Goal: Task Accomplishment & Management: Manage account settings

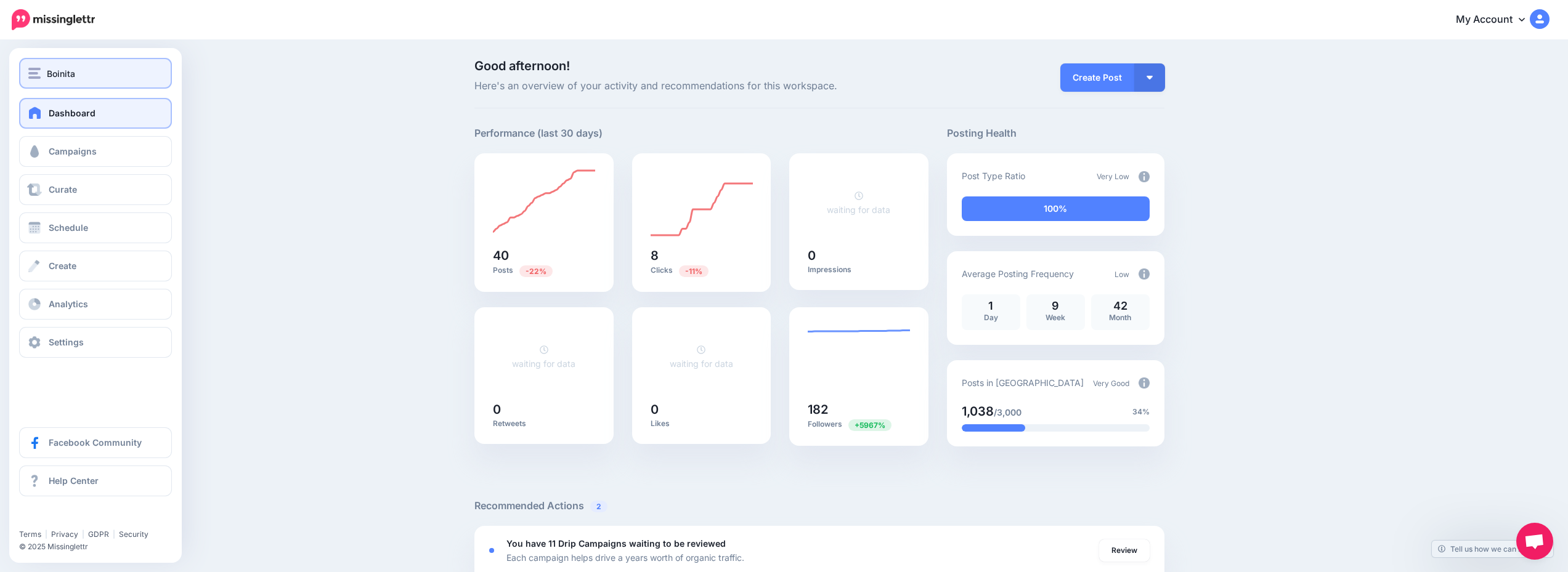
click at [84, 79] on div "Boinita" at bounding box center [95, 73] width 134 height 14
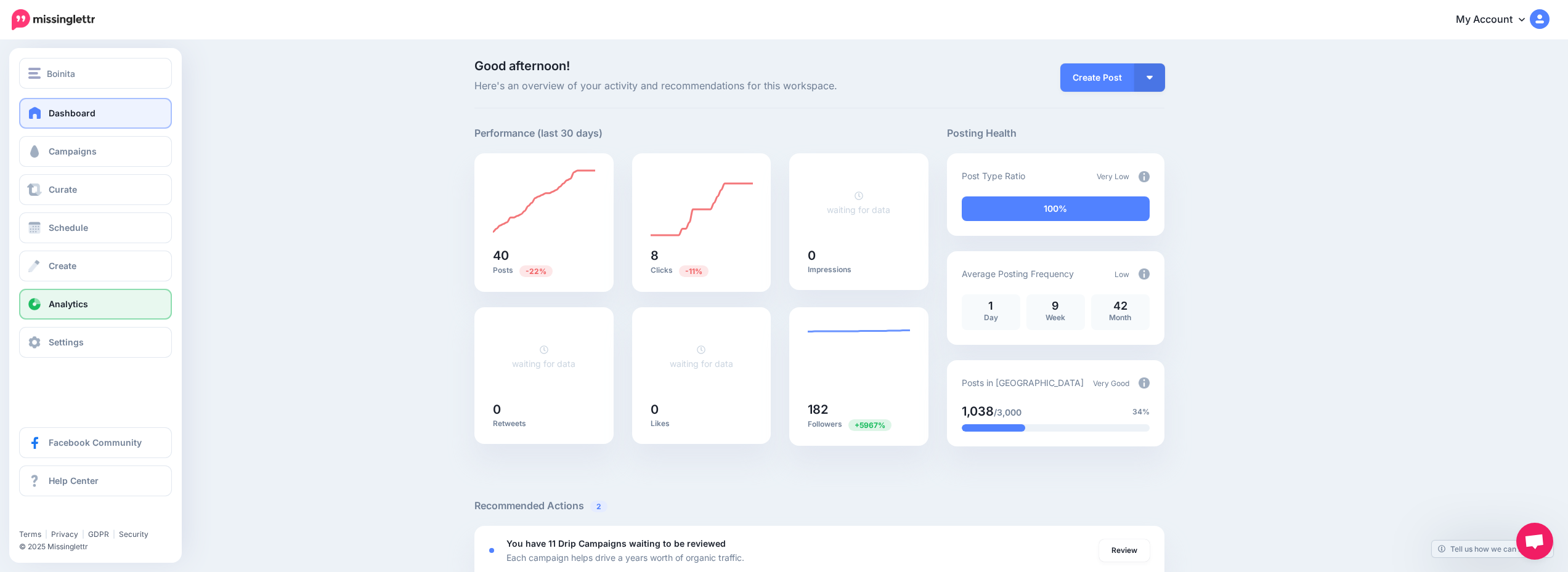
click at [116, 306] on link "Analytics" at bounding box center [95, 304] width 153 height 31
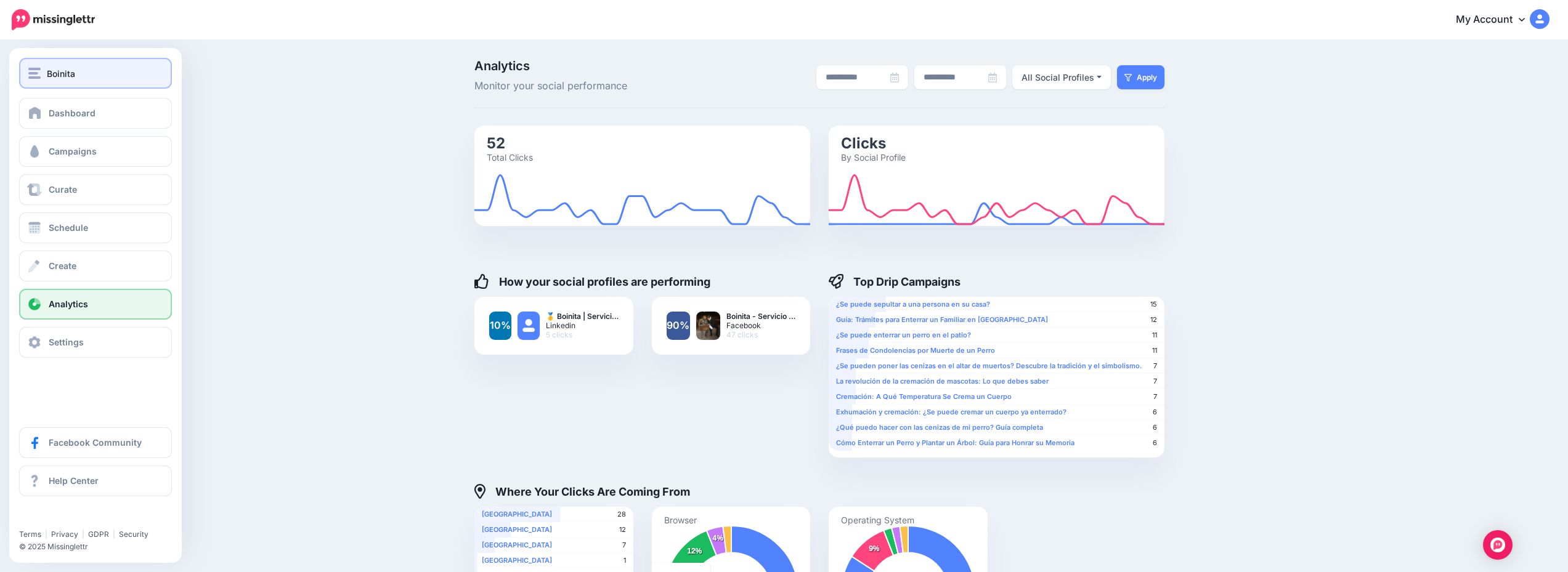
click at [92, 74] on div "Boinita" at bounding box center [95, 73] width 134 height 14
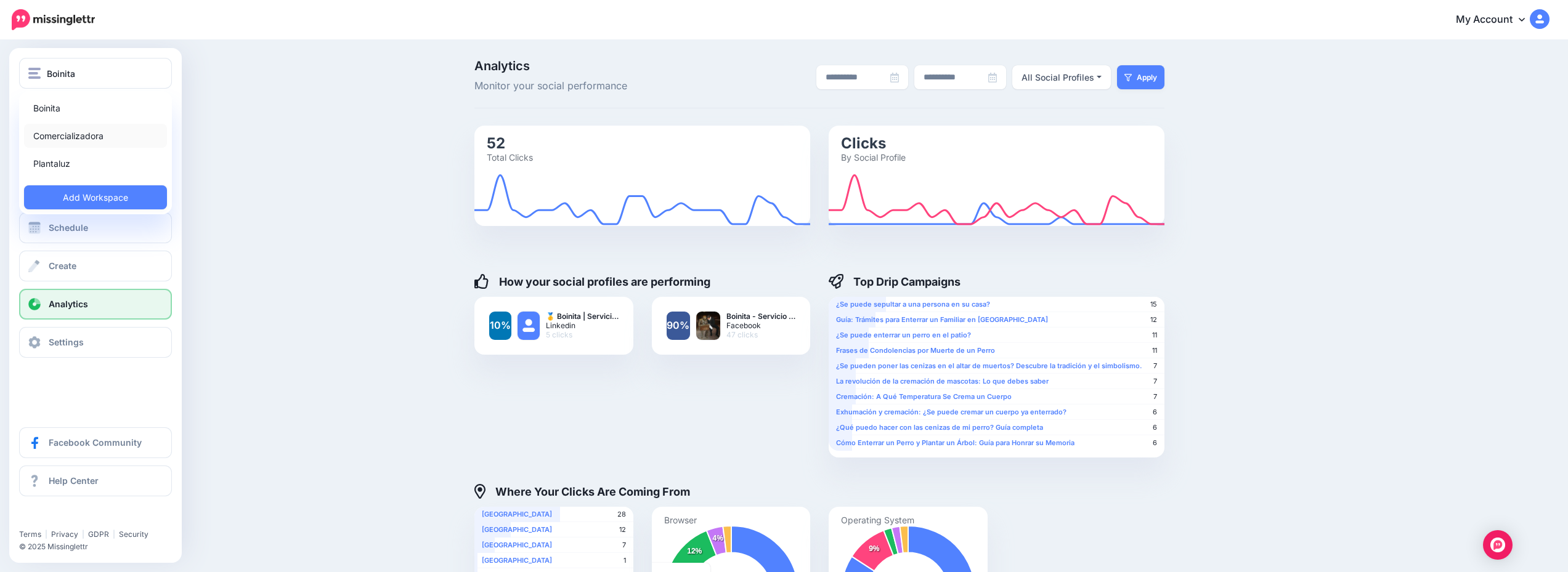
click at [123, 136] on link "Comercializadora" at bounding box center [95, 136] width 143 height 24
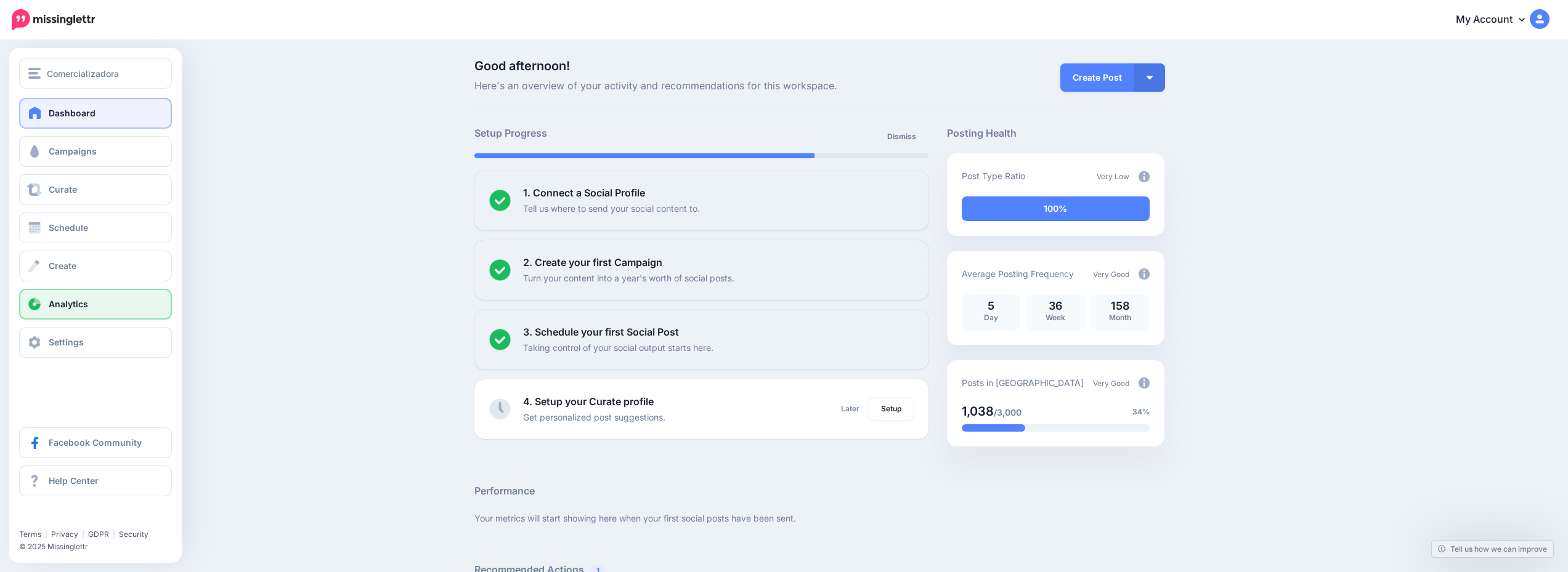
click at [106, 302] on link "Analytics" at bounding box center [95, 304] width 153 height 31
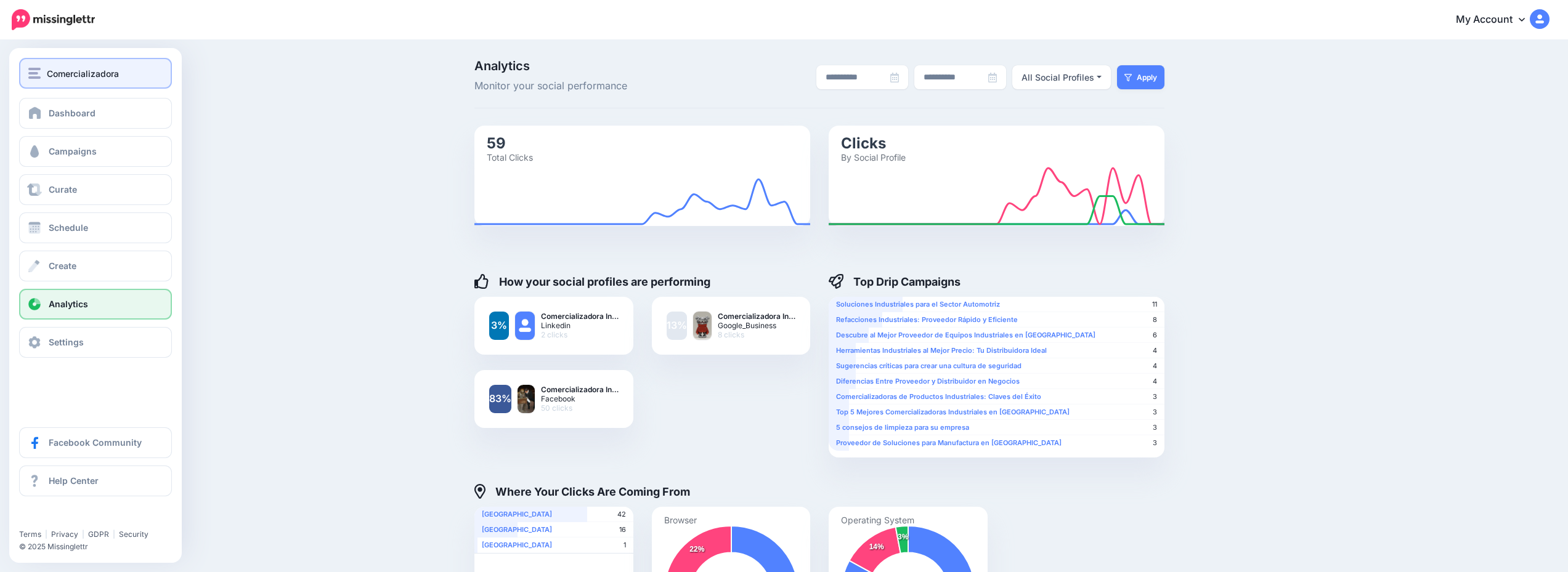
click at [76, 75] on span "Comercializadora" at bounding box center [83, 73] width 72 height 14
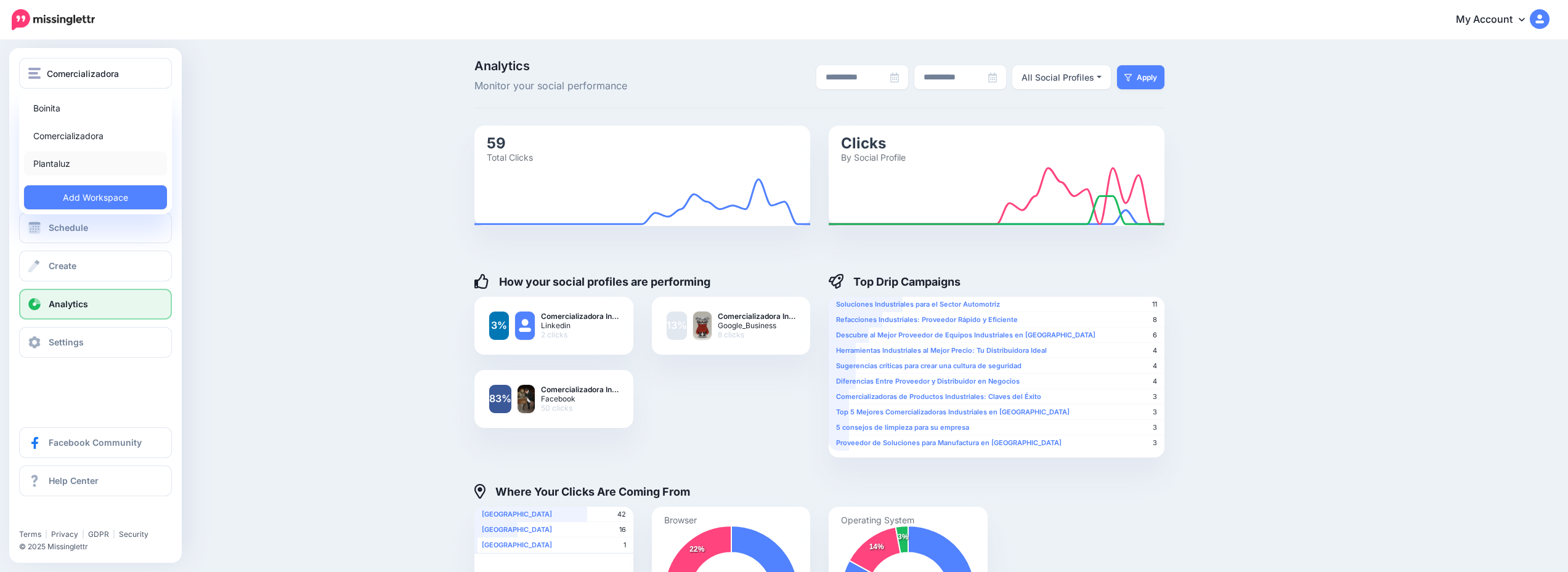
click at [96, 157] on link "Plantaluz" at bounding box center [95, 164] width 143 height 24
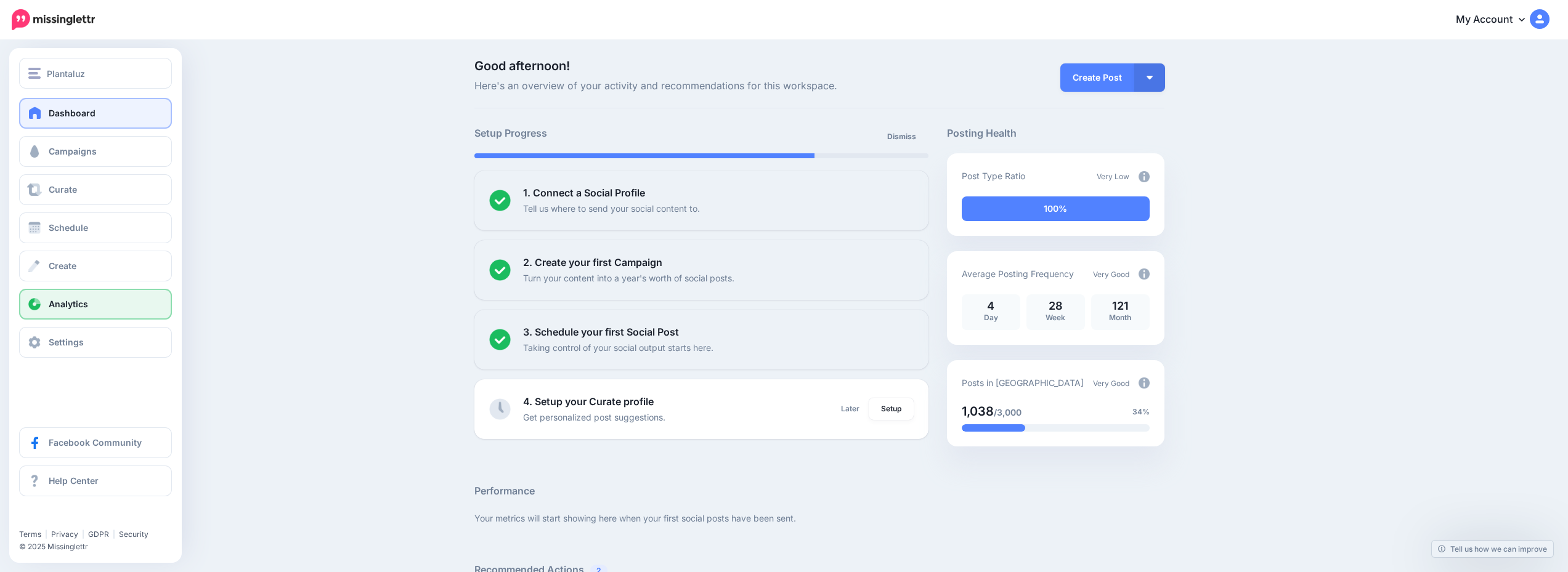
click at [111, 302] on link "Analytics" at bounding box center [95, 304] width 153 height 31
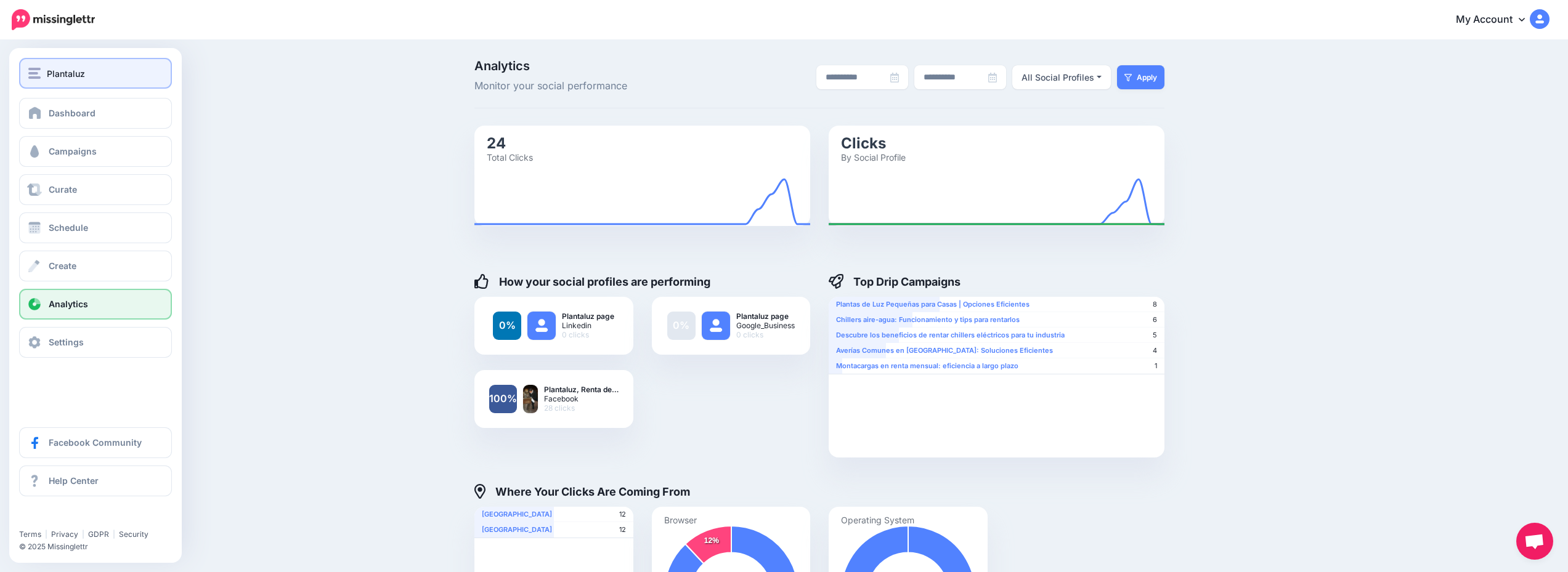
click at [50, 67] on span "Plantaluz" at bounding box center [66, 73] width 38 height 14
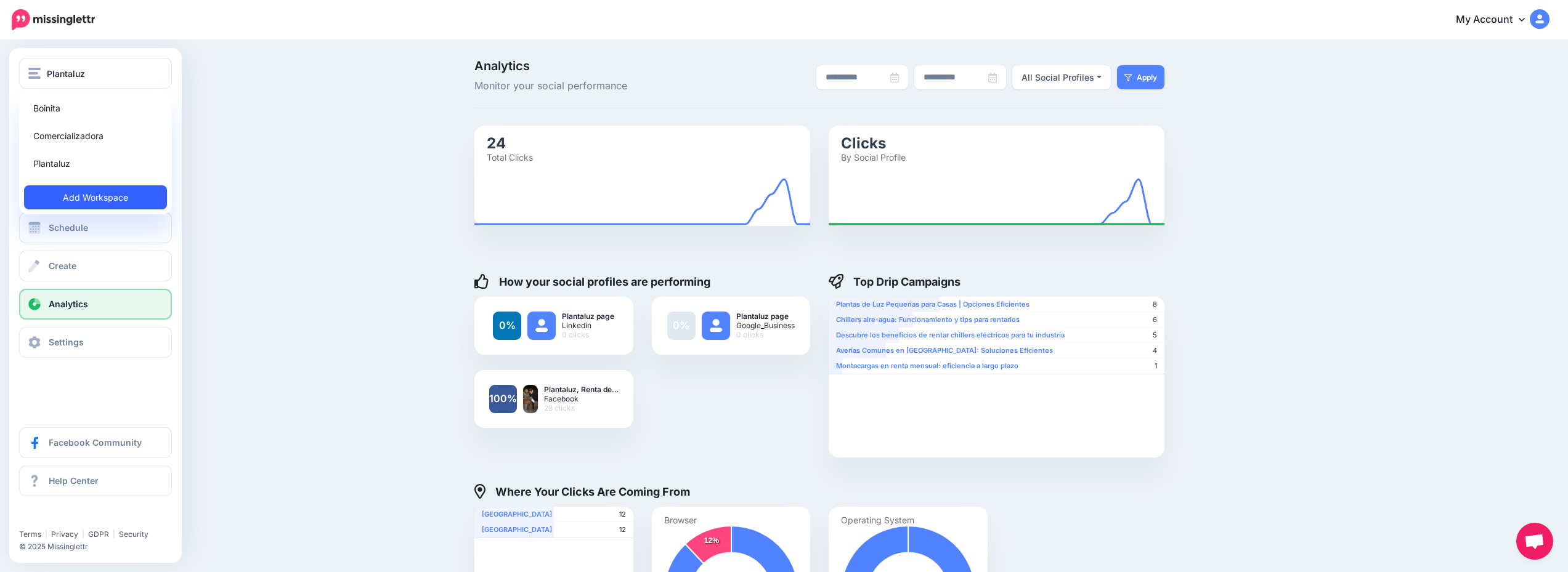
click at [119, 201] on link "Add Workspace" at bounding box center [95, 197] width 143 height 24
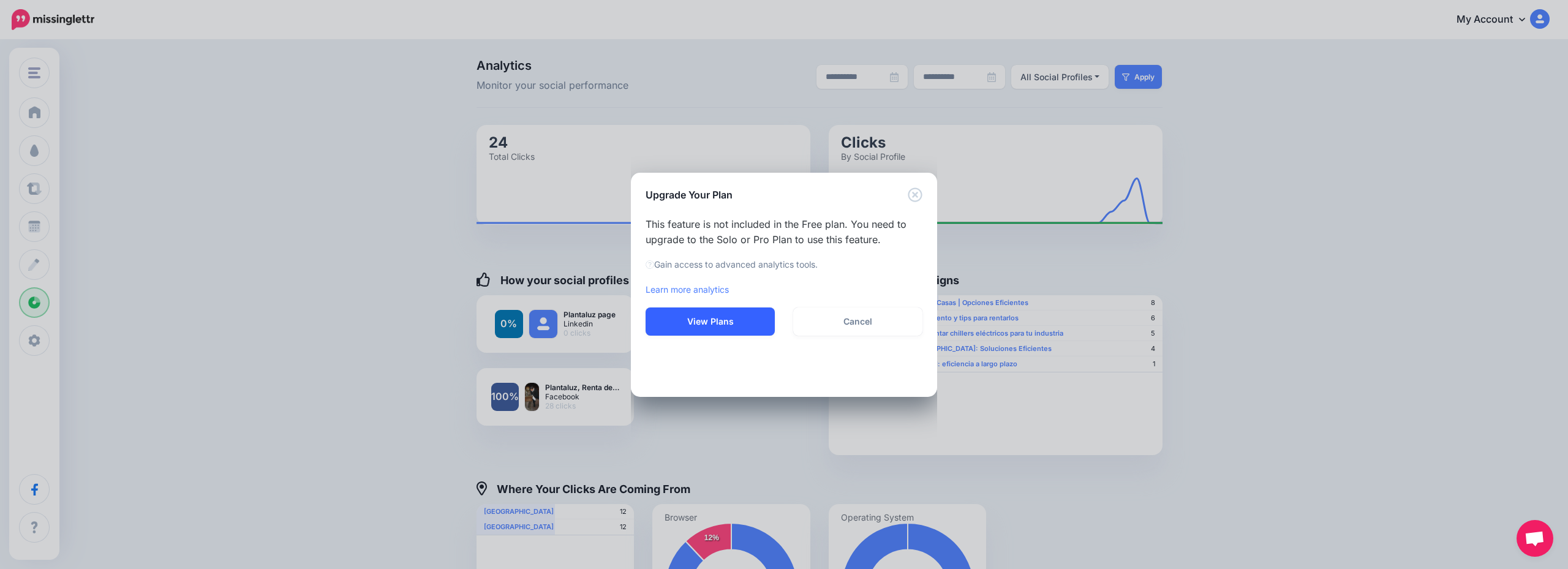
click at [735, 323] on button "View Plans" at bounding box center [711, 322] width 130 height 28
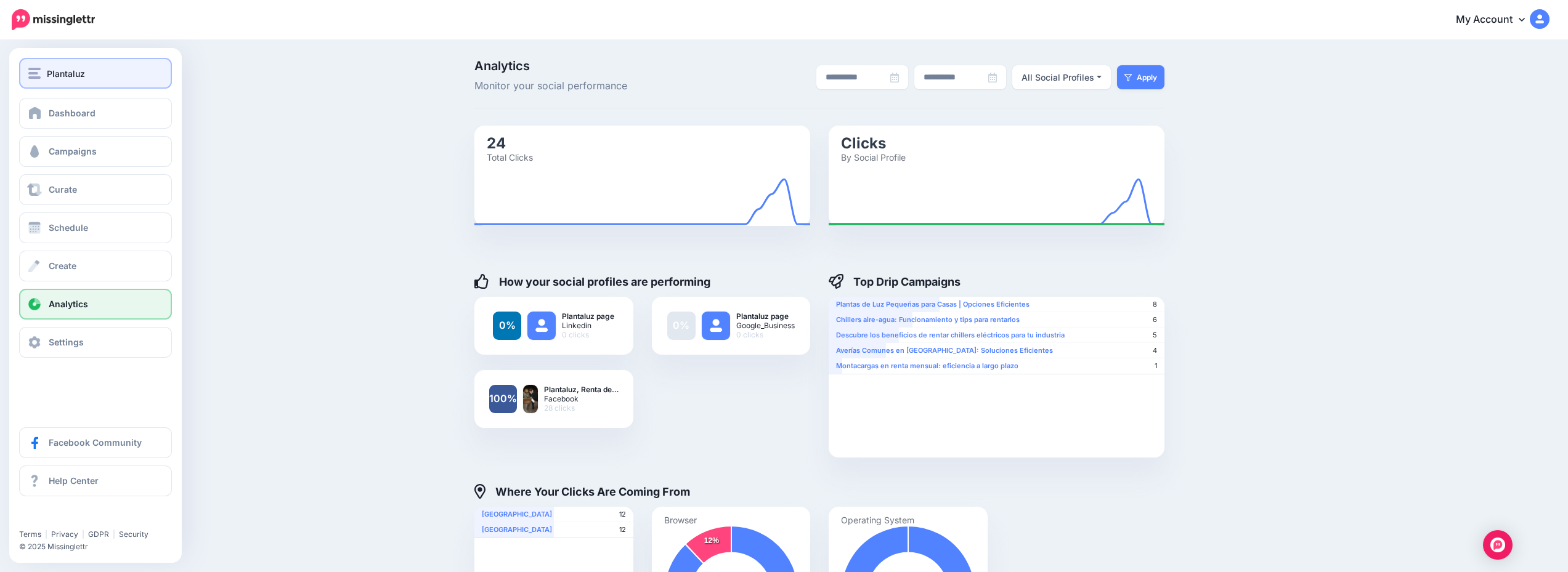
click at [74, 70] on span "Plantaluz" at bounding box center [66, 73] width 38 height 14
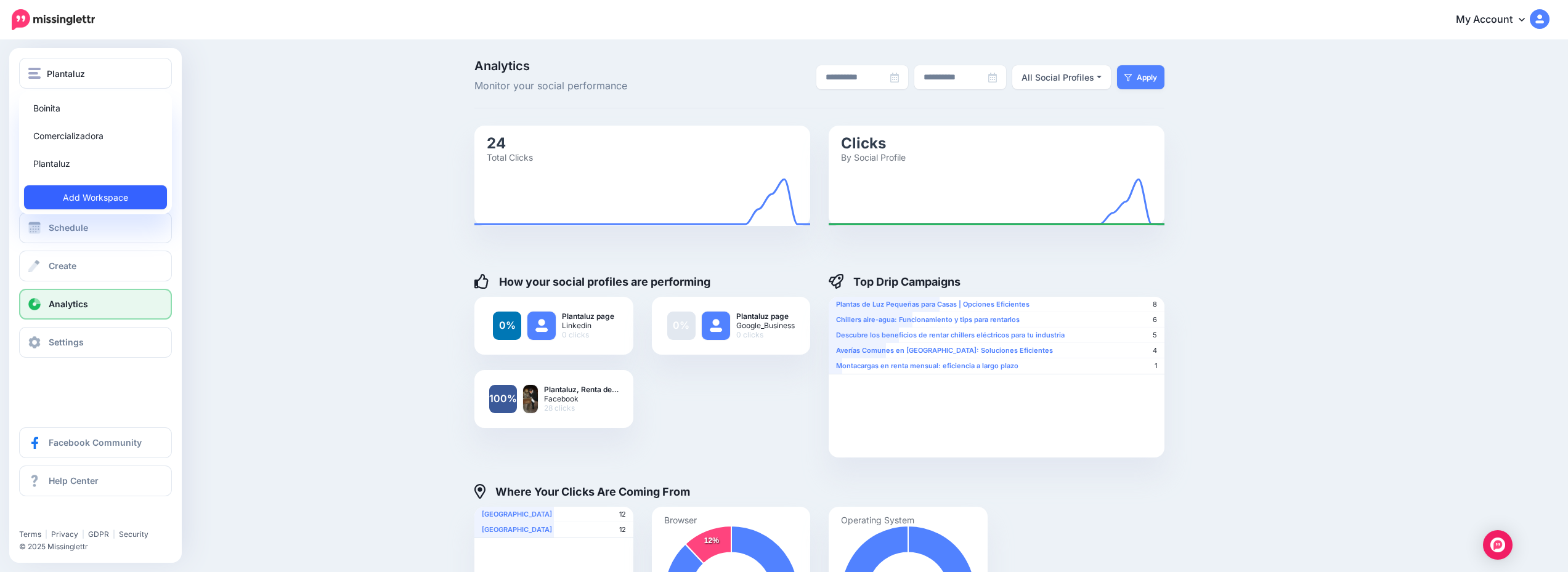
click at [104, 189] on link "Add Workspace" at bounding box center [95, 197] width 143 height 24
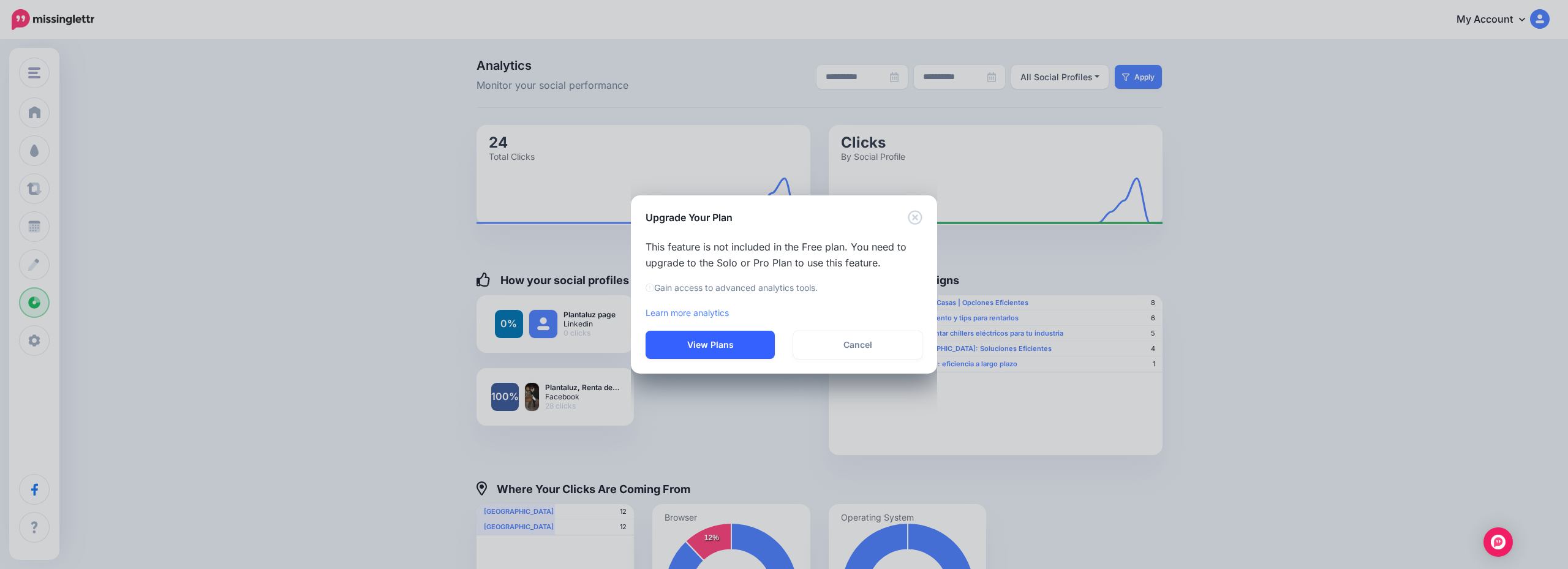
click at [686, 342] on button "View Plans" at bounding box center [711, 345] width 130 height 28
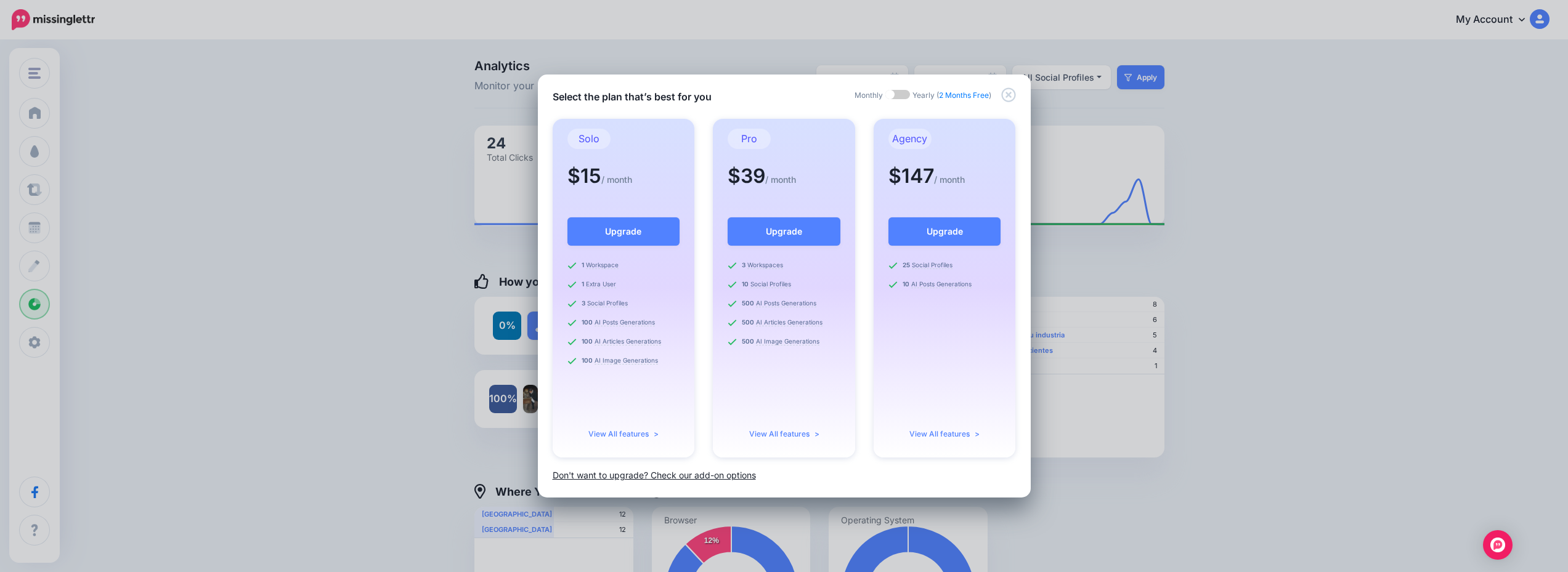
click at [714, 475] on link "Don't want to upgrade? Check our add-on options" at bounding box center [654, 475] width 203 height 11
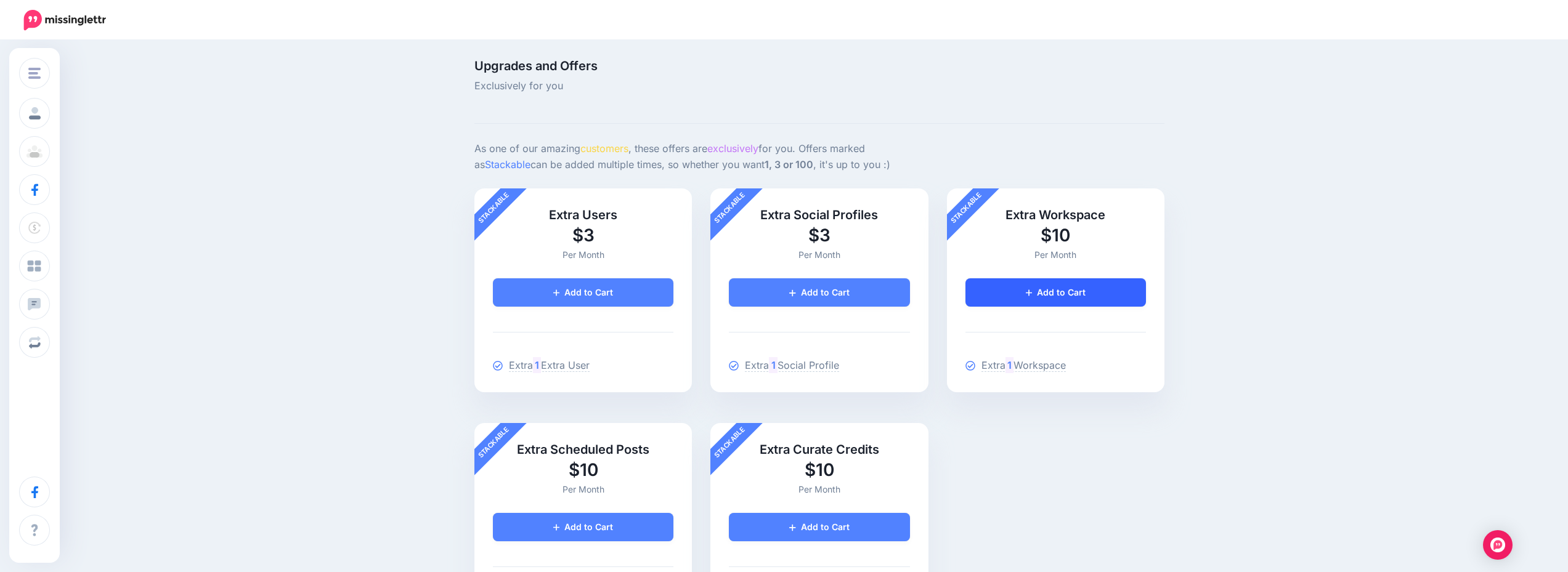
click at [1078, 293] on link "Add to Cart" at bounding box center [1056, 293] width 181 height 28
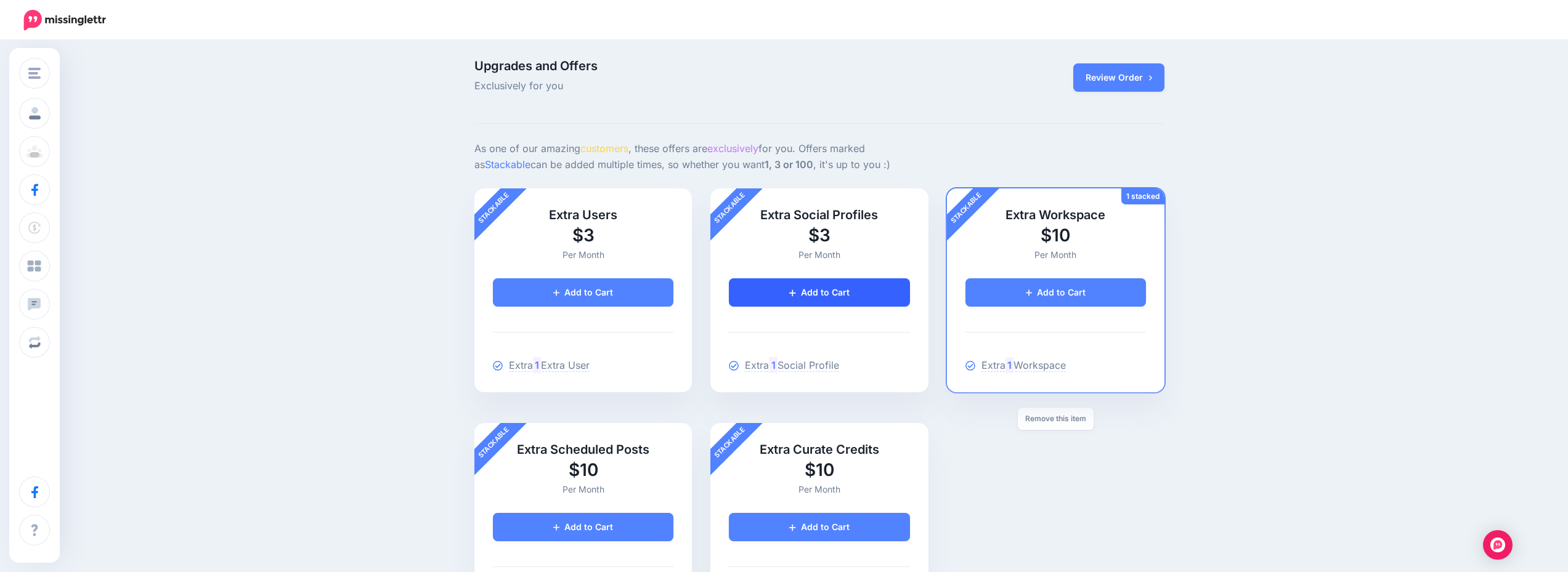
click at [856, 294] on link "Add to Cart" at bounding box center [819, 293] width 181 height 28
click at [856, 289] on link "Add to Cart" at bounding box center [819, 293] width 181 height 28
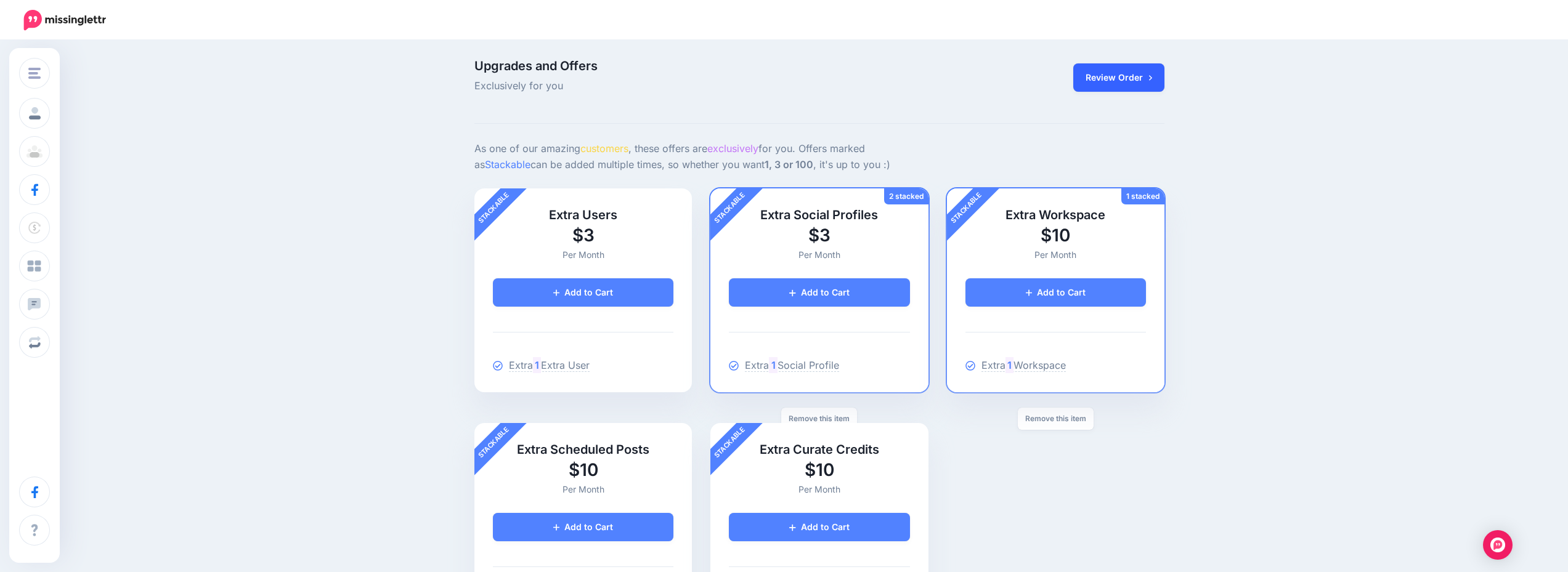
click at [1100, 70] on link "Review Order" at bounding box center [1119, 77] width 91 height 28
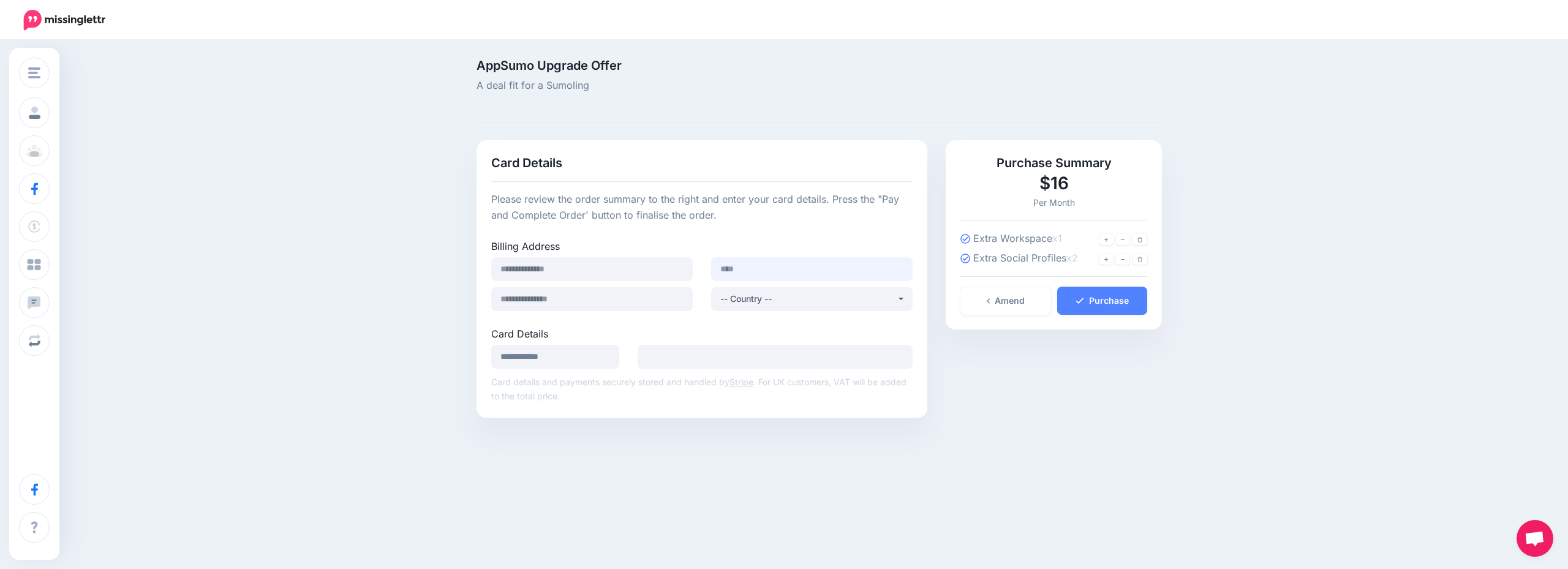
click at [770, 263] on input at bounding box center [812, 269] width 202 height 24
click at [572, 276] on input at bounding box center [592, 269] width 202 height 24
type input "**********"
type input "*****"
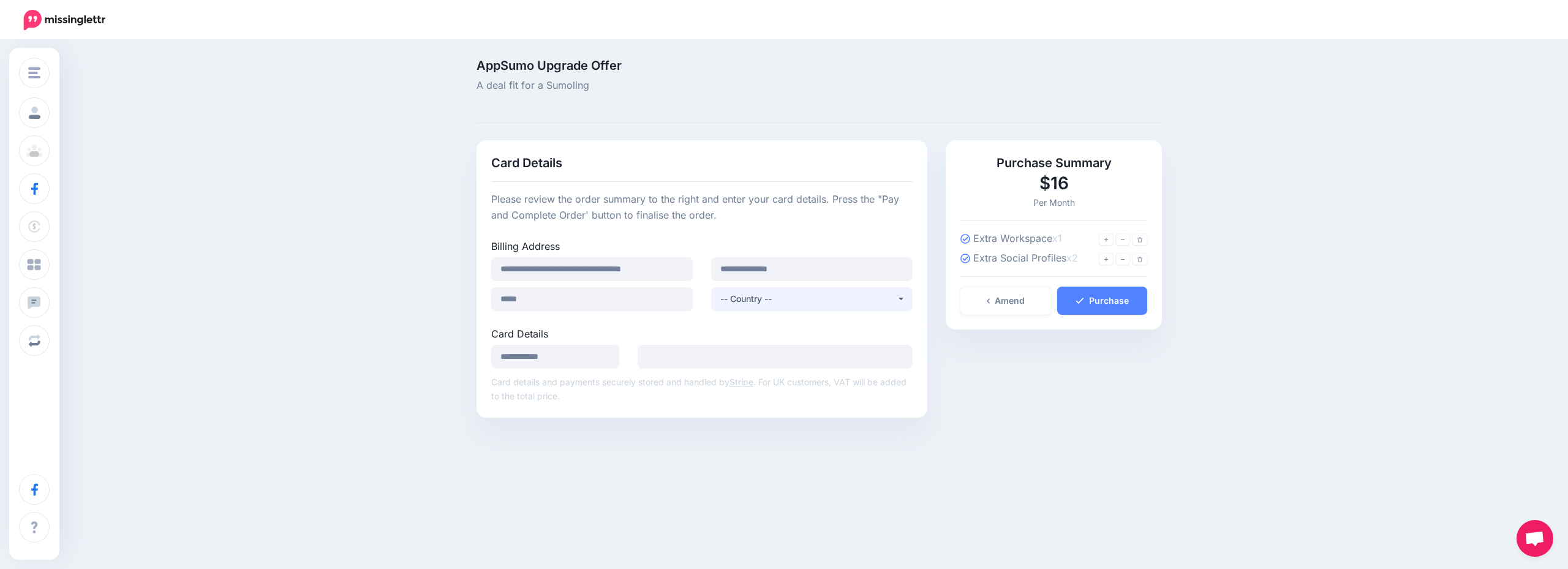
click at [759, 301] on div "-- Country --" at bounding box center [809, 299] width 176 height 15
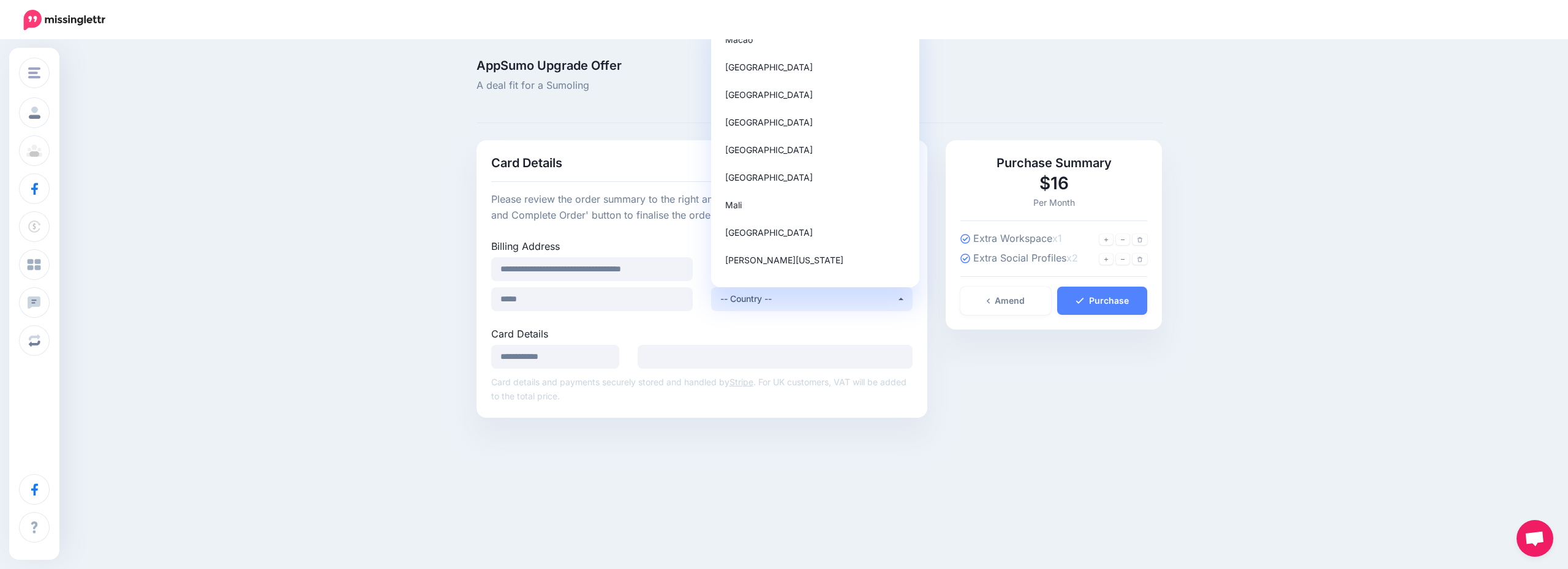
scroll to position [3799, 0]
click at [807, 85] on link "Mexico" at bounding box center [815, 91] width 198 height 24
select select "**"
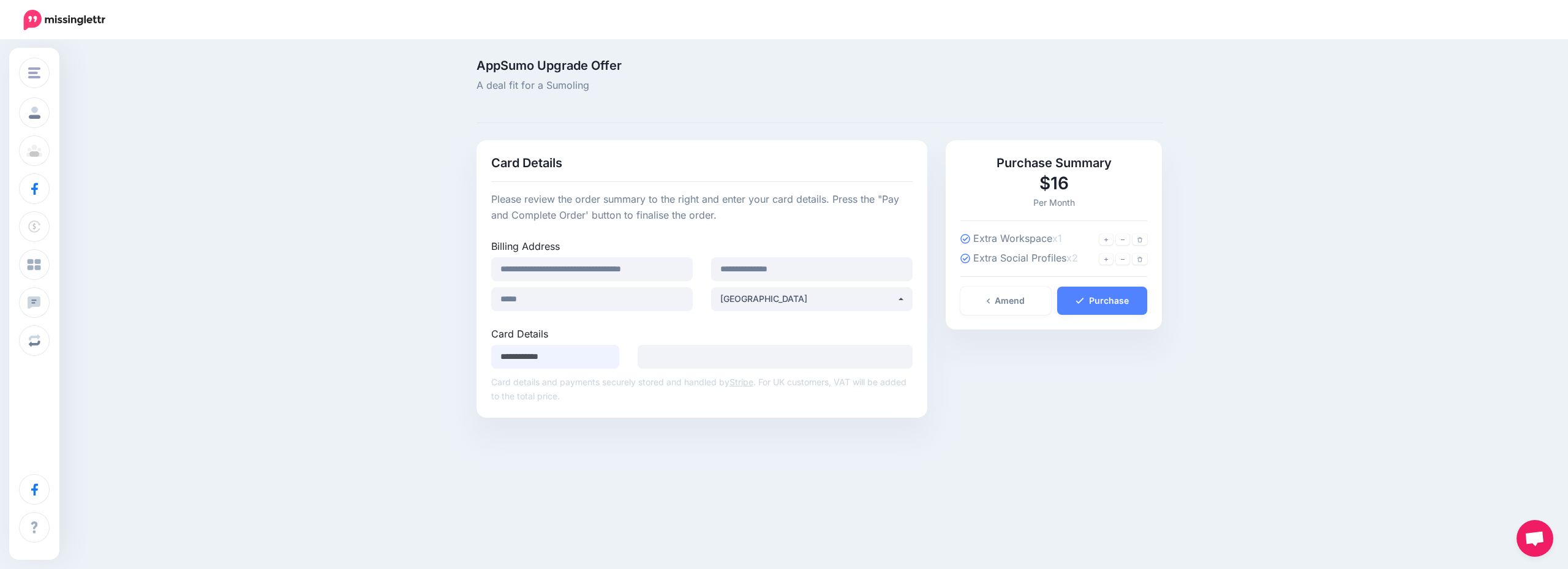
click at [592, 355] on input "**********" at bounding box center [556, 357] width 129 height 24
type input "**********"
click at [840, 461] on div "Change Workspace Boinita Comercializadora Plantaluz Add Workspace Profile Team …" at bounding box center [784, 291] width 1568 height 500
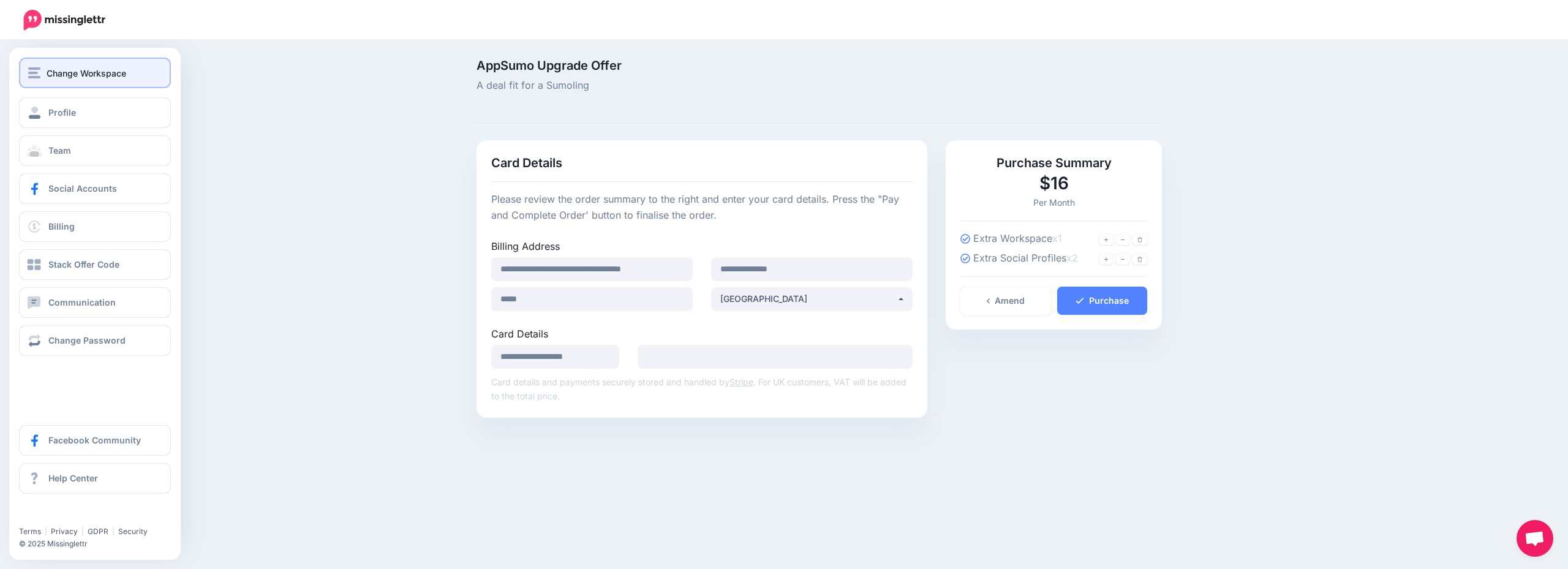
click at [143, 78] on div "Change Workspace" at bounding box center [95, 73] width 134 height 14
click at [95, 61] on button "Change Workspace" at bounding box center [95, 73] width 152 height 31
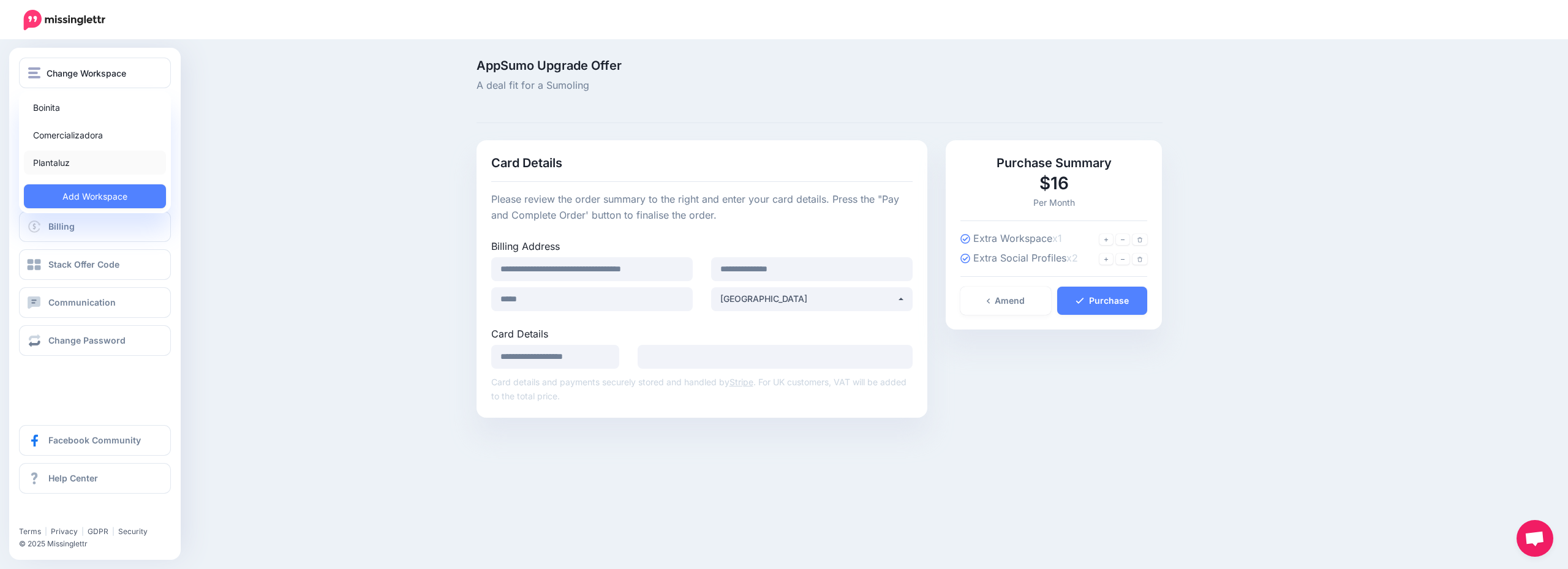
click at [93, 166] on link "Plantaluz" at bounding box center [95, 163] width 142 height 24
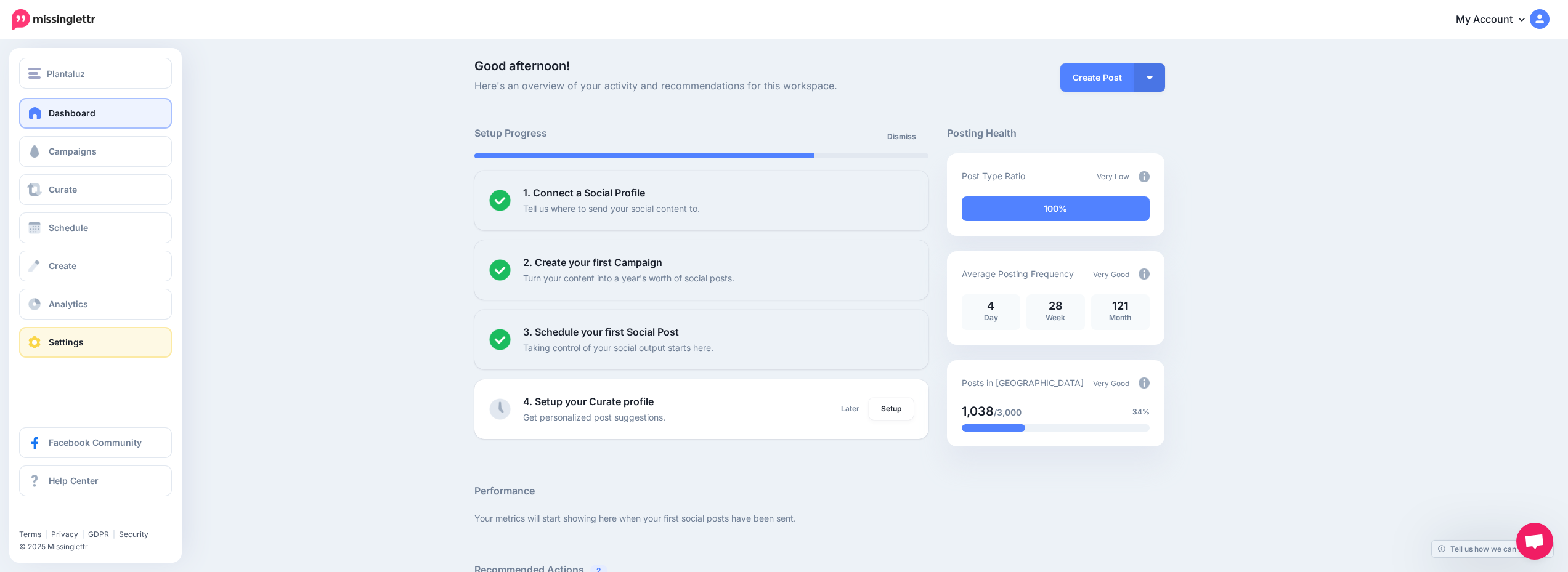
click at [109, 344] on link "Settings" at bounding box center [95, 342] width 153 height 31
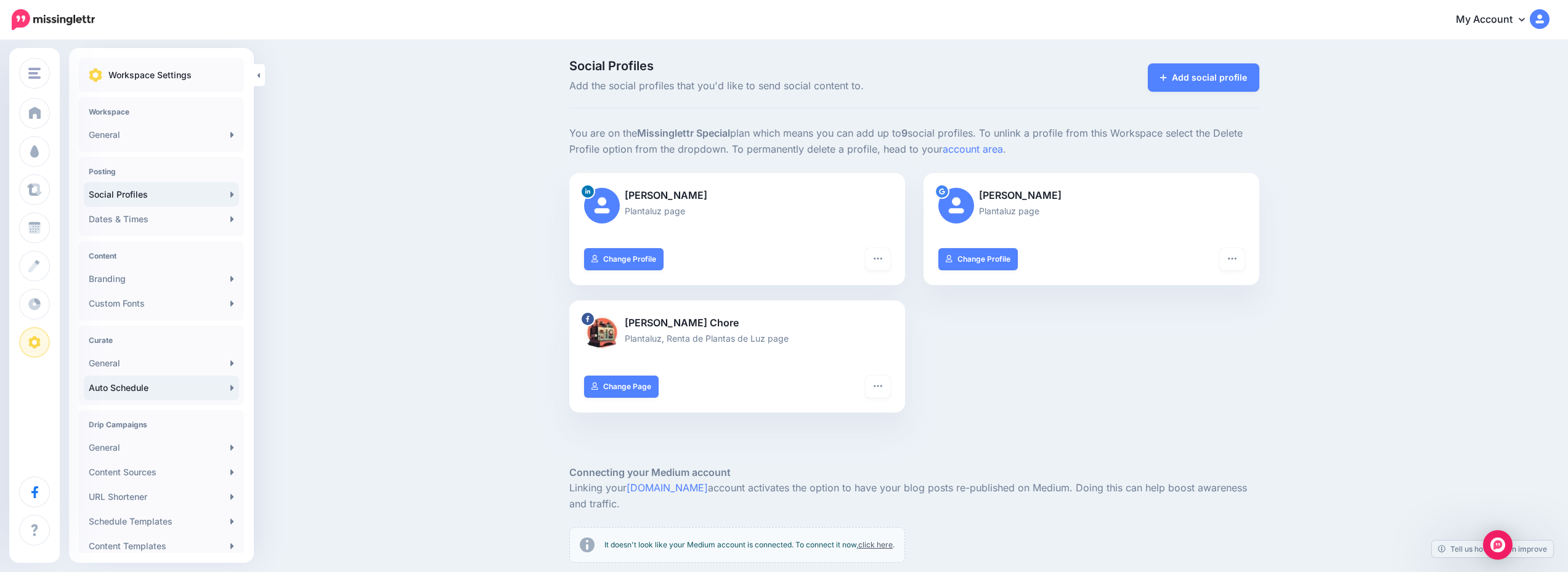
scroll to position [105, 0]
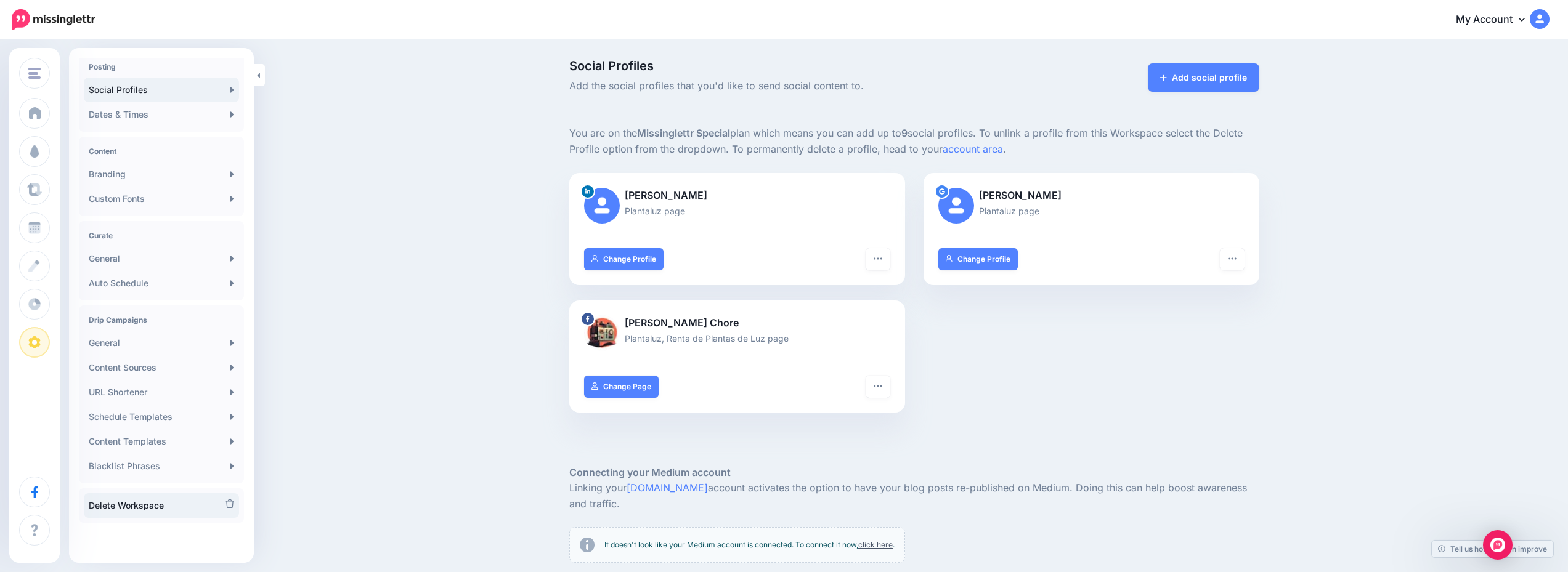
click at [157, 502] on link "Delete Workspace" at bounding box center [161, 506] width 155 height 25
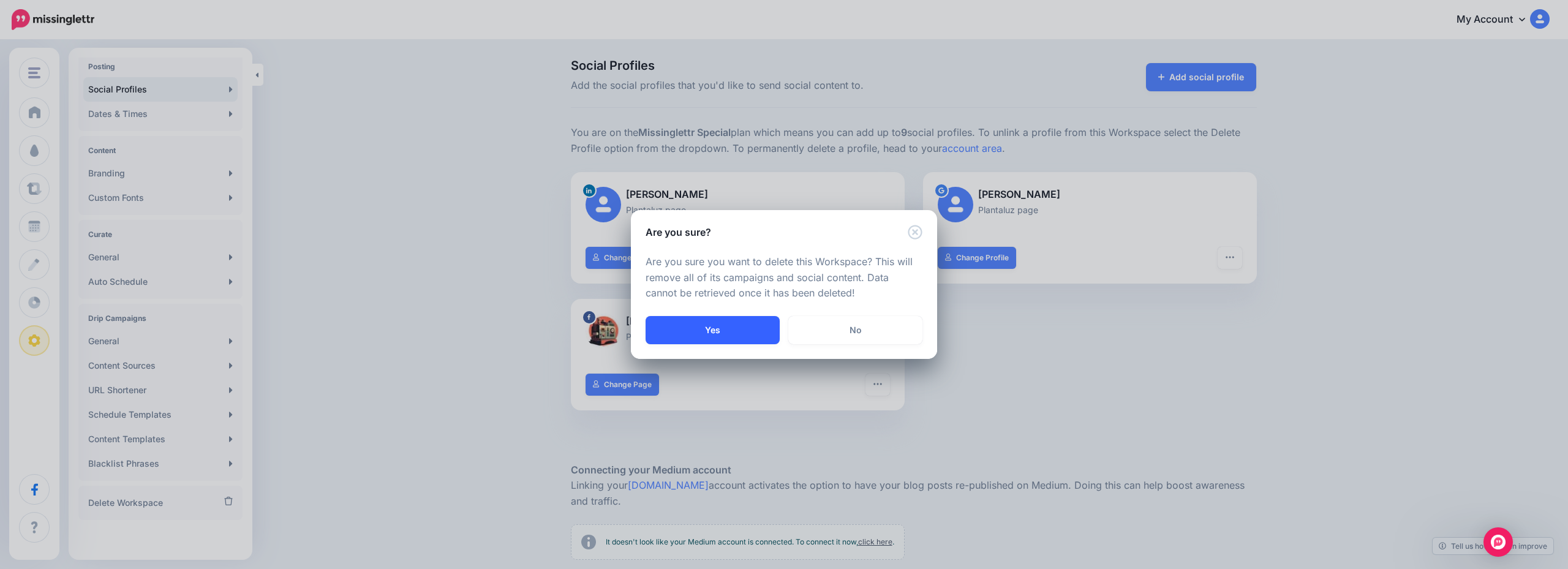
click at [728, 325] on button "Yes" at bounding box center [713, 330] width 134 height 28
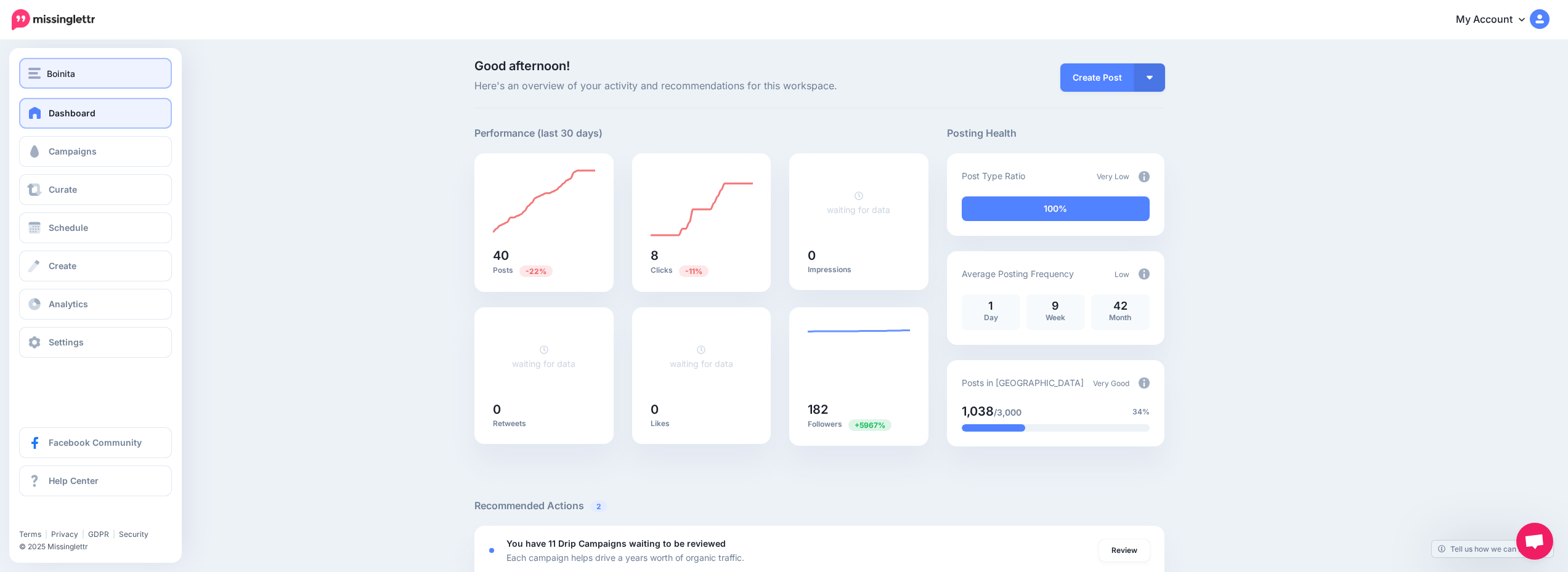
click at [107, 73] on div "Boinita" at bounding box center [95, 73] width 134 height 14
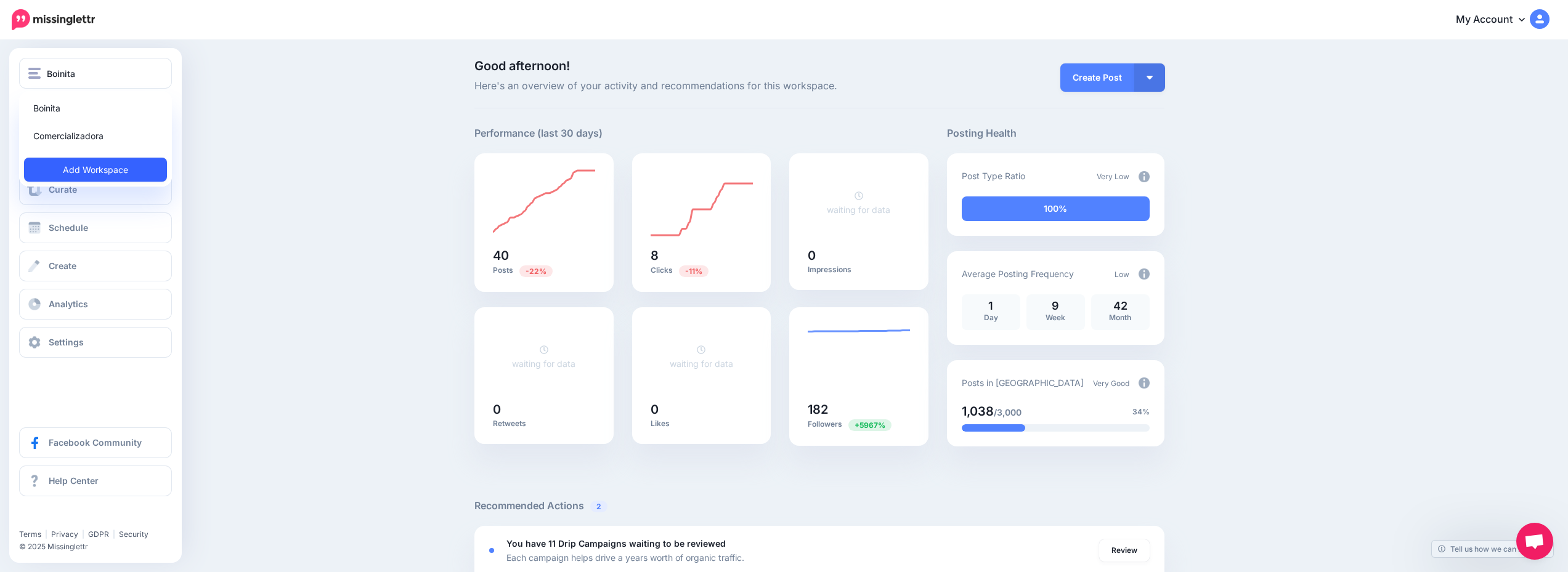
click at [132, 167] on link "Add Workspace" at bounding box center [95, 170] width 143 height 24
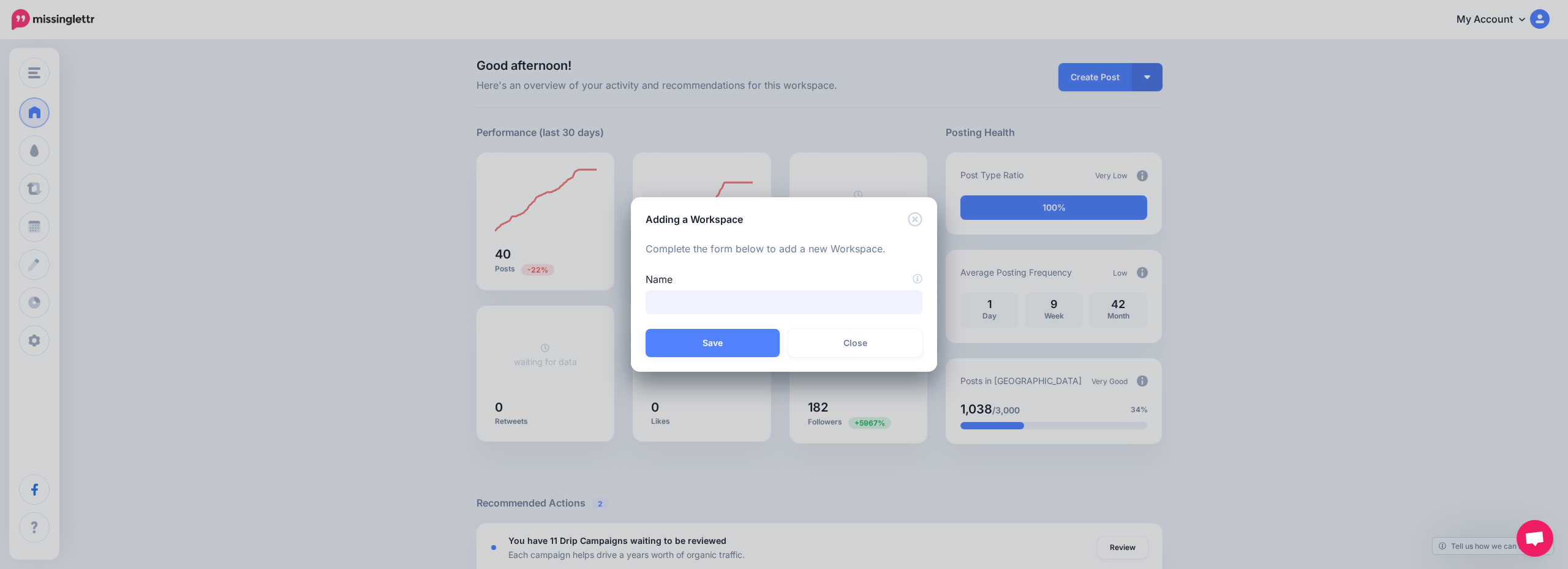
click at [686, 308] on input "Name" at bounding box center [784, 303] width 277 height 24
type input "**********"
click at [684, 335] on button "Save" at bounding box center [713, 343] width 134 height 28
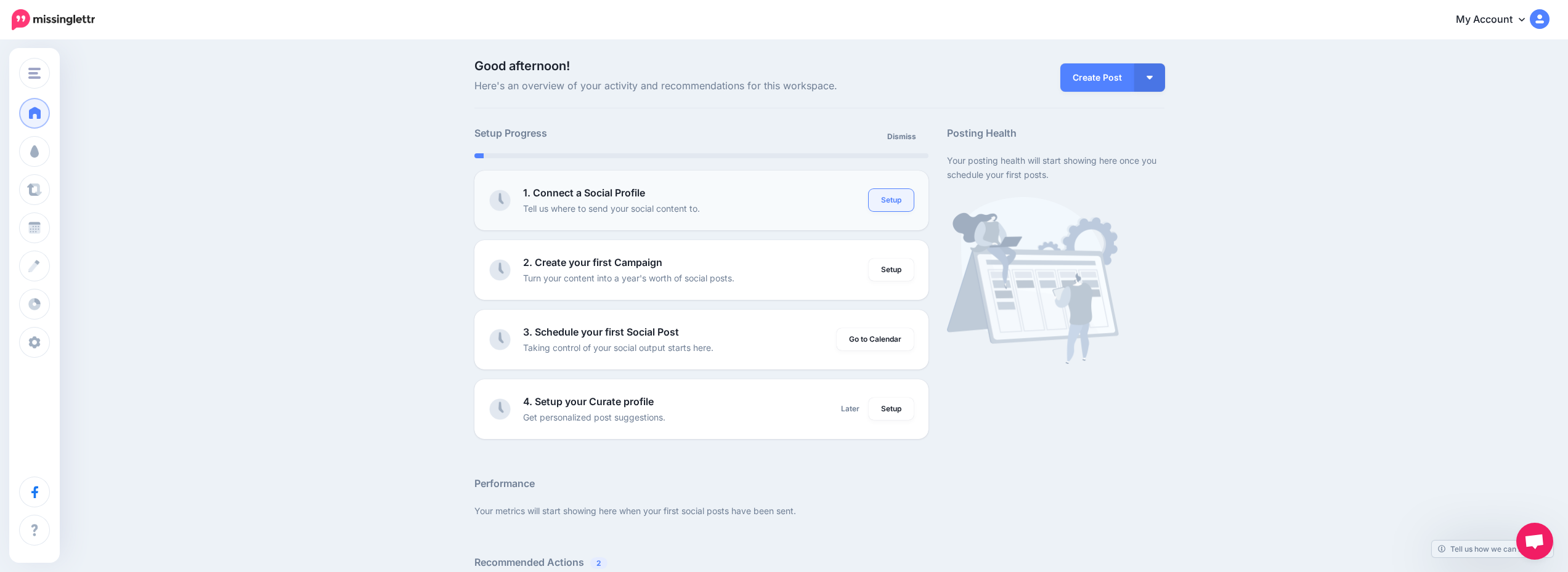
click at [901, 199] on link "Setup" at bounding box center [890, 200] width 45 height 22
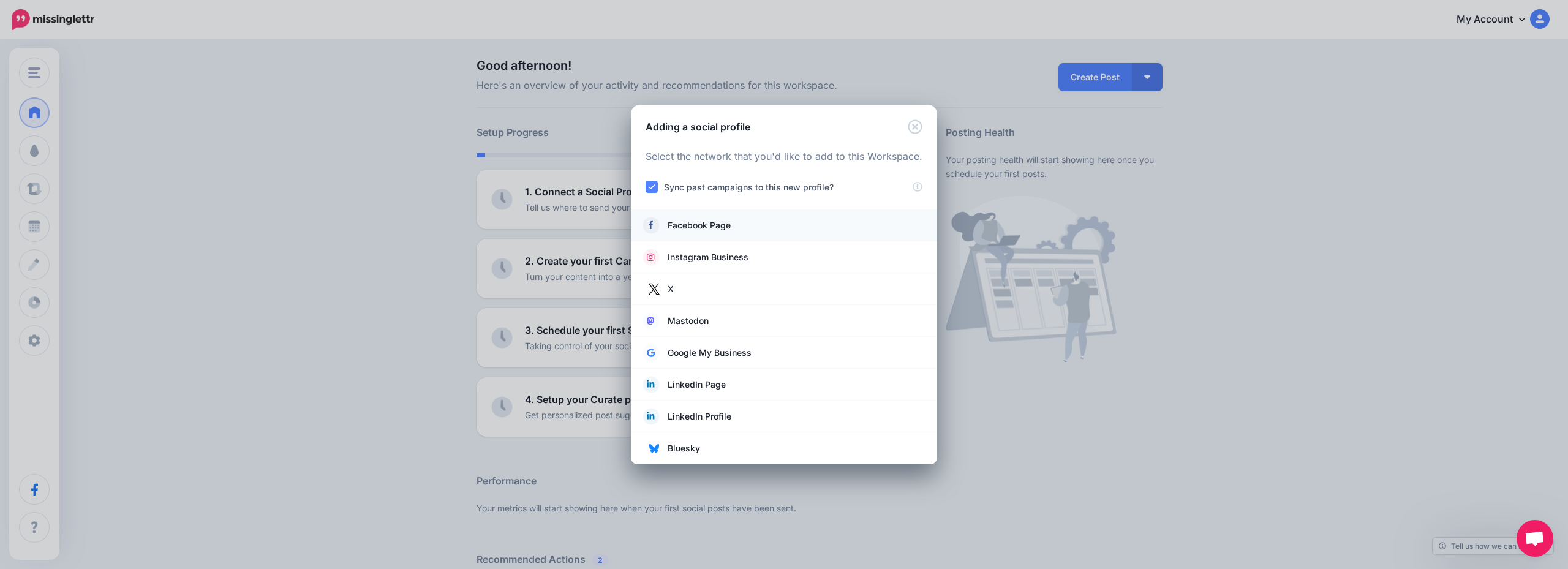
click at [759, 226] on link "Facebook Page" at bounding box center [784, 226] width 282 height 17
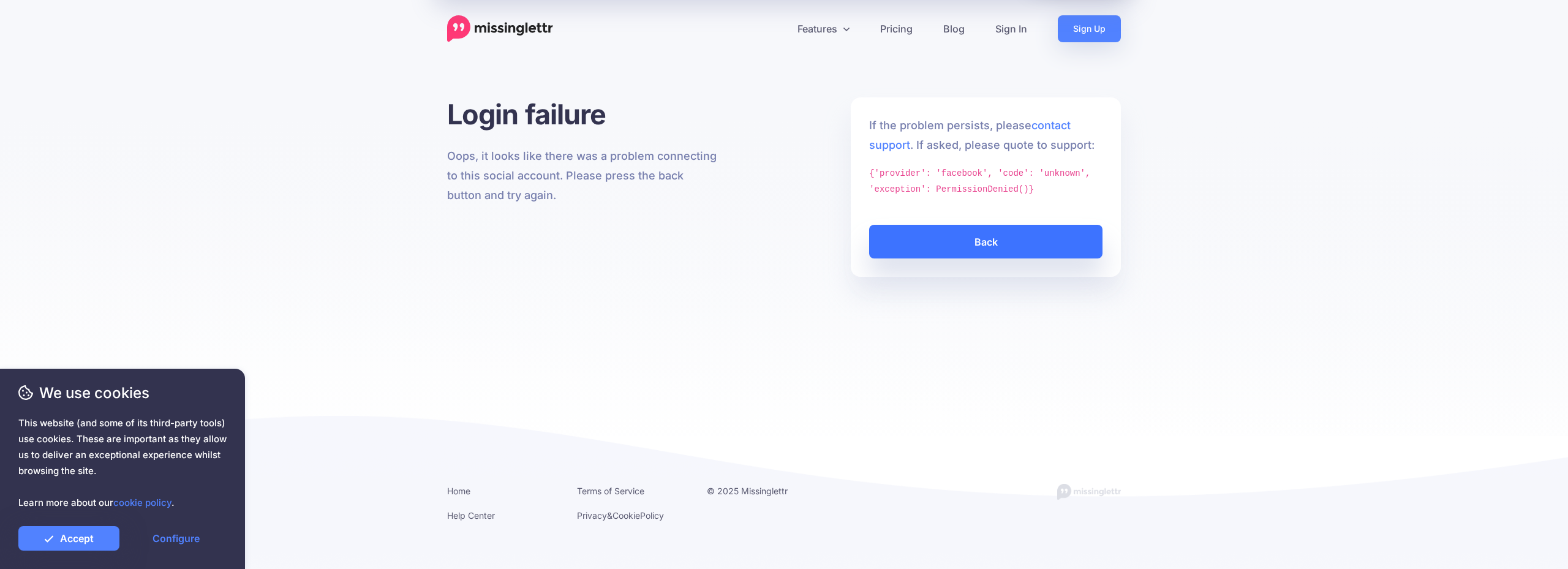
click at [978, 248] on link "Back" at bounding box center [986, 242] width 234 height 33
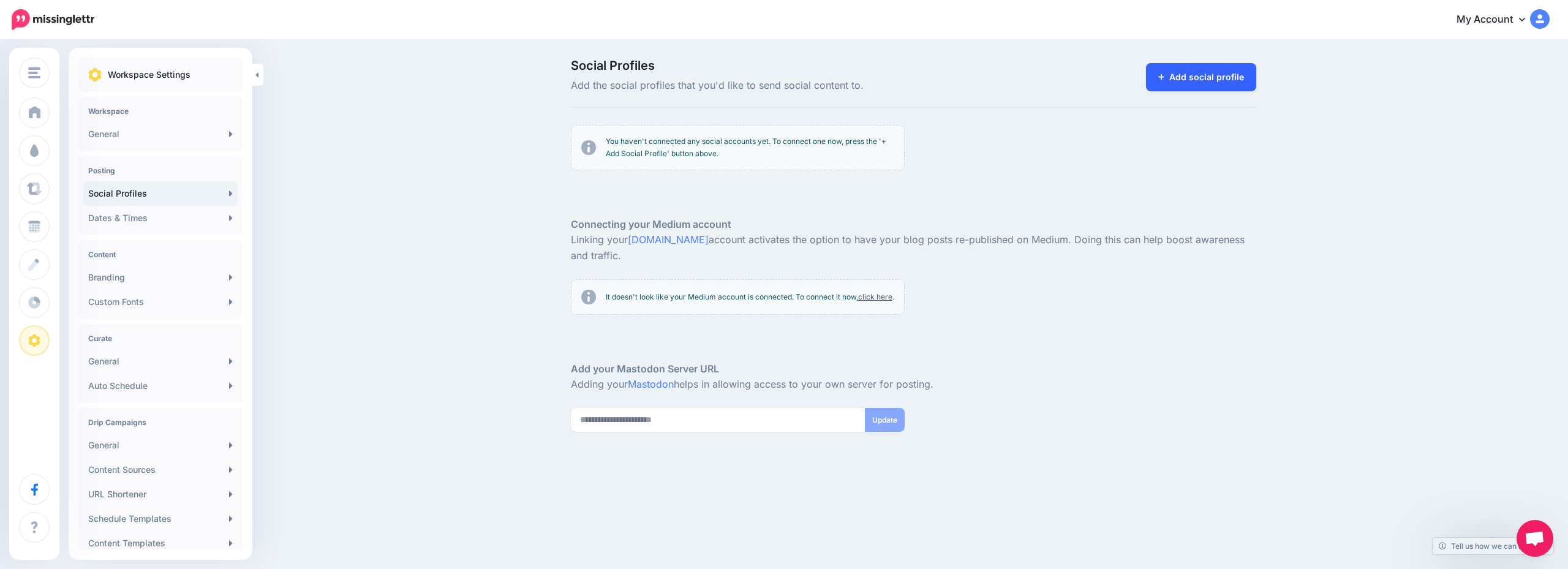
click at [1185, 79] on link "Add social profile" at bounding box center [1201, 77] width 111 height 28
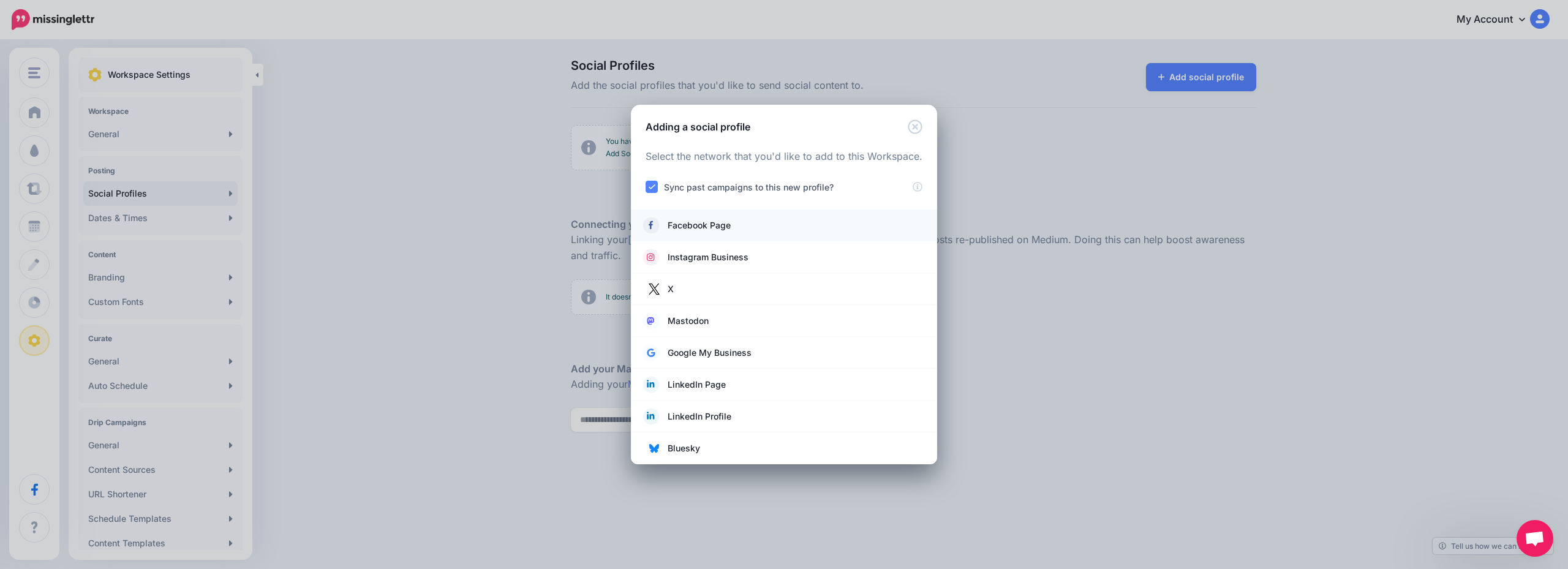
click at [747, 230] on link "Facebook Page" at bounding box center [784, 226] width 282 height 17
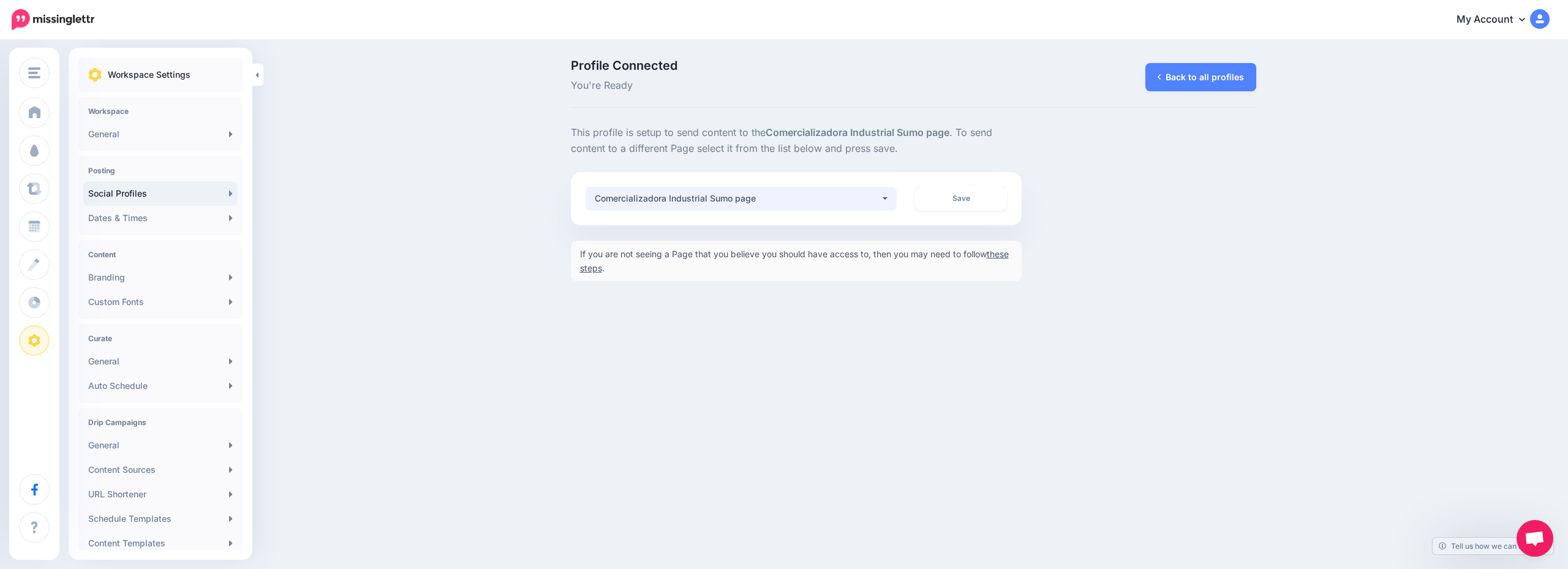
click at [775, 192] on div "Comercializadora Industrial Sumo page" at bounding box center [738, 198] width 286 height 15
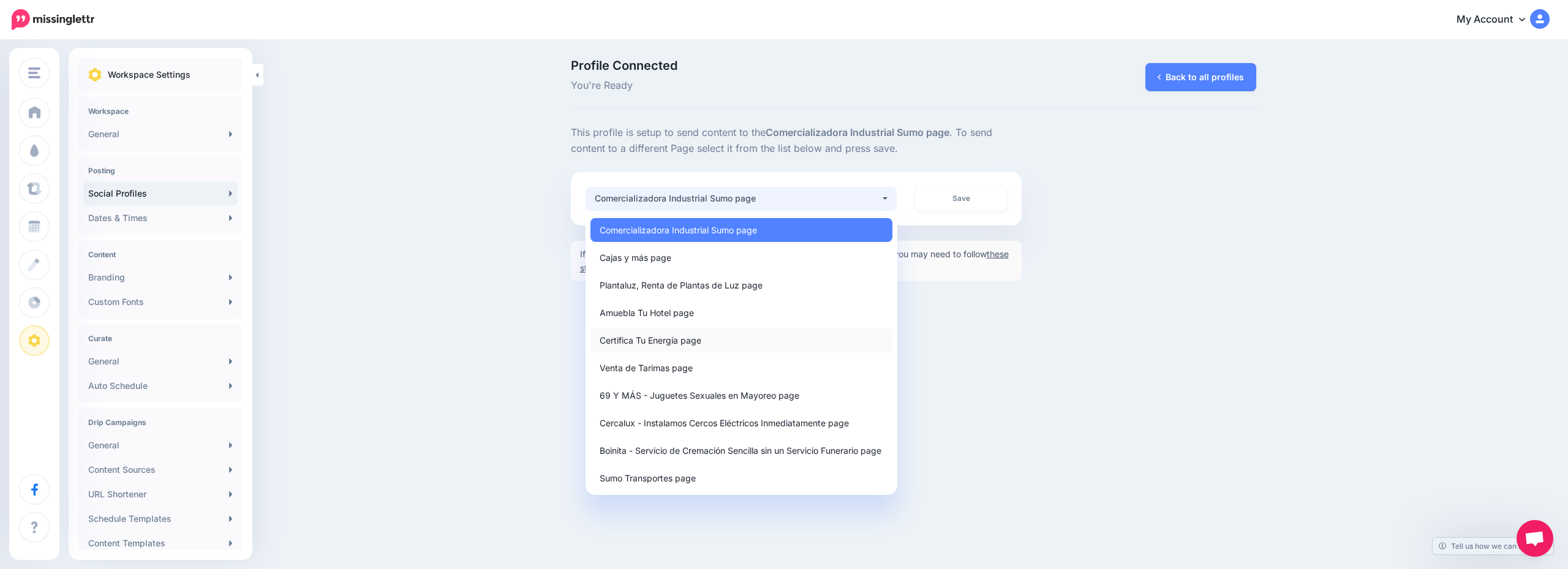
click at [744, 337] on link "Certifica Tu Energía page" at bounding box center [741, 341] width 302 height 24
select select "**********"
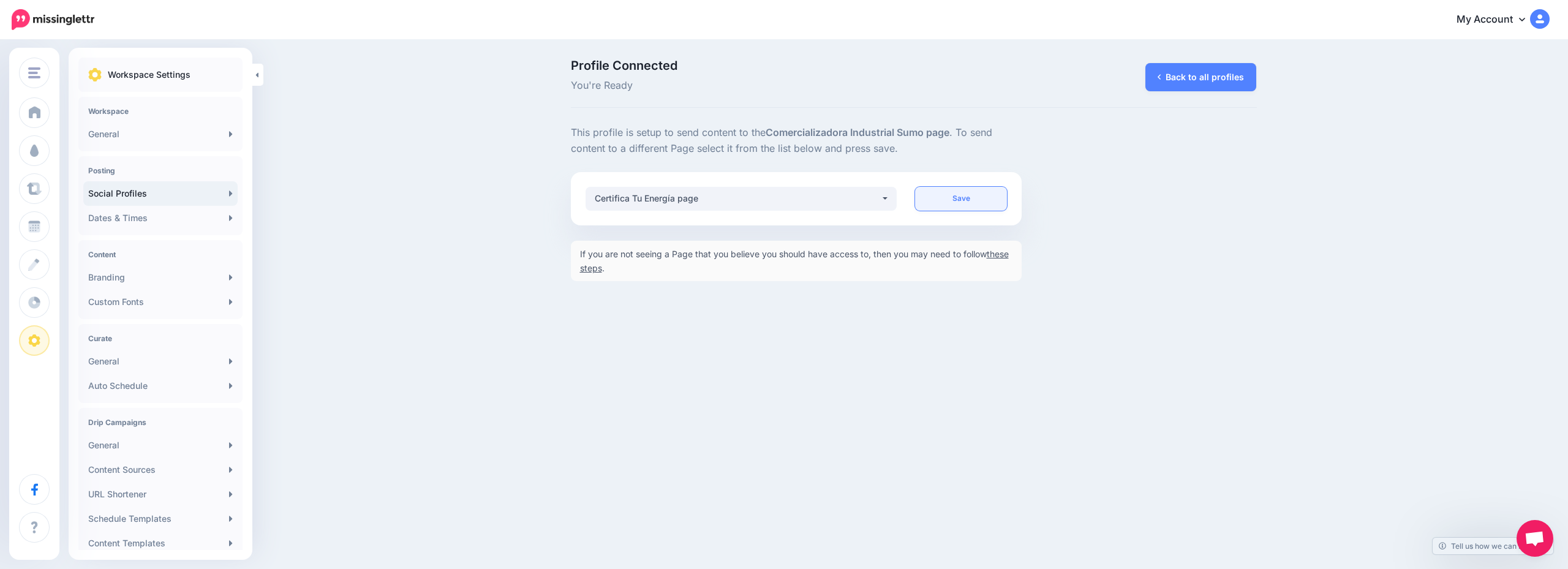
click at [982, 202] on link "Save" at bounding box center [962, 199] width 92 height 24
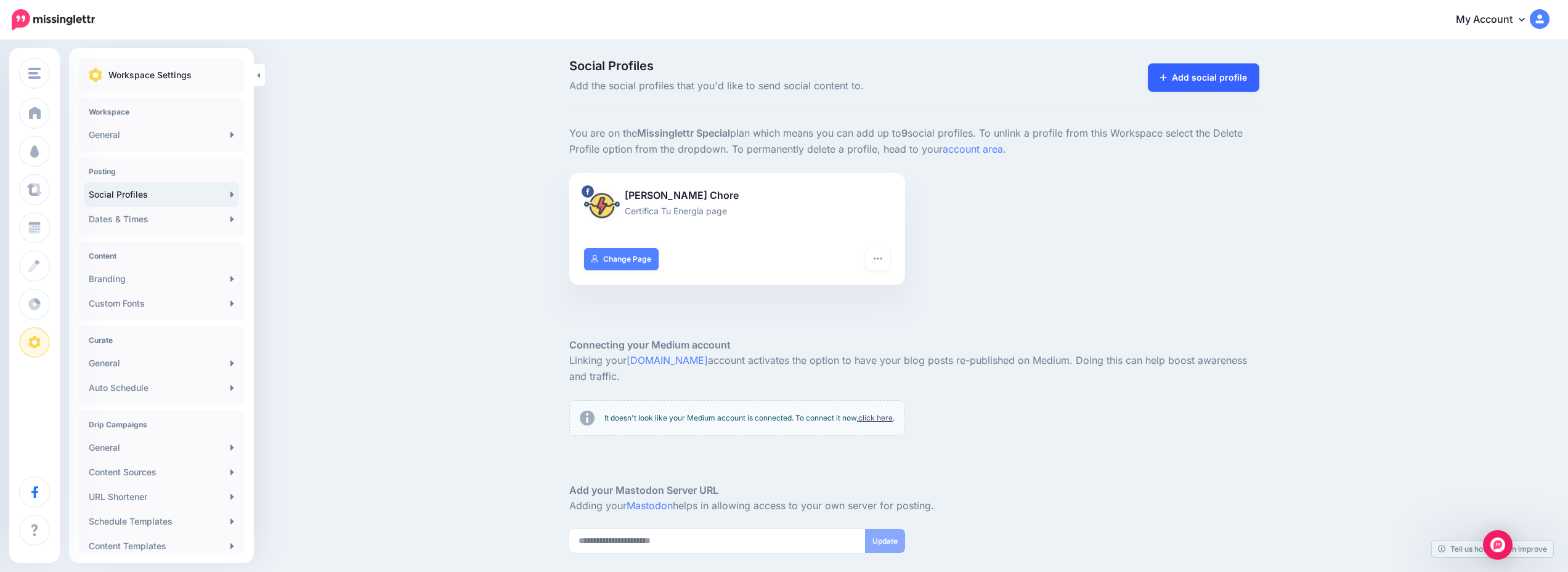
click at [1211, 87] on link "Add social profile" at bounding box center [1203, 77] width 111 height 28
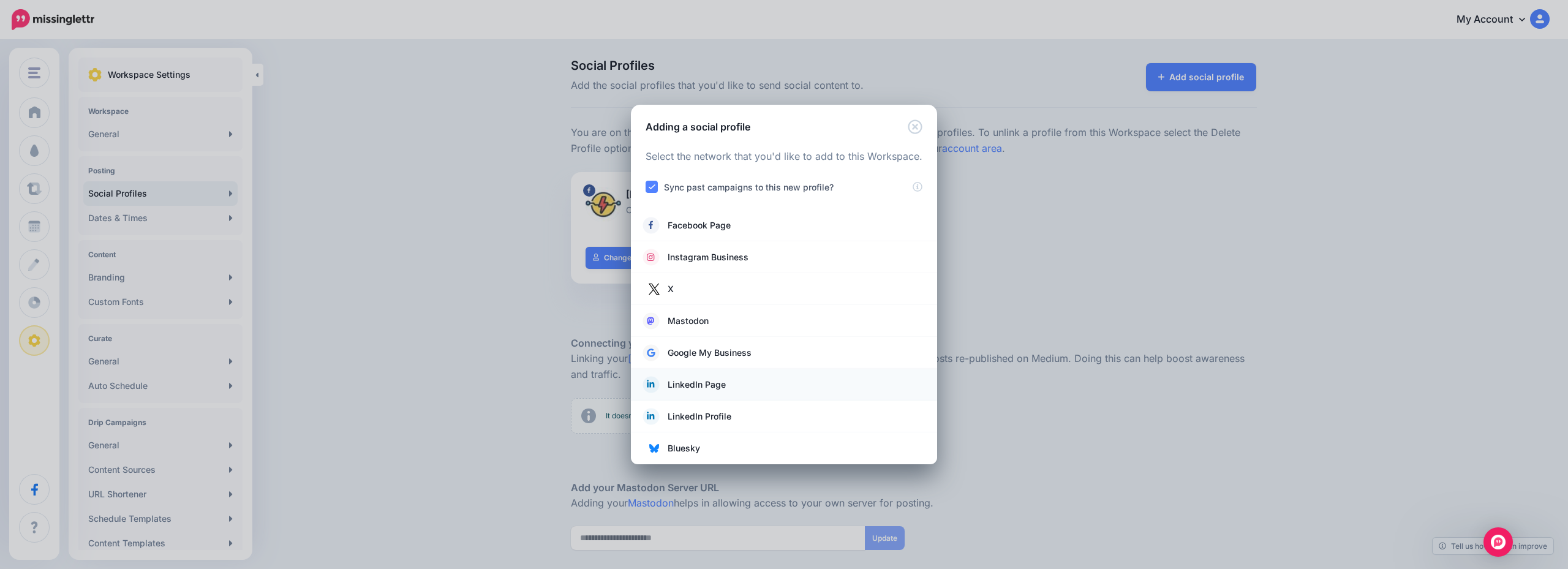
click at [751, 385] on link "LinkedIn Page" at bounding box center [784, 385] width 282 height 17
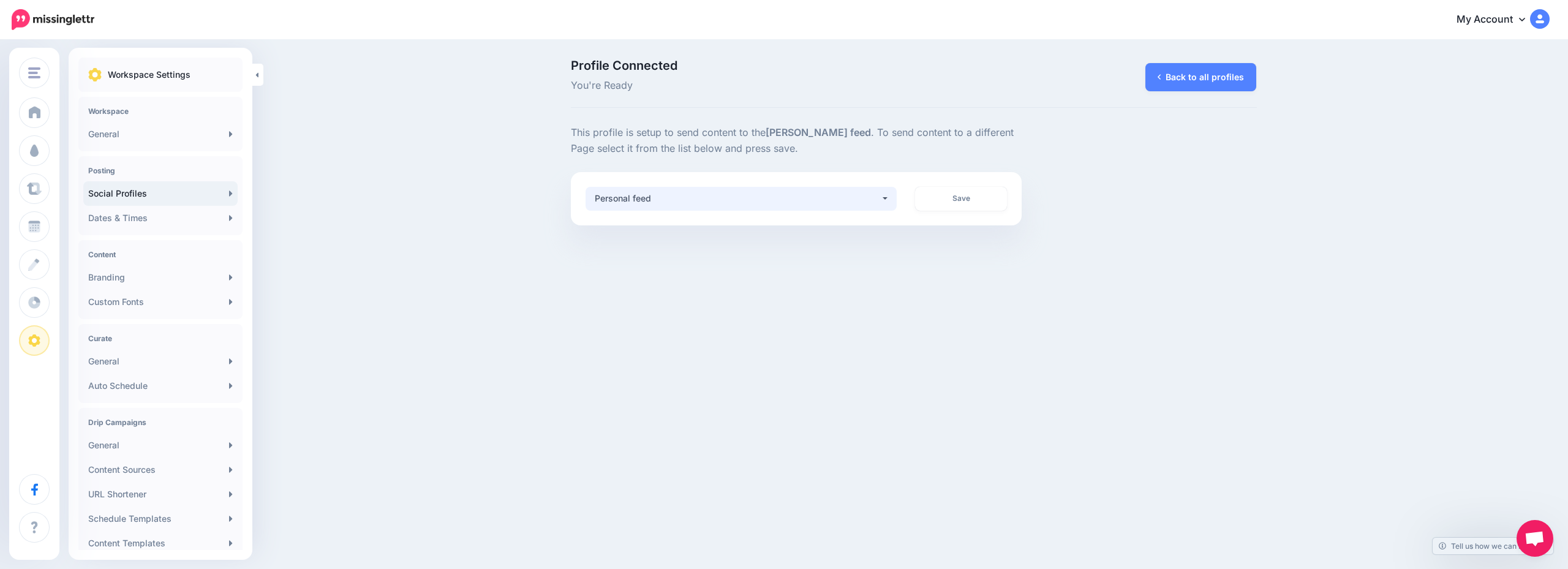
click at [851, 191] on div "Personal feed" at bounding box center [738, 198] width 286 height 15
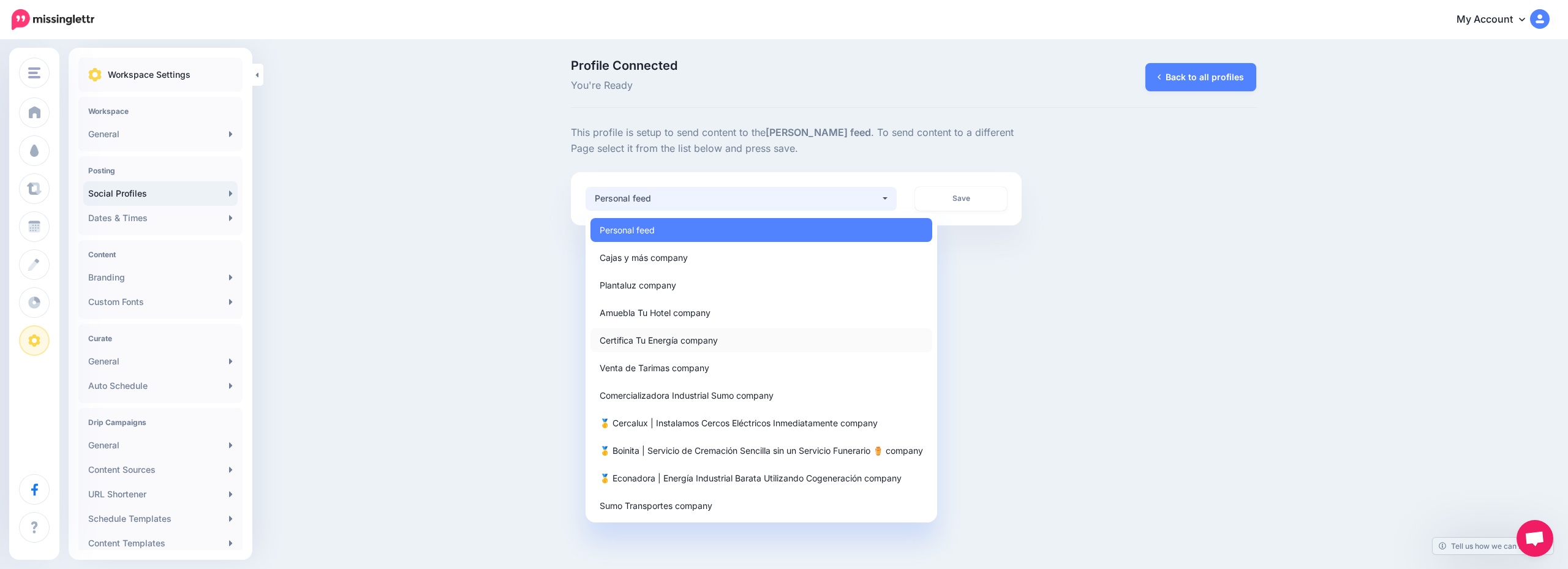
click at [761, 335] on link "Certifica Tu Energía company" at bounding box center [761, 341] width 342 height 24
select select "**********"
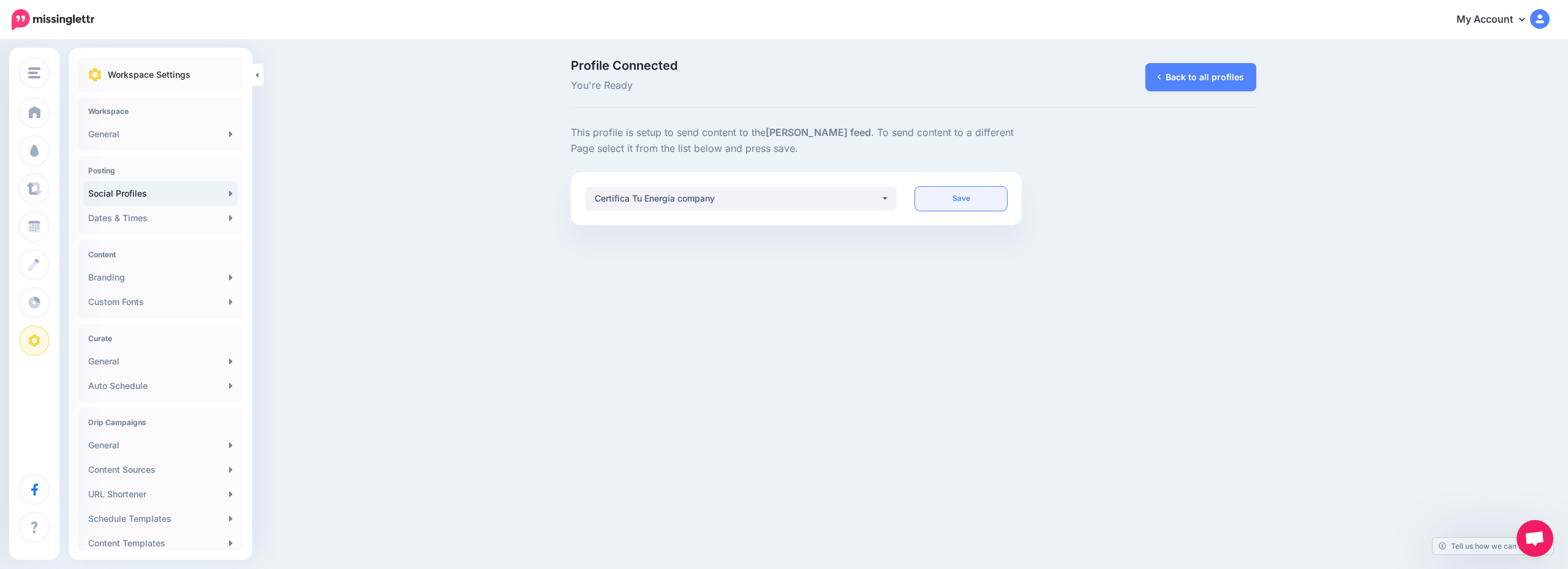
click at [970, 201] on link "Save" at bounding box center [962, 199] width 92 height 24
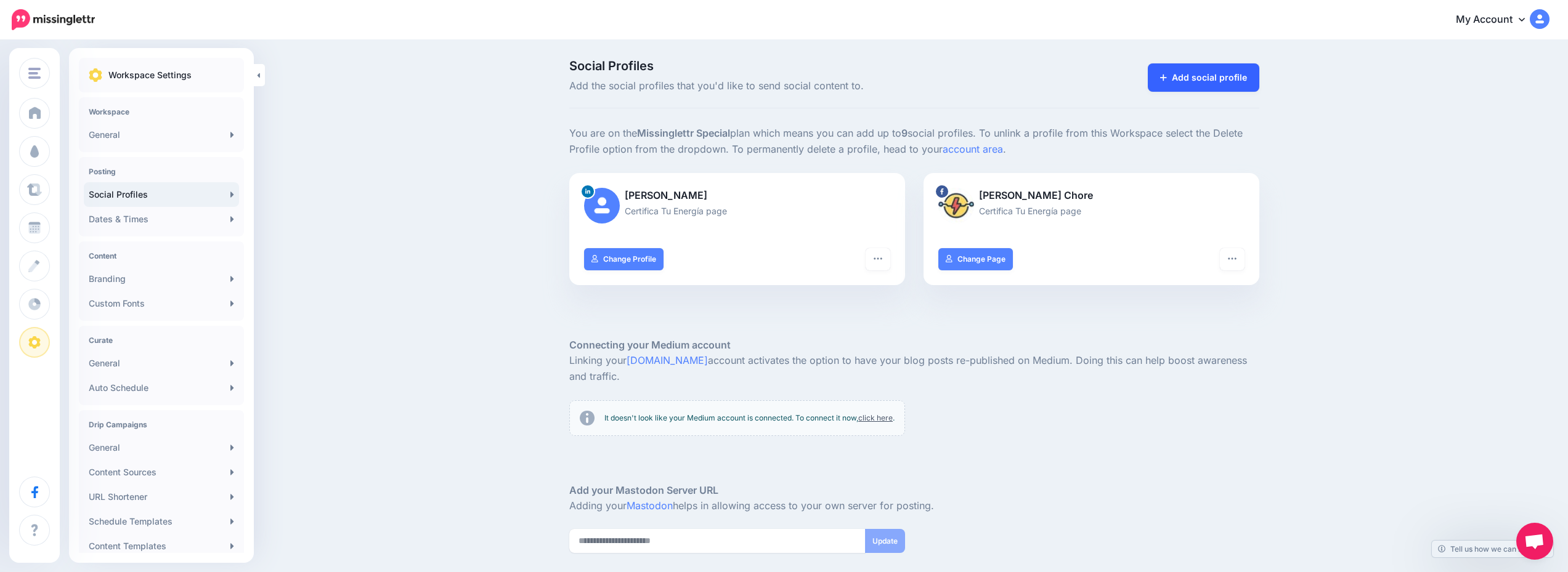
click at [1205, 79] on link "Add social profile" at bounding box center [1203, 77] width 111 height 28
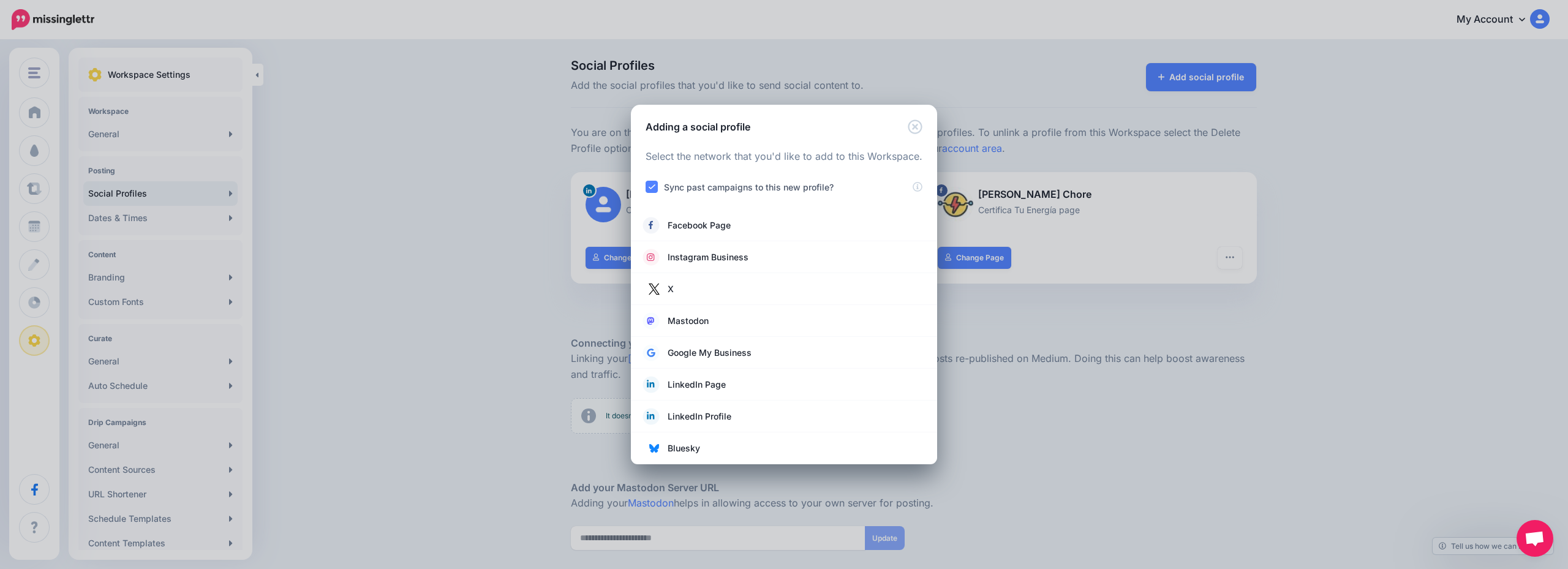
click at [410, 207] on div "Adding a social profile Loading Select the network that you'd like to add to th…" at bounding box center [784, 284] width 1568 height 569
click at [915, 128] on icon "Close" at bounding box center [915, 126] width 14 height 14
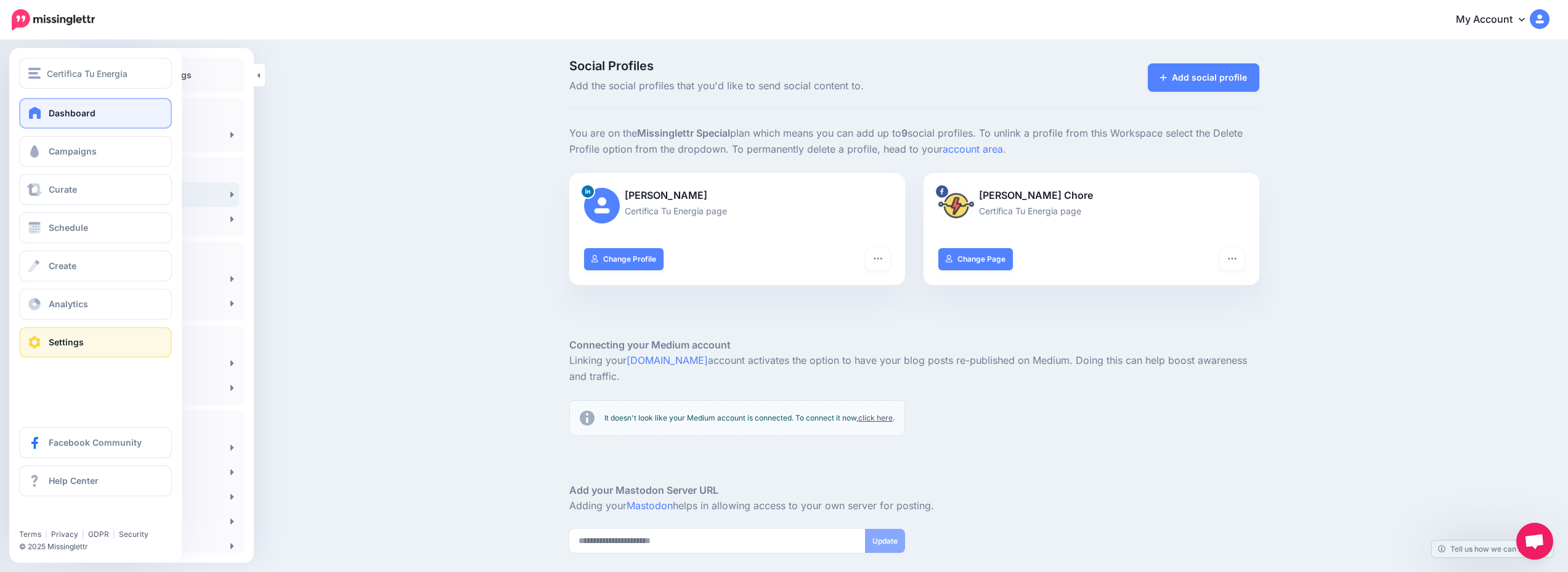
click at [79, 115] on span "Dashboard" at bounding box center [72, 113] width 47 height 11
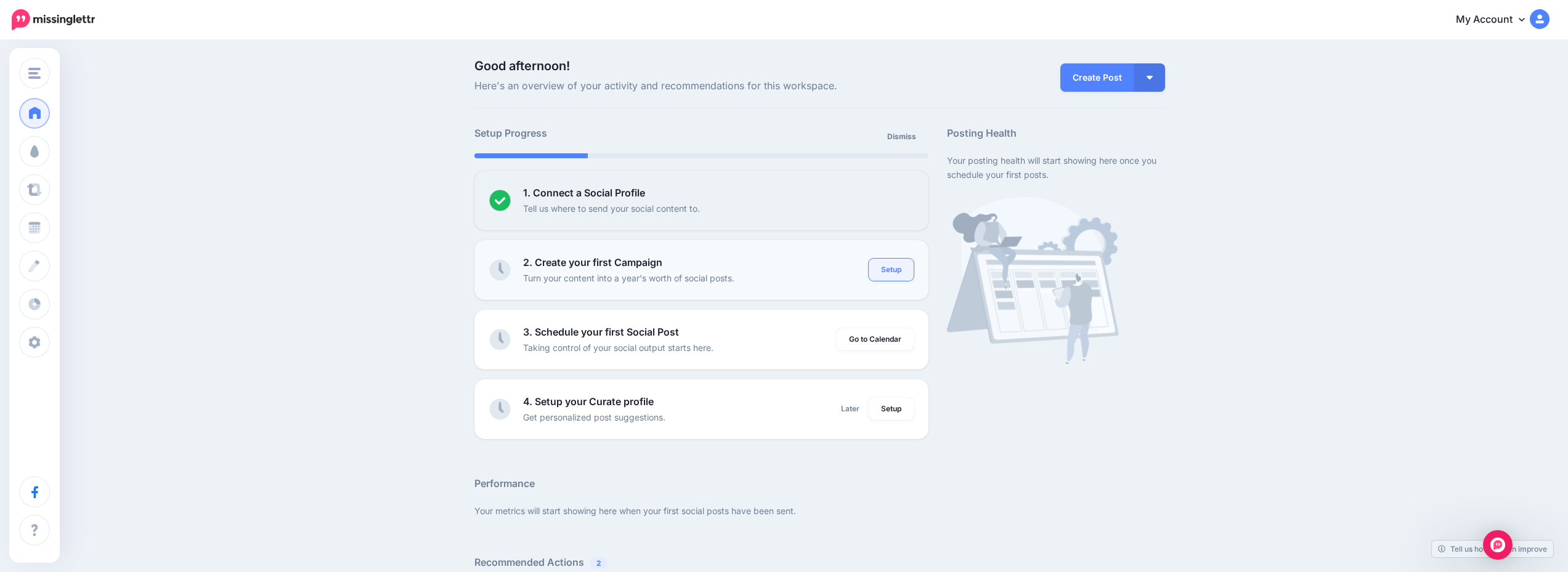
click at [888, 276] on link "Setup" at bounding box center [890, 269] width 45 height 22
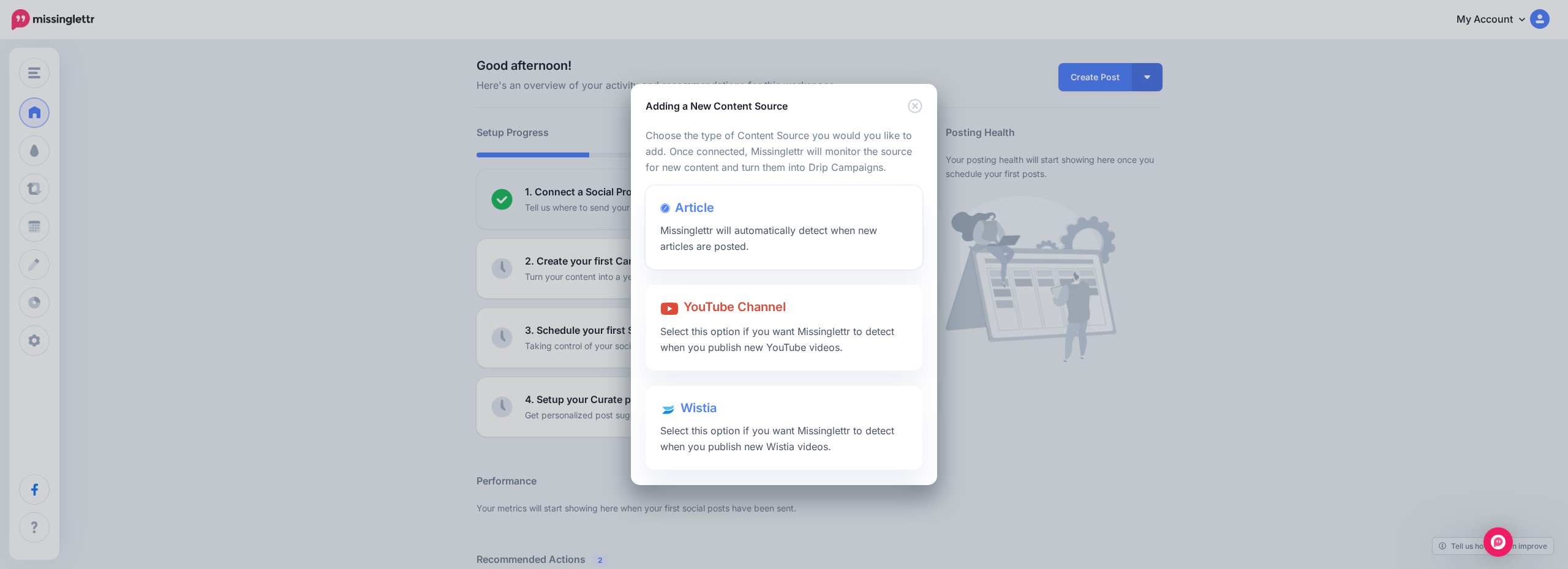
click at [773, 224] on div "Article Missinglettr will automatically detect when new articles are posted." at bounding box center [784, 228] width 277 height 84
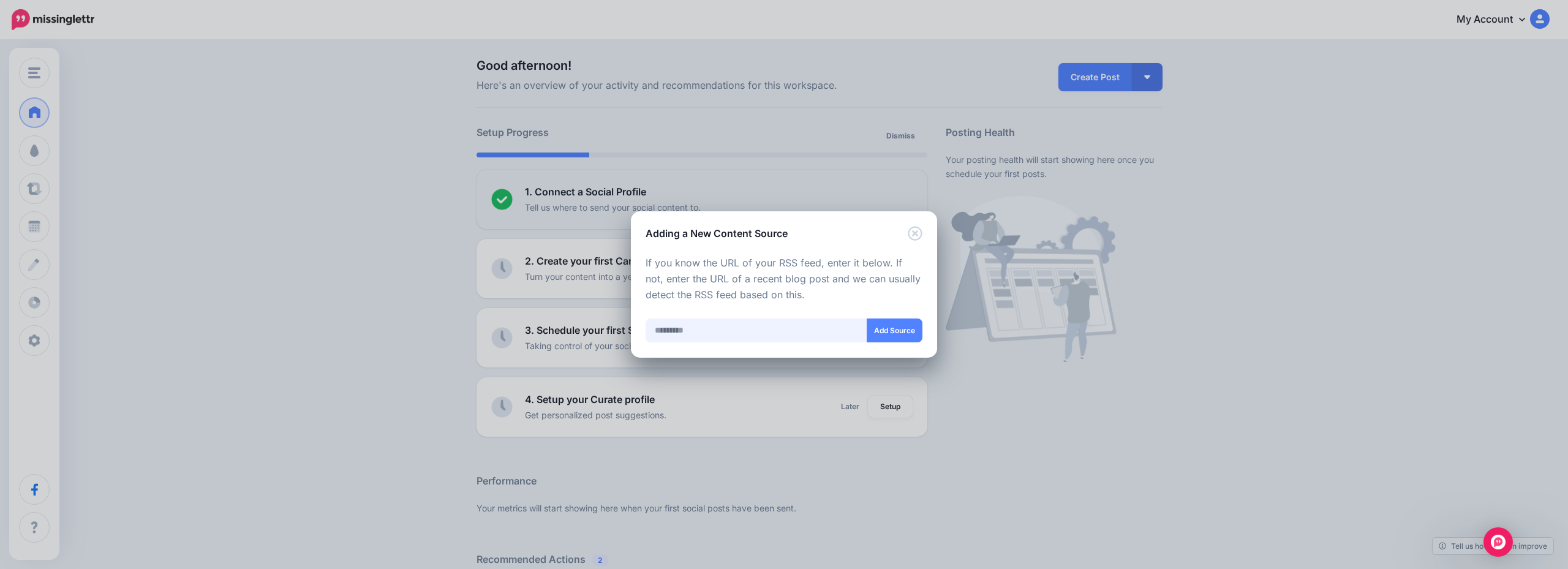
click at [775, 326] on input "text" at bounding box center [757, 331] width 222 height 24
paste input "**********"
type input "**********"
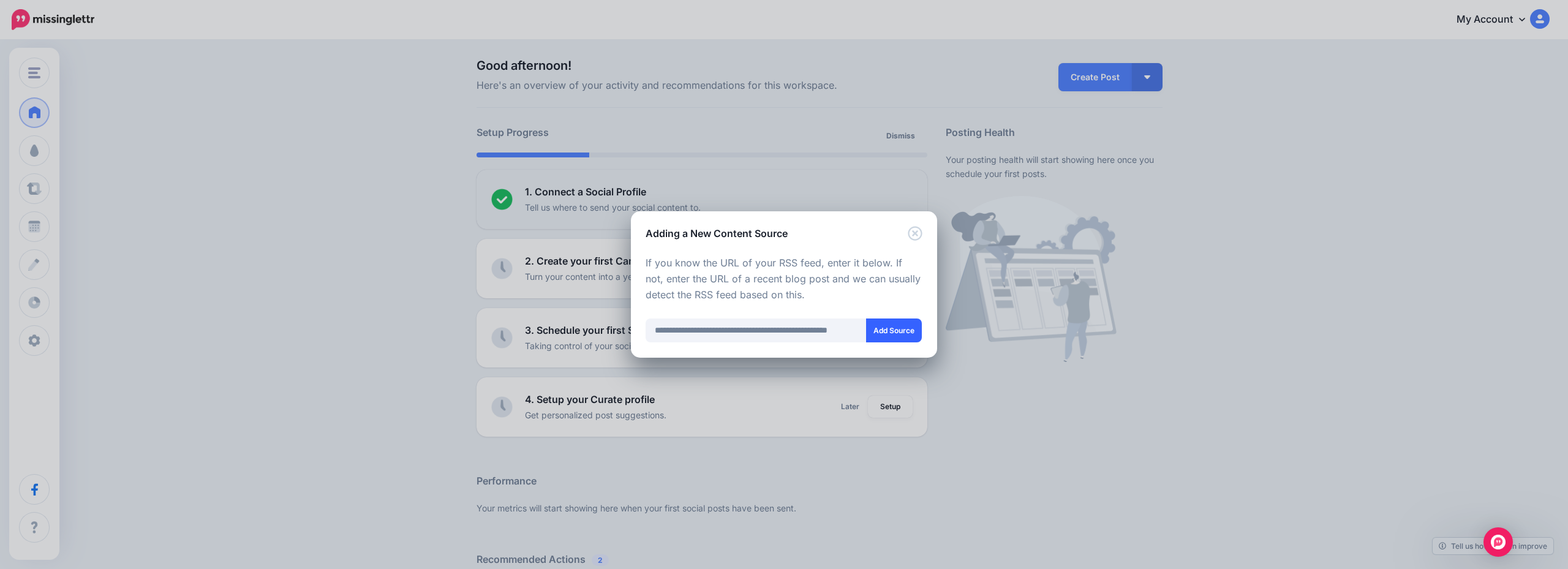
click at [879, 331] on button "Add Source" at bounding box center [894, 331] width 55 height 24
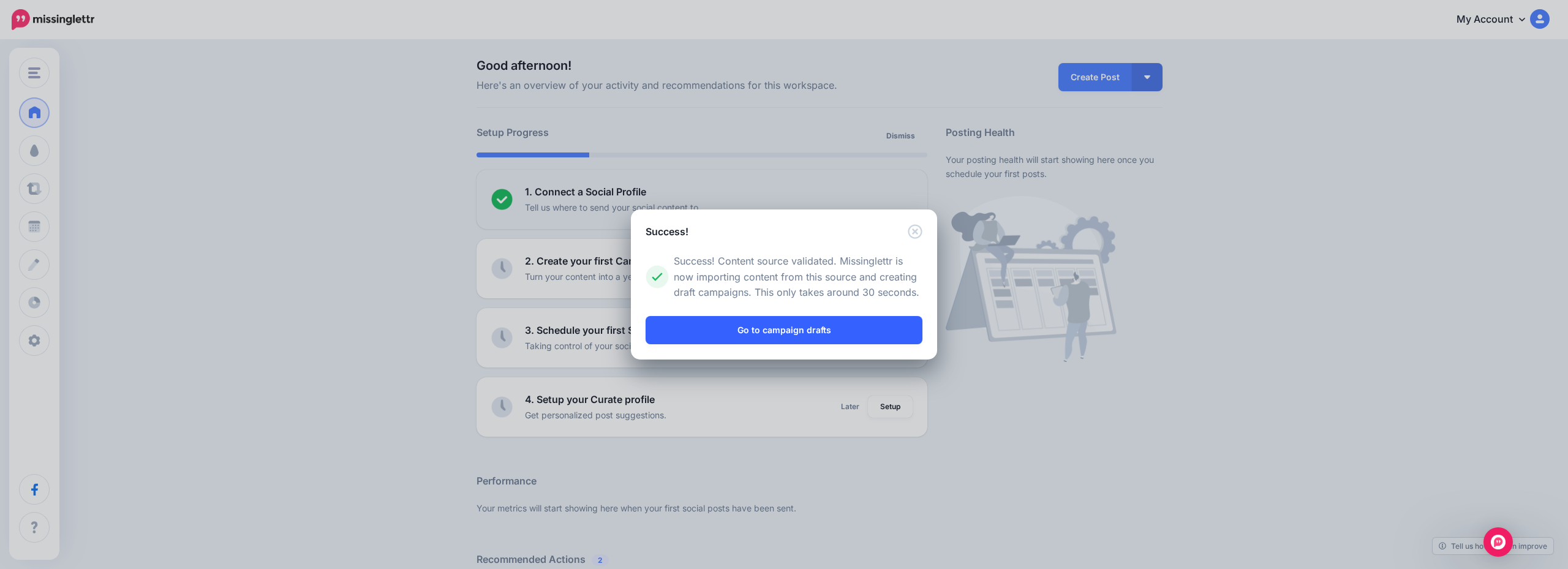
click at [826, 325] on link "Go to campaign drafts" at bounding box center [784, 330] width 277 height 28
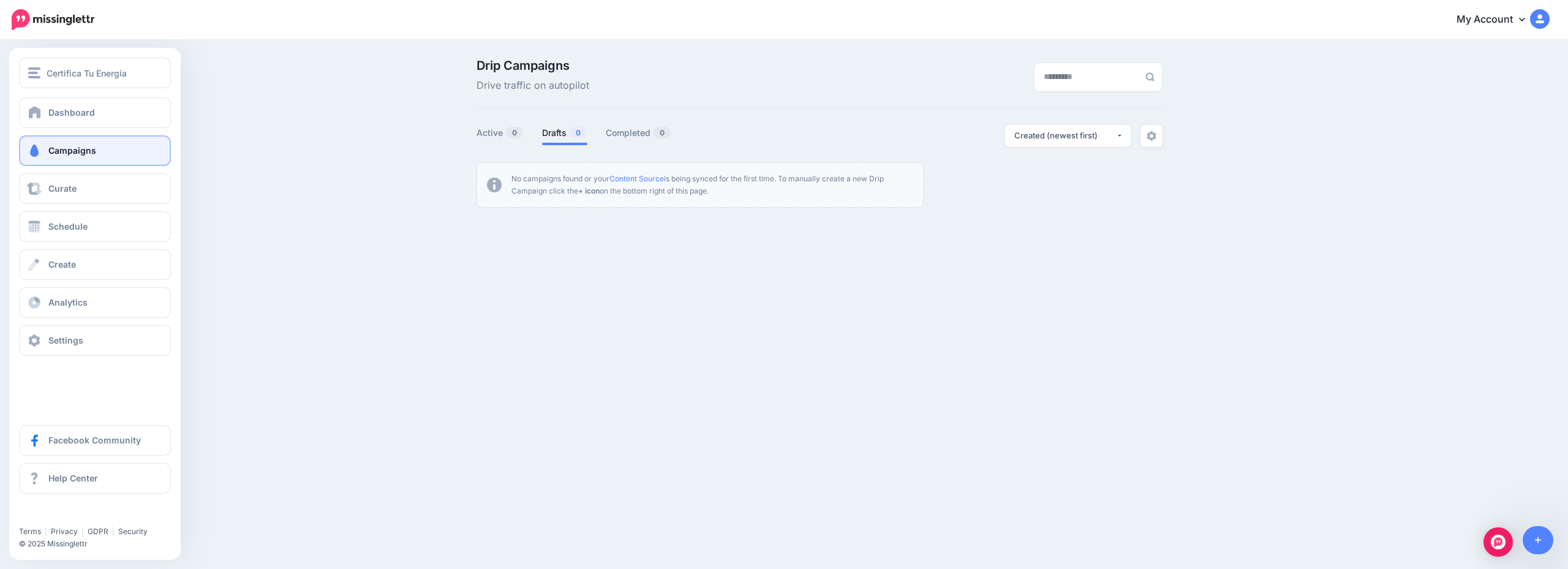
click at [112, 150] on link "Campaigns" at bounding box center [95, 151] width 152 height 31
click at [108, 342] on link "Settings" at bounding box center [95, 341] width 152 height 31
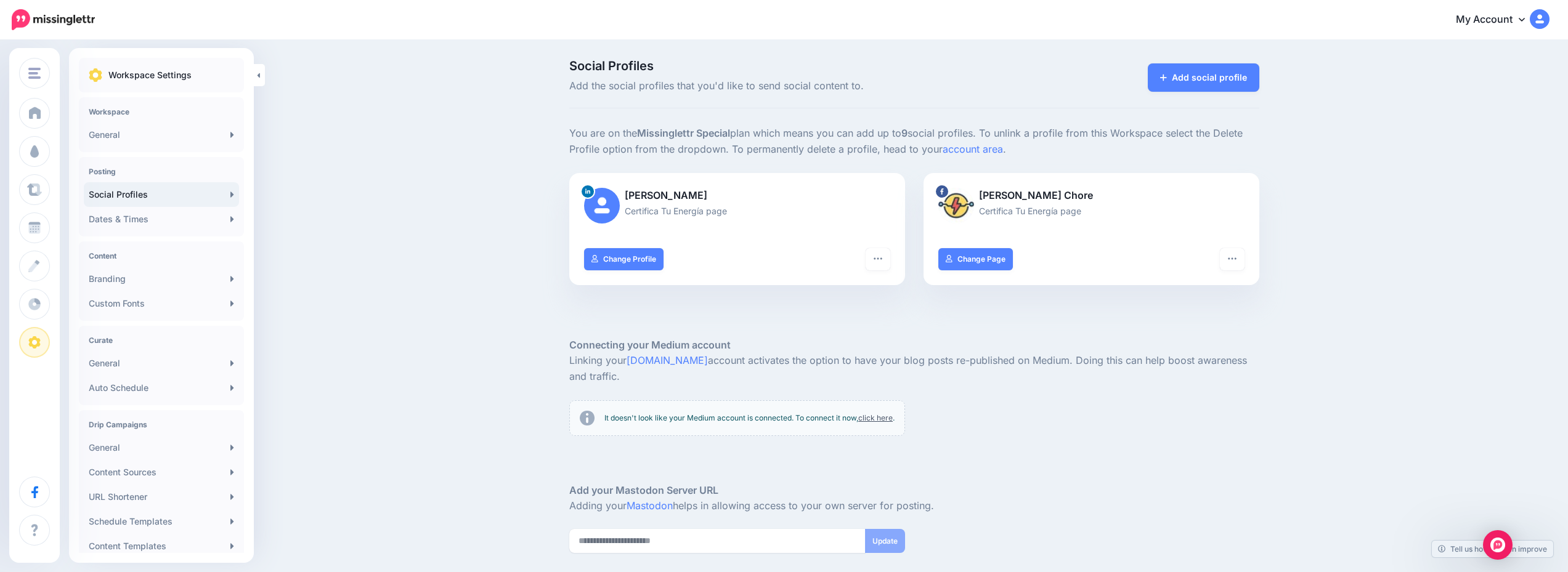
scroll to position [105, 0]
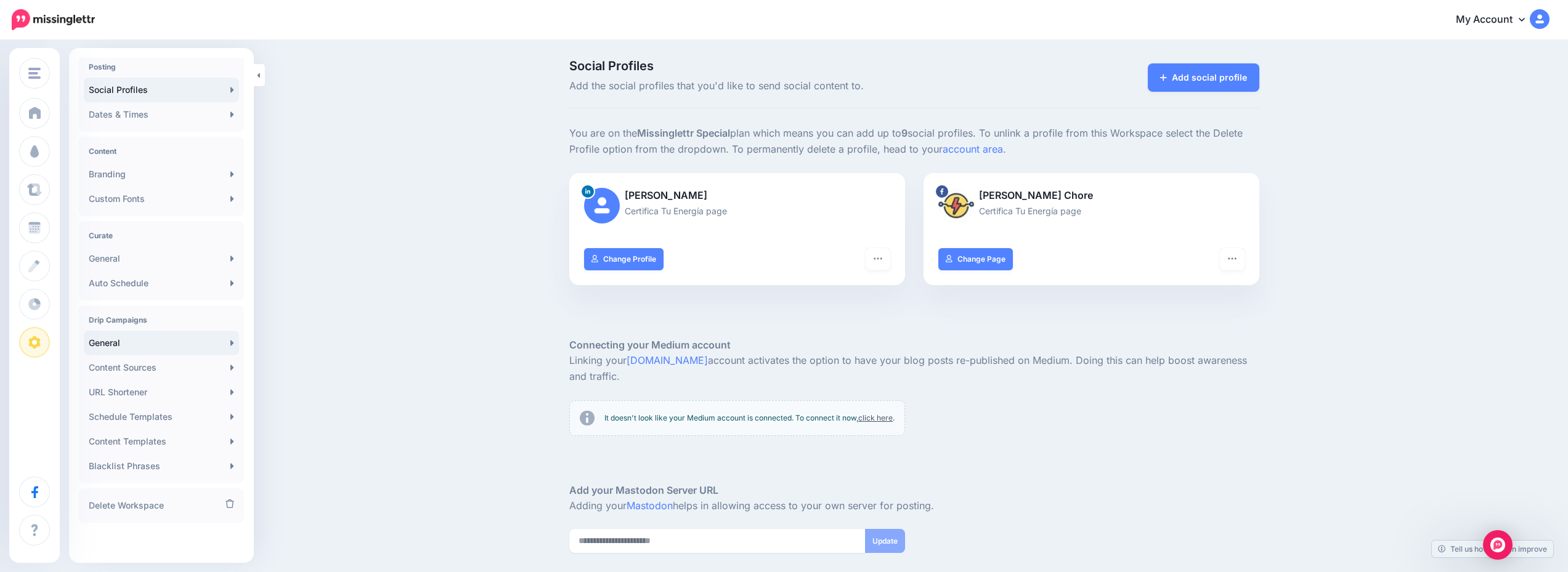
click at [162, 335] on link "General" at bounding box center [161, 343] width 155 height 25
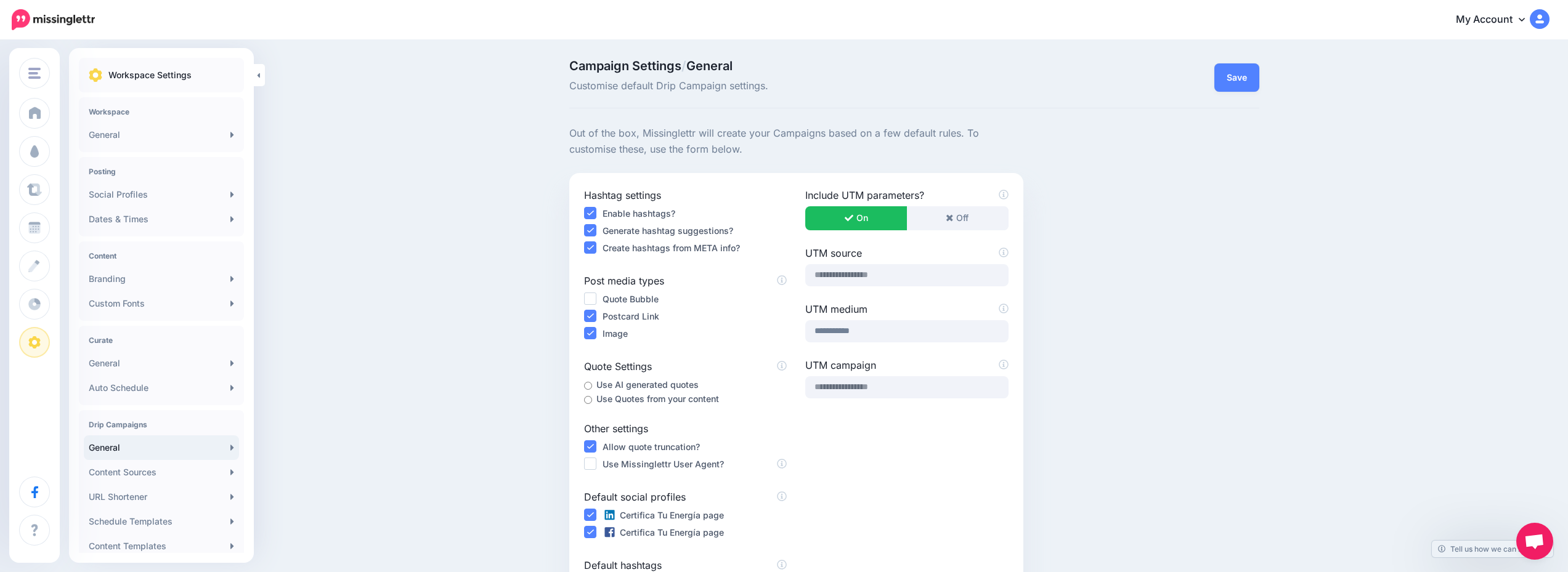
scroll to position [105, 0]
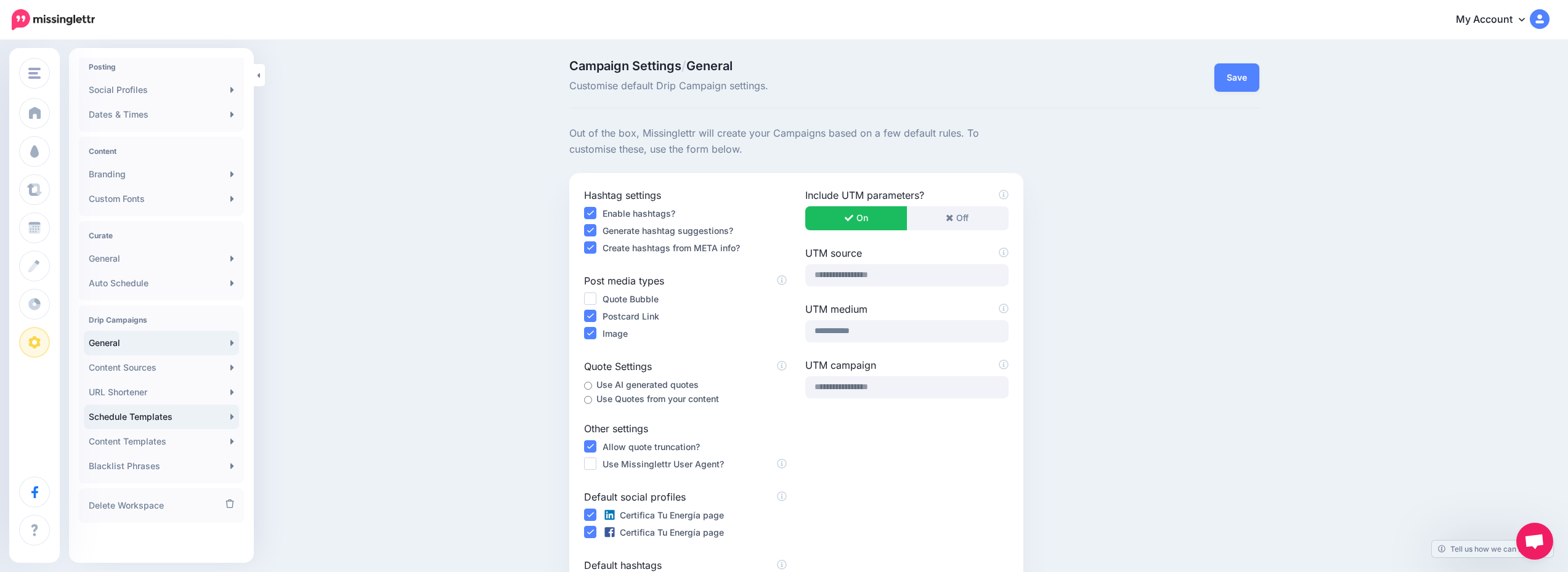
click at [172, 417] on link "Schedule Templates" at bounding box center [161, 417] width 155 height 25
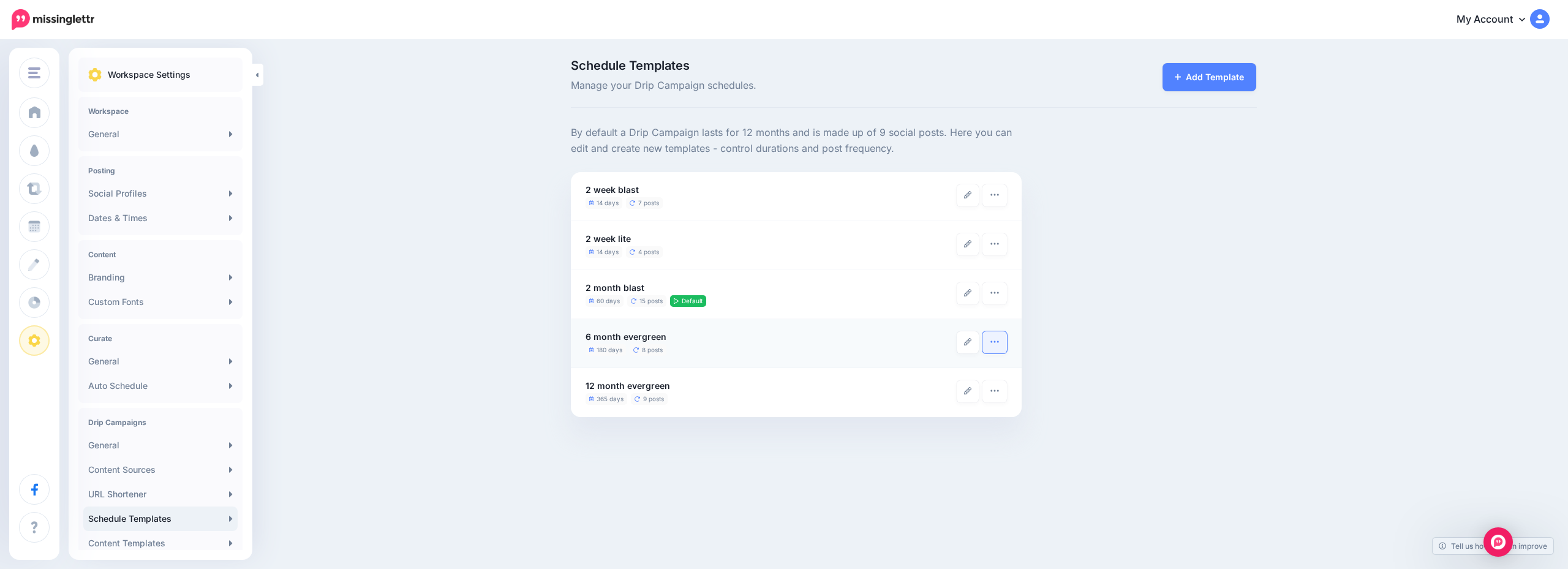
click at [995, 345] on icon "button" at bounding box center [994, 342] width 10 height 10
click at [957, 366] on link "Make Default" at bounding box center [952, 373] width 100 height 24
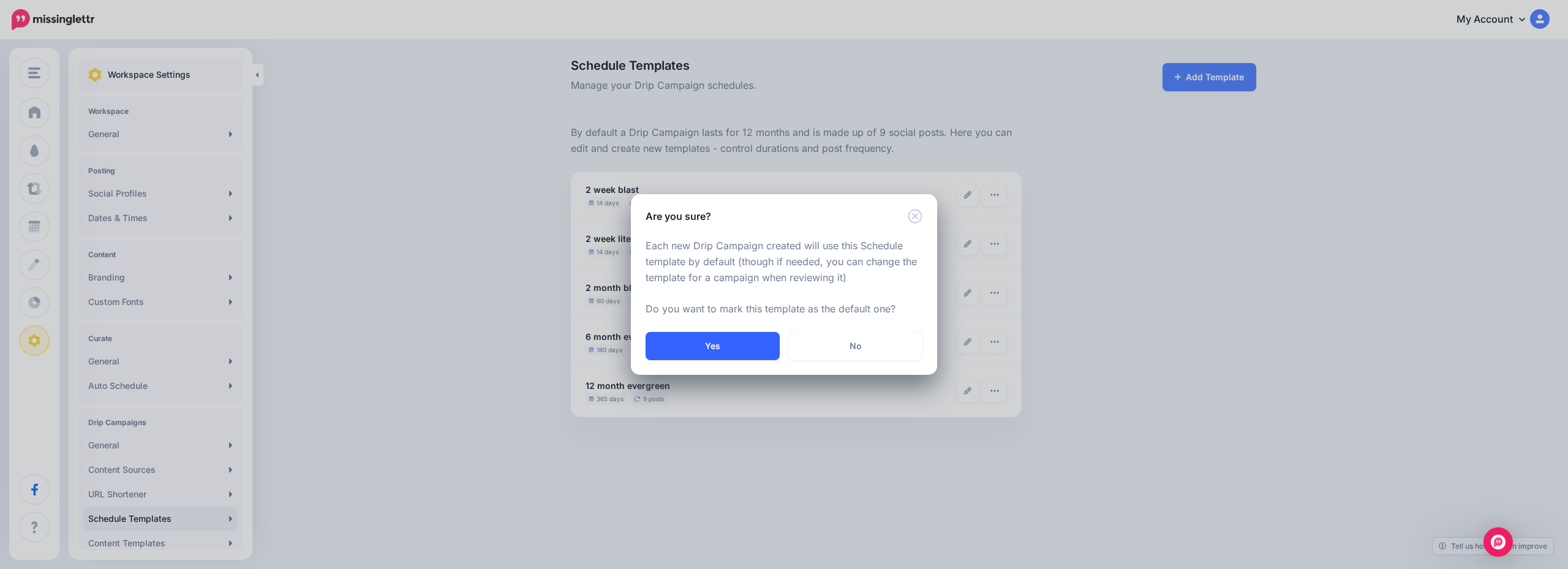
click at [731, 352] on button "Yes" at bounding box center [713, 346] width 134 height 28
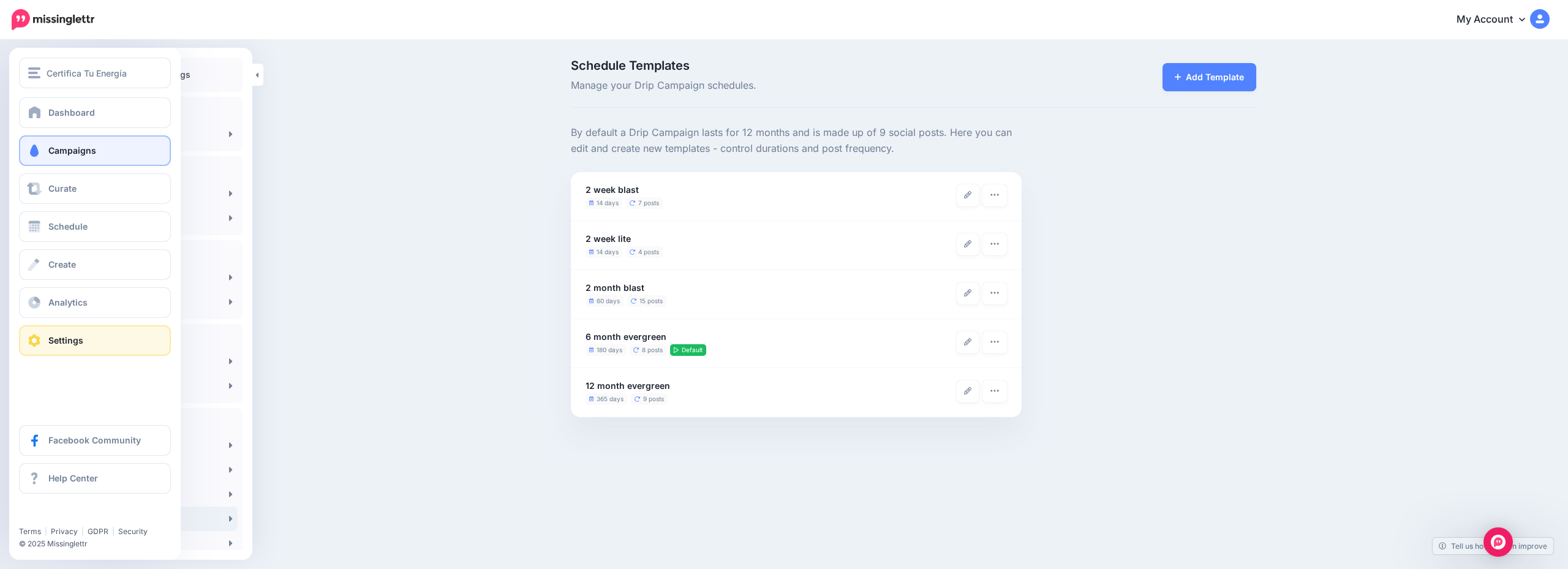
click at [98, 157] on link "Campaigns" at bounding box center [95, 151] width 152 height 31
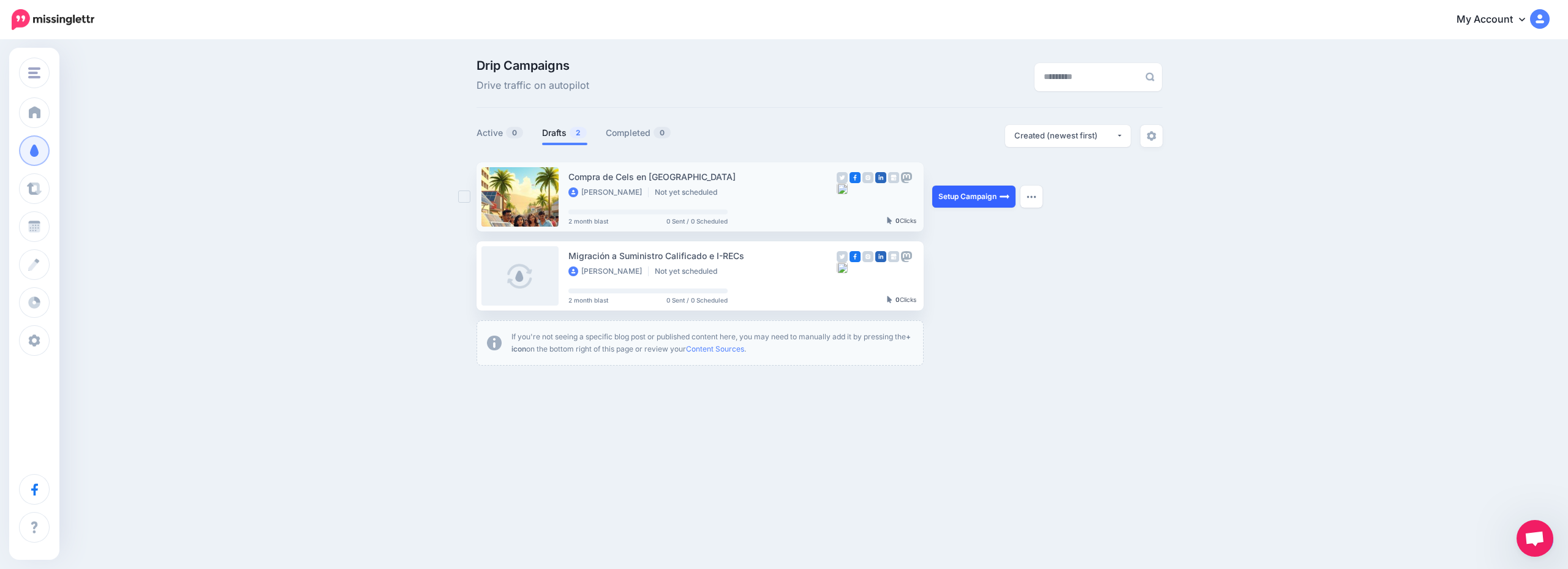
click at [965, 190] on link "Setup Campaign" at bounding box center [974, 196] width 83 height 22
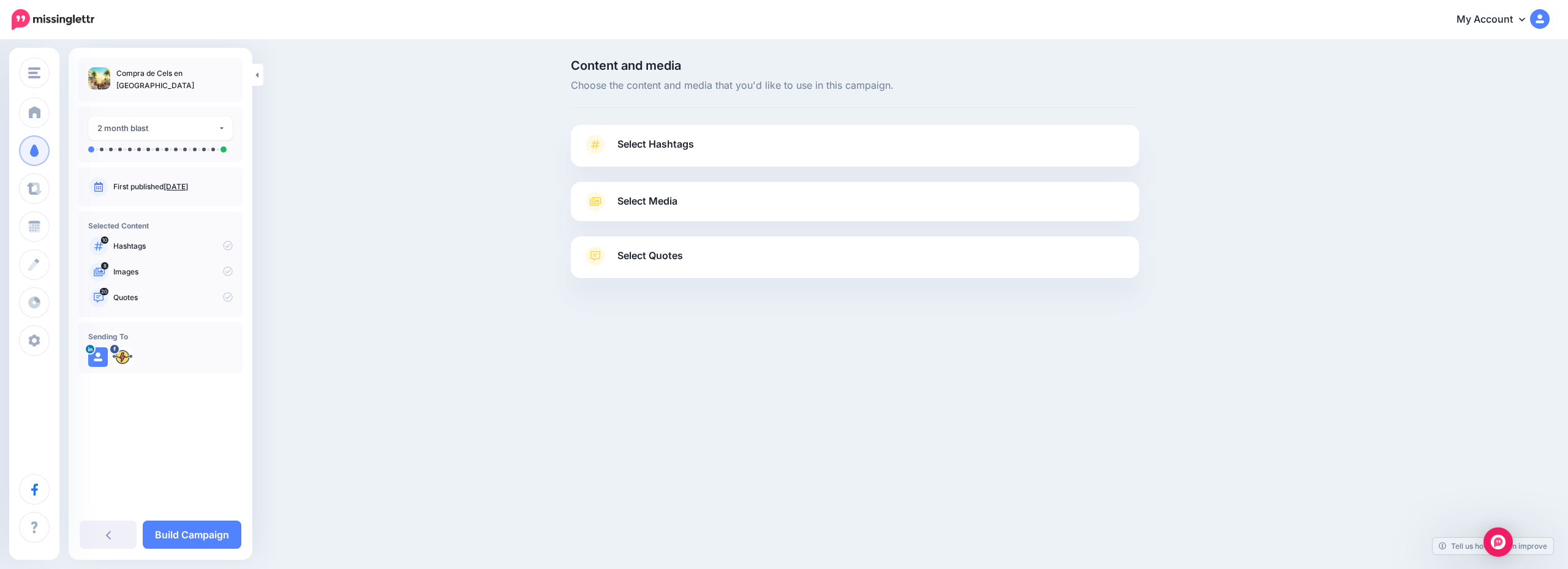
click at [768, 142] on link "Select Hashtags" at bounding box center [855, 151] width 544 height 32
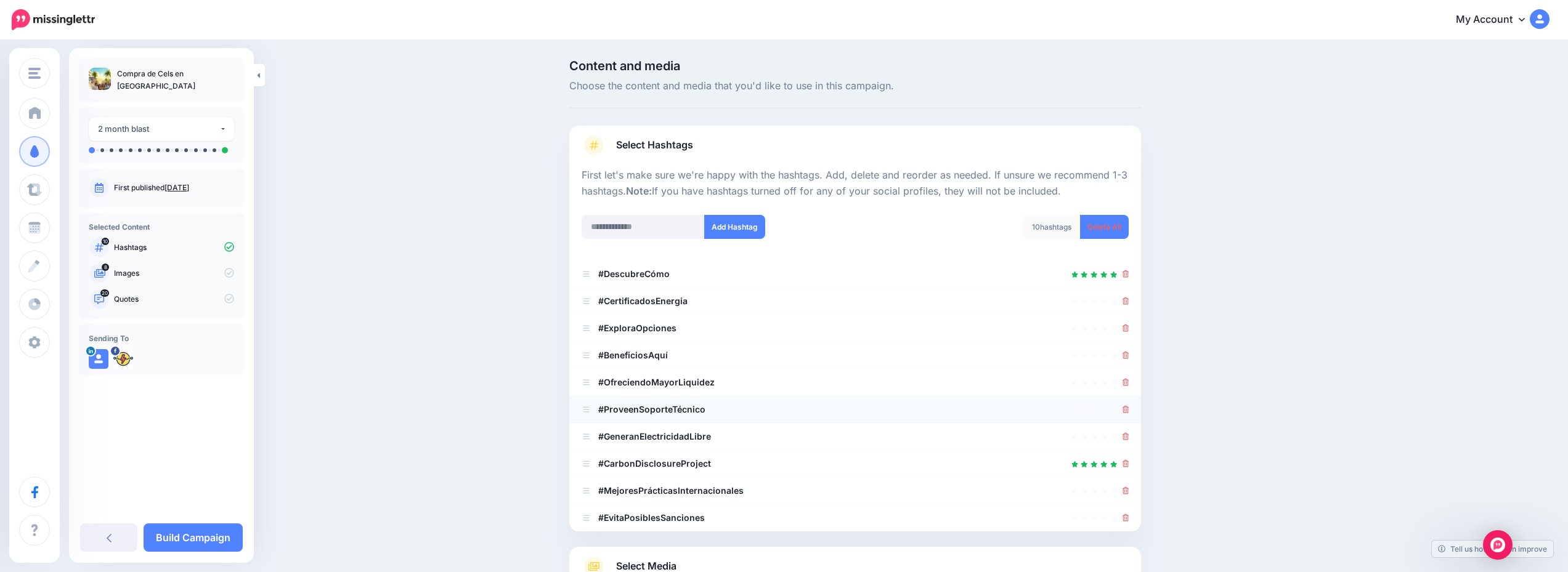
scroll to position [123, 0]
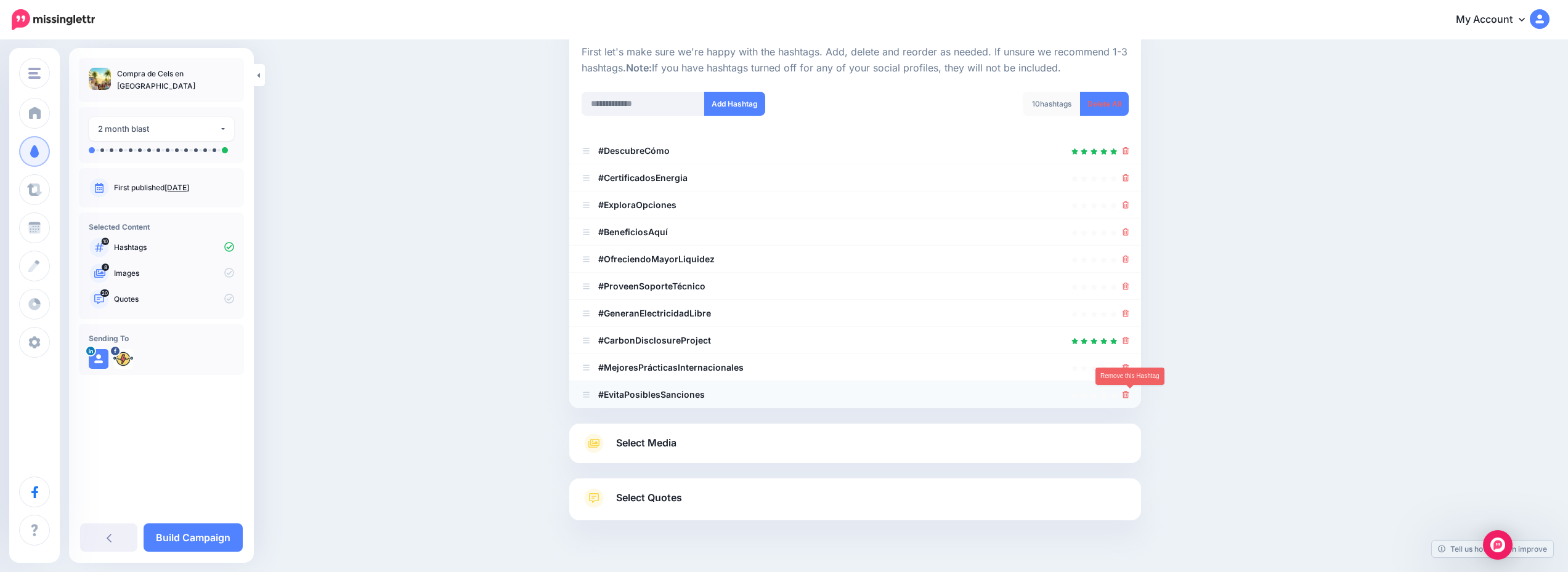
click at [1129, 394] on icon at bounding box center [1125, 395] width 7 height 7
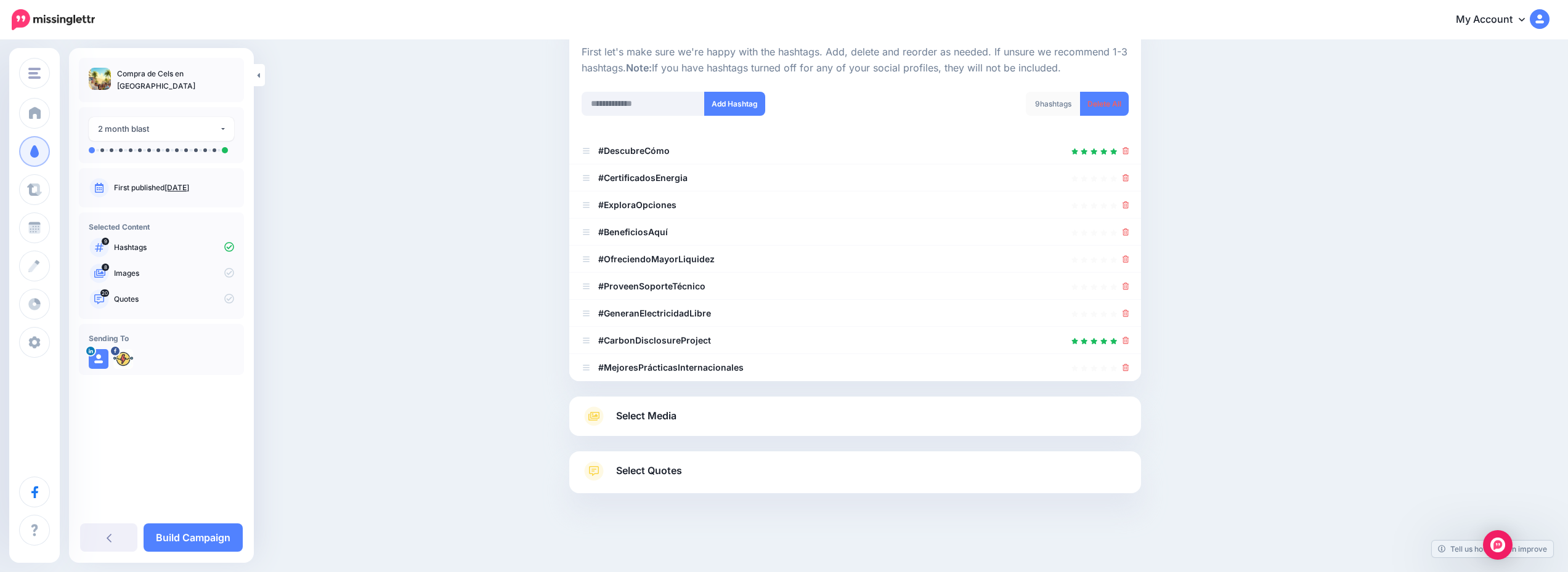
click at [726, 412] on link "Select Media" at bounding box center [855, 416] width 547 height 19
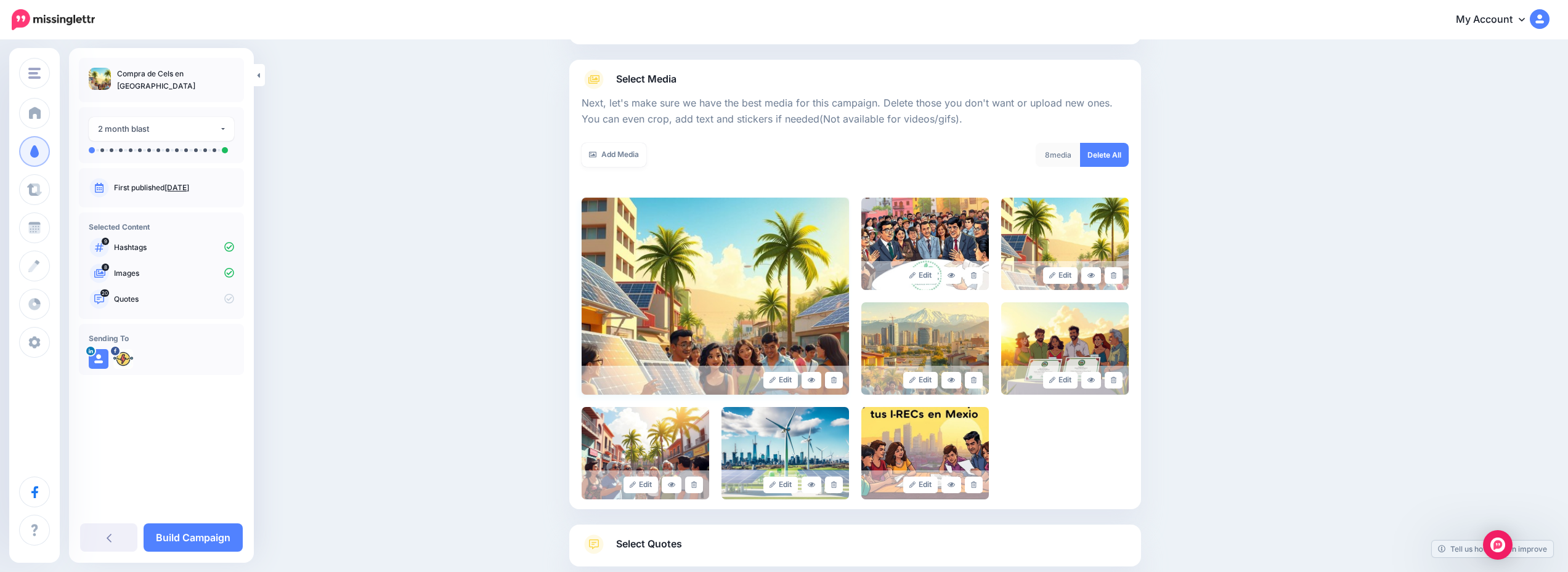
scroll to position [185, 0]
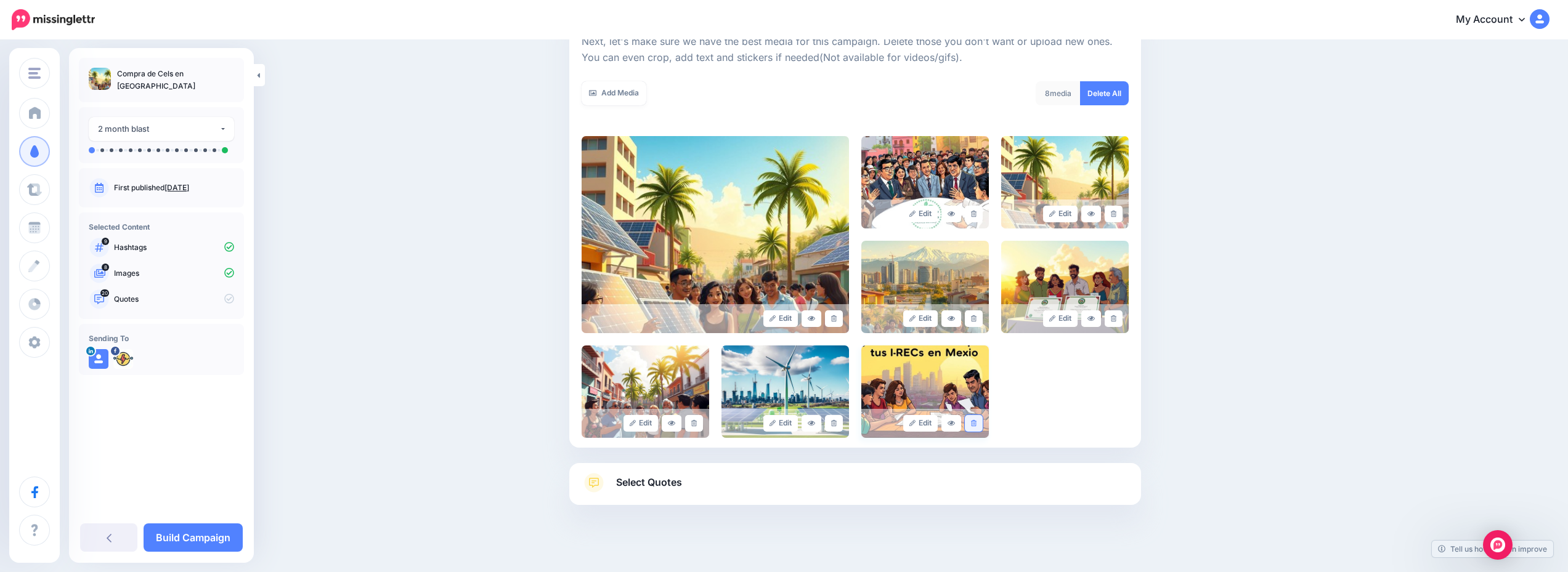
click at [975, 421] on icon at bounding box center [974, 424] width 5 height 7
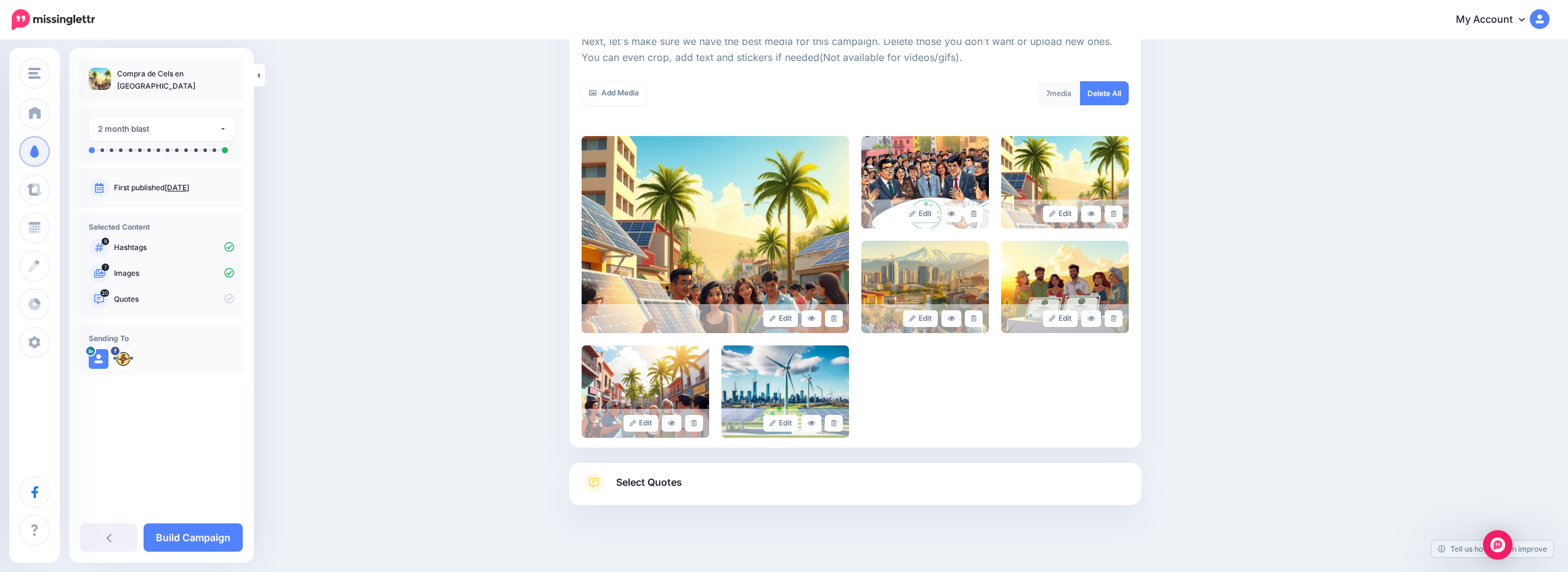
click at [847, 473] on link "Select Quotes" at bounding box center [855, 489] width 547 height 32
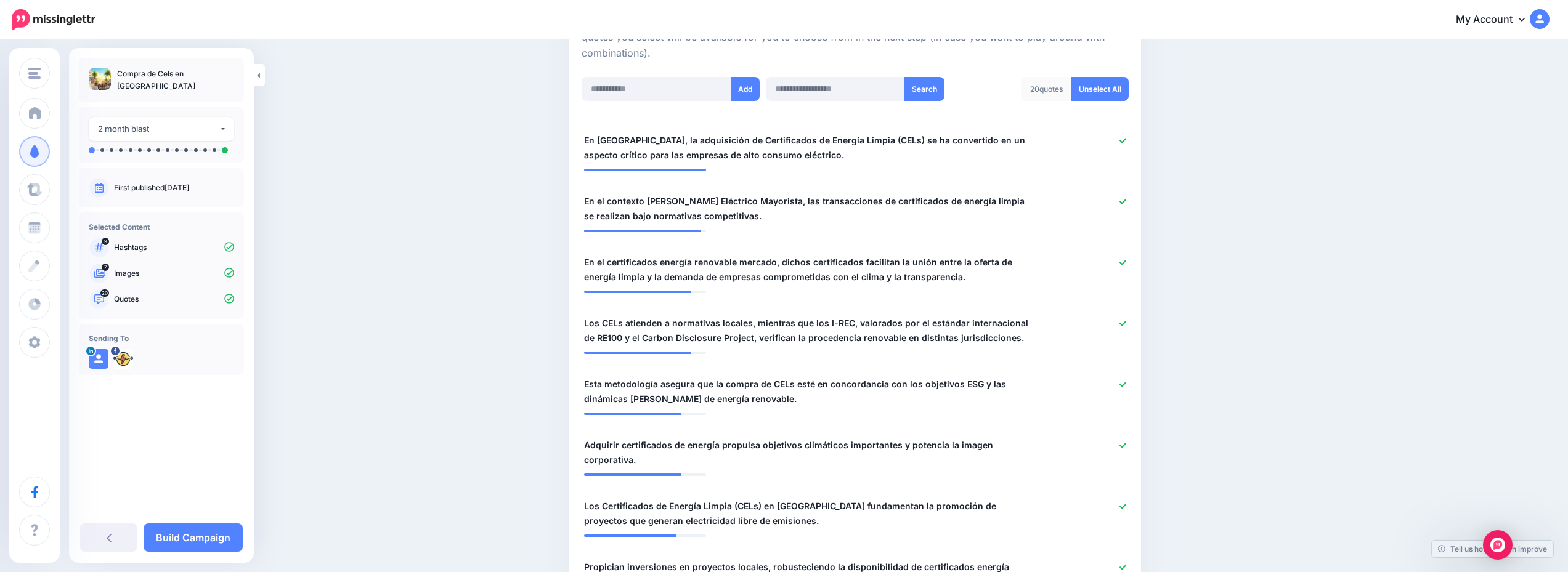
scroll to position [431, 0]
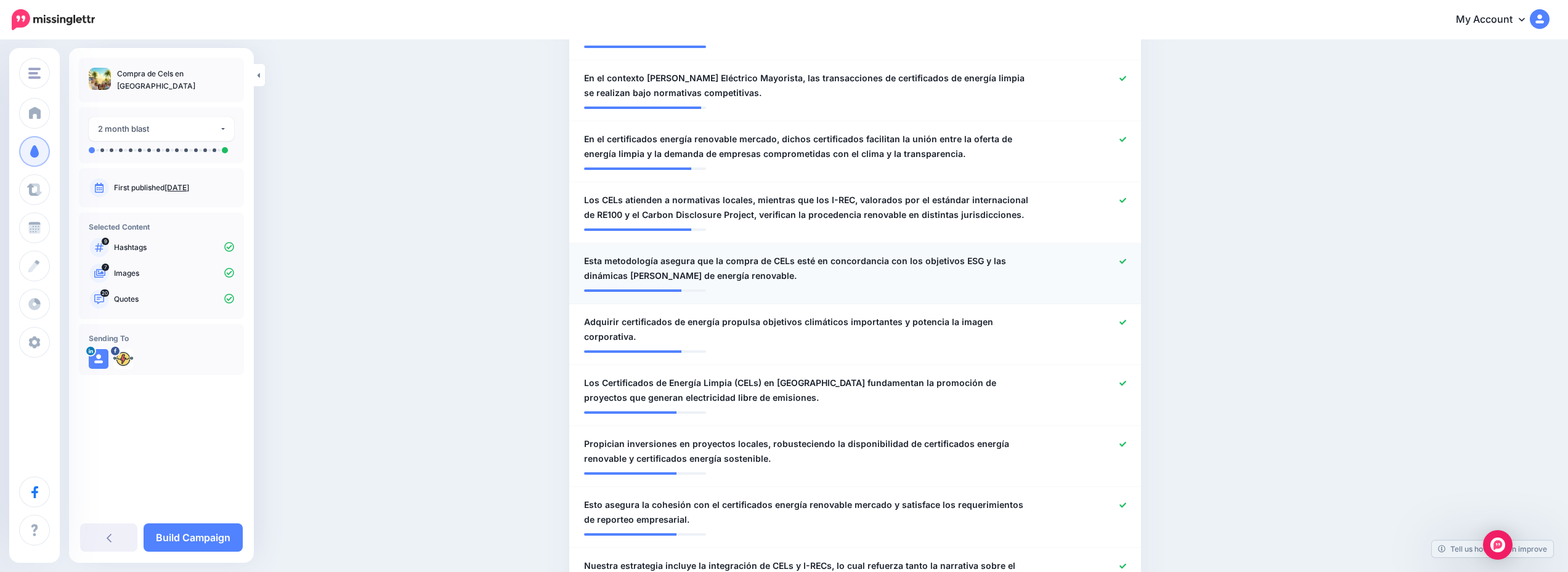
click at [1129, 256] on div at bounding box center [1089, 269] width 93 height 30
click at [1126, 259] on icon at bounding box center [1123, 261] width 7 height 7
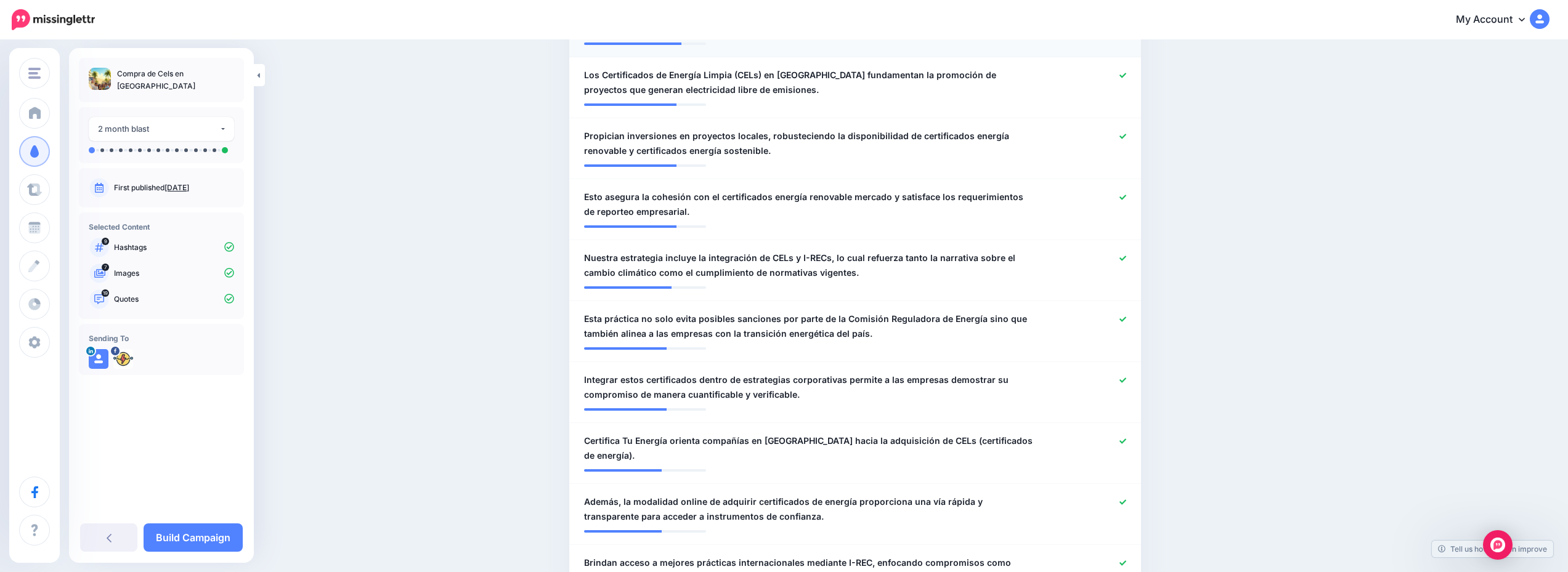
scroll to position [862, 0]
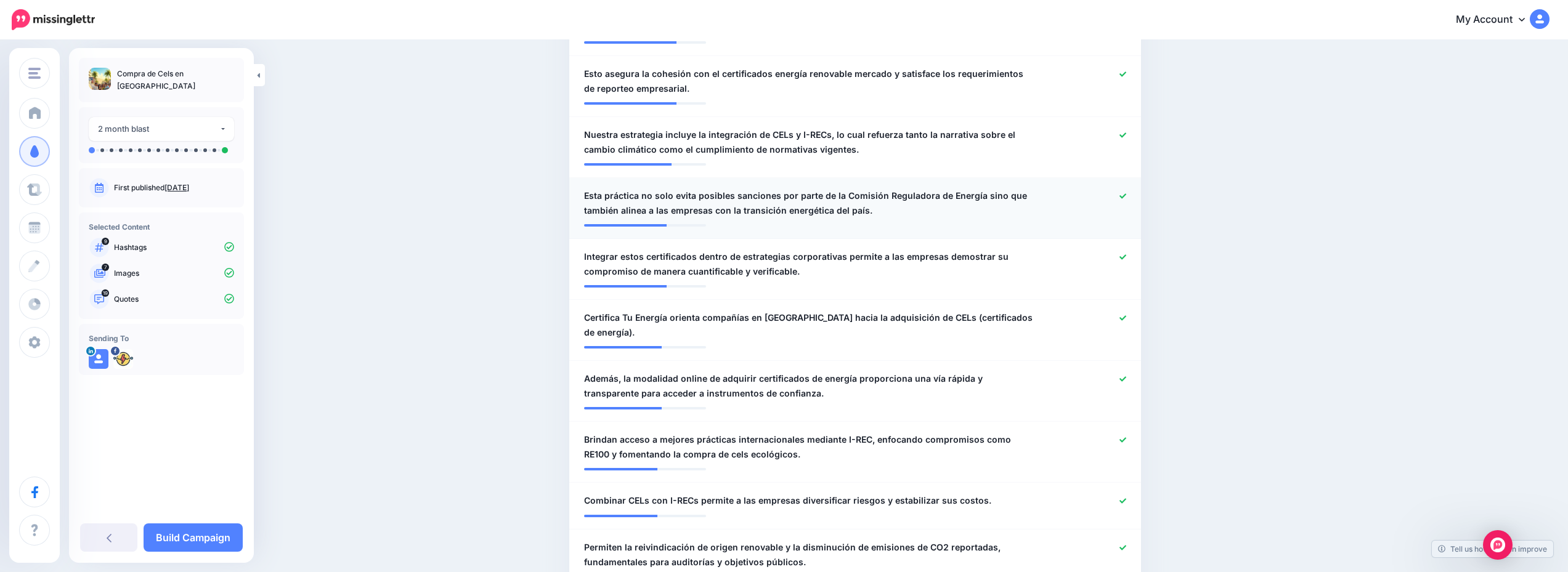
click at [1126, 199] on link at bounding box center [1123, 196] width 7 height 9
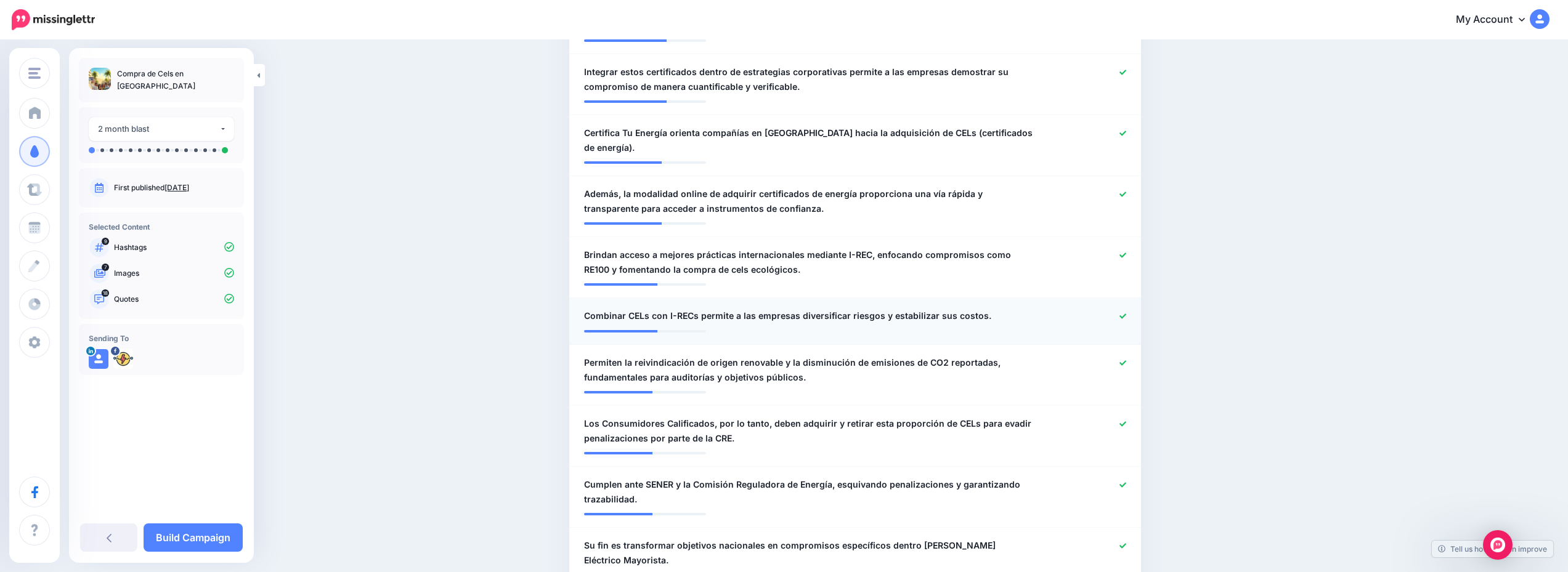
scroll to position [1108, 0]
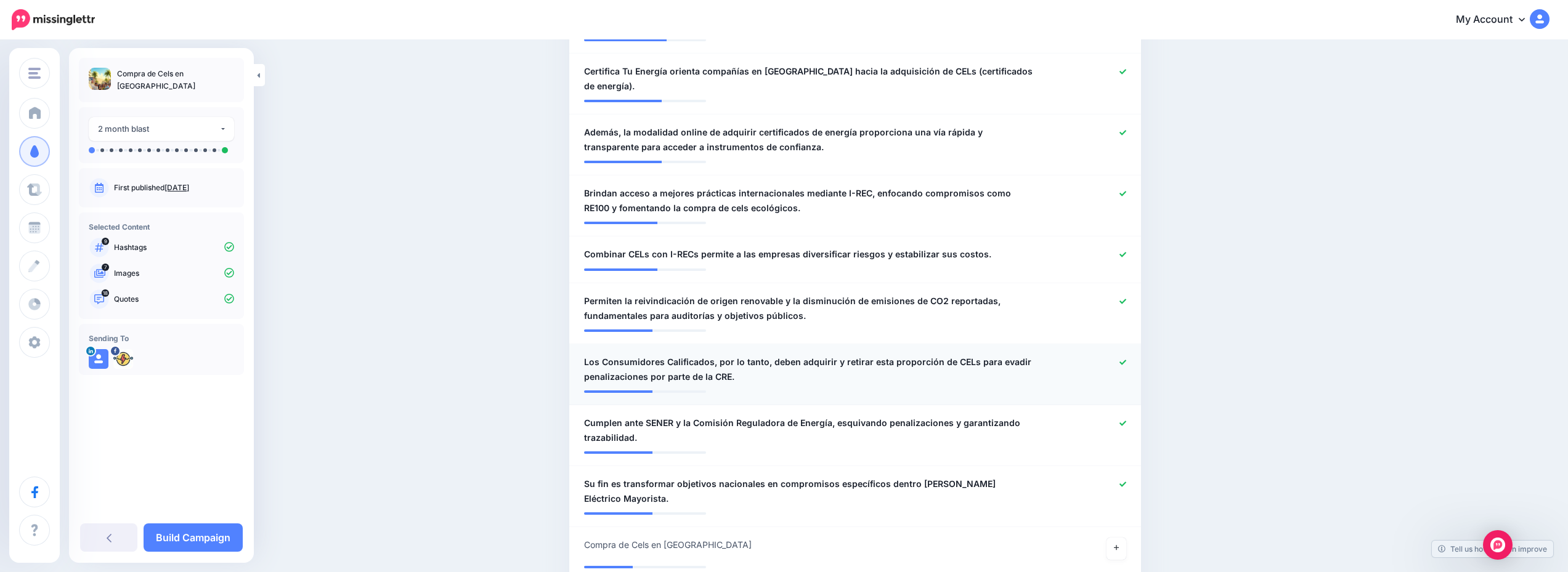
click at [1126, 360] on icon at bounding box center [1123, 362] width 7 height 5
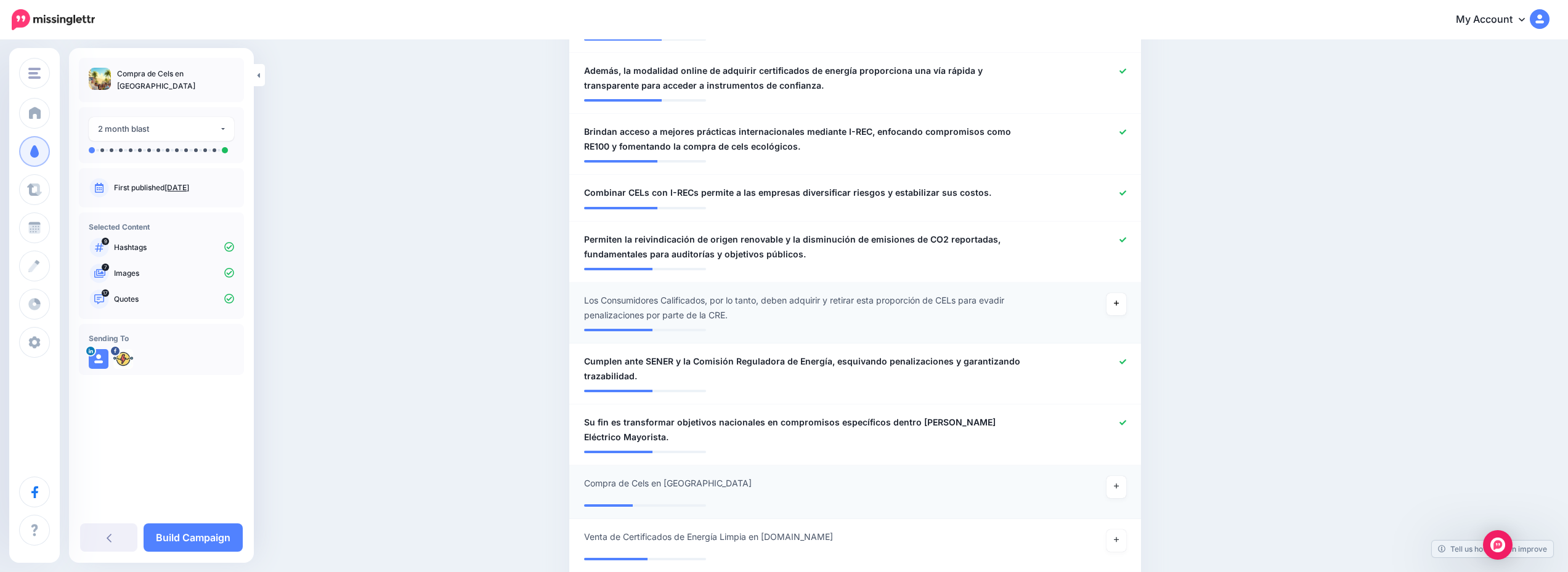
scroll to position [1293, 0]
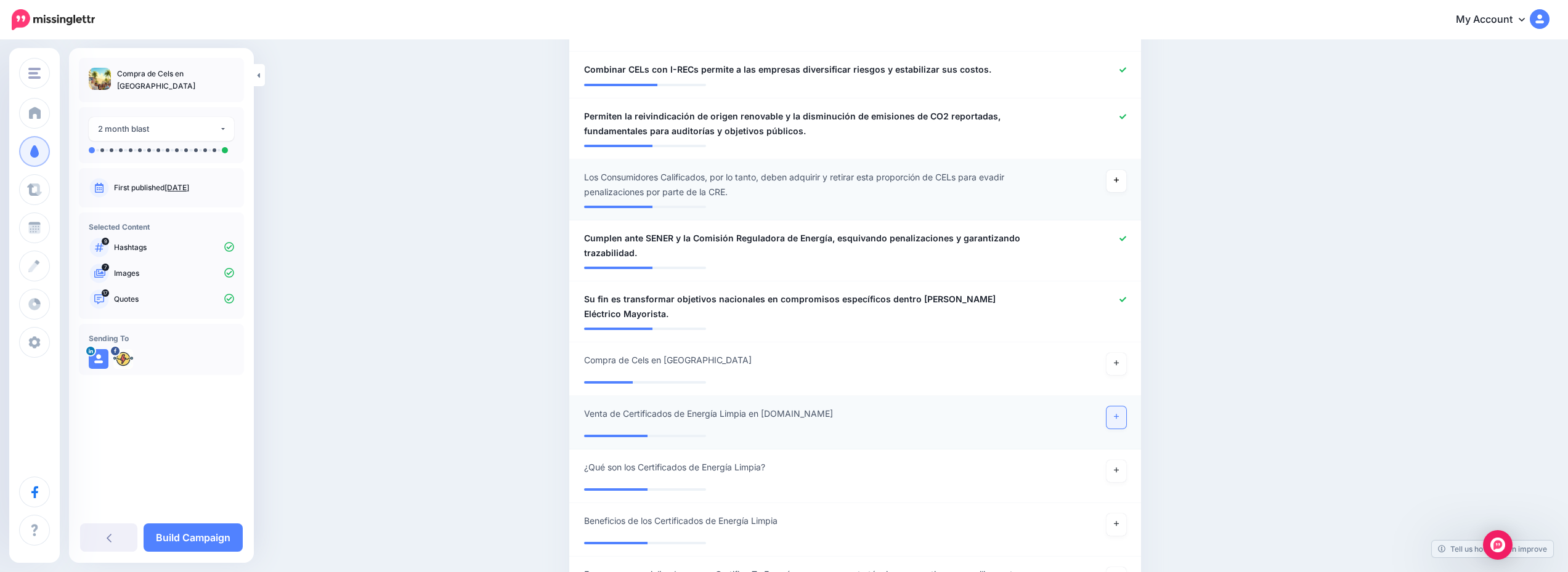
click at [1119, 414] on icon at bounding box center [1116, 416] width 5 height 5
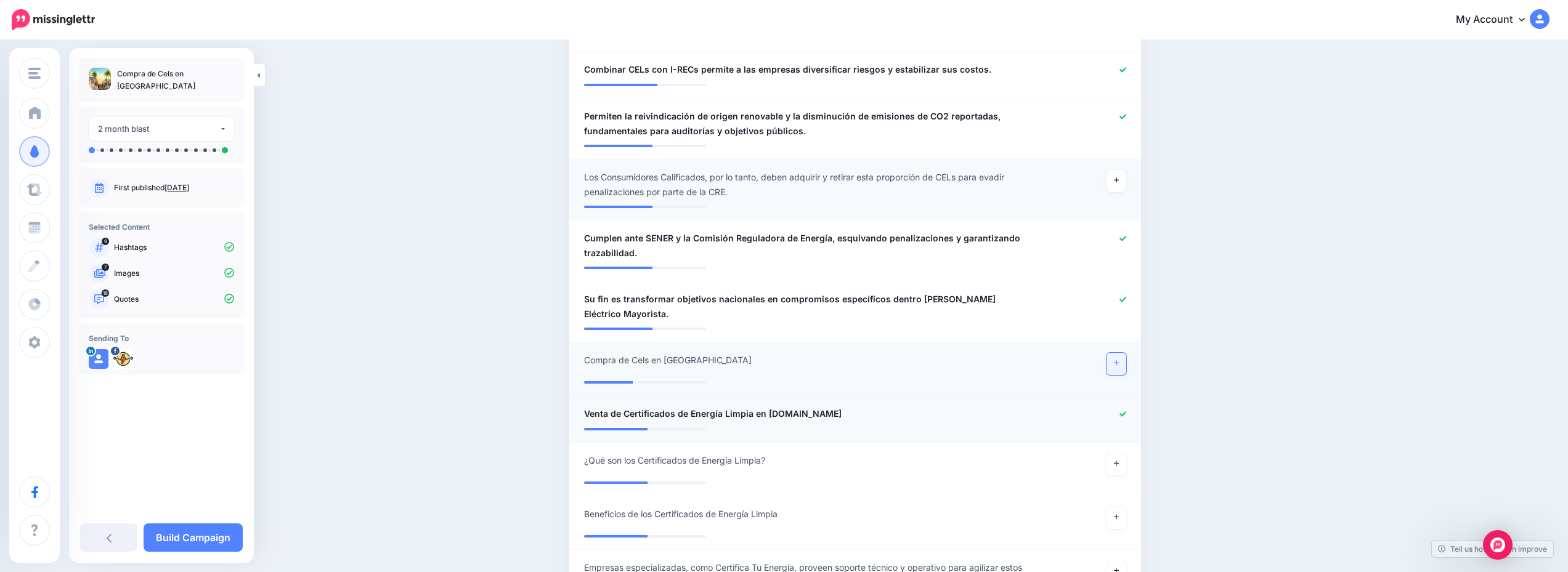
click at [1117, 354] on link at bounding box center [1116, 364] width 19 height 22
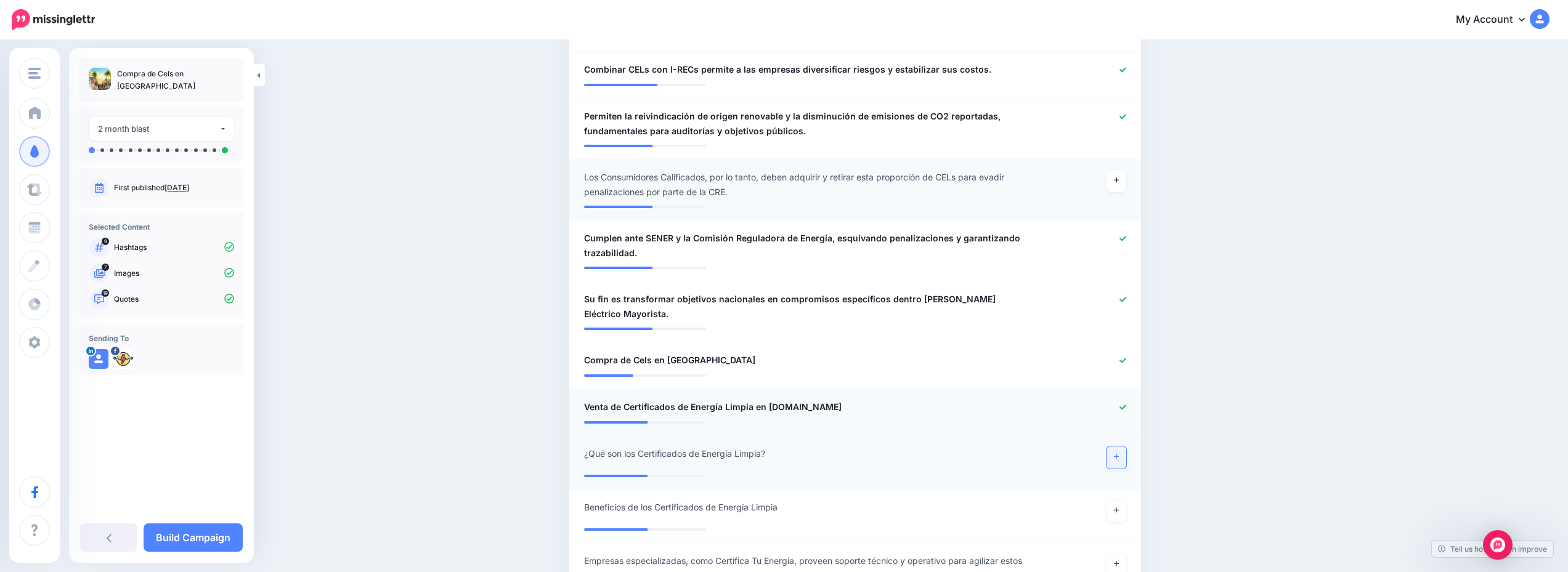
click at [1122, 446] on link at bounding box center [1116, 457] width 19 height 22
click at [199, 532] on link "Build Campaign" at bounding box center [193, 538] width 99 height 28
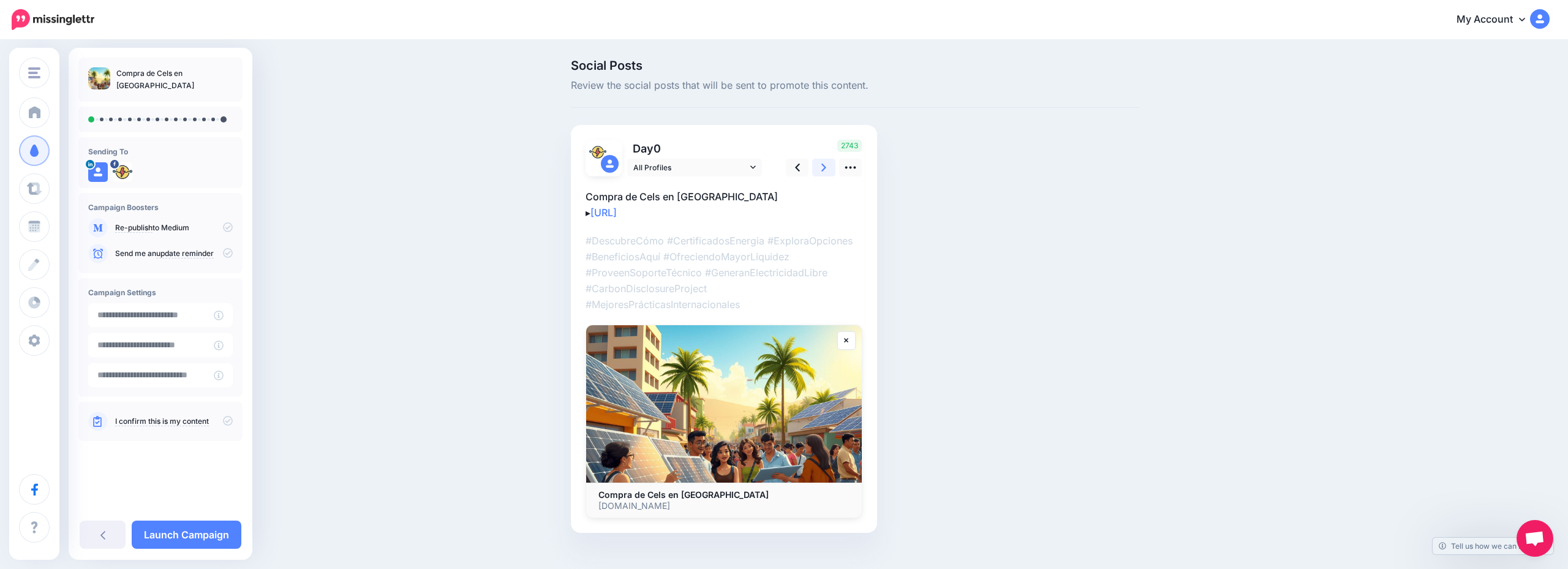
click at [827, 170] on link at bounding box center [823, 168] width 23 height 18
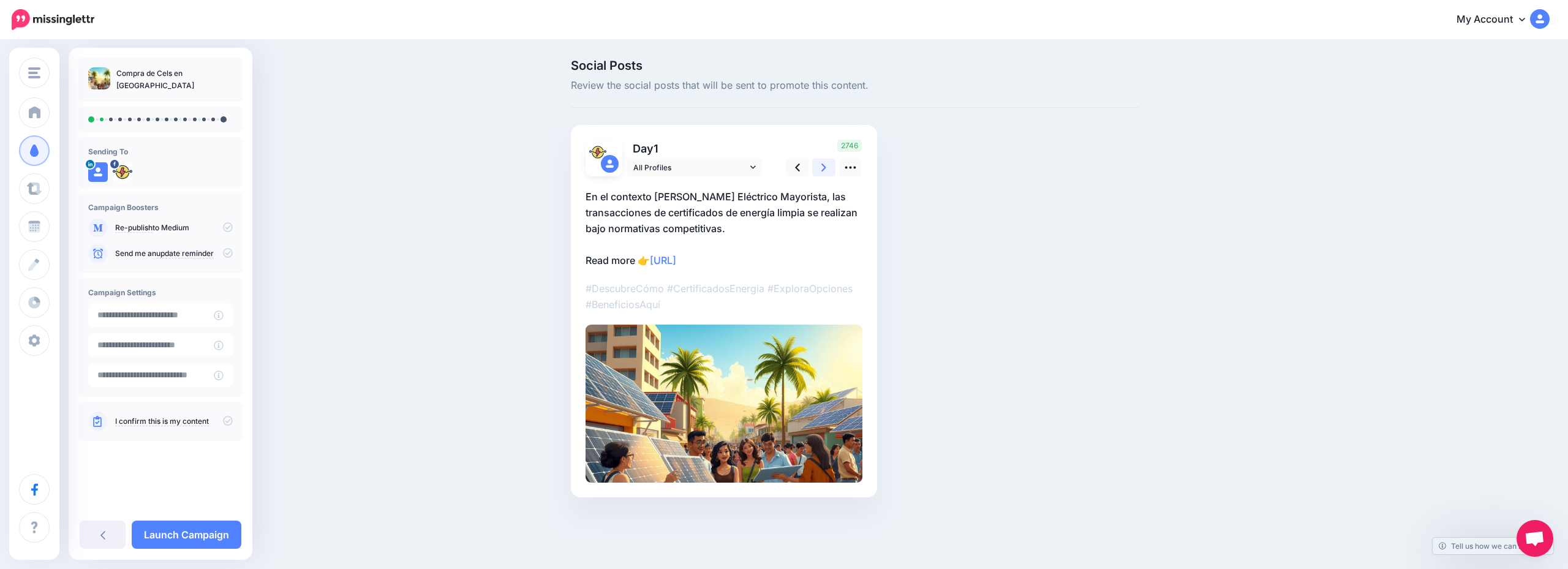
click at [827, 170] on link at bounding box center [823, 168] width 23 height 18
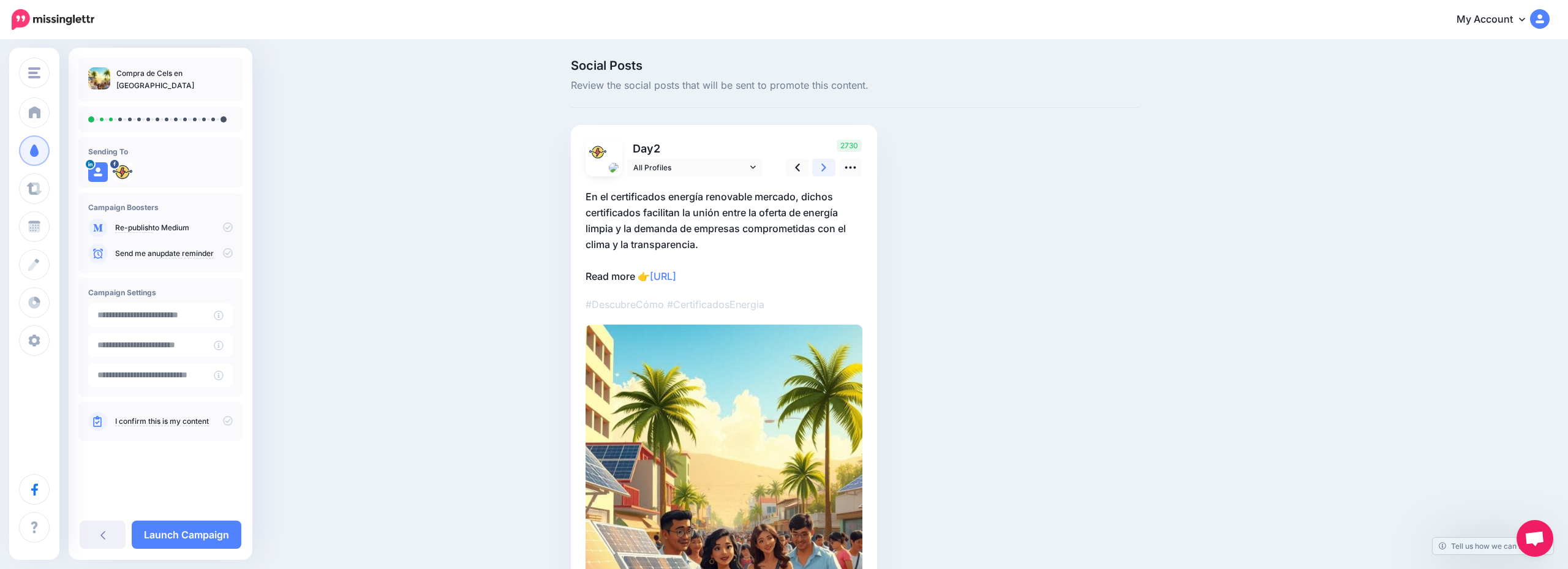
click at [827, 170] on link at bounding box center [823, 168] width 23 height 18
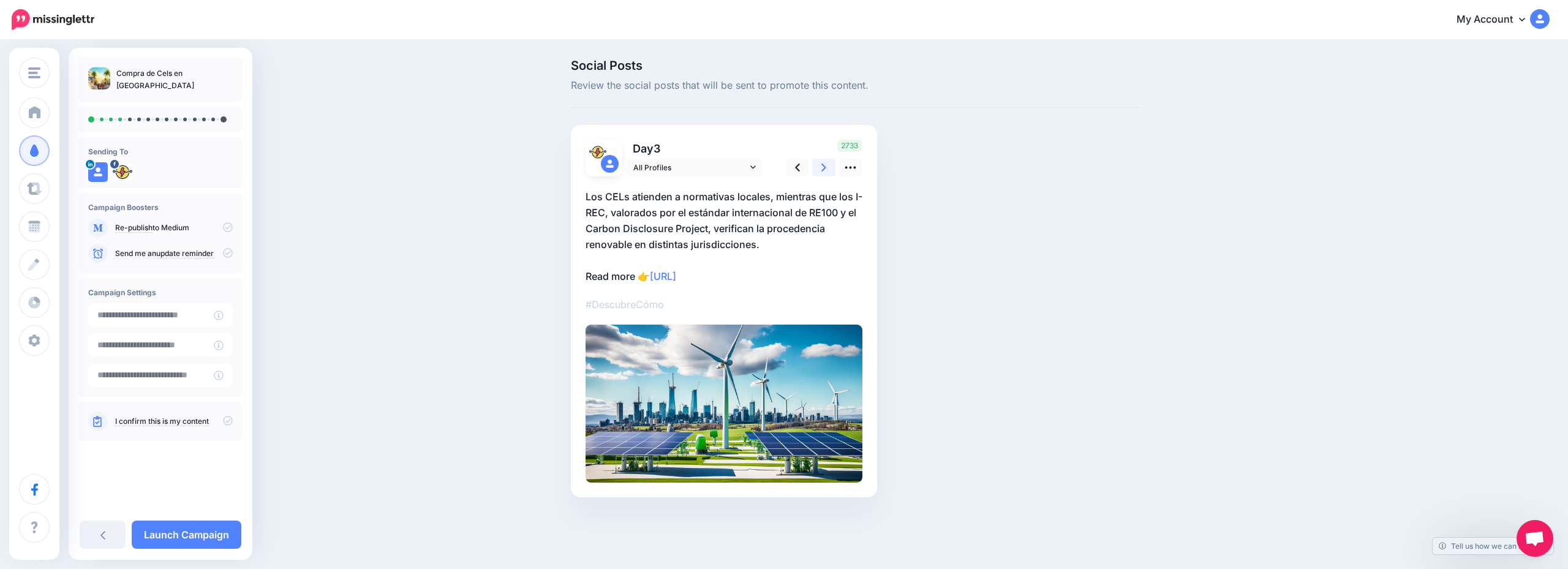
click at [827, 170] on link at bounding box center [823, 168] width 23 height 18
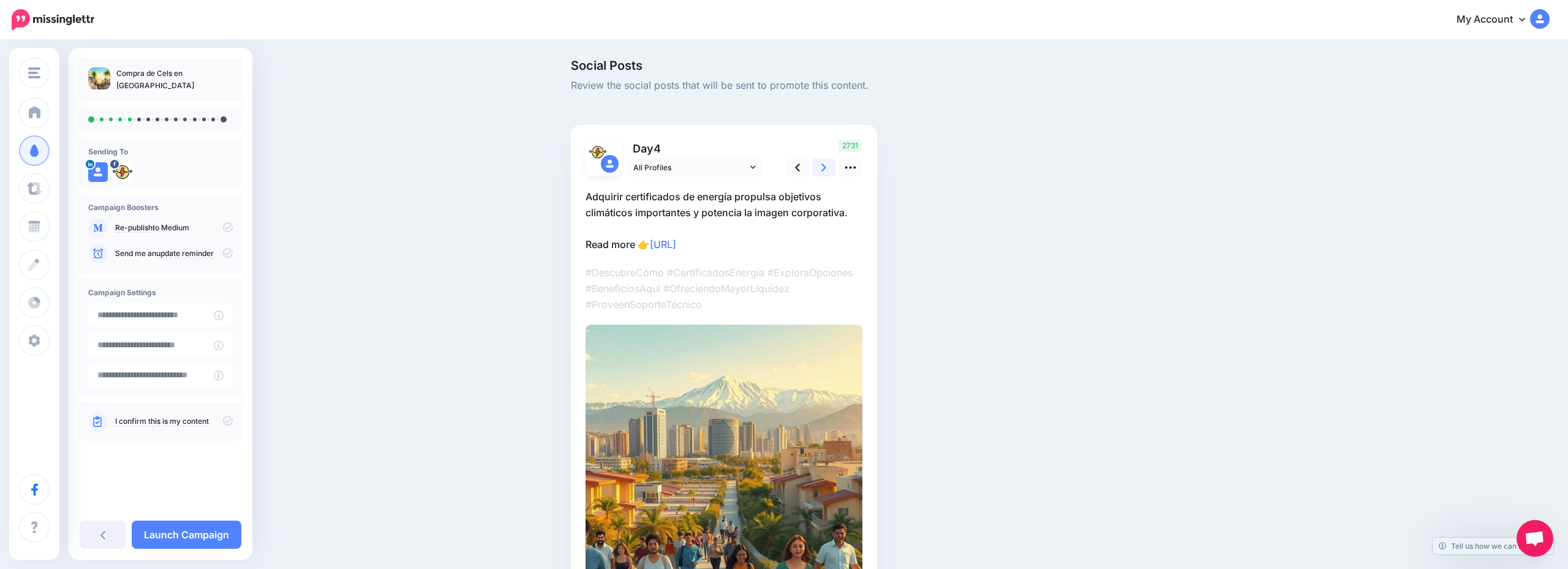
click at [827, 170] on link at bounding box center [823, 168] width 23 height 18
click at [827, 170] on link at bounding box center [819, 168] width 23 height 18
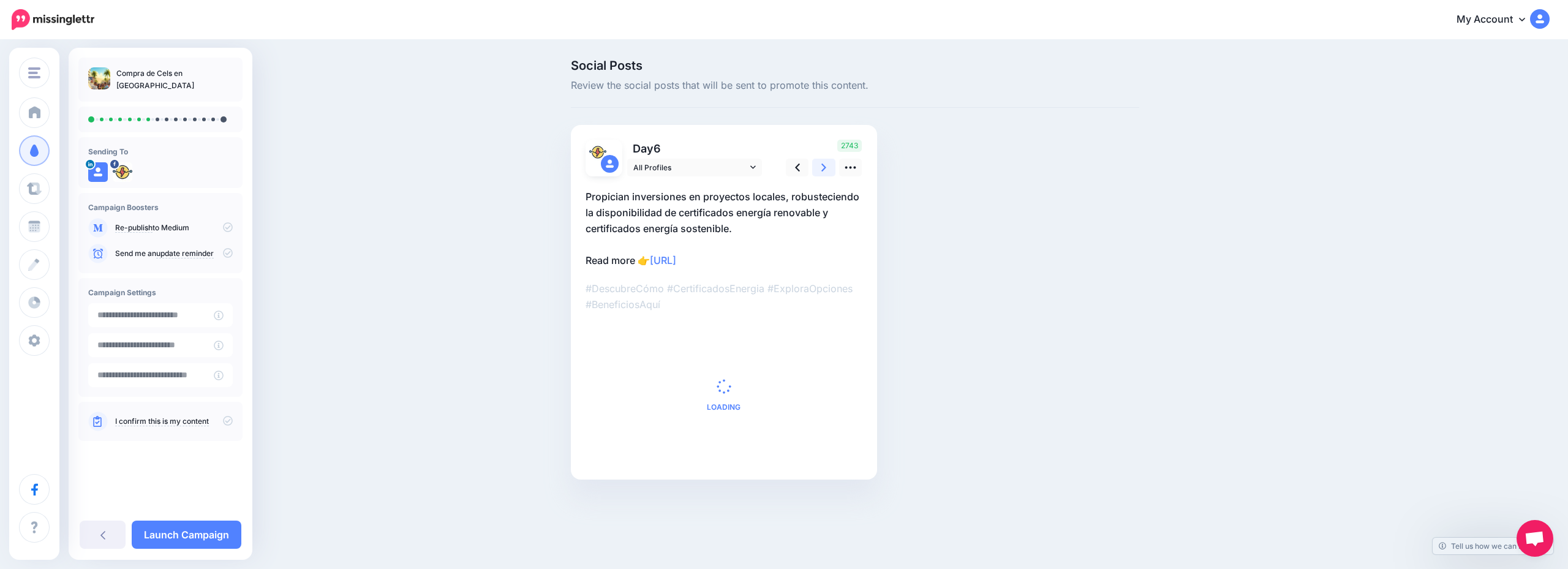
click at [827, 170] on link at bounding box center [823, 168] width 23 height 18
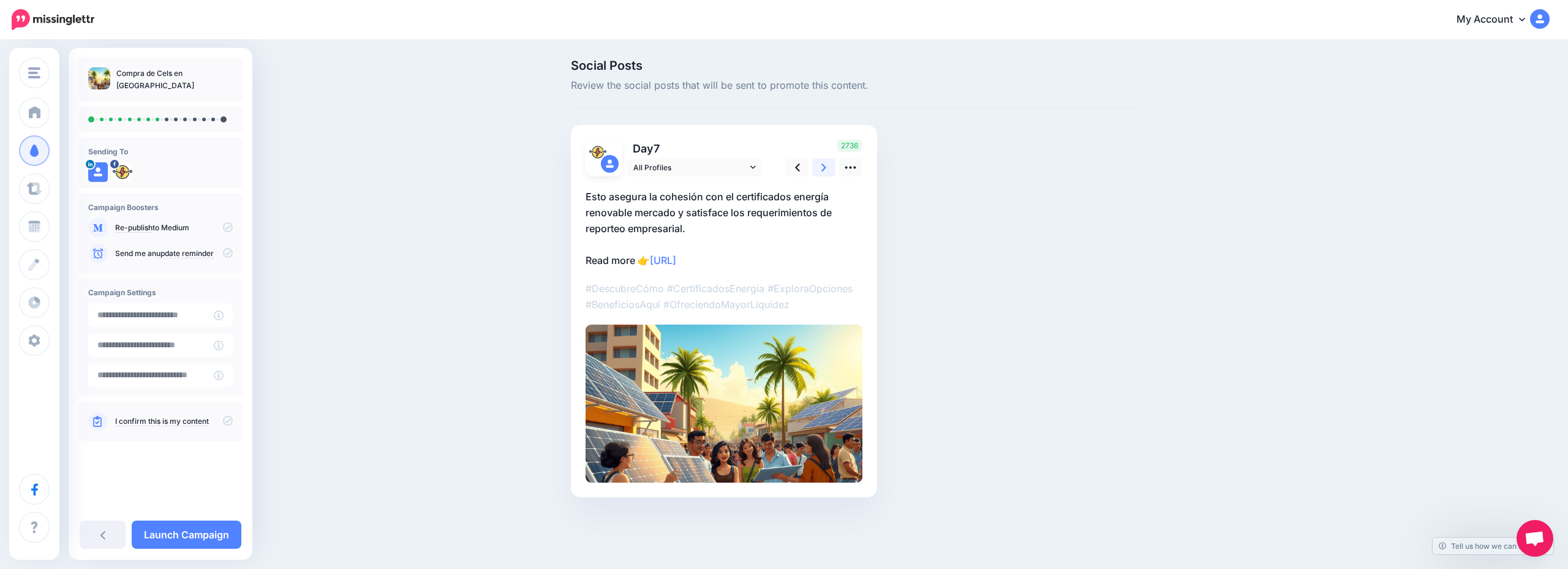
click at [827, 170] on link at bounding box center [823, 168] width 23 height 18
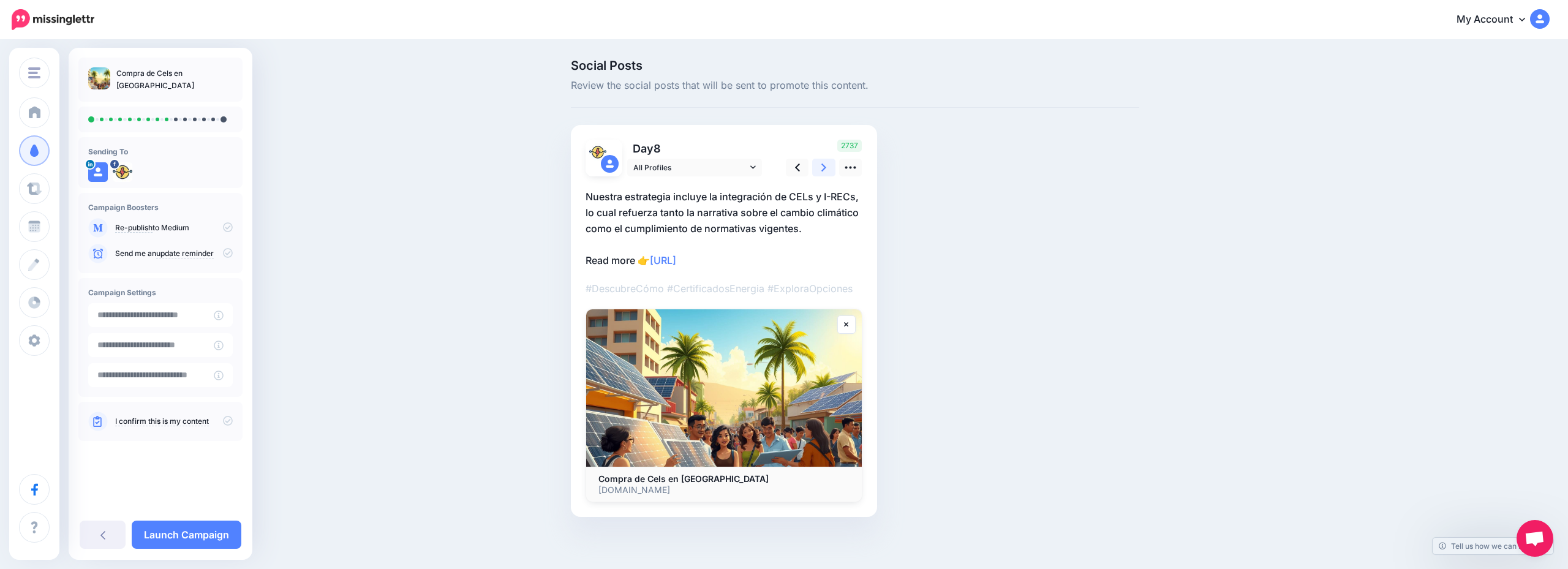
click at [827, 170] on link at bounding box center [823, 168] width 23 height 18
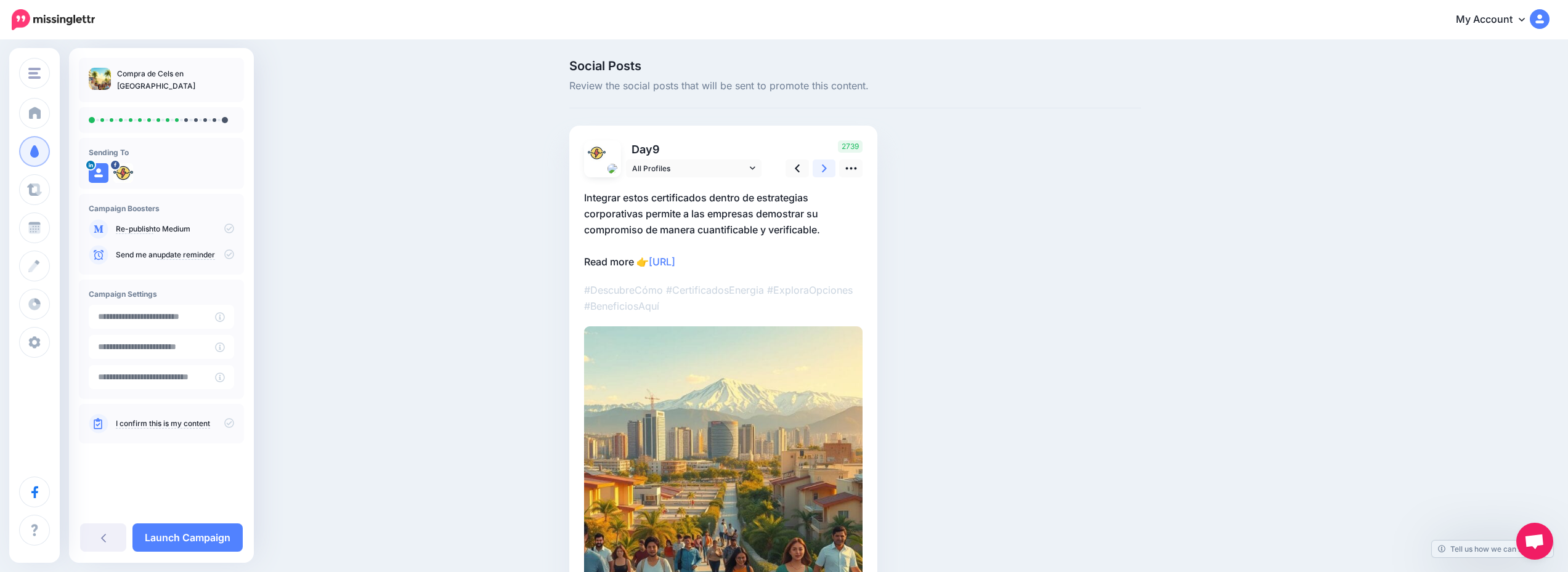
click at [832, 171] on link at bounding box center [824, 169] width 24 height 18
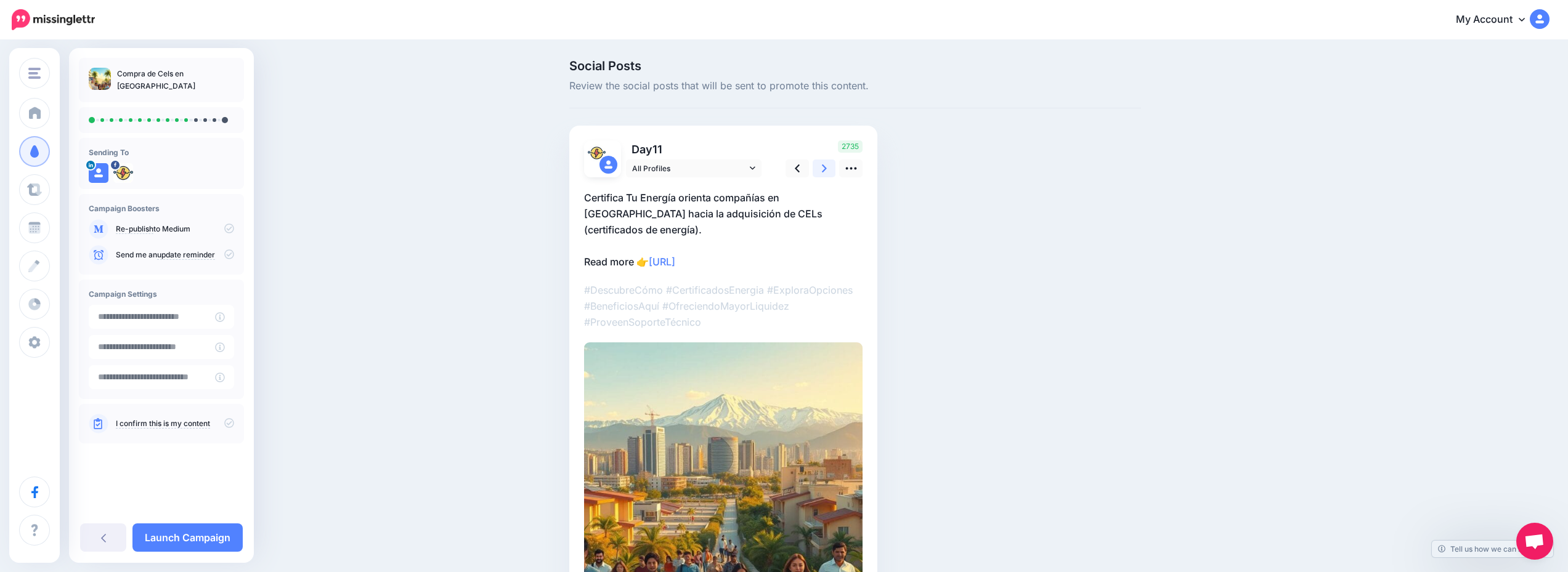
click at [832, 171] on link at bounding box center [824, 169] width 24 height 18
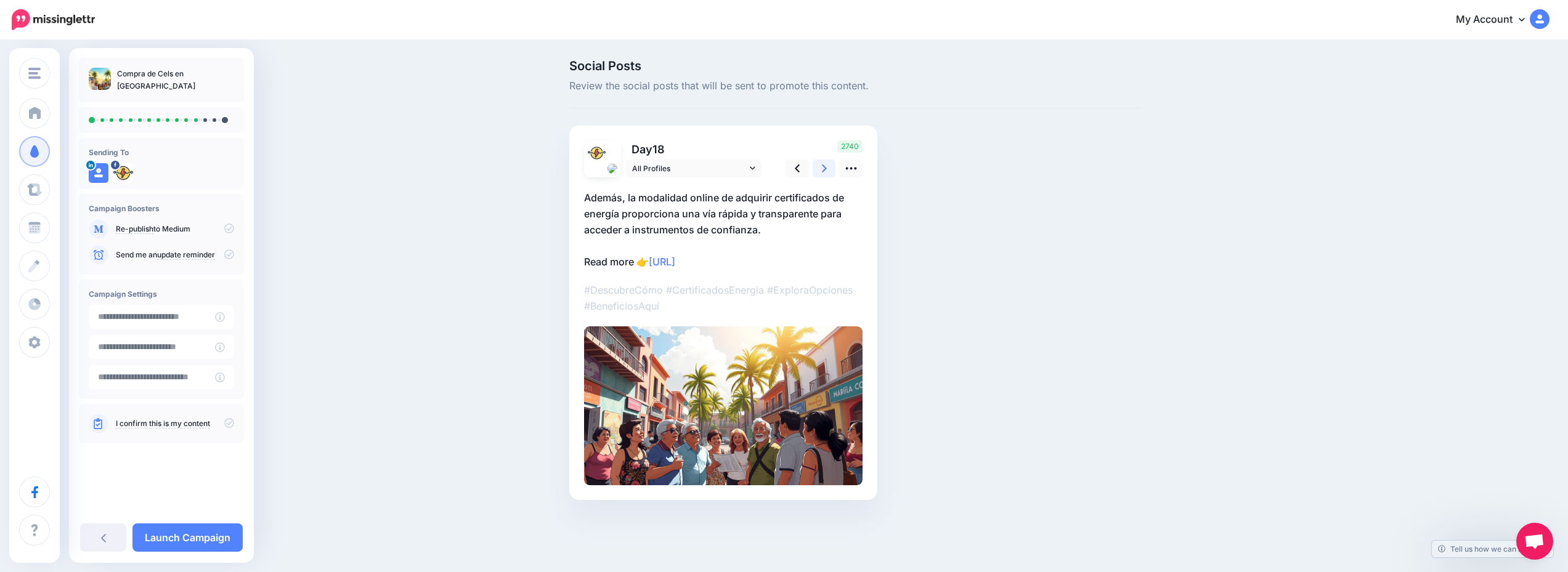
click at [832, 171] on link at bounding box center [824, 169] width 24 height 18
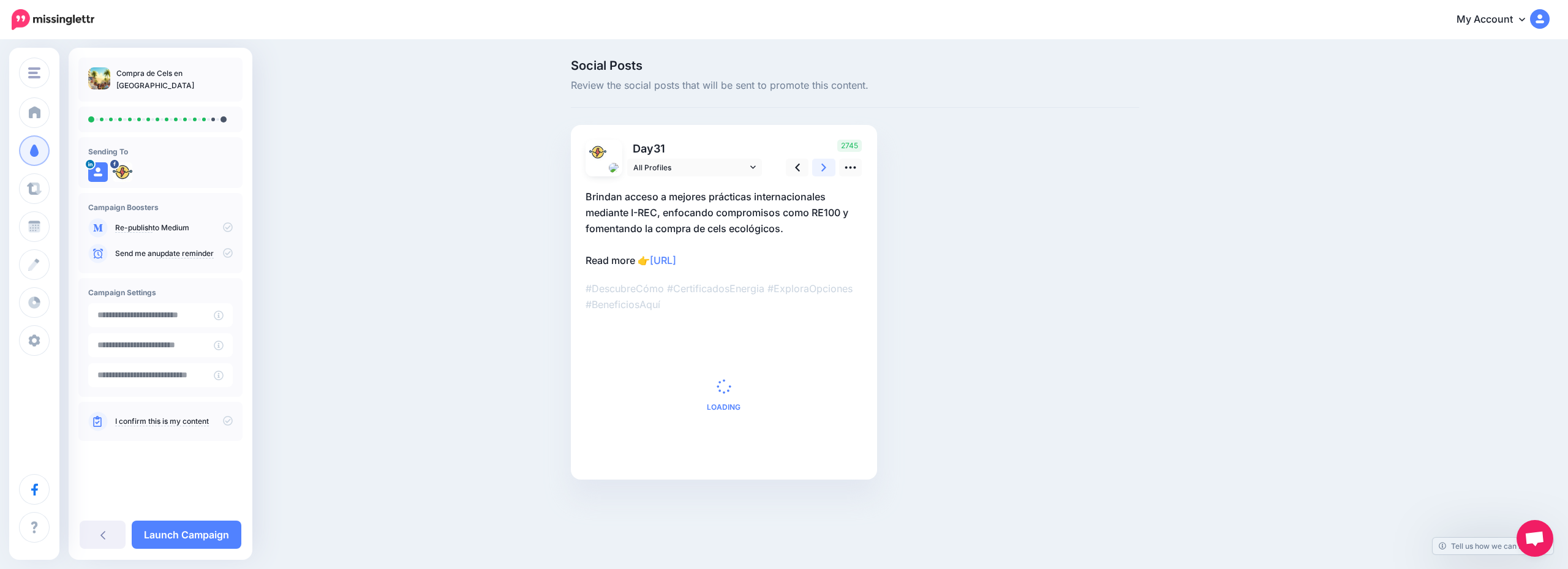
click at [827, 170] on link at bounding box center [823, 168] width 23 height 18
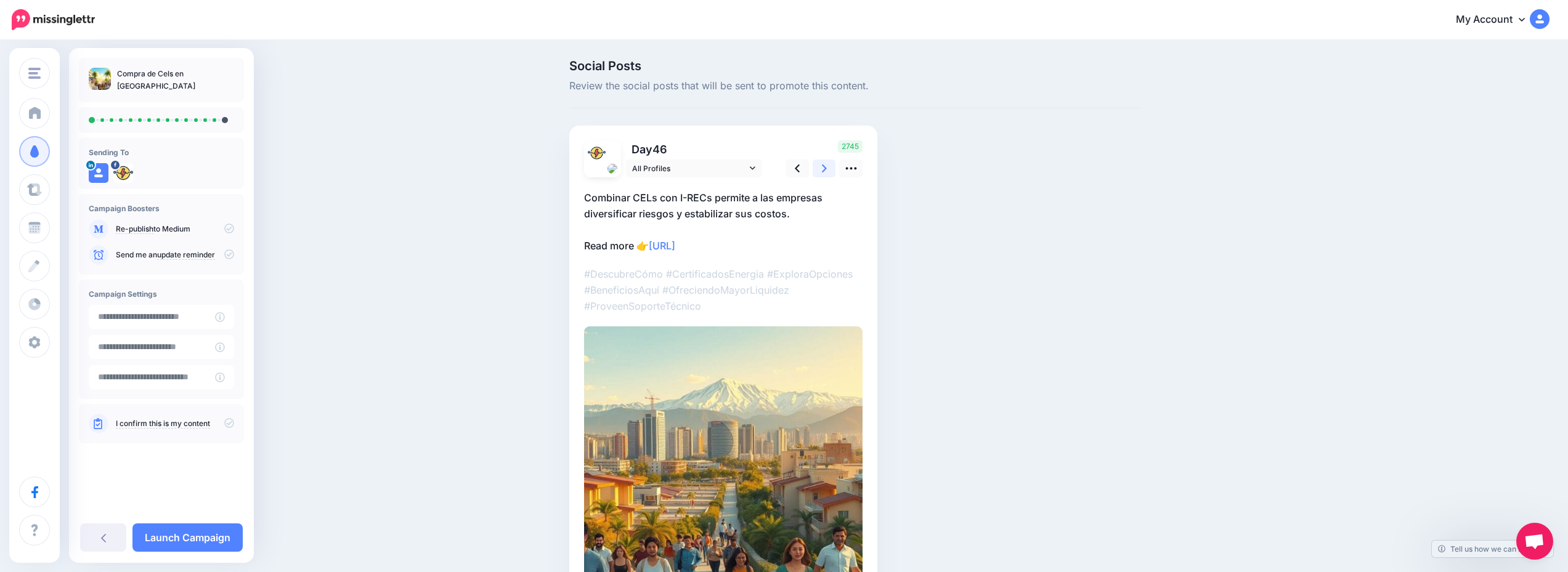
click at [832, 171] on link at bounding box center [824, 169] width 24 height 18
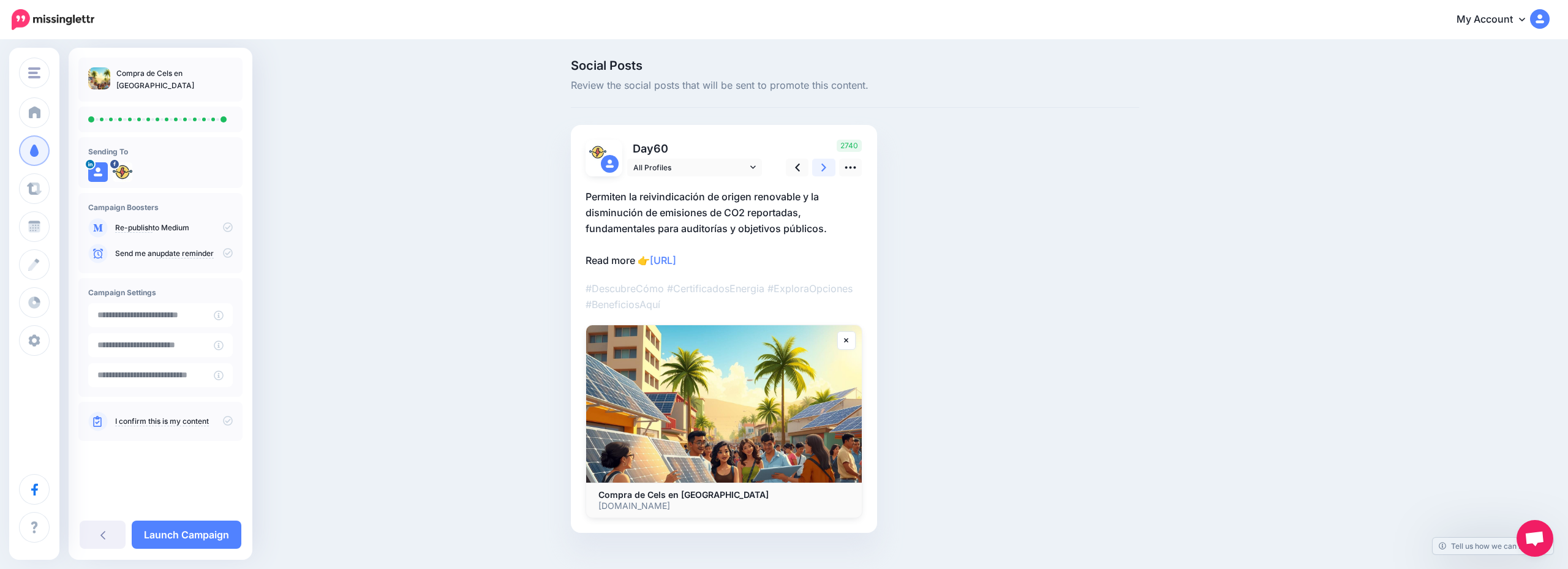
click at [827, 170] on link at bounding box center [823, 168] width 23 height 18
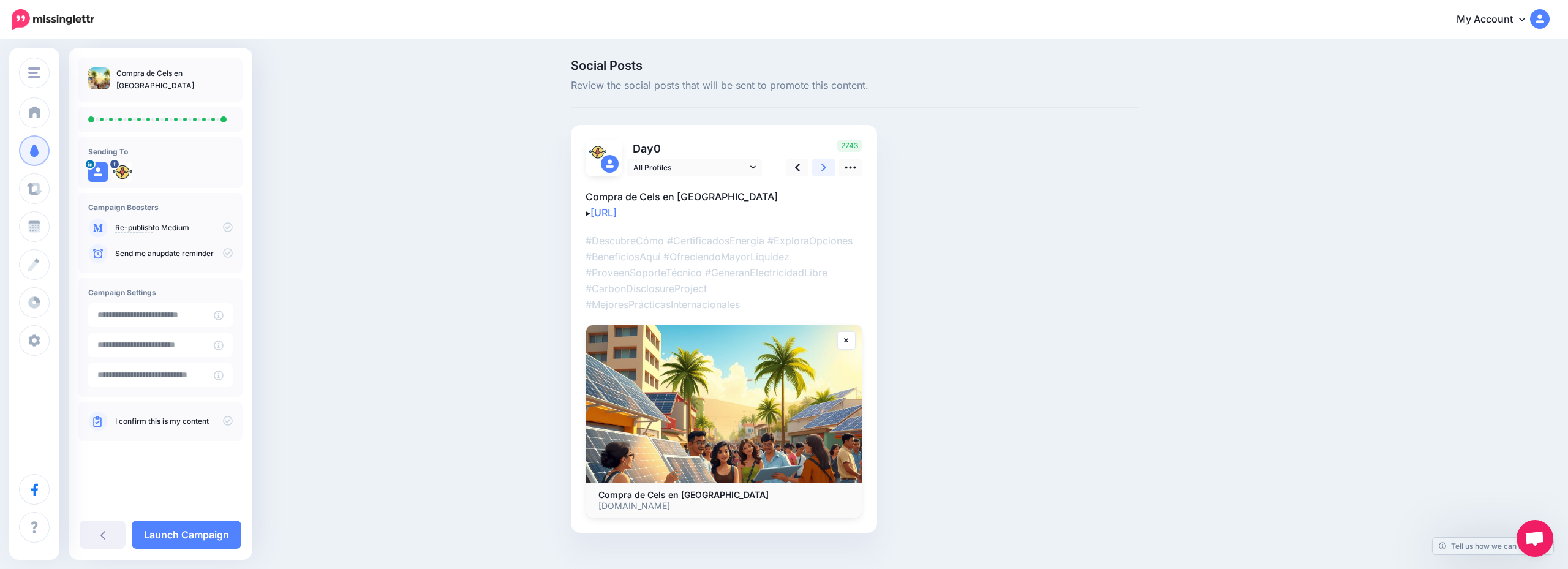
click at [827, 170] on link at bounding box center [823, 168] width 23 height 18
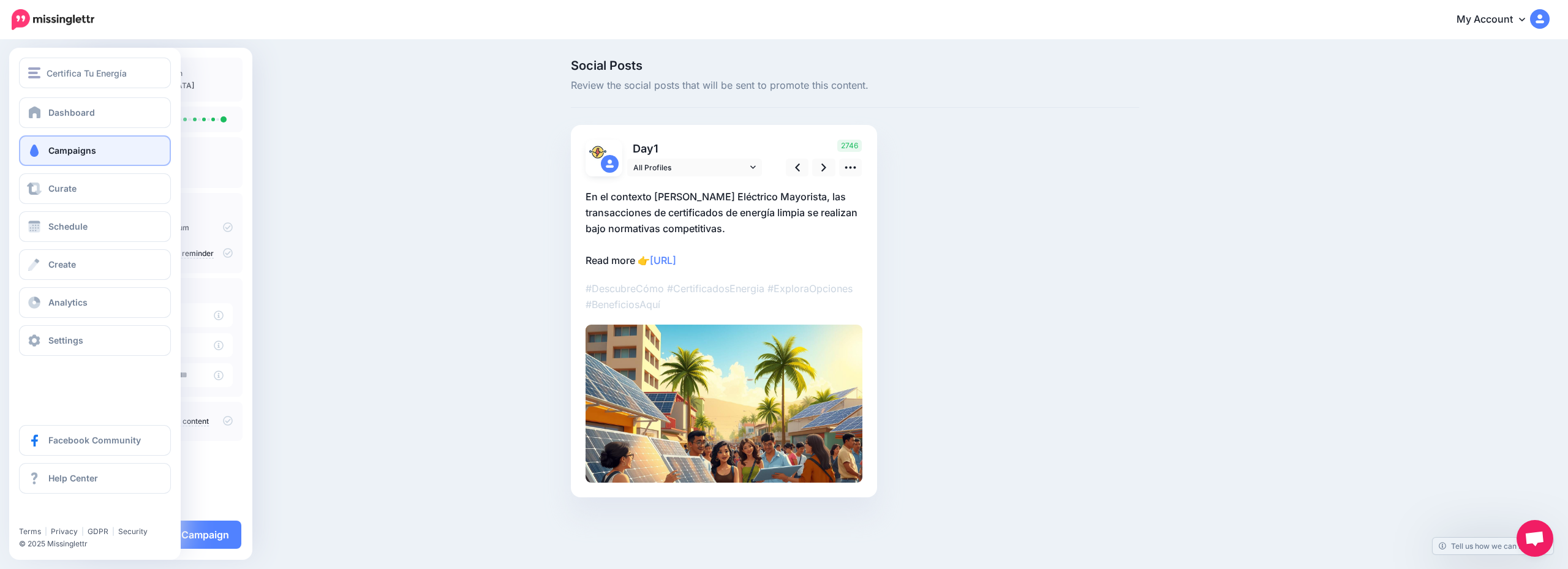
click at [82, 145] on span "Campaigns" at bounding box center [72, 150] width 48 height 11
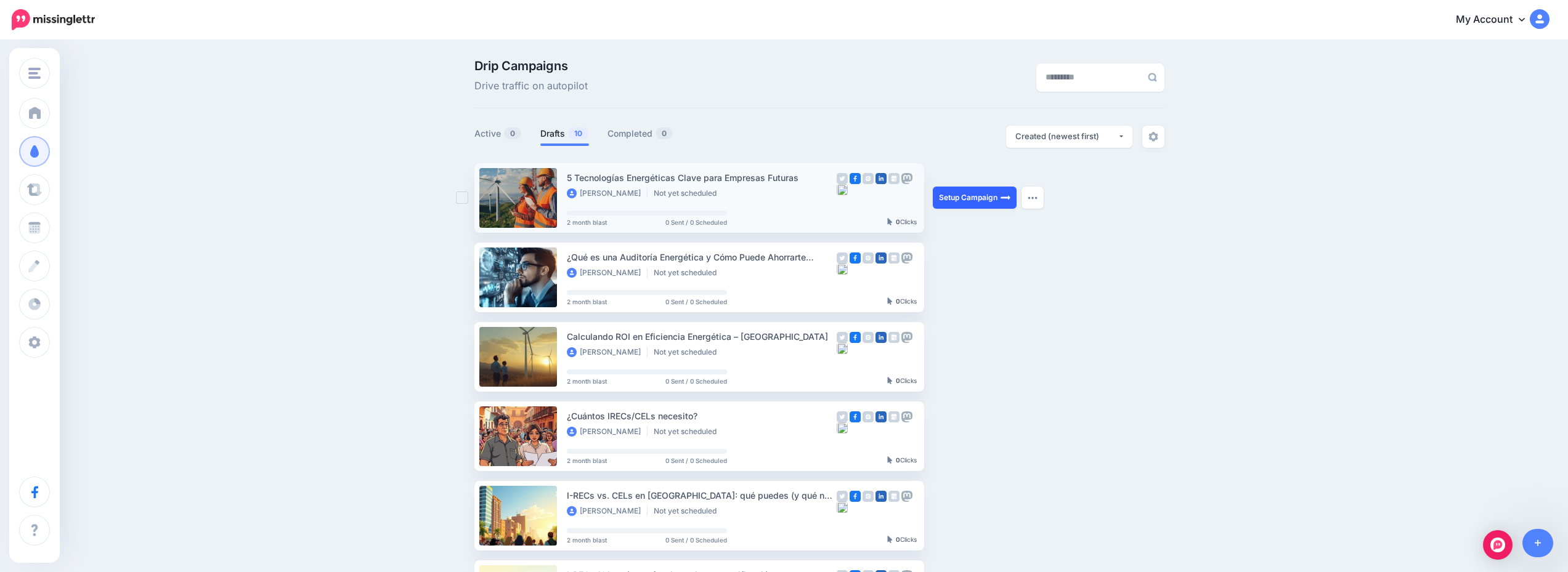
click at [984, 191] on link "Setup Campaign" at bounding box center [974, 197] width 84 height 22
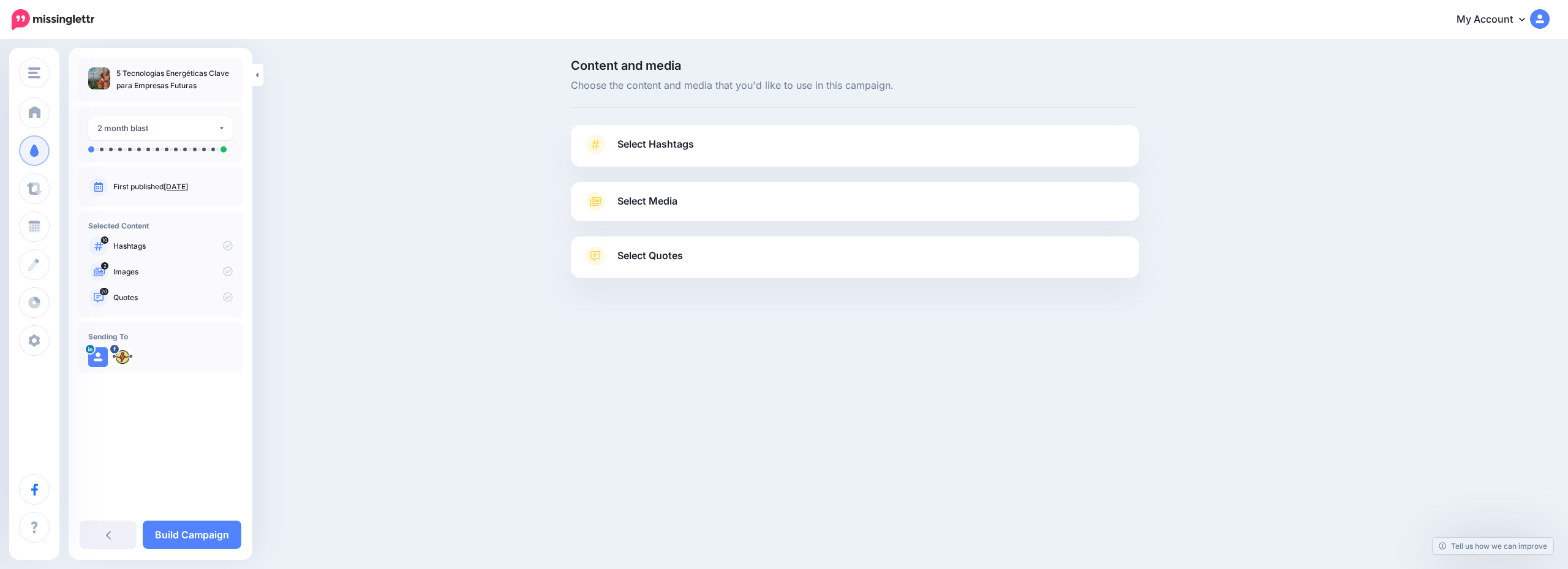
click at [849, 150] on link "Select Hashtags" at bounding box center [855, 151] width 544 height 32
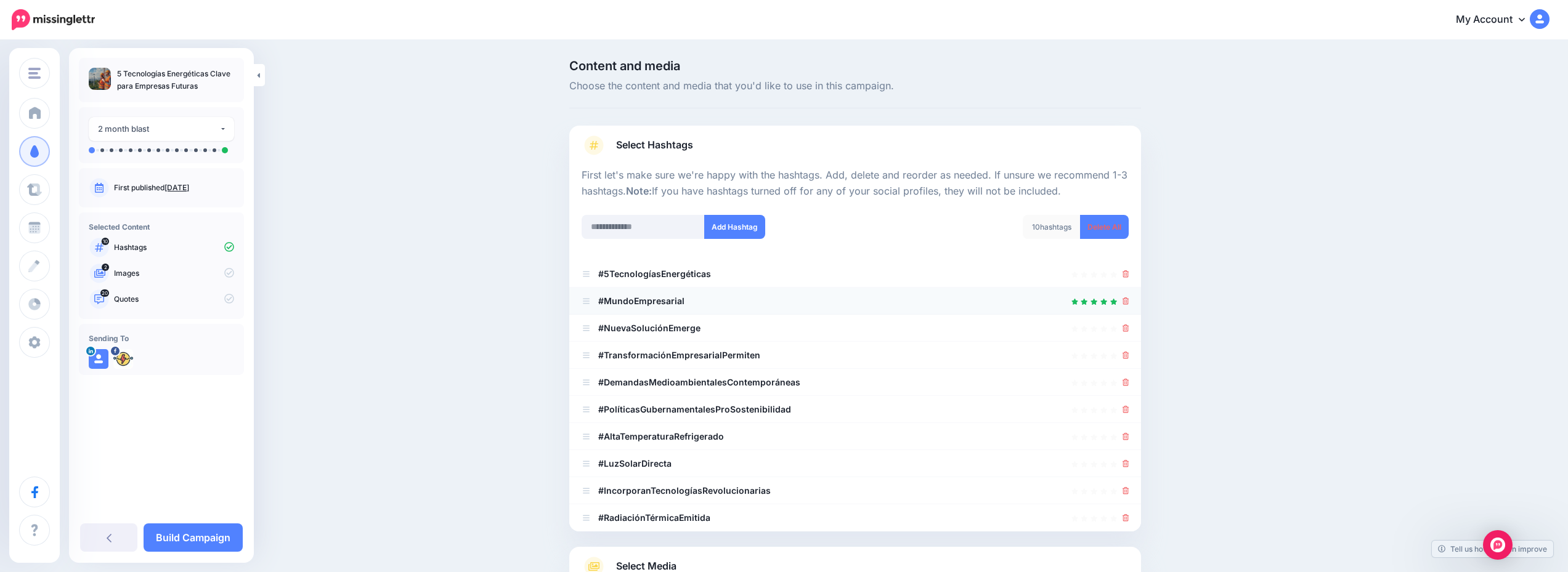
scroll to position [123, 0]
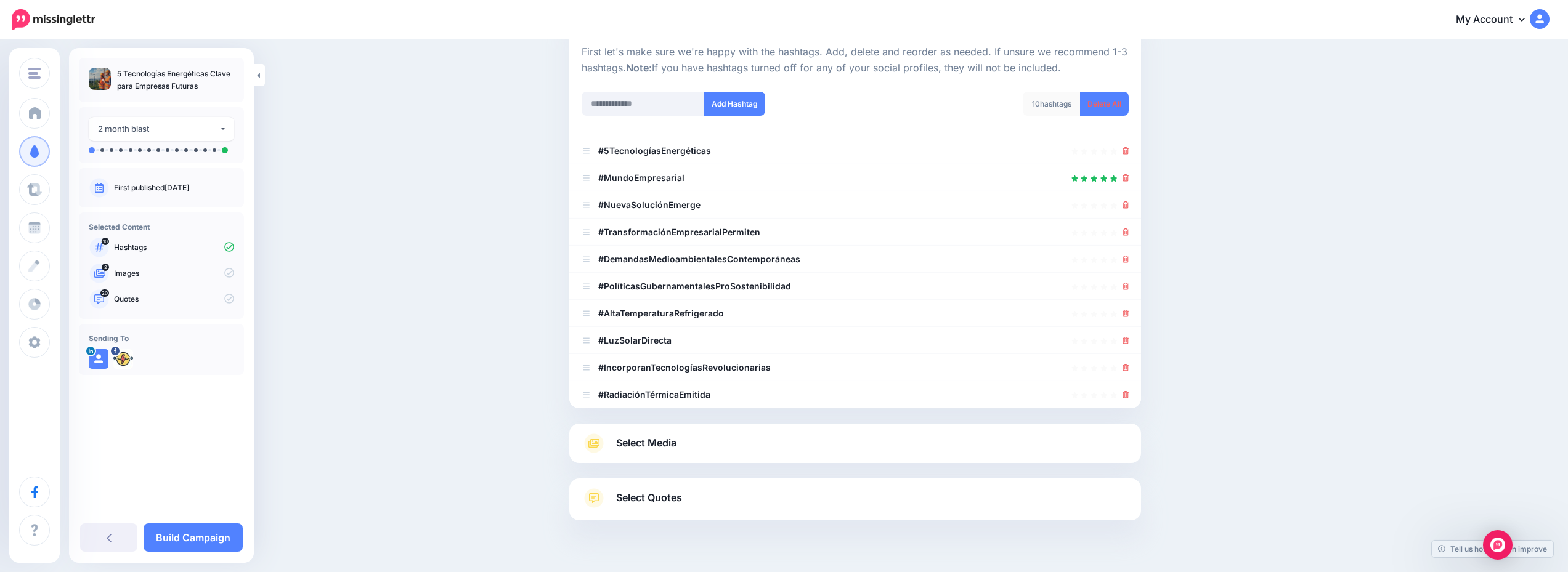
click at [819, 438] on link "Select Media" at bounding box center [855, 443] width 547 height 19
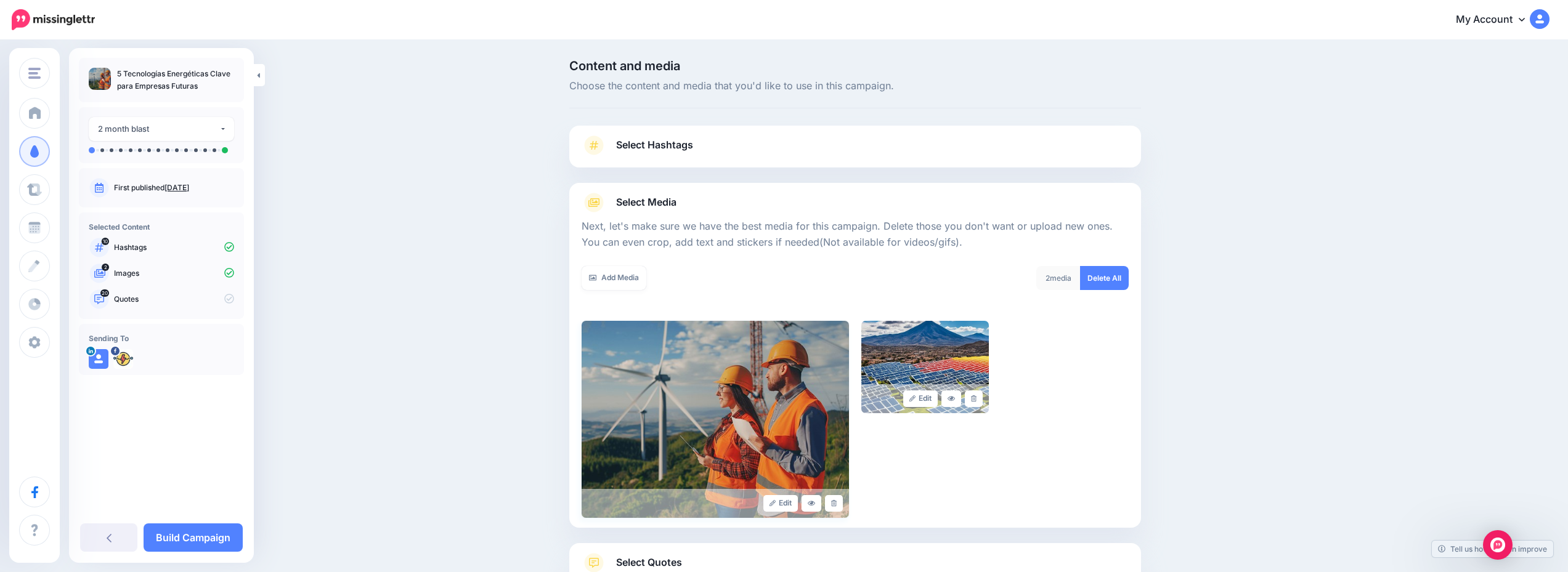
scroll to position [93, 0]
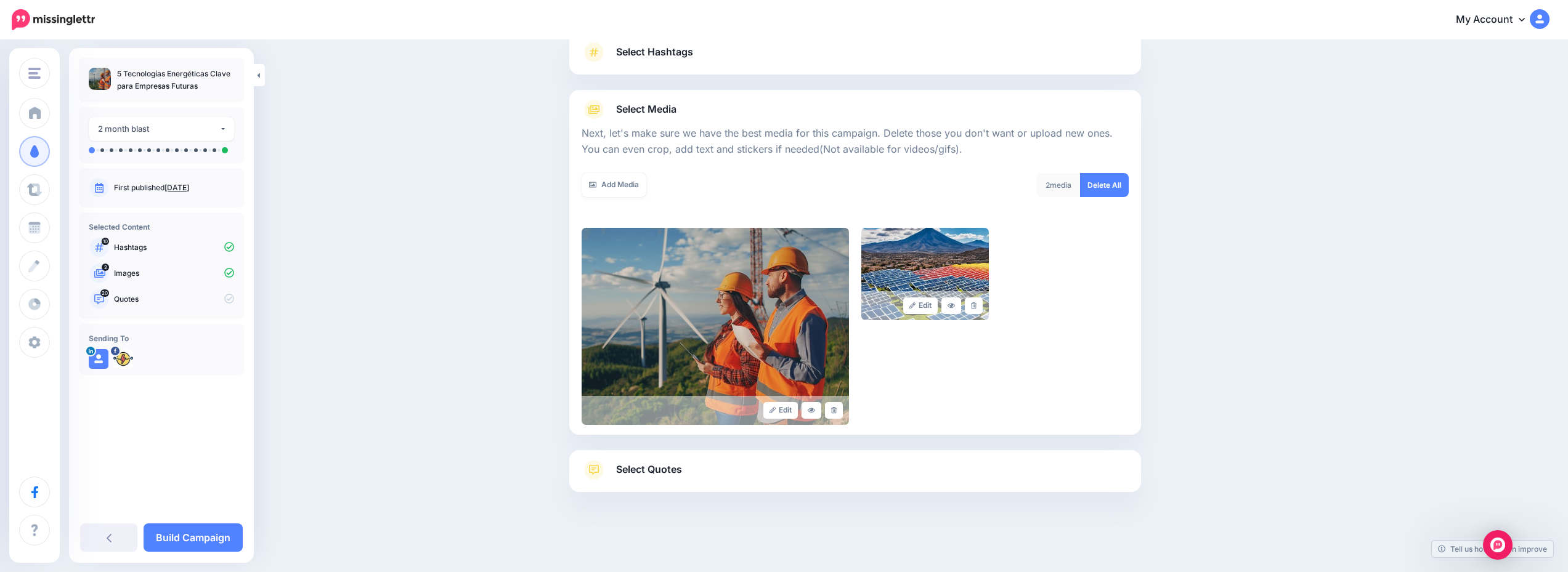
click at [817, 470] on link "Select Quotes" at bounding box center [855, 476] width 547 height 32
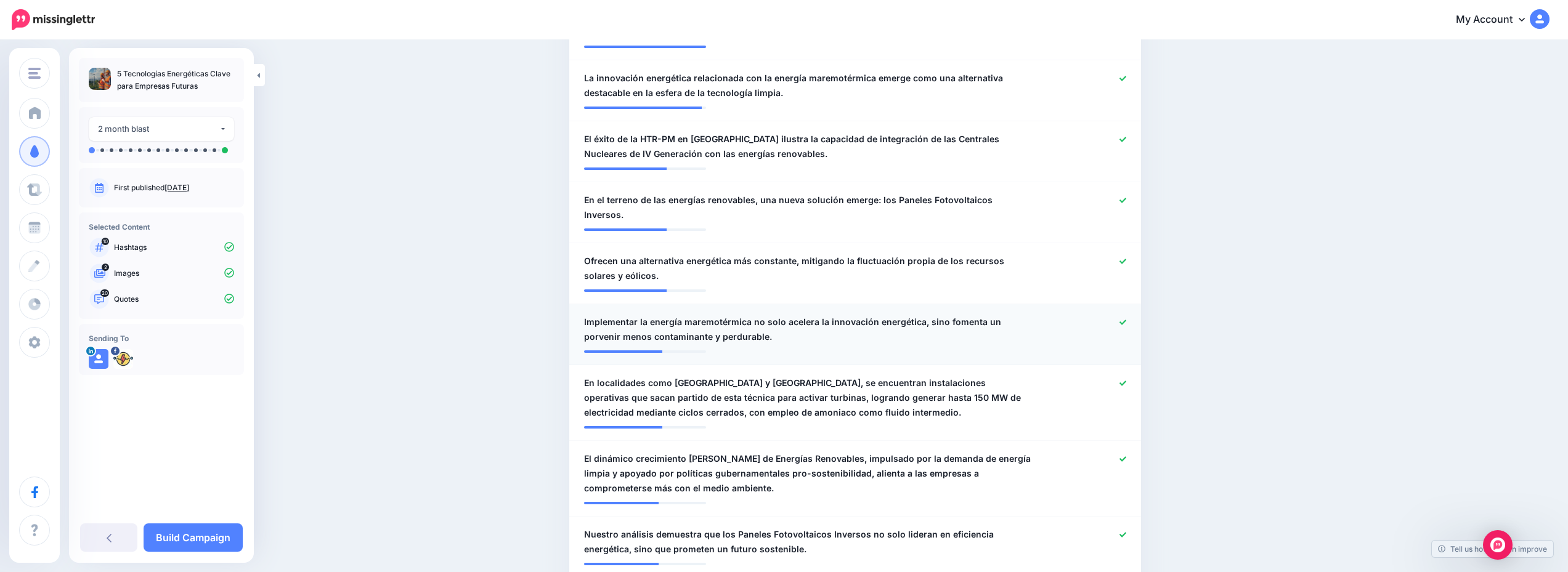
scroll to position [493, 0]
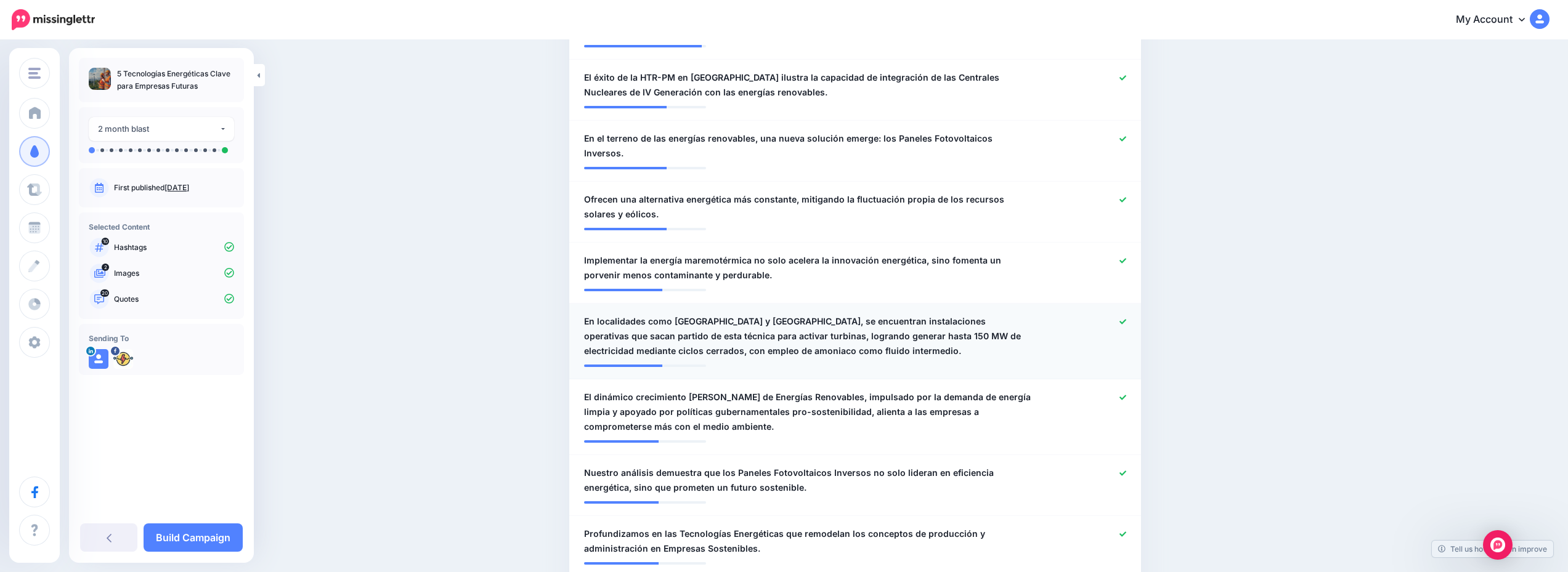
click at [1126, 318] on icon at bounding box center [1123, 322] width 7 height 7
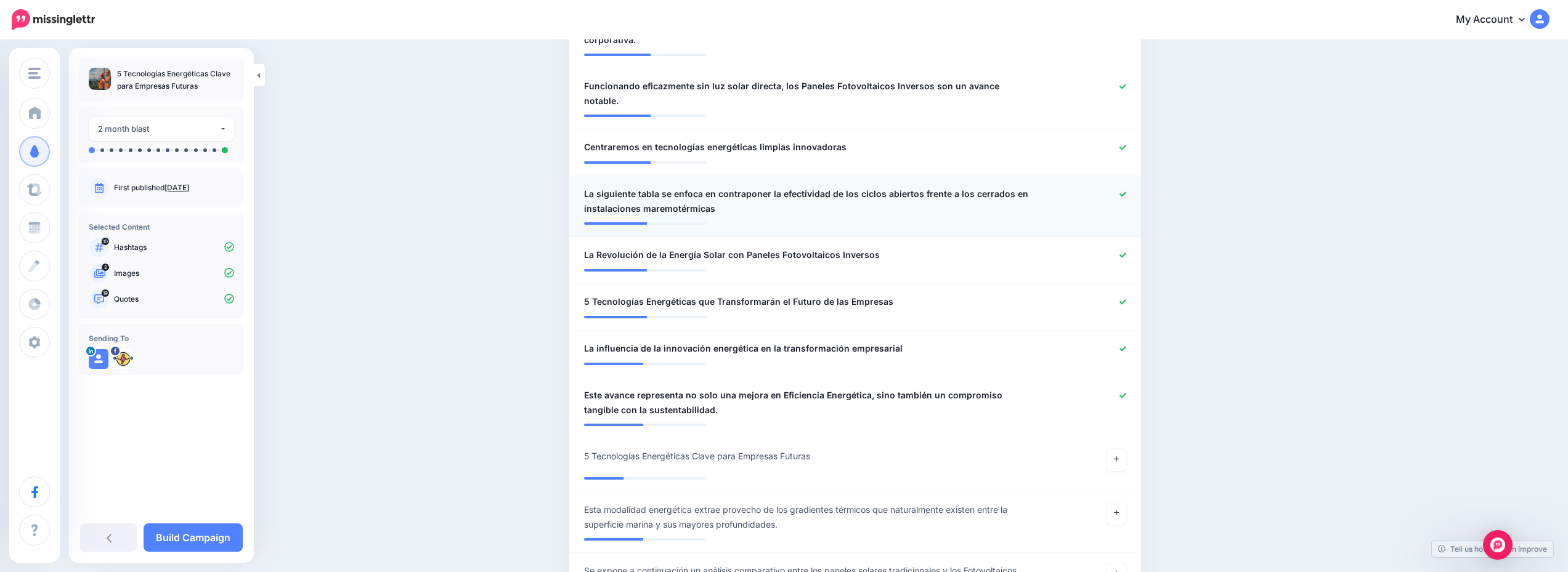
scroll to position [1293, 0]
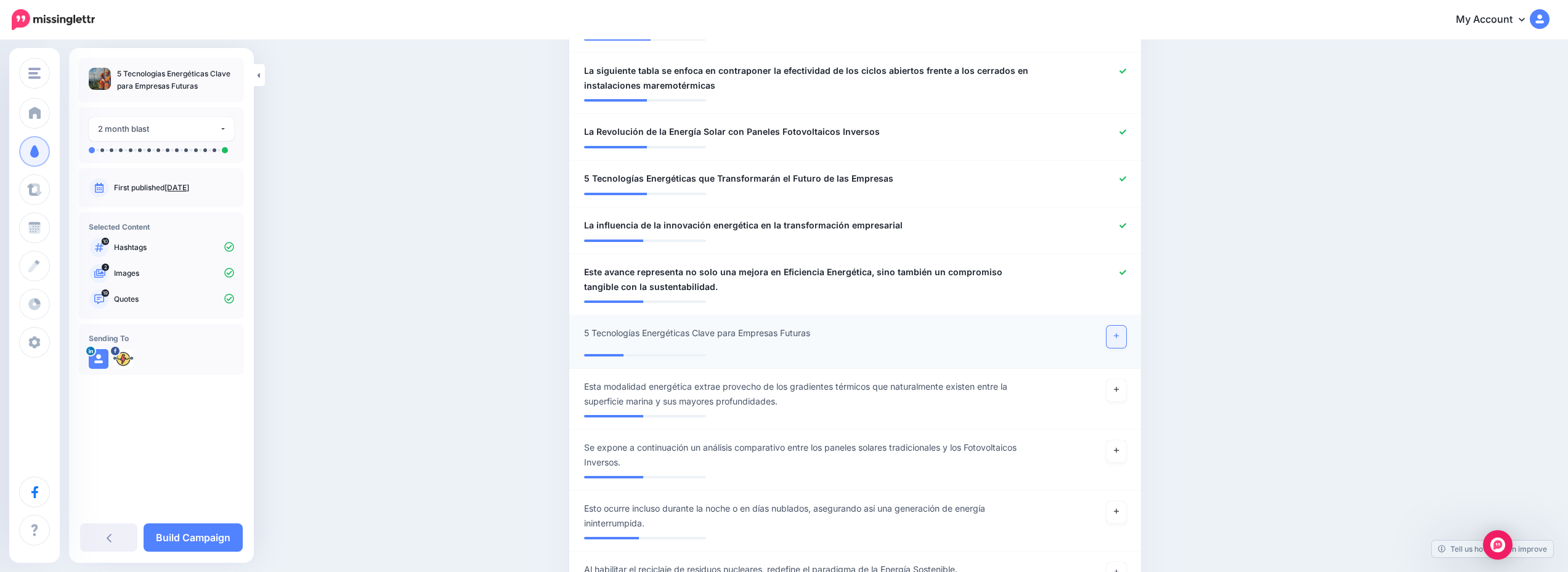
click at [1126, 326] on link at bounding box center [1116, 336] width 19 height 22
click at [216, 547] on link "Build Campaign" at bounding box center [193, 538] width 99 height 28
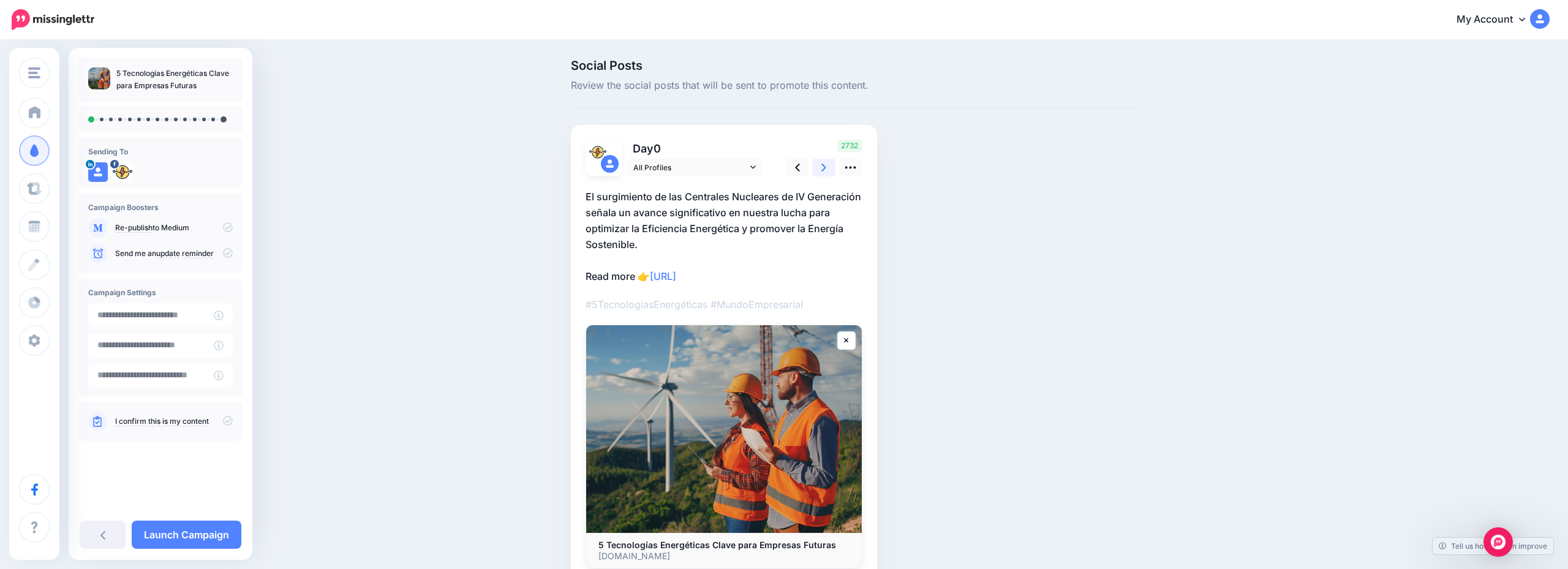
click at [825, 174] on icon at bounding box center [823, 167] width 5 height 13
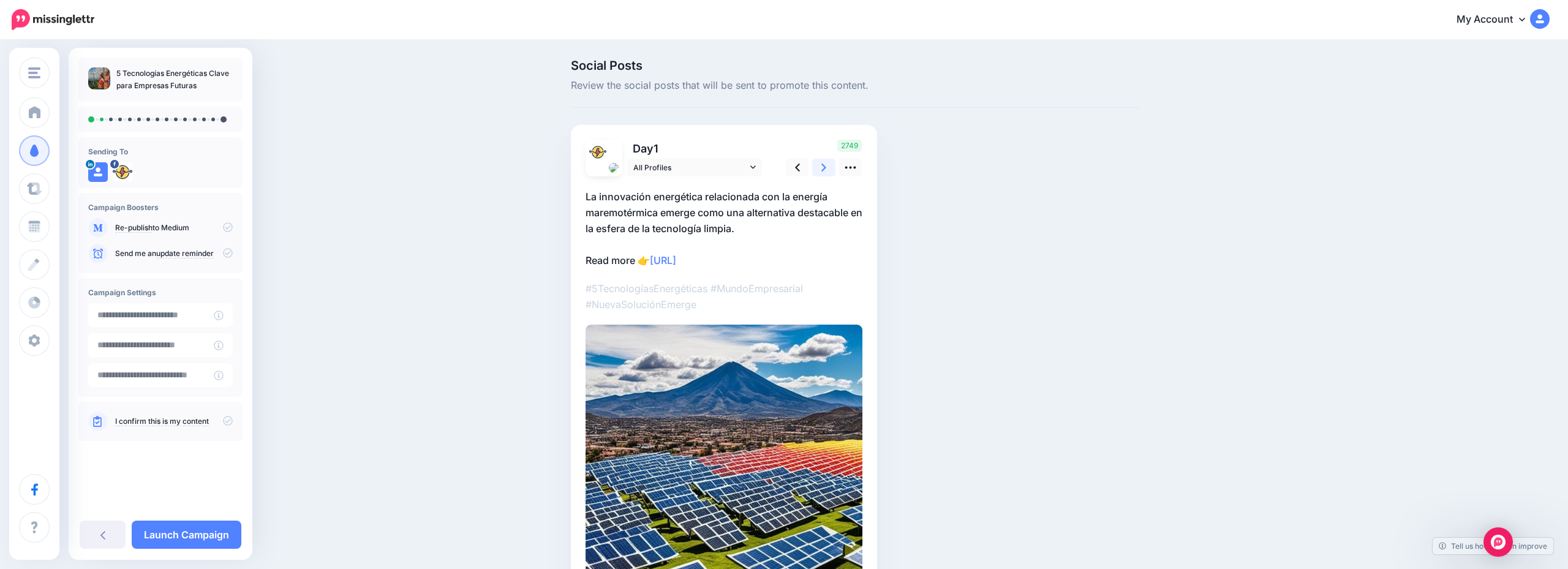
click at [825, 174] on icon at bounding box center [823, 167] width 5 height 13
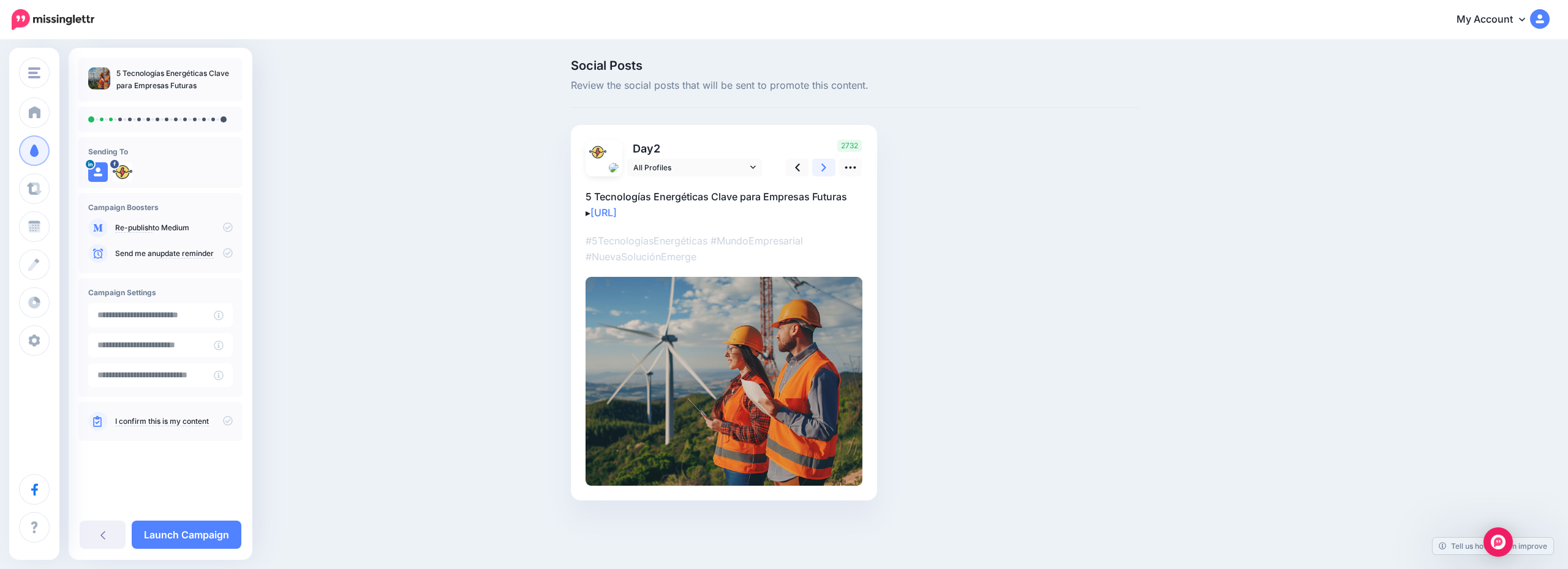
click at [825, 174] on icon at bounding box center [823, 167] width 5 height 13
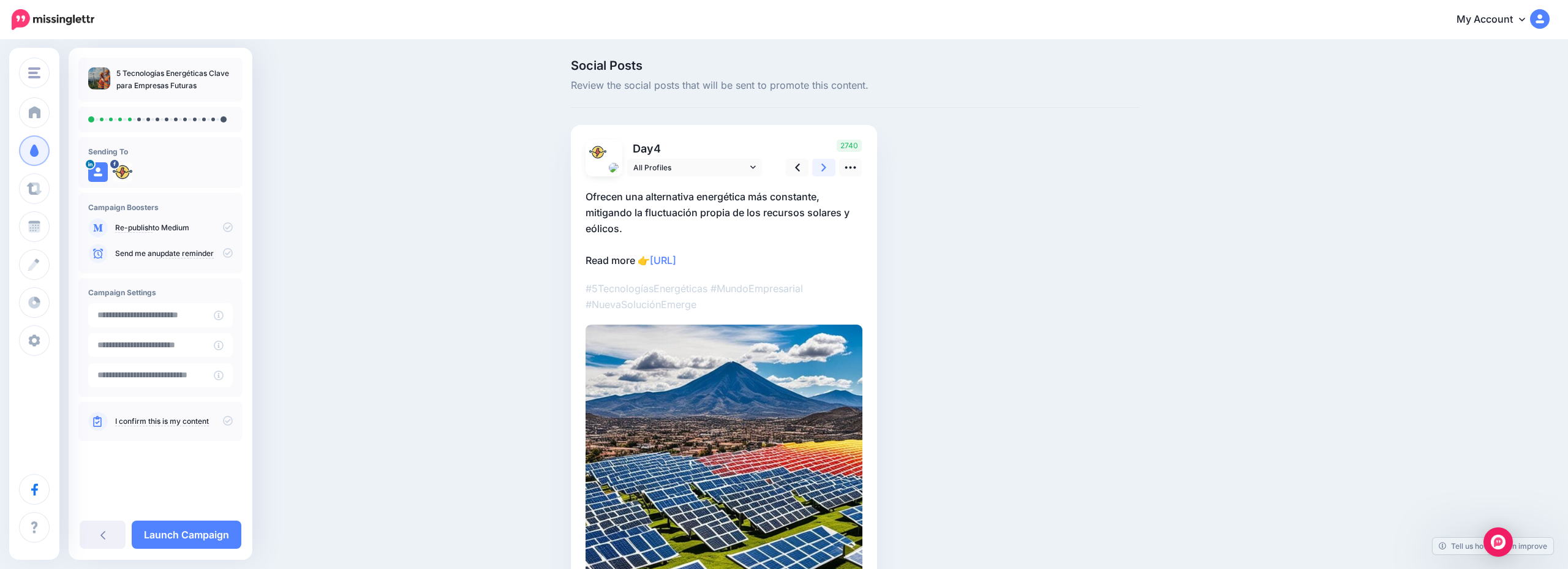
click at [825, 174] on icon at bounding box center [823, 167] width 5 height 13
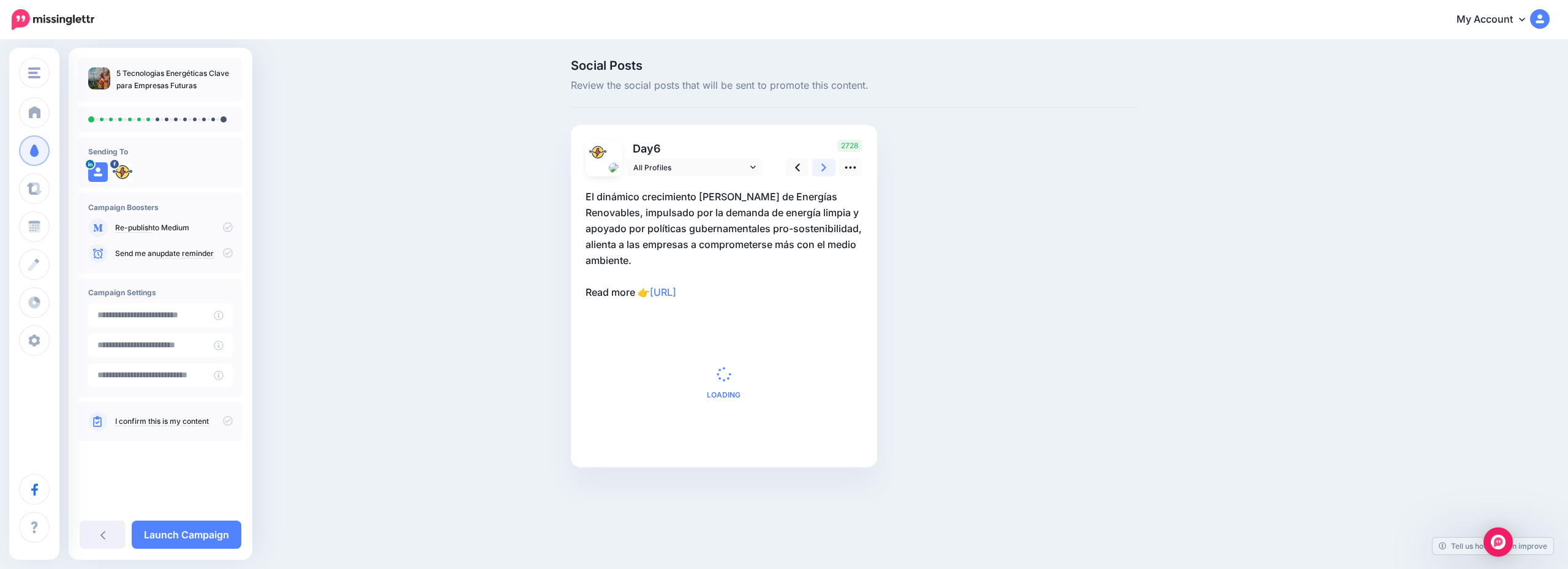
click at [825, 174] on icon at bounding box center [823, 167] width 5 height 13
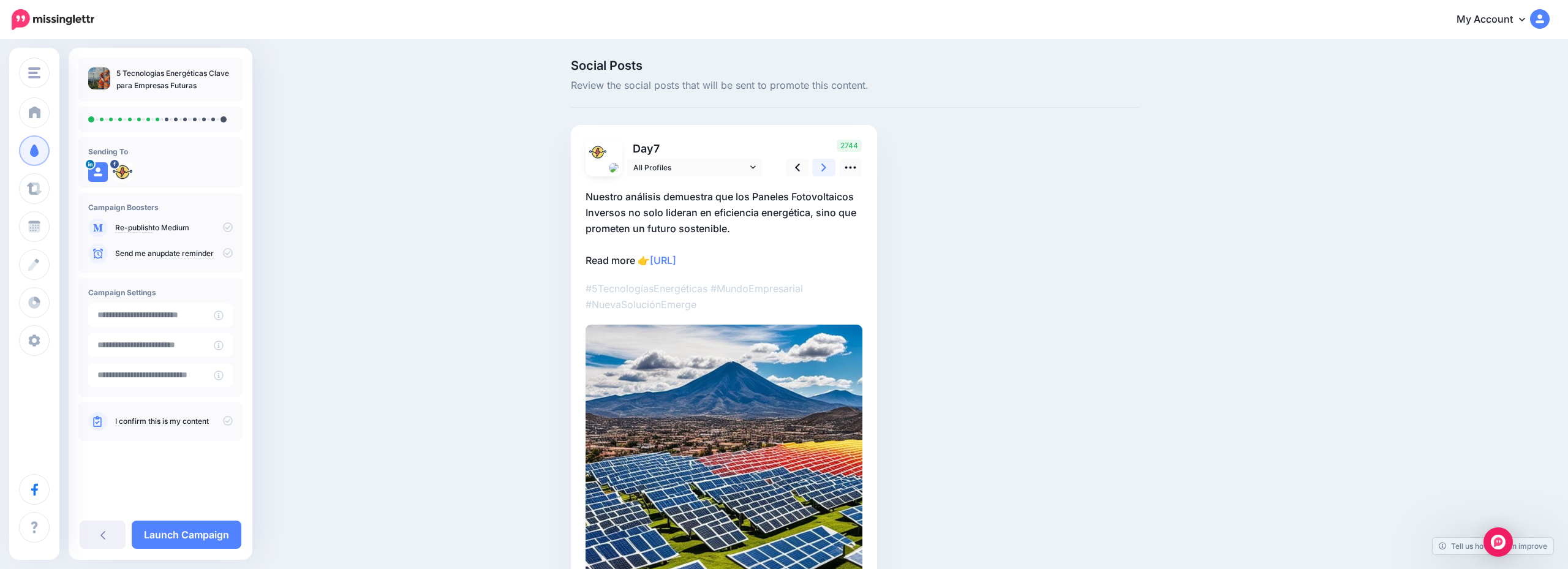
click at [825, 174] on icon at bounding box center [823, 167] width 5 height 13
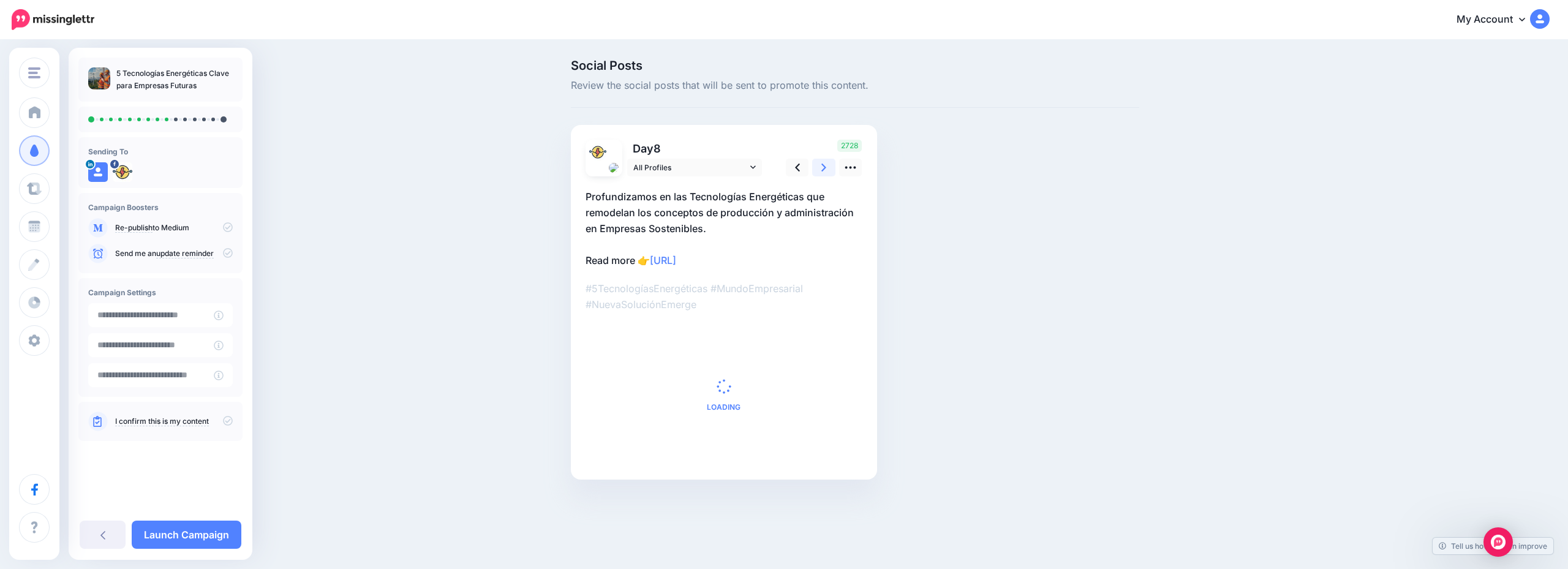
click at [825, 174] on icon at bounding box center [823, 167] width 5 height 13
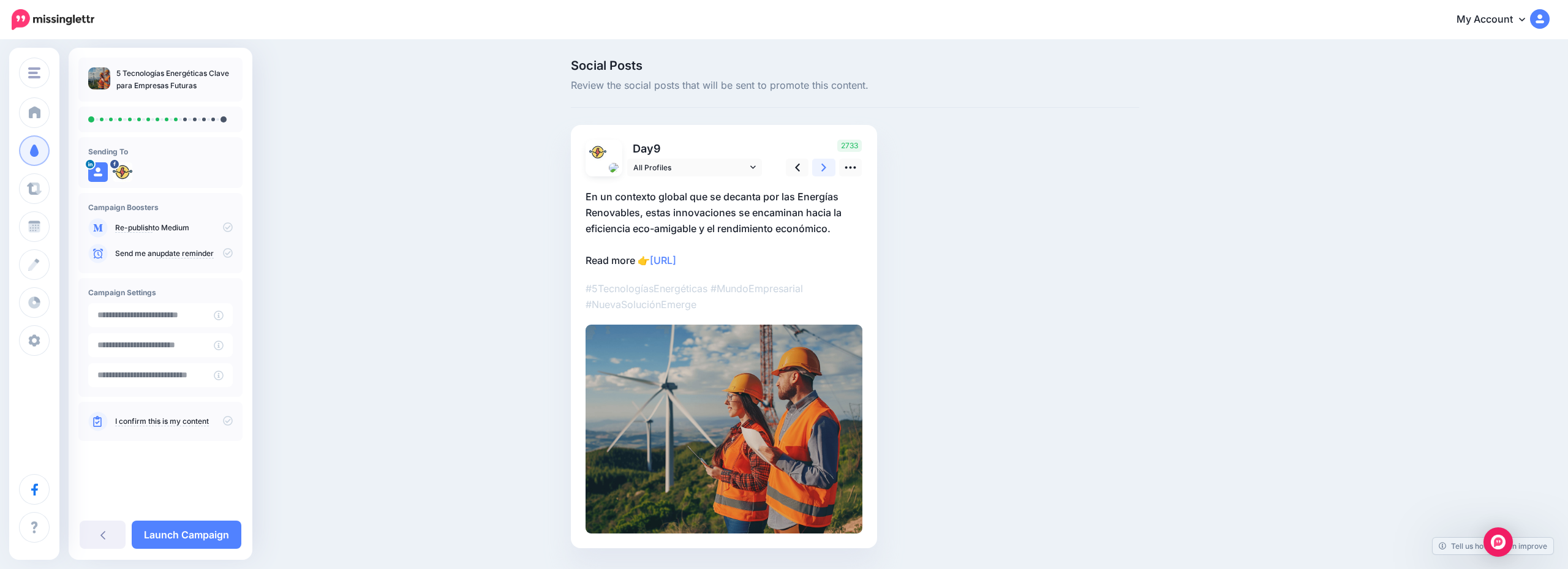
click at [825, 174] on icon at bounding box center [823, 167] width 5 height 13
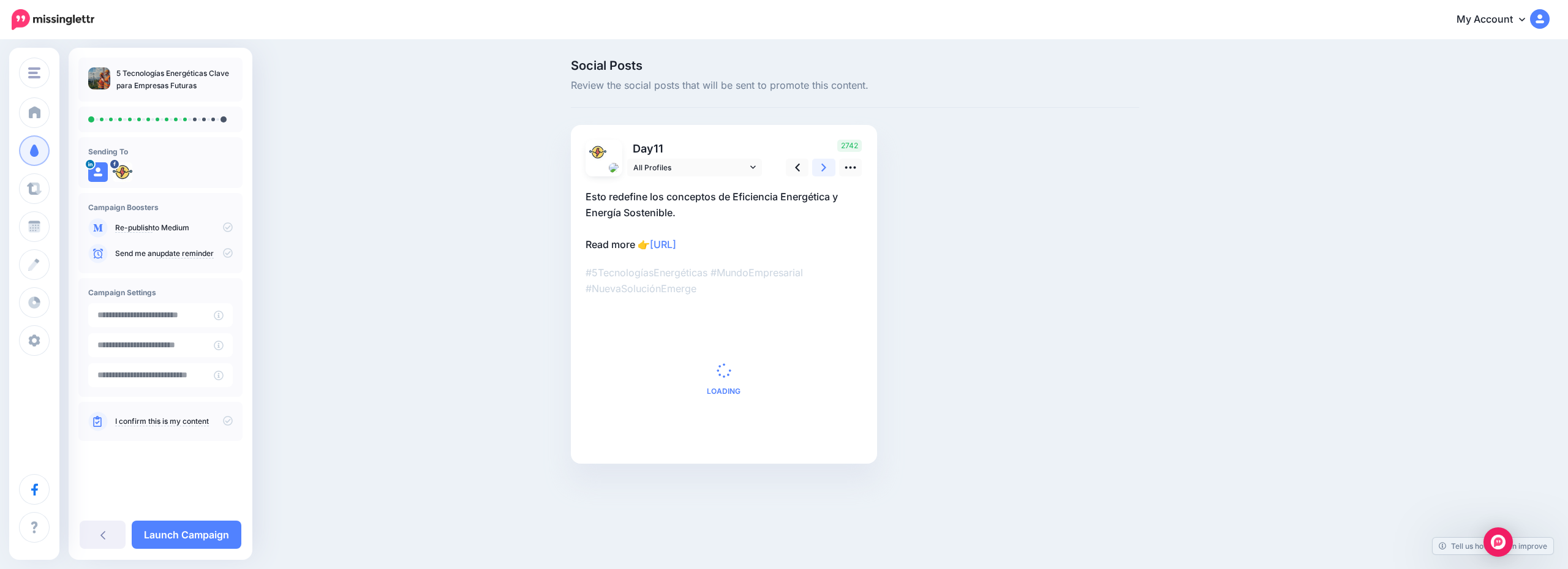
click at [825, 174] on icon at bounding box center [823, 167] width 5 height 13
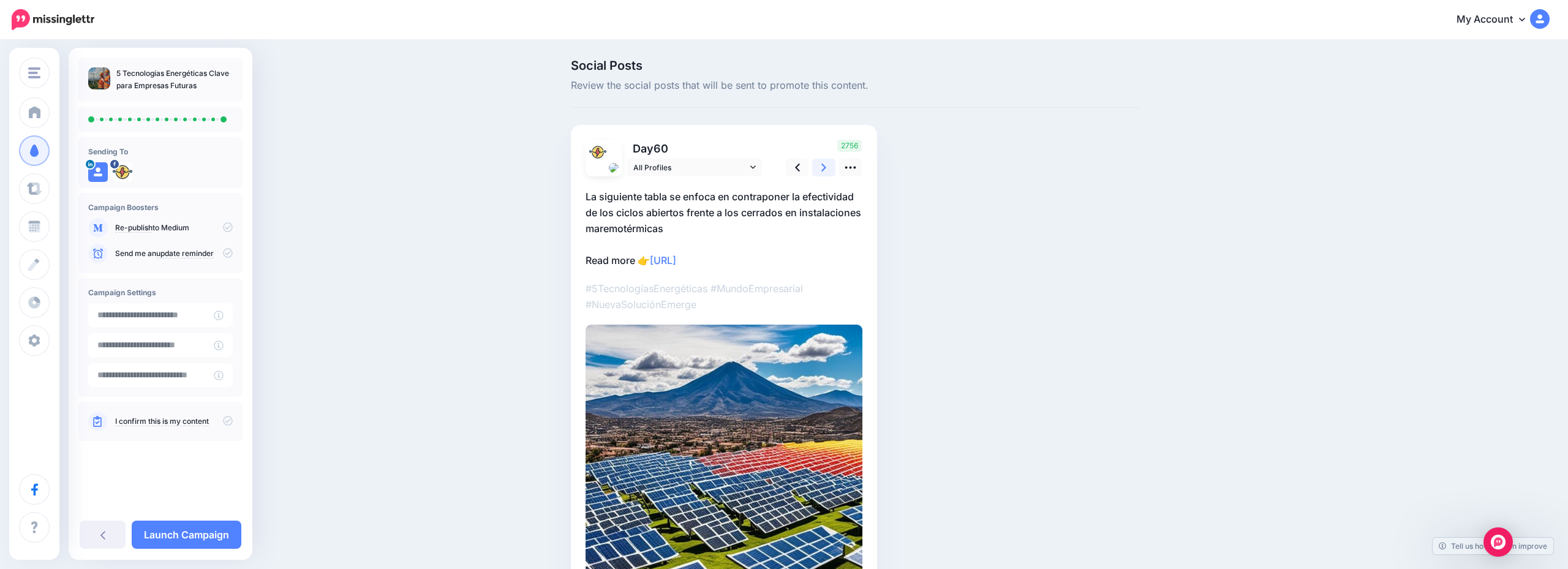
click at [825, 174] on icon at bounding box center [823, 167] width 5 height 13
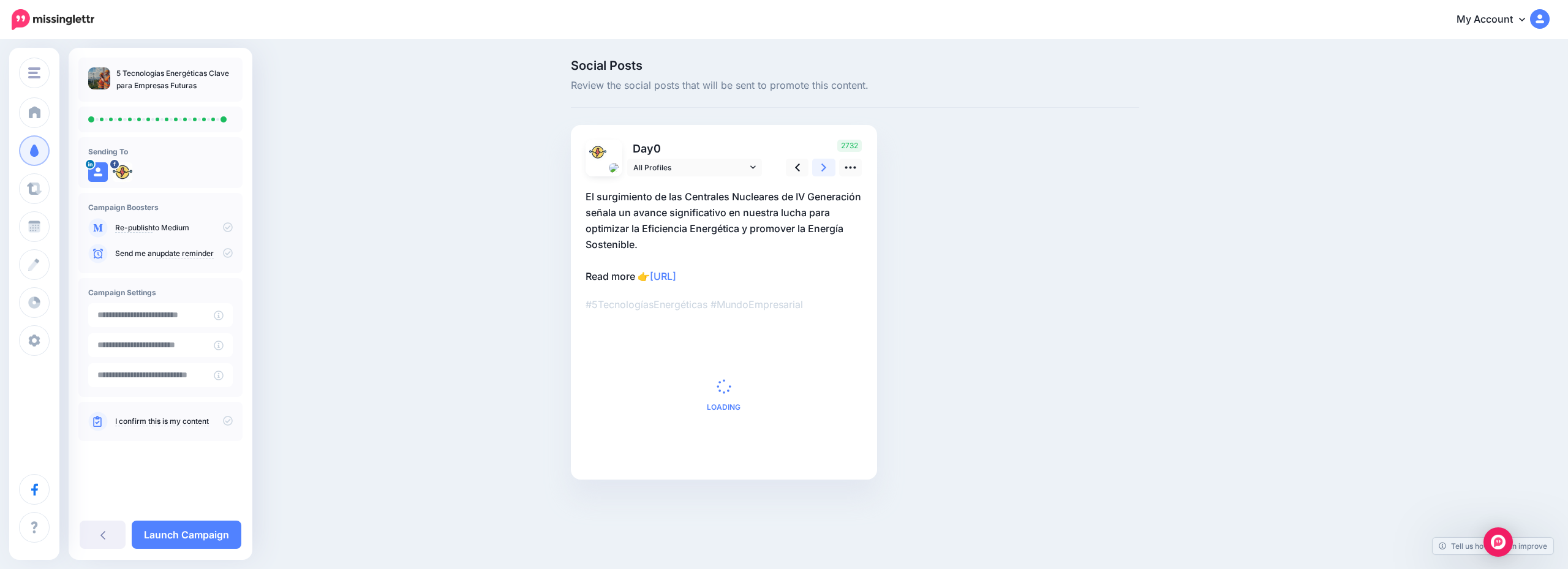
click at [825, 174] on icon at bounding box center [823, 167] width 5 height 13
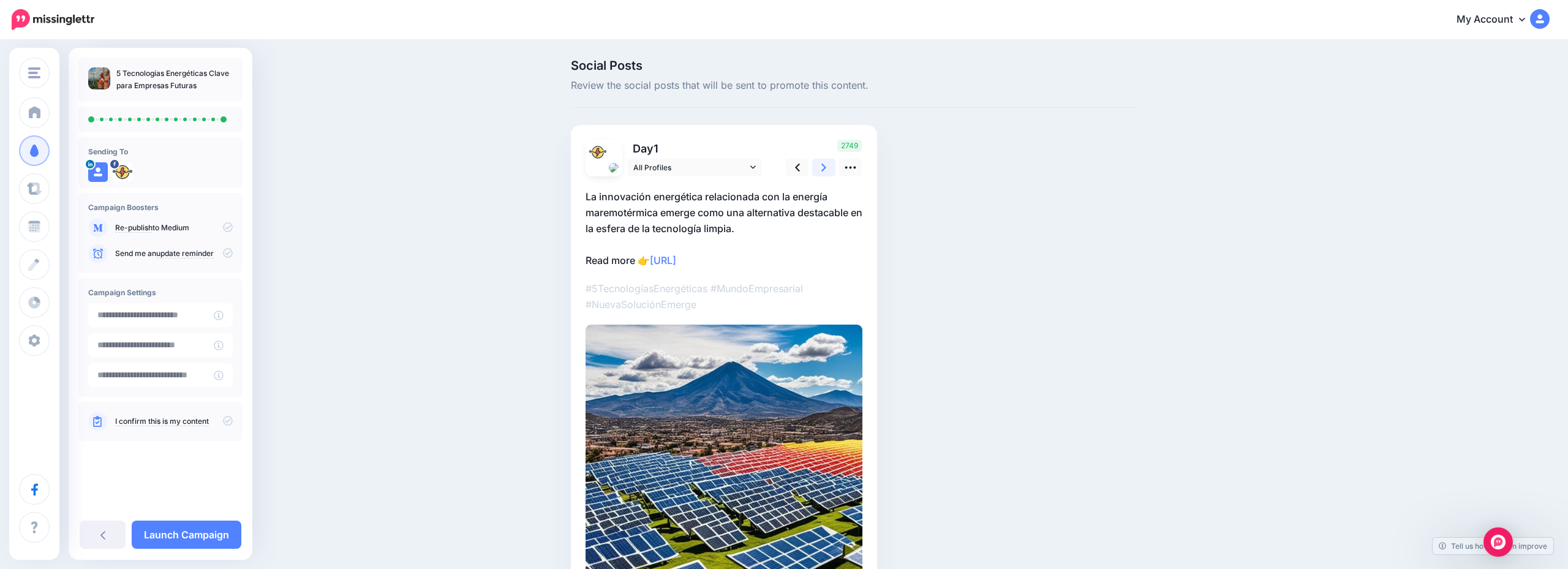
click at [825, 174] on icon at bounding box center [823, 167] width 5 height 13
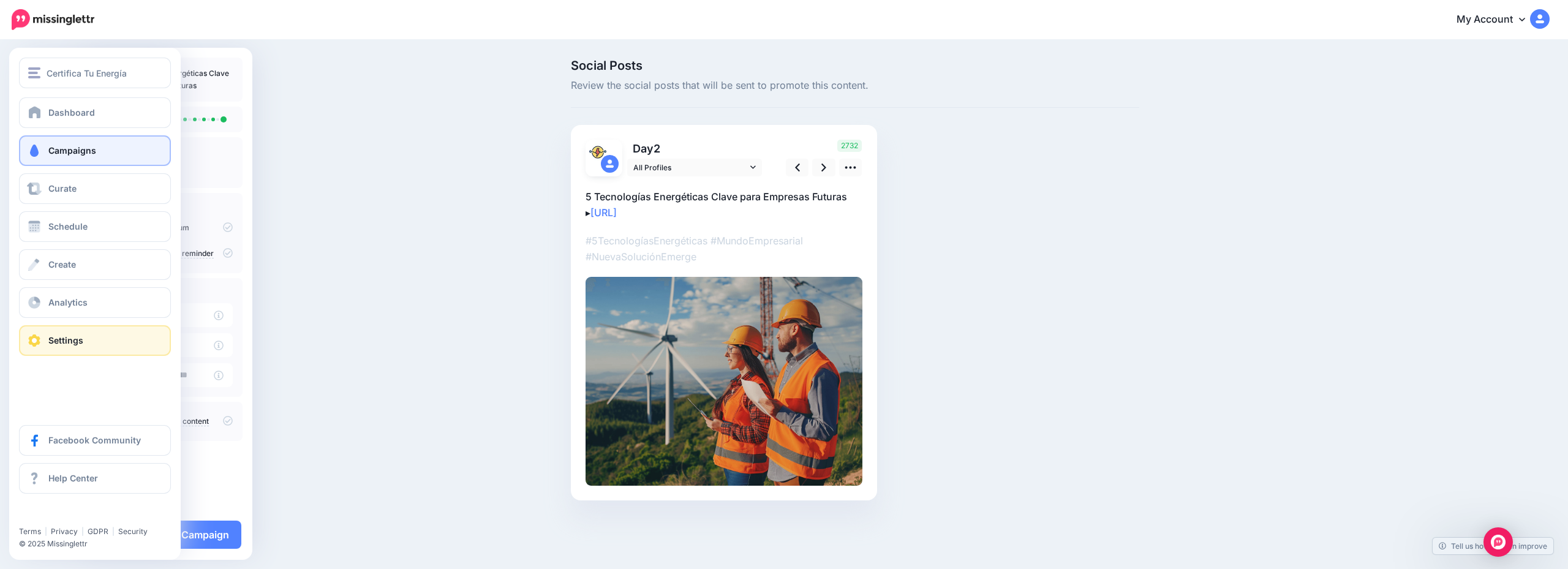
click at [100, 353] on link "Settings" at bounding box center [95, 341] width 152 height 31
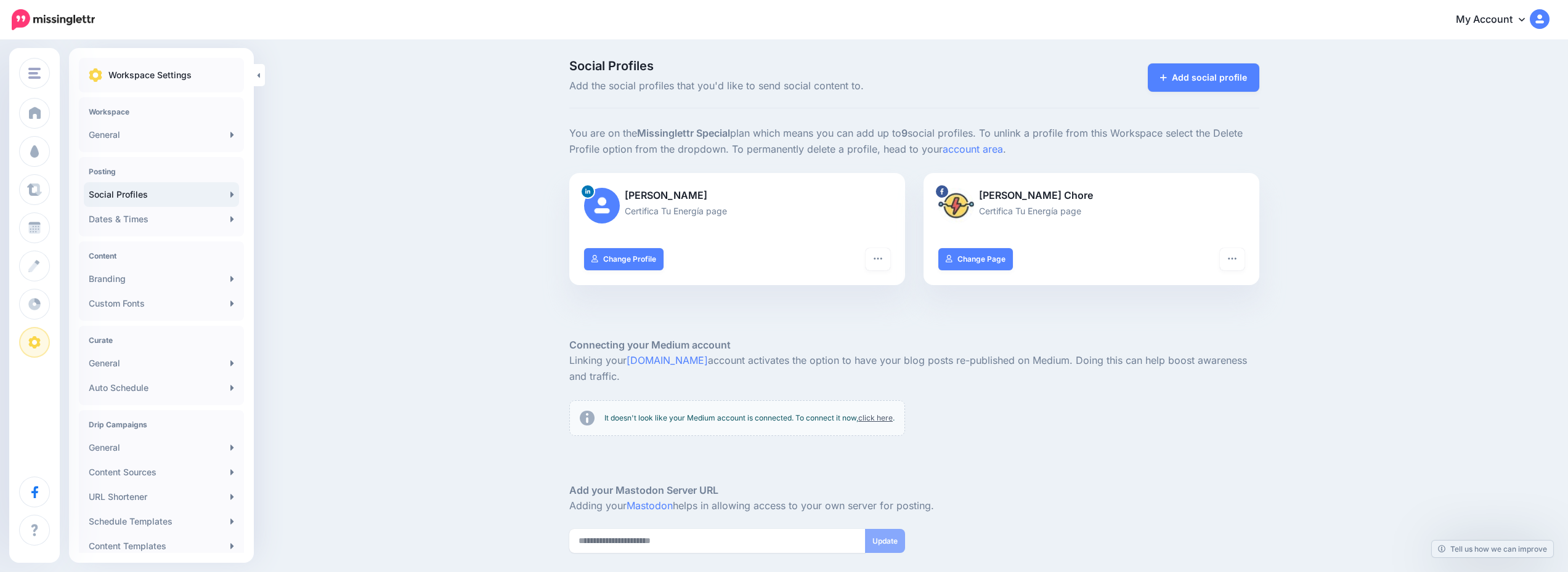
scroll to position [105, 0]
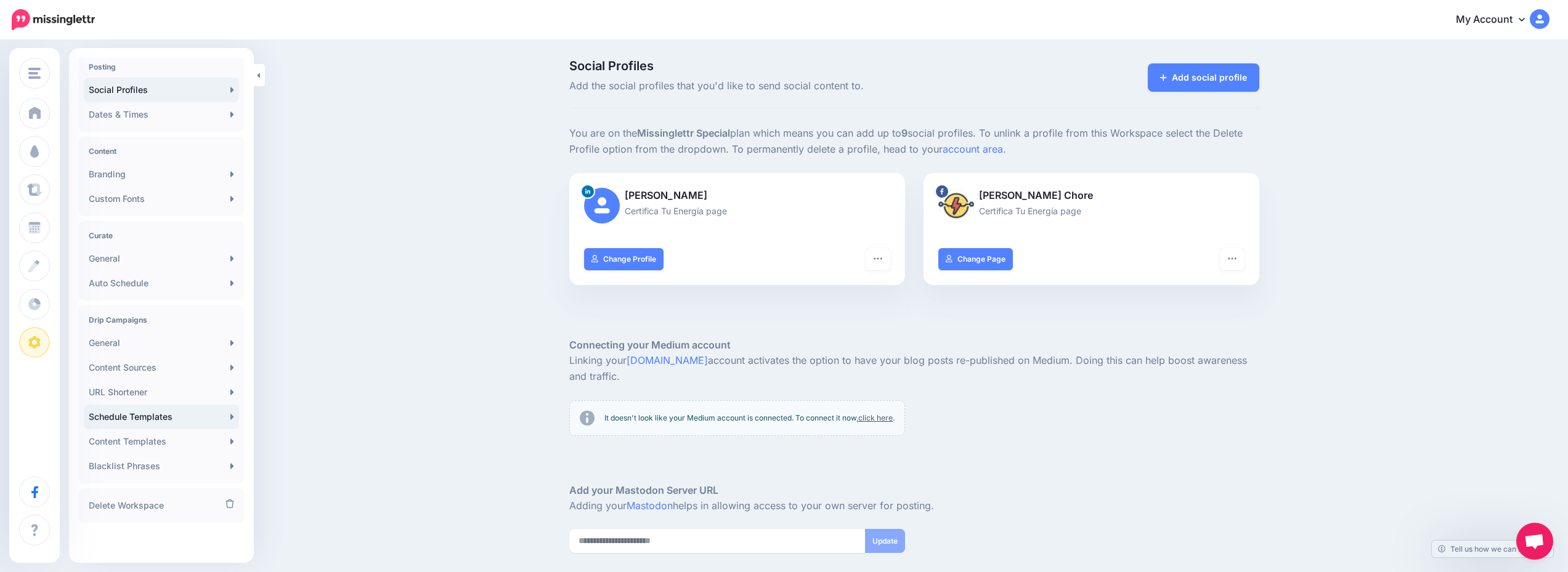
click at [138, 424] on link "Schedule Templates" at bounding box center [161, 417] width 155 height 25
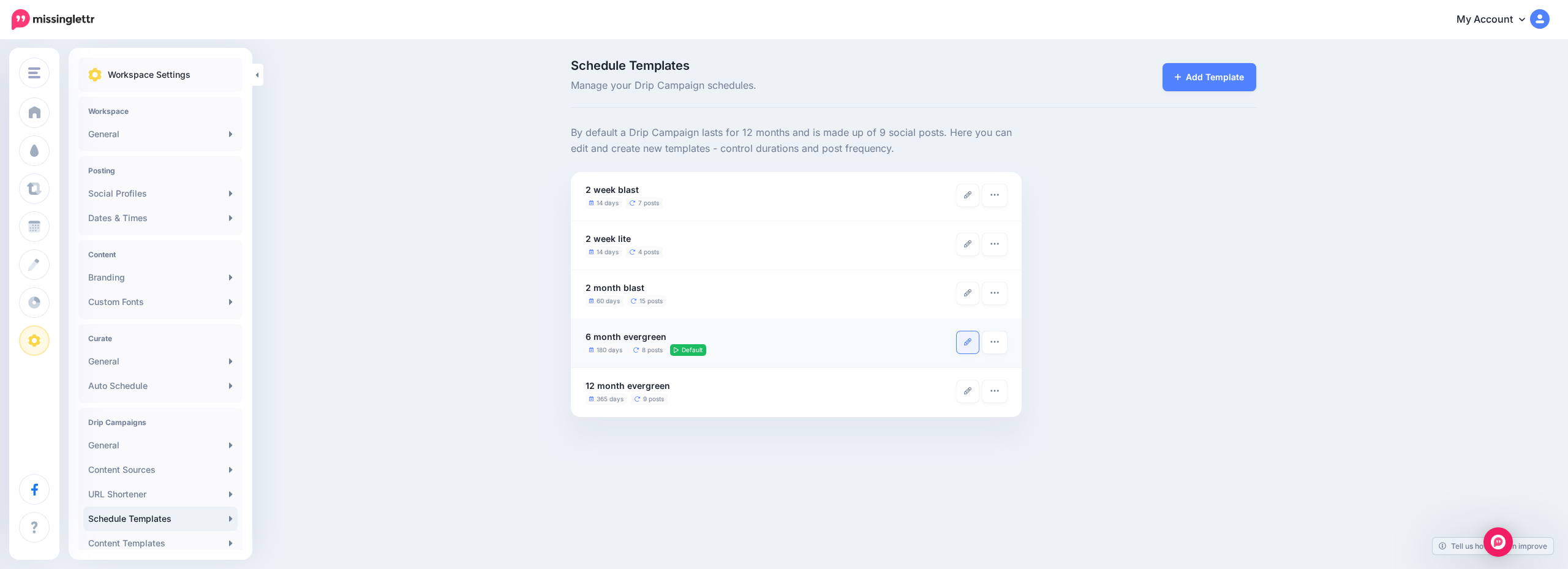
click at [965, 348] on link at bounding box center [968, 342] width 22 height 22
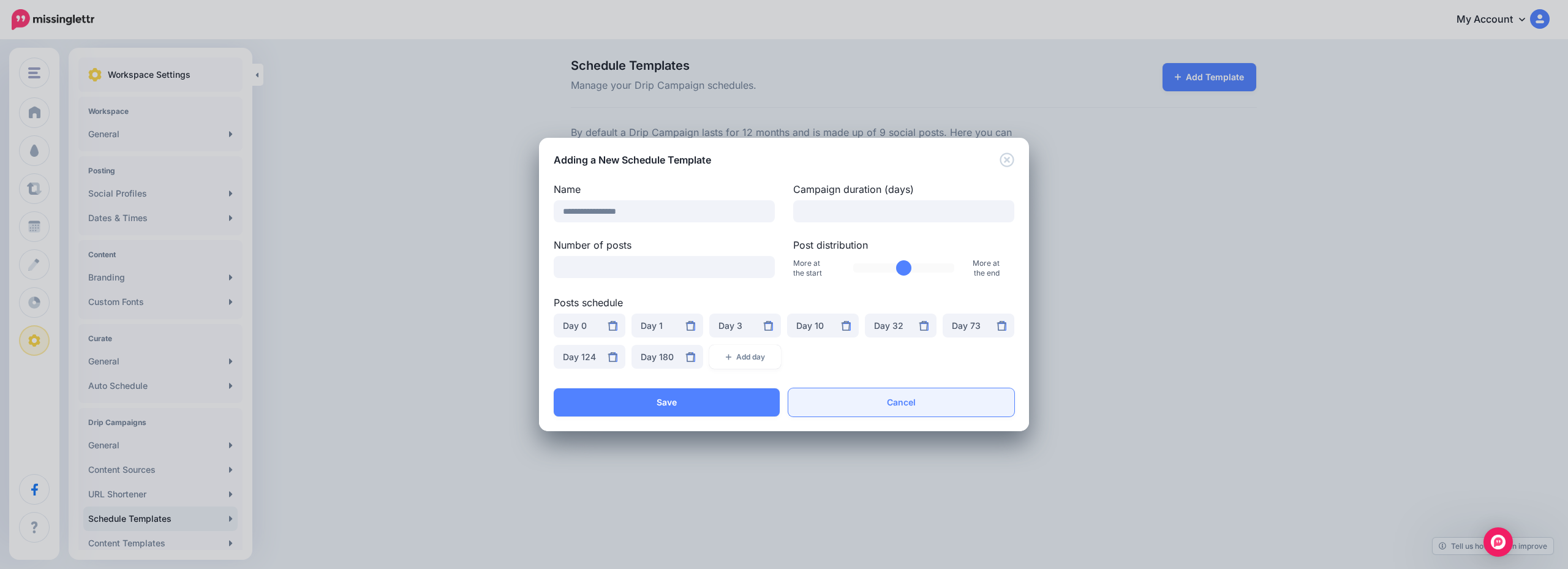
click at [920, 400] on link "Cancel" at bounding box center [902, 403] width 226 height 28
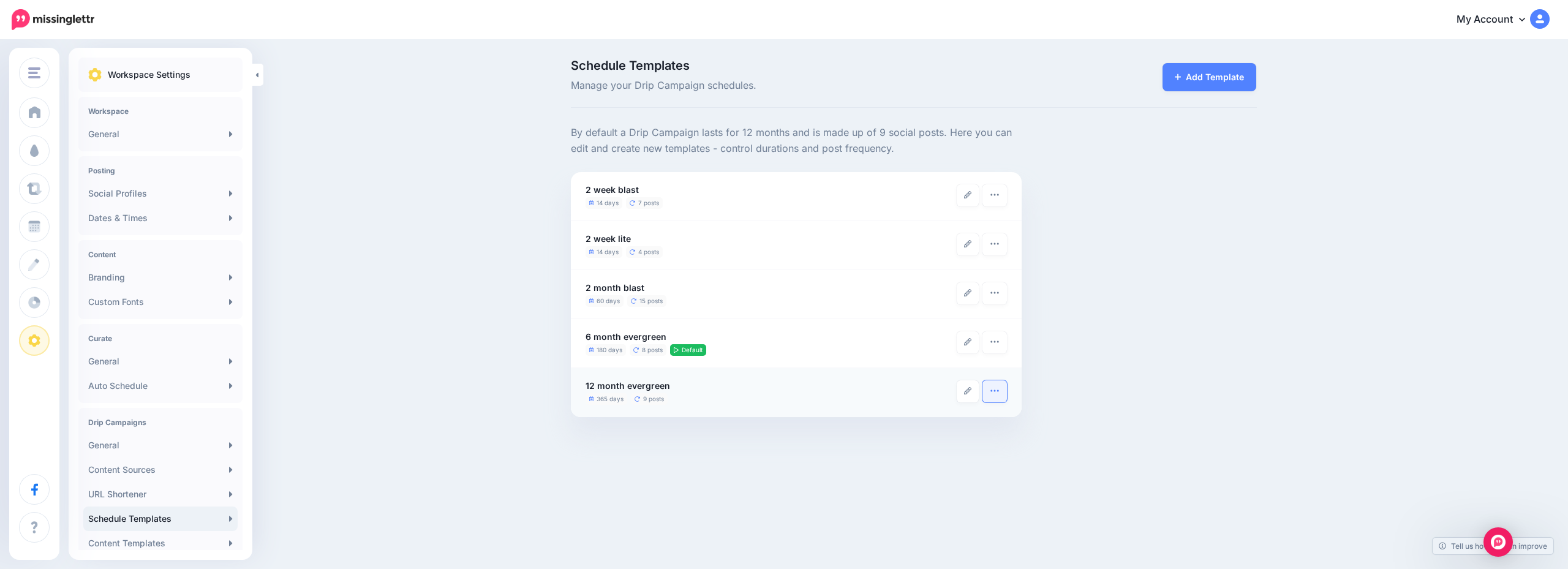
click at [997, 396] on icon "button" at bounding box center [994, 391] width 10 height 10
click at [1129, 389] on div "By default a Drip Campaign lasts for 12 months and is made up of 9 social posts…" at bounding box center [914, 271] width 705 height 293
click at [990, 341] on button "button" at bounding box center [994, 342] width 25 height 22
click at [1118, 337] on div "By default a Drip Campaign lasts for 12 months and is made up of 9 social posts…" at bounding box center [914, 271] width 705 height 293
click at [132, 130] on link "General" at bounding box center [160, 134] width 154 height 25
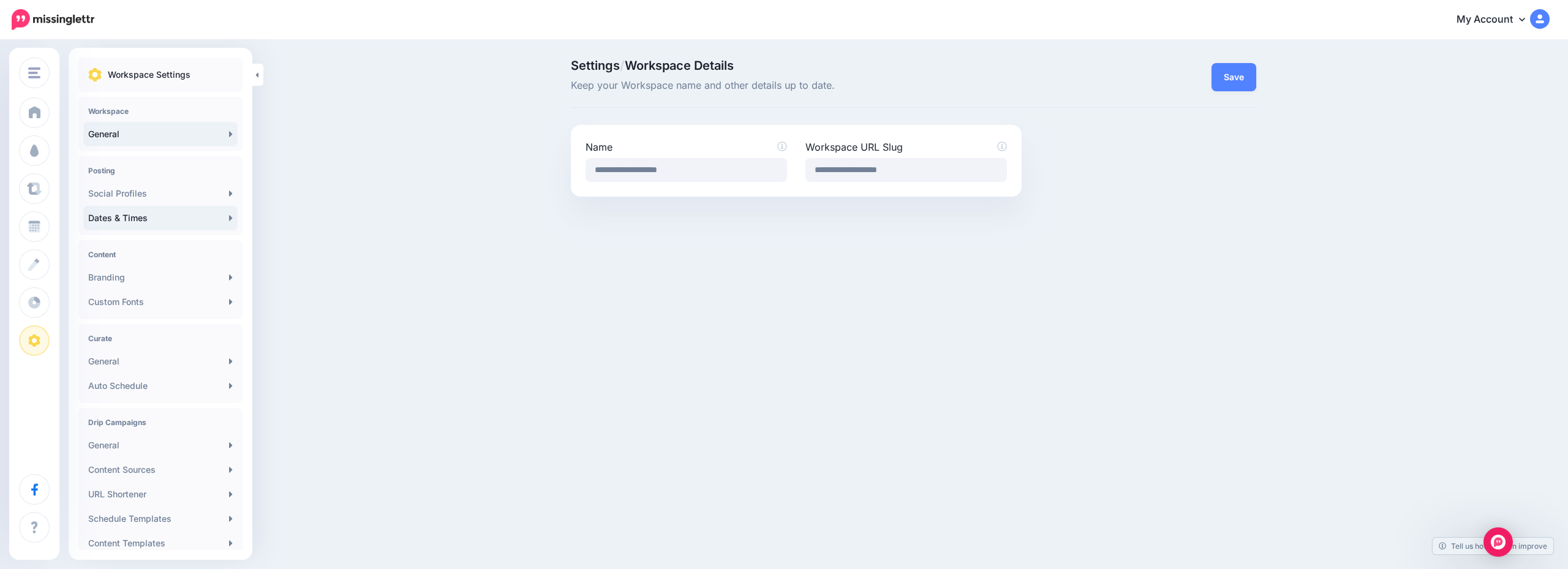
click at [154, 222] on link "Dates & Times" at bounding box center [160, 218] width 154 height 25
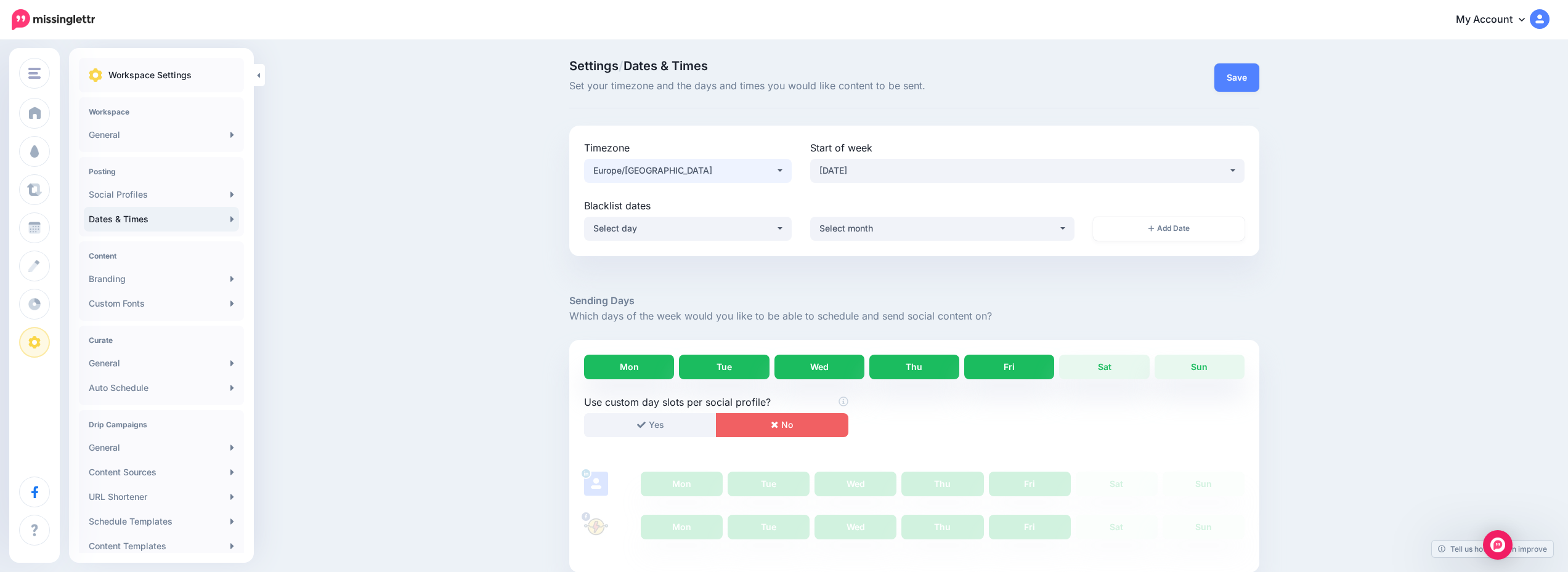
click at [674, 175] on div "Europe/[GEOGRAPHIC_DATA]" at bounding box center [684, 171] width 183 height 15
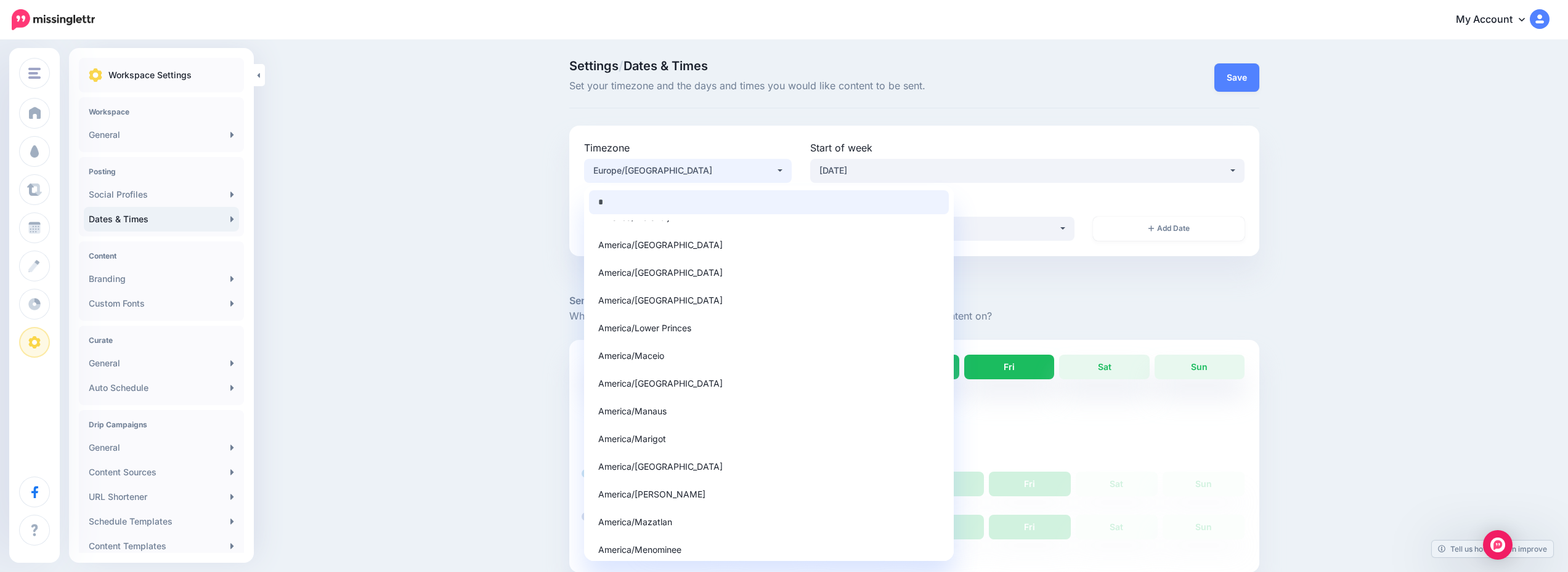
scroll to position [2895, 0]
type input "*"
click at [705, 384] on link "[GEOGRAPHIC_DATA]/[GEOGRAPHIC_DATA]" at bounding box center [769, 387] width 360 height 24
select select "**********"
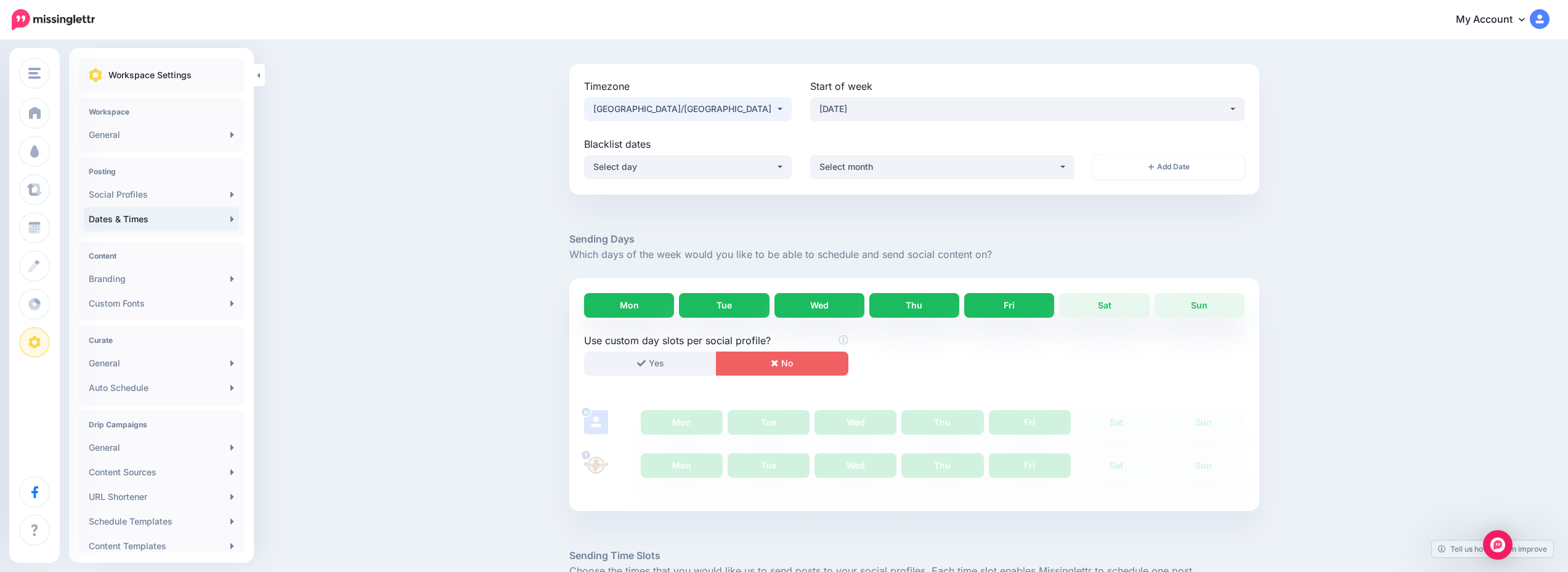
scroll to position [123, 0]
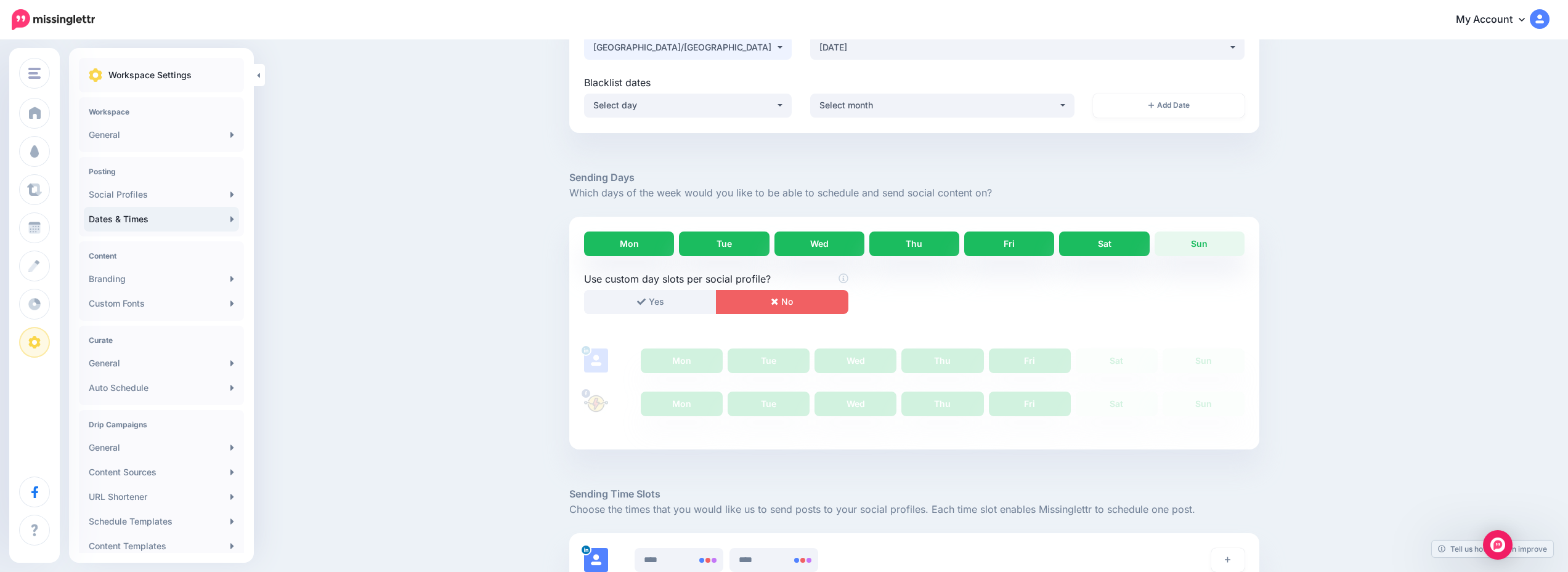
click at [1127, 248] on link "Sat" at bounding box center [1104, 244] width 90 height 25
click at [1187, 252] on link "Sun" at bounding box center [1199, 244] width 90 height 25
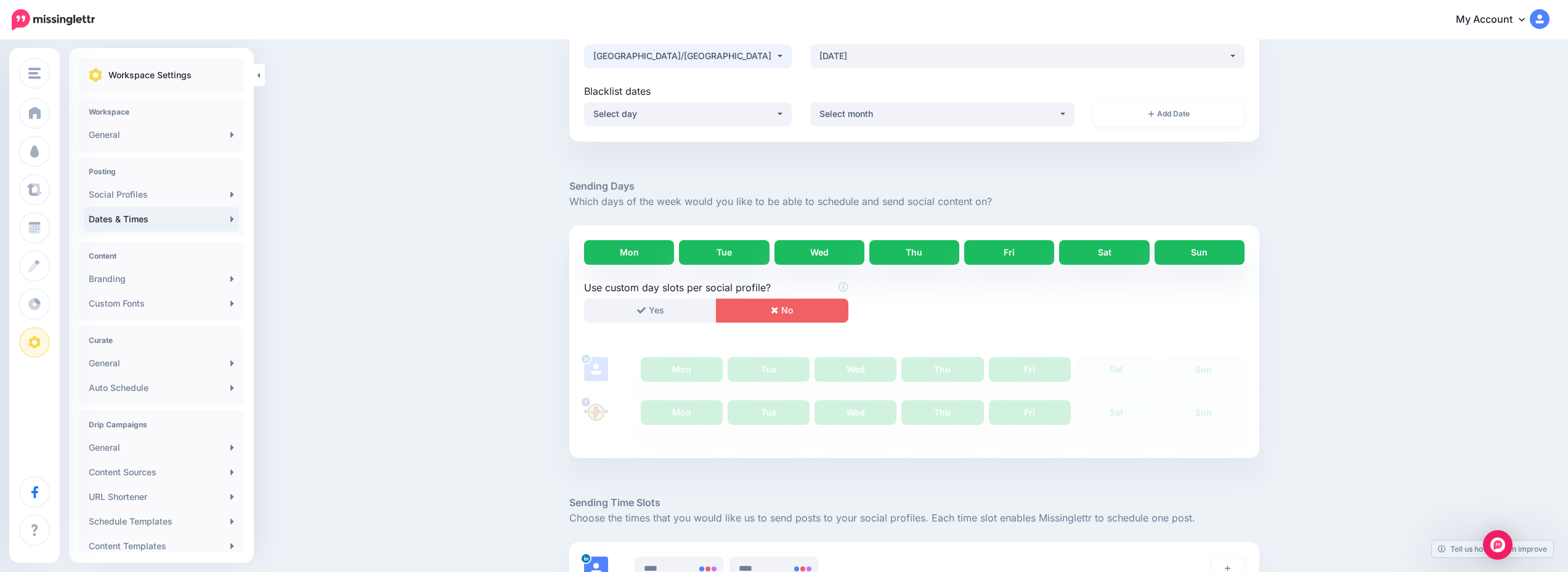
scroll to position [0, 0]
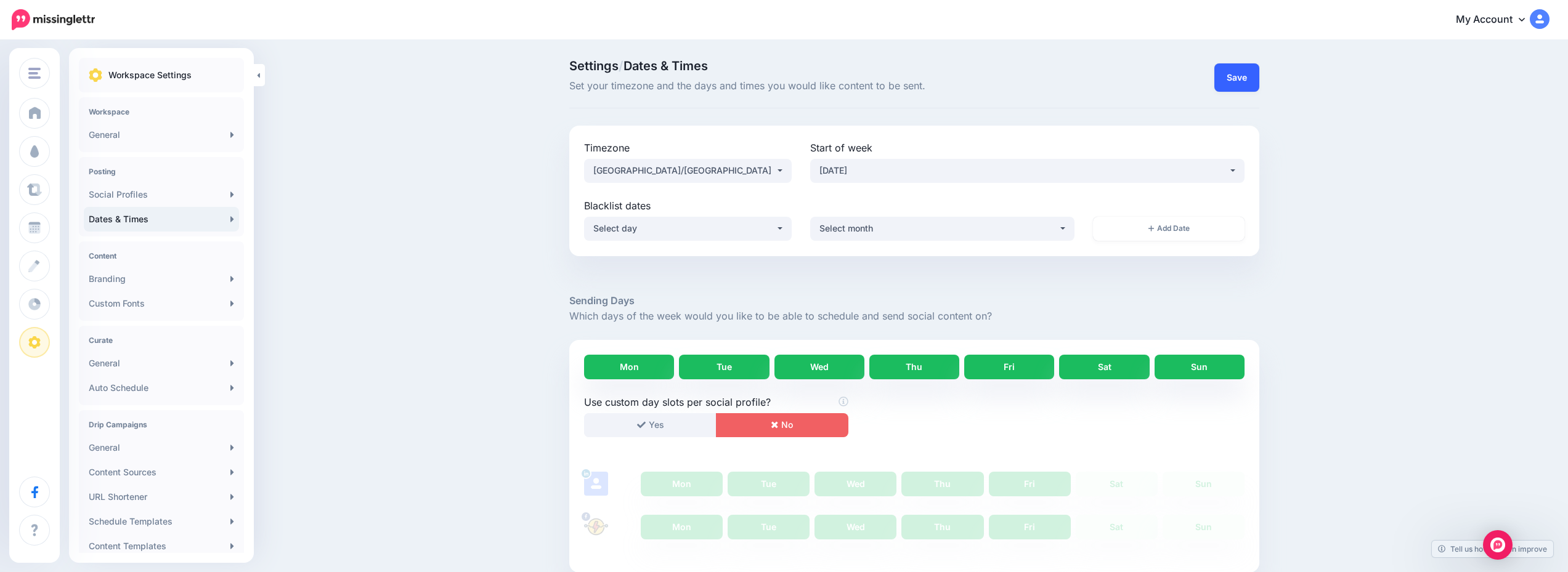
click at [1234, 84] on button "Save" at bounding box center [1236, 77] width 45 height 28
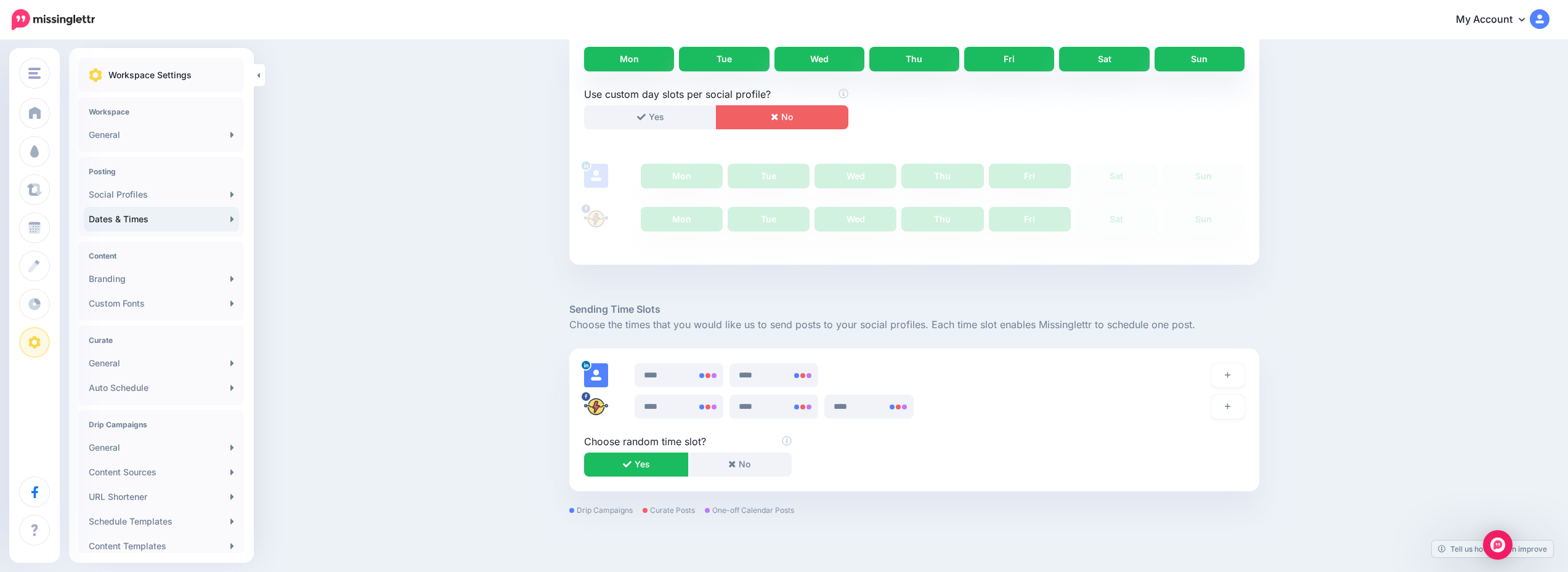
scroll to position [361, 0]
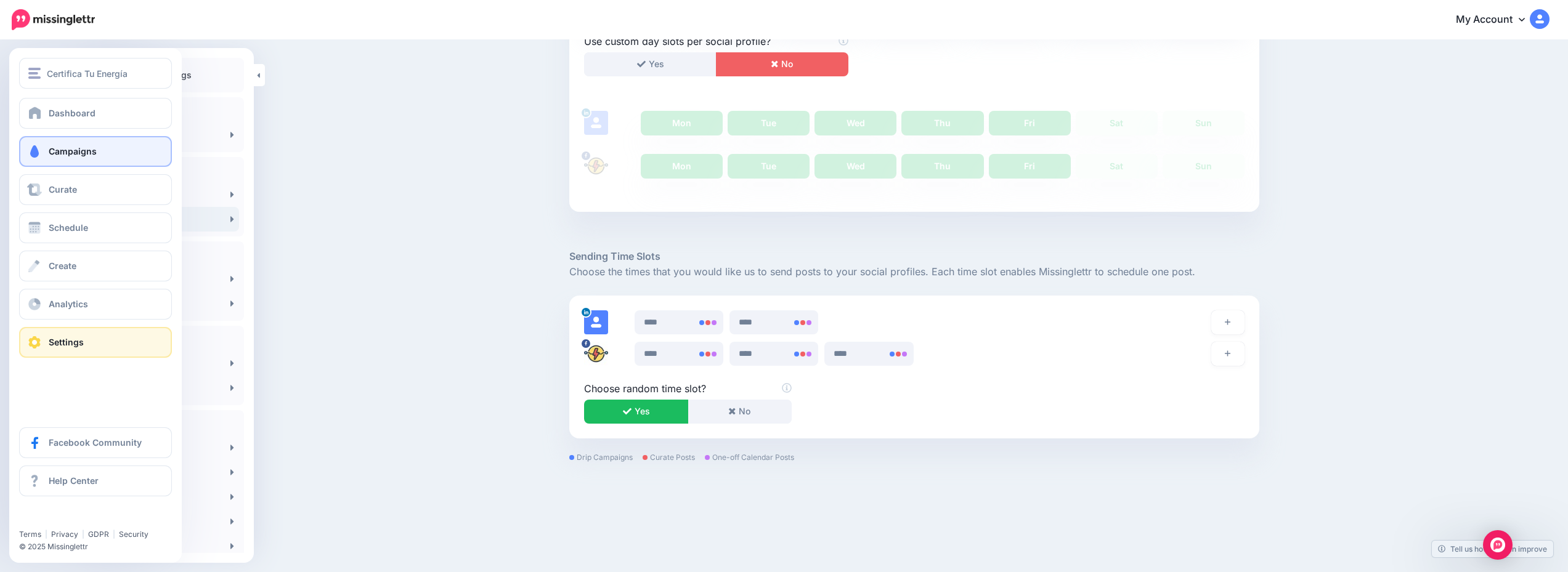
click at [108, 153] on link "Campaigns" at bounding box center [95, 152] width 153 height 31
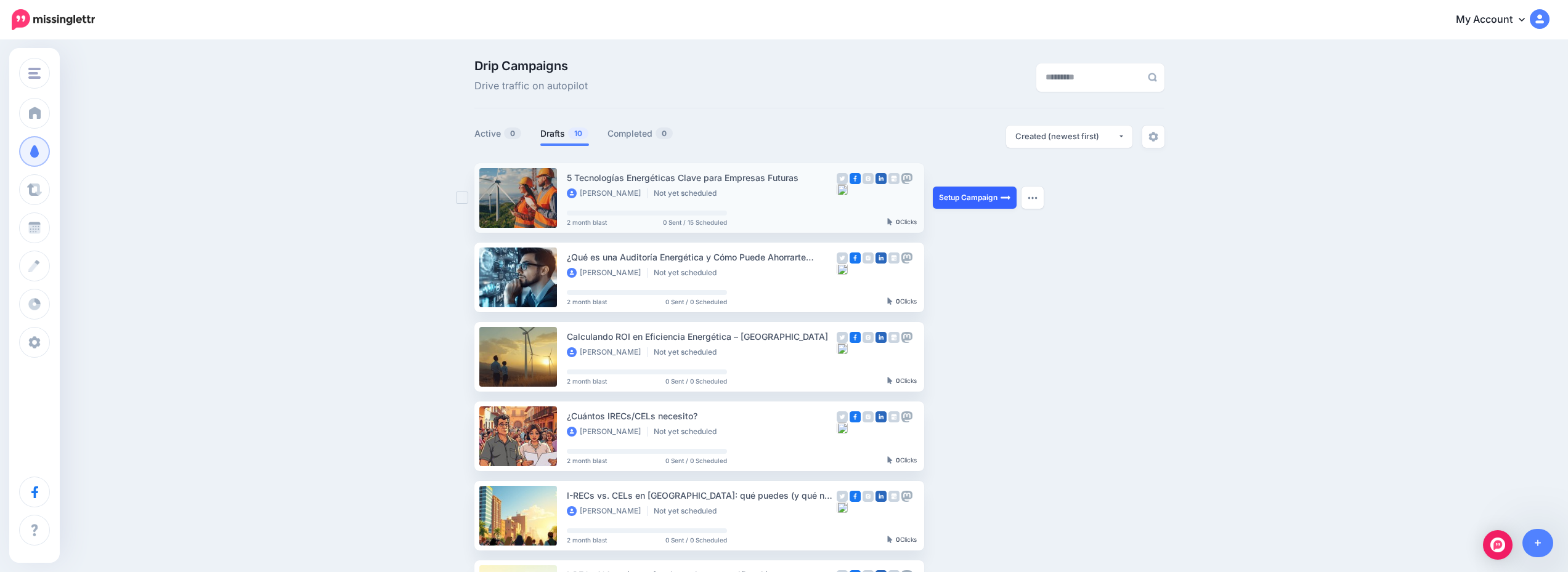
click at [962, 202] on link "Setup Campaign" at bounding box center [974, 197] width 84 height 22
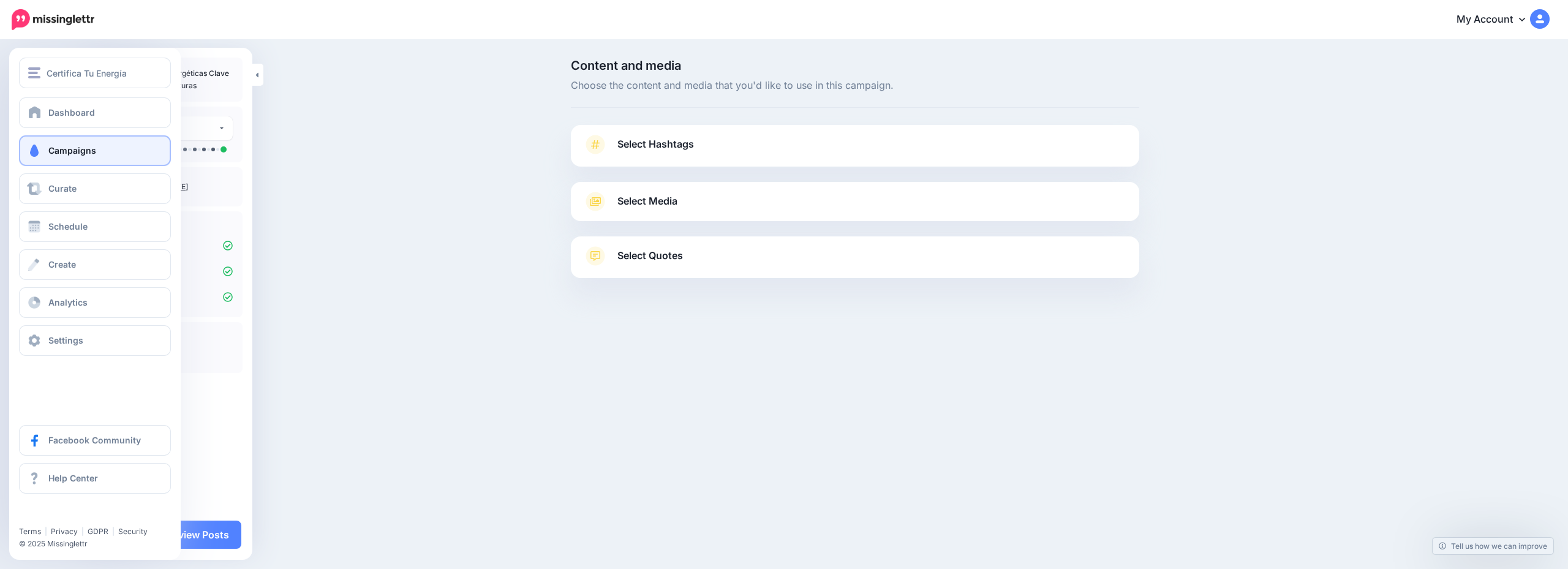
click at [82, 142] on link "Campaigns" at bounding box center [95, 151] width 152 height 31
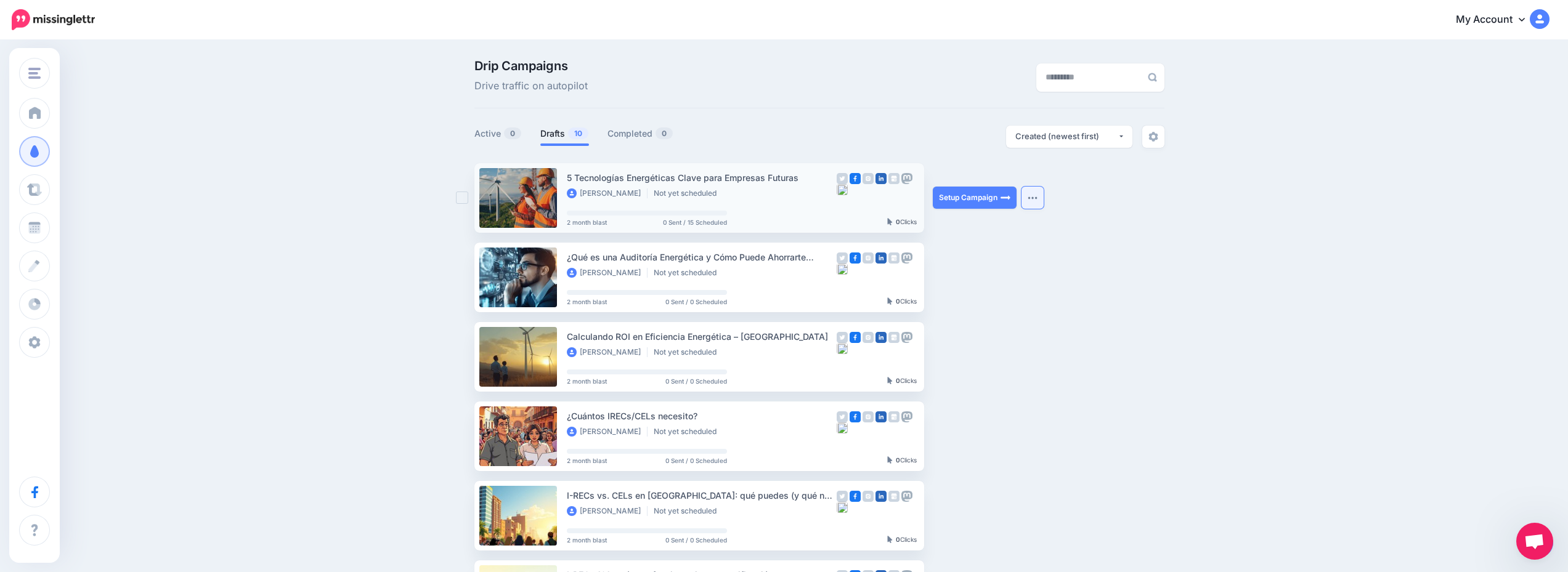
click at [1032, 193] on button "button" at bounding box center [1032, 197] width 22 height 22
click at [273, 244] on div "Drip Campaigns Drive traffic on autopilot Active 0 10 0" at bounding box center [784, 536] width 1568 height 990
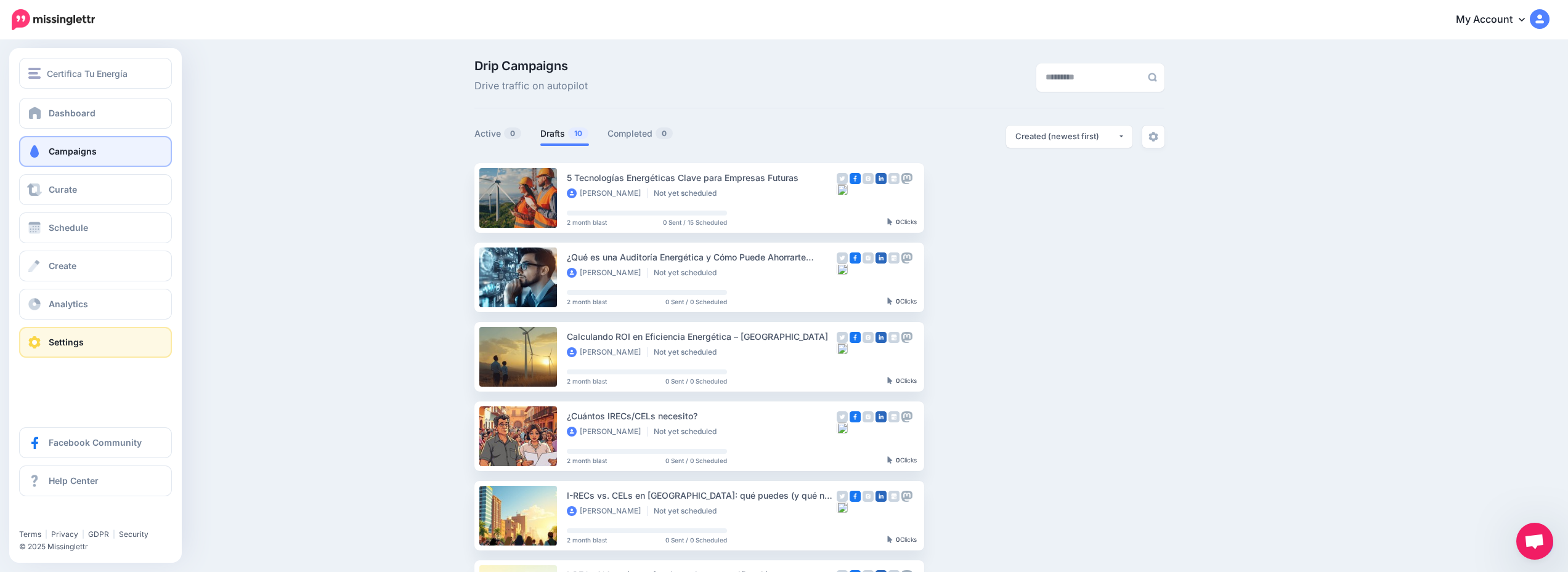
click at [137, 342] on link "Settings" at bounding box center [95, 342] width 153 height 31
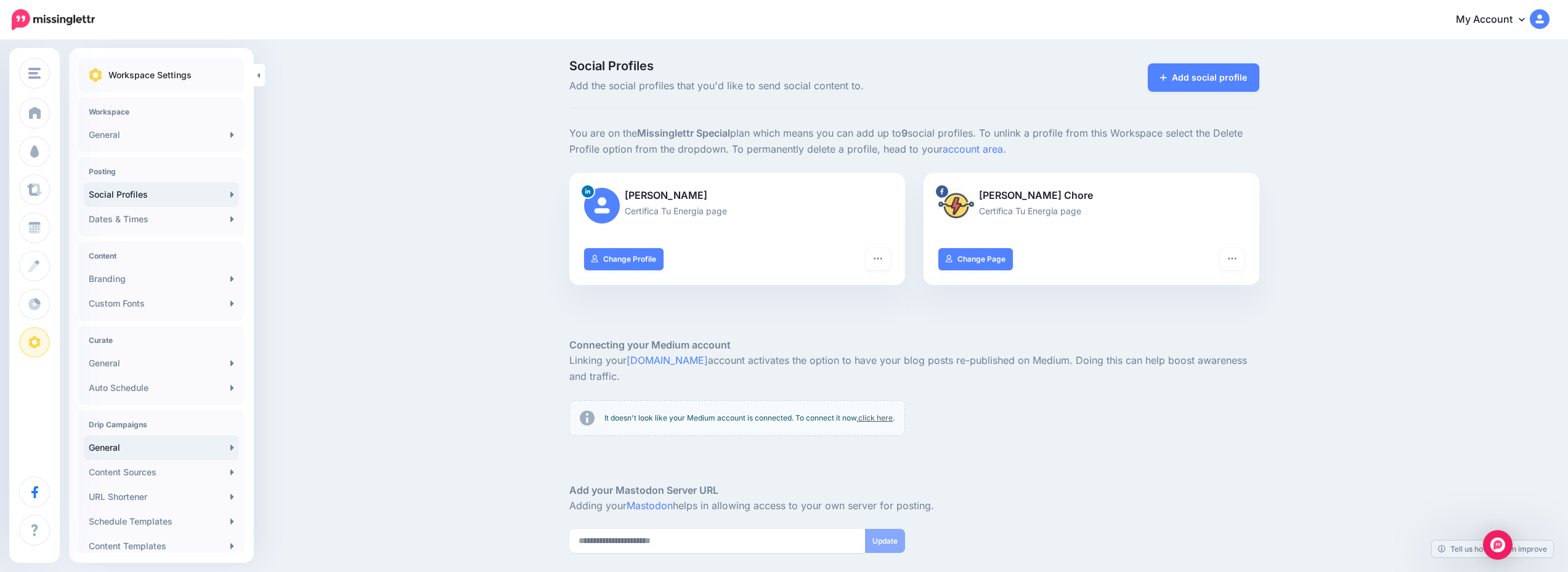
scroll to position [105, 0]
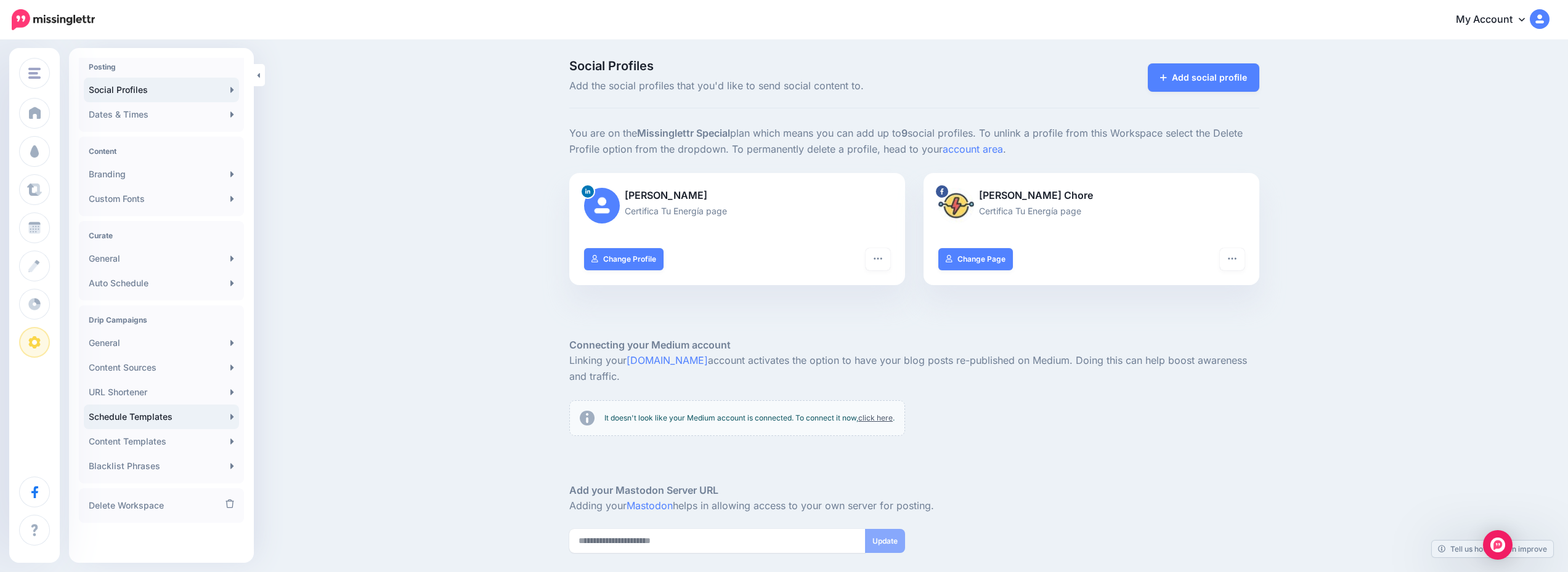
click at [154, 416] on link "Schedule Templates" at bounding box center [161, 417] width 155 height 25
click at [142, 414] on link "Schedule Templates" at bounding box center [161, 417] width 155 height 25
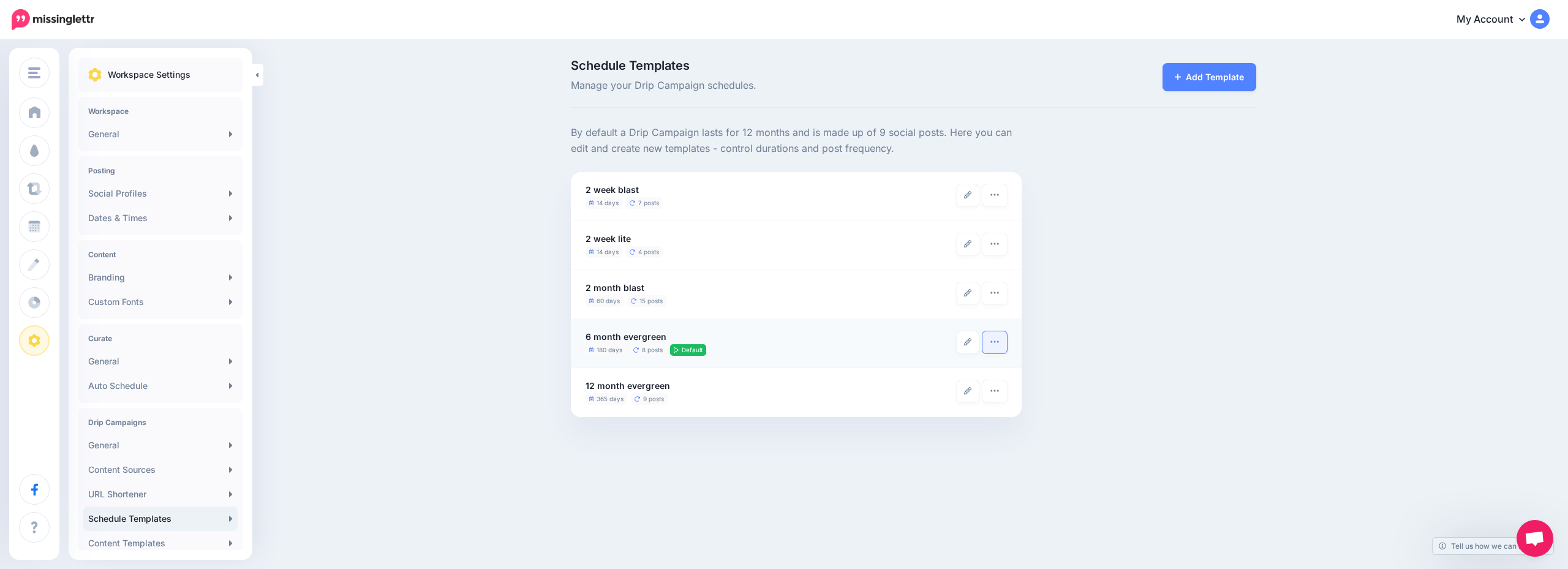
click at [997, 347] on icon "button" at bounding box center [994, 342] width 10 height 10
click at [981, 346] on div "Delete Template" at bounding box center [982, 342] width 50 height 22
click at [992, 298] on icon "button" at bounding box center [994, 293] width 10 height 10
click at [1108, 308] on div "By default a Drip Campaign lasts for 12 months and is made up of 9 social posts…" at bounding box center [914, 271] width 705 height 293
click at [994, 395] on icon "button" at bounding box center [994, 391] width 10 height 10
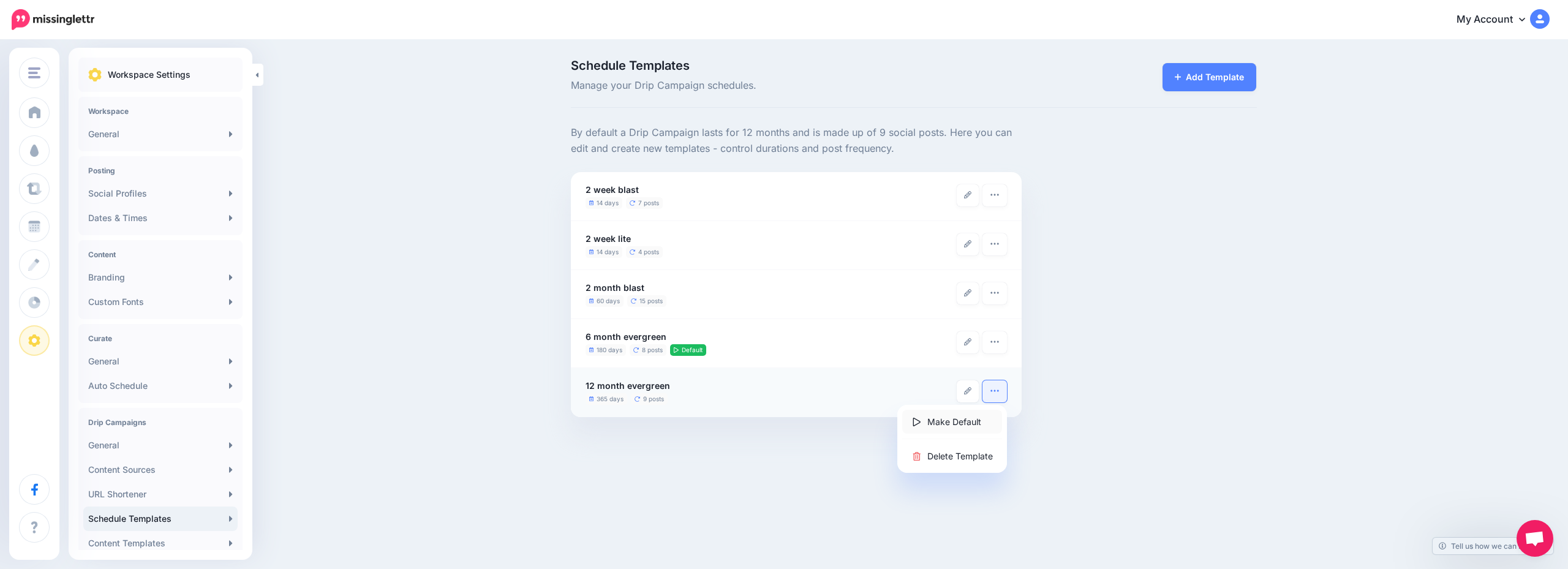
click at [969, 419] on link "Make Default" at bounding box center [952, 422] width 100 height 24
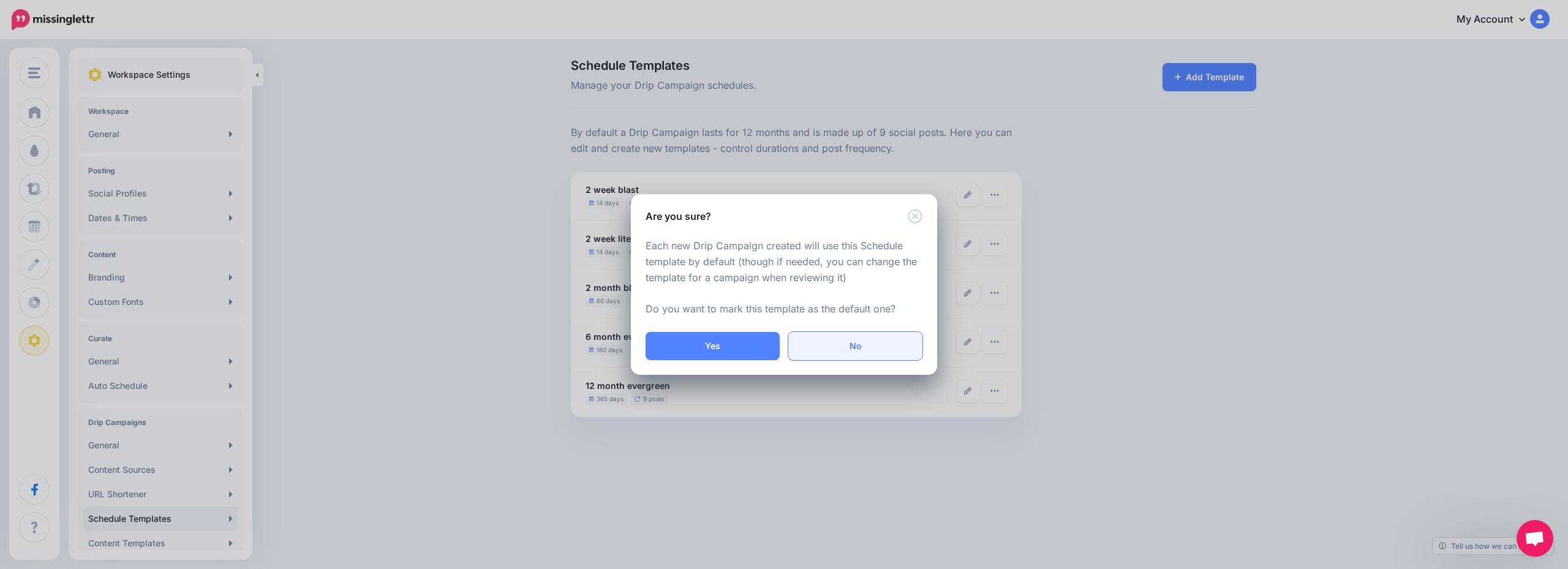
click at [819, 347] on link "No" at bounding box center [855, 346] width 134 height 28
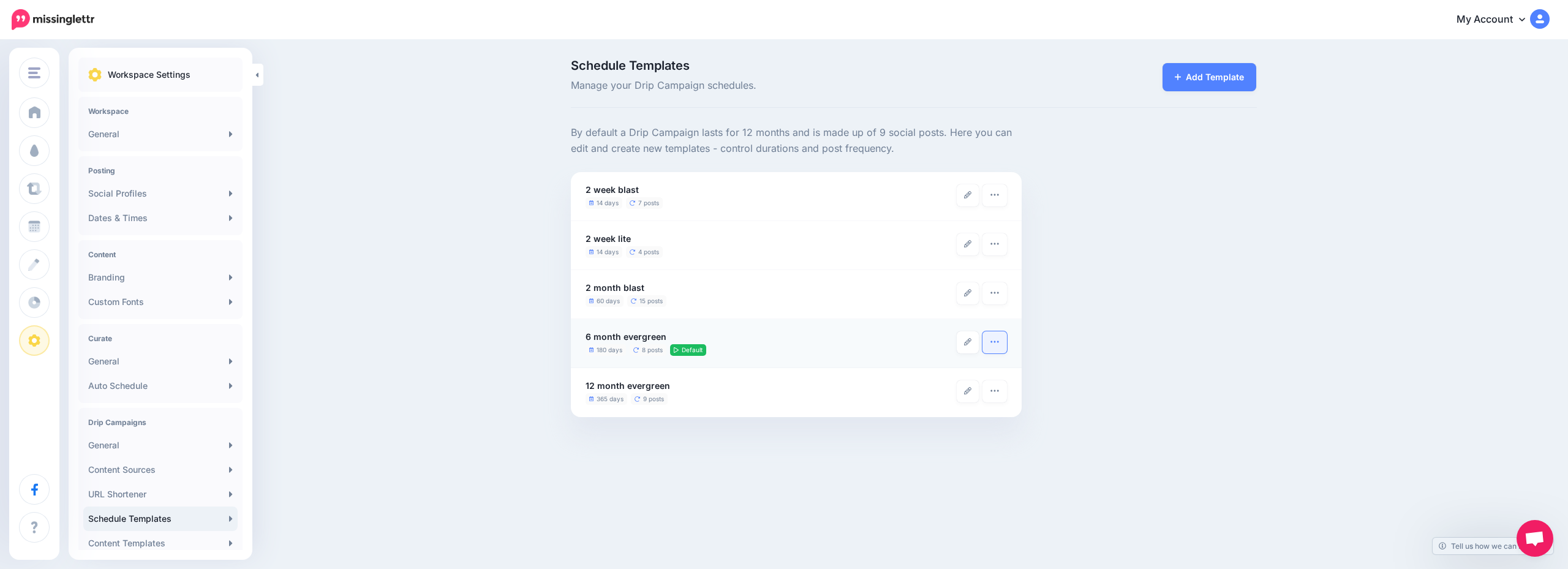
click at [995, 343] on icon "button" at bounding box center [994, 342] width 10 height 10
click at [801, 353] on ul "180 days 8 posts Default" at bounding box center [771, 350] width 372 height 11
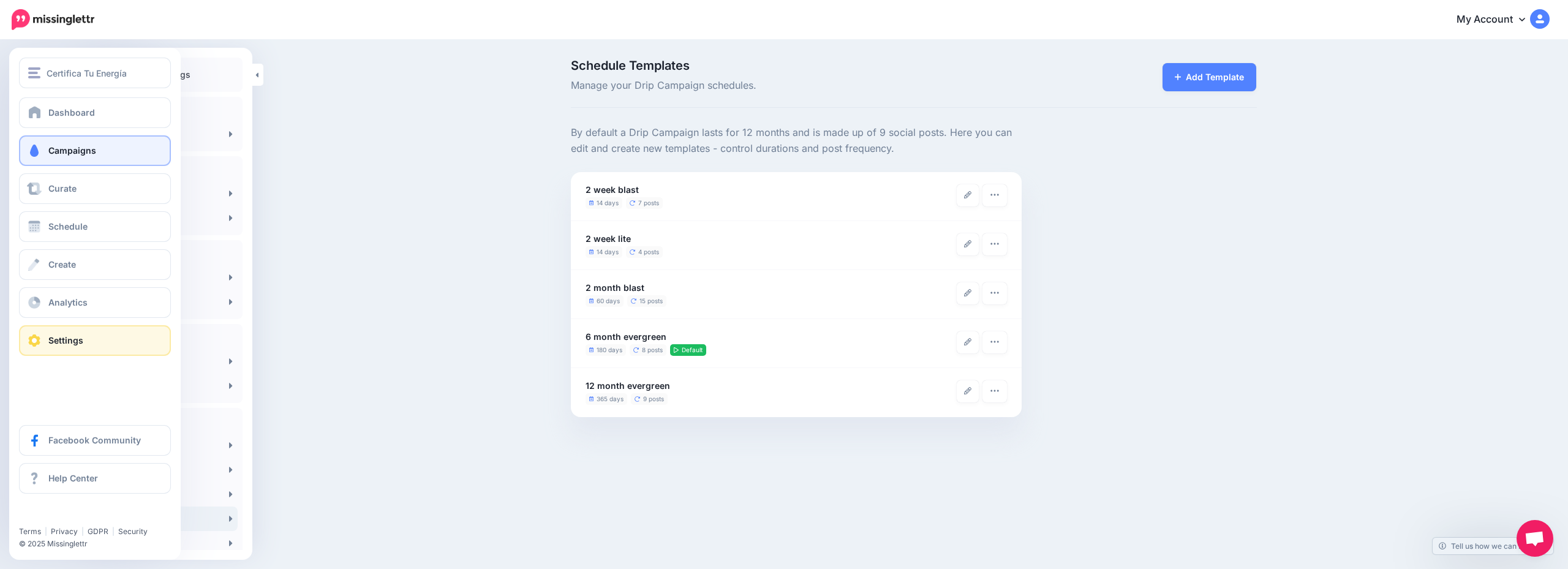
click at [74, 145] on link "Campaigns" at bounding box center [95, 151] width 152 height 31
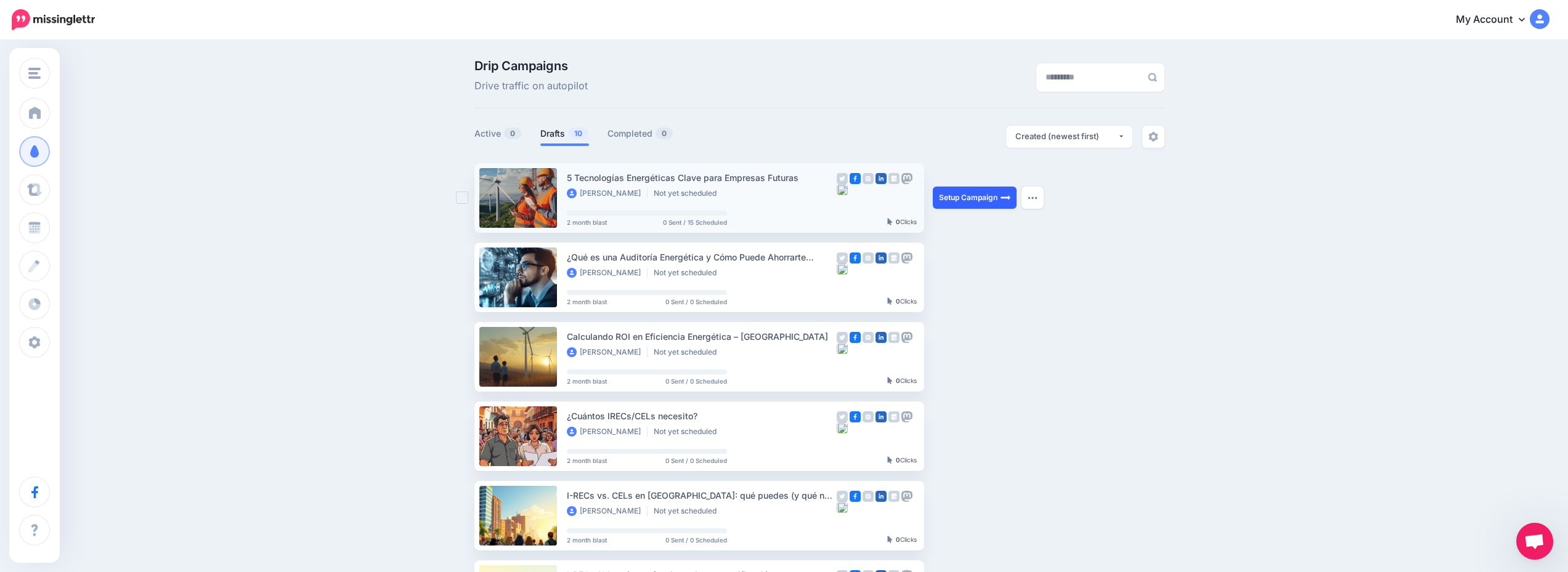
click at [958, 203] on link "Setup Campaign" at bounding box center [974, 197] width 84 height 22
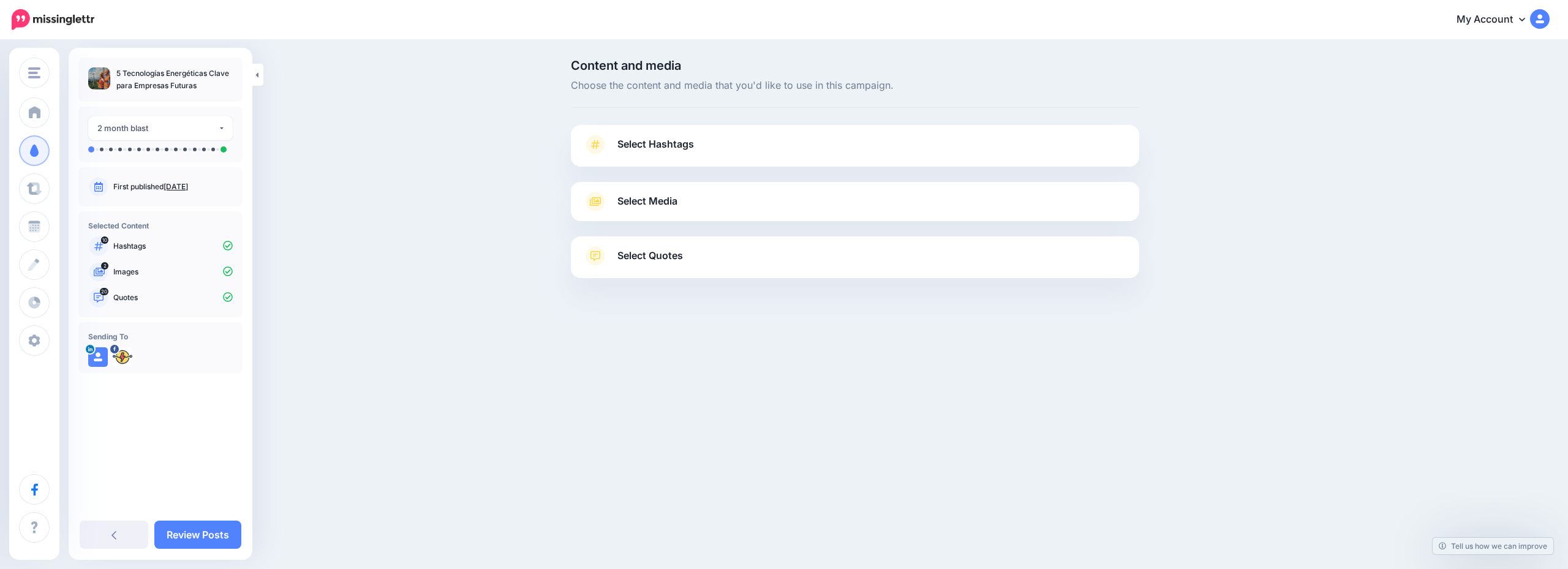
click at [775, 145] on link "Select Hashtags" at bounding box center [855, 151] width 544 height 32
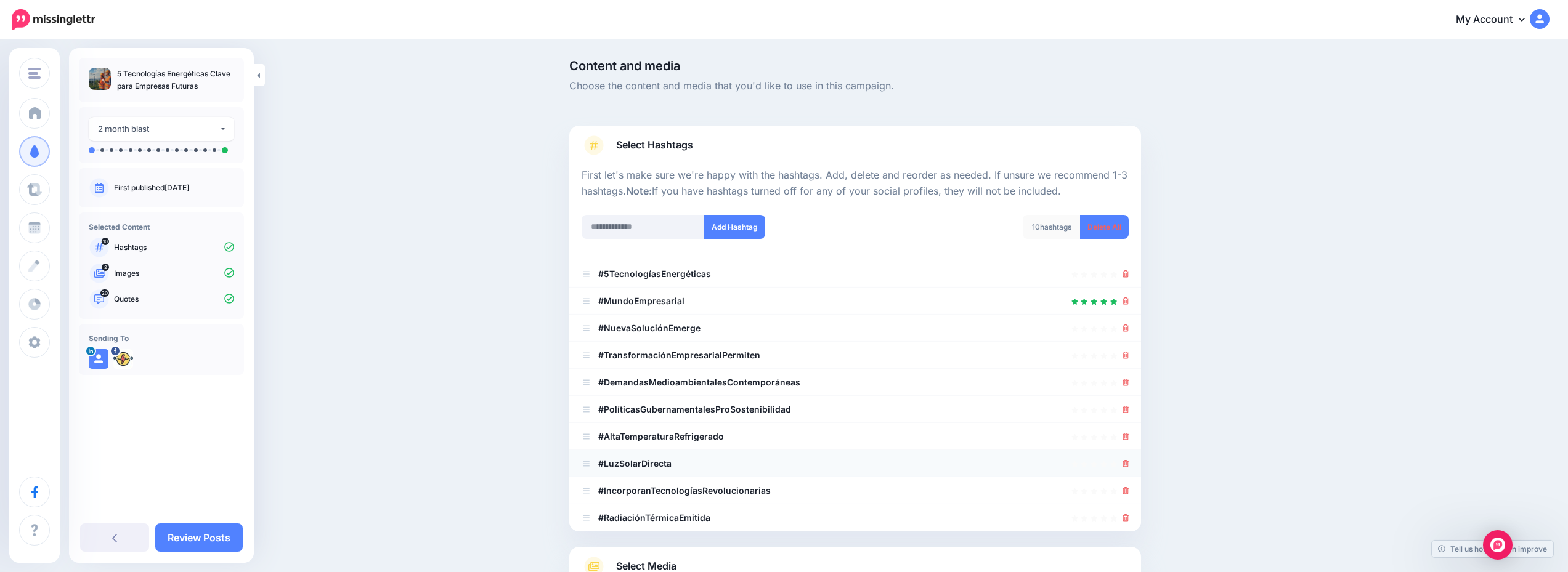
scroll to position [123, 0]
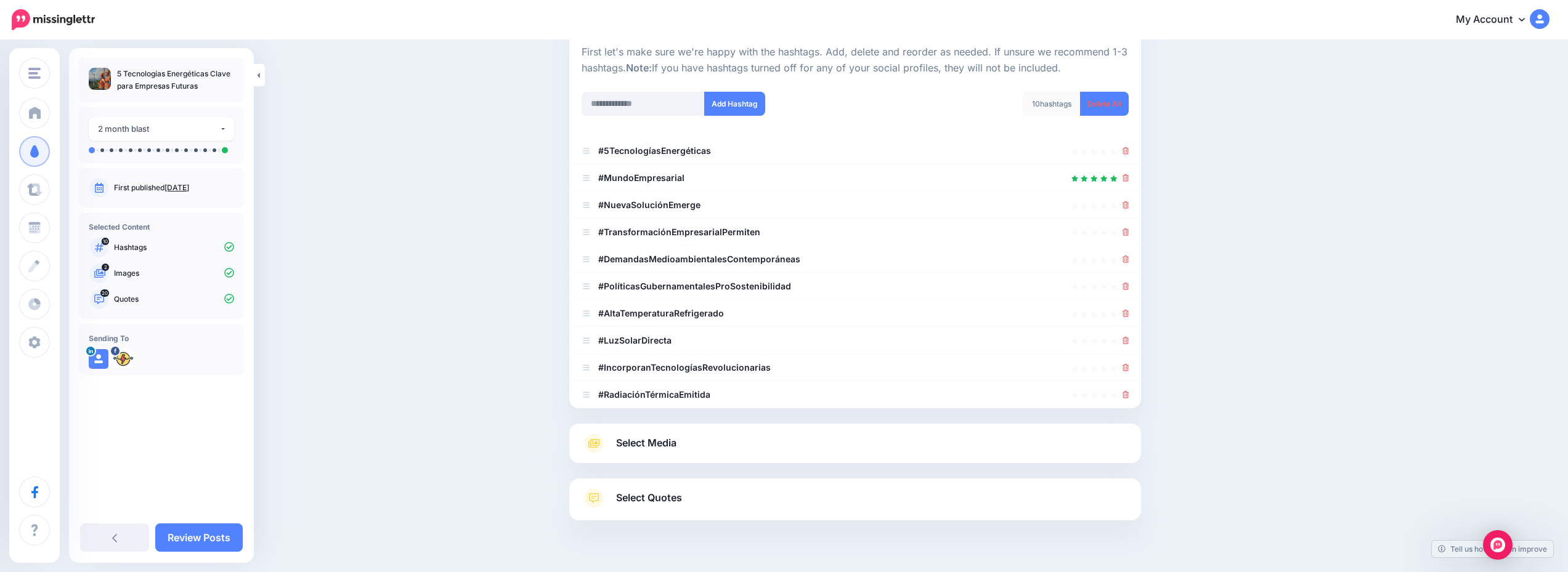
click at [778, 454] on div "Select Media Next, let's make sure we have the best media for this campaign. De…" at bounding box center [855, 443] width 571 height 40
click at [785, 444] on link "Select Media" at bounding box center [855, 443] width 547 height 19
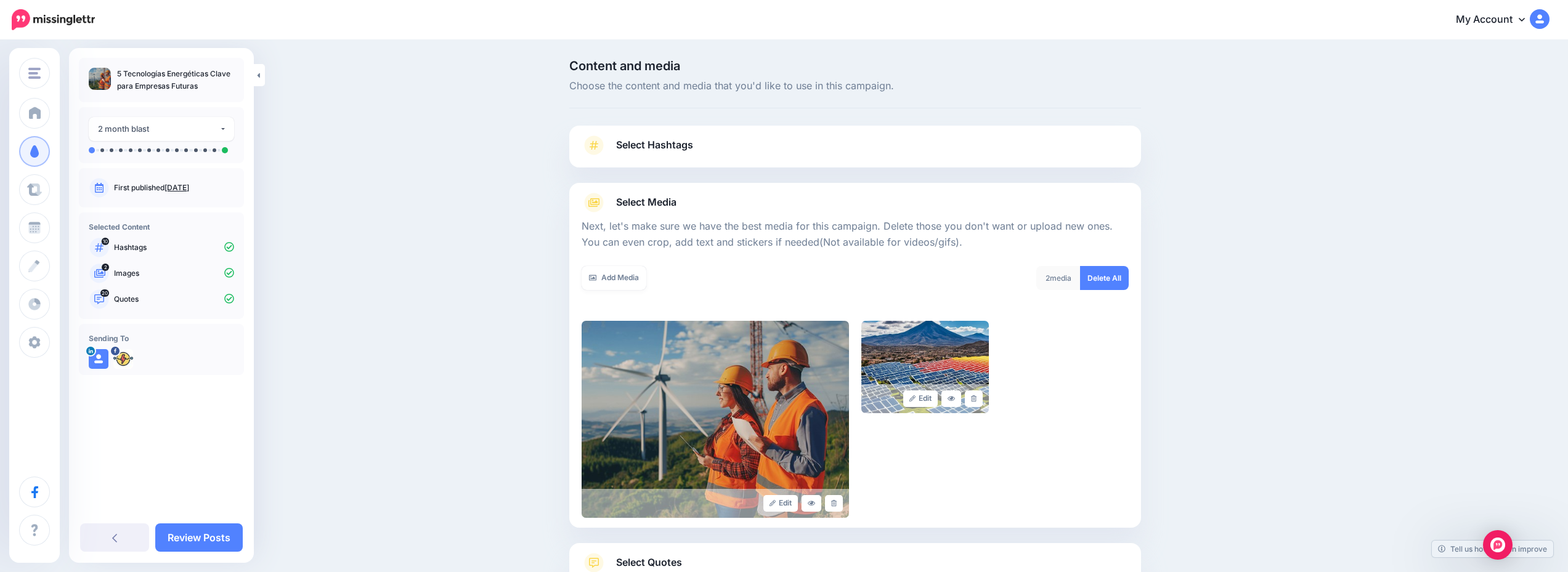
scroll to position [93, 0]
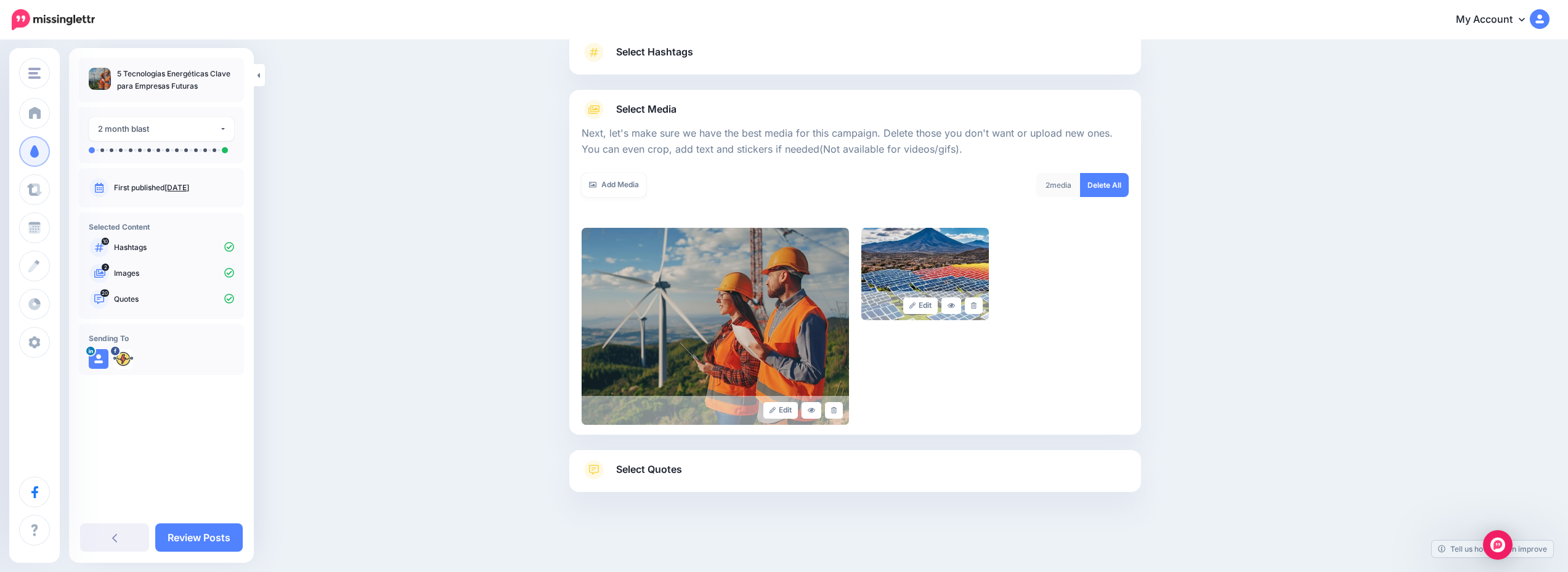
click at [815, 481] on link "Select Quotes" at bounding box center [855, 476] width 547 height 32
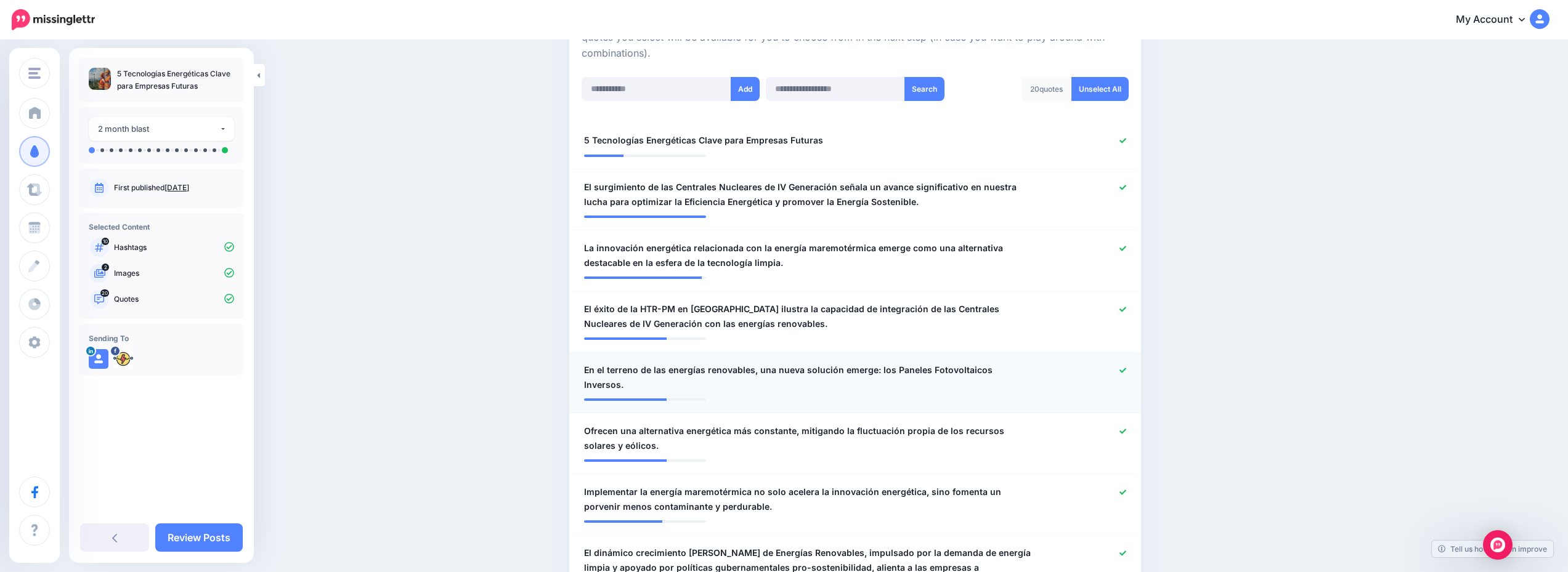
scroll to position [493, 0]
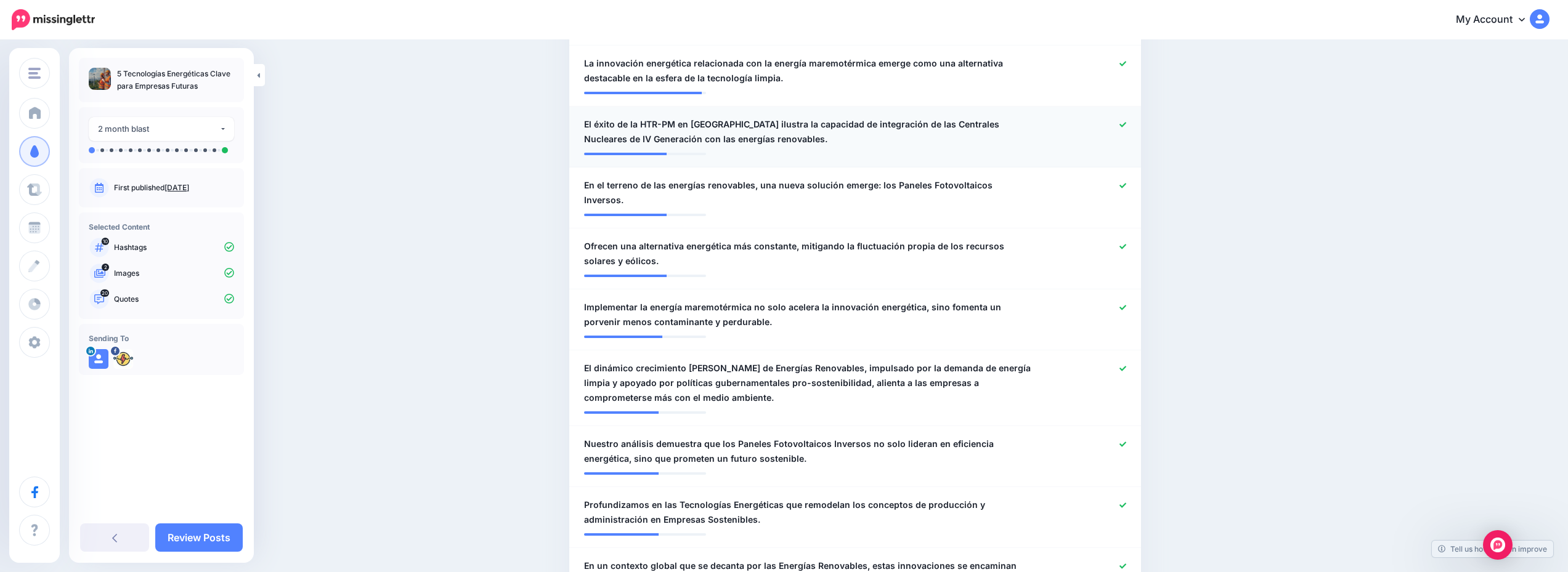
click at [1126, 124] on icon at bounding box center [1123, 124] width 7 height 5
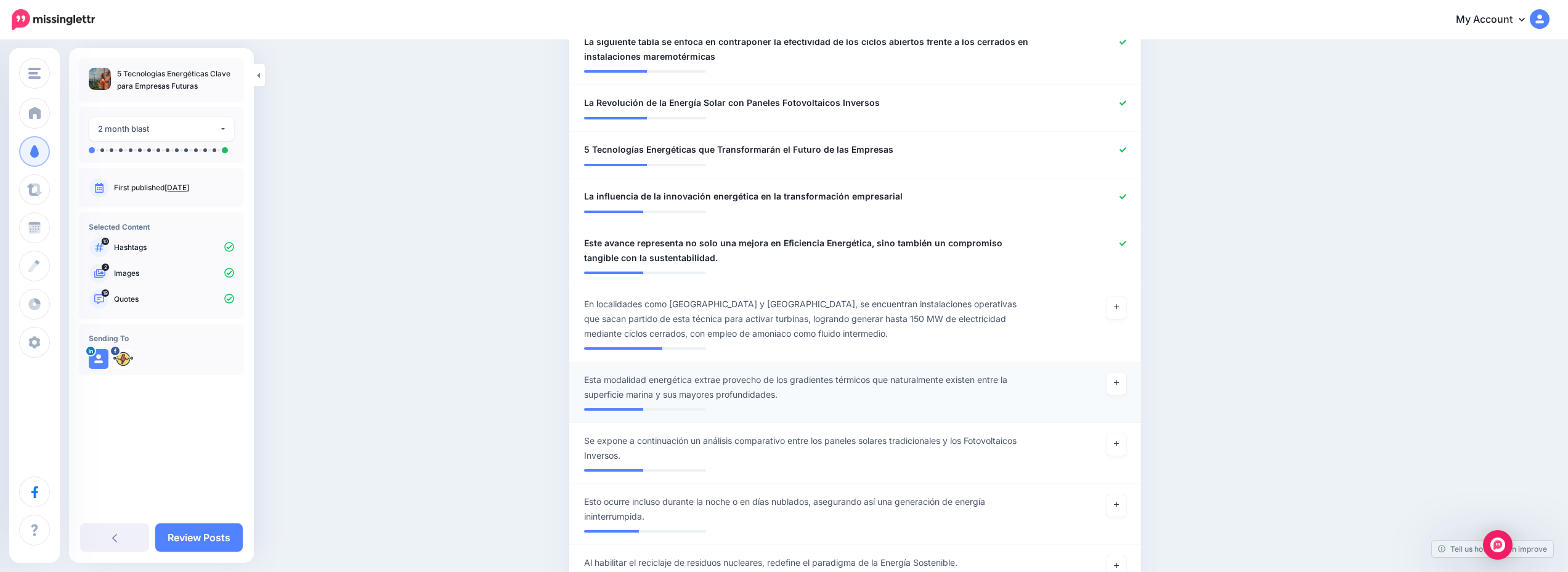
scroll to position [1417, 0]
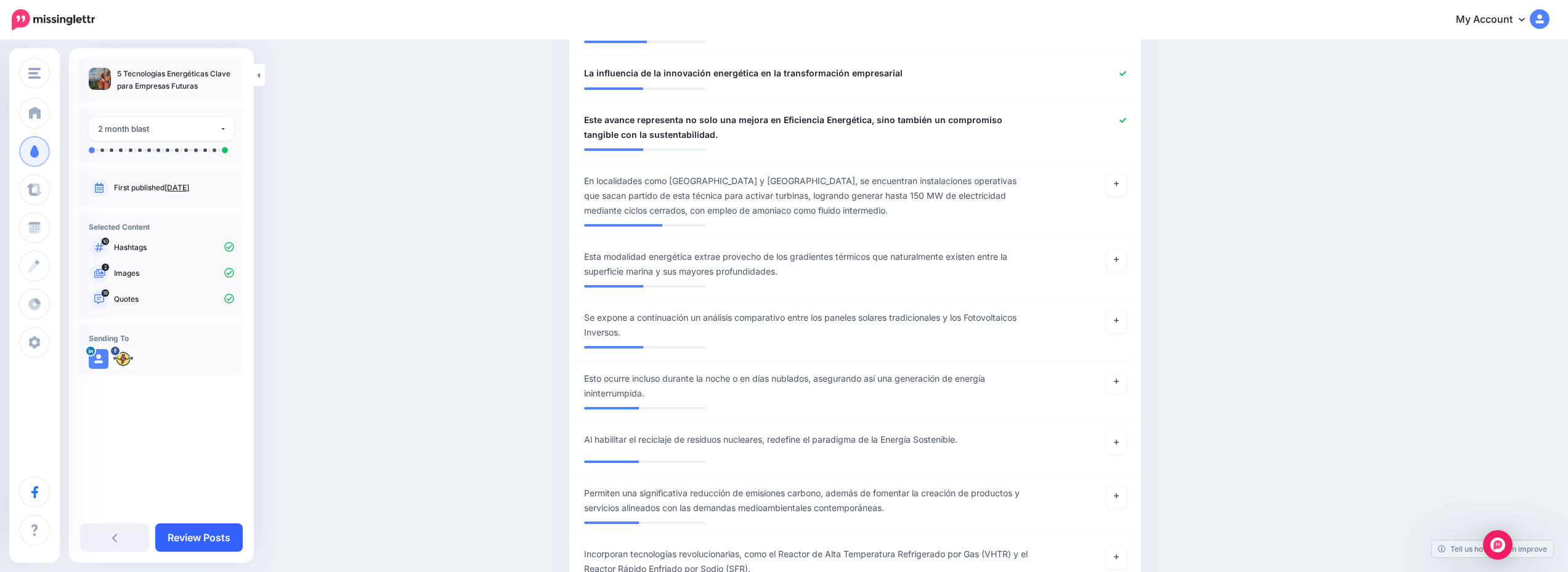
click at [220, 533] on link "Review Posts" at bounding box center [199, 538] width 87 height 28
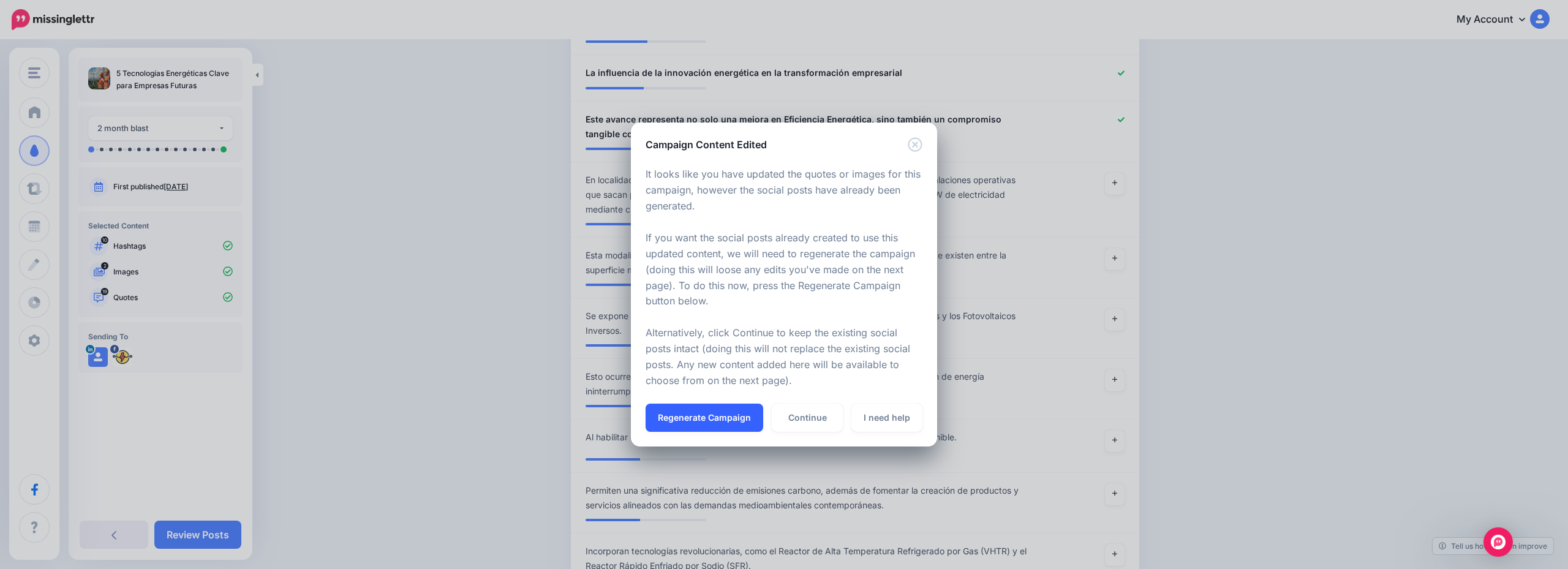
click at [731, 419] on button "Regenerate Campaign" at bounding box center [705, 418] width 118 height 28
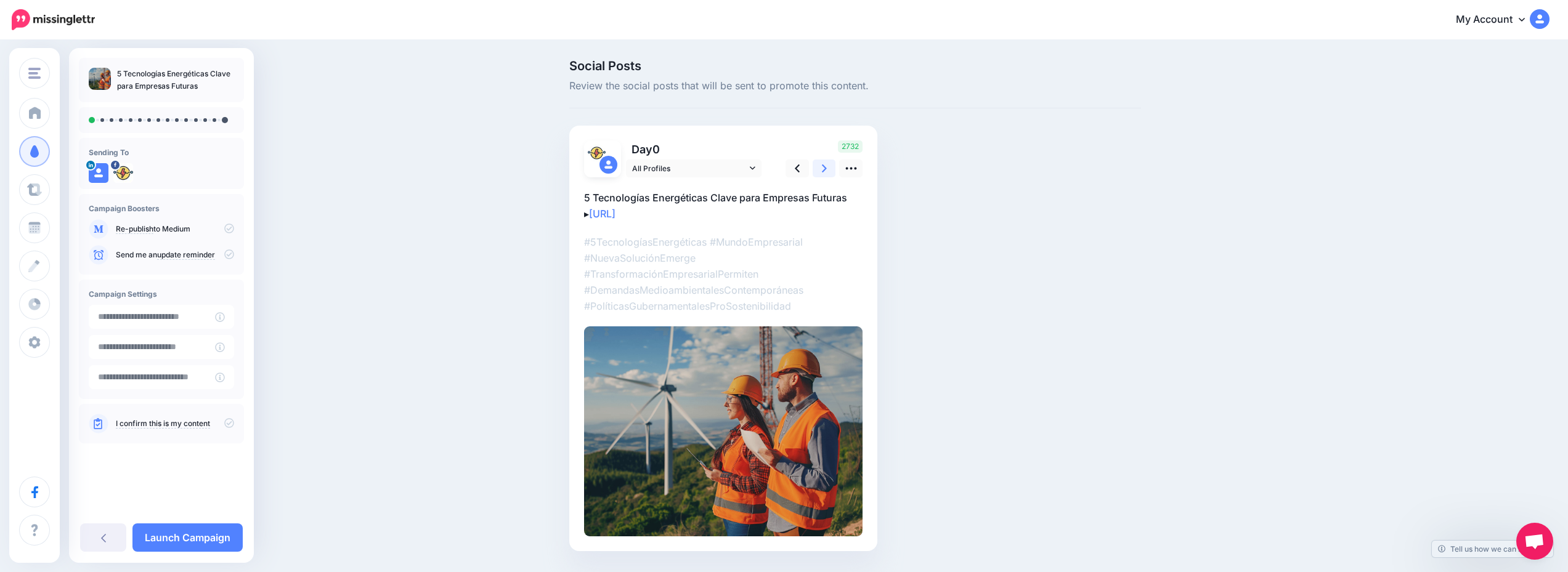
click at [835, 164] on link at bounding box center [824, 169] width 24 height 18
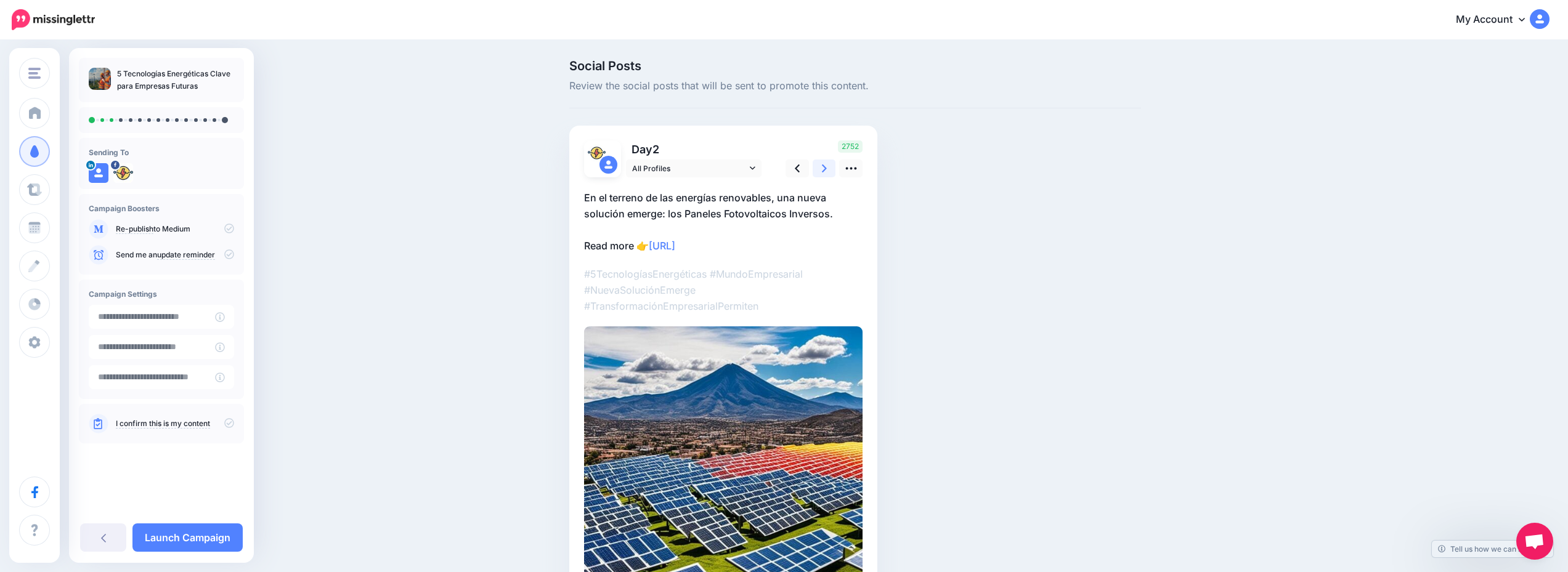
click at [835, 164] on link at bounding box center [824, 169] width 24 height 18
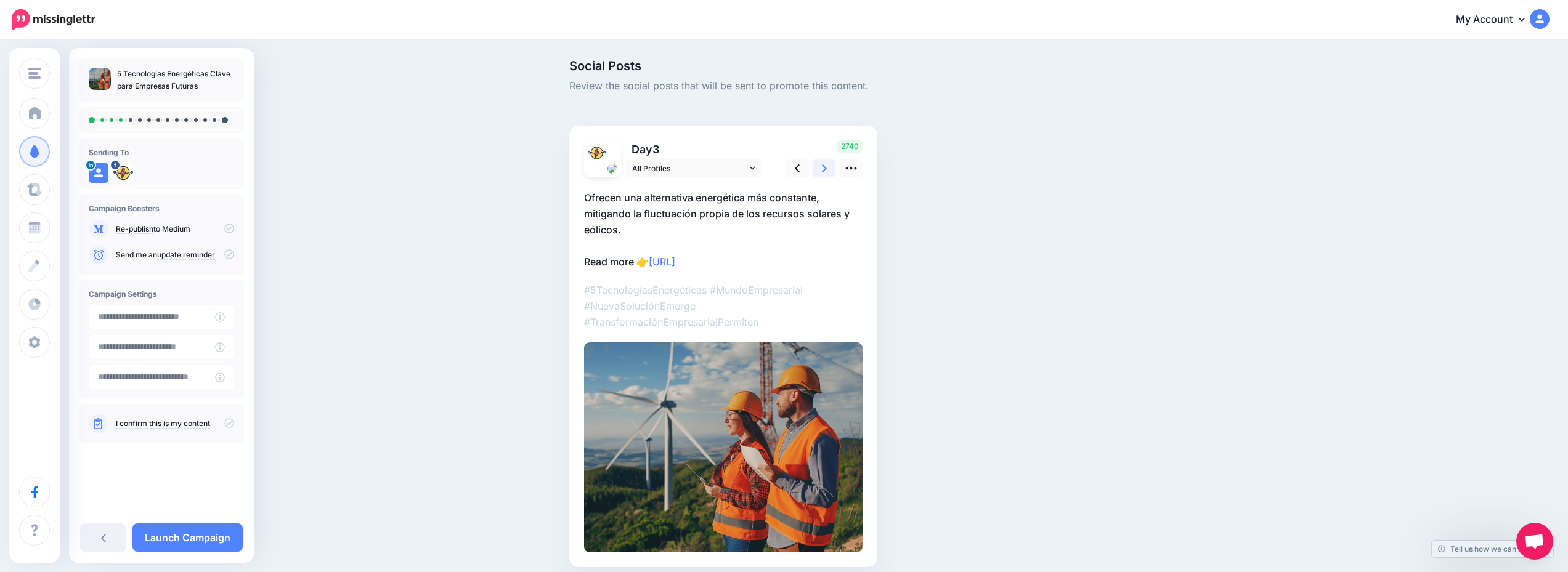
click at [835, 164] on link at bounding box center [824, 169] width 24 height 18
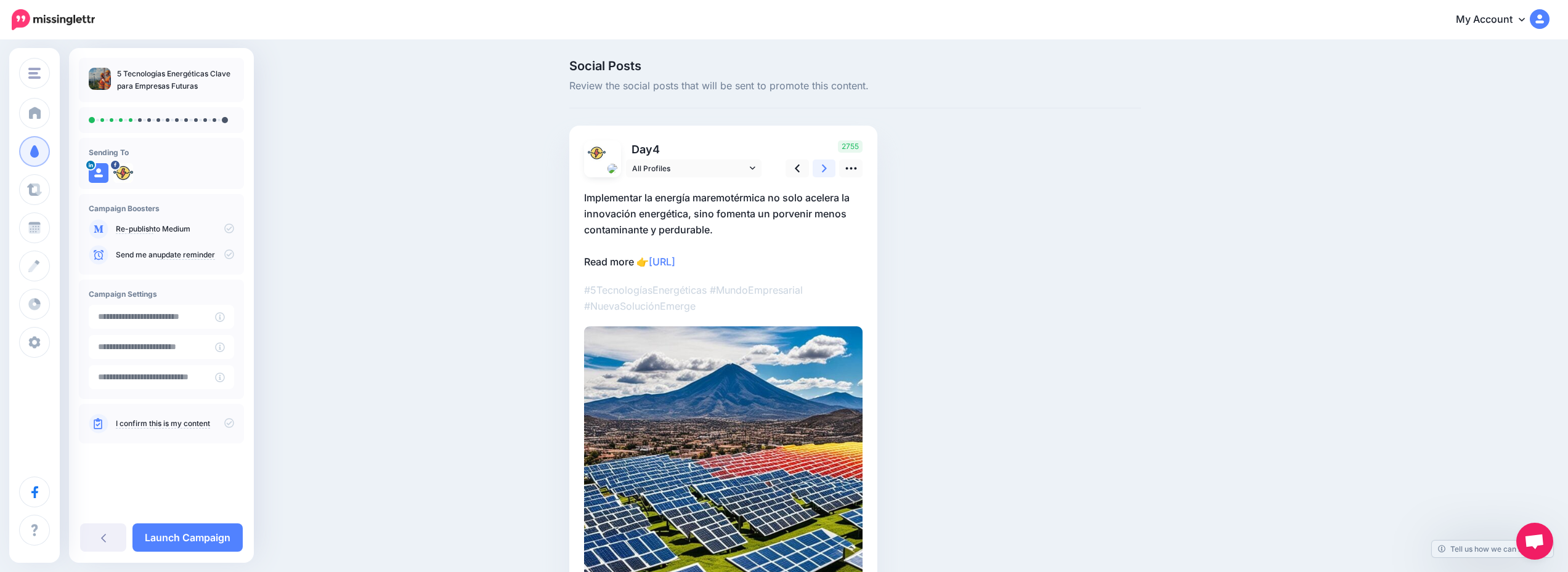
click at [835, 164] on link at bounding box center [824, 169] width 24 height 18
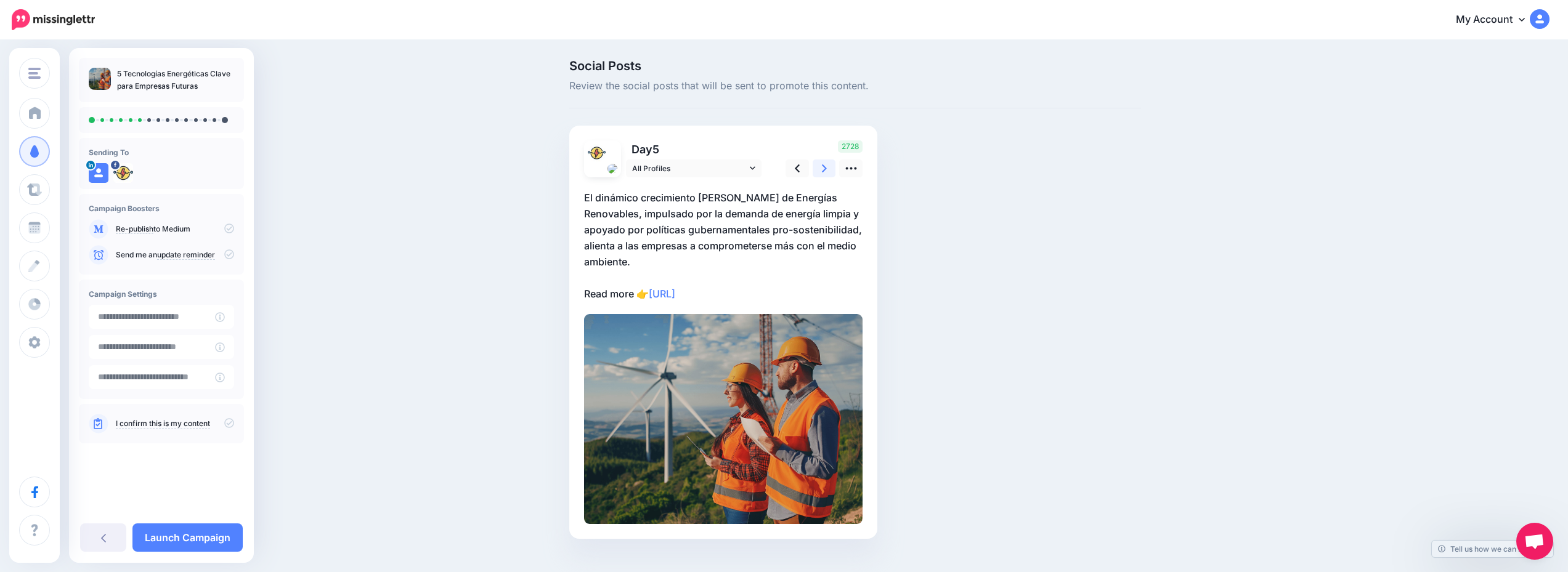
click at [835, 164] on link at bounding box center [824, 169] width 24 height 18
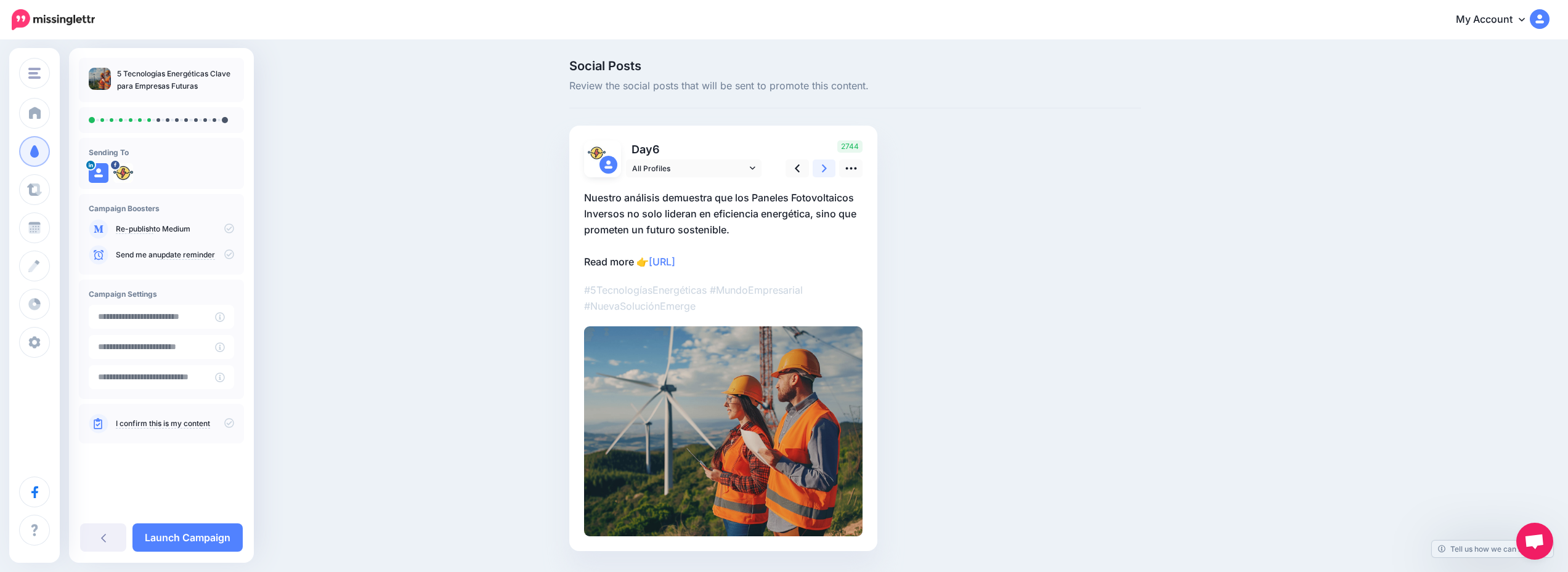
click at [835, 164] on link at bounding box center [824, 169] width 24 height 18
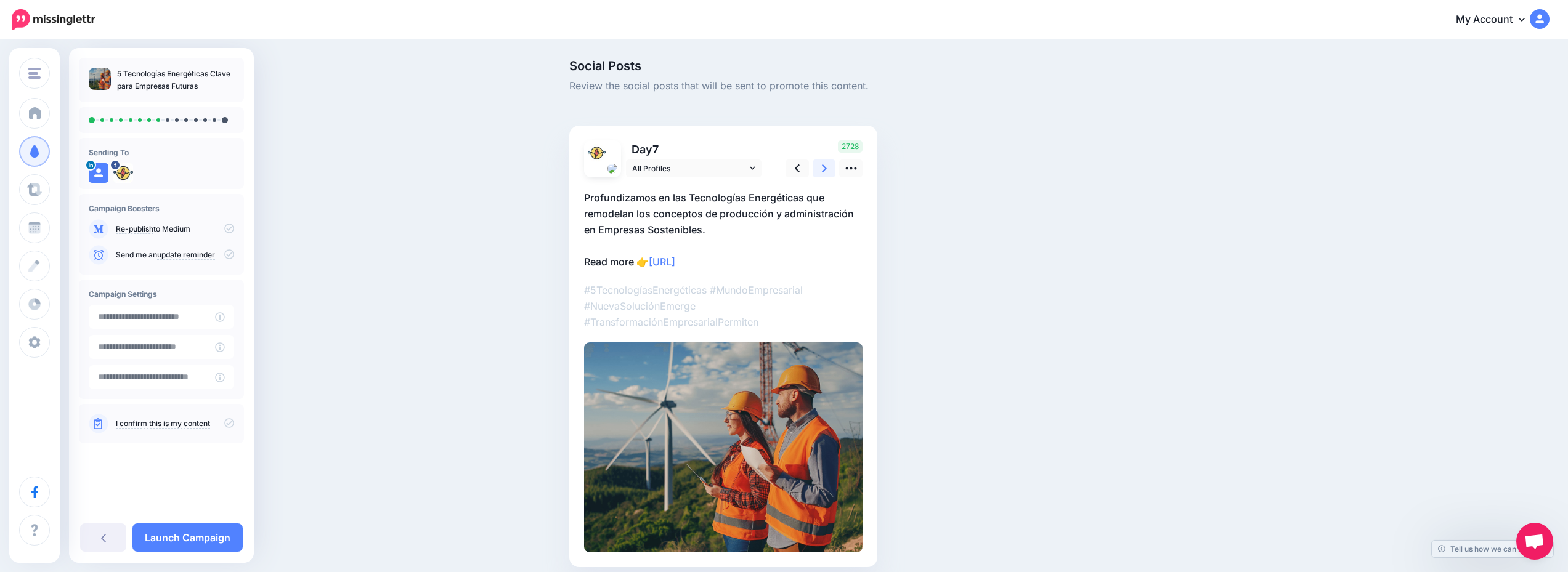
click at [835, 164] on link at bounding box center [824, 169] width 24 height 18
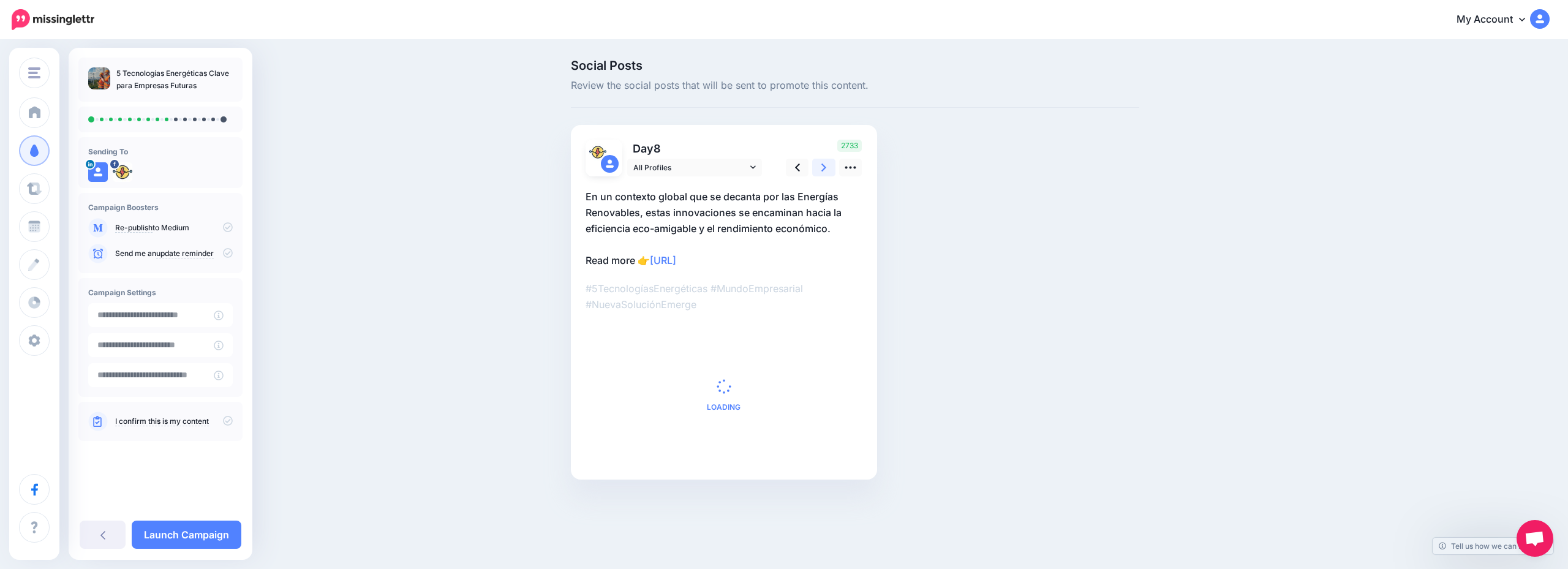
click at [830, 163] on link at bounding box center [823, 168] width 23 height 18
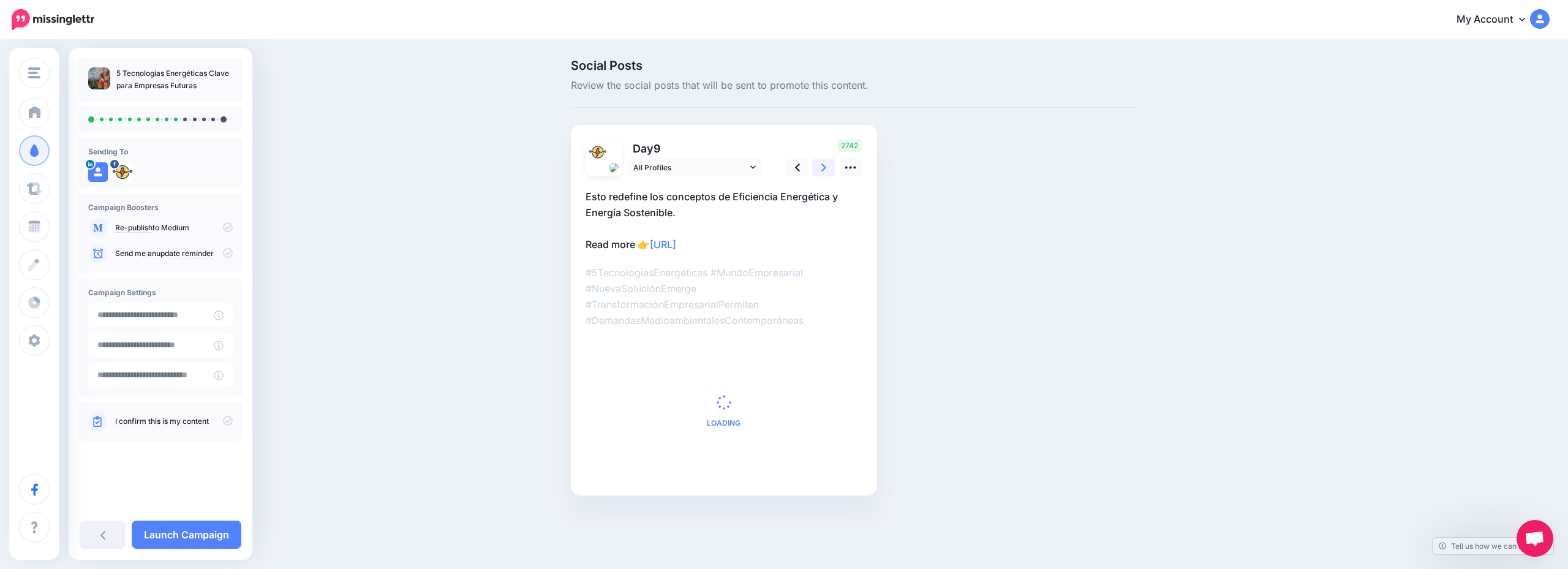
click at [830, 163] on link at bounding box center [823, 168] width 23 height 18
click at [830, 163] on link at bounding box center [819, 168] width 23 height 18
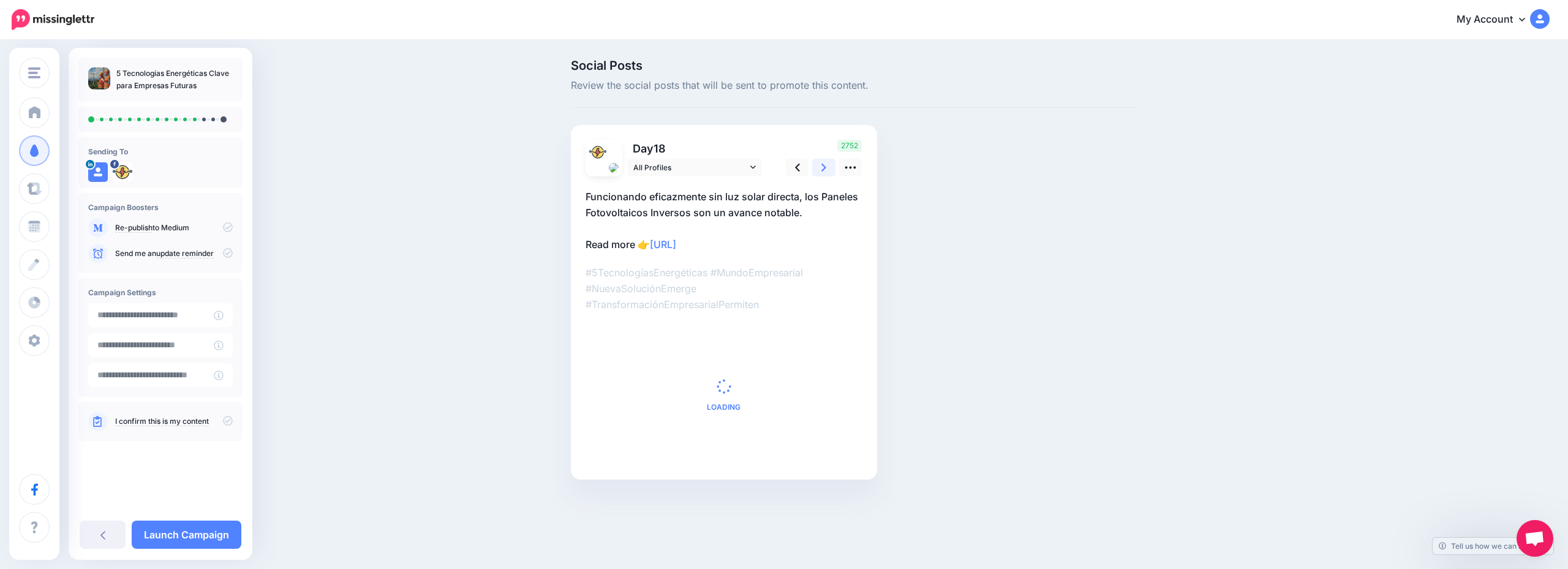
click at [830, 163] on link at bounding box center [823, 168] width 23 height 18
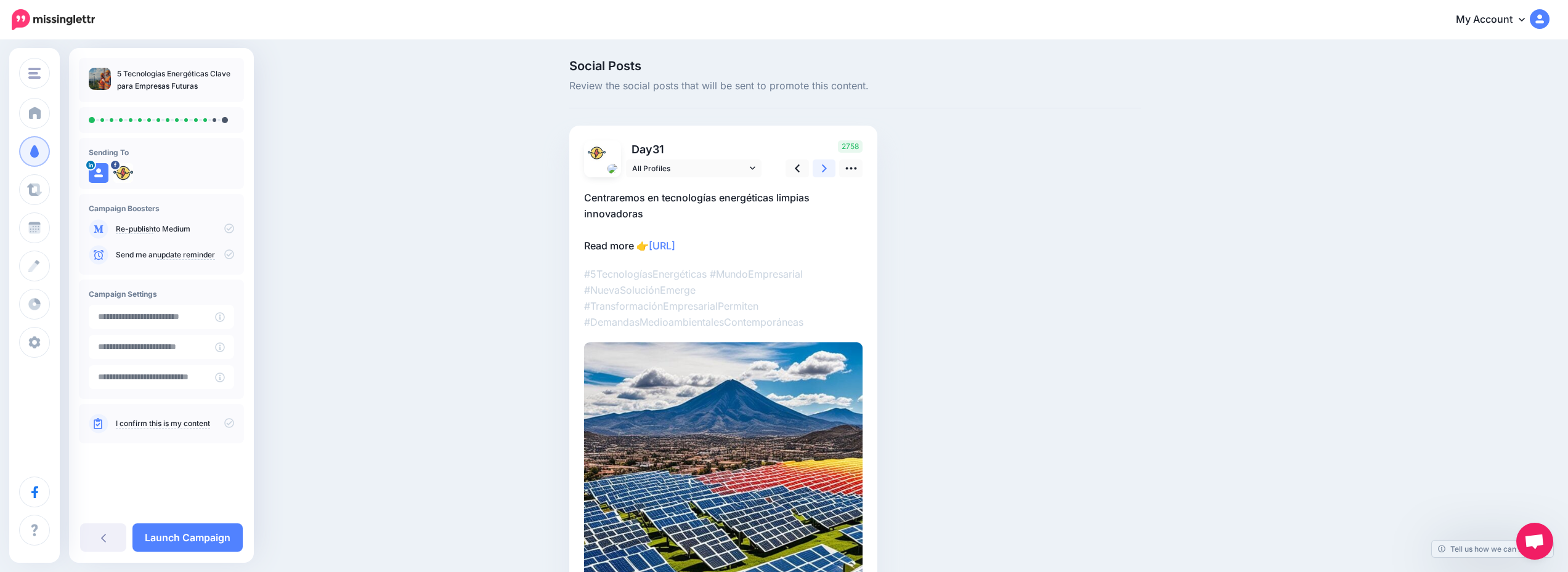
click at [835, 164] on link at bounding box center [824, 169] width 24 height 18
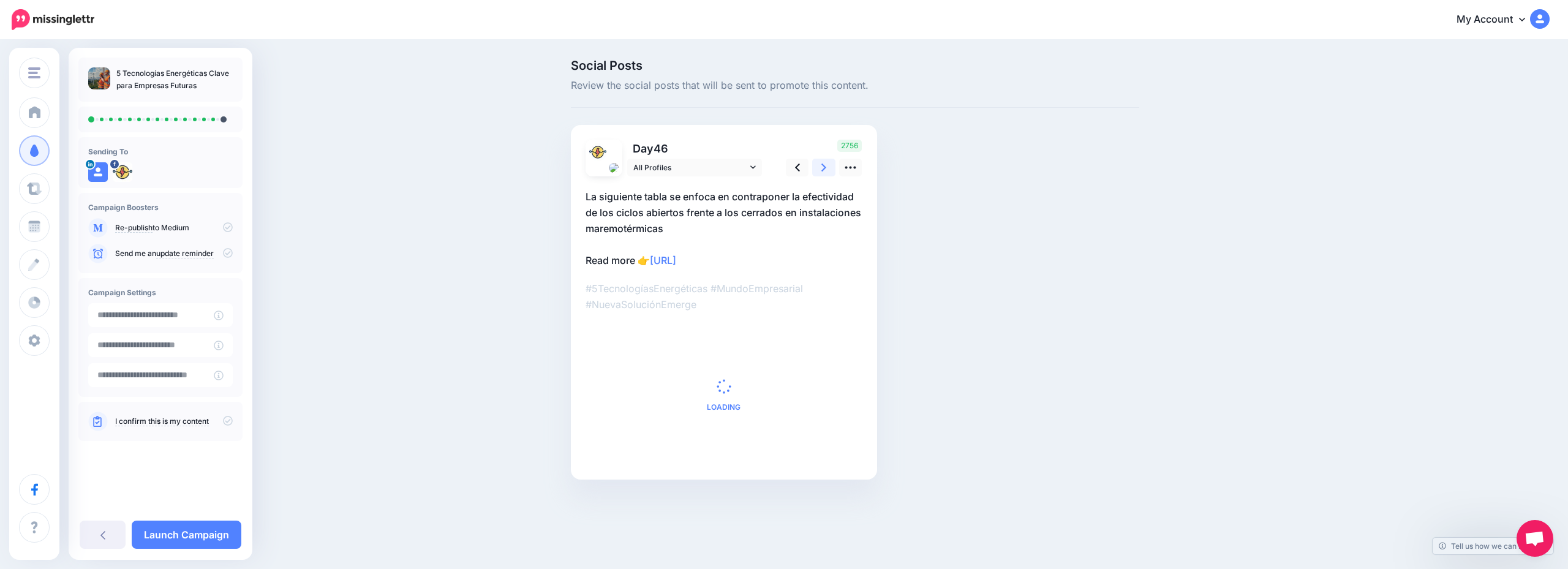
click at [830, 163] on link at bounding box center [823, 168] width 23 height 18
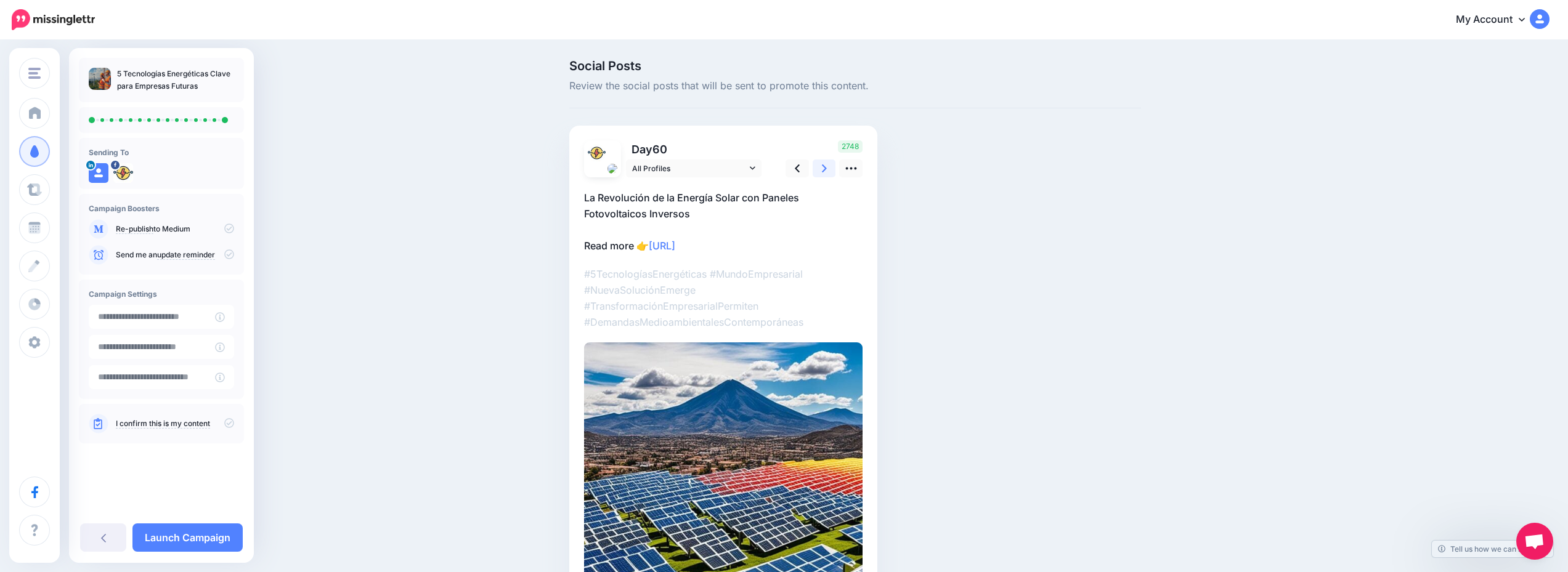
click at [835, 164] on link at bounding box center [824, 169] width 24 height 18
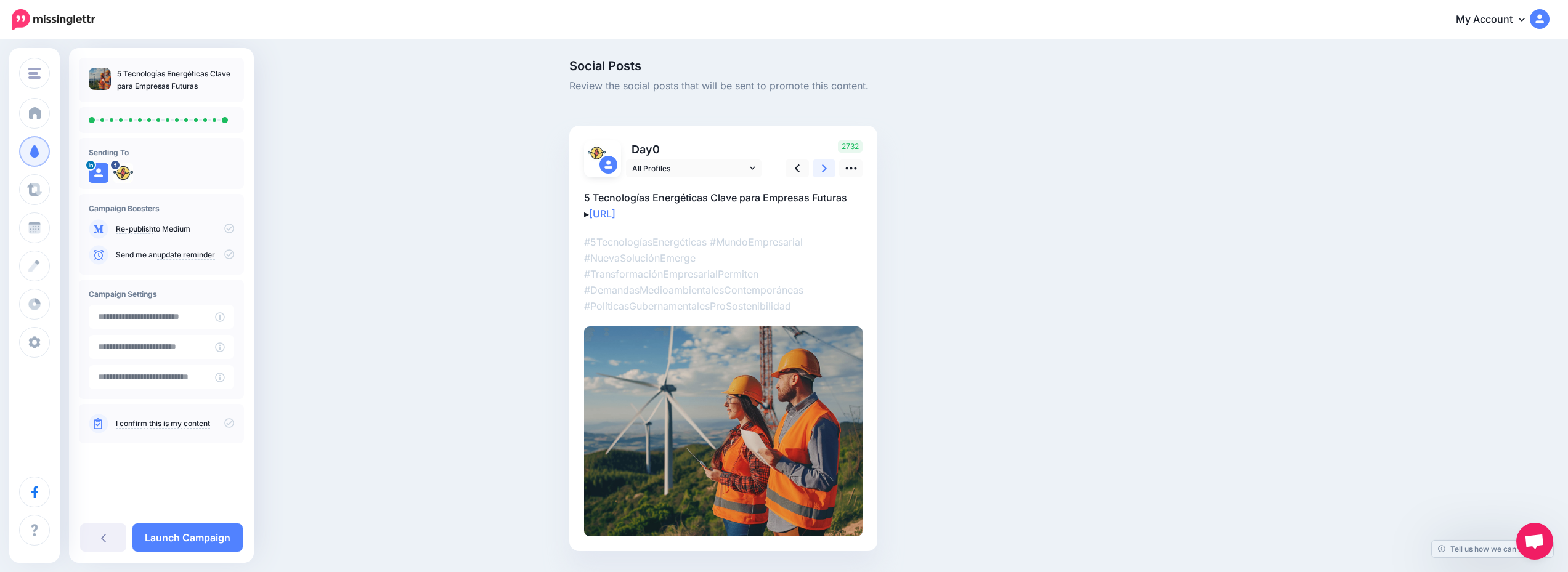
click at [835, 164] on link at bounding box center [824, 169] width 24 height 18
click at [862, 168] on link at bounding box center [850, 169] width 24 height 18
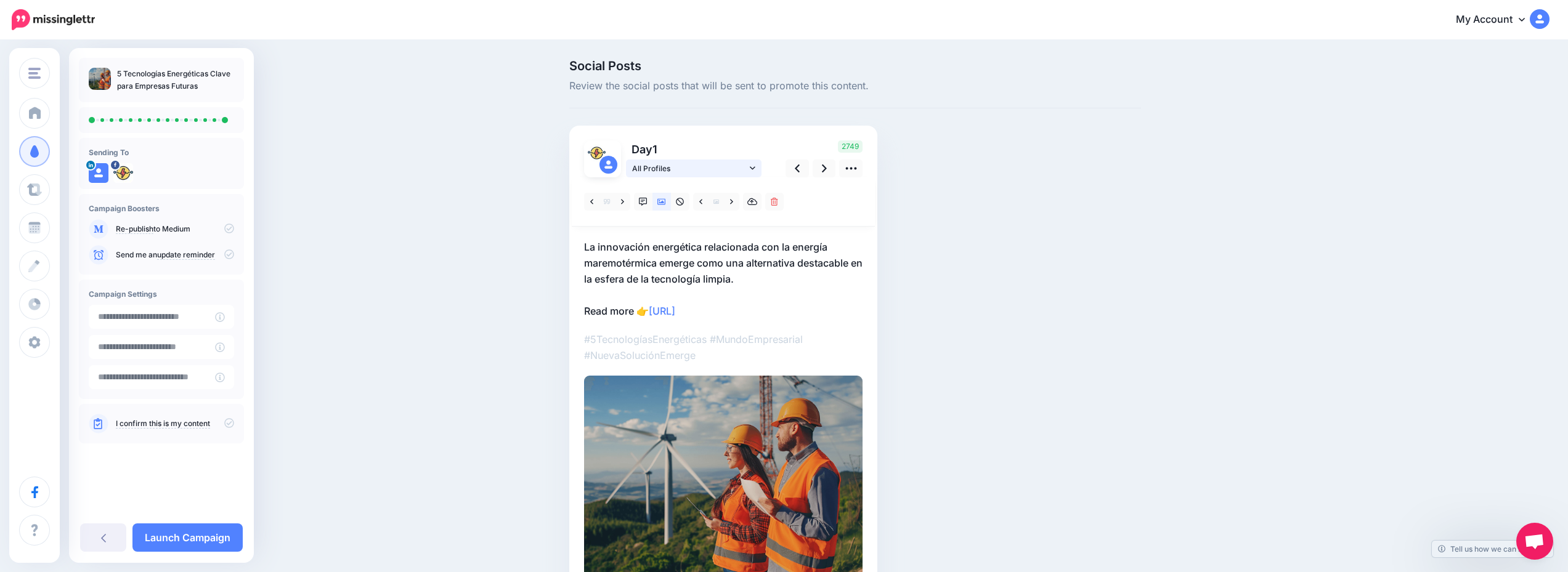
click at [752, 173] on link "All Profiles" at bounding box center [694, 169] width 136 height 18
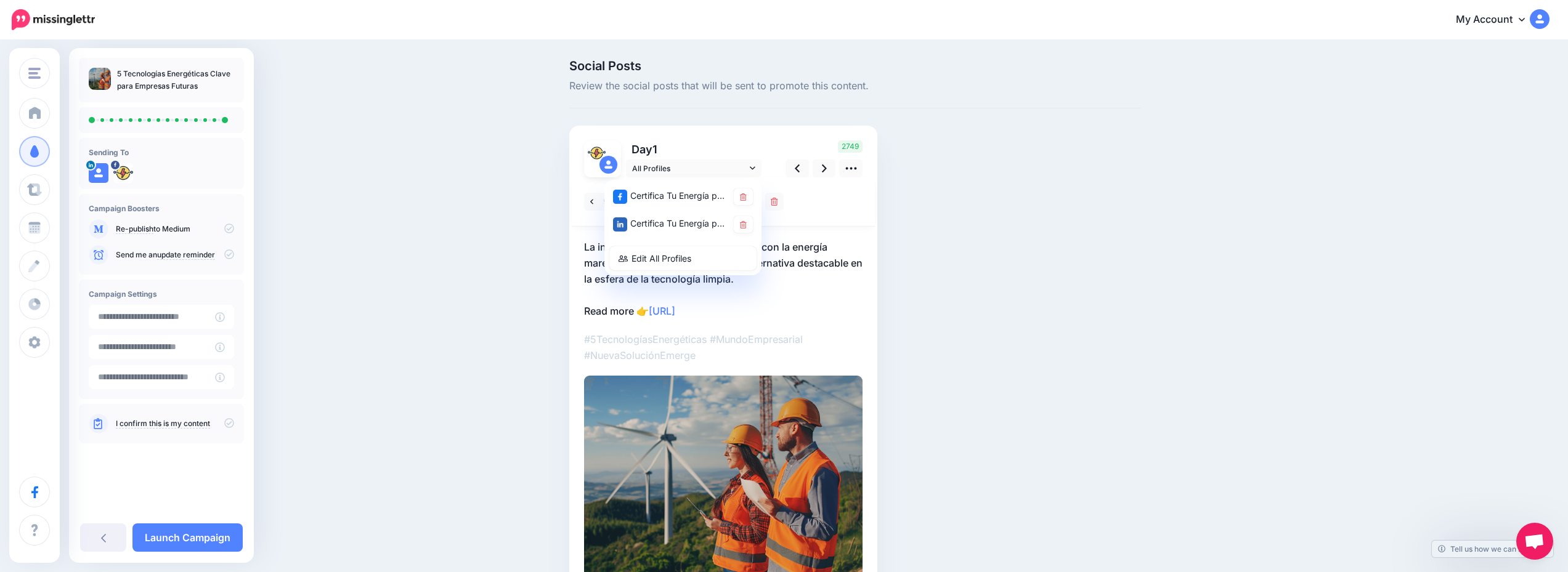
click at [366, 248] on div "Social Posts Review the social posts that will be sent to promote this content.…" at bounding box center [784, 348] width 1568 height 615
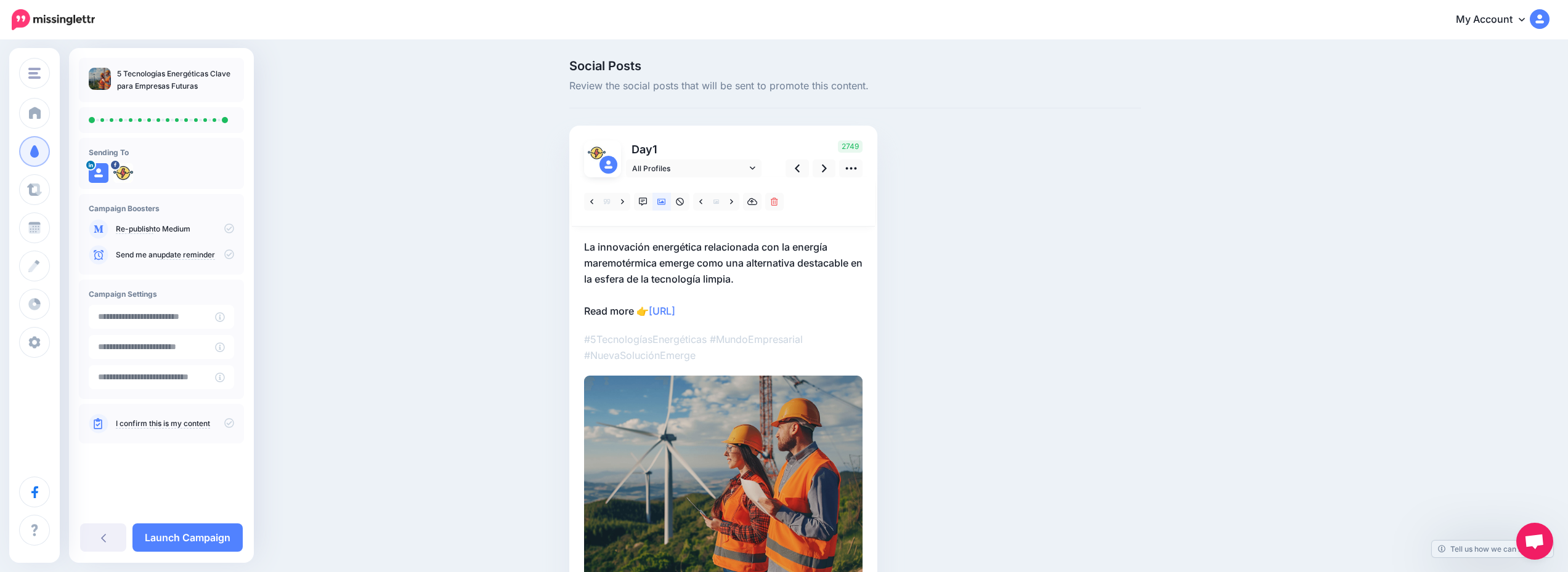
scroll to position [84, 0]
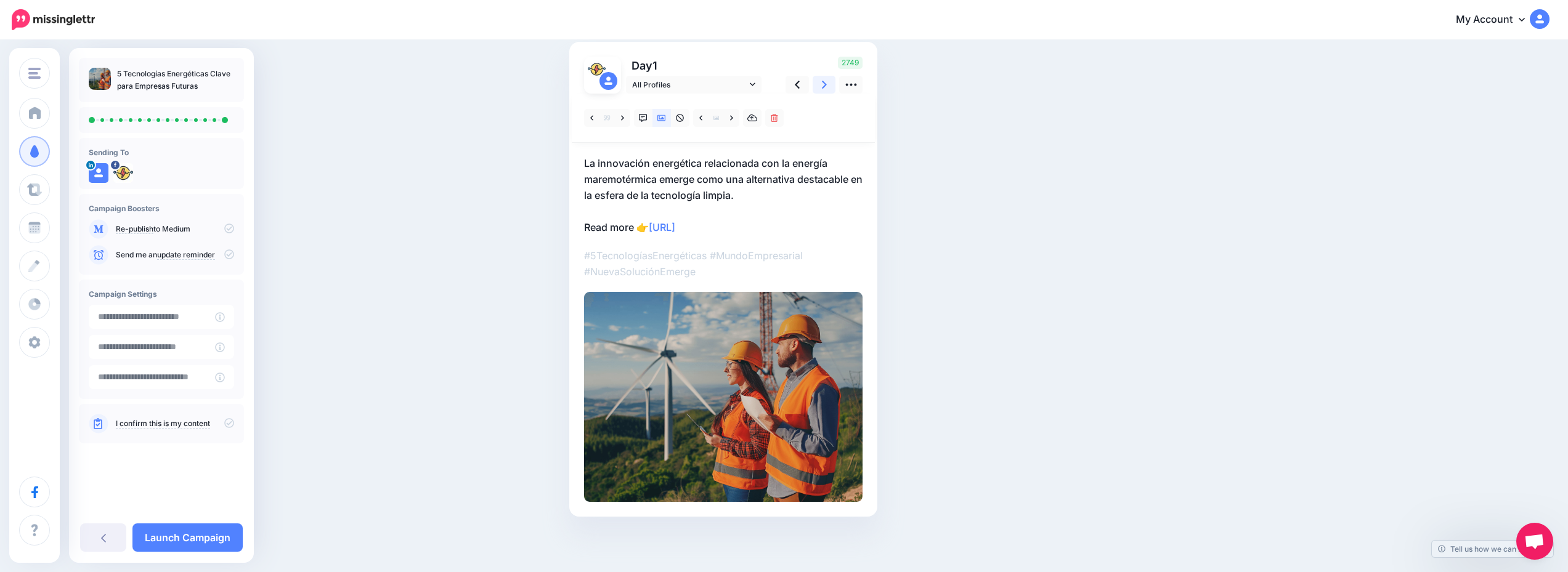
click at [827, 80] on icon at bounding box center [824, 85] width 5 height 13
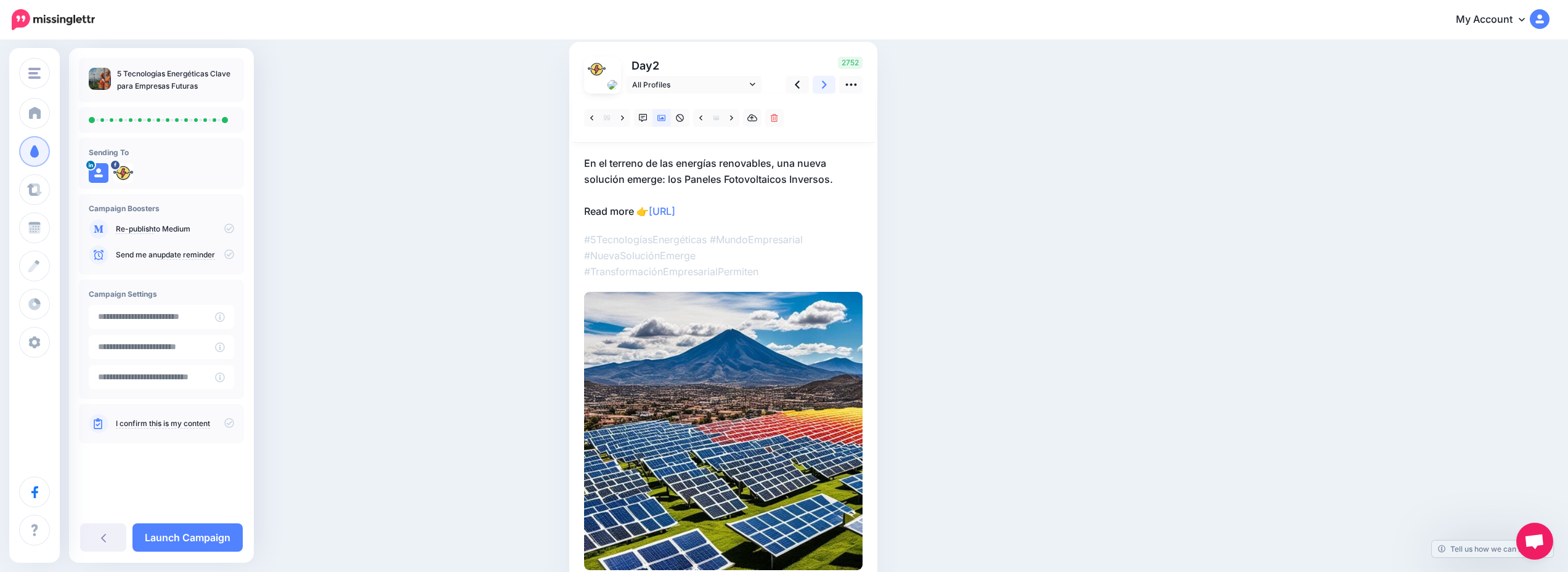
click at [827, 80] on icon at bounding box center [824, 85] width 5 height 13
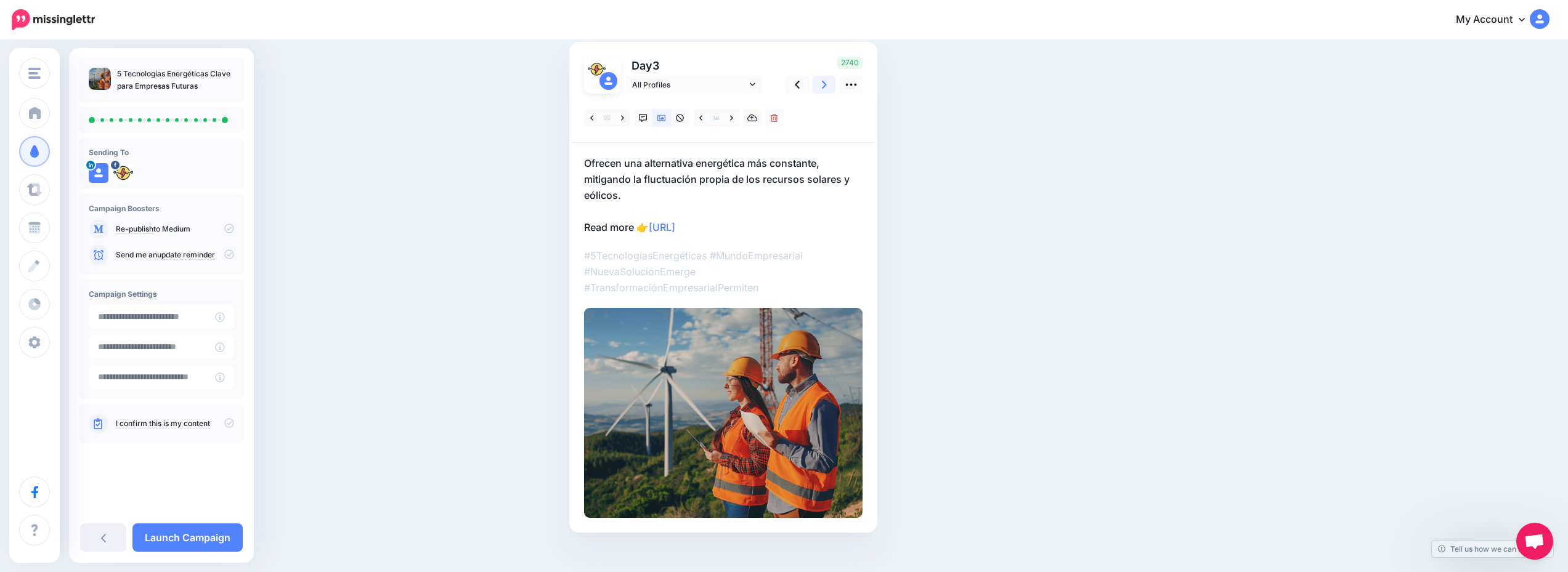
click at [827, 80] on icon at bounding box center [824, 85] width 5 height 13
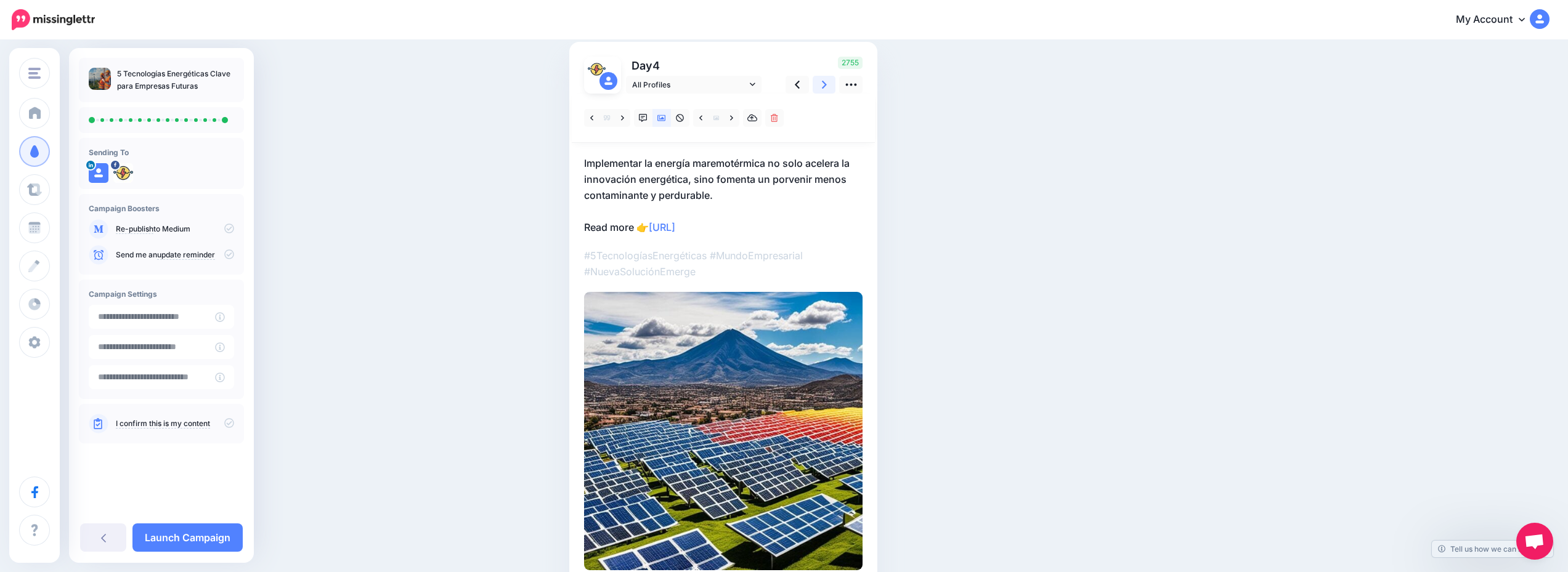
click at [827, 80] on icon at bounding box center [824, 85] width 5 height 13
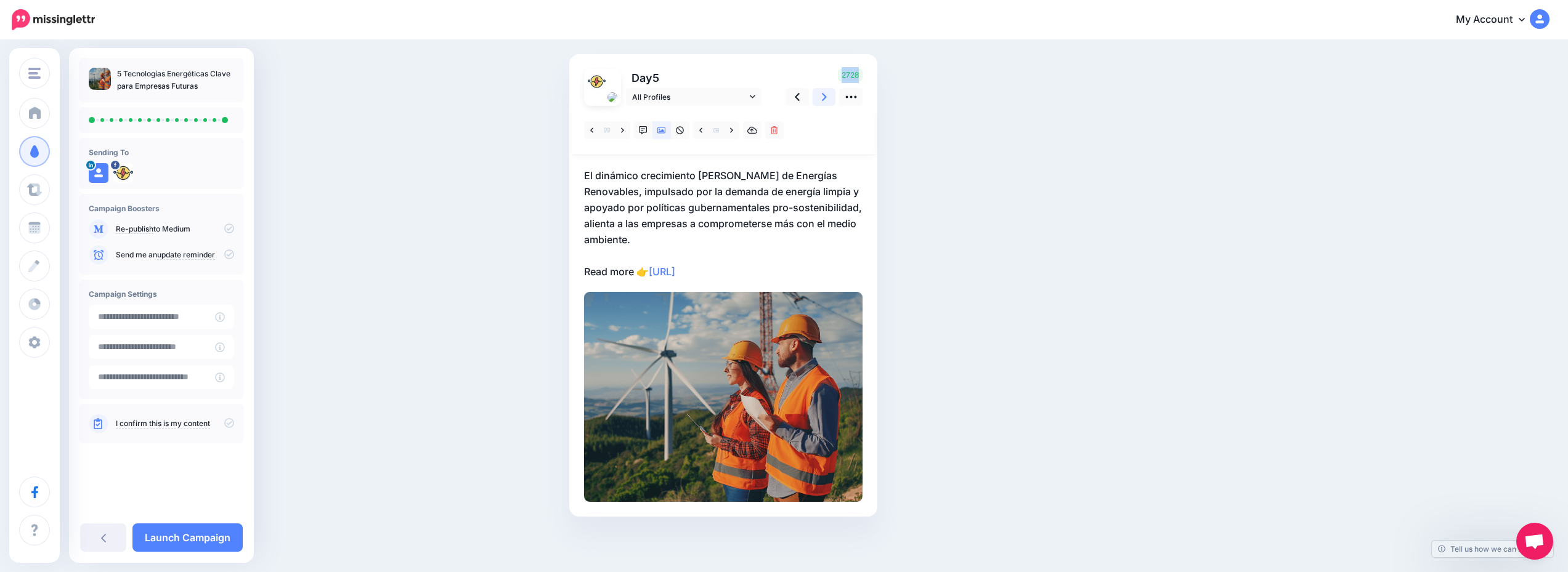
click at [831, 80] on div "2728" at bounding box center [822, 87] width 99 height 37
click at [834, 97] on link at bounding box center [824, 97] width 24 height 18
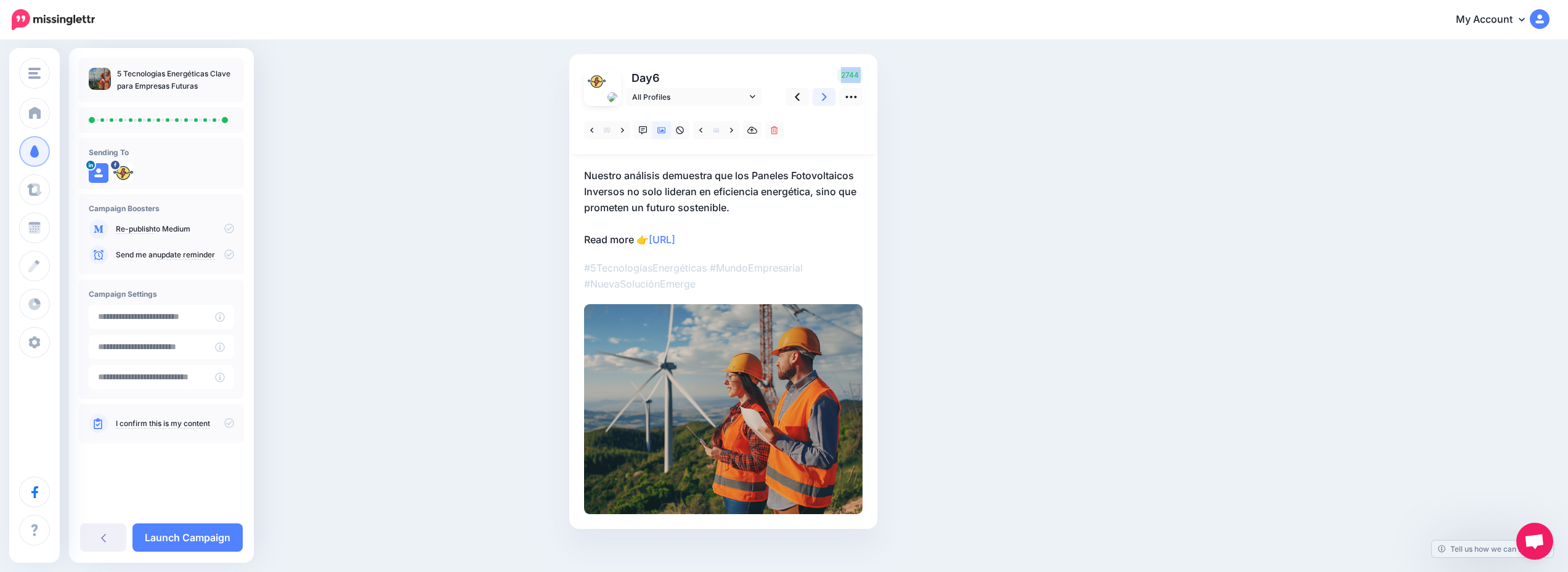
click at [834, 97] on link at bounding box center [824, 97] width 24 height 18
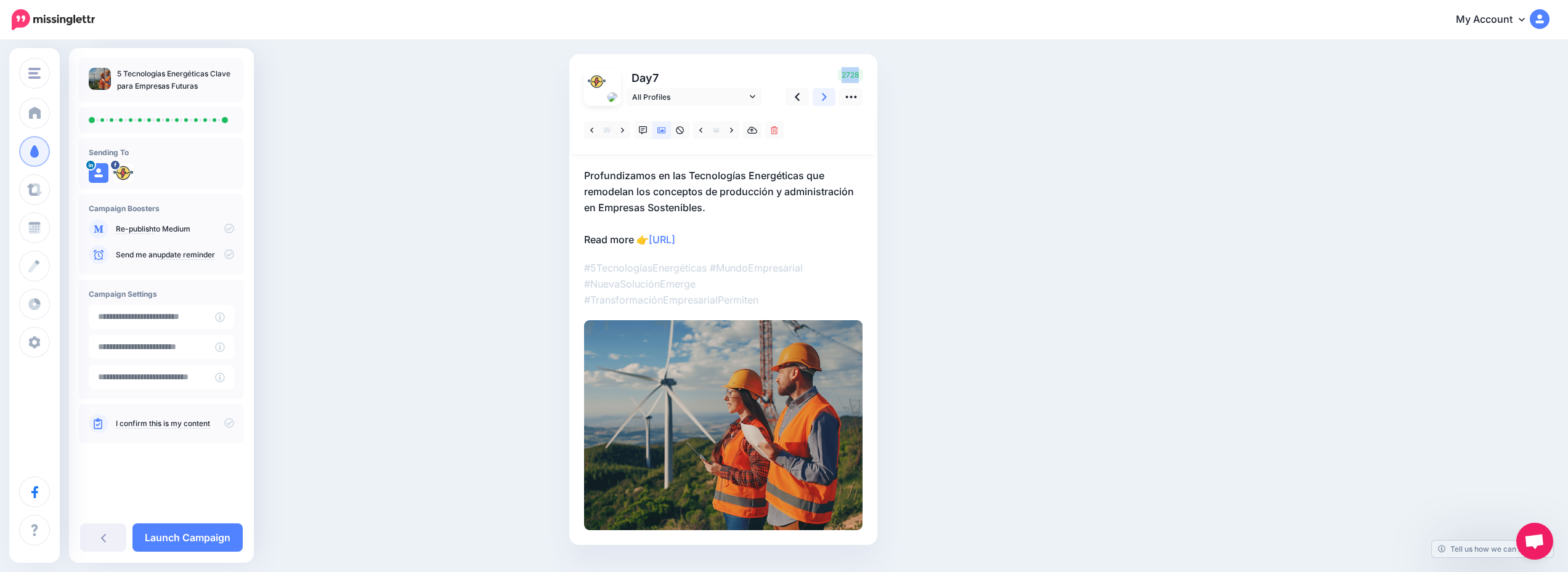
click at [834, 97] on link at bounding box center [824, 97] width 24 height 18
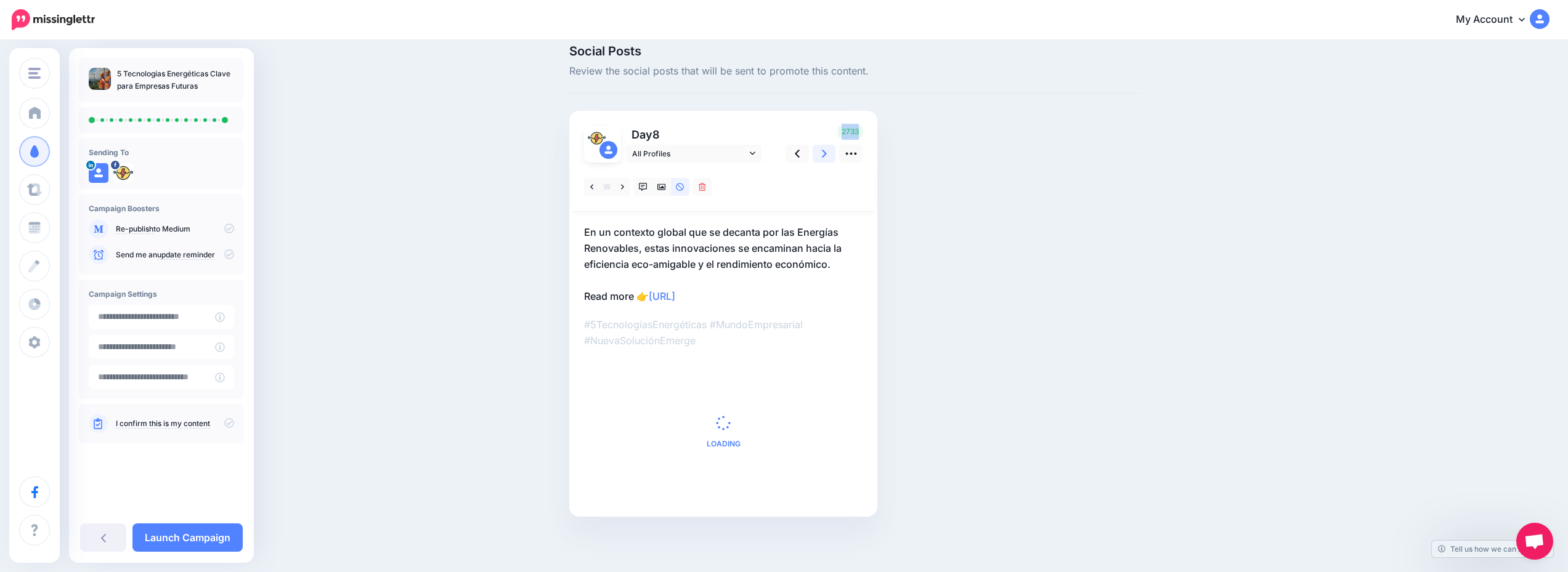
scroll to position [15, 0]
click at [834, 97] on div "Social Posts Review the social posts that will be sent to promote this content.…" at bounding box center [855, 299] width 590 height 509
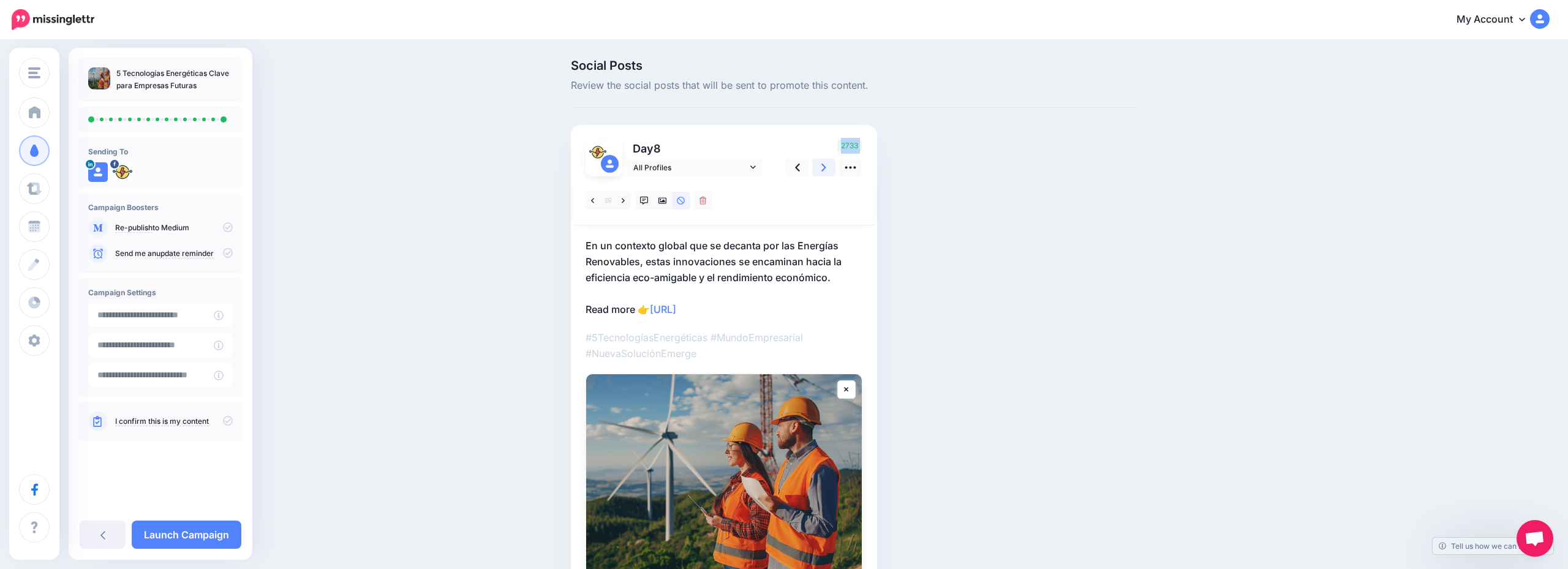
click at [821, 175] on link at bounding box center [823, 168] width 23 height 18
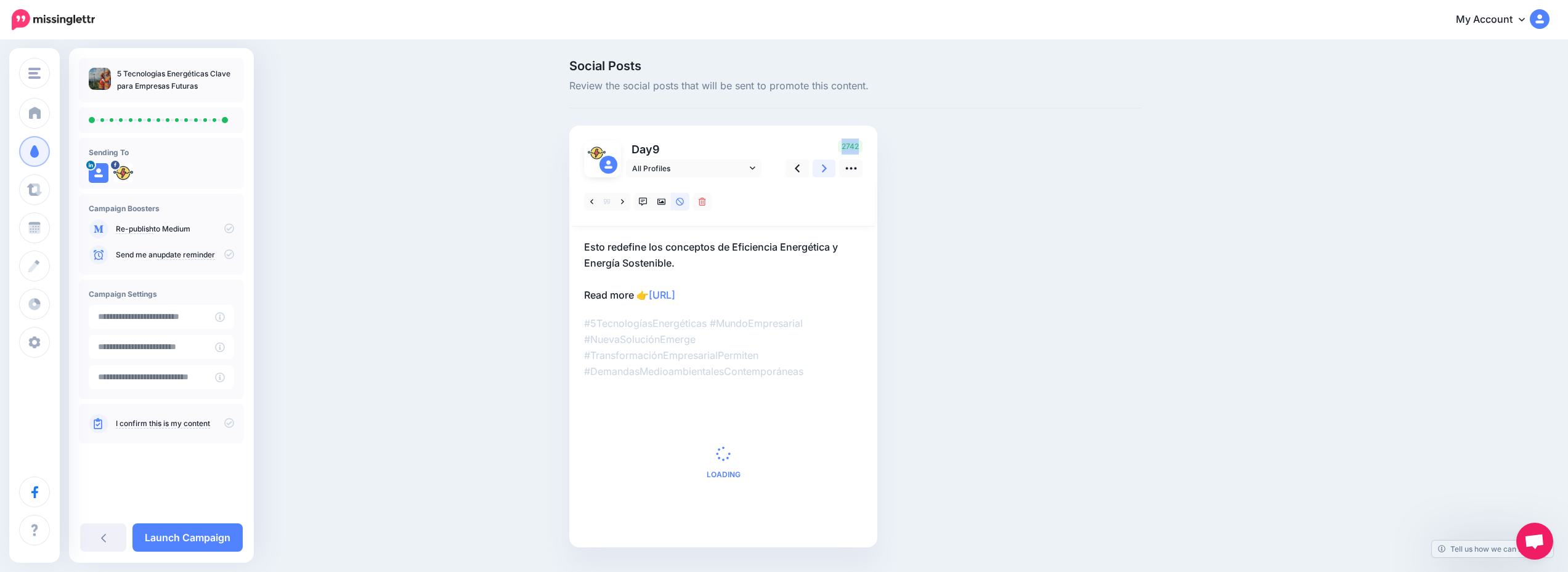
click at [826, 176] on link at bounding box center [824, 169] width 24 height 18
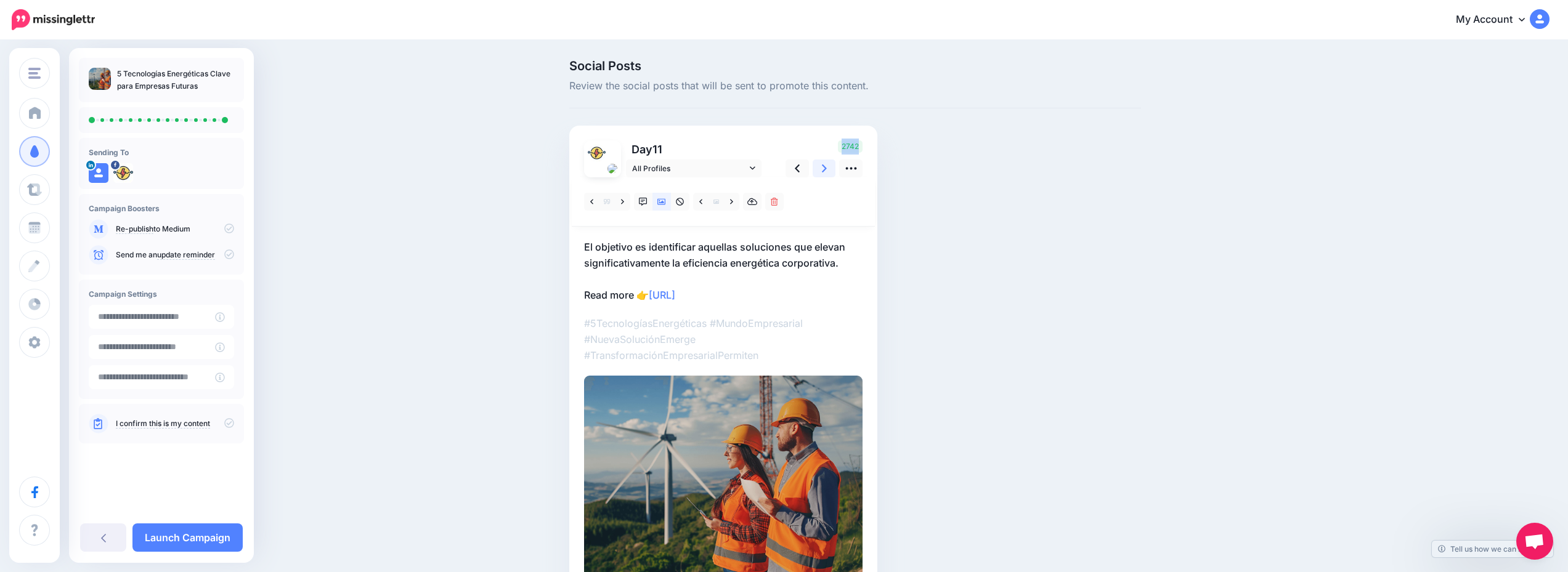
click at [826, 176] on link at bounding box center [824, 169] width 24 height 18
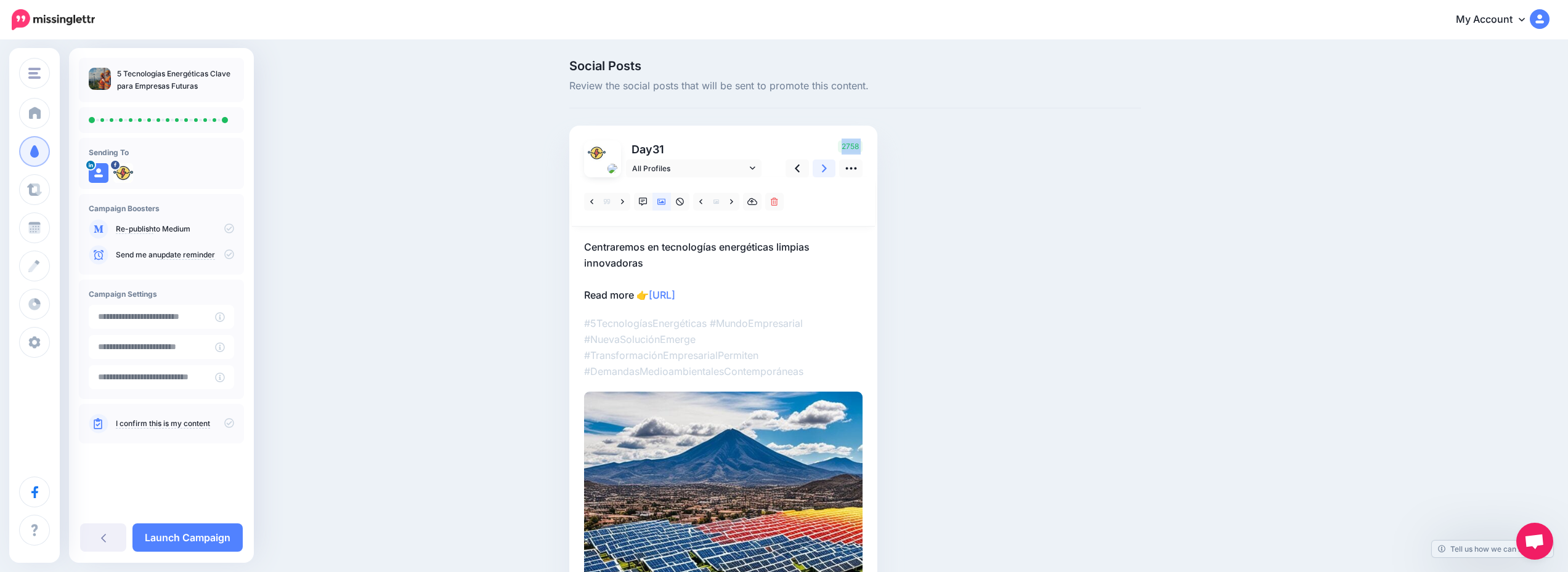
click at [826, 176] on link at bounding box center [824, 169] width 24 height 18
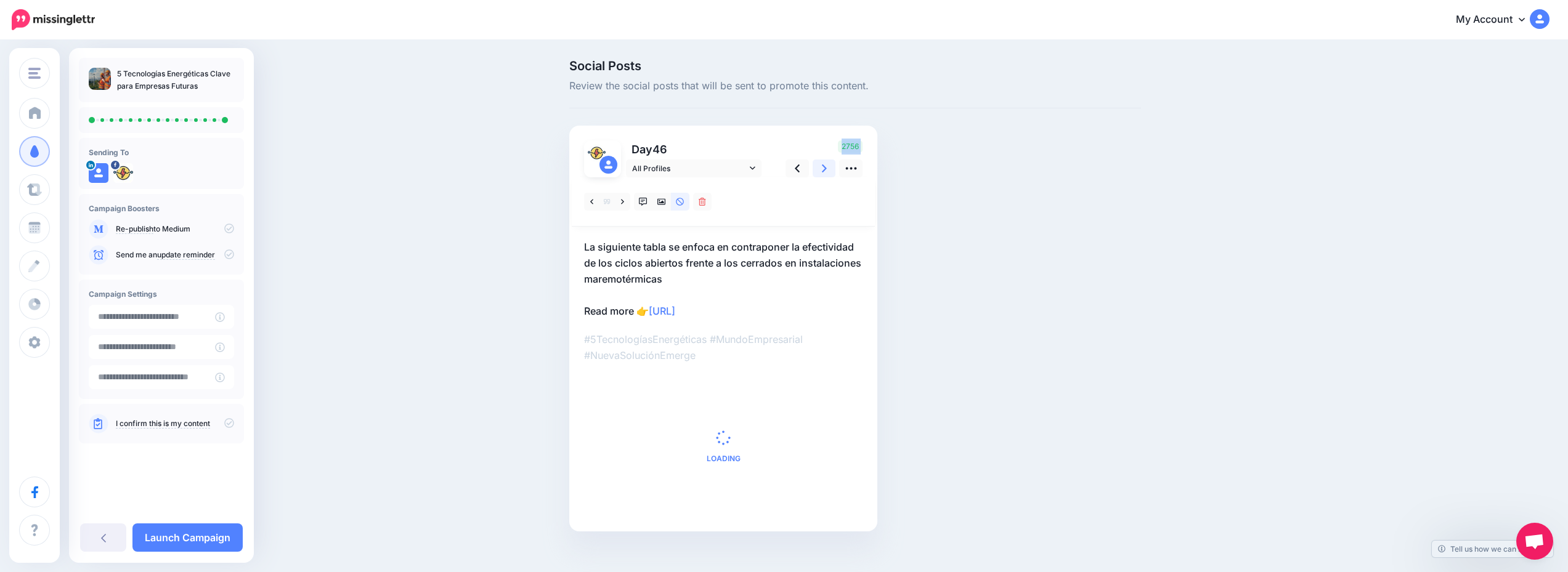
click at [826, 176] on link at bounding box center [824, 169] width 24 height 18
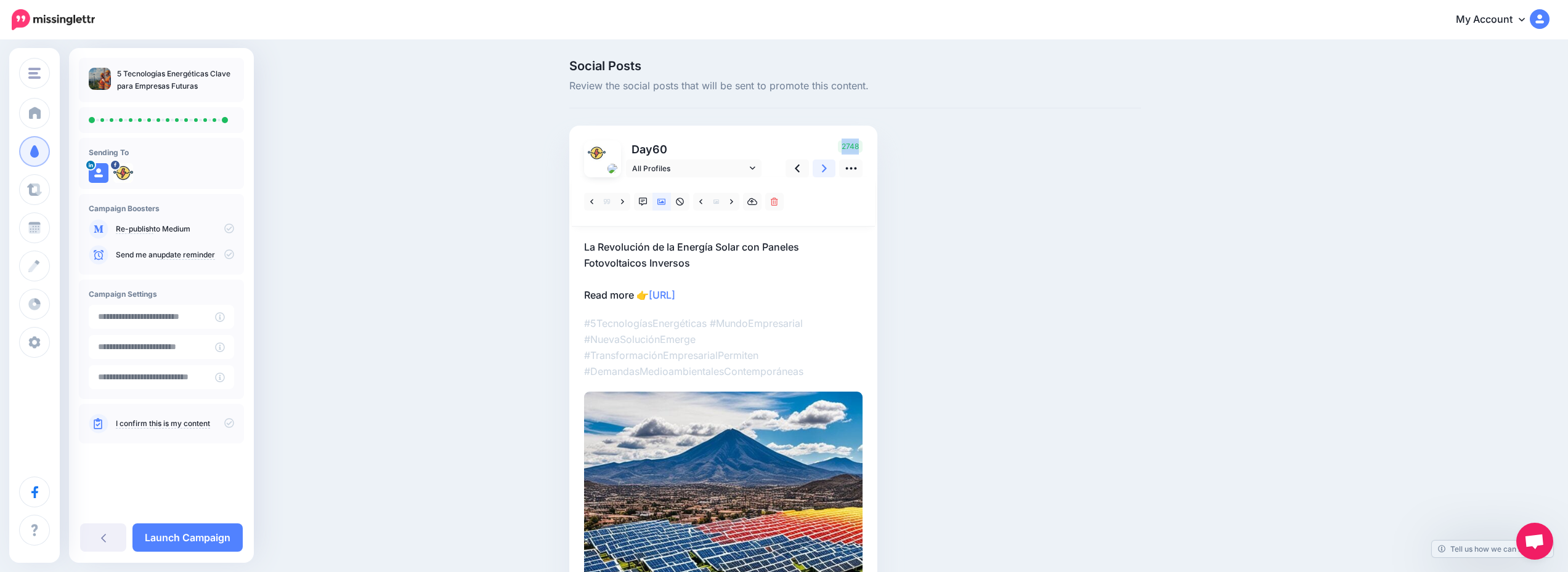
click at [826, 175] on link at bounding box center [824, 169] width 24 height 18
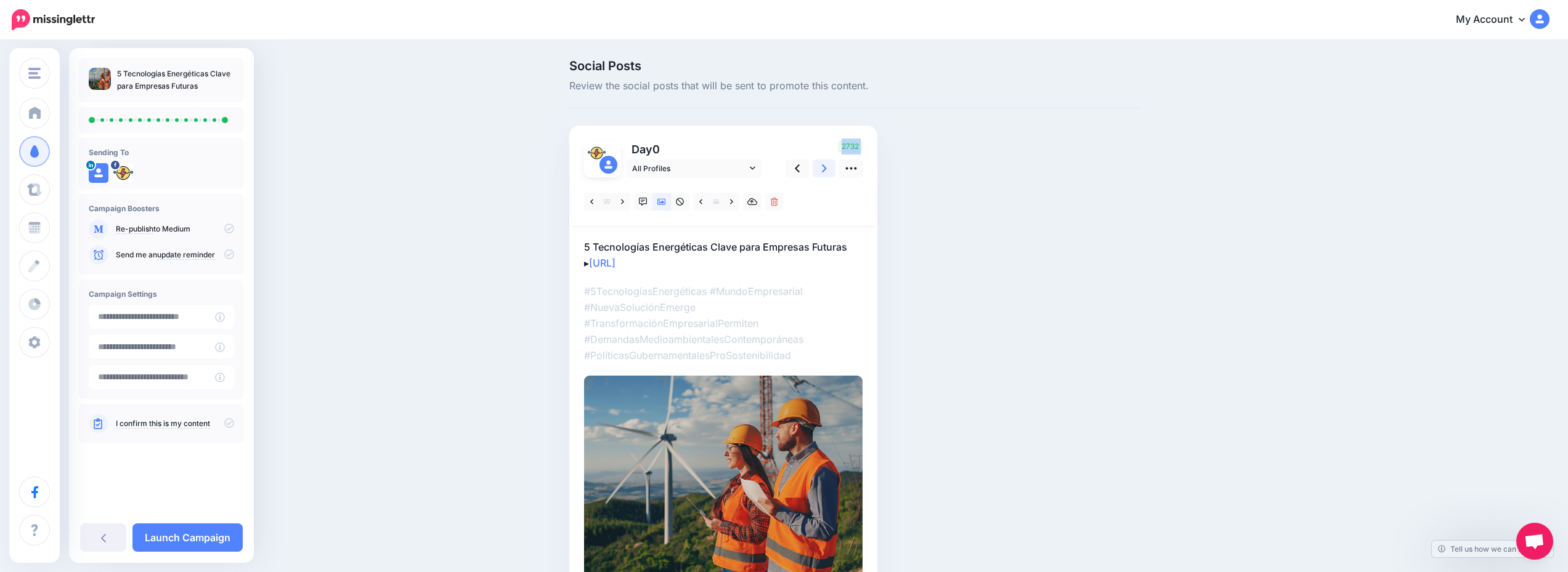
click at [827, 175] on link at bounding box center [824, 169] width 24 height 18
click at [858, 171] on icon at bounding box center [851, 168] width 13 height 13
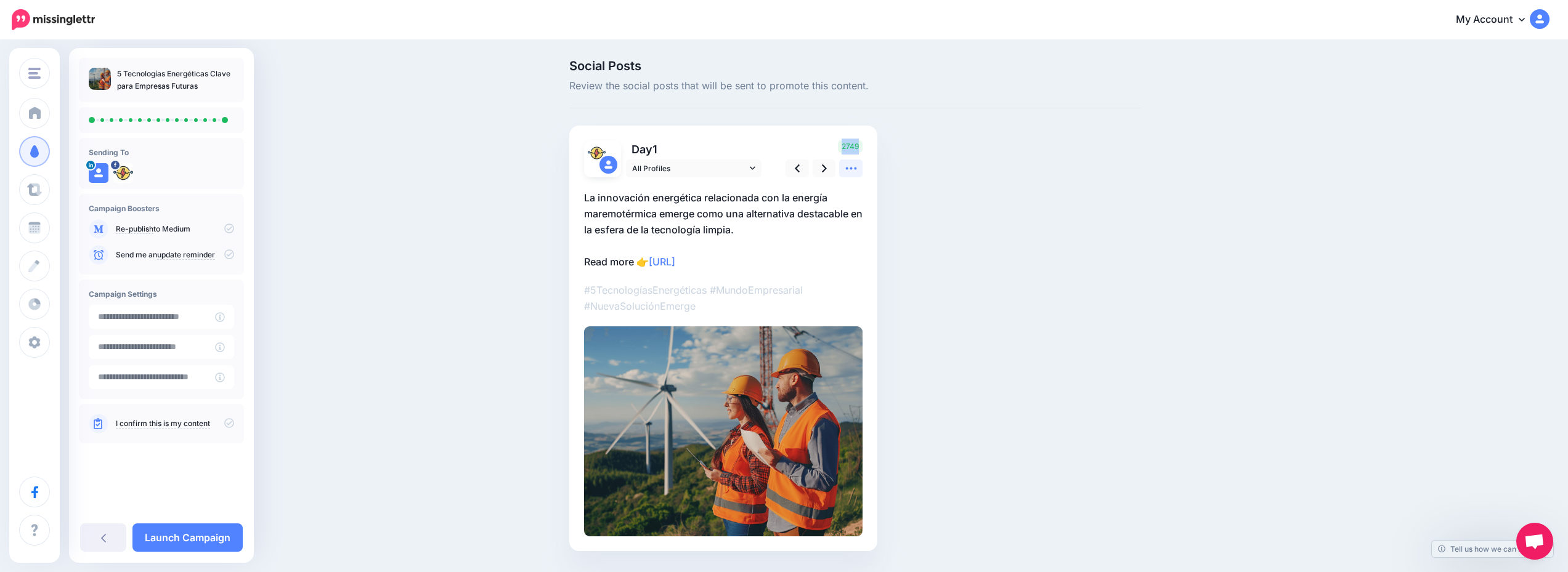
click at [858, 171] on icon at bounding box center [851, 168] width 13 height 13
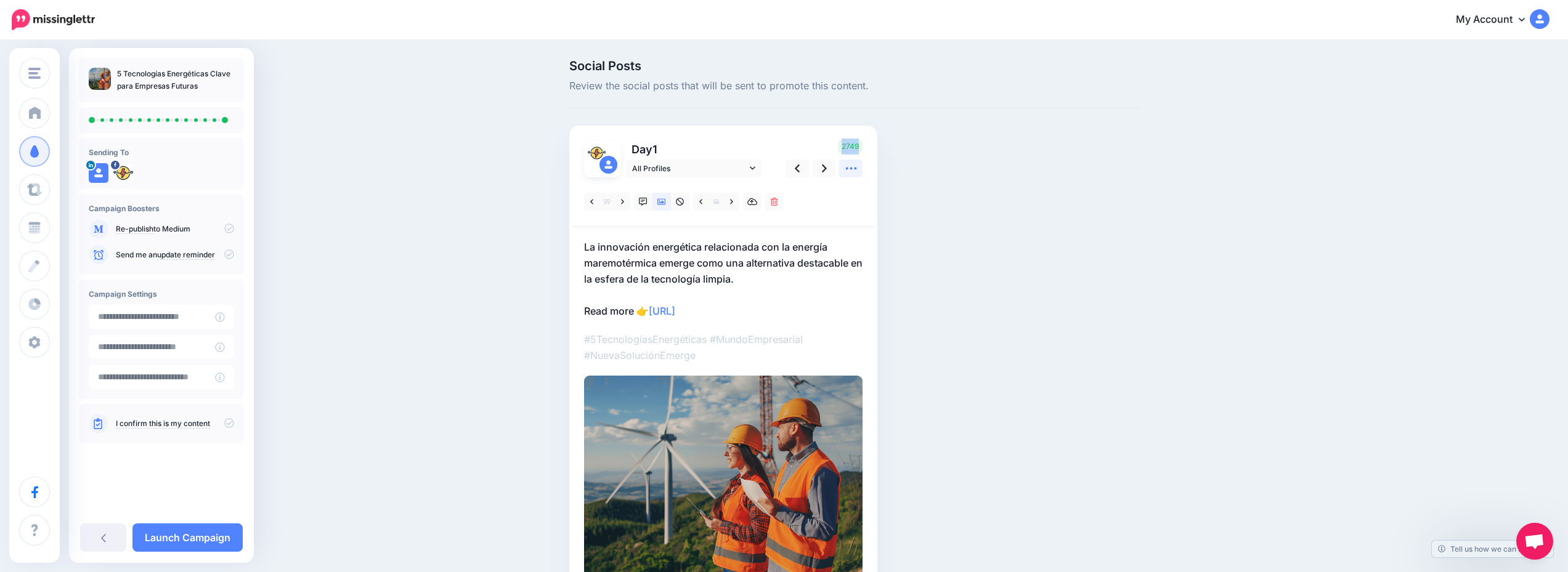
click at [858, 171] on icon at bounding box center [851, 168] width 13 height 13
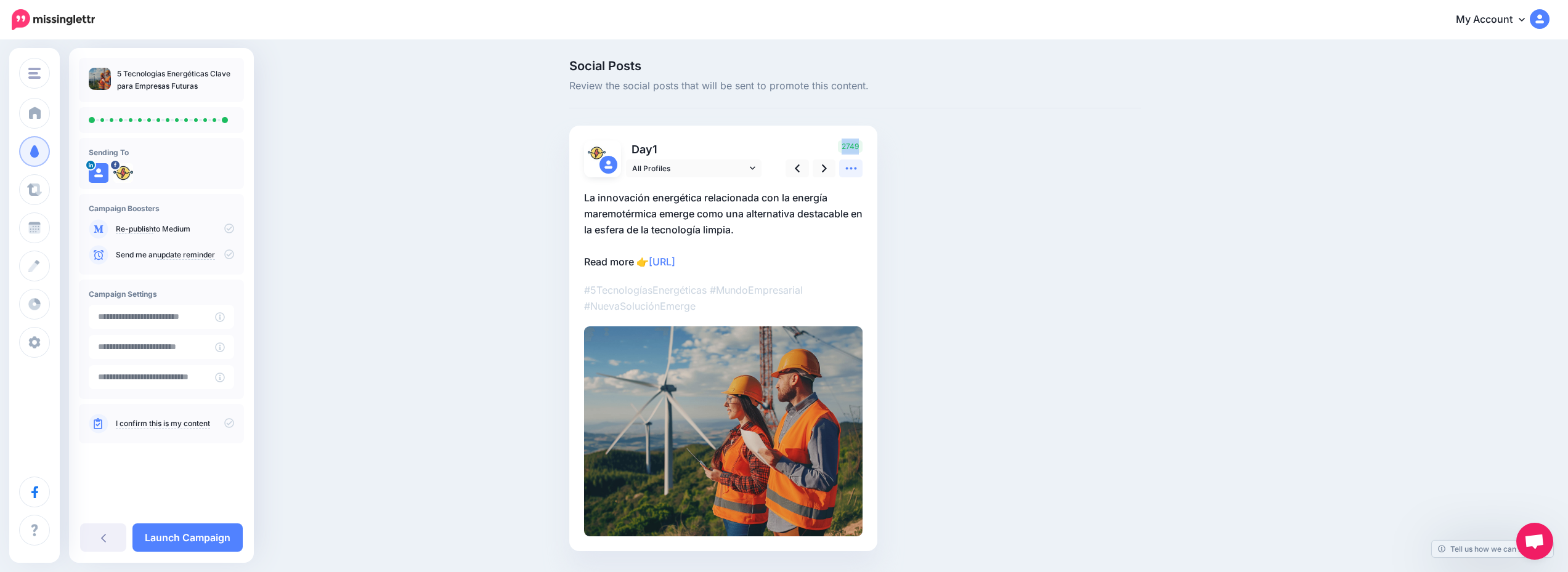
scroll to position [34, 0]
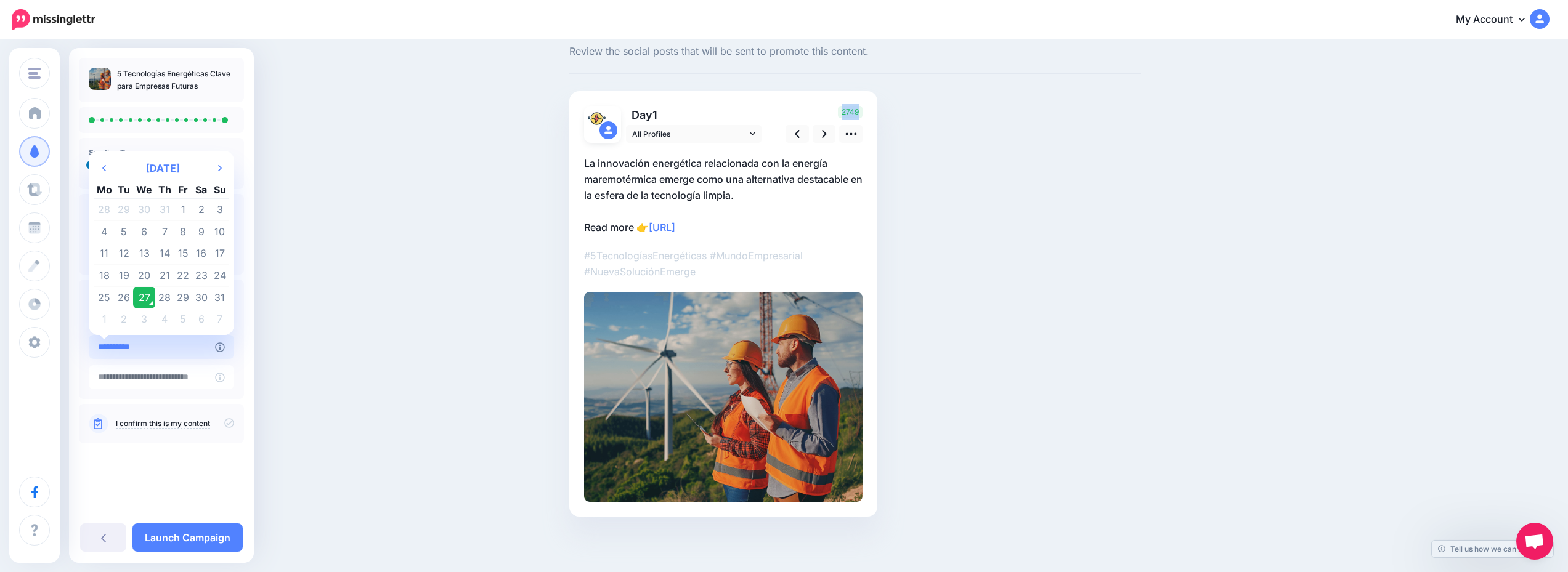
click at [195, 343] on input "**********" at bounding box center [152, 347] width 126 height 24
click at [218, 169] on icon "Next Month" at bounding box center [220, 168] width 4 height 10
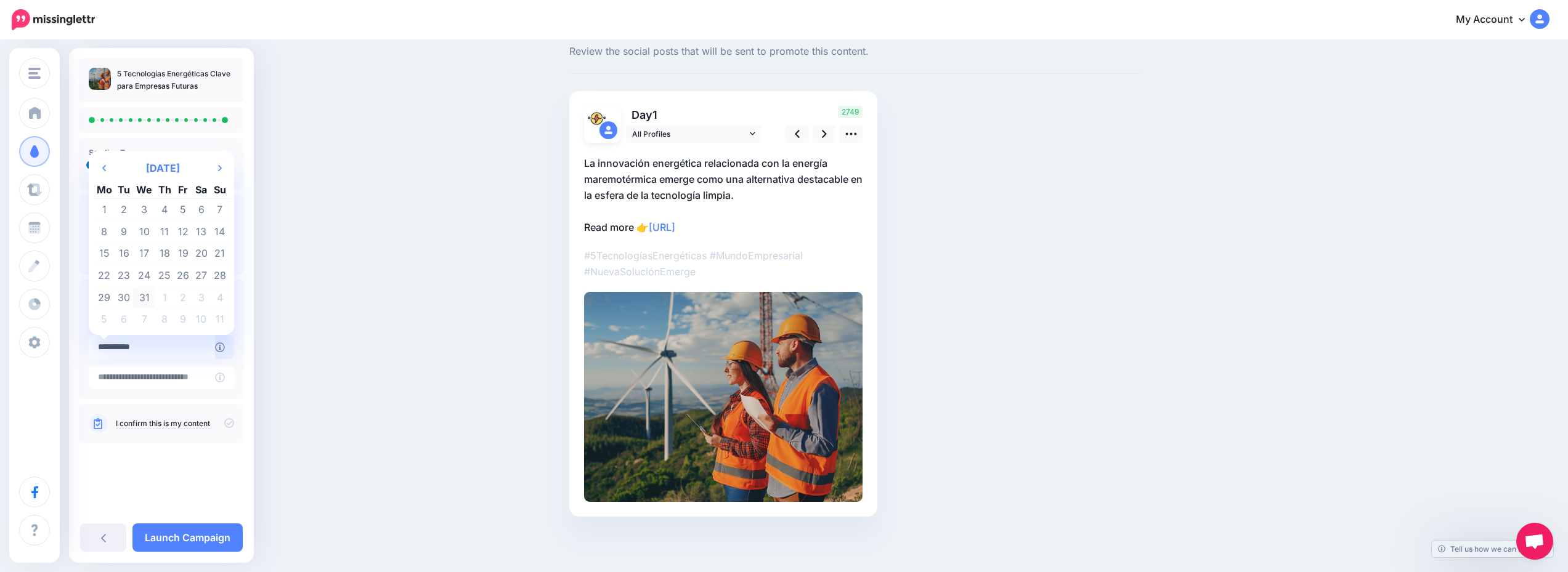
click at [142, 294] on td "31" at bounding box center [144, 297] width 22 height 22
type input "**********"
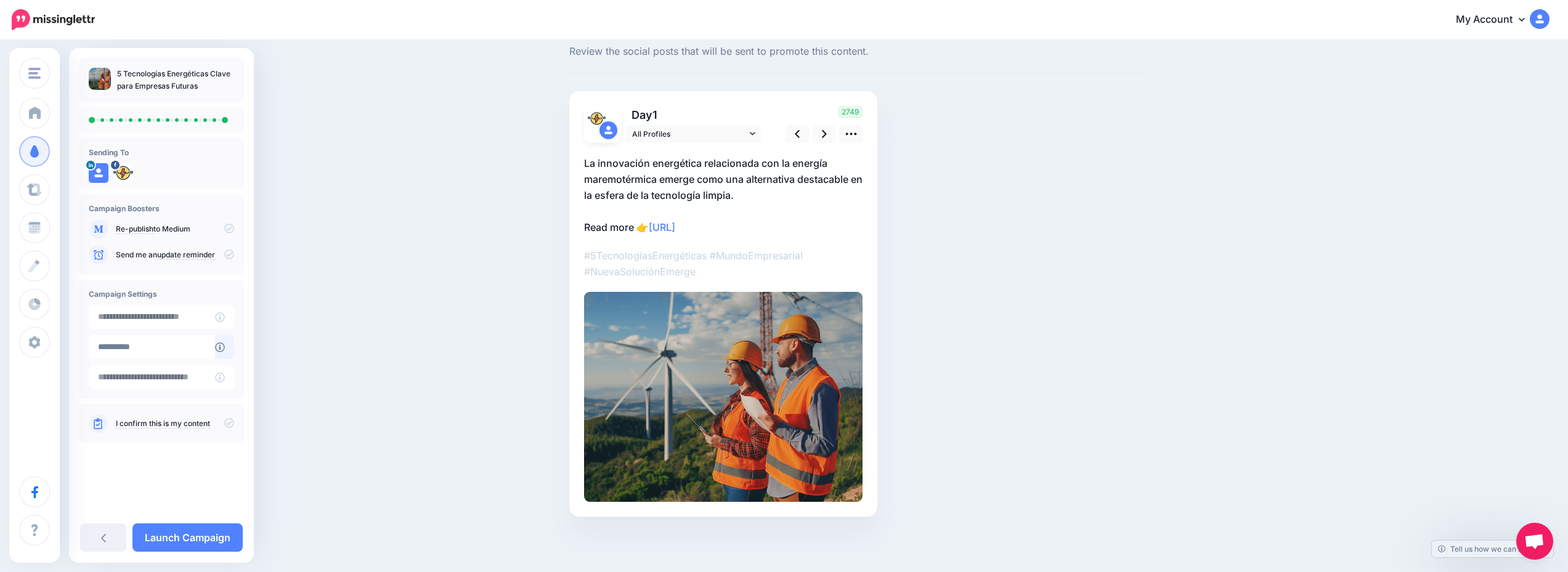
click at [372, 426] on div "Social Posts Review the social posts that will be sent to promote this content.…" at bounding box center [784, 289] width 1568 height 565
click at [825, 130] on link at bounding box center [824, 134] width 24 height 18
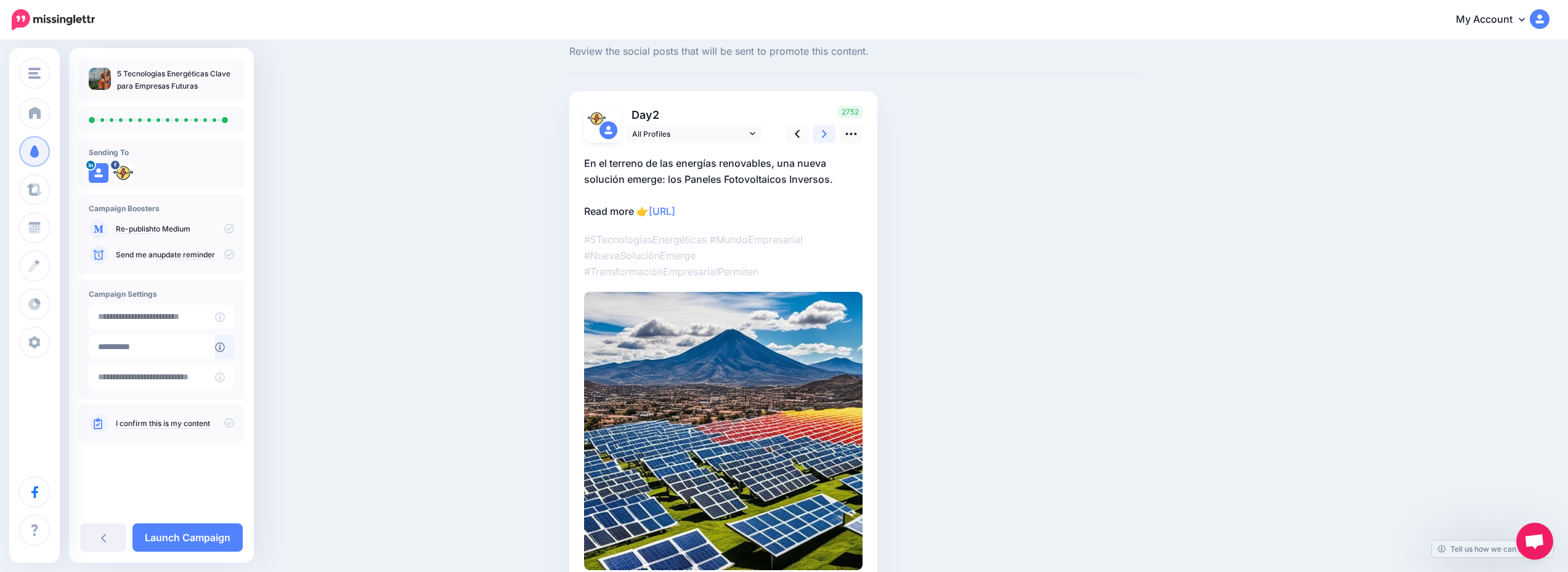
click at [825, 130] on link at bounding box center [824, 134] width 24 height 18
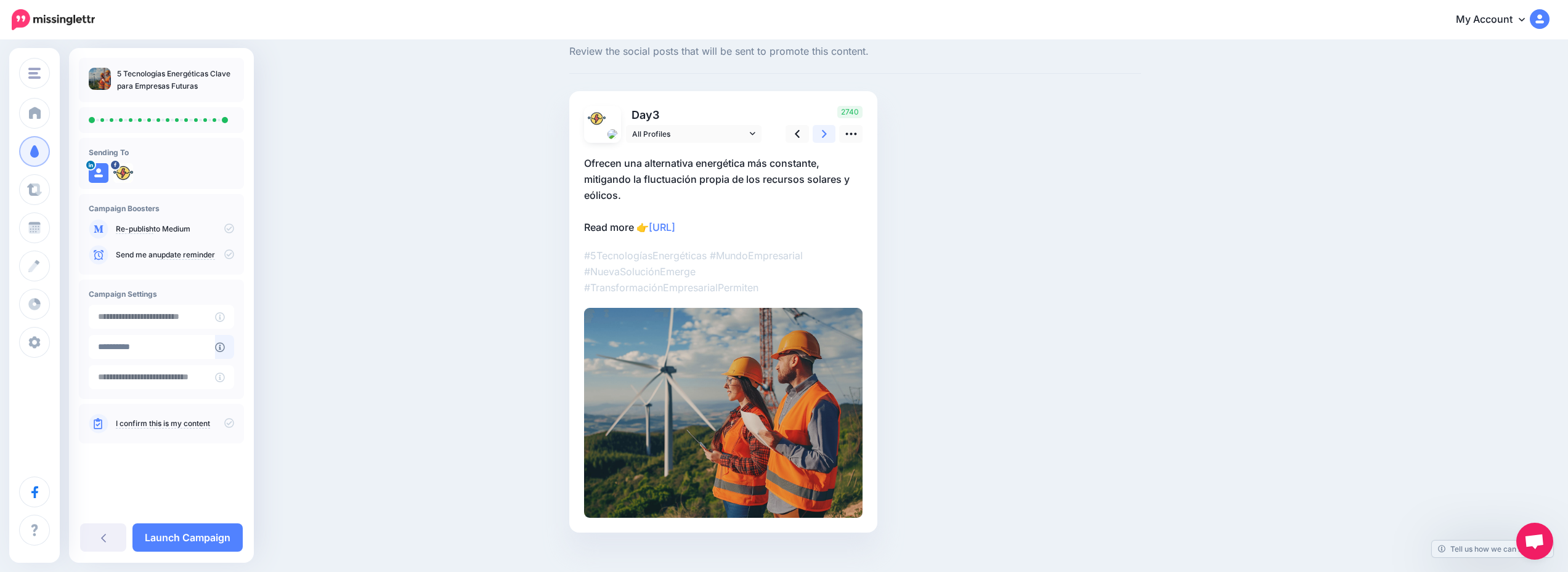
click at [825, 130] on link at bounding box center [824, 134] width 24 height 18
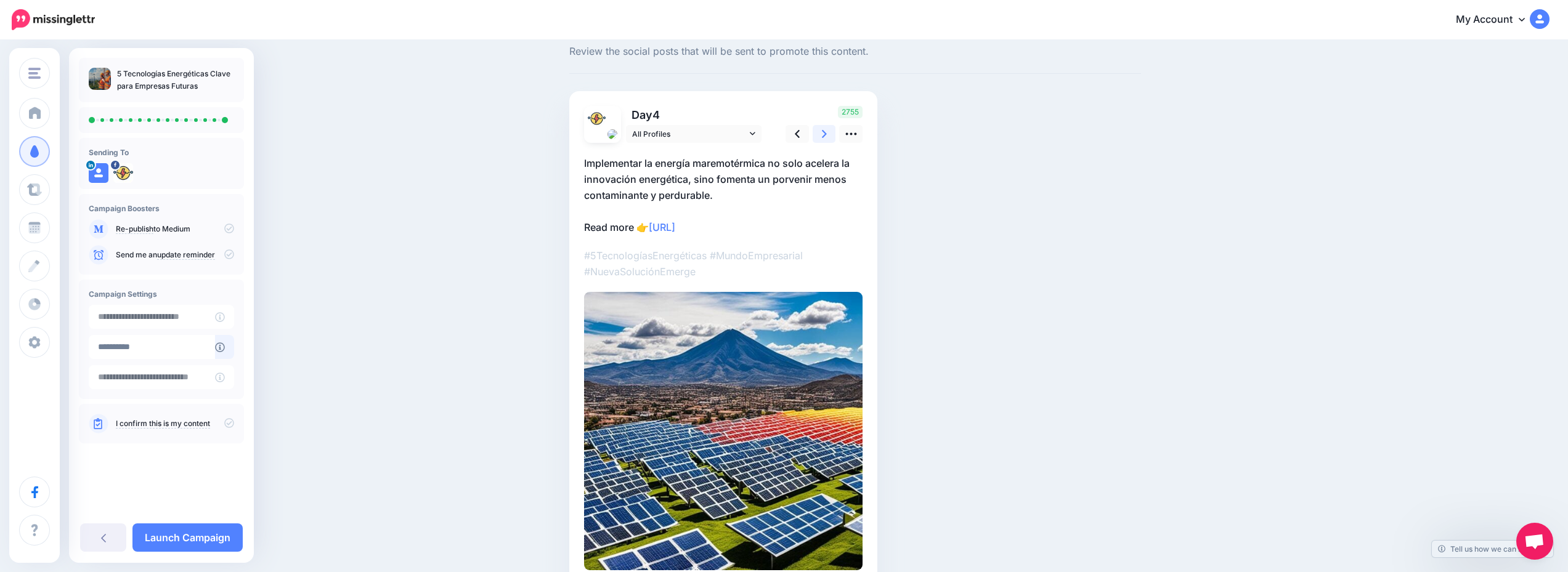
click at [825, 130] on link at bounding box center [824, 134] width 24 height 18
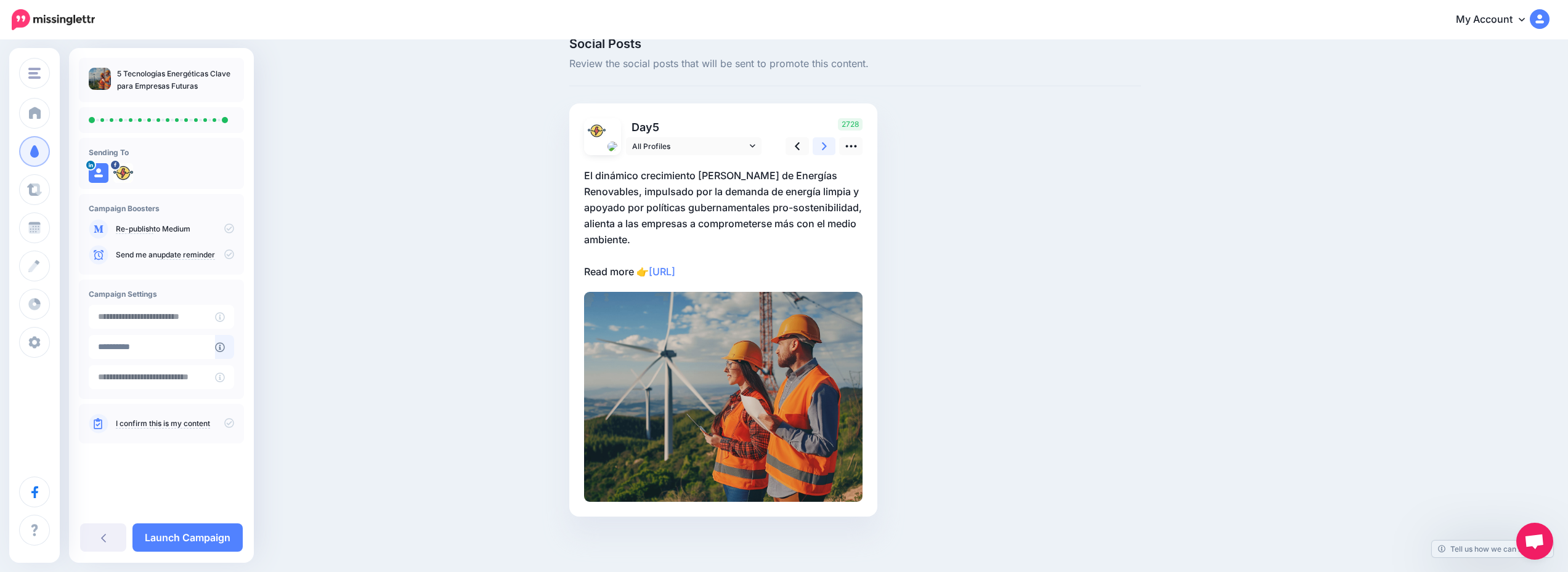
scroll to position [22, 0]
click at [825, 130] on div "2728" at bounding box center [822, 136] width 99 height 37
click at [827, 136] on div "2728" at bounding box center [822, 136] width 99 height 37
click at [833, 154] on link at bounding box center [824, 146] width 24 height 18
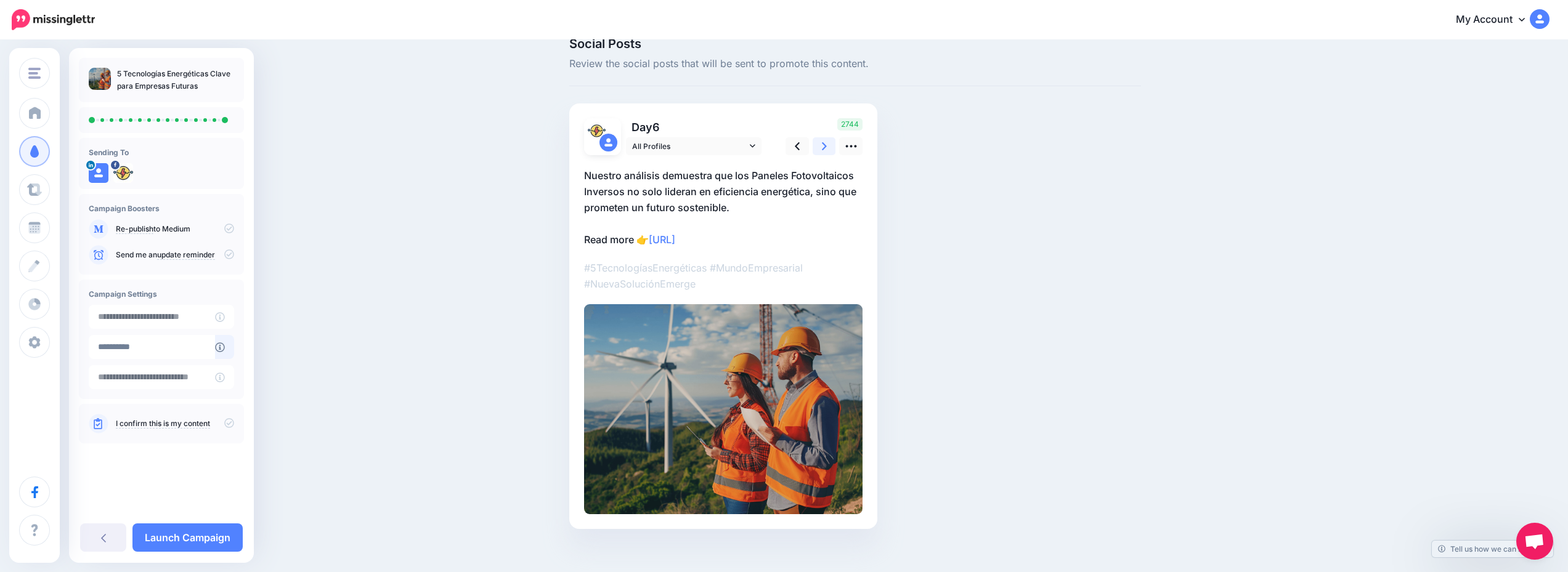
click at [833, 154] on link at bounding box center [824, 146] width 24 height 18
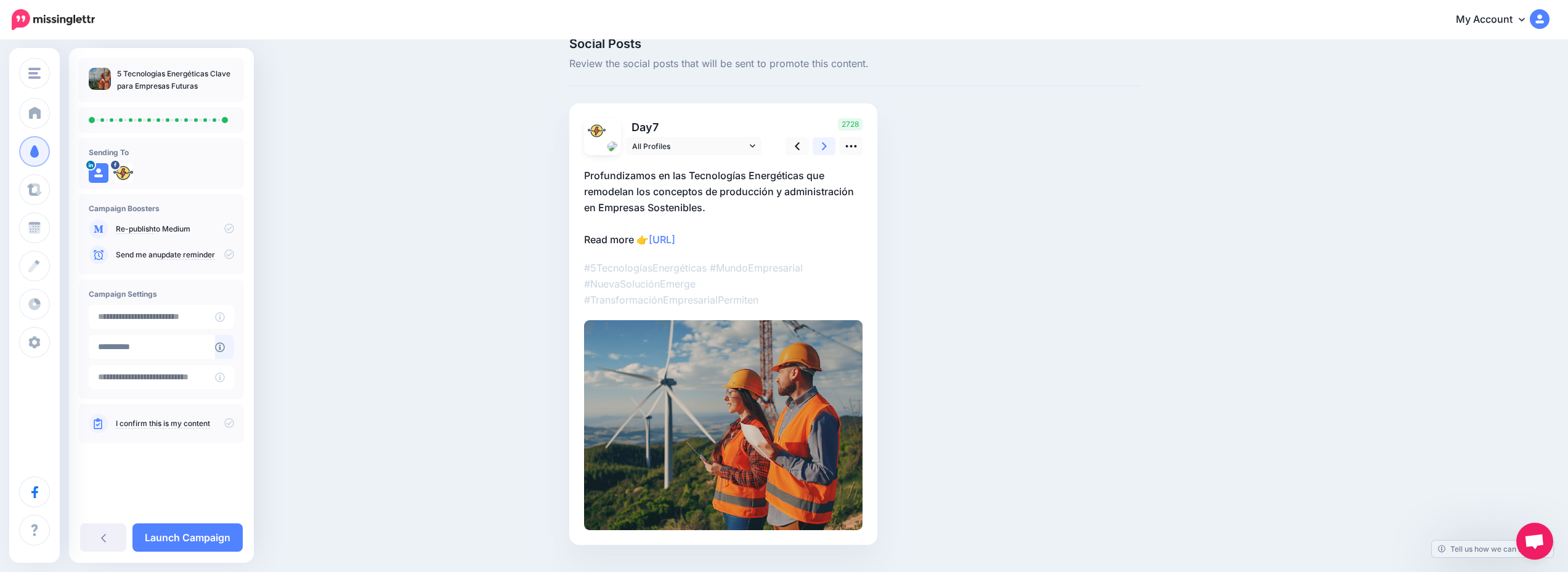
click at [833, 154] on link at bounding box center [824, 146] width 24 height 18
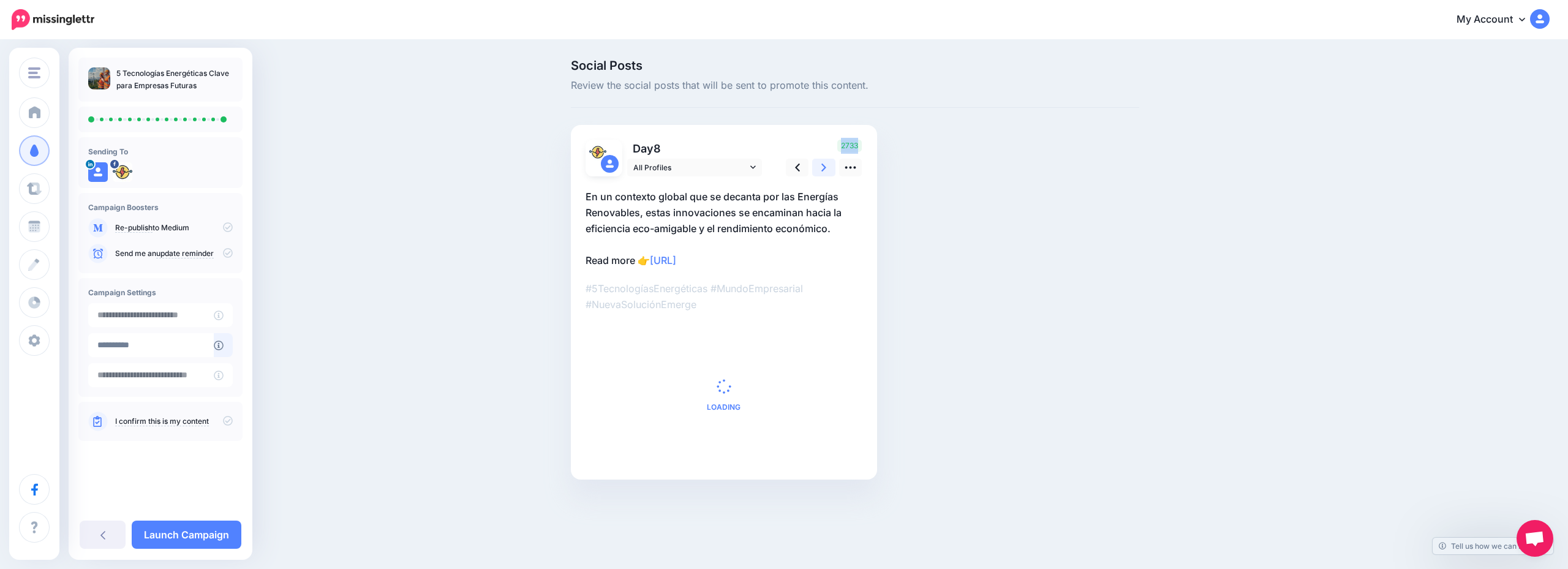
click at [829, 154] on div "2733" at bounding box center [823, 158] width 99 height 37
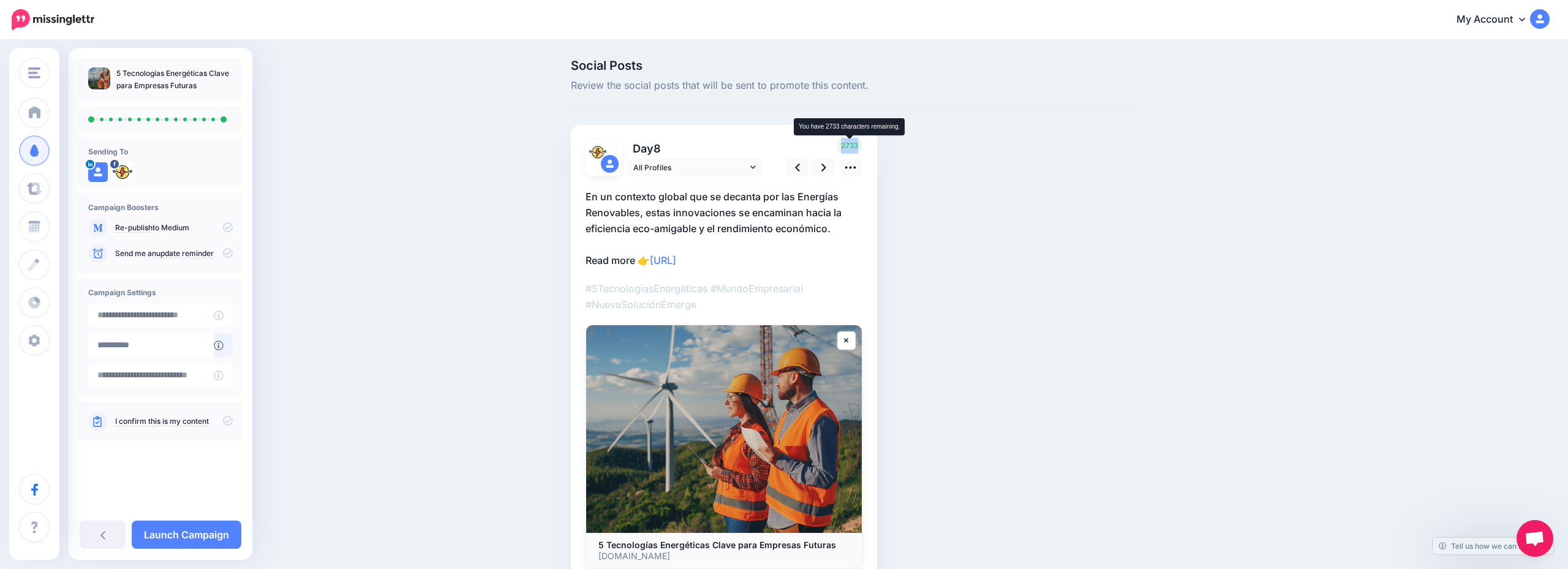
click at [845, 144] on span "2733" at bounding box center [849, 146] width 25 height 12
click at [892, 145] on div "Social Posts Review the social posts that will be sent to promote this content.…" at bounding box center [855, 339] width 587 height 560
click at [957, 174] on div "Social Posts Review the social posts that will be sent to promote this content.…" at bounding box center [855, 339] width 587 height 560
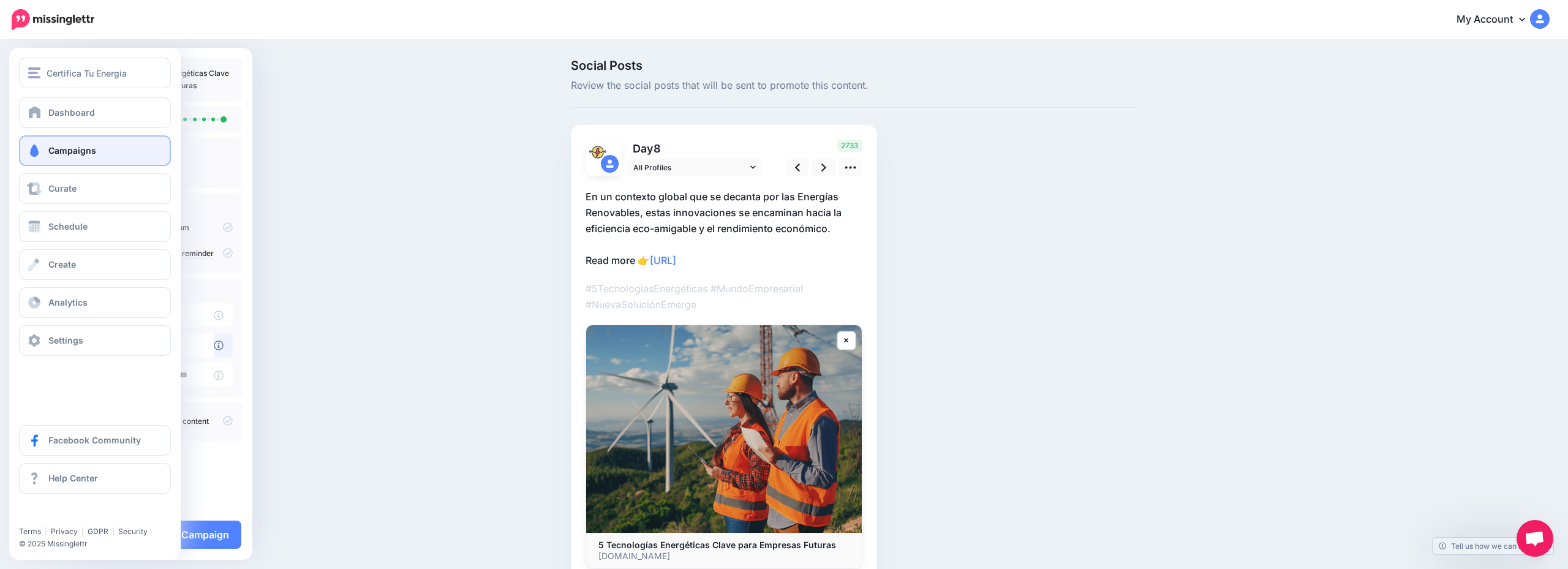
click at [97, 144] on link "Campaigns" at bounding box center [95, 151] width 152 height 31
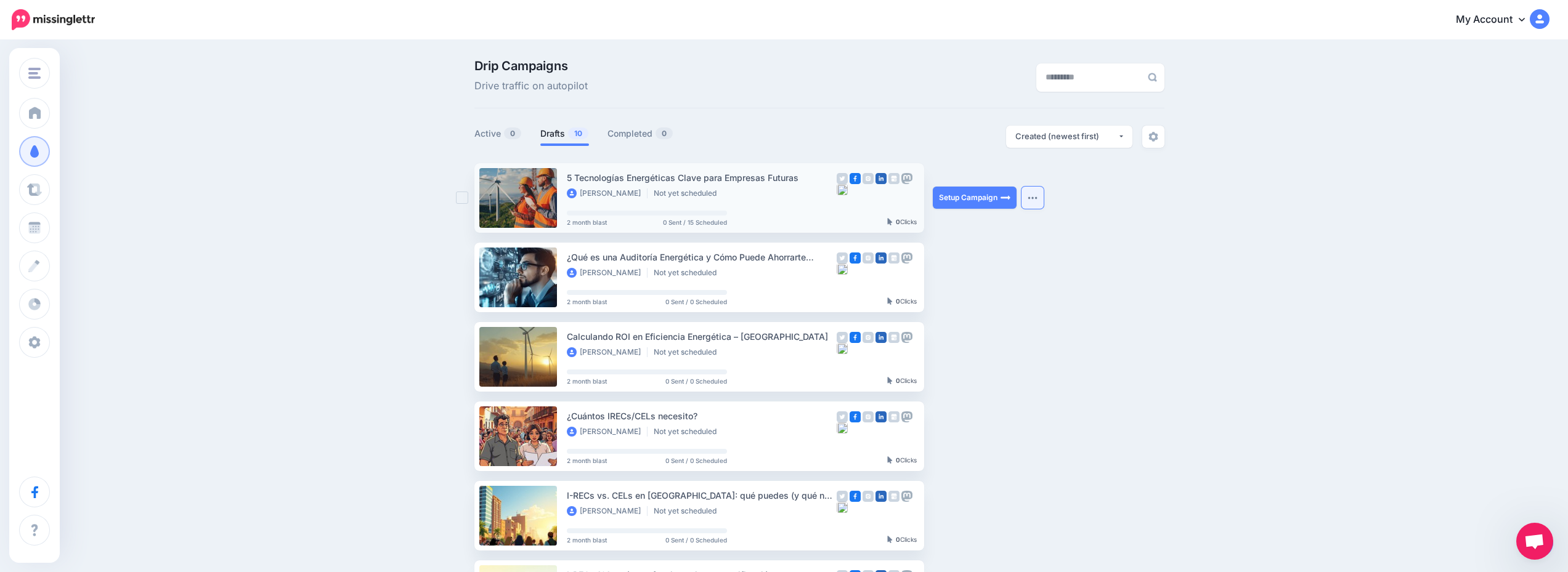
click at [1037, 197] on img "button" at bounding box center [1032, 198] width 10 height 4
click at [985, 128] on div "**********" at bounding box center [992, 136] width 345 height 22
click at [386, 224] on div "Drip Campaigns Drive traffic on autopilot Active 0 10 0" at bounding box center [784, 536] width 1568 height 990
click at [468, 194] on ins at bounding box center [462, 197] width 12 height 12
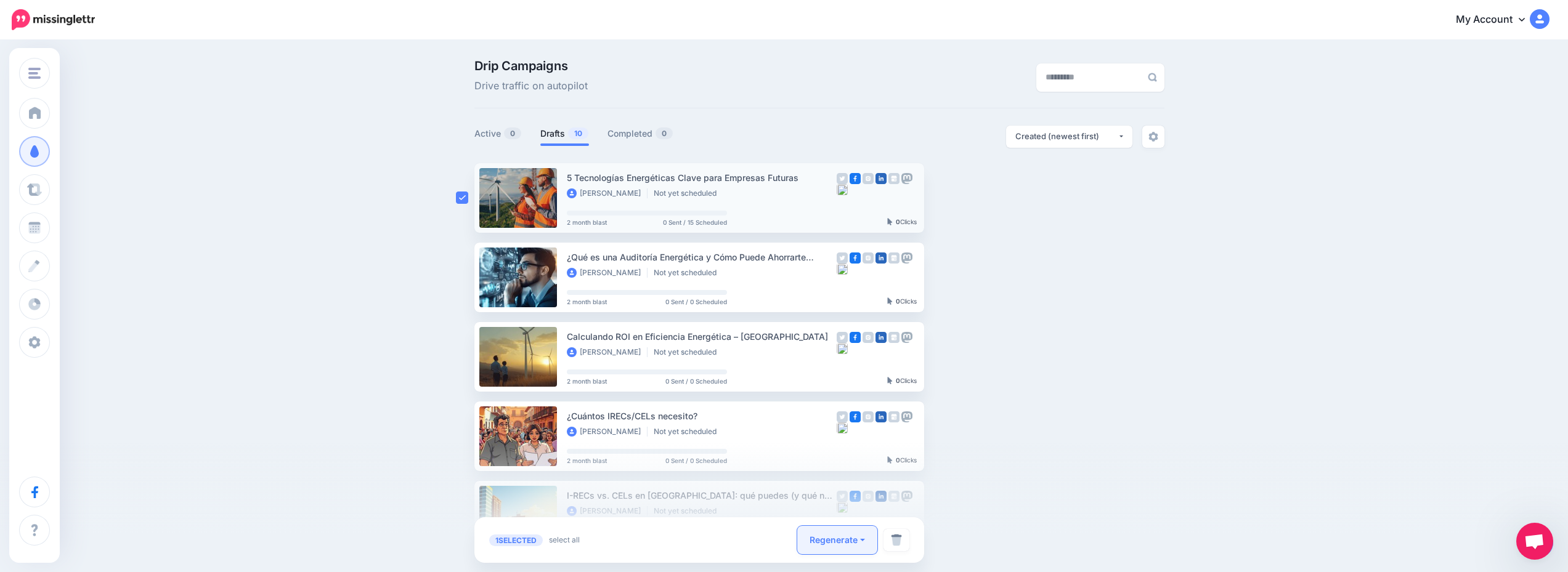
click at [872, 539] on button "Regenerate" at bounding box center [837, 540] width 80 height 28
click at [465, 197] on ins at bounding box center [462, 197] width 12 height 12
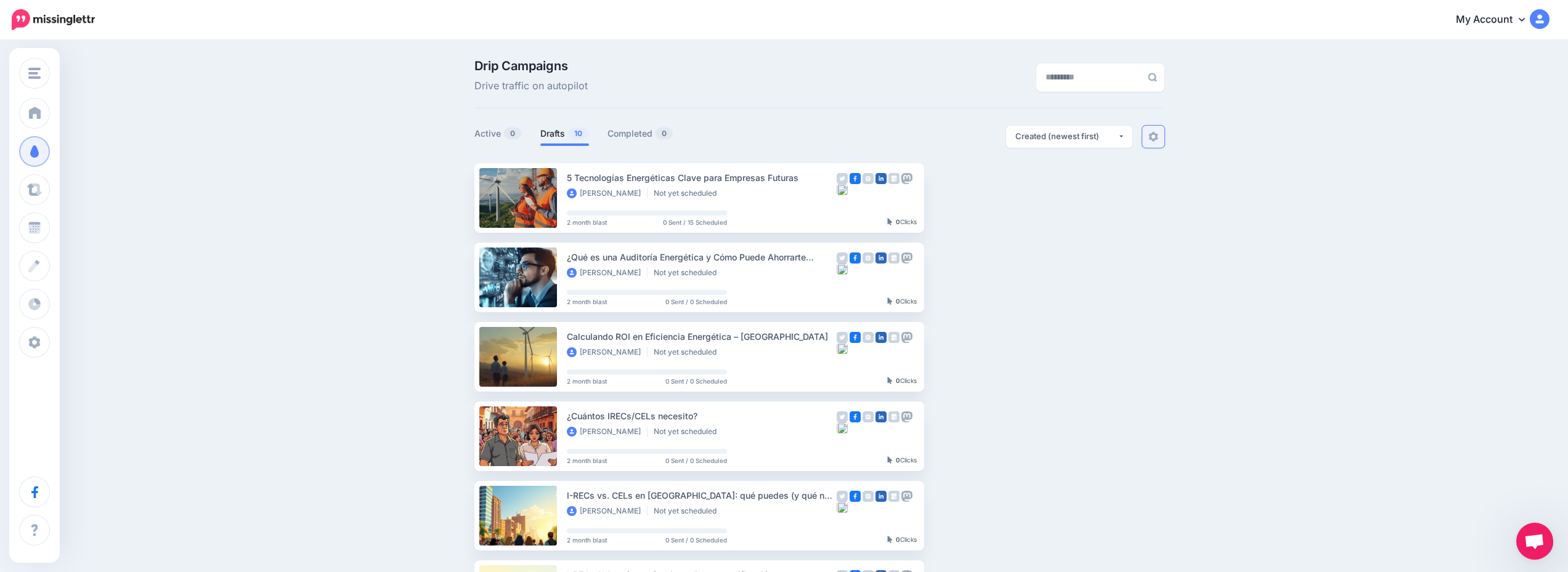
click at [1155, 138] on img at bounding box center [1153, 136] width 10 height 10
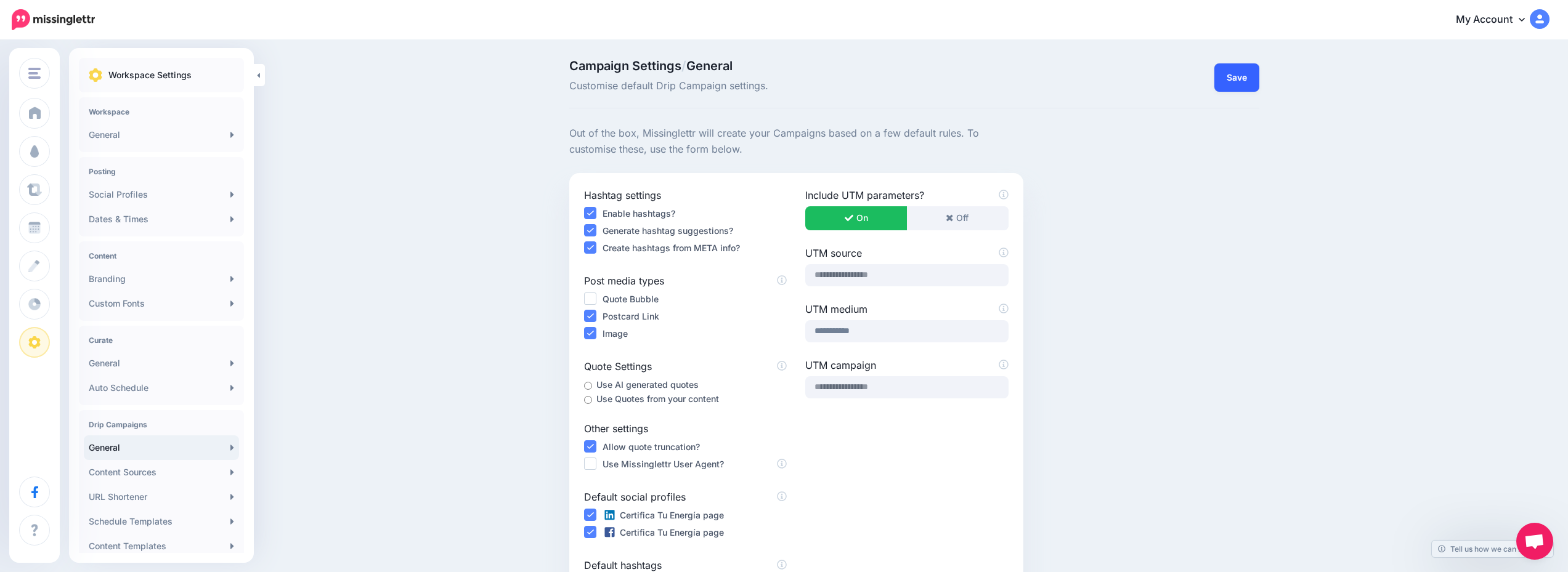
click at [1235, 73] on button "Save" at bounding box center [1236, 77] width 45 height 28
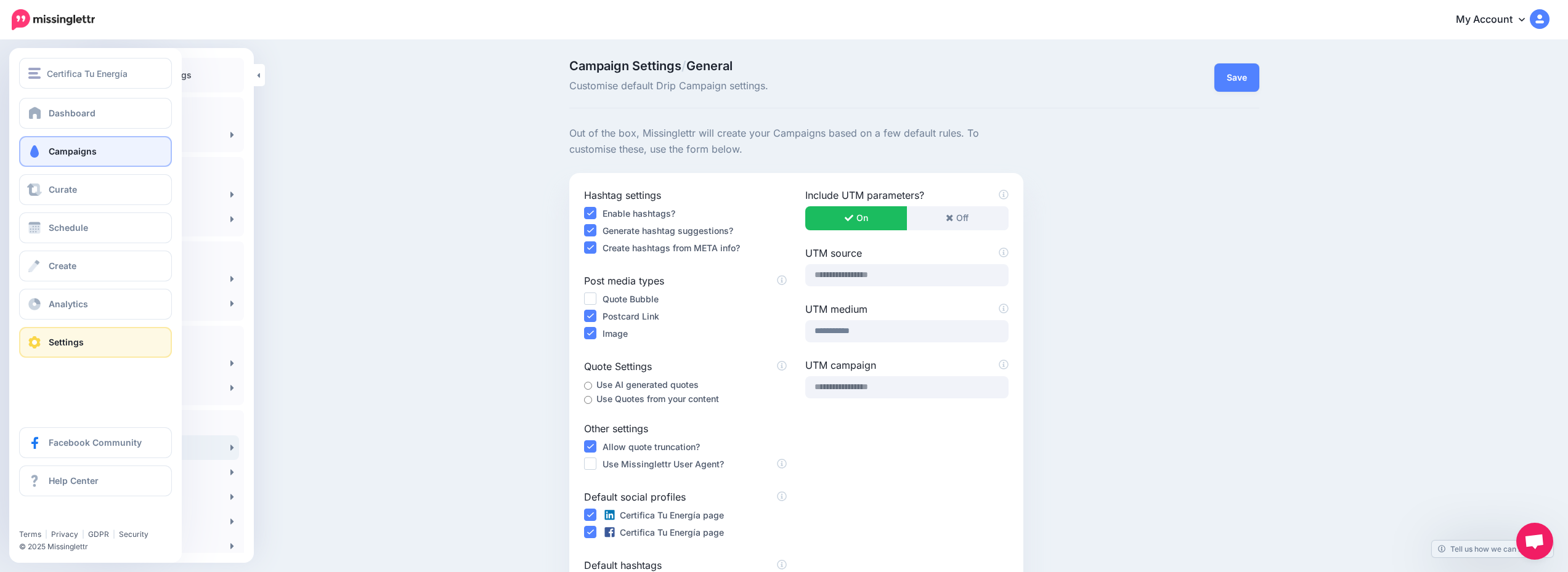
click at [103, 150] on link "Campaigns" at bounding box center [95, 152] width 153 height 31
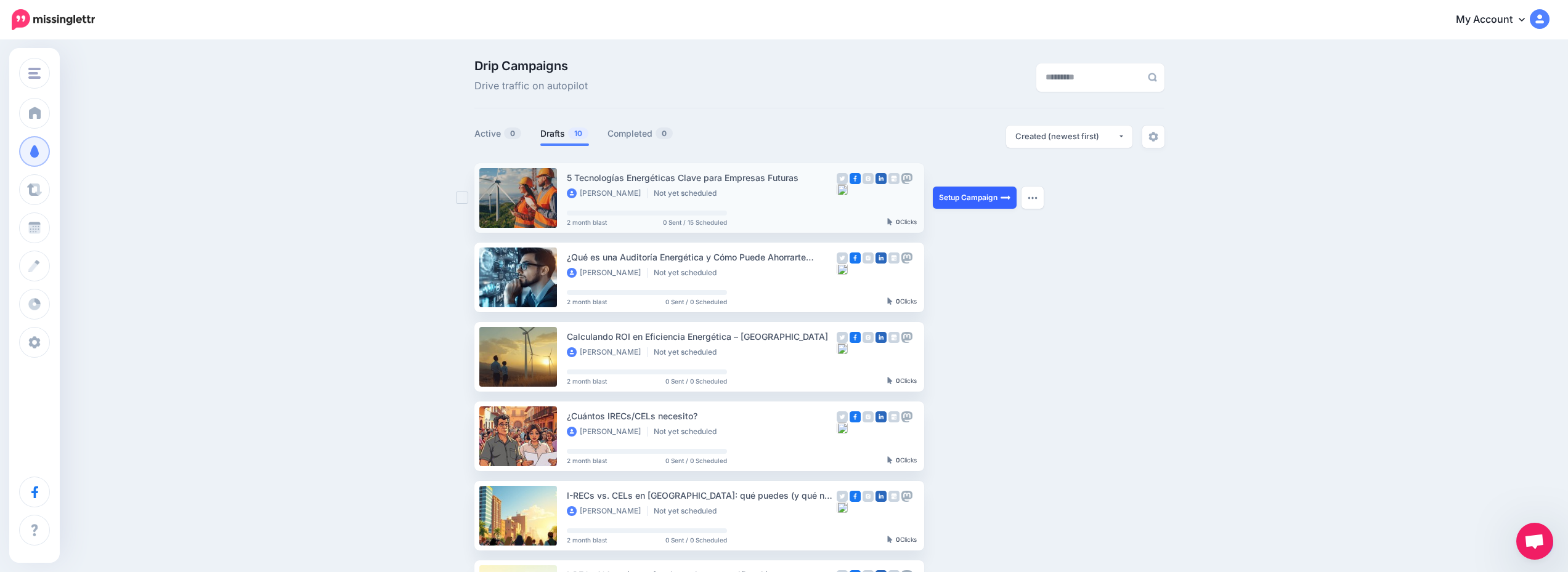
click at [966, 197] on link "Setup Campaign" at bounding box center [974, 197] width 84 height 22
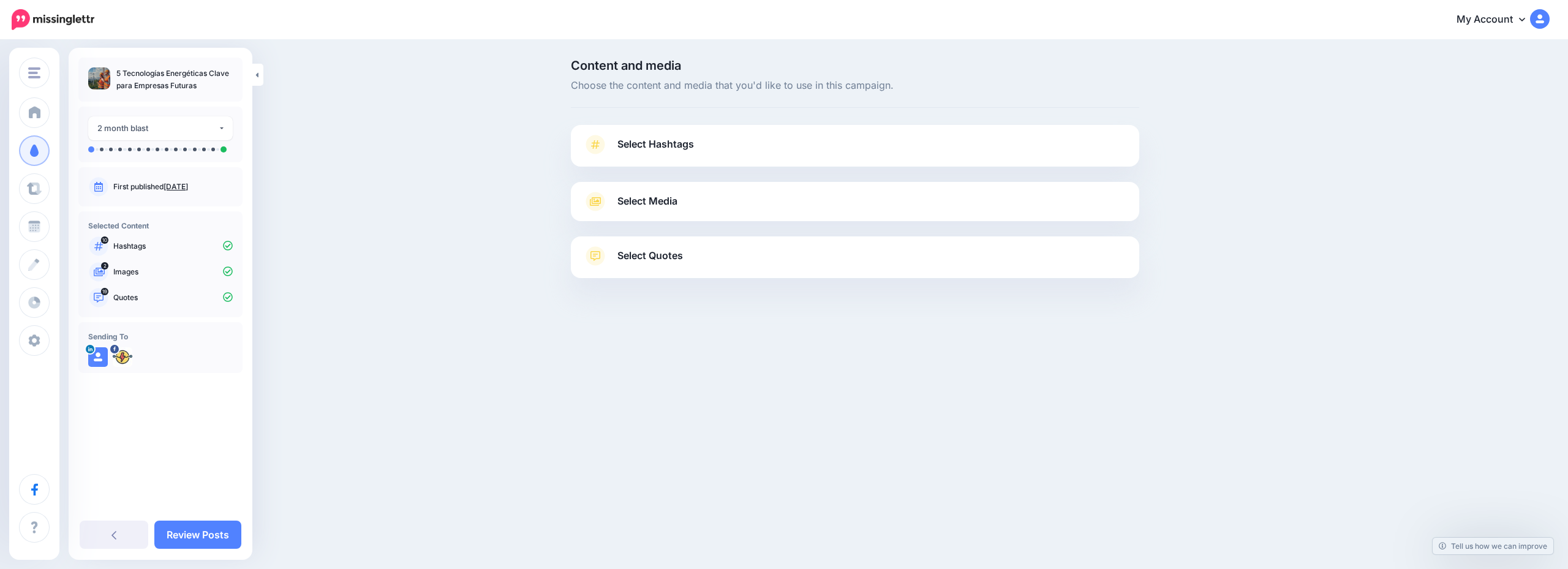
click at [805, 160] on link "Select Hashtags" at bounding box center [855, 151] width 544 height 32
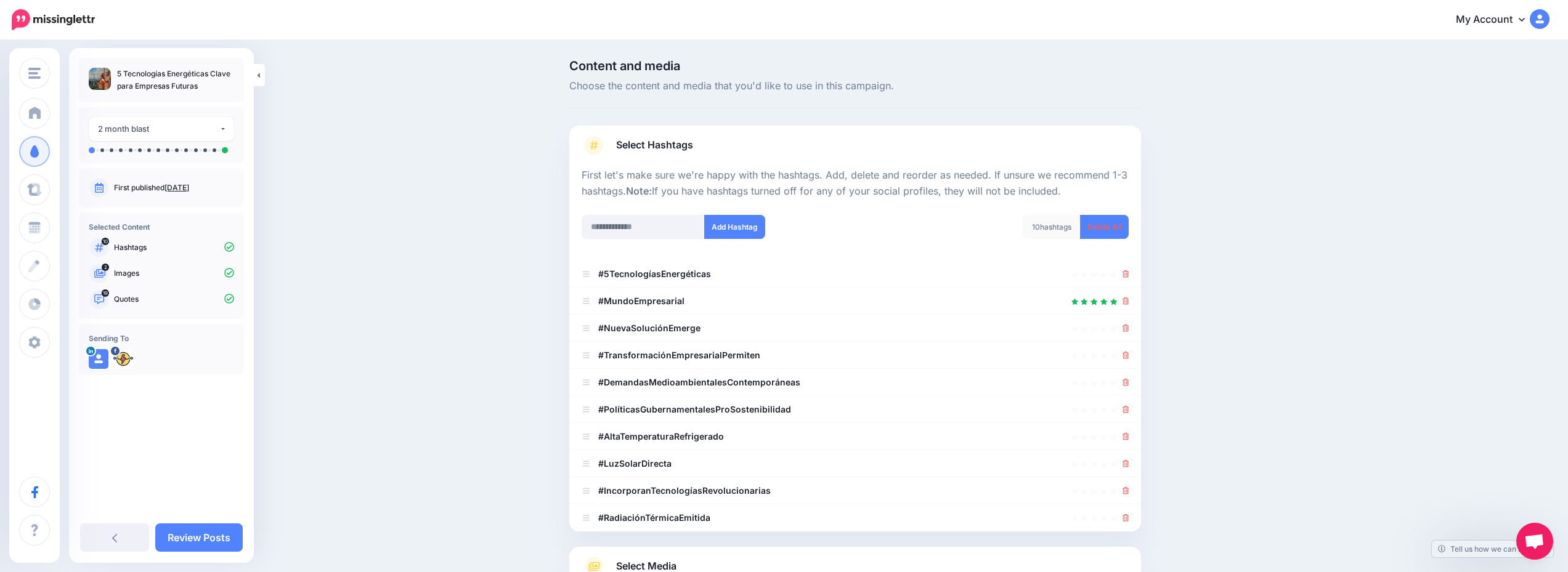
click at [733, 557] on link "Select Media" at bounding box center [855, 566] width 547 height 19
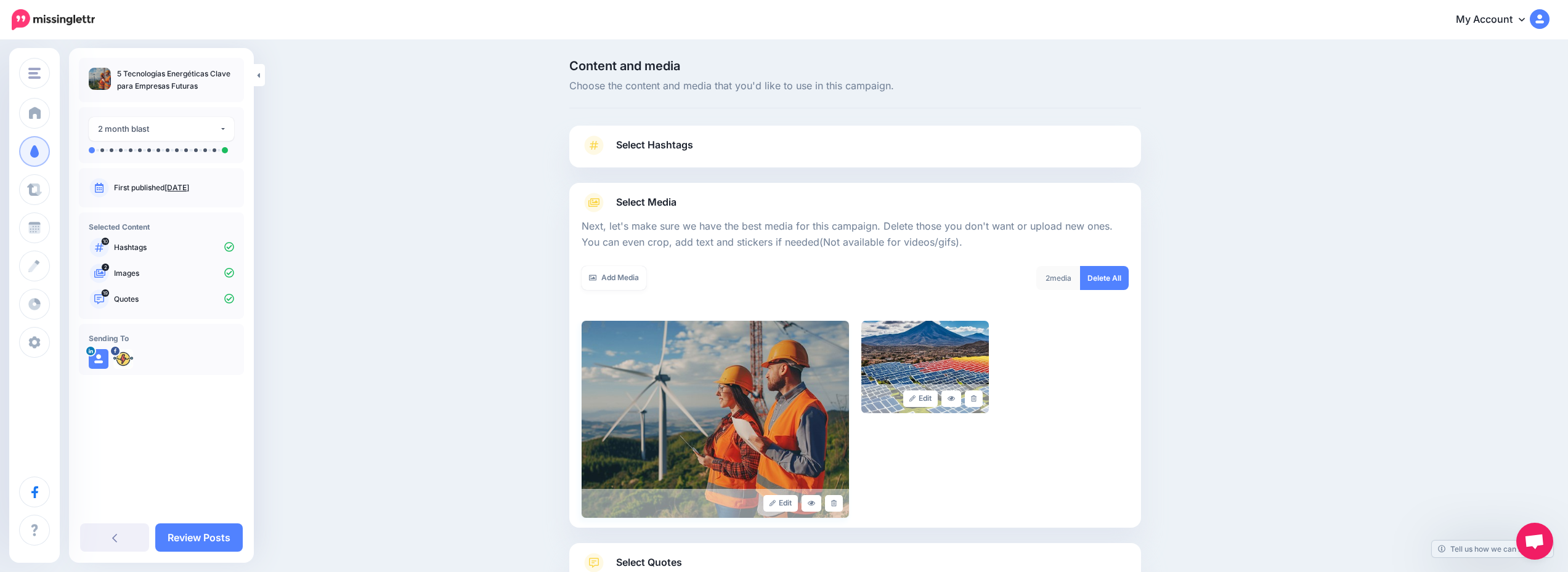
scroll to position [93, 0]
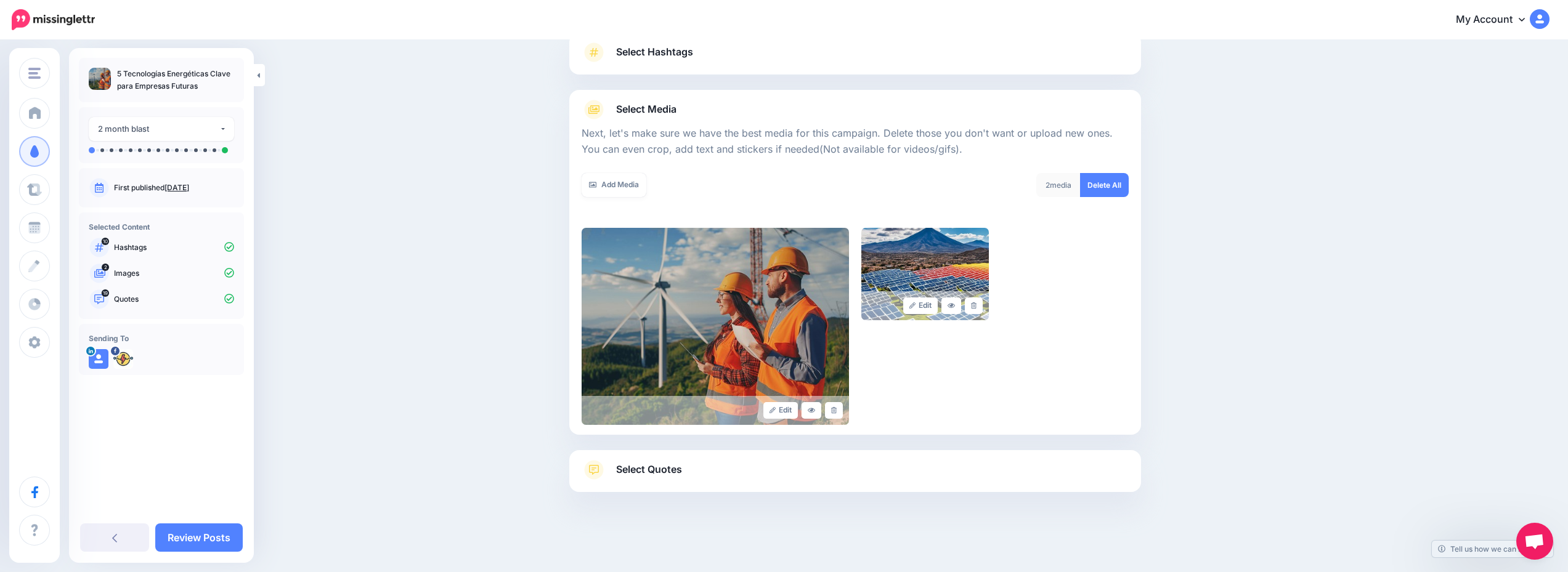
click at [800, 469] on link "Select Quotes" at bounding box center [855, 476] width 547 height 32
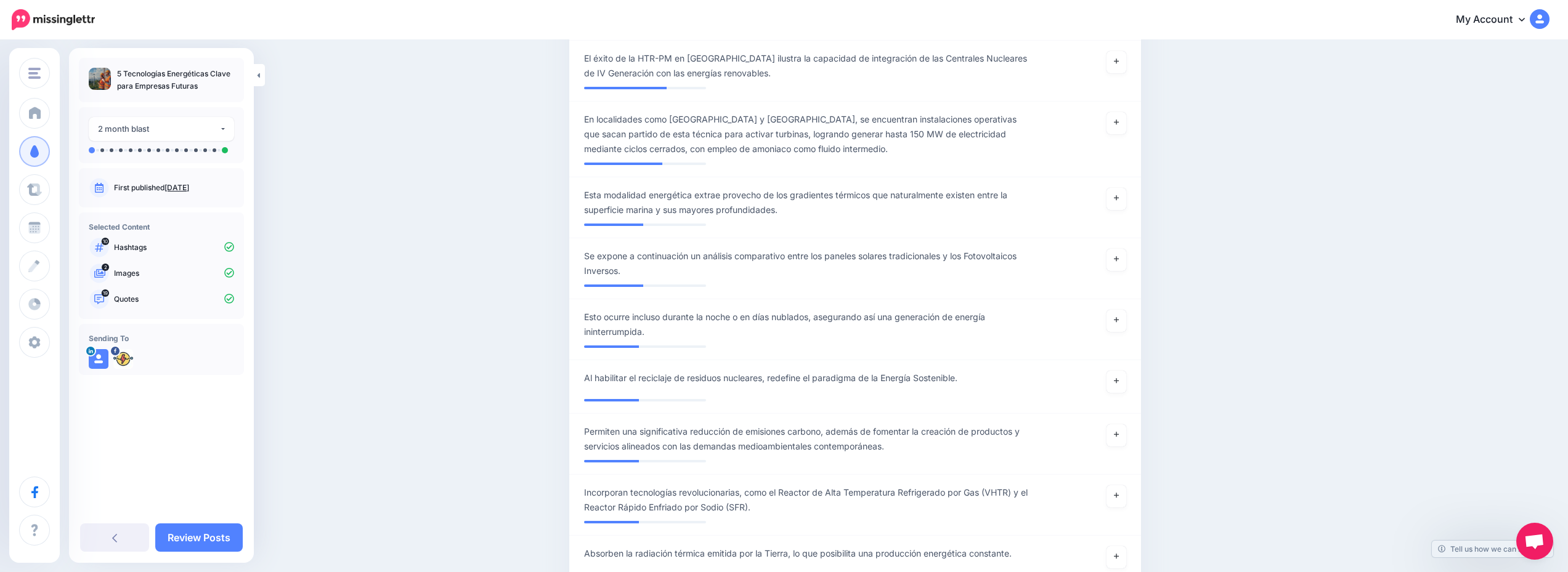
scroll to position [1601, 0]
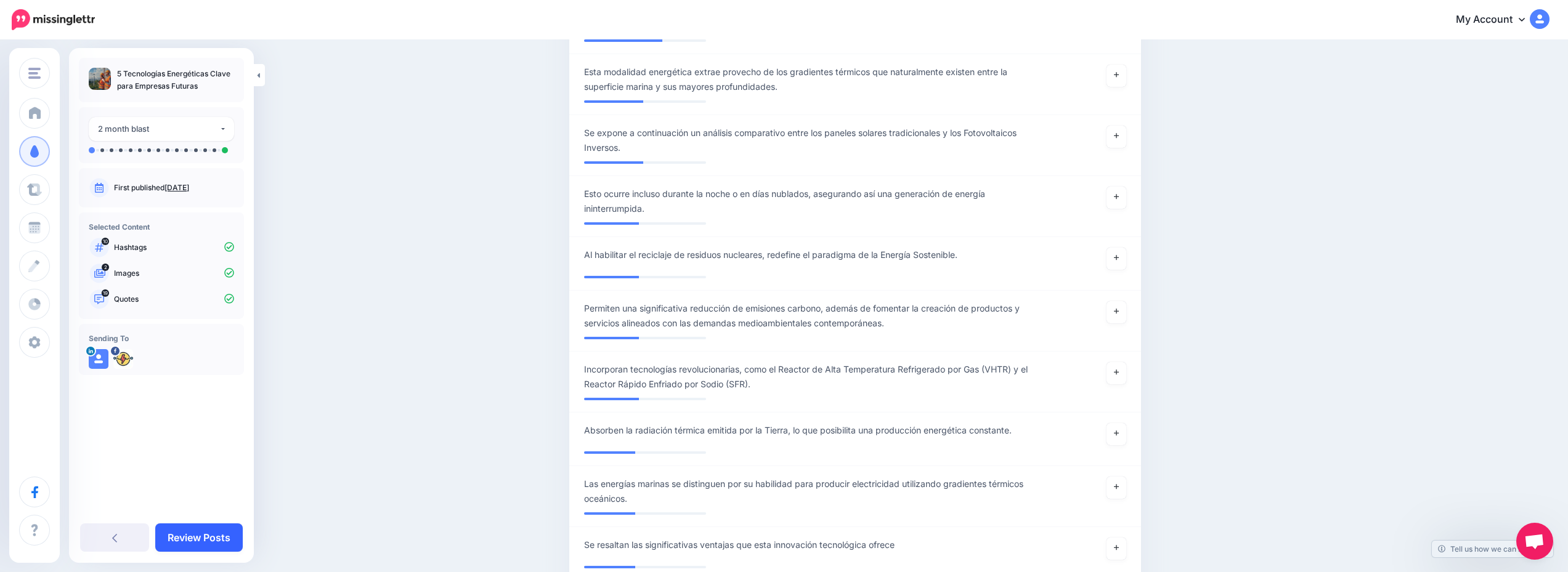
click at [196, 542] on link "Review Posts" at bounding box center [199, 538] width 87 height 28
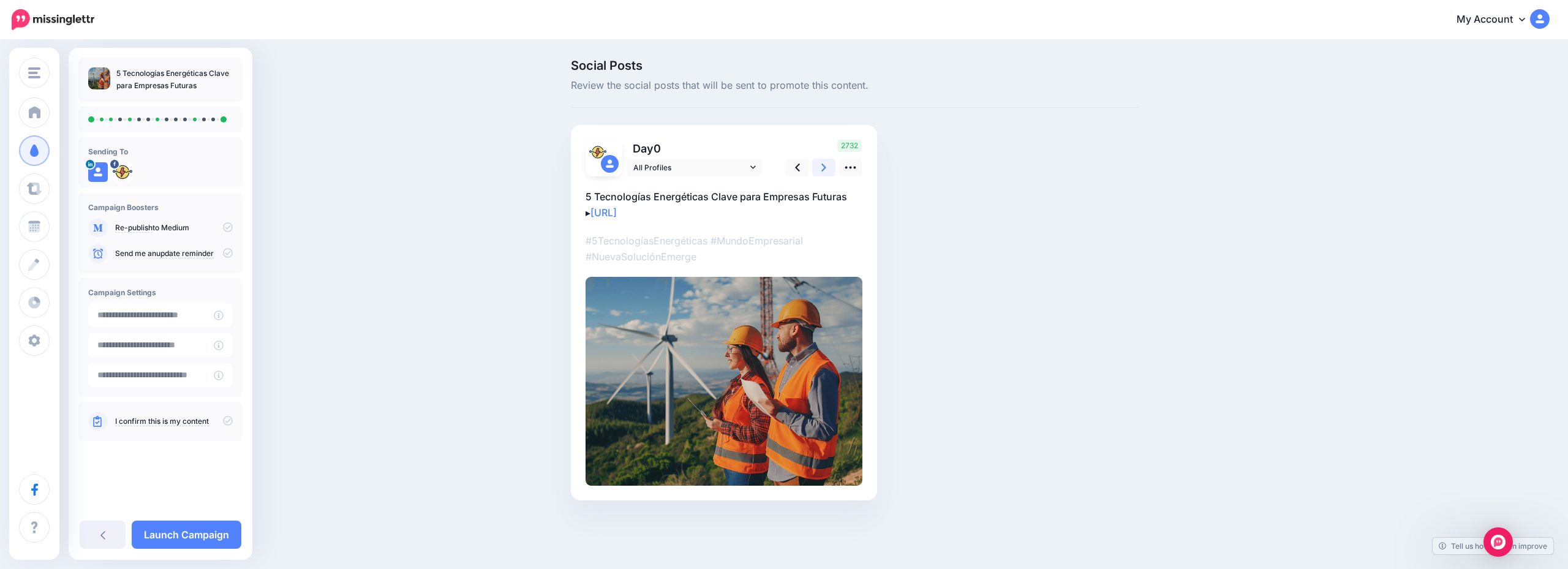
click at [823, 169] on icon at bounding box center [823, 167] width 5 height 13
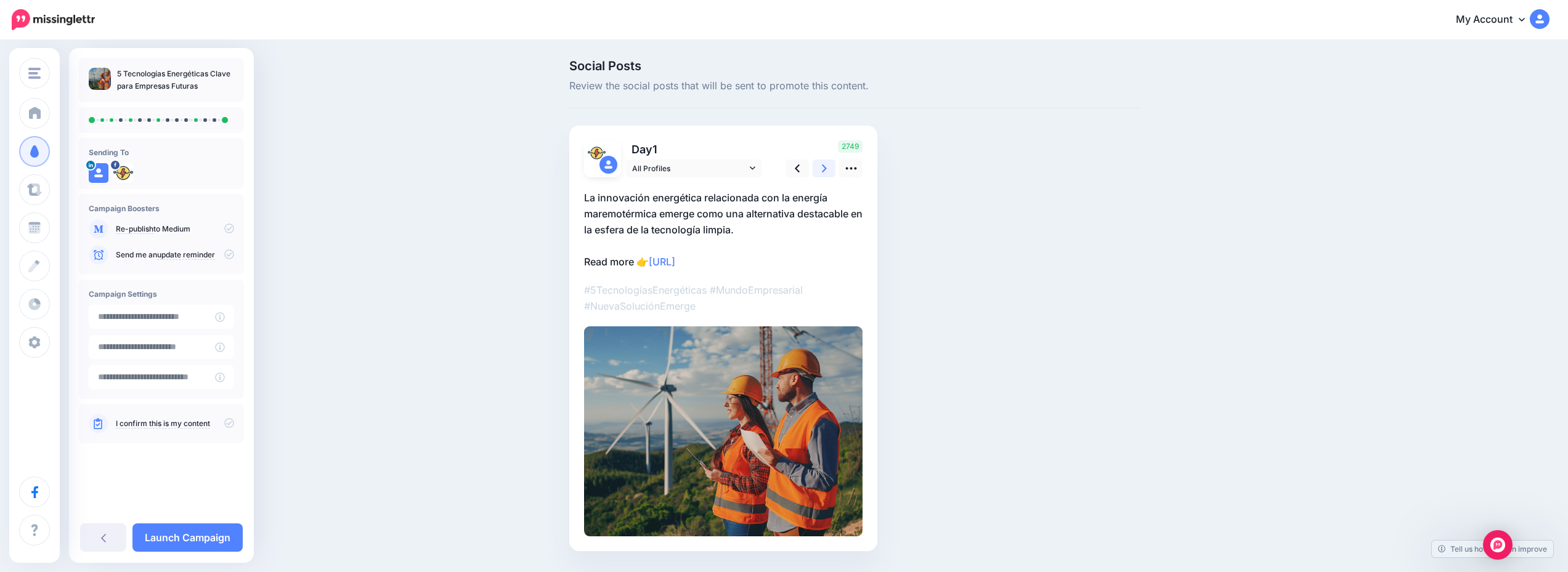
click at [827, 170] on icon at bounding box center [824, 168] width 5 height 13
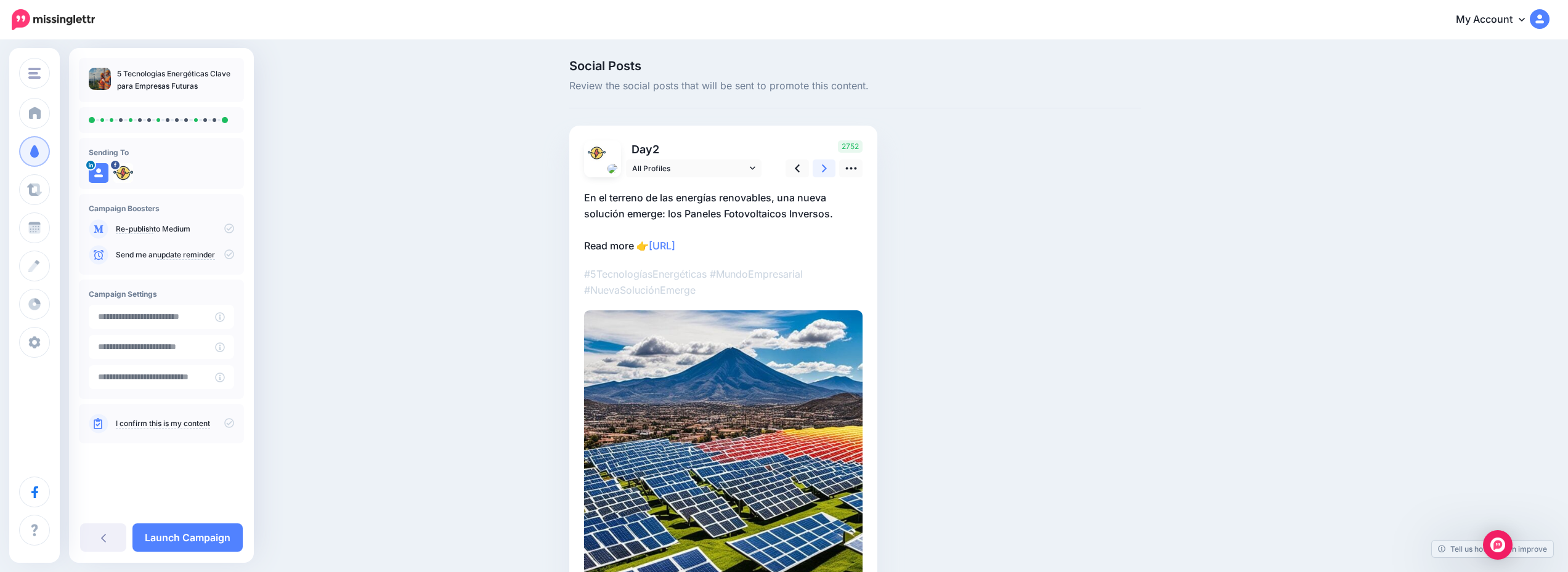
click at [827, 170] on icon at bounding box center [824, 168] width 5 height 13
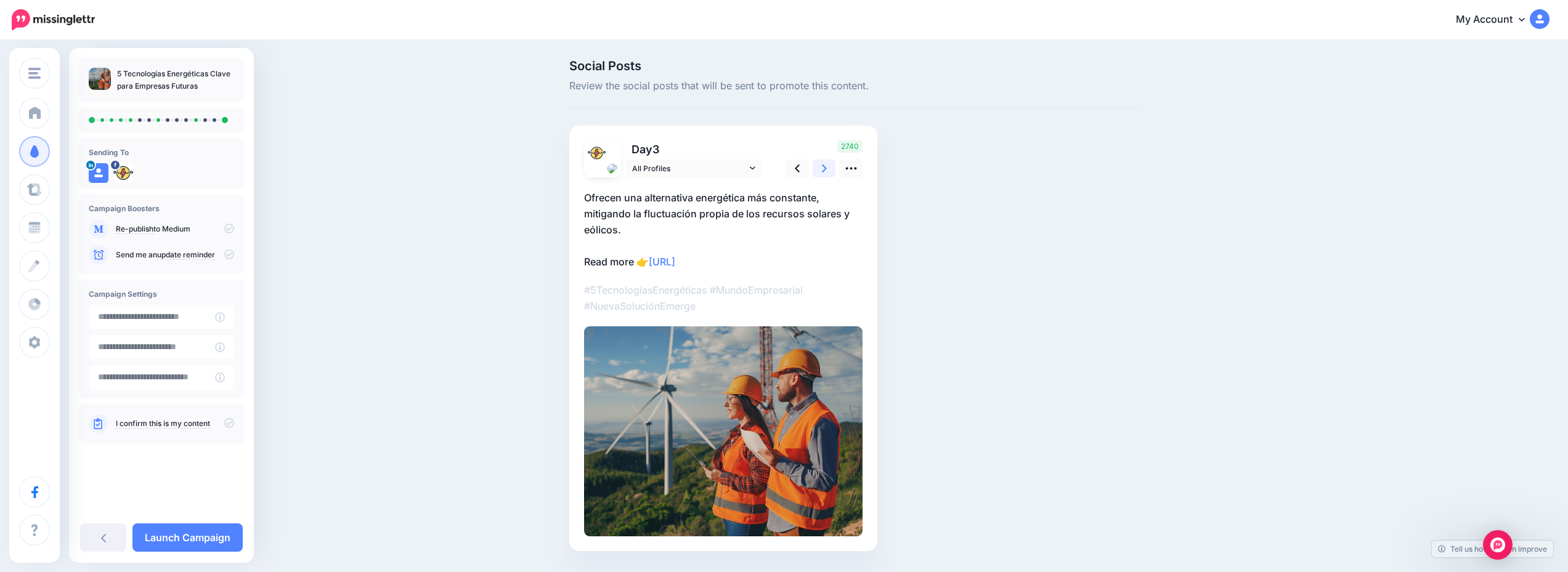
click at [827, 170] on icon at bounding box center [824, 168] width 5 height 13
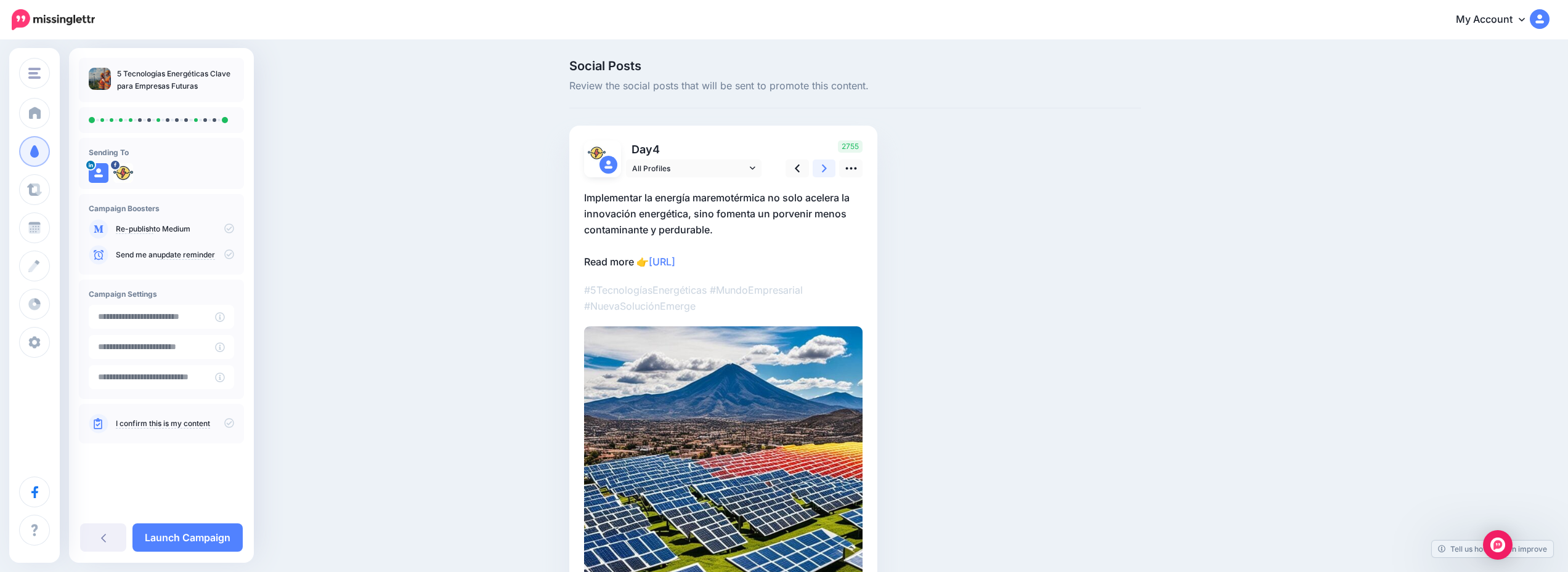
click at [827, 170] on icon at bounding box center [824, 168] width 5 height 13
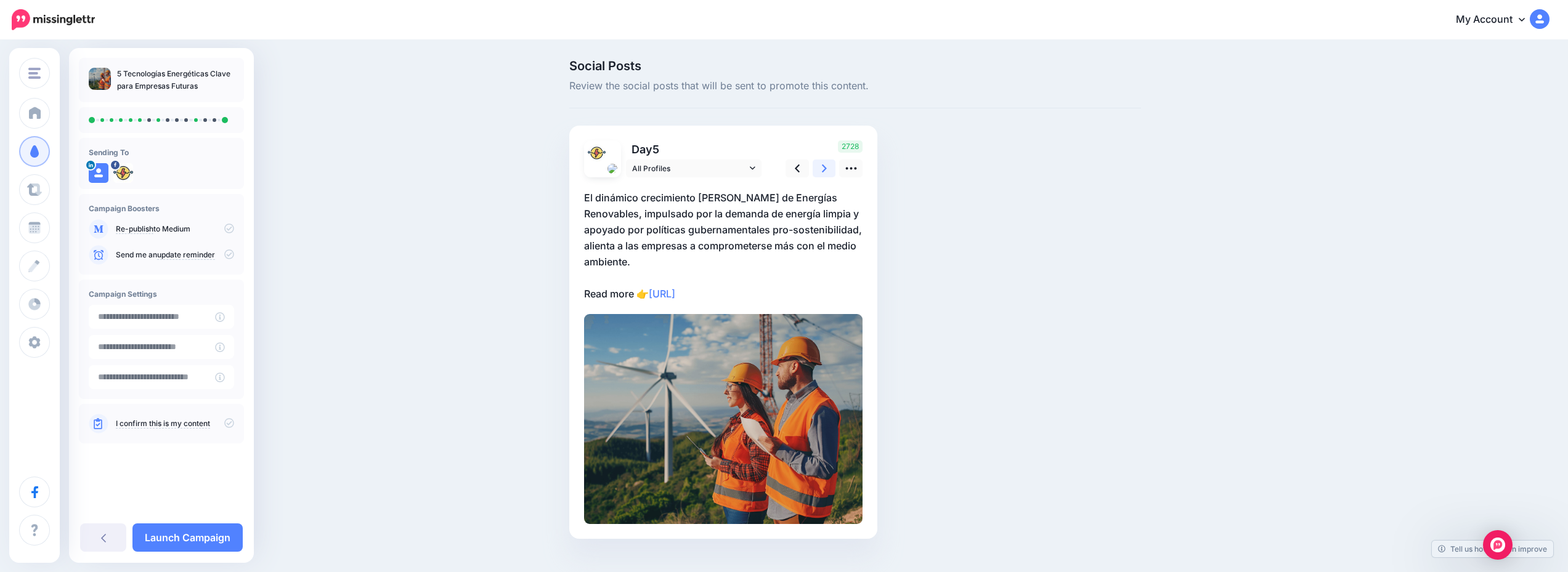
click at [827, 170] on icon at bounding box center [824, 168] width 5 height 13
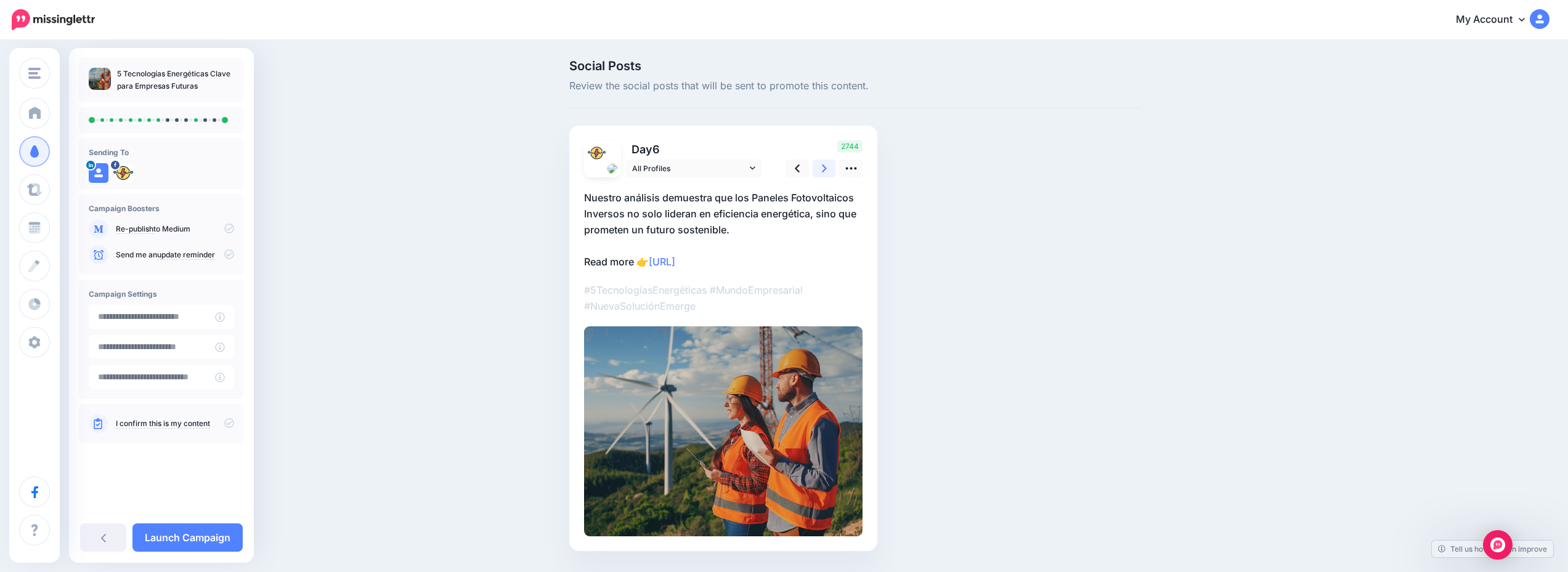
click at [827, 170] on icon at bounding box center [824, 168] width 5 height 13
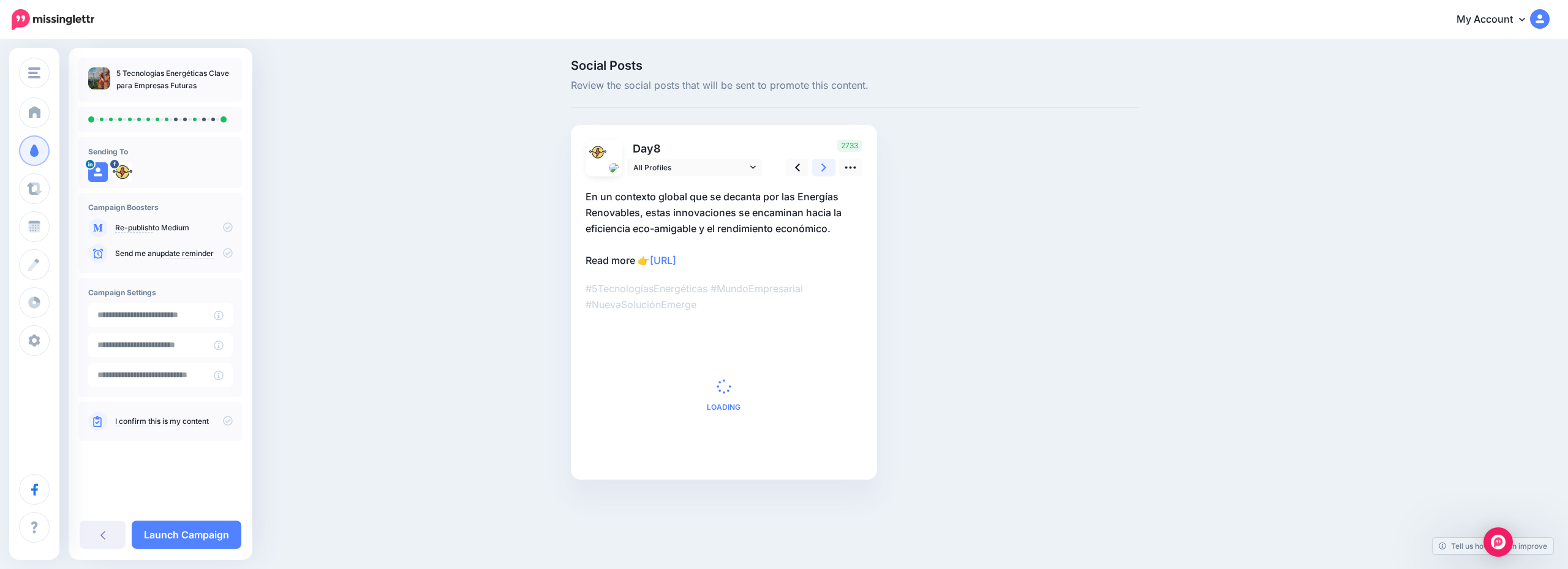
click at [823, 169] on icon at bounding box center [823, 167] width 5 height 13
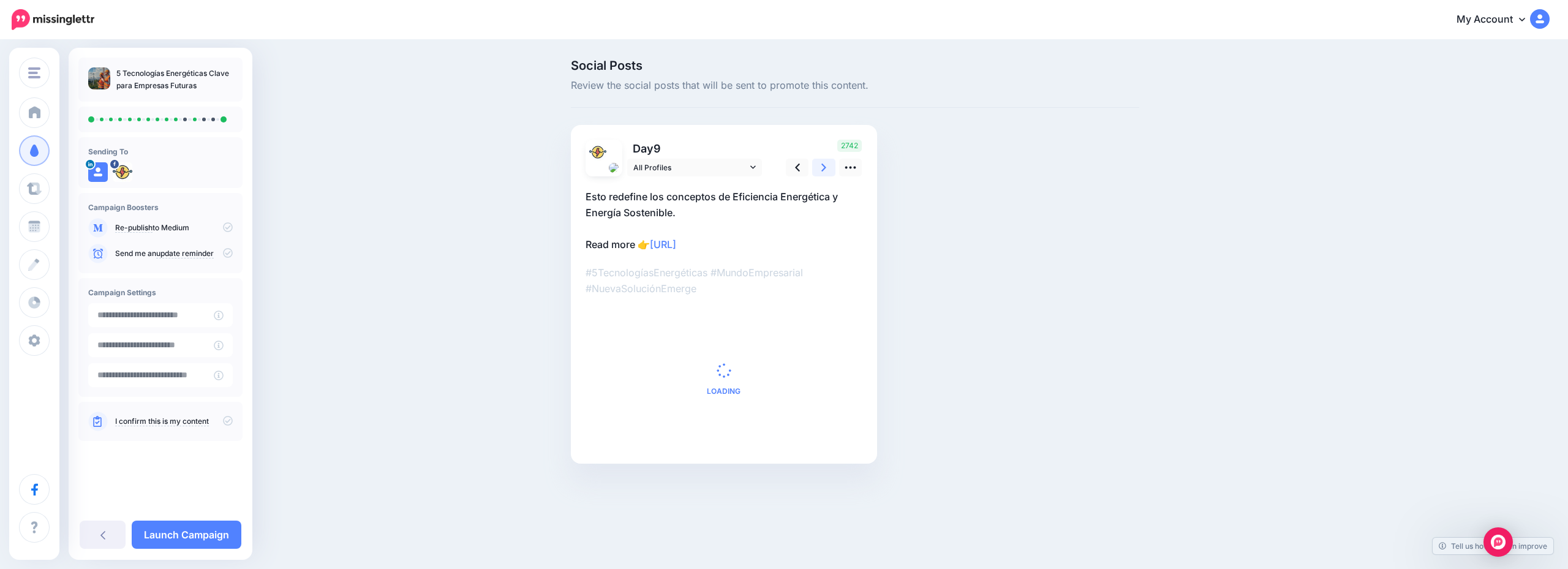
click at [823, 169] on icon at bounding box center [823, 167] width 5 height 13
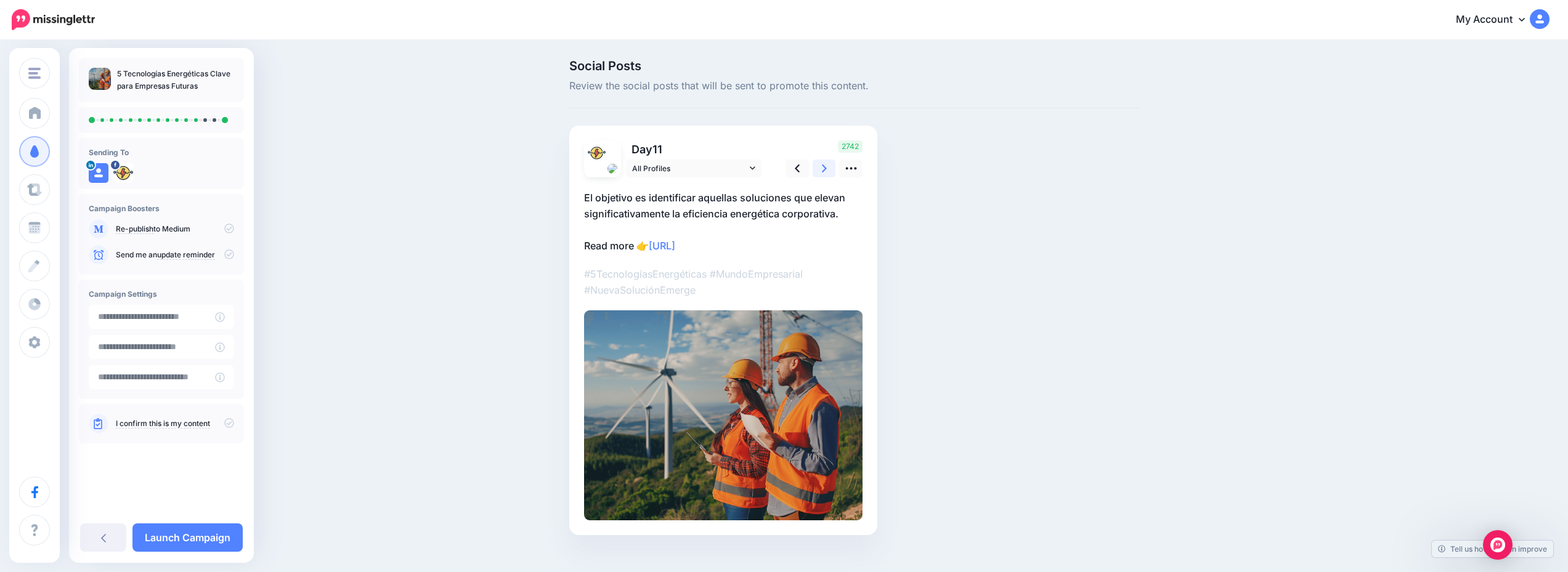
click at [827, 170] on icon at bounding box center [824, 168] width 5 height 13
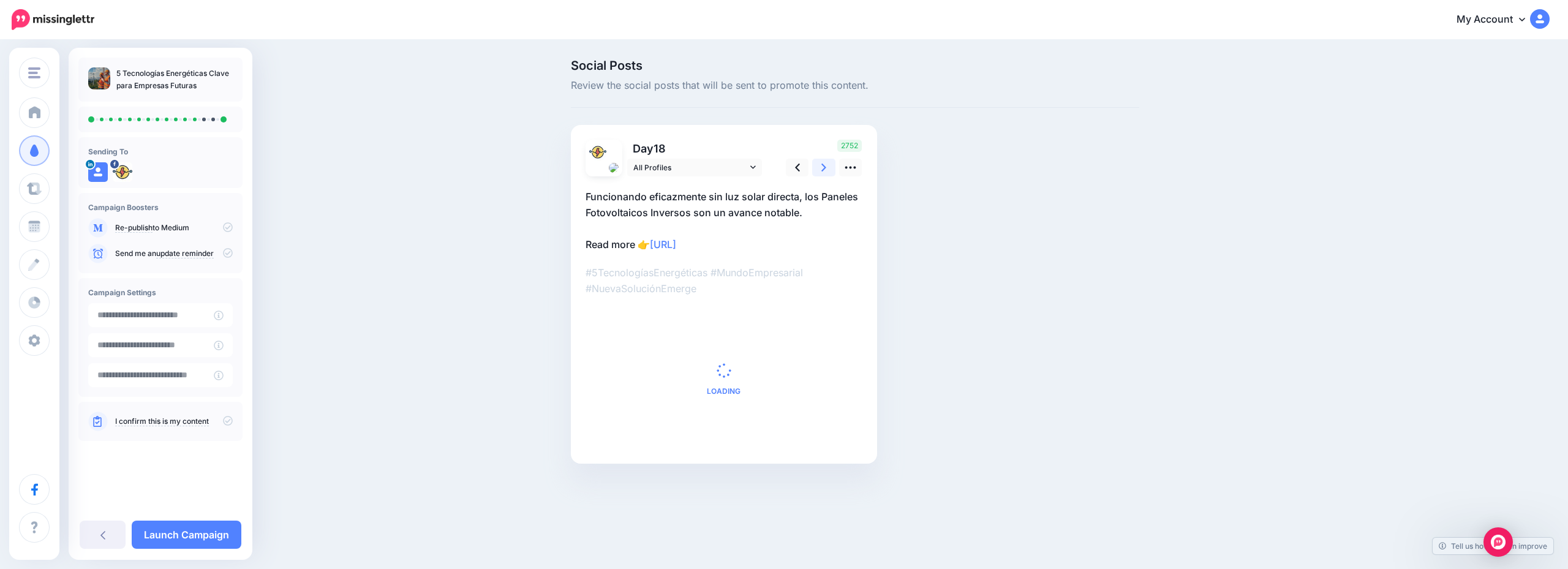
click at [823, 169] on icon at bounding box center [823, 167] width 5 height 13
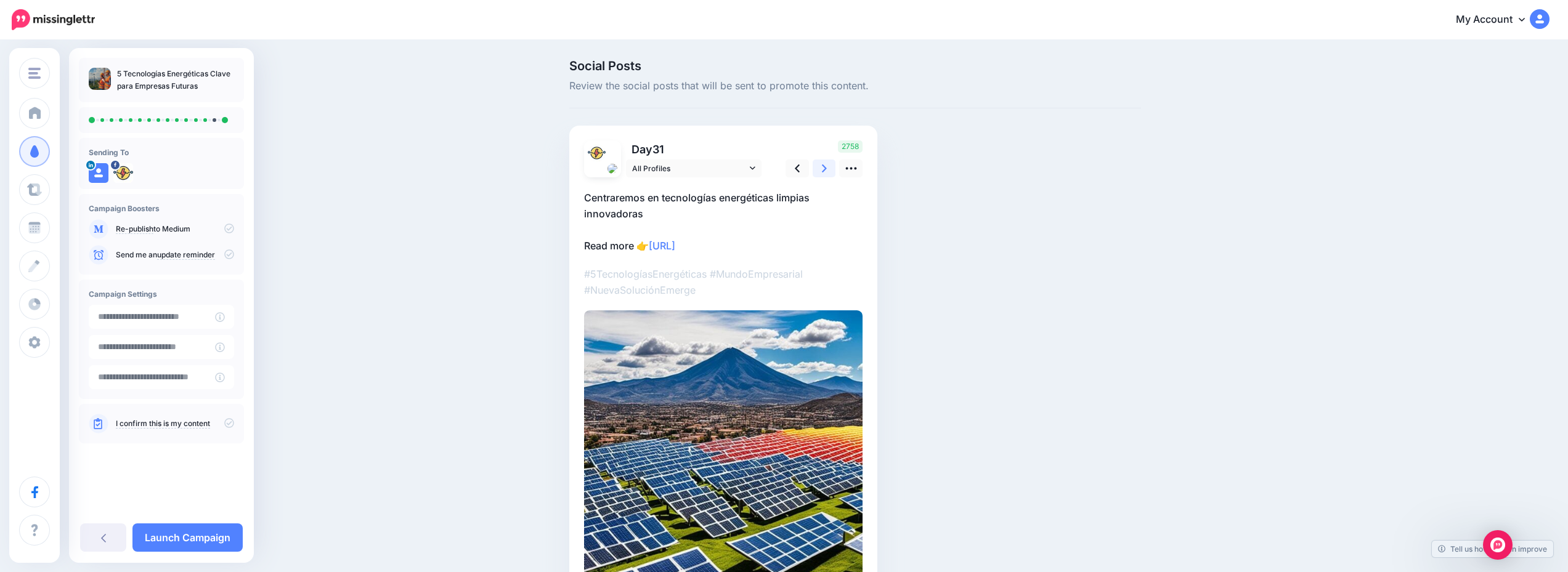
click at [827, 170] on icon at bounding box center [824, 168] width 5 height 13
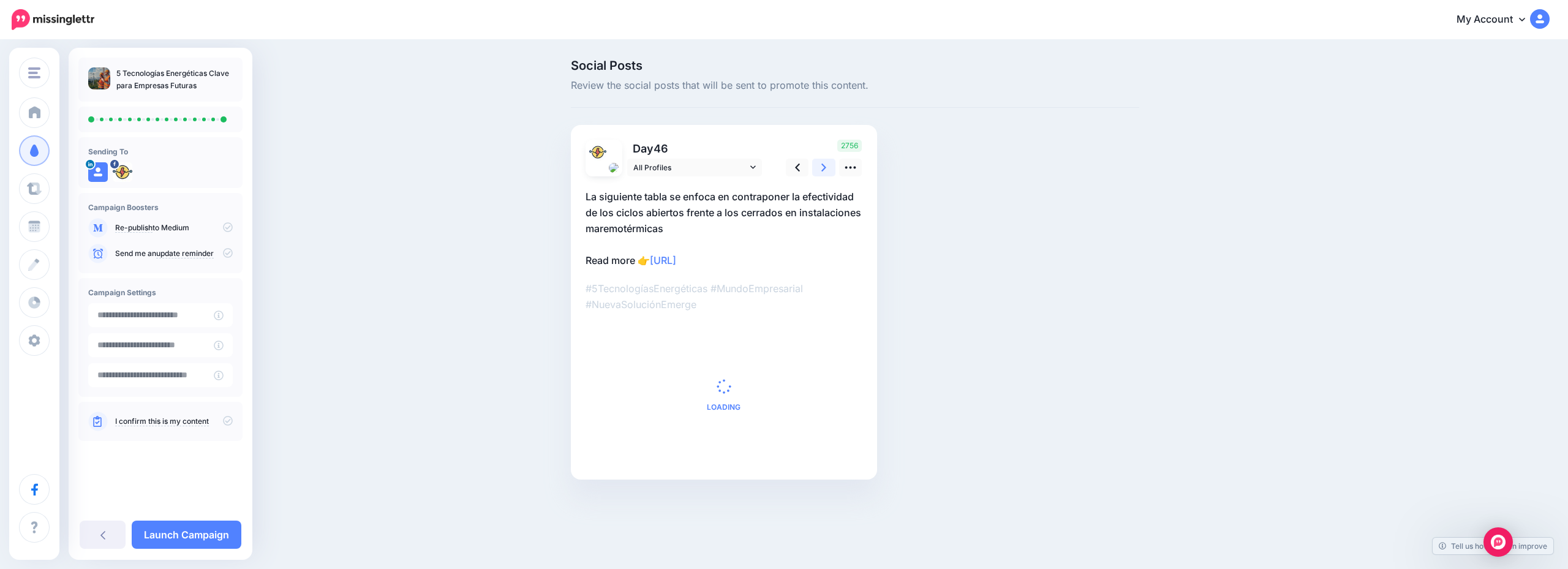
click at [823, 169] on icon at bounding box center [823, 167] width 5 height 13
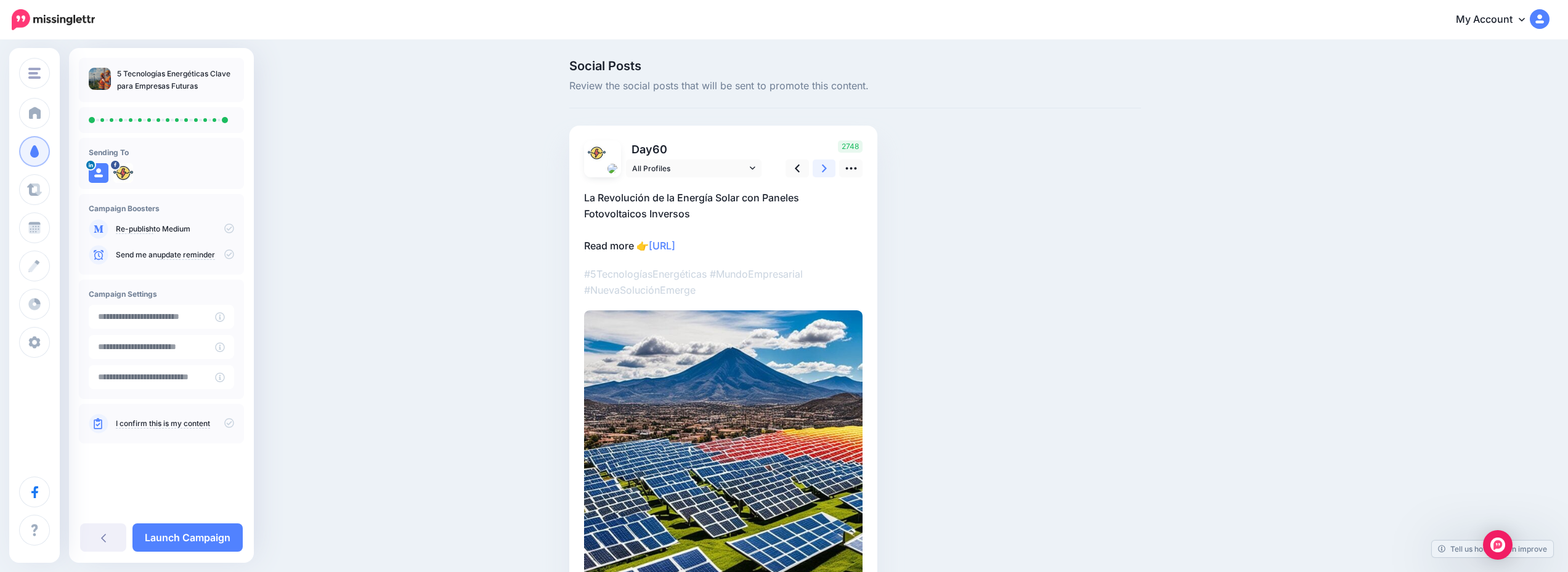
click at [827, 170] on icon at bounding box center [824, 168] width 5 height 13
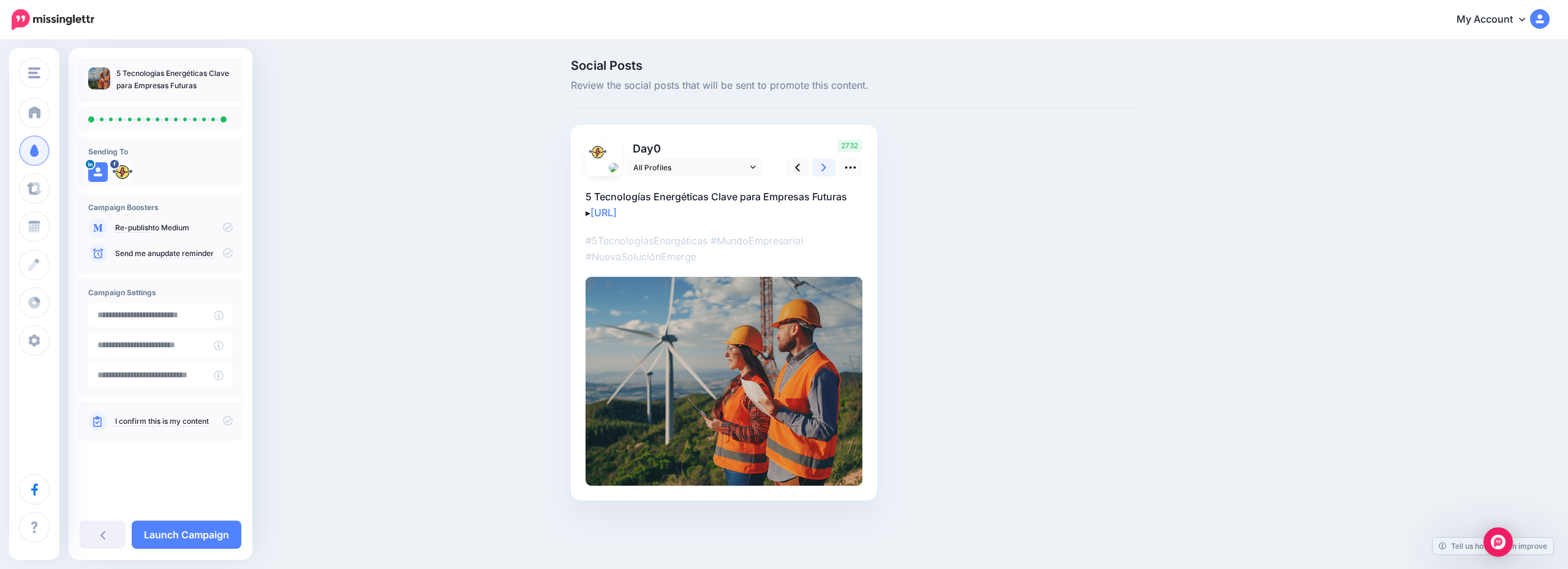
click at [823, 169] on icon at bounding box center [823, 167] width 5 height 13
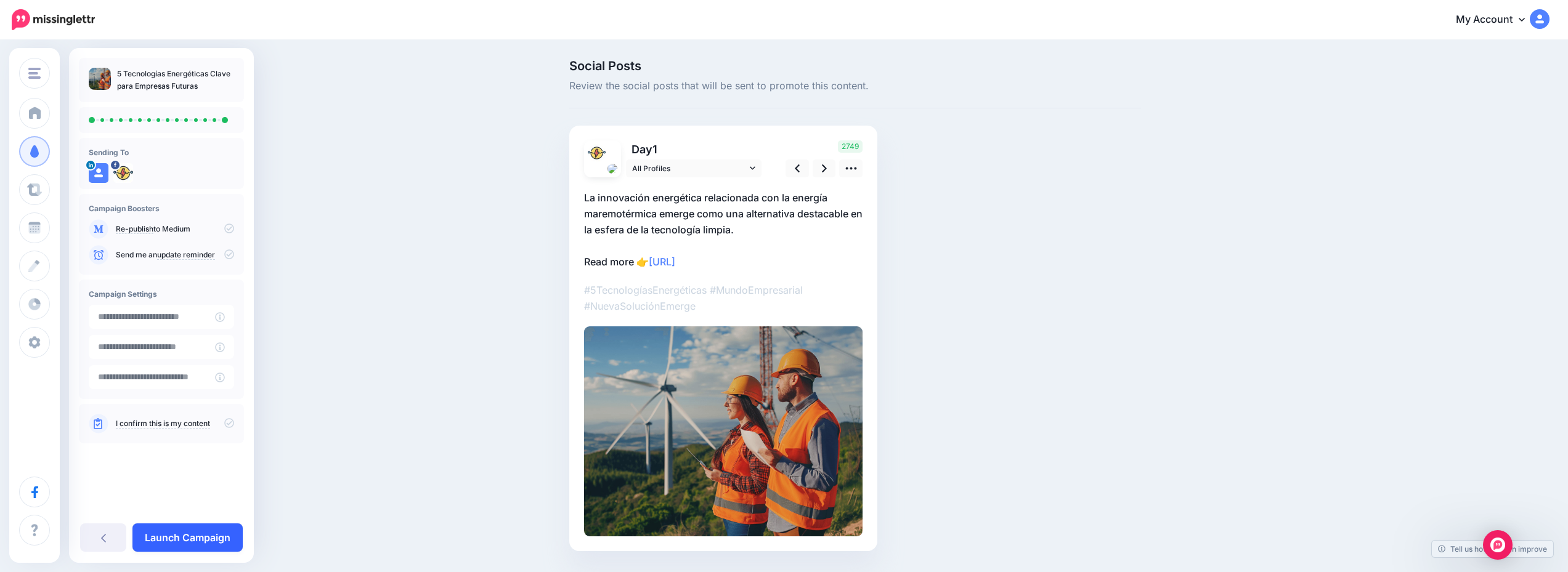
click at [220, 530] on link "Launch Campaign" at bounding box center [187, 538] width 110 height 28
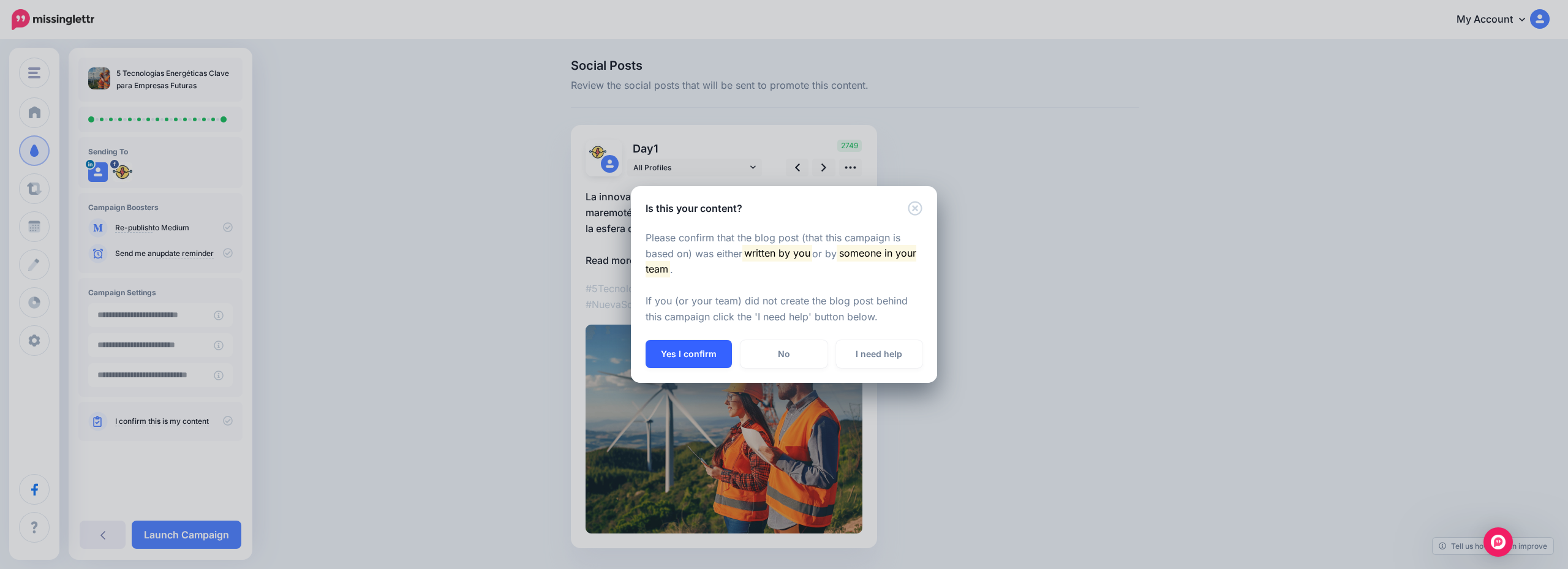
click at [704, 347] on button "Yes I confirm" at bounding box center [689, 354] width 86 height 28
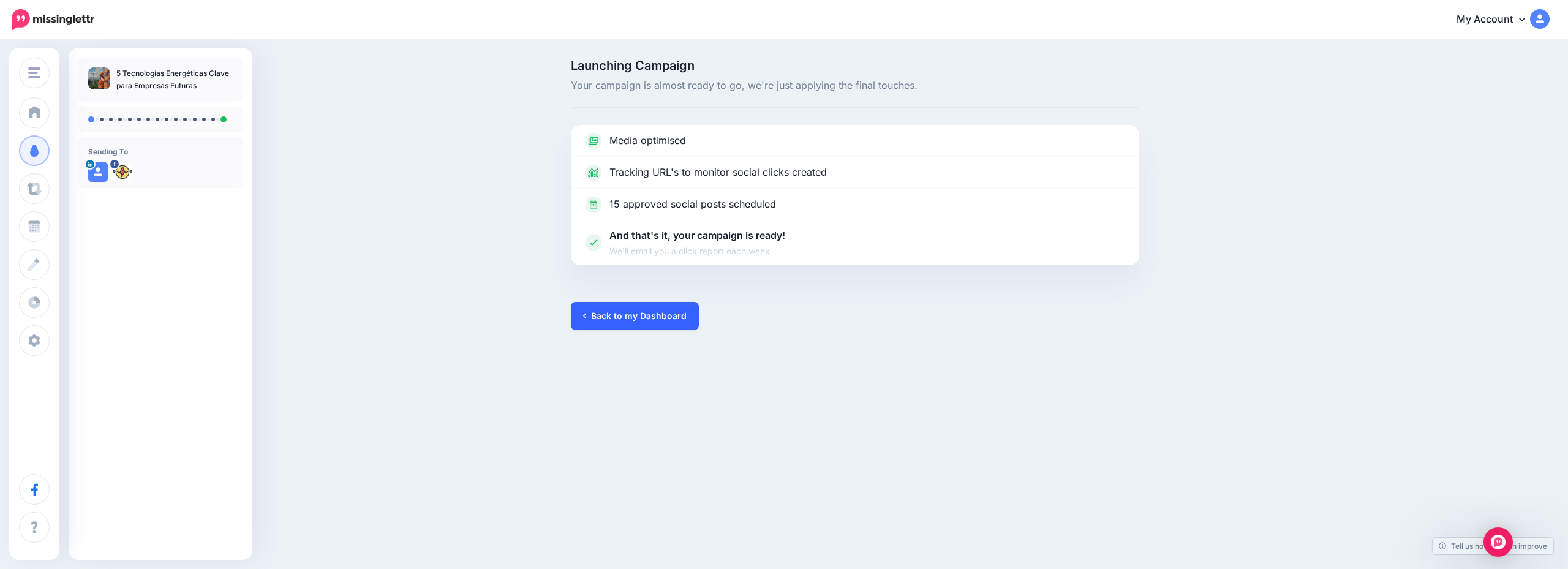
click at [614, 329] on link "Back to my Dashboard" at bounding box center [635, 316] width 128 height 28
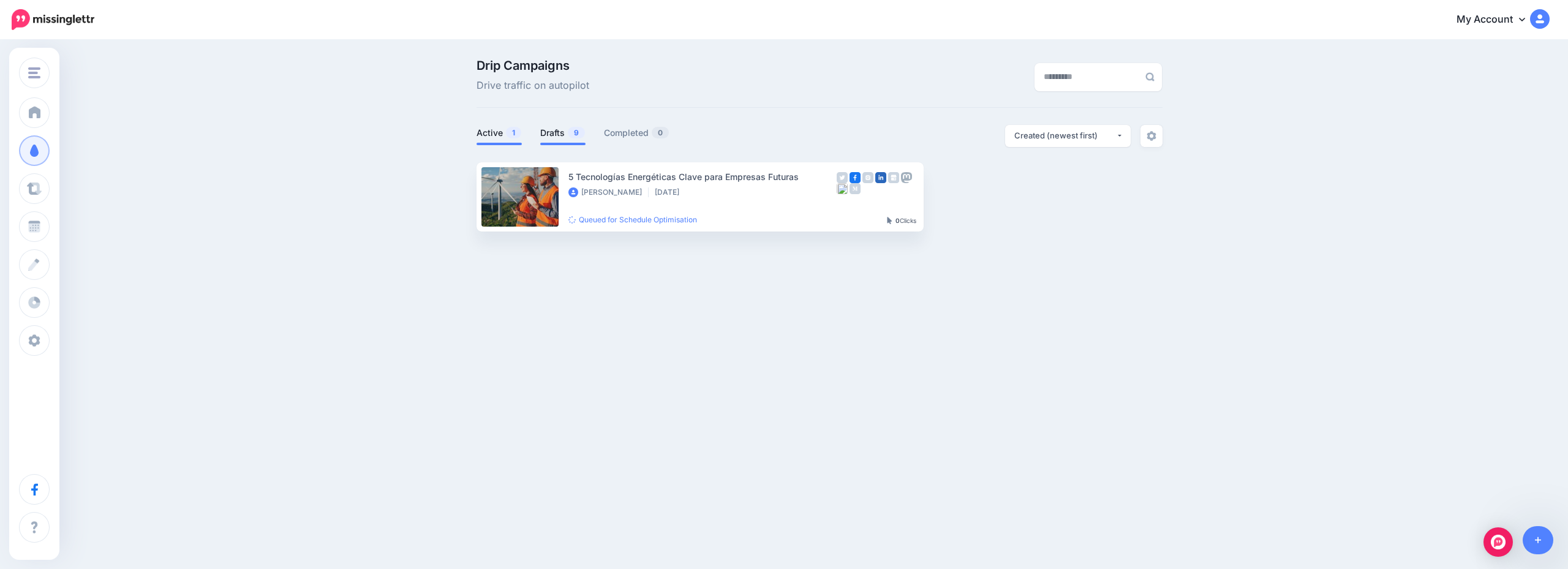
click at [564, 126] on link "Drafts 9" at bounding box center [563, 133] width 45 height 15
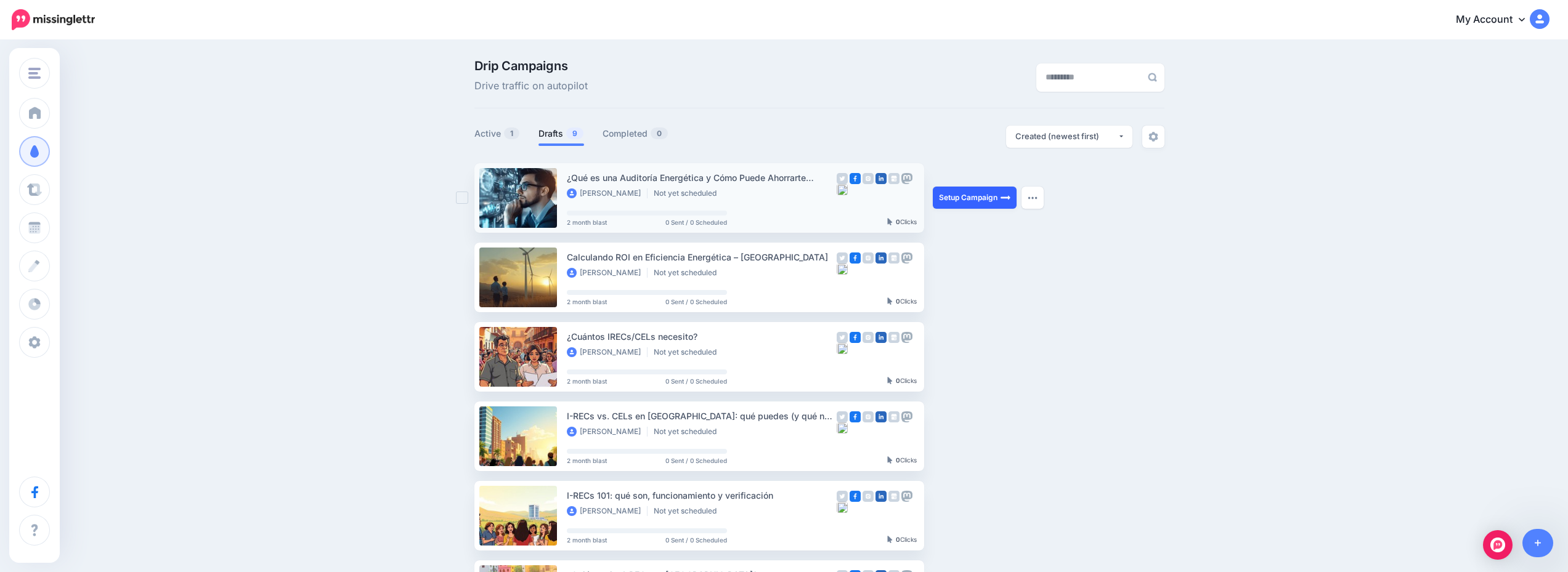
click at [968, 199] on link "Setup Campaign" at bounding box center [974, 197] width 84 height 22
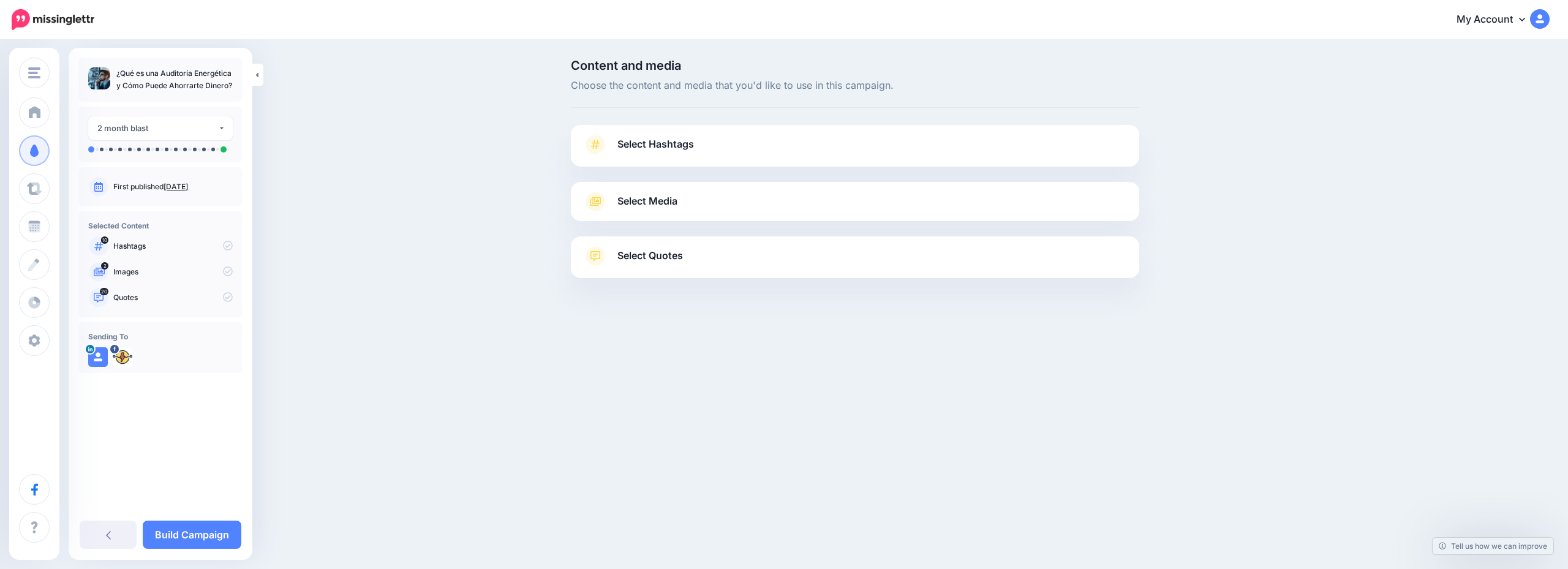
click at [761, 153] on link "Select Hashtags" at bounding box center [855, 151] width 544 height 32
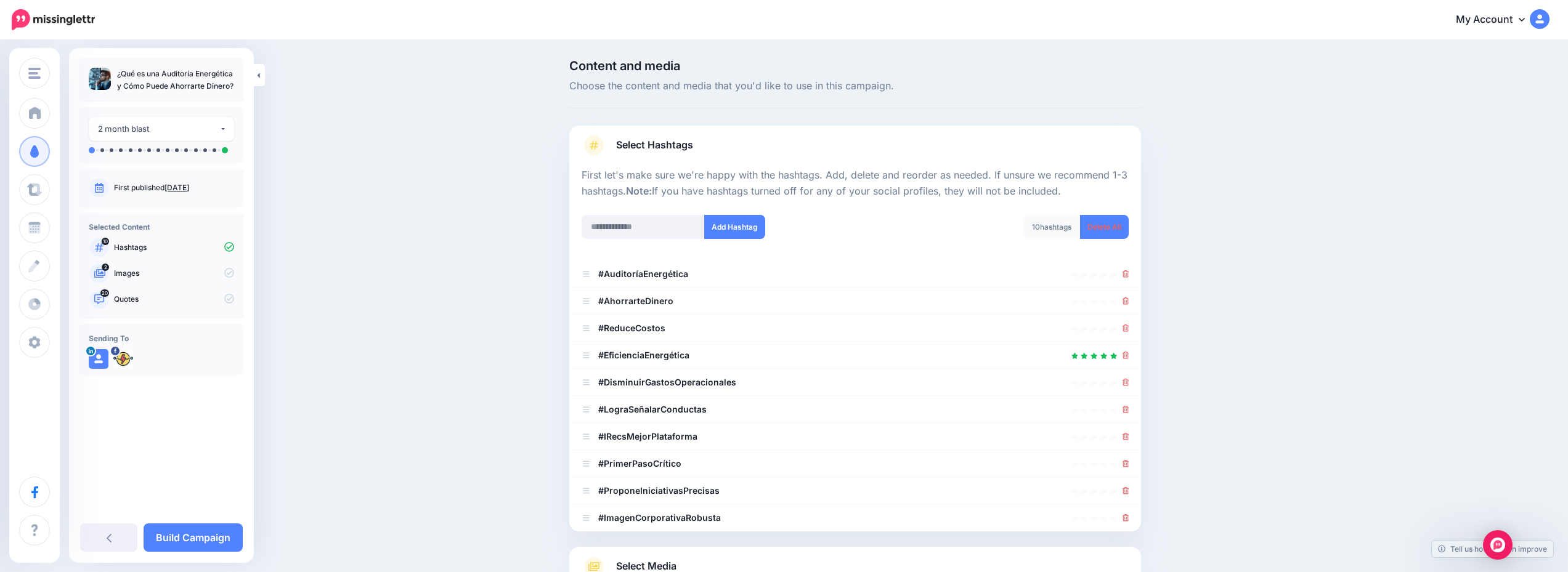
click at [755, 545] on div at bounding box center [855, 539] width 571 height 15
click at [759, 550] on div "Select Media Next, let's make sure we have the best media for this campaign. De…" at bounding box center [855, 567] width 571 height 40
click at [761, 557] on link "Select Media" at bounding box center [855, 566] width 547 height 19
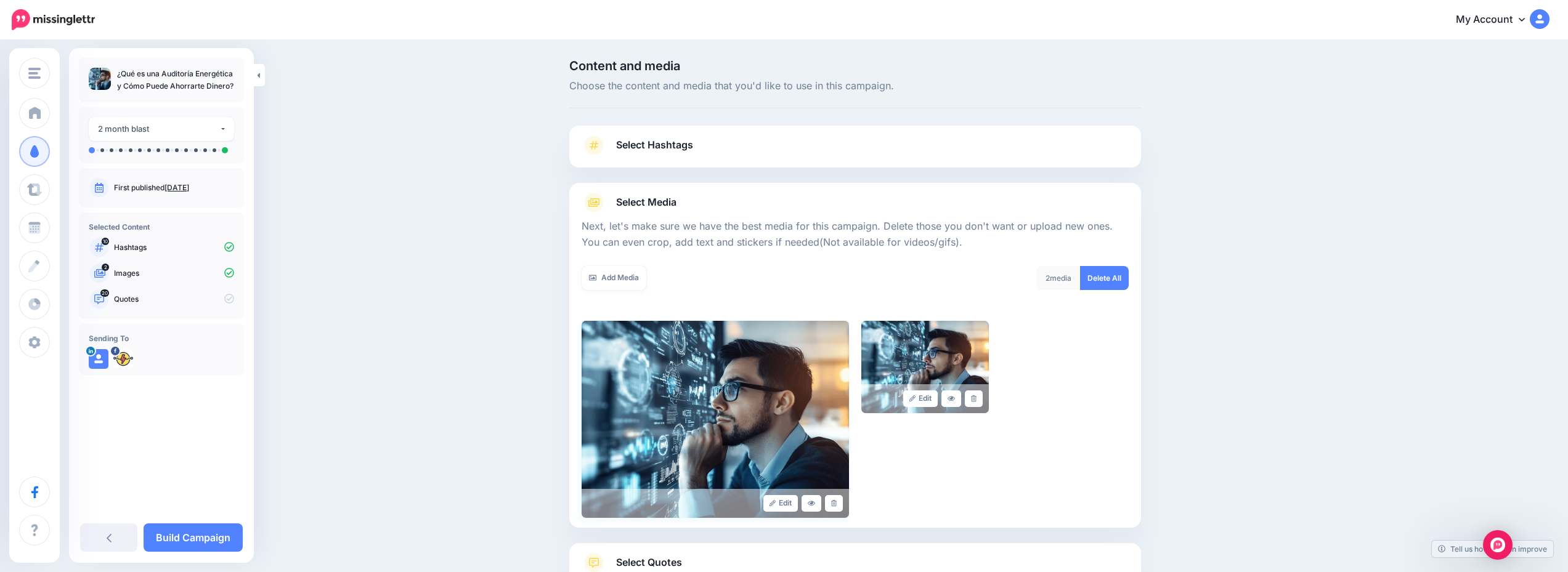
scroll to position [93, 0]
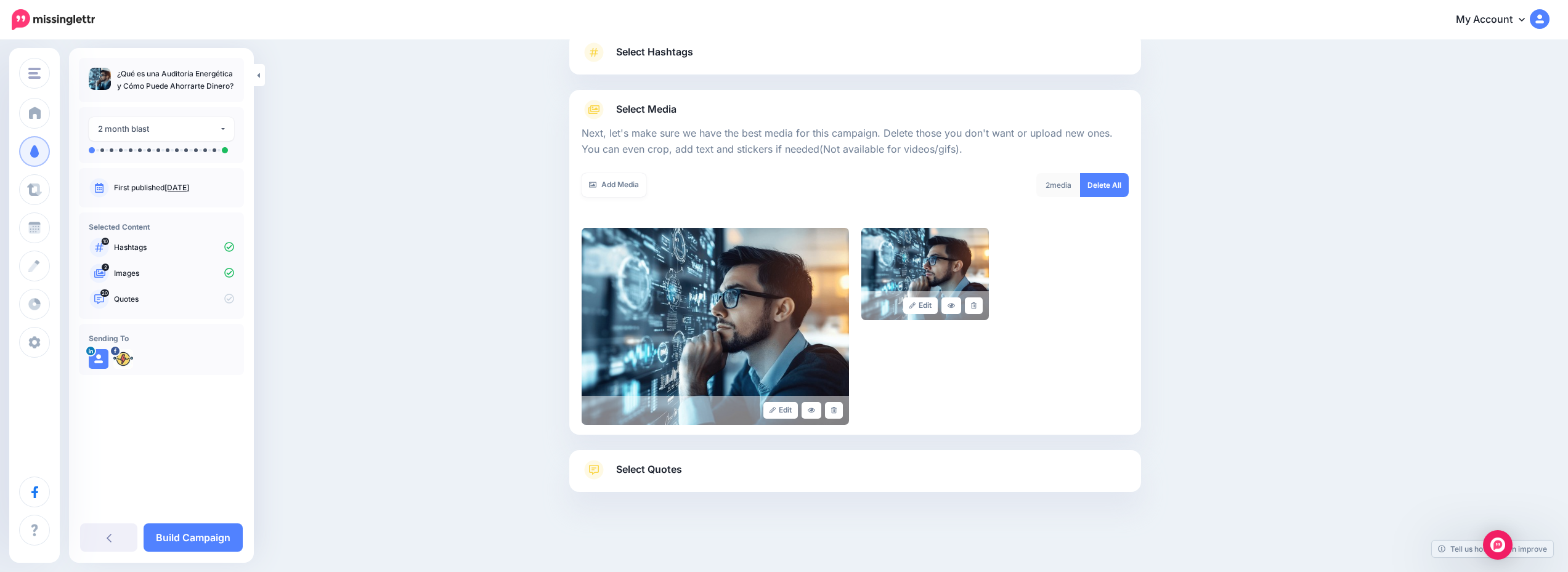
click at [796, 479] on link "Select Quotes" at bounding box center [855, 476] width 547 height 32
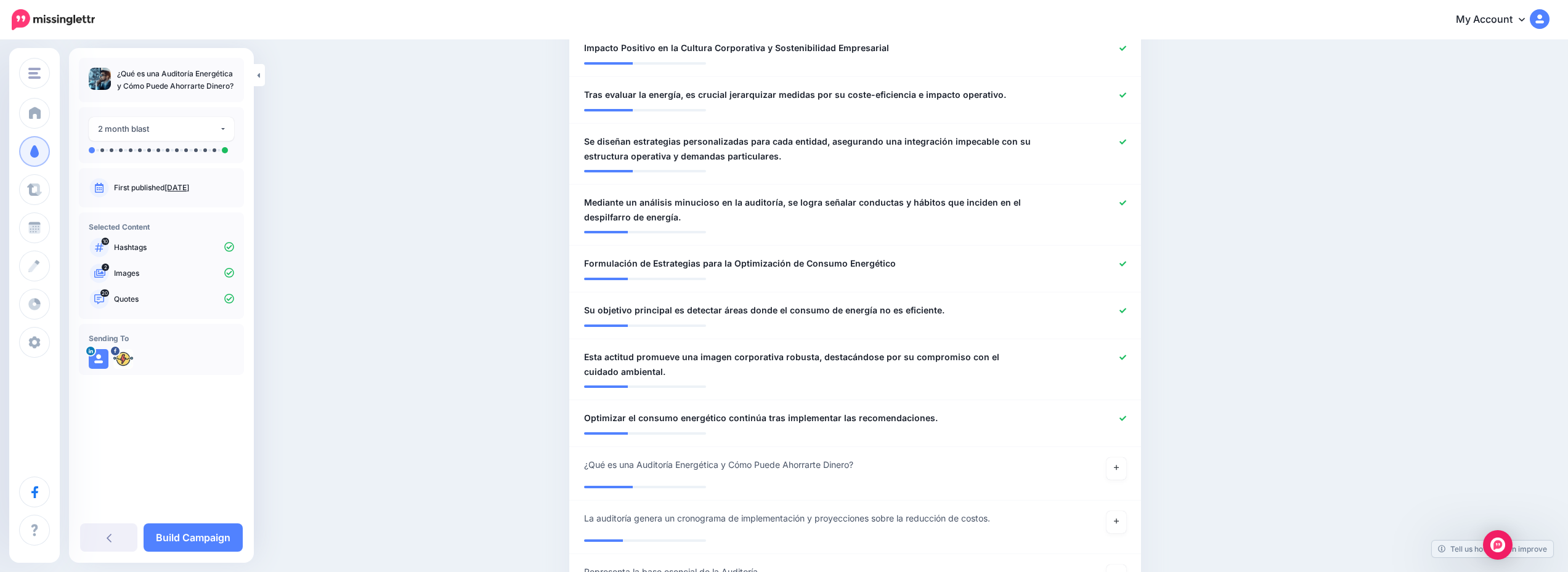
scroll to position [1170, 0]
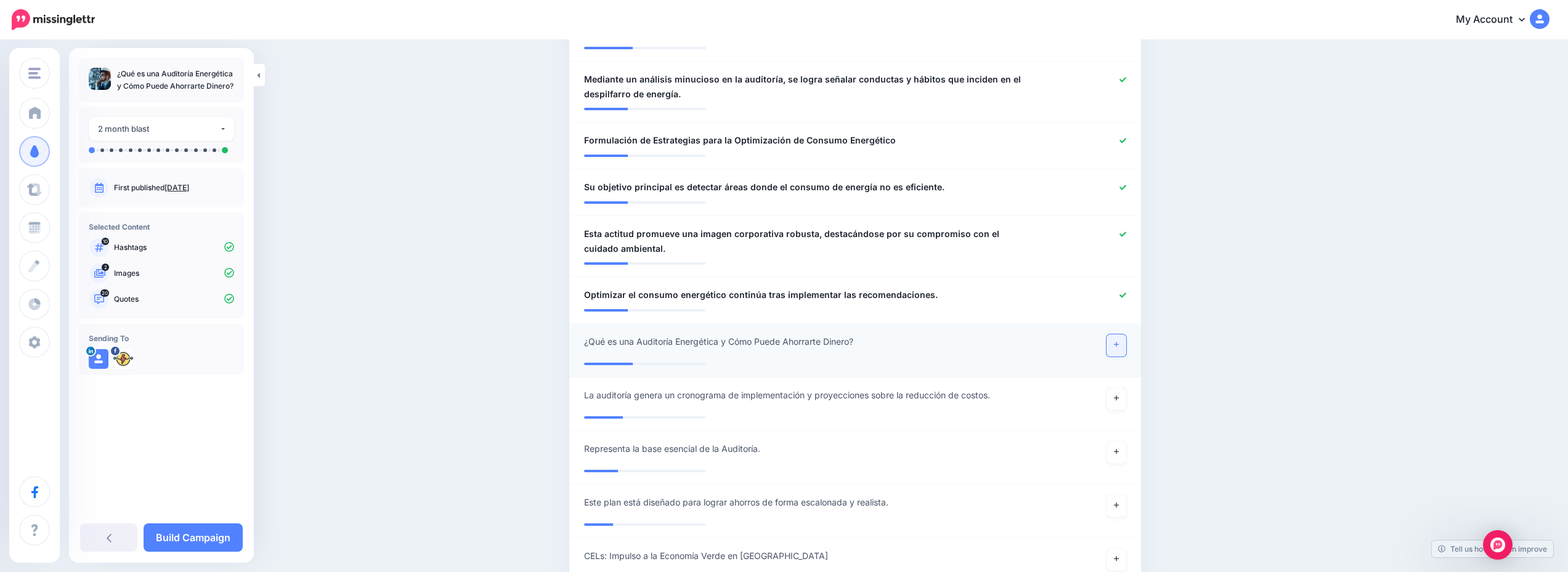
click at [1126, 344] on link at bounding box center [1116, 345] width 19 height 22
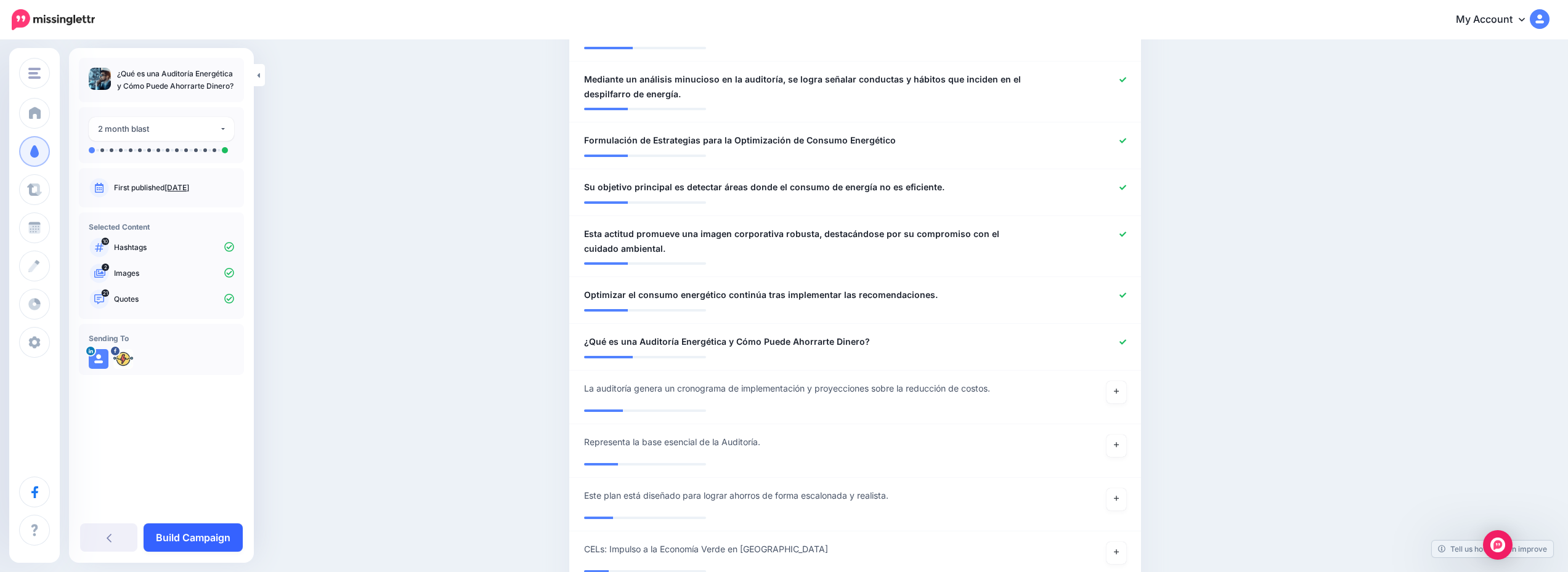
click at [189, 537] on link "Build Campaign" at bounding box center [193, 538] width 99 height 28
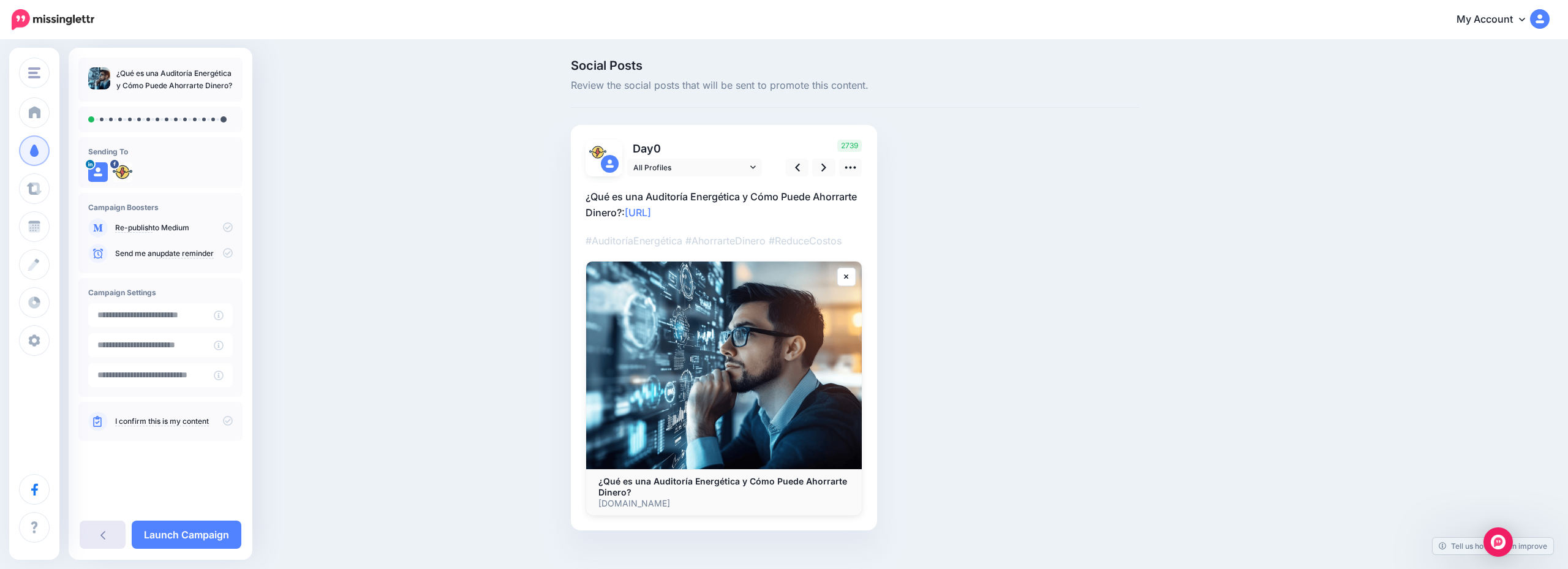
click at [101, 538] on icon at bounding box center [102, 535] width 5 height 10
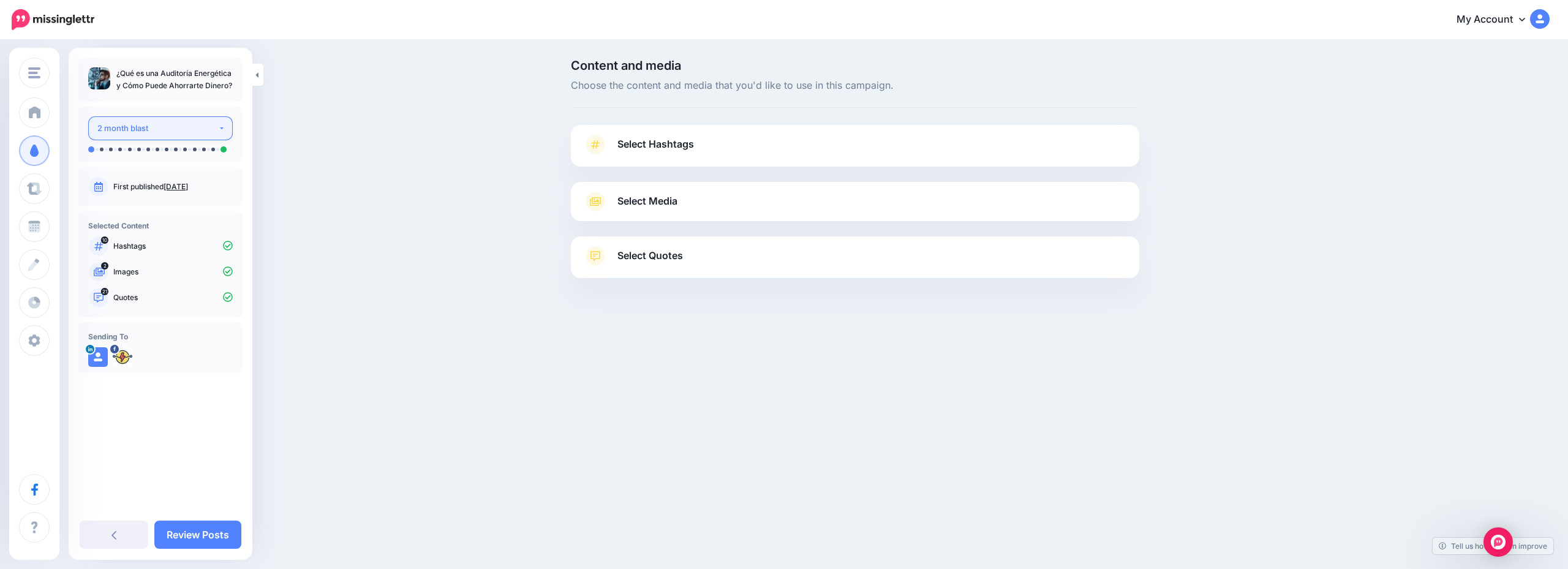
click at [189, 124] on div "2 month blast" at bounding box center [158, 128] width 121 height 14
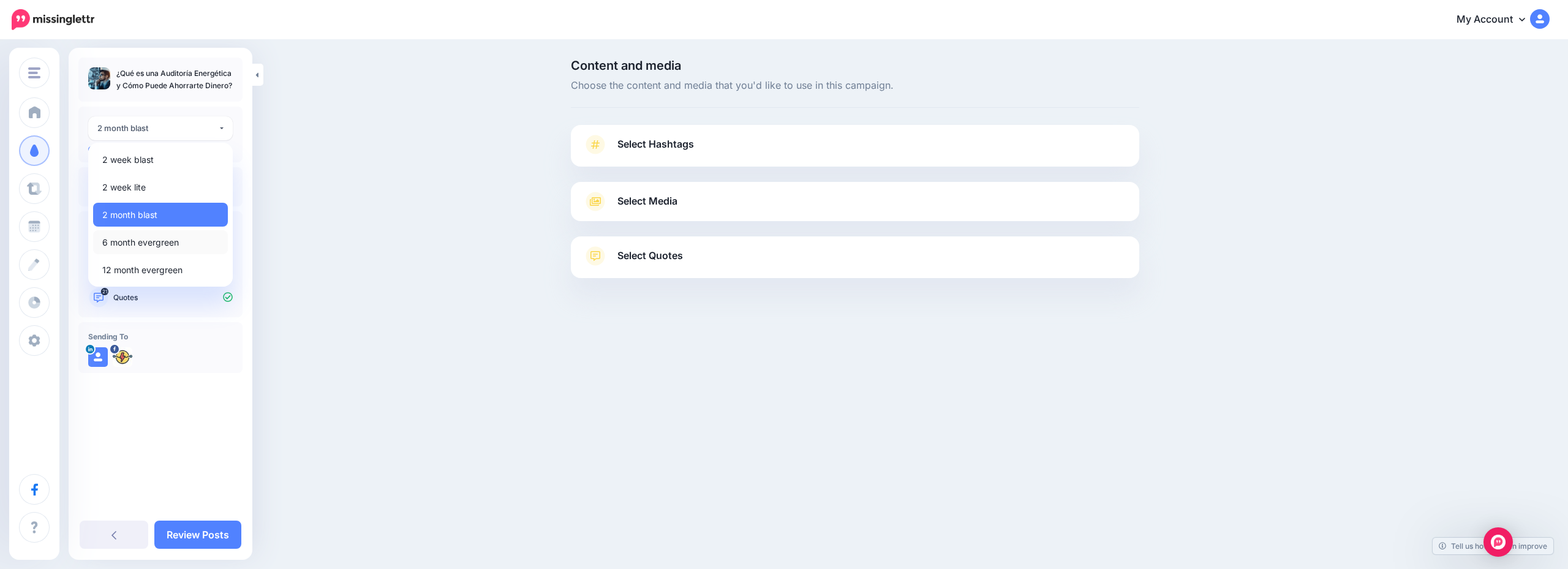
click at [188, 236] on link "6 month evergreen" at bounding box center [160, 242] width 135 height 24
select select "******"
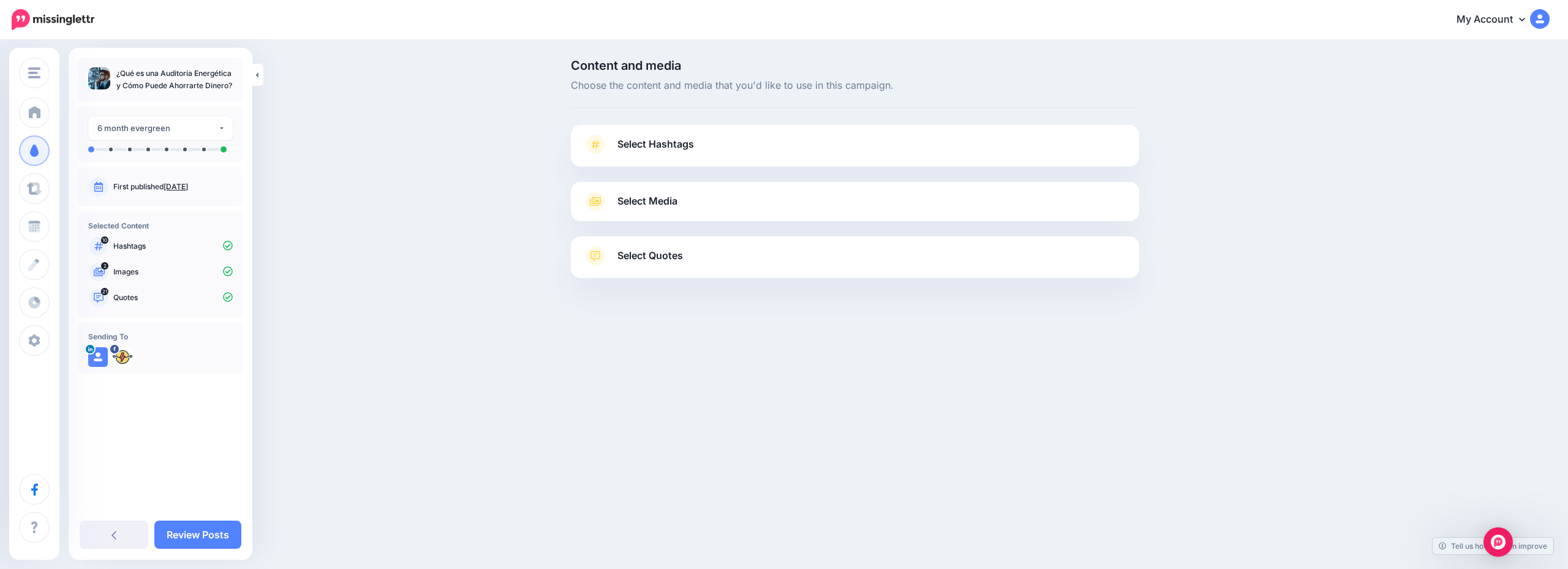
click at [766, 155] on link "Select Hashtags" at bounding box center [855, 151] width 544 height 32
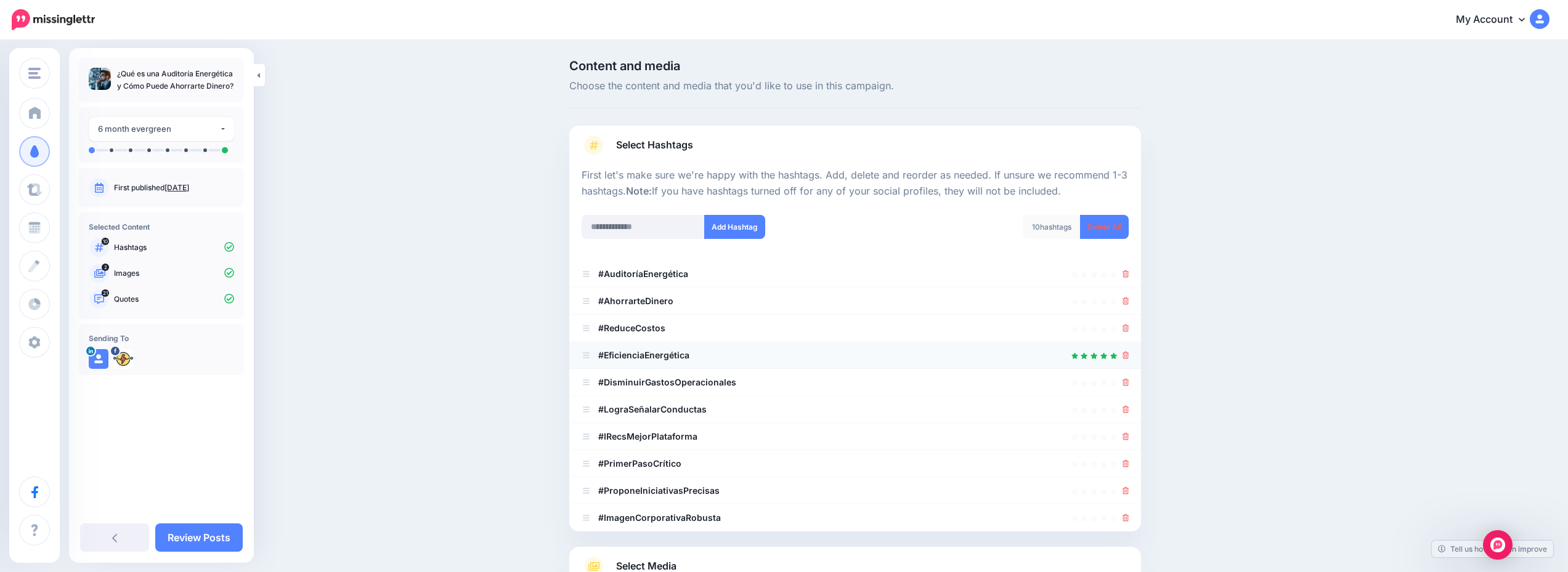
scroll to position [152, 0]
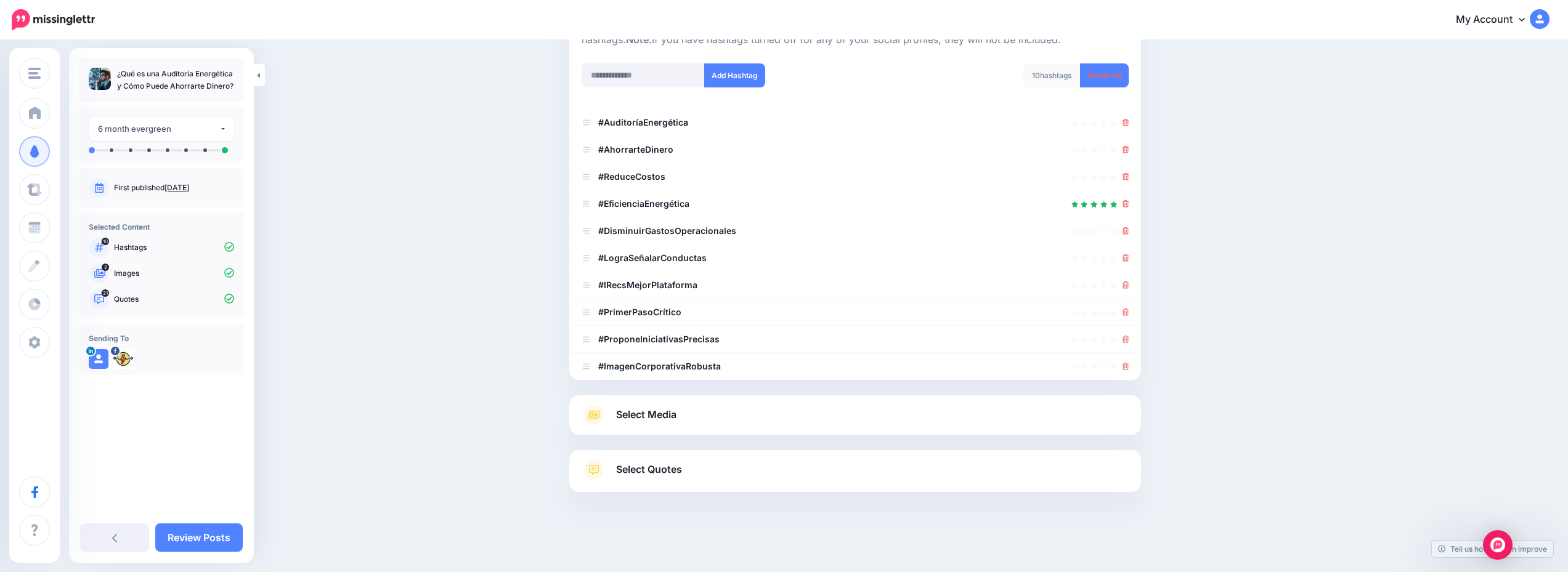
click at [699, 442] on div at bounding box center [855, 442] width 571 height 15
click at [719, 401] on div "Select Media Next, let's make sure we have the best media for this campaign. De…" at bounding box center [855, 415] width 571 height 40
click at [735, 412] on link "Select Media" at bounding box center [855, 415] width 547 height 19
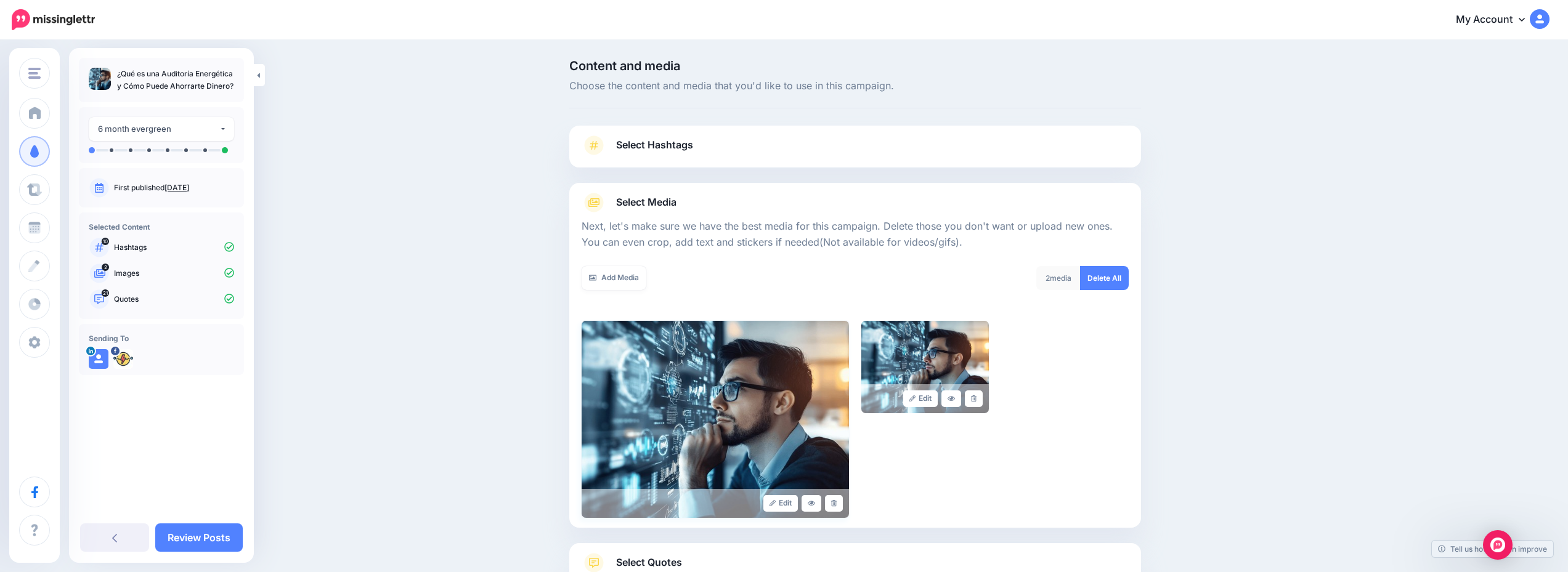
scroll to position [93, 0]
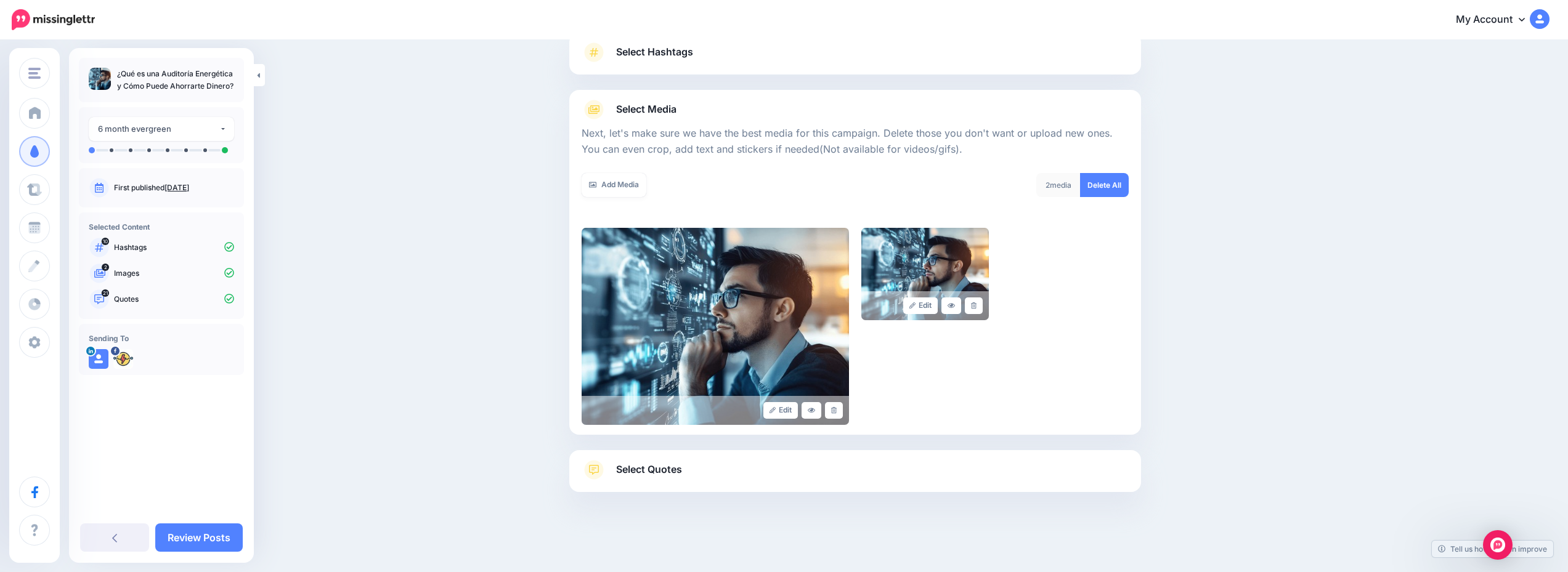
click at [751, 462] on link "Select Quotes" at bounding box center [855, 476] width 547 height 32
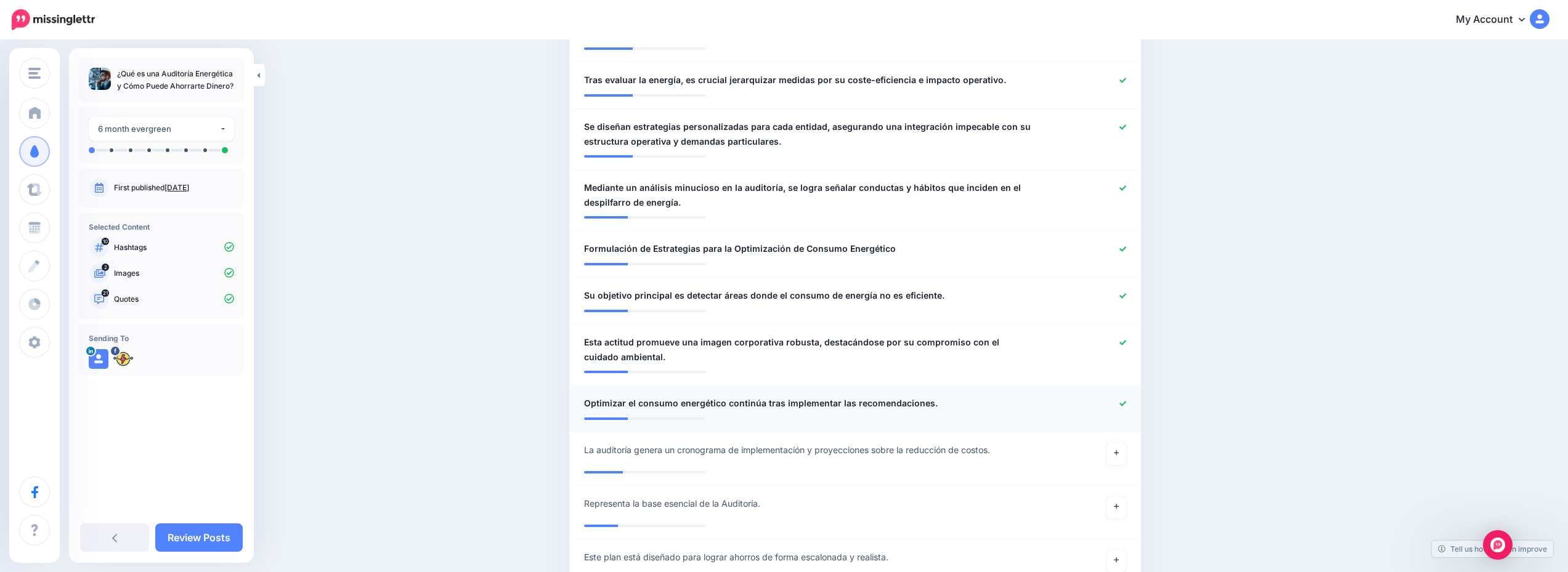
scroll to position [1355, 0]
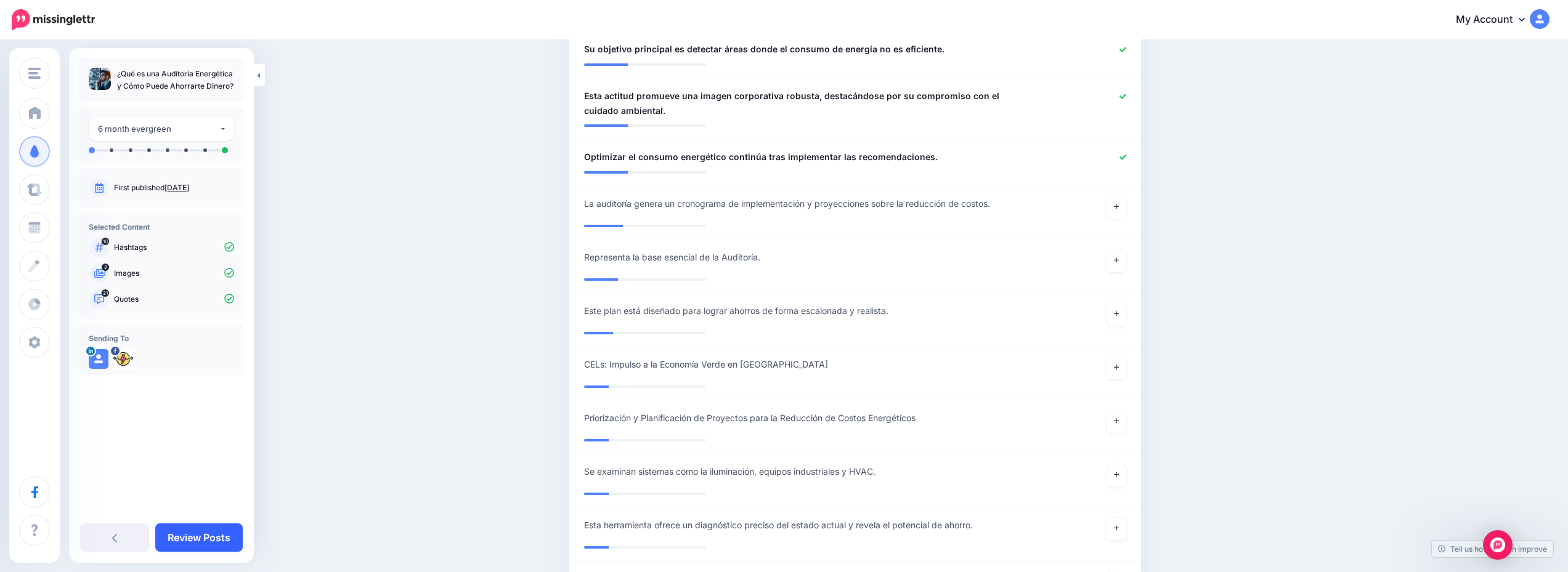
click at [204, 534] on link "Review Posts" at bounding box center [199, 538] width 87 height 28
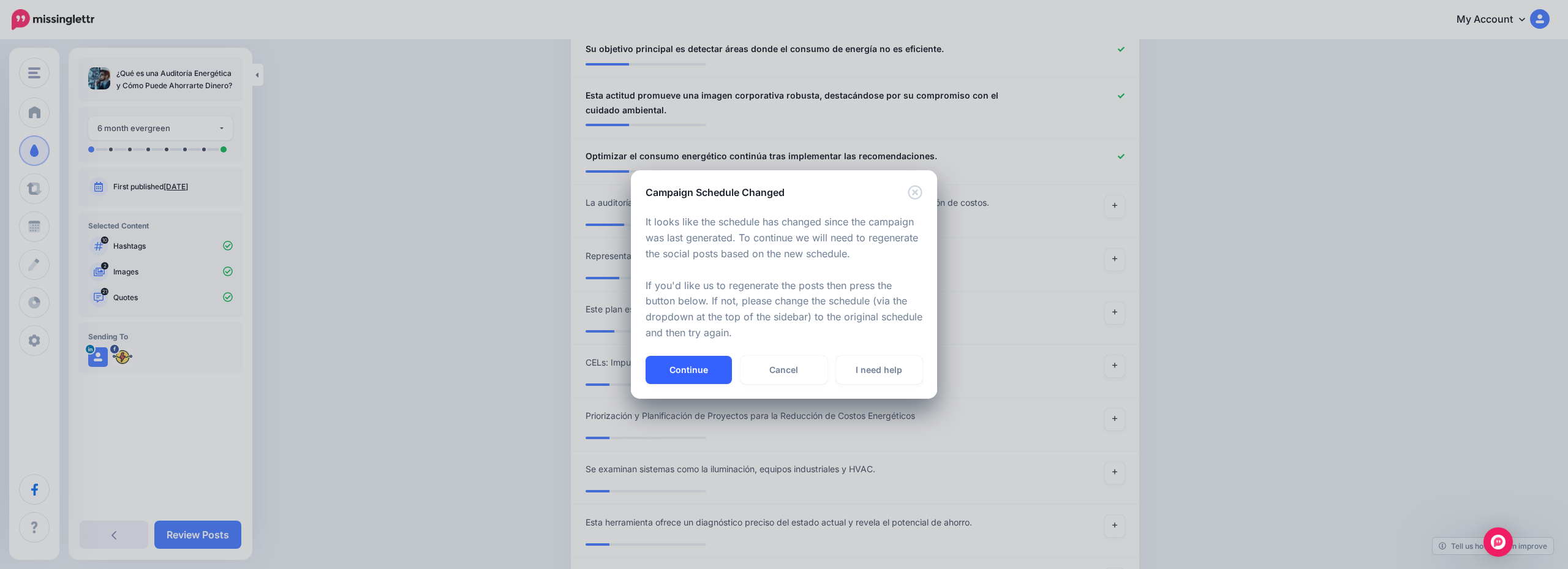
click at [691, 361] on button "Continue" at bounding box center [689, 370] width 86 height 28
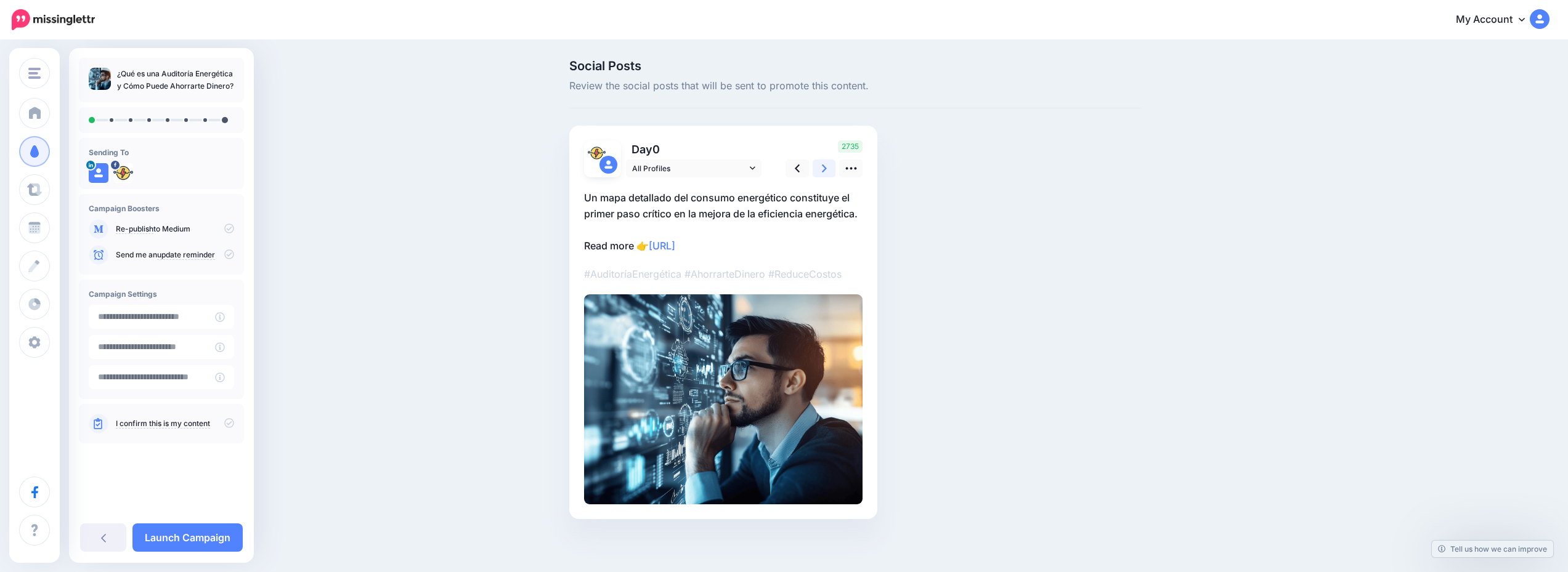
click at [823, 174] on link at bounding box center [824, 169] width 24 height 18
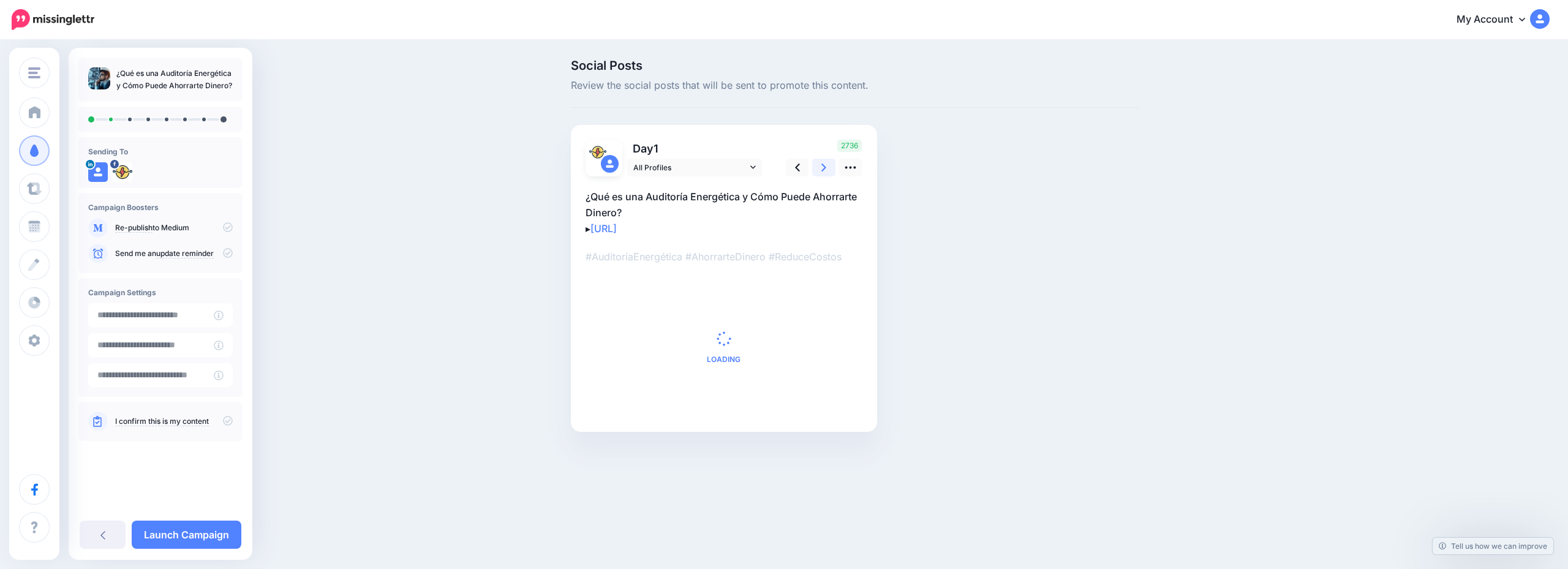
click at [818, 173] on link at bounding box center [823, 168] width 23 height 18
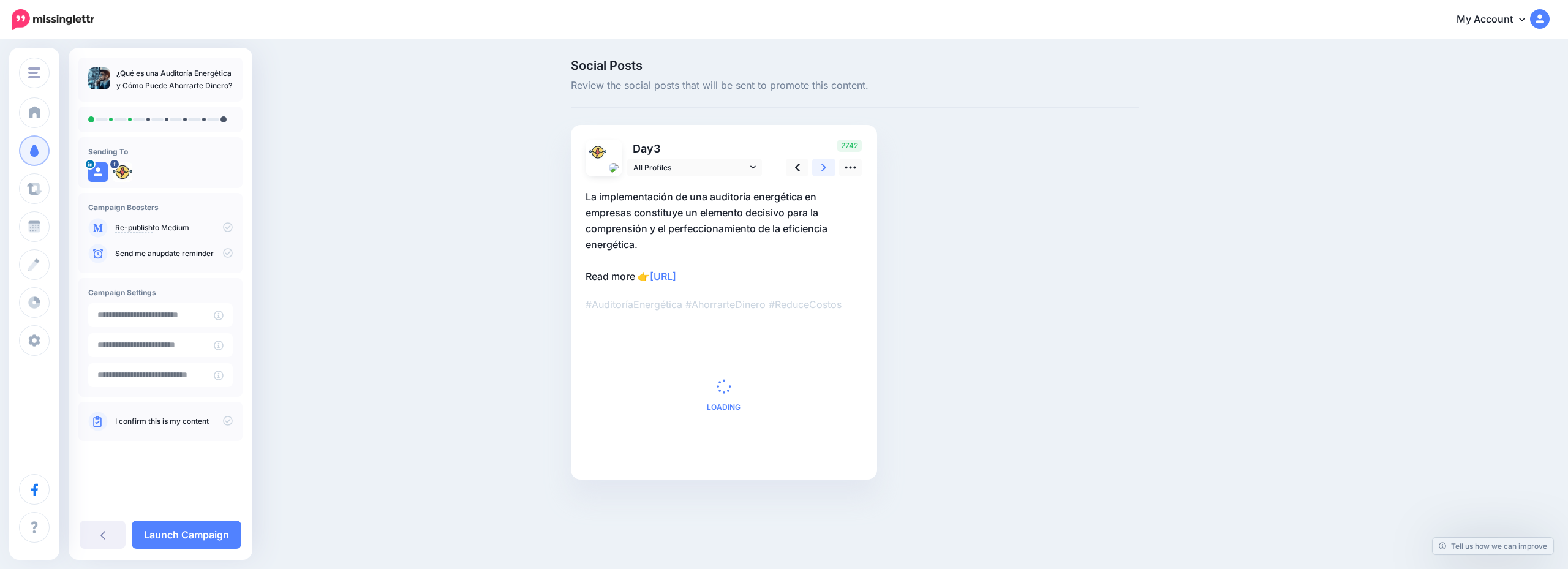
click at [818, 173] on link at bounding box center [823, 168] width 23 height 18
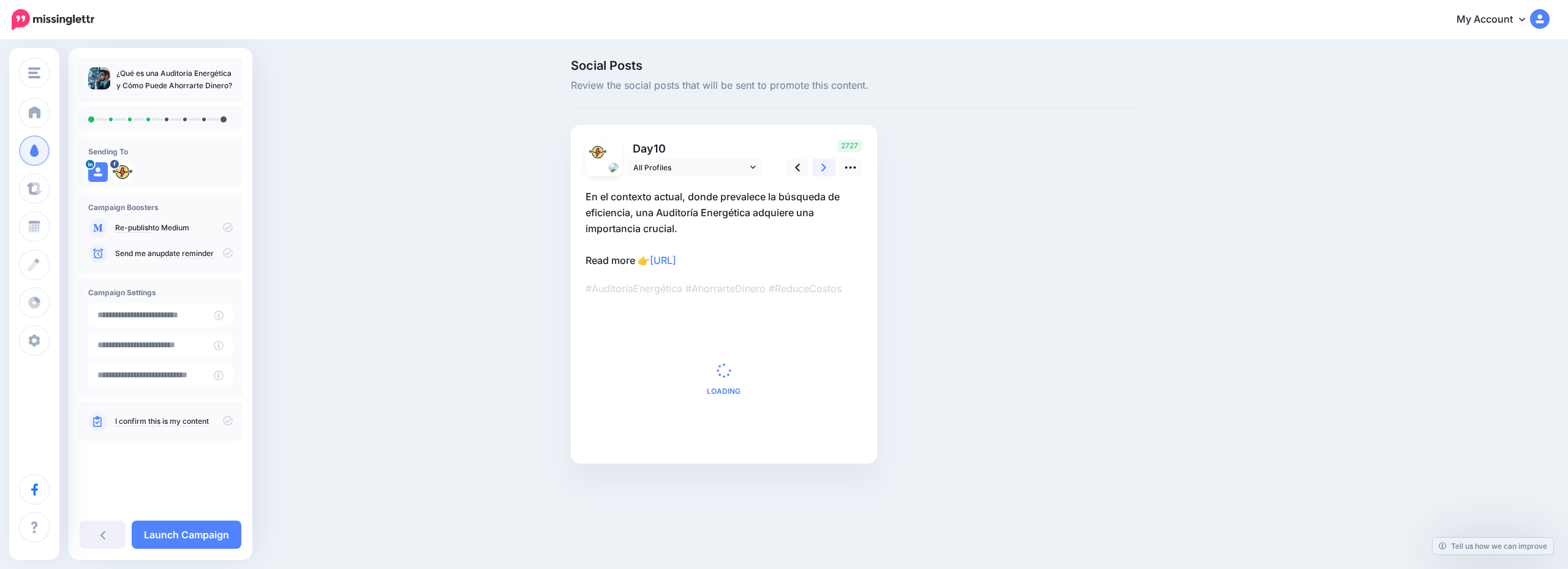
click at [818, 173] on link at bounding box center [823, 168] width 23 height 18
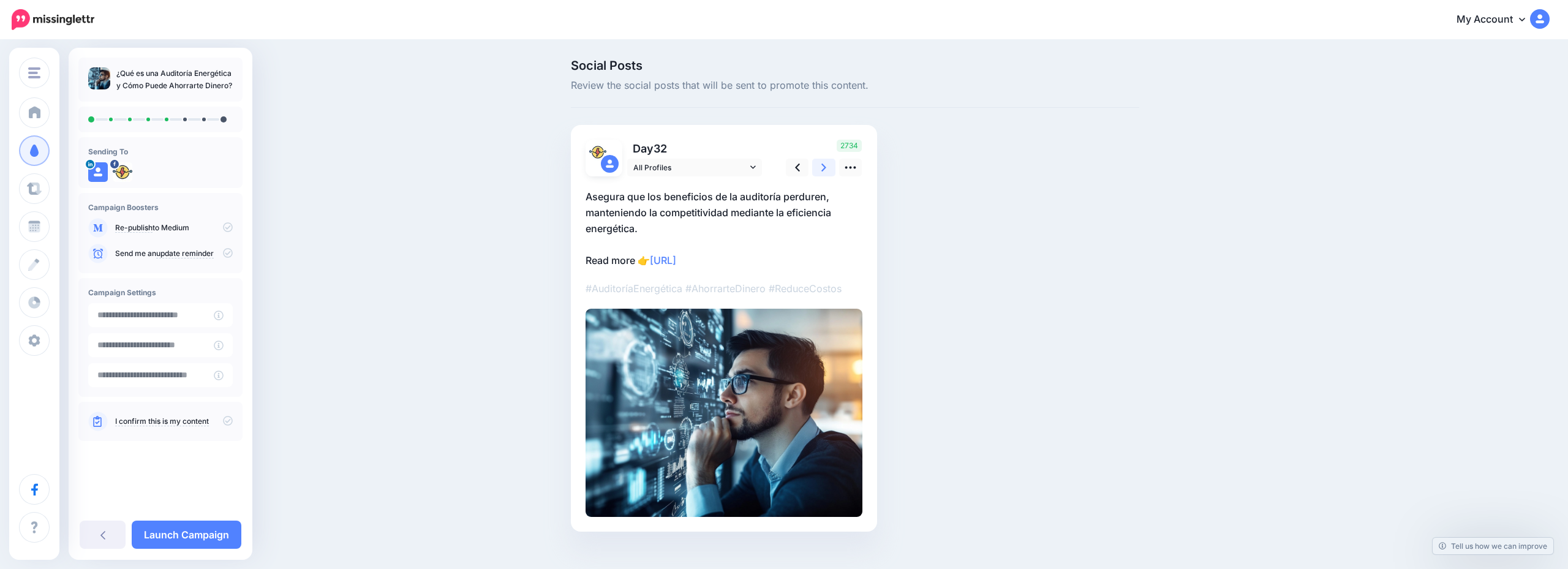
click at [818, 173] on link at bounding box center [823, 168] width 23 height 18
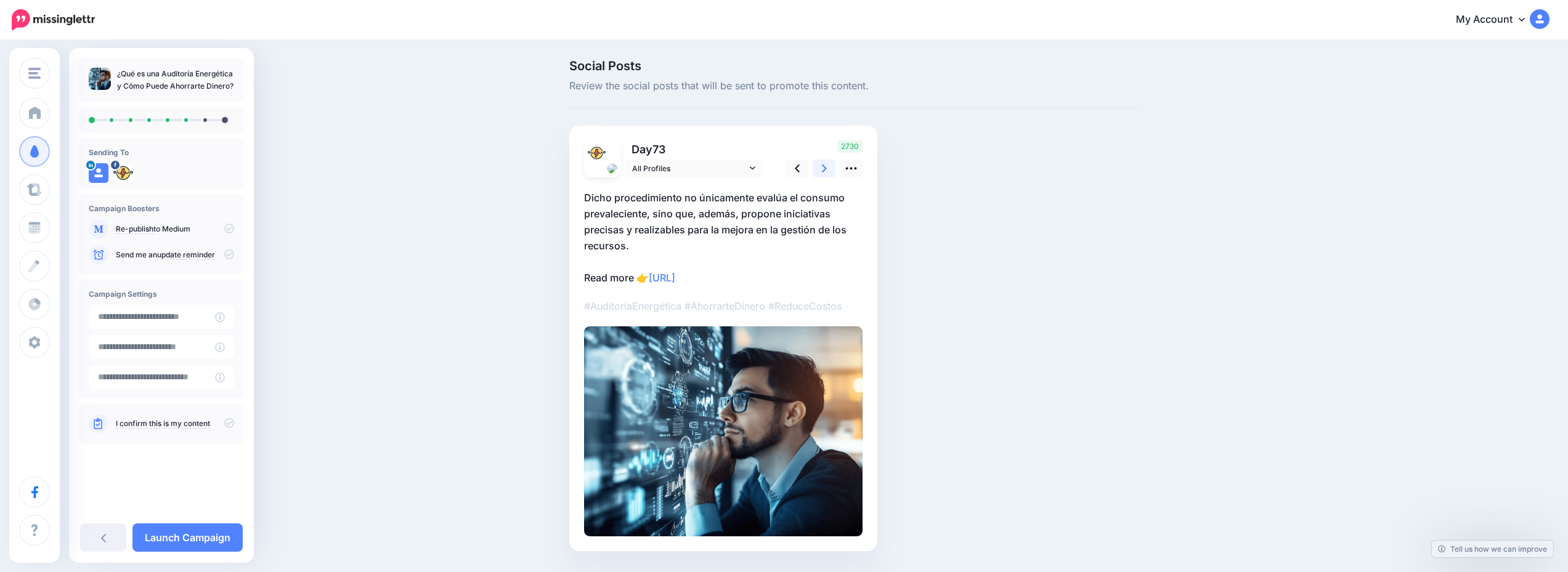
click at [823, 174] on link at bounding box center [824, 169] width 24 height 18
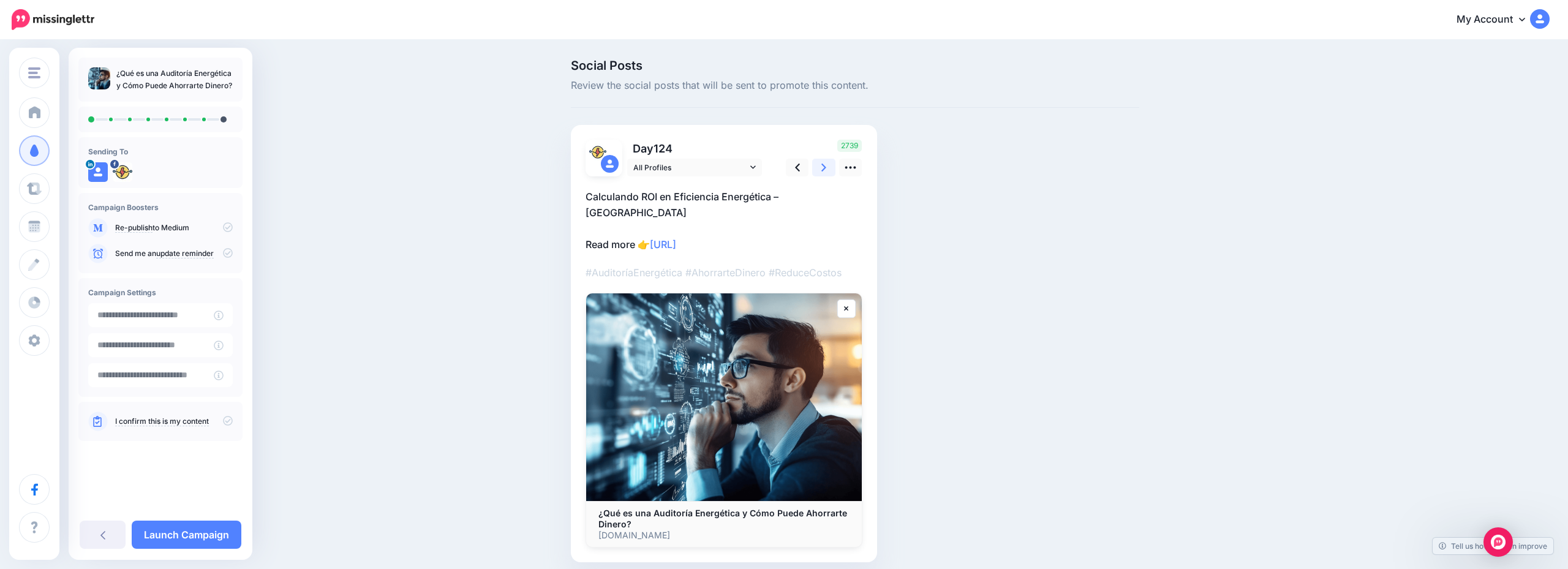
click at [818, 173] on link at bounding box center [823, 168] width 23 height 18
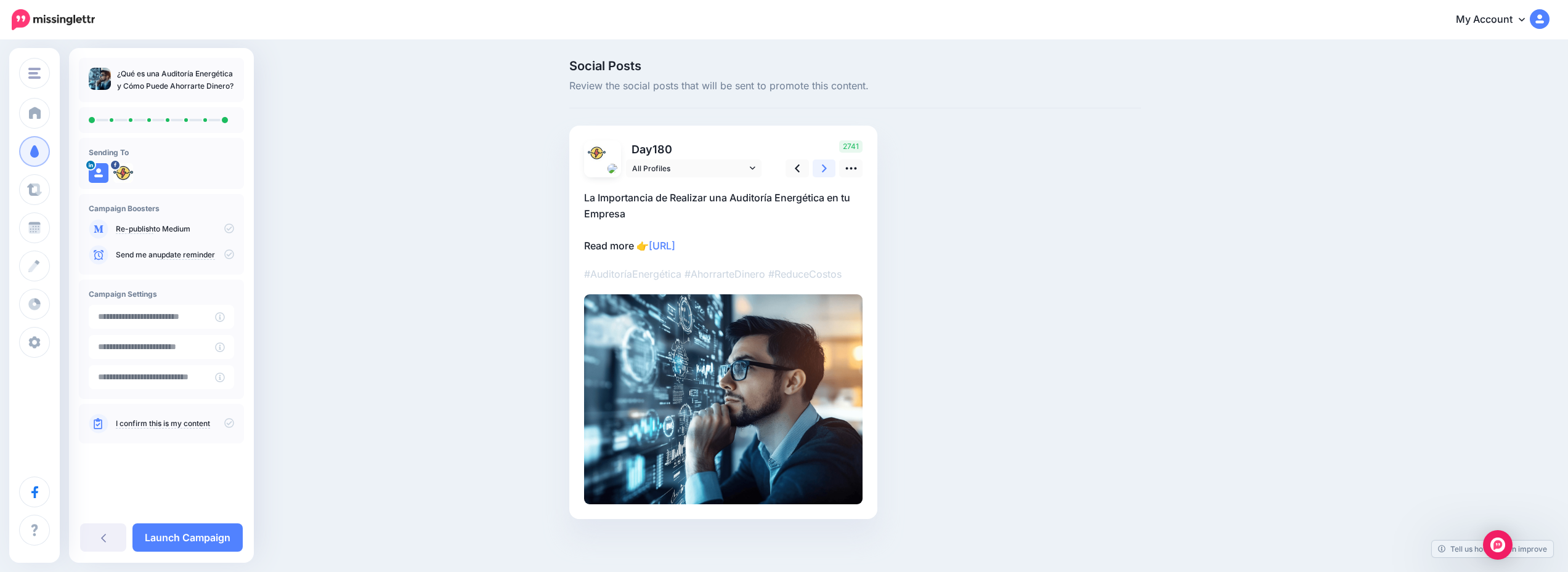
click at [823, 174] on link at bounding box center [824, 169] width 24 height 18
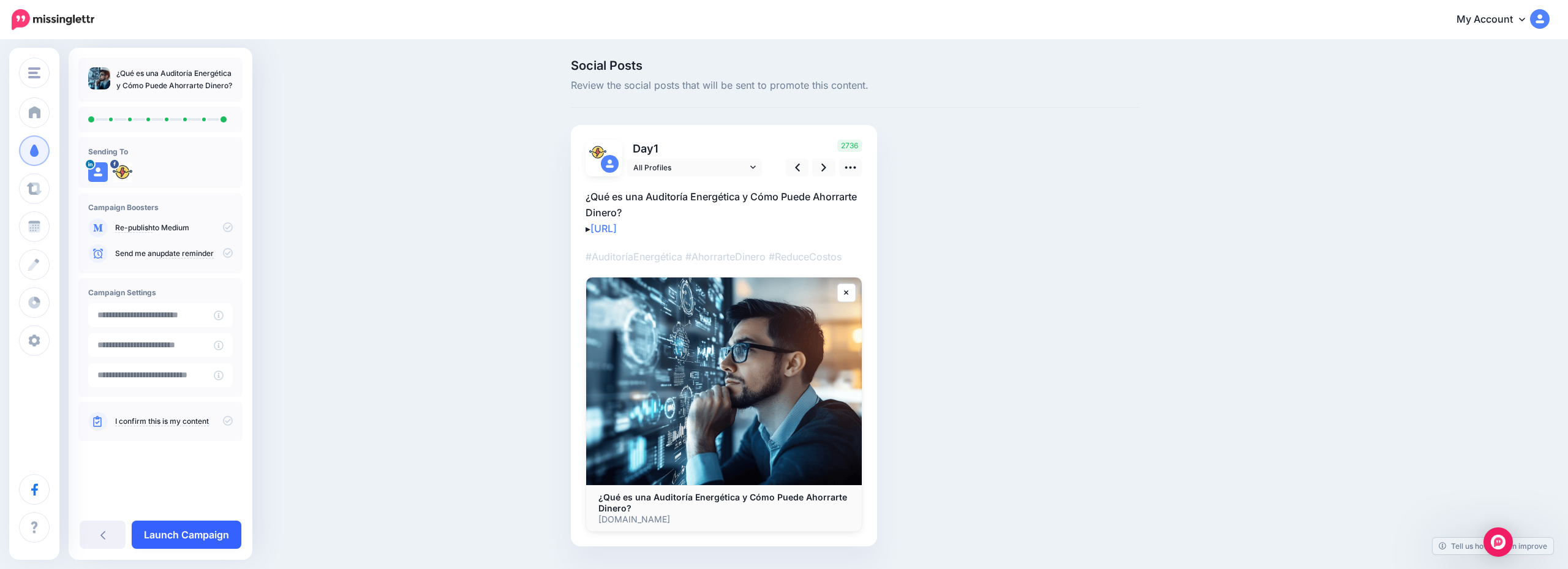
click at [189, 527] on link "Launch Campaign" at bounding box center [186, 535] width 110 height 28
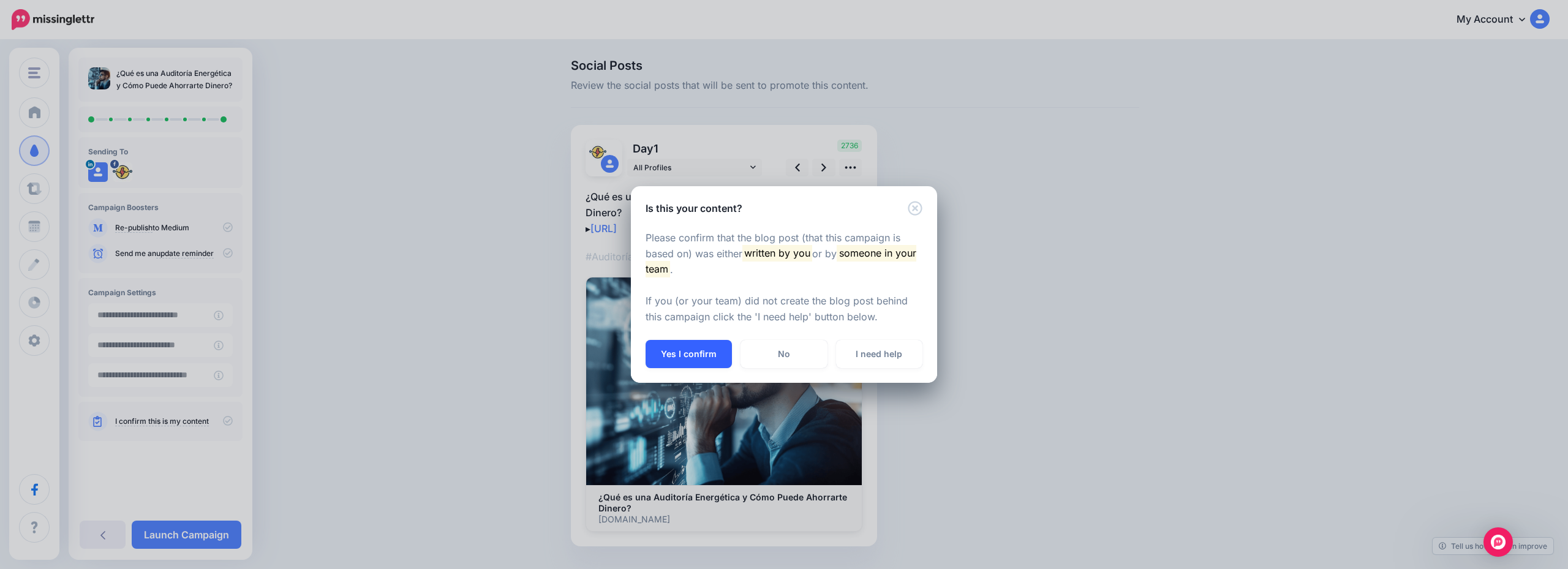
click at [674, 353] on button "Yes I confirm" at bounding box center [689, 354] width 86 height 28
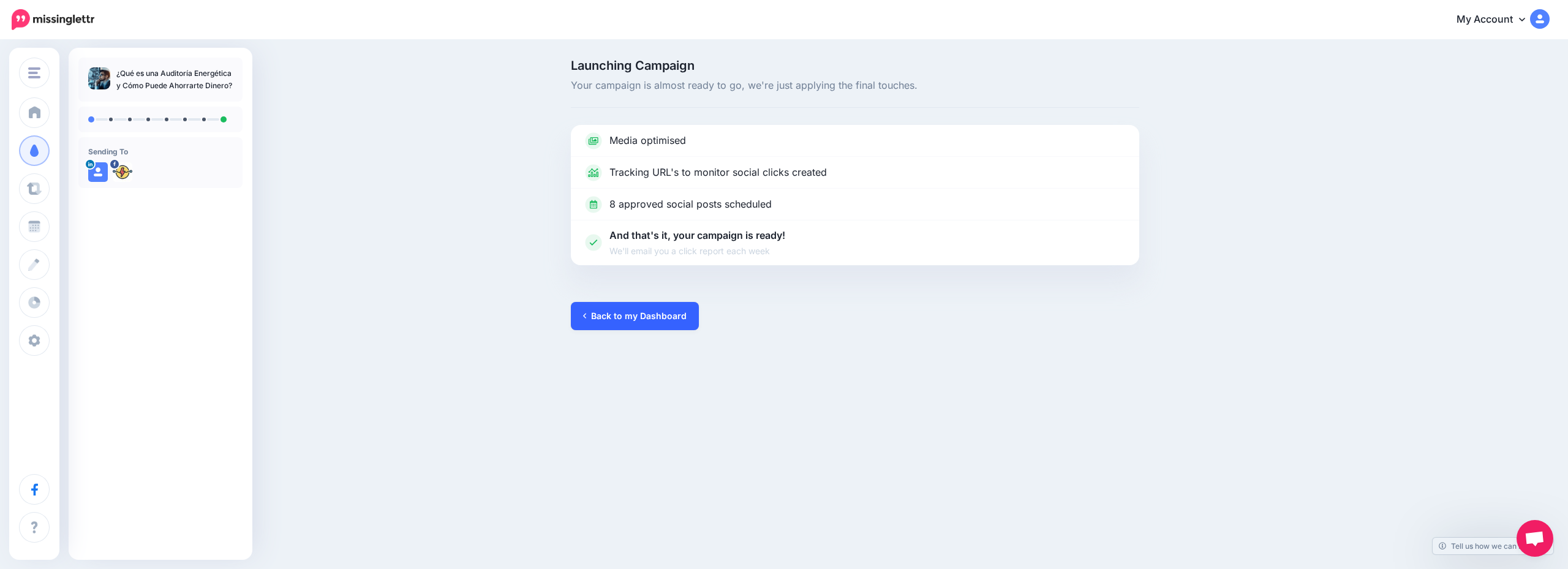
click at [664, 329] on link "Back to my Dashboard" at bounding box center [635, 316] width 128 height 28
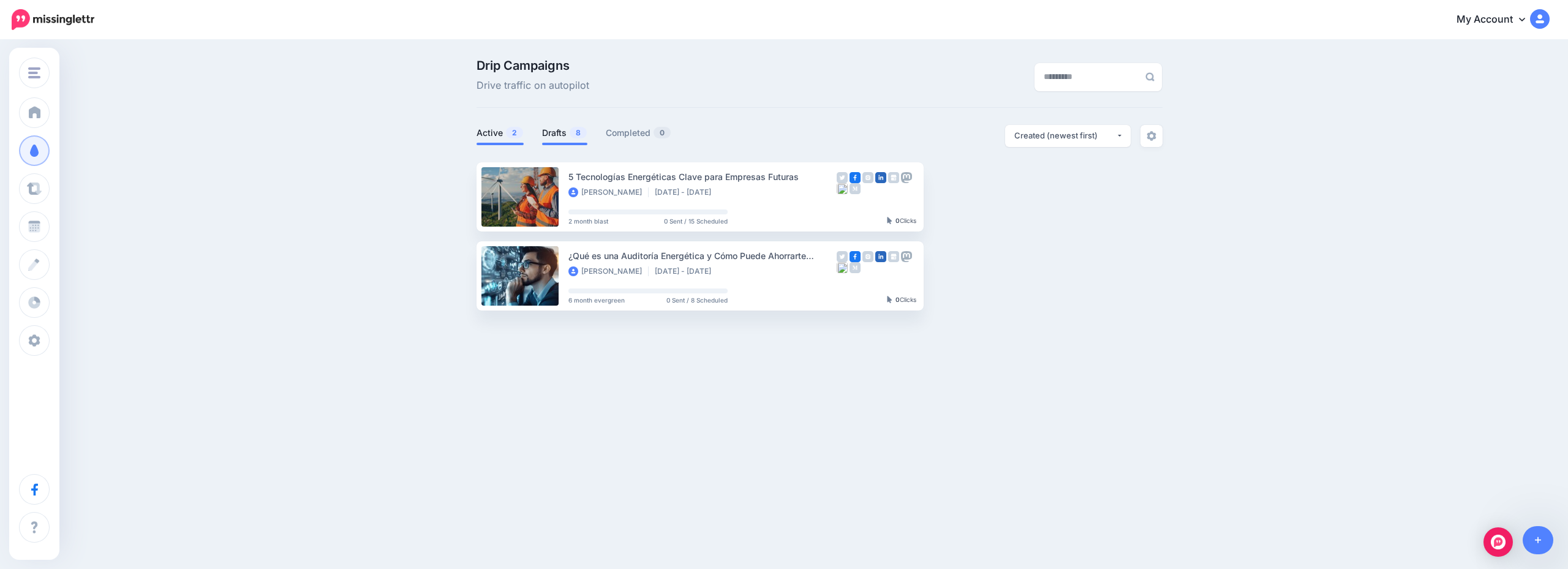
click at [566, 135] on link "Drafts 8" at bounding box center [565, 133] width 45 height 15
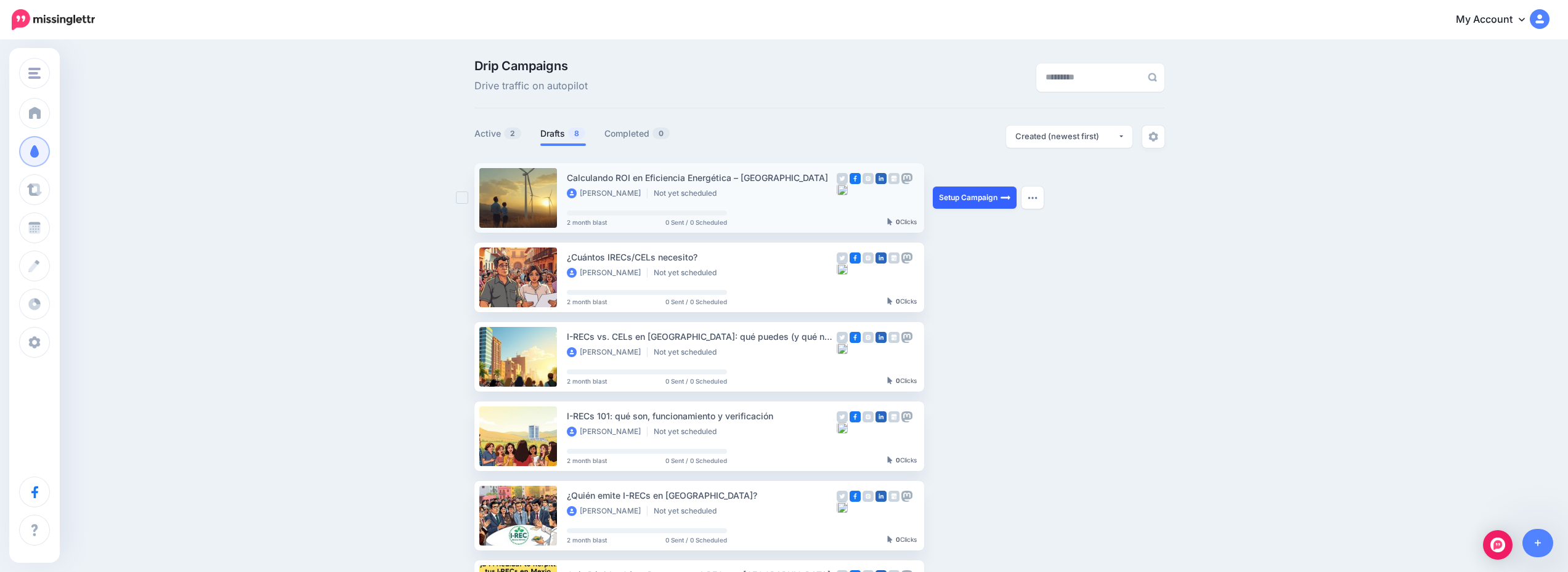
click at [958, 204] on link "Setup Campaign" at bounding box center [974, 197] width 84 height 22
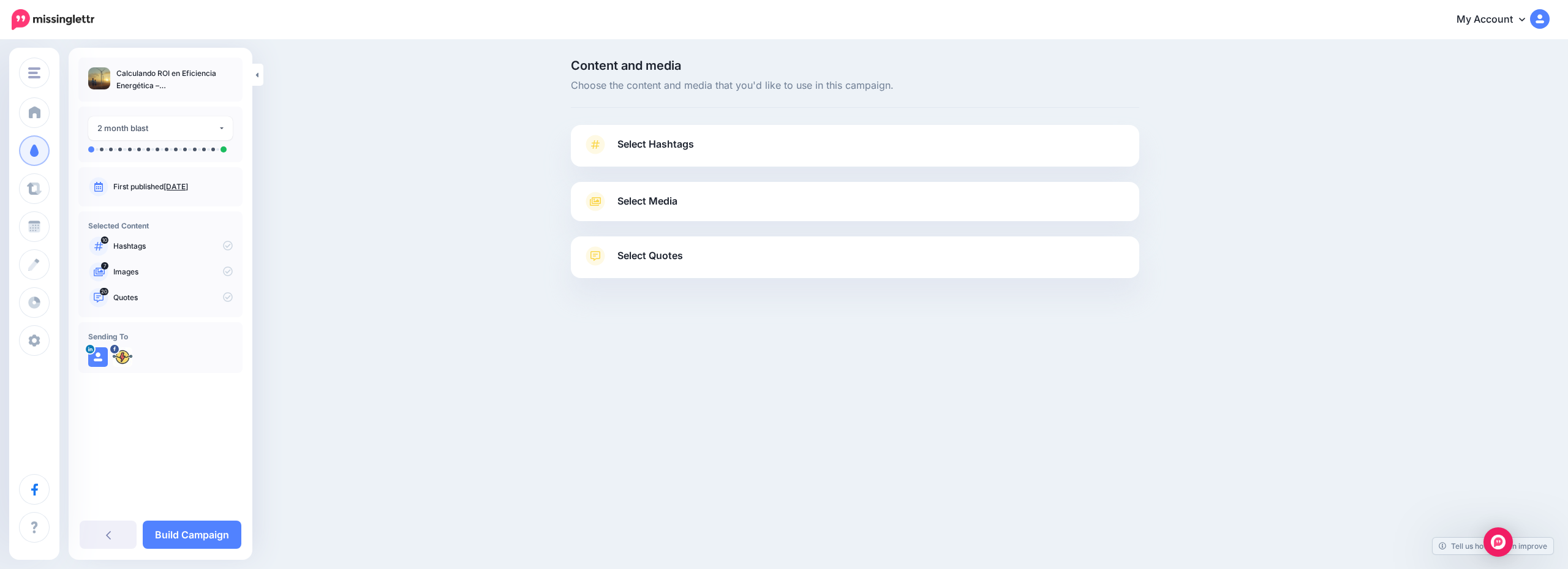
click at [717, 125] on div "Select Hashtags First let's make sure we're happy with the hashtags. Add, delet…" at bounding box center [855, 146] width 568 height 41
click at [760, 150] on link "Select Hashtags" at bounding box center [855, 151] width 544 height 32
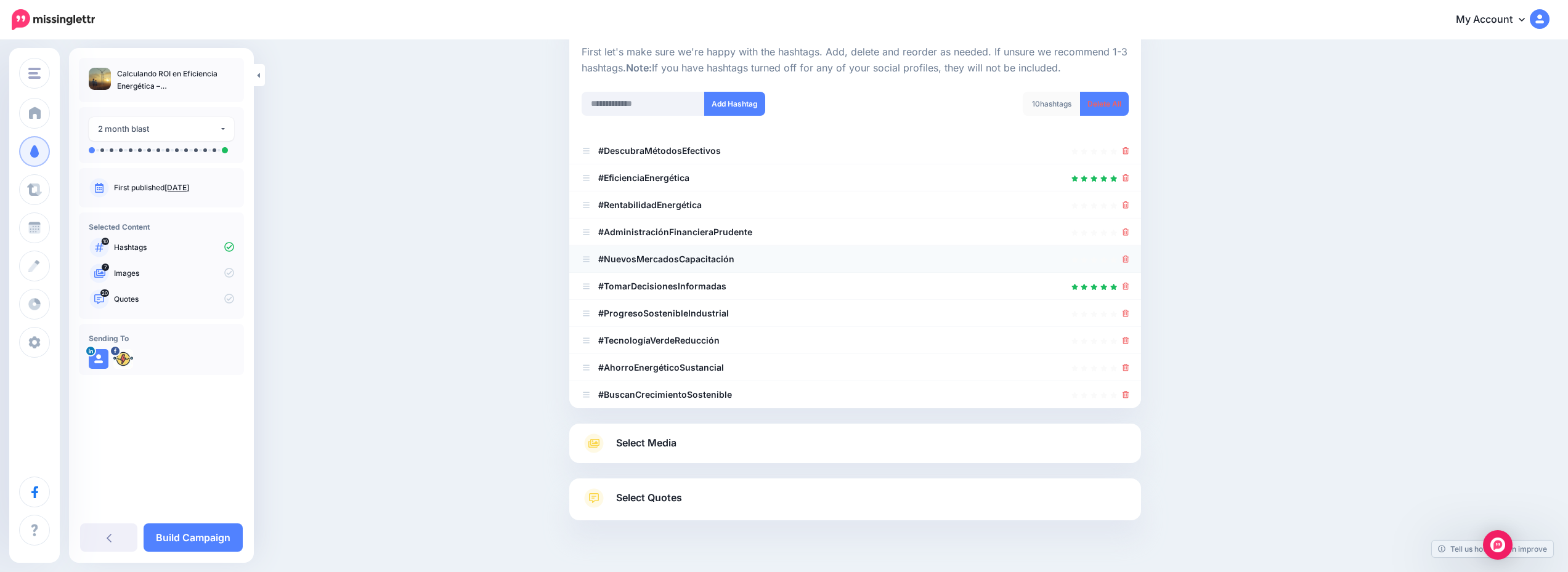
scroll to position [152, 0]
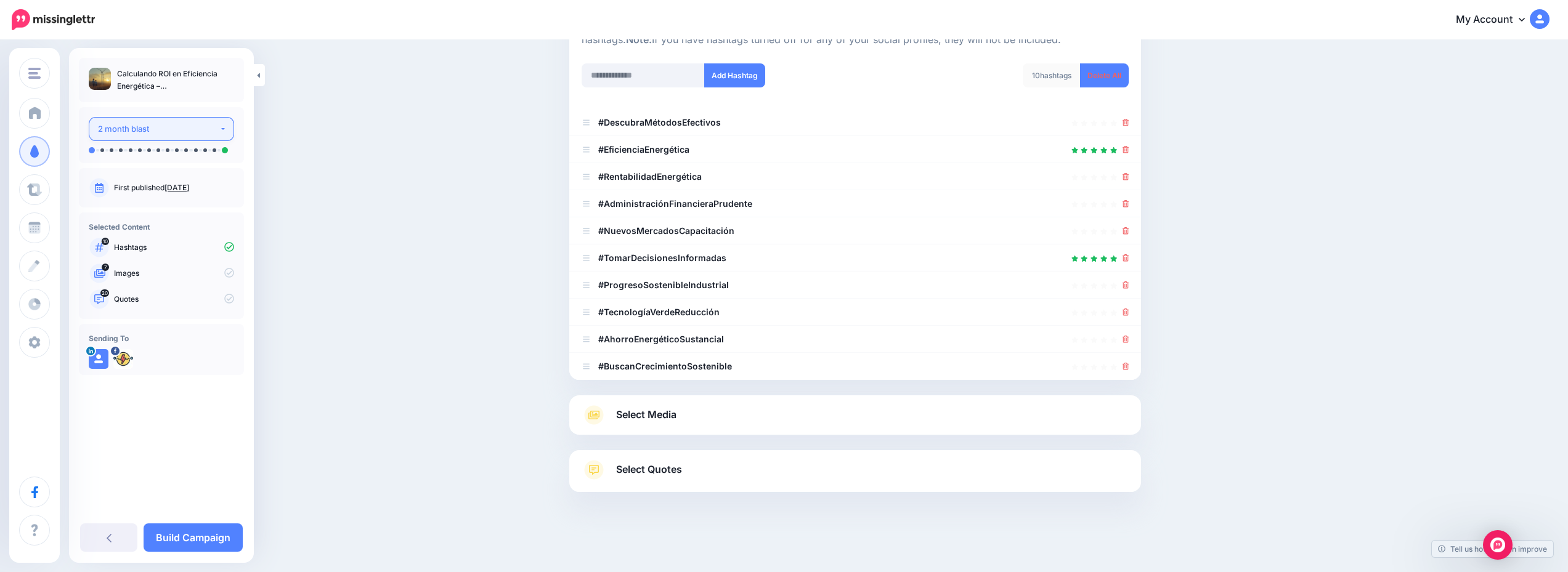
click at [146, 138] on button "2 month blast" at bounding box center [161, 129] width 146 height 24
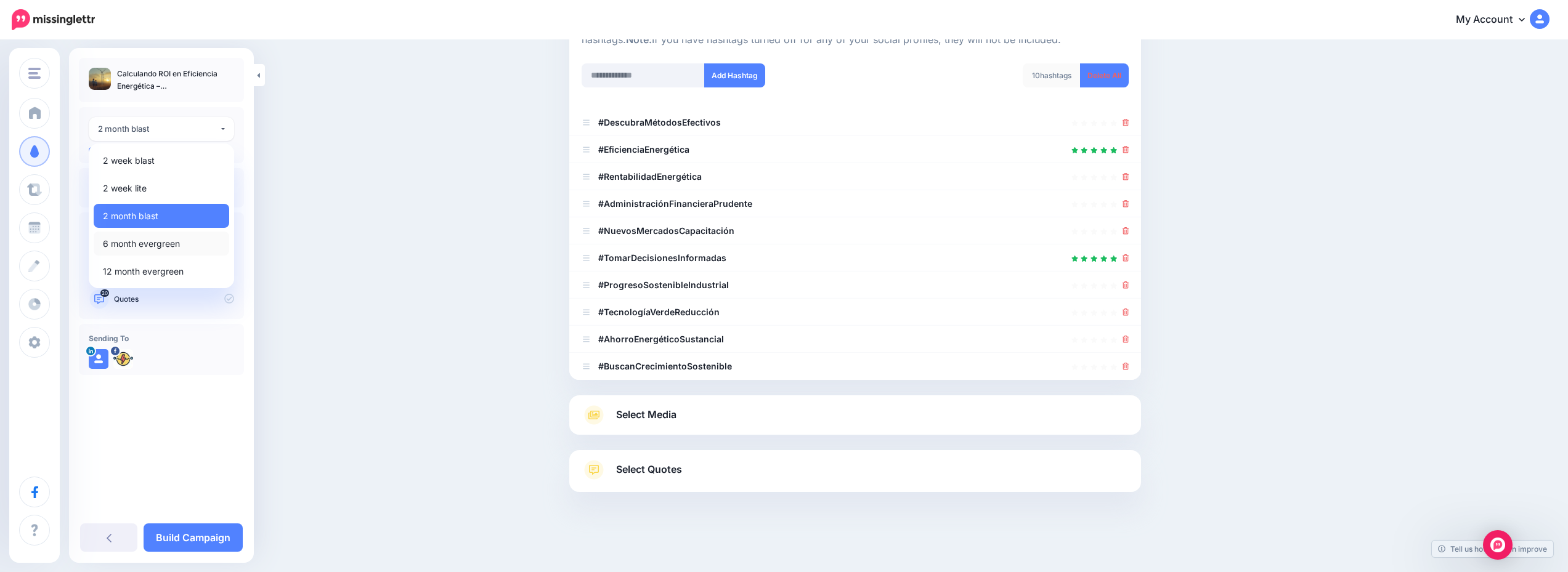
click at [175, 244] on span "6 month evergreen" at bounding box center [141, 244] width 77 height 15
select select "******"
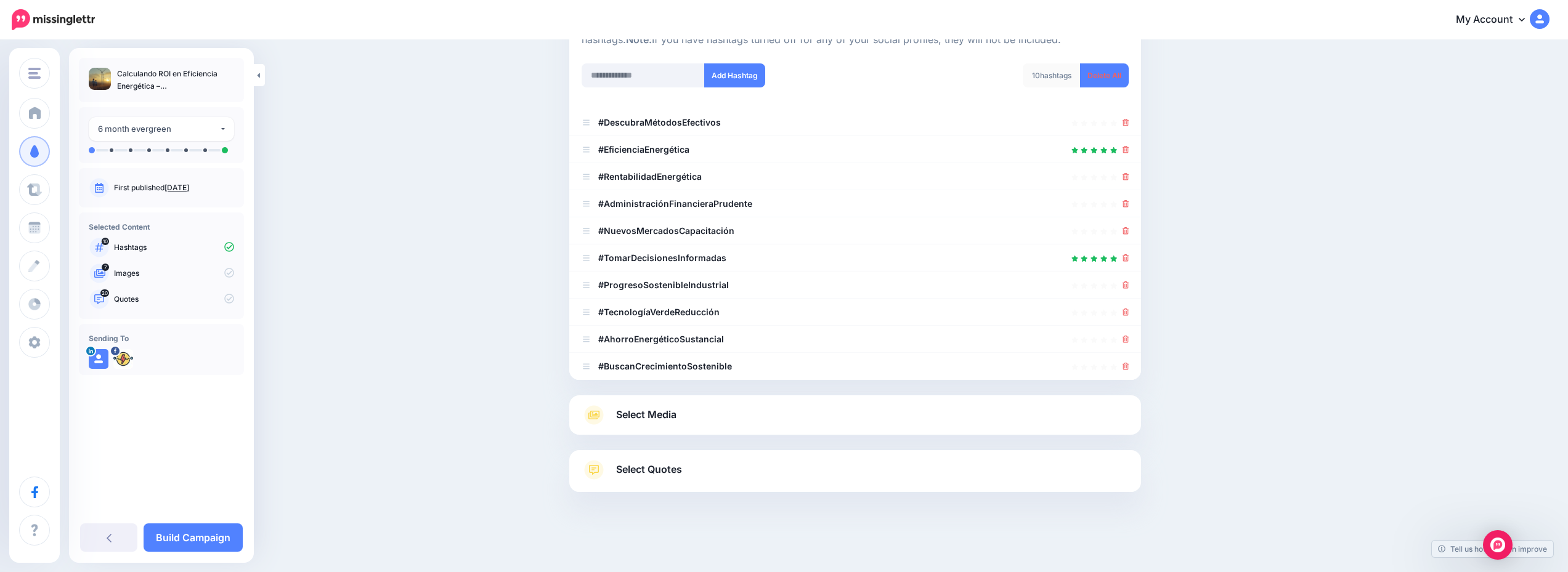
click at [766, 420] on link "Select Media" at bounding box center [855, 415] width 547 height 19
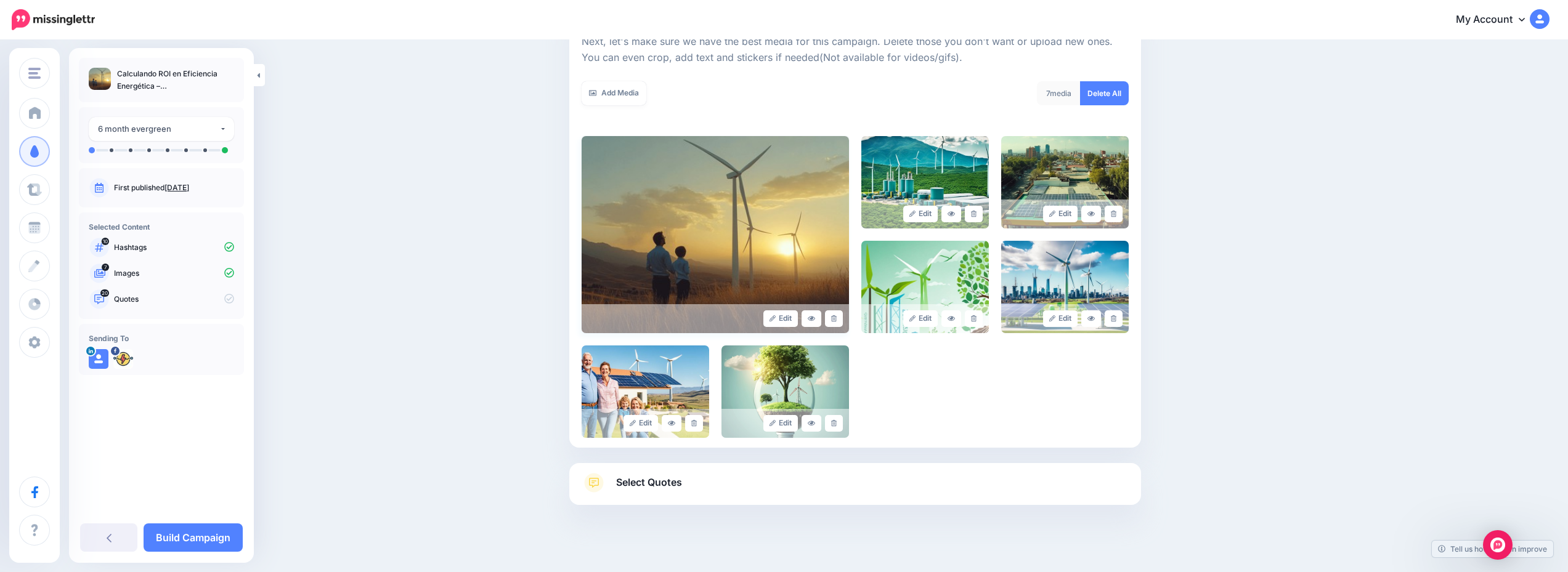
scroll to position [197, 0]
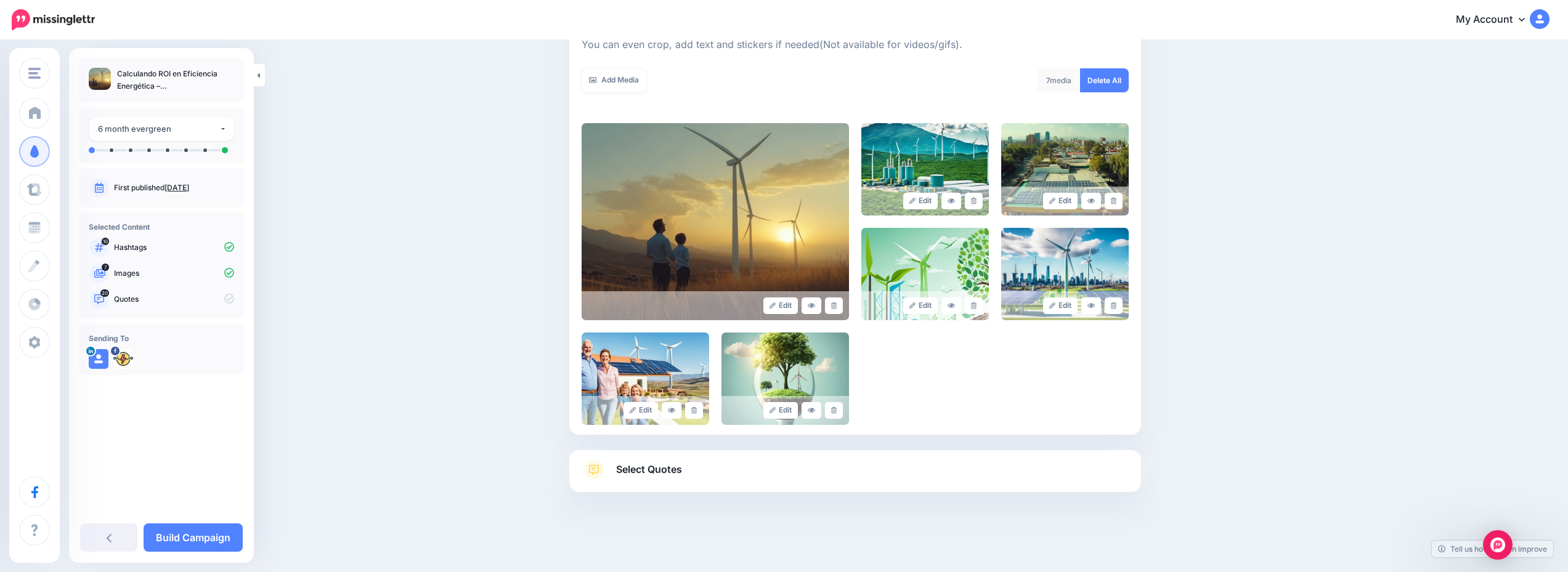
click at [752, 475] on link "Select Quotes" at bounding box center [855, 476] width 547 height 32
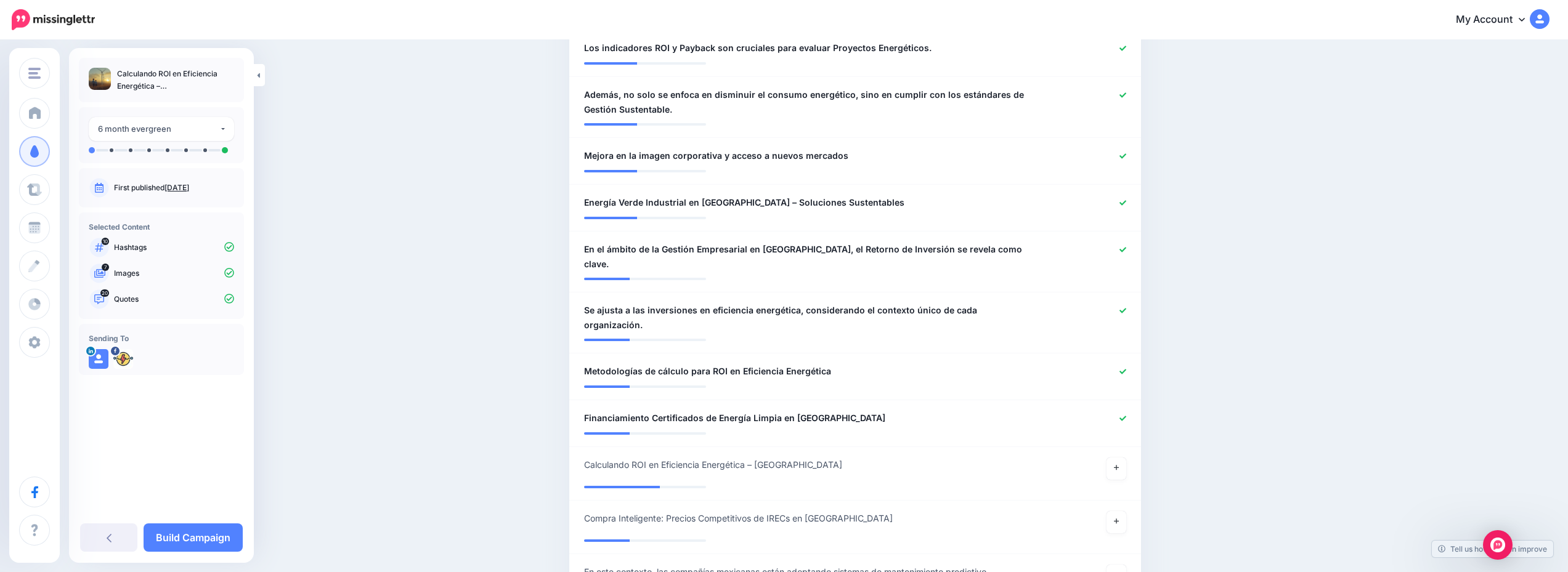
scroll to position [1108, 0]
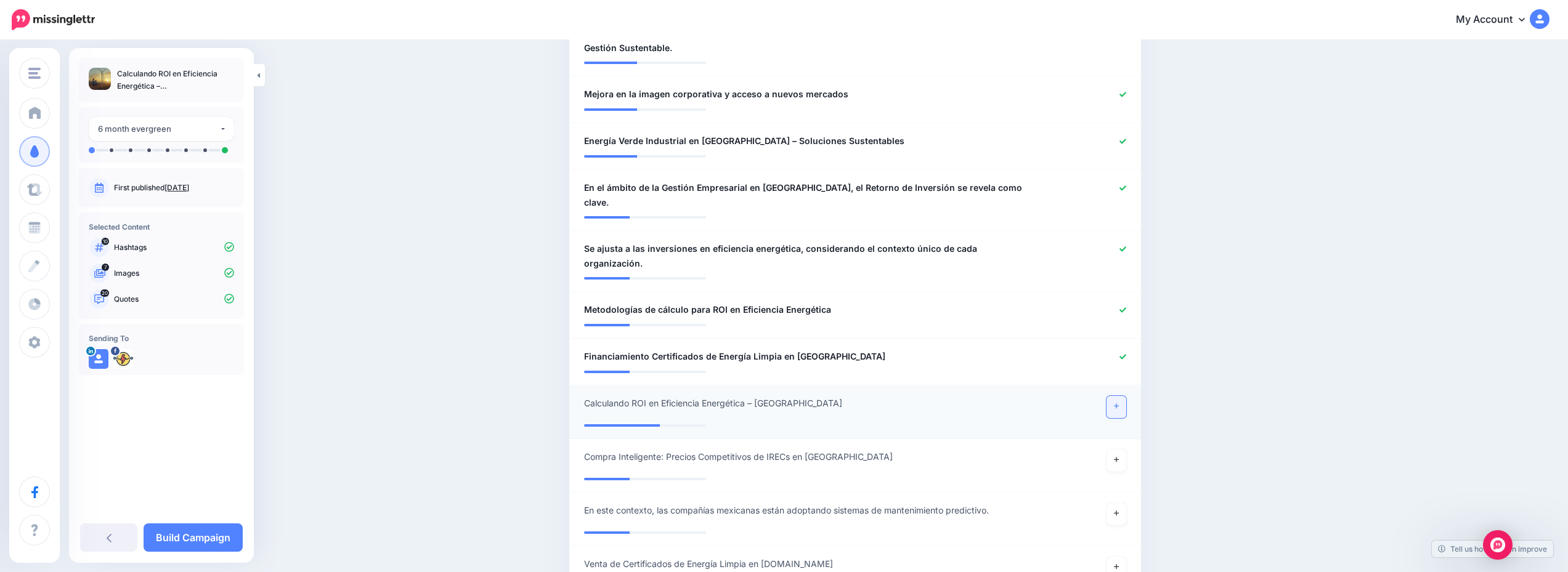
click at [1114, 396] on link at bounding box center [1116, 407] width 19 height 22
click at [200, 527] on link "Build Campaign" at bounding box center [193, 538] width 99 height 28
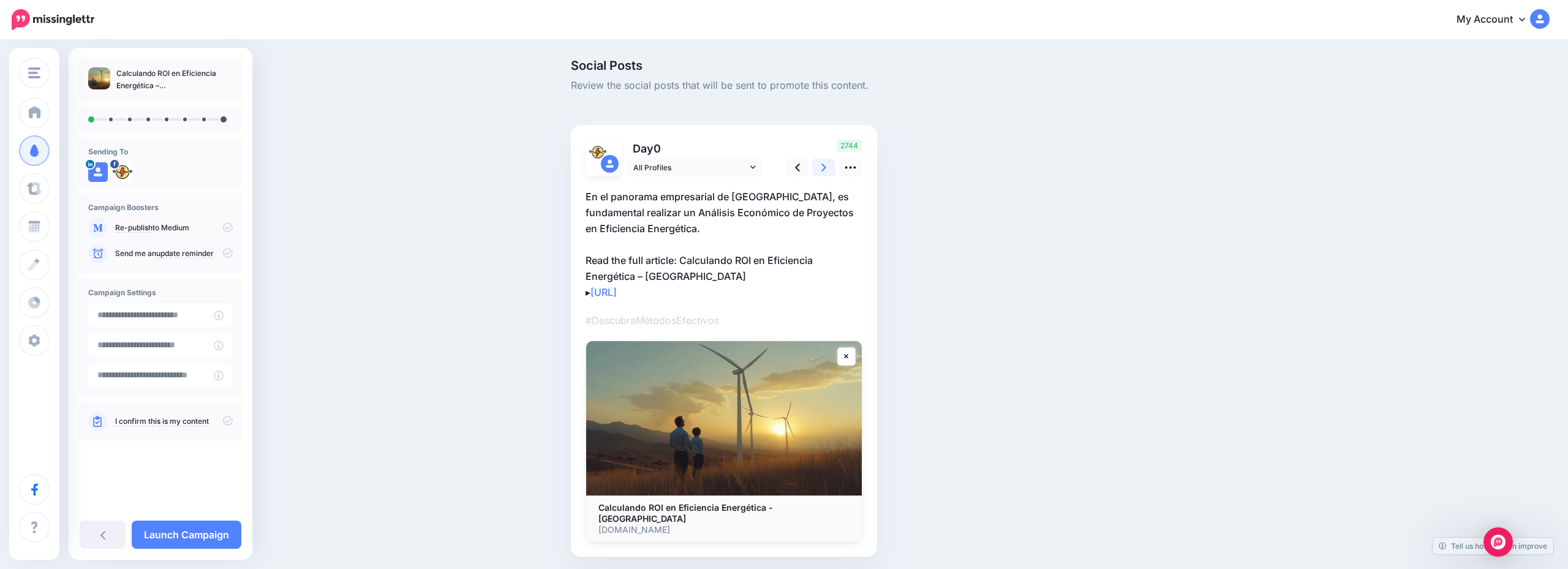
click at [827, 167] on link at bounding box center [823, 168] width 23 height 18
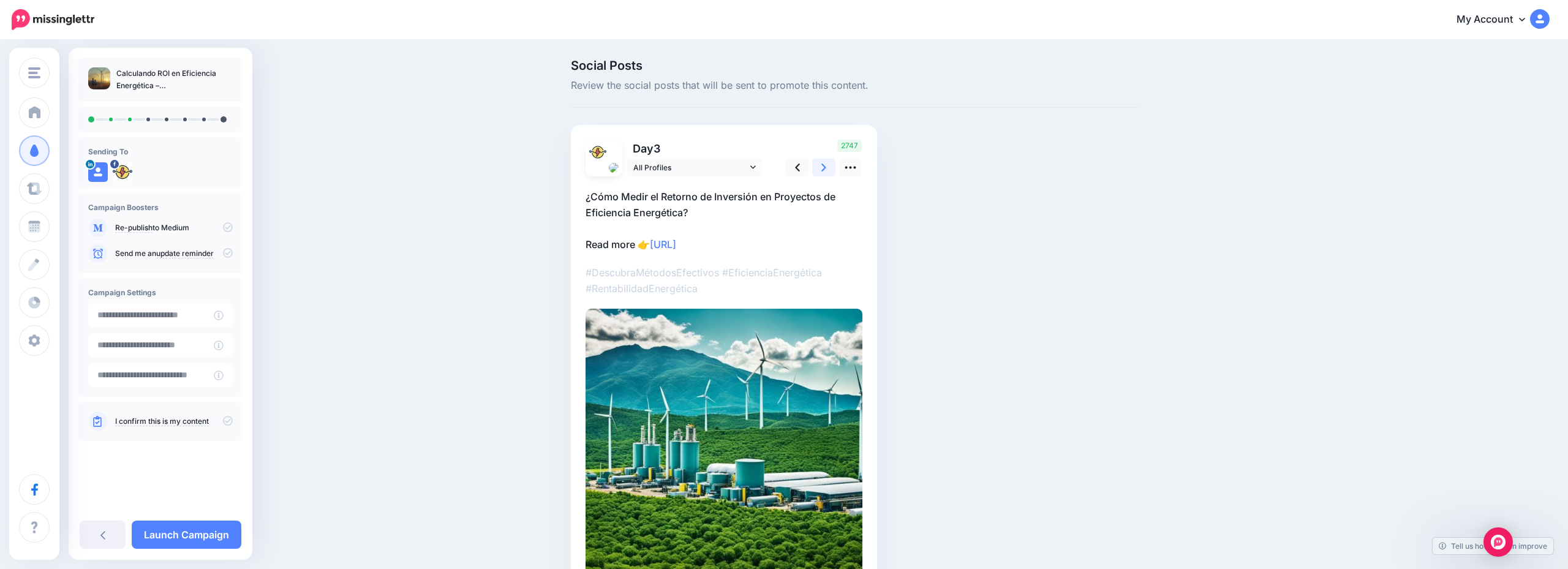
click at [827, 167] on link at bounding box center [823, 168] width 23 height 18
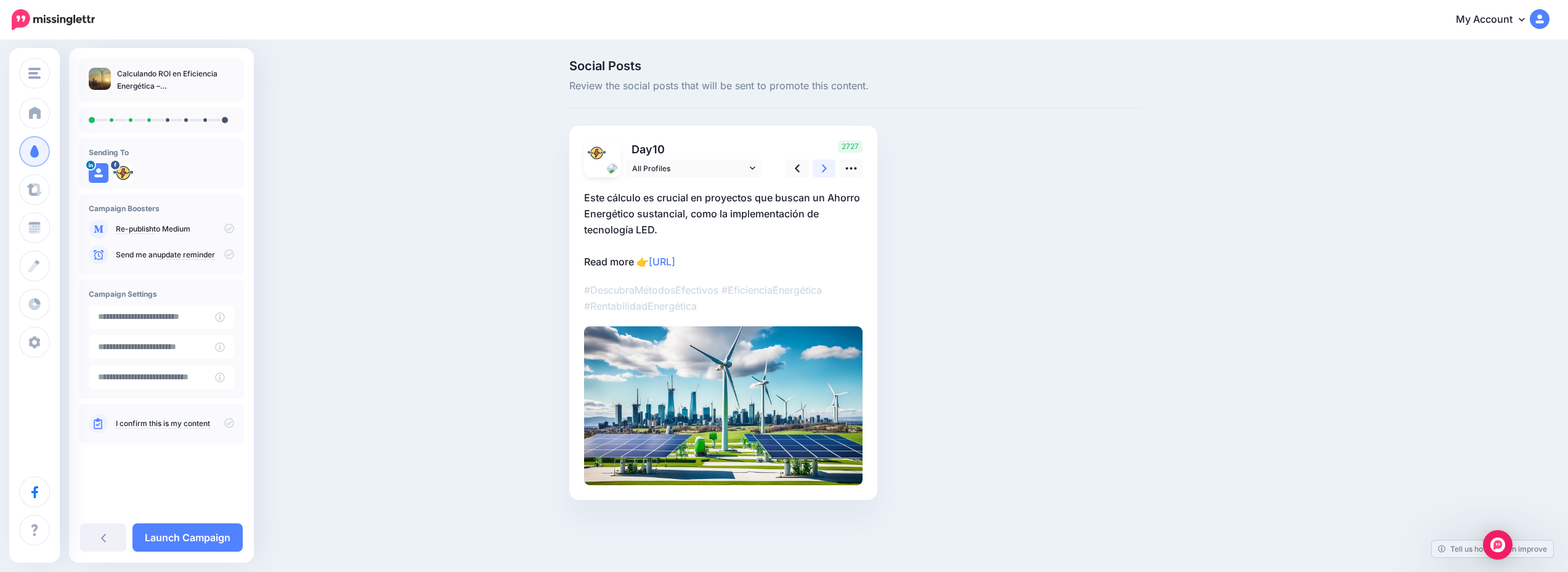
click at [831, 168] on link at bounding box center [824, 169] width 24 height 18
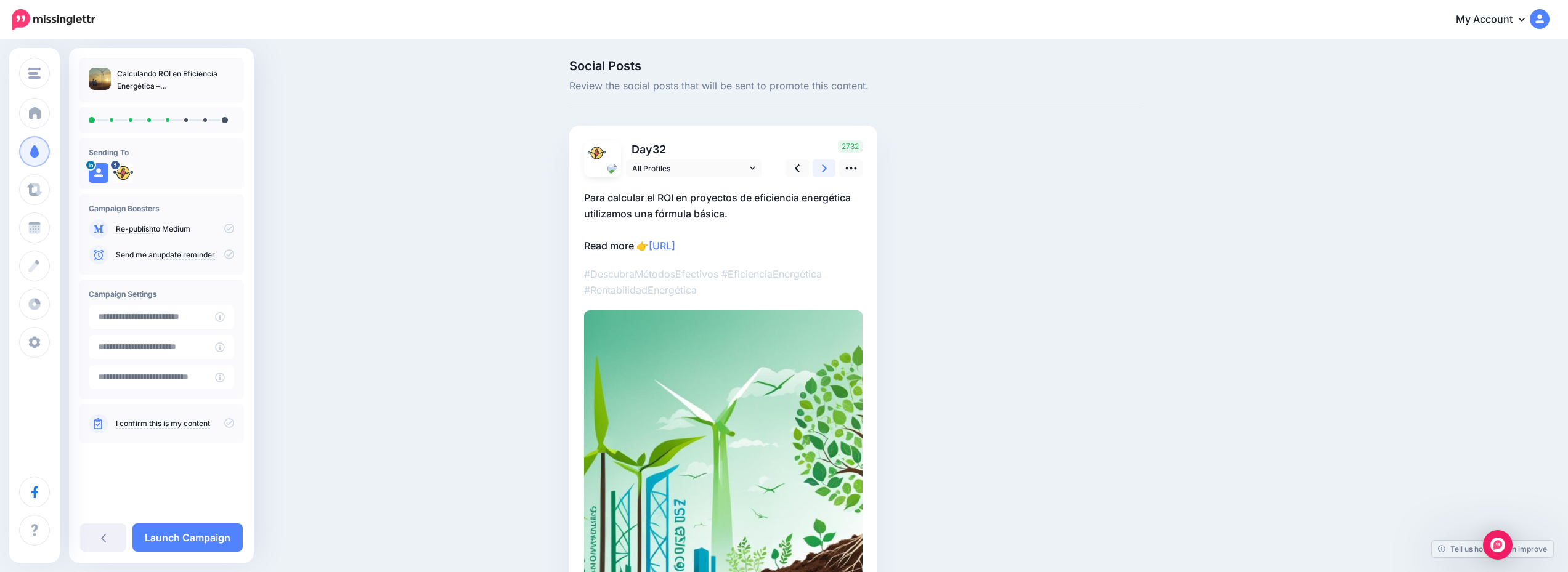
click at [831, 168] on link at bounding box center [824, 169] width 24 height 18
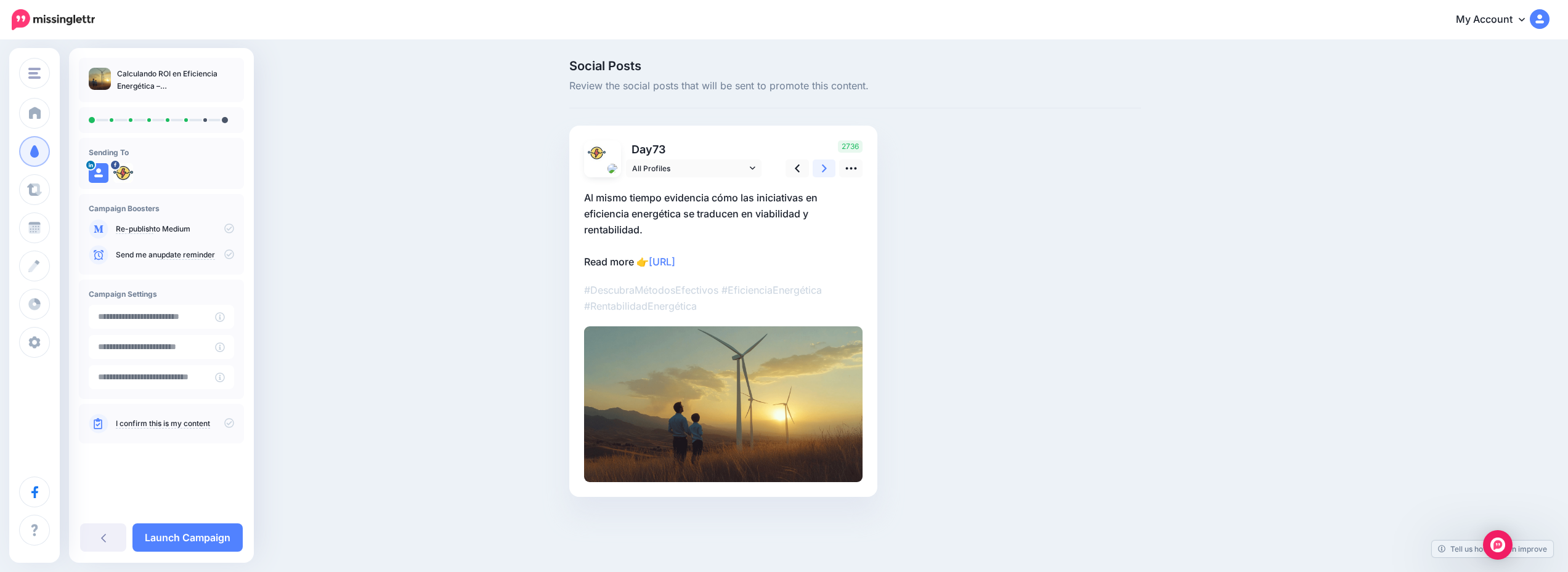
click at [831, 168] on link at bounding box center [824, 169] width 24 height 18
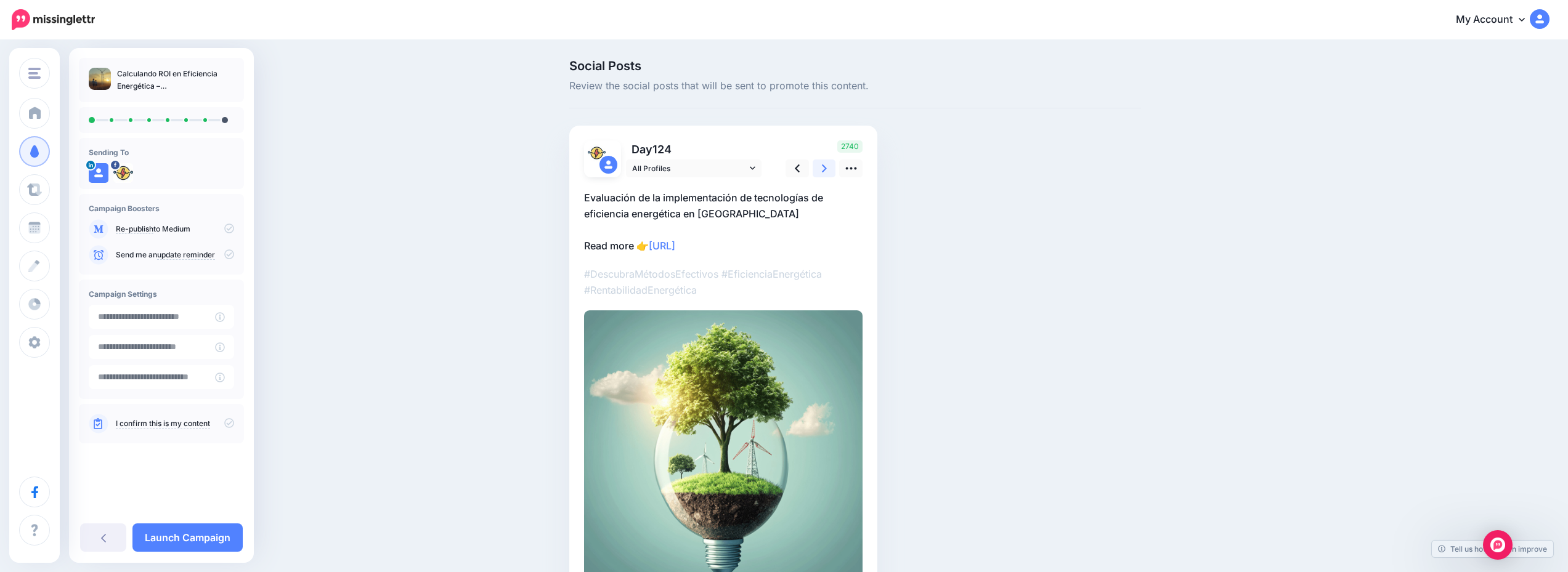
click at [831, 168] on link at bounding box center [824, 169] width 24 height 18
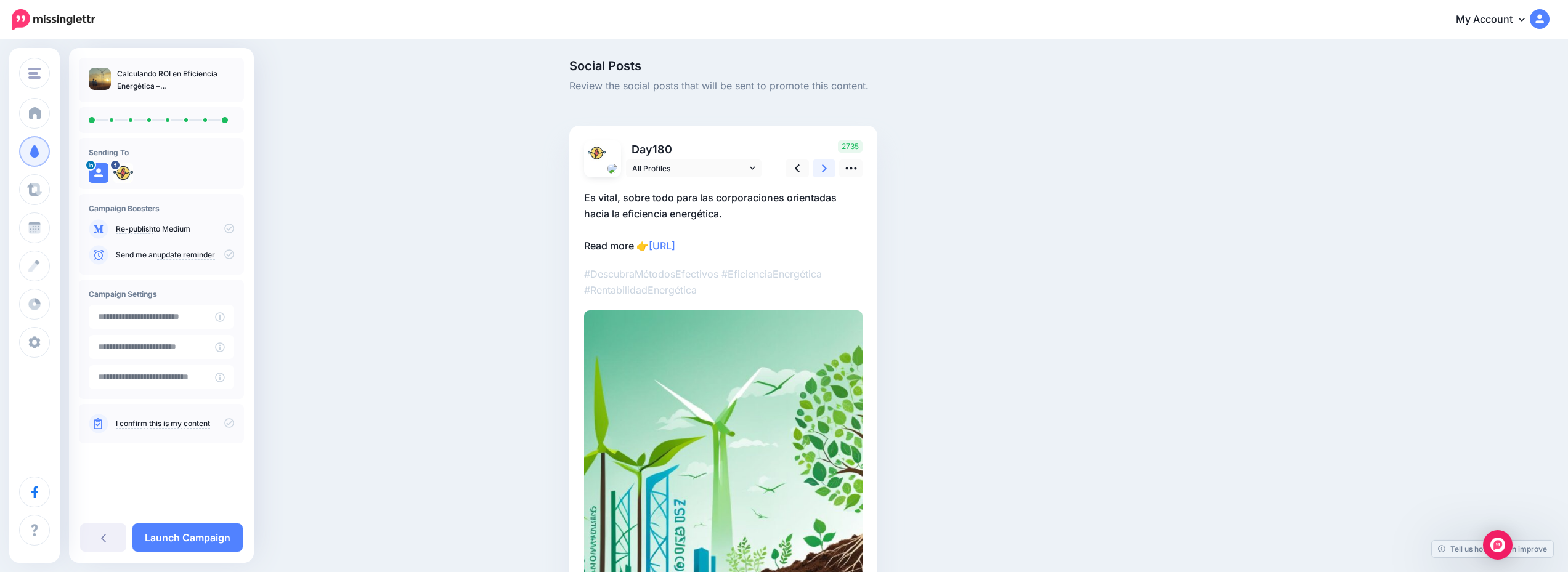
click at [831, 168] on link at bounding box center [824, 169] width 24 height 18
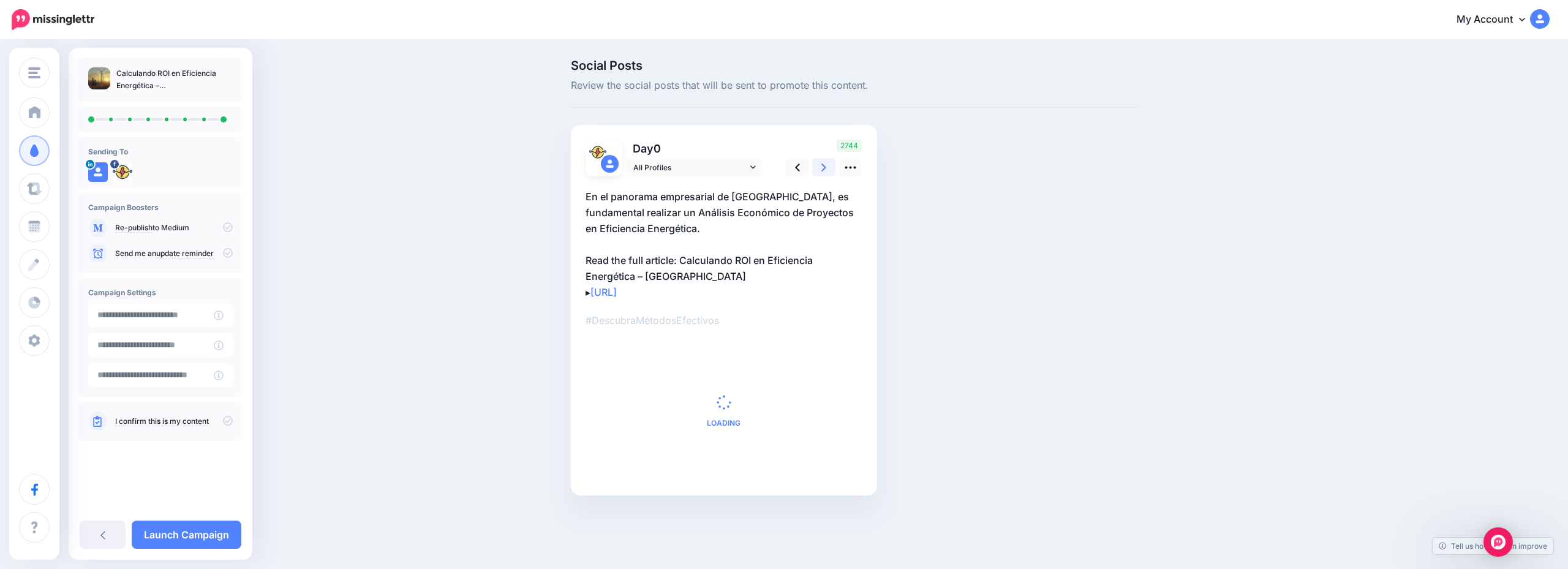
click at [827, 167] on link at bounding box center [823, 168] width 23 height 18
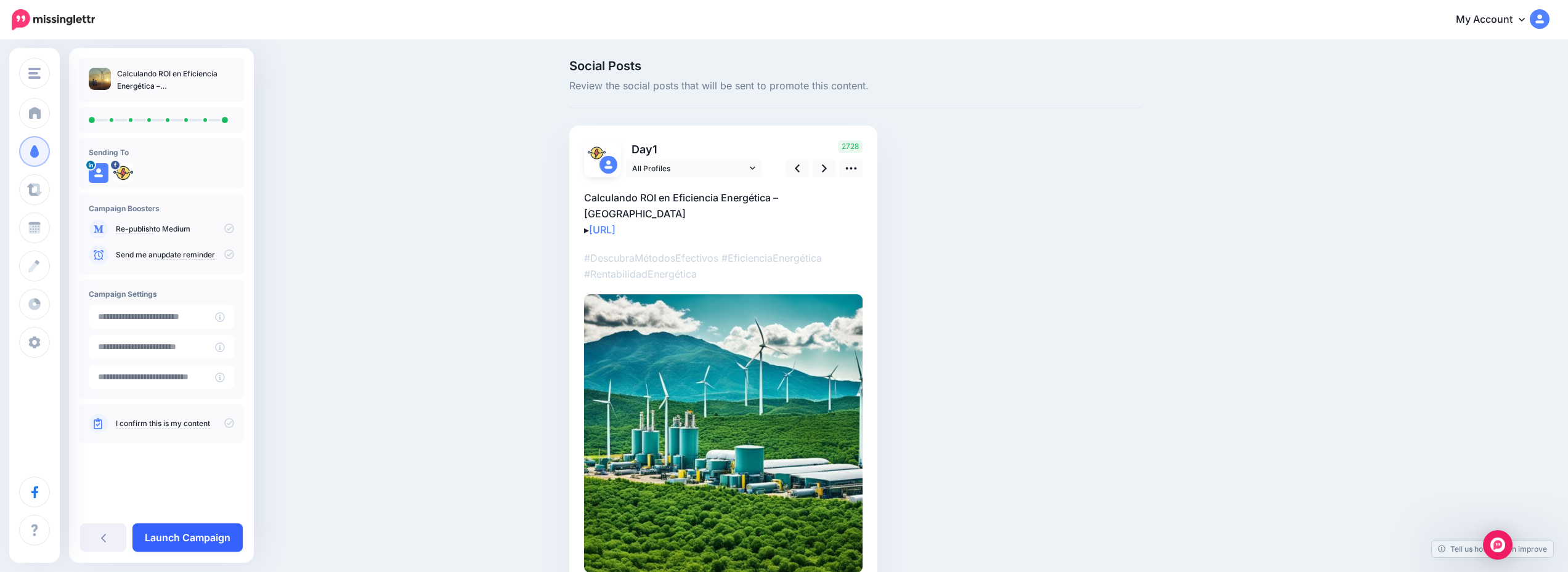
click at [216, 531] on link "Launch Campaign" at bounding box center [187, 538] width 110 height 28
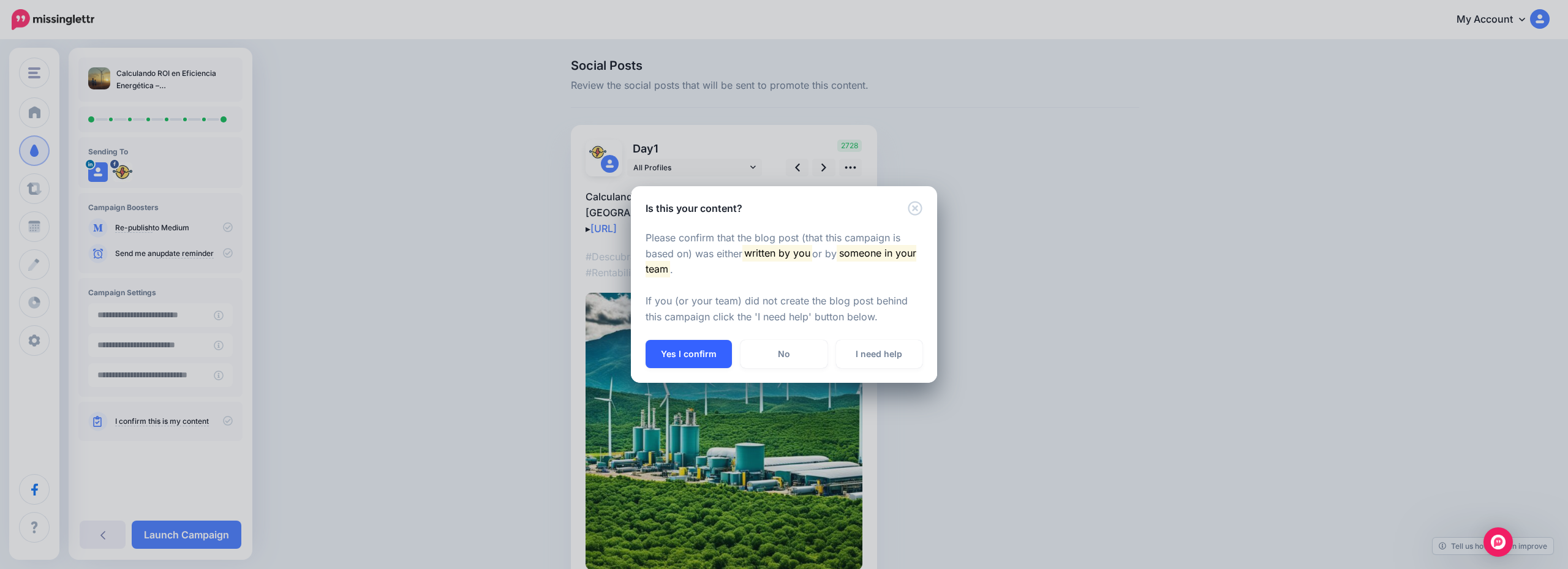
click at [725, 353] on button "Yes I confirm" at bounding box center [689, 354] width 86 height 28
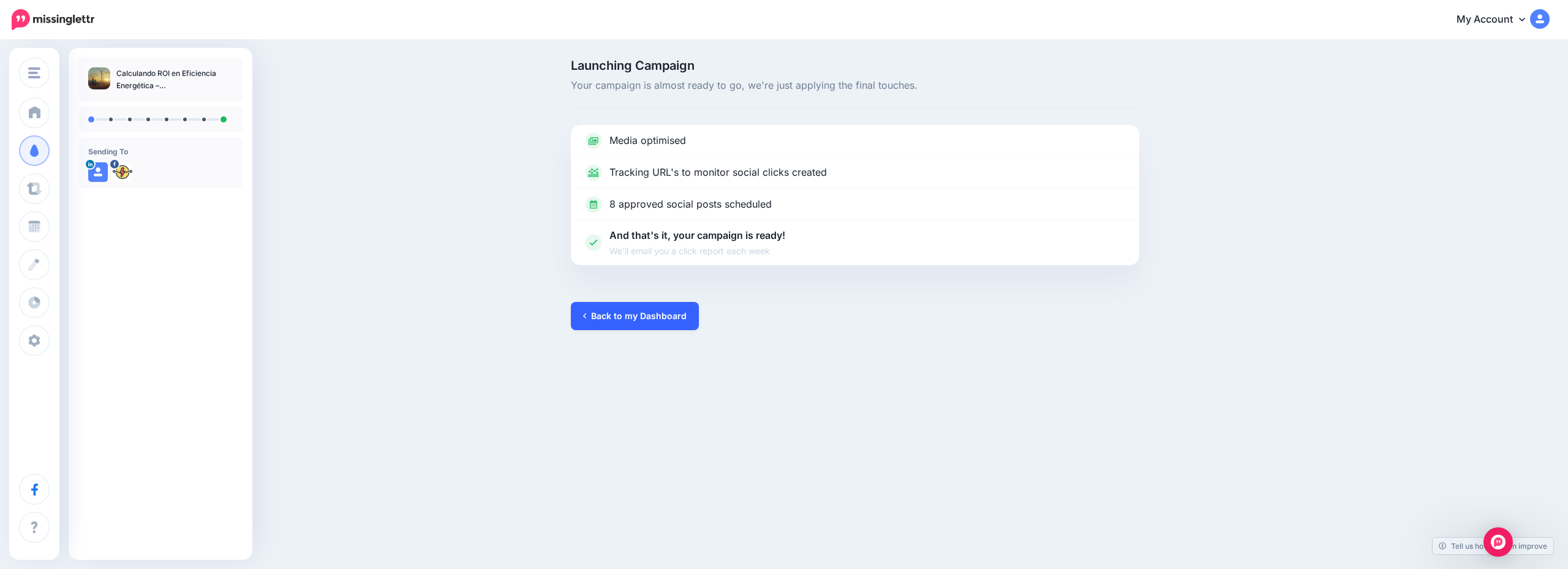
click at [621, 323] on link "Back to my Dashboard" at bounding box center [635, 316] width 128 height 28
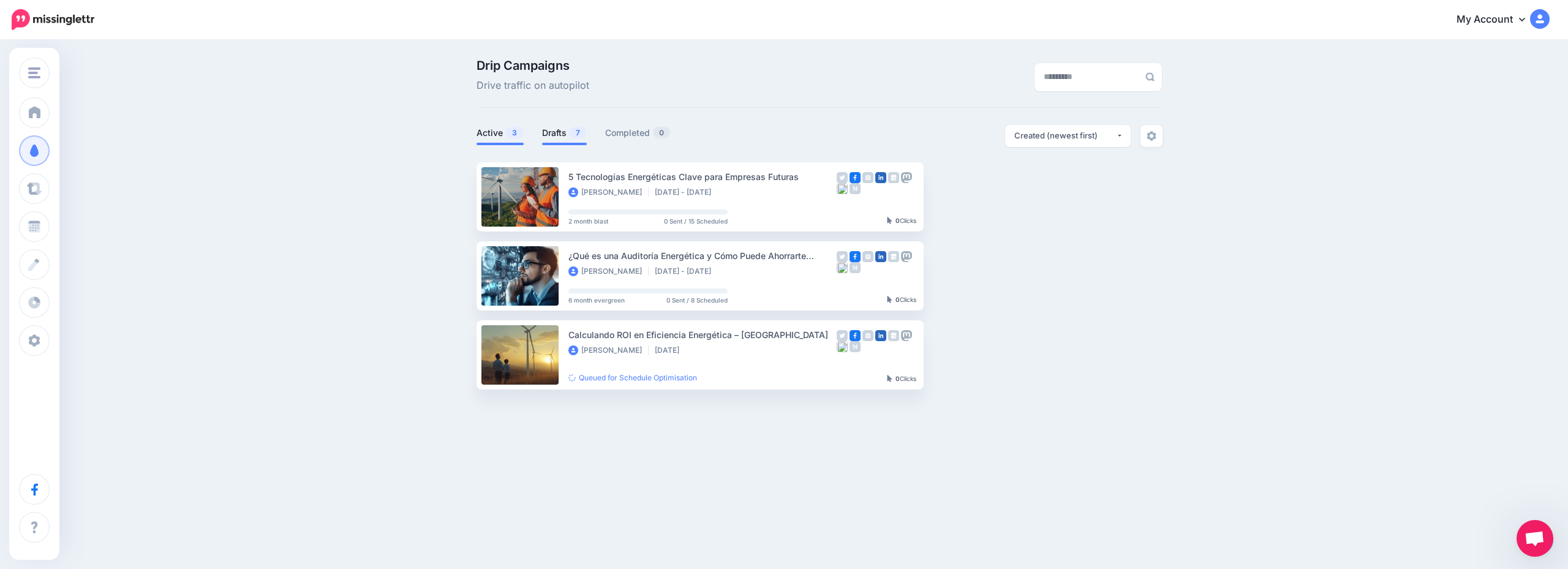
click at [548, 141] on li "Drafts 7" at bounding box center [564, 135] width 45 height 20
click at [553, 136] on link "Drafts 7" at bounding box center [564, 133] width 45 height 15
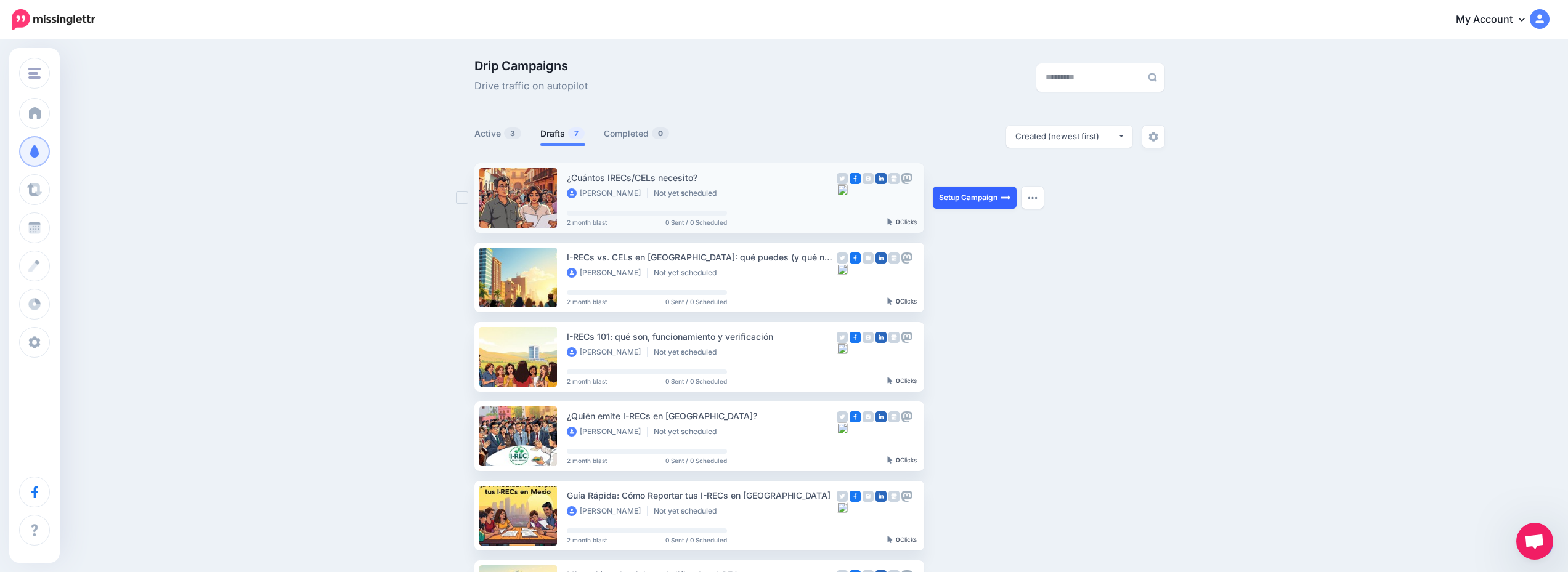
click at [996, 196] on link "Setup Campaign" at bounding box center [974, 197] width 84 height 22
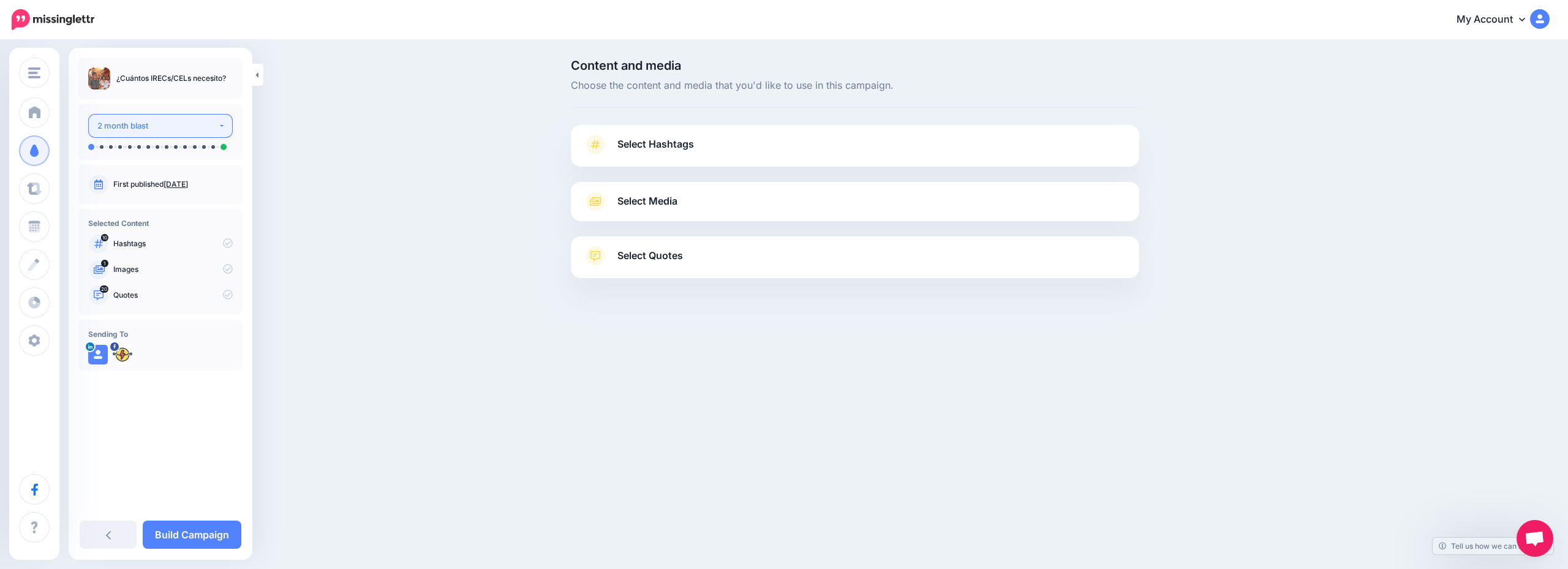
click at [205, 126] on div "2 month blast" at bounding box center [158, 126] width 121 height 14
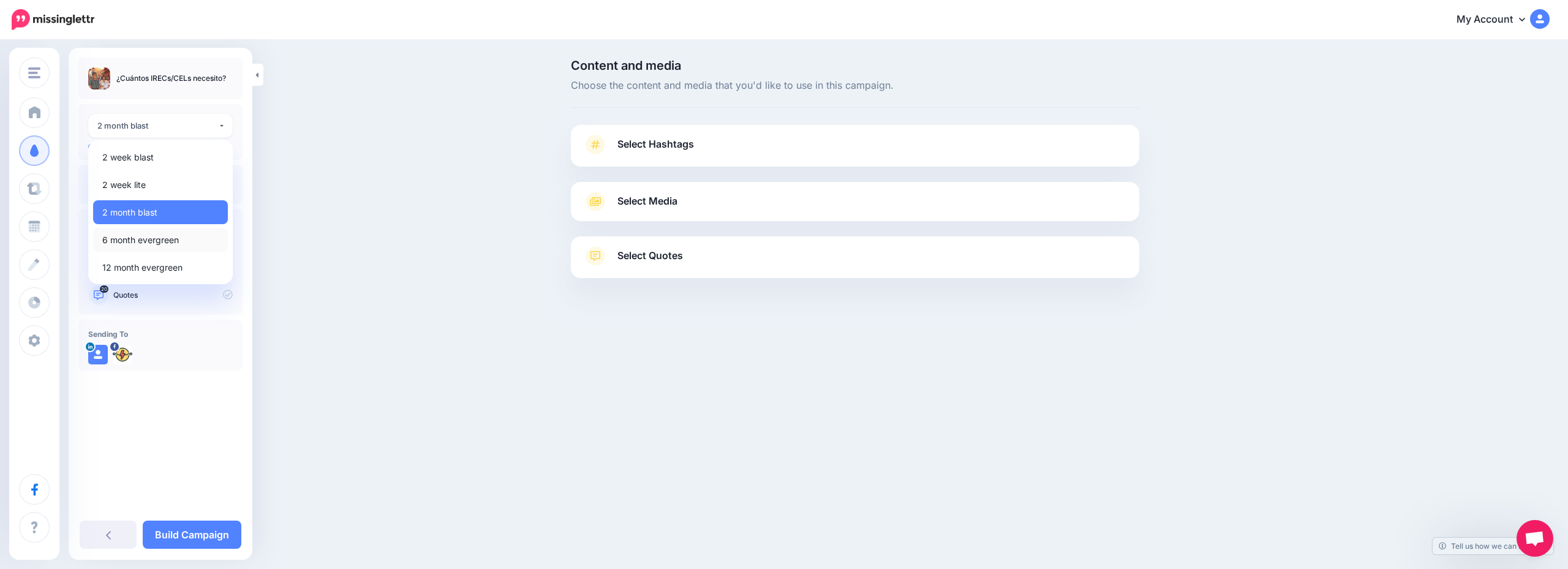
click at [165, 239] on span "6 month evergreen" at bounding box center [140, 240] width 77 height 15
select select "******"
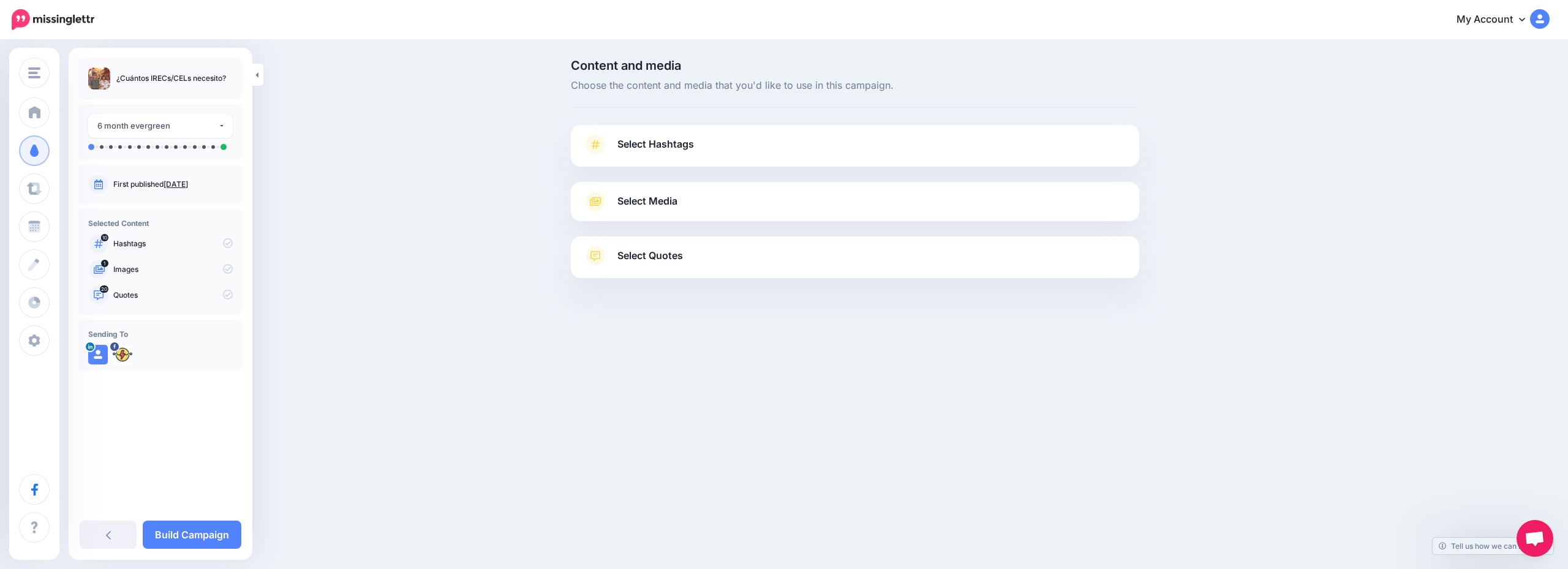
click at [789, 153] on link "Select Hashtags" at bounding box center [855, 151] width 544 height 32
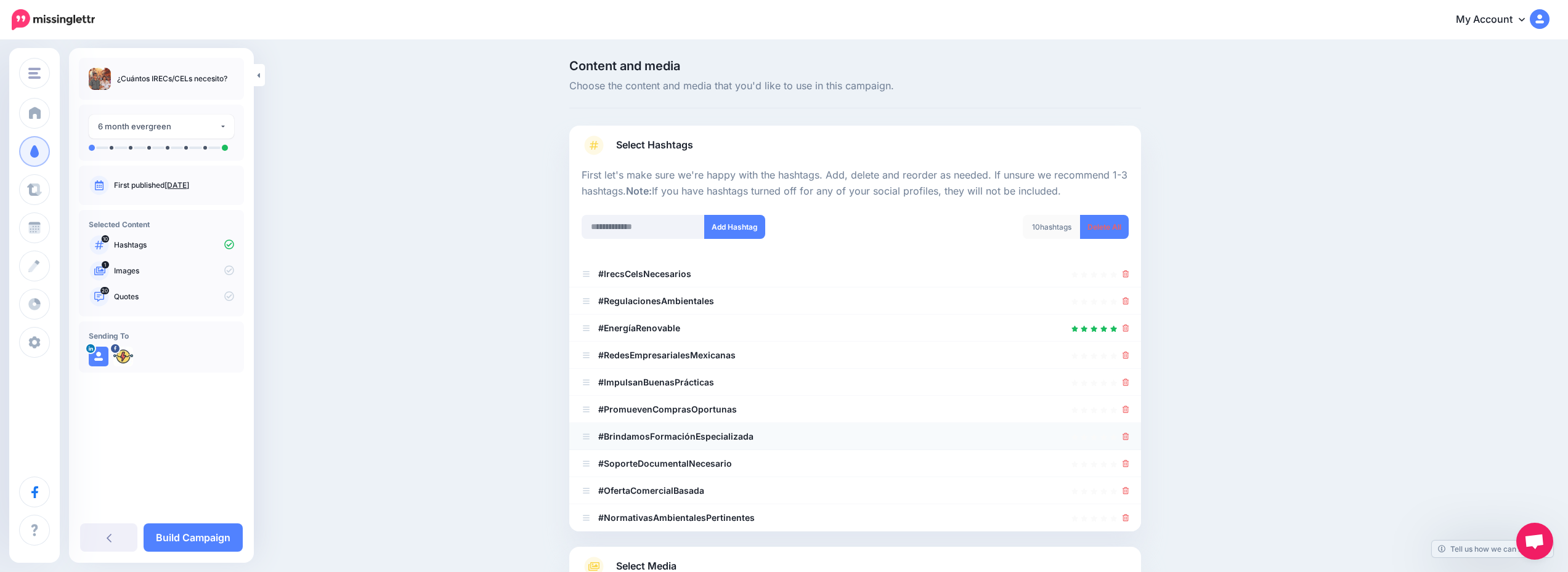
scroll to position [115, 0]
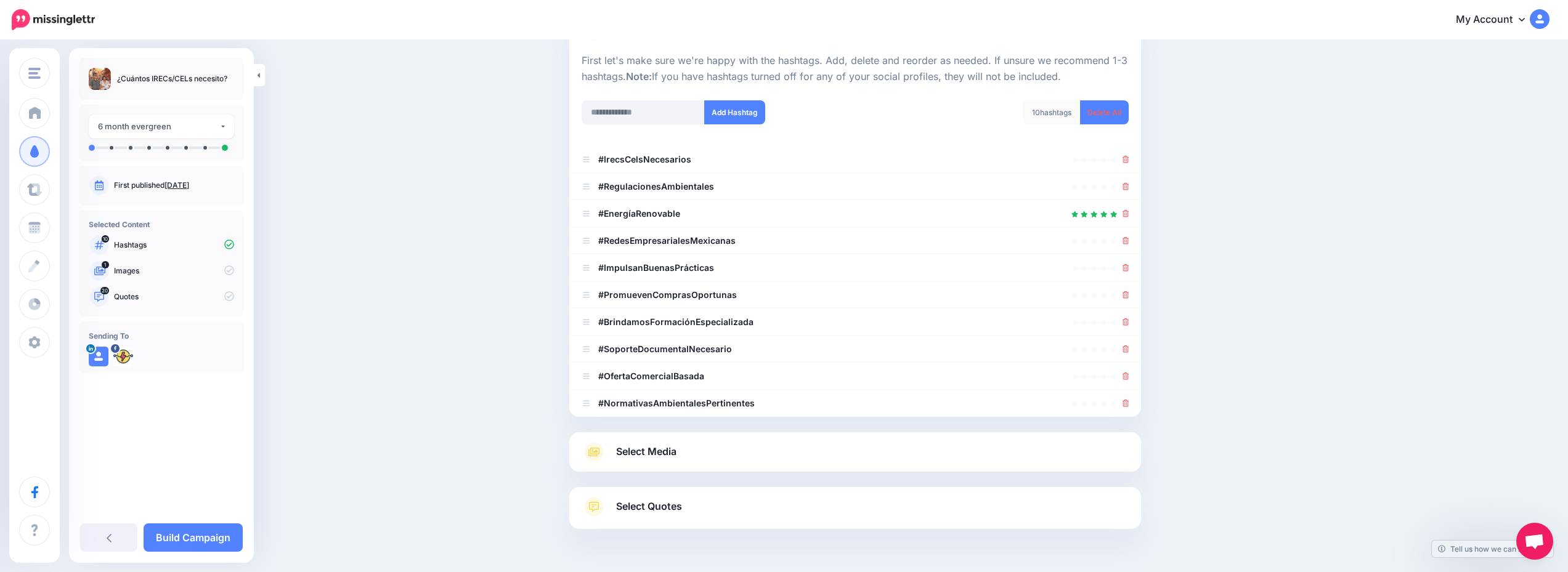
click at [752, 441] on div "Select Media Next, let's make sure we have the best media for this campaign. De…" at bounding box center [855, 452] width 571 height 40
click at [764, 450] on link "Select Media" at bounding box center [855, 452] width 547 height 19
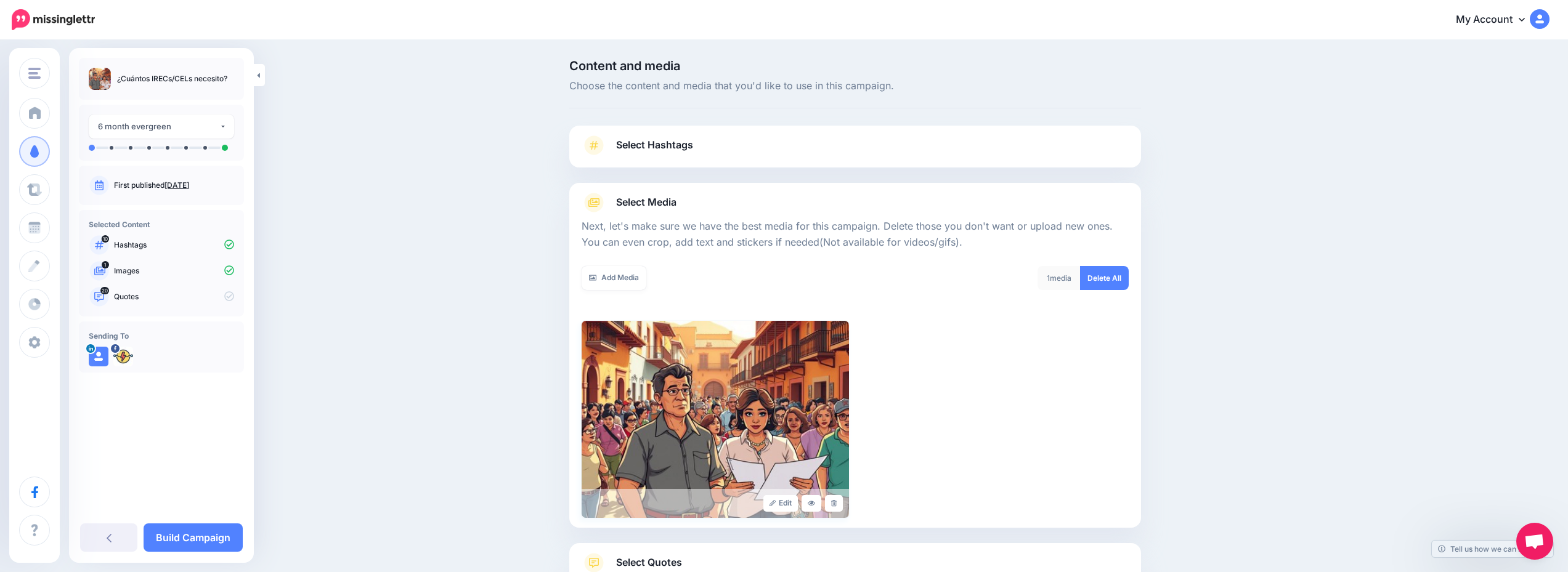
scroll to position [93, 0]
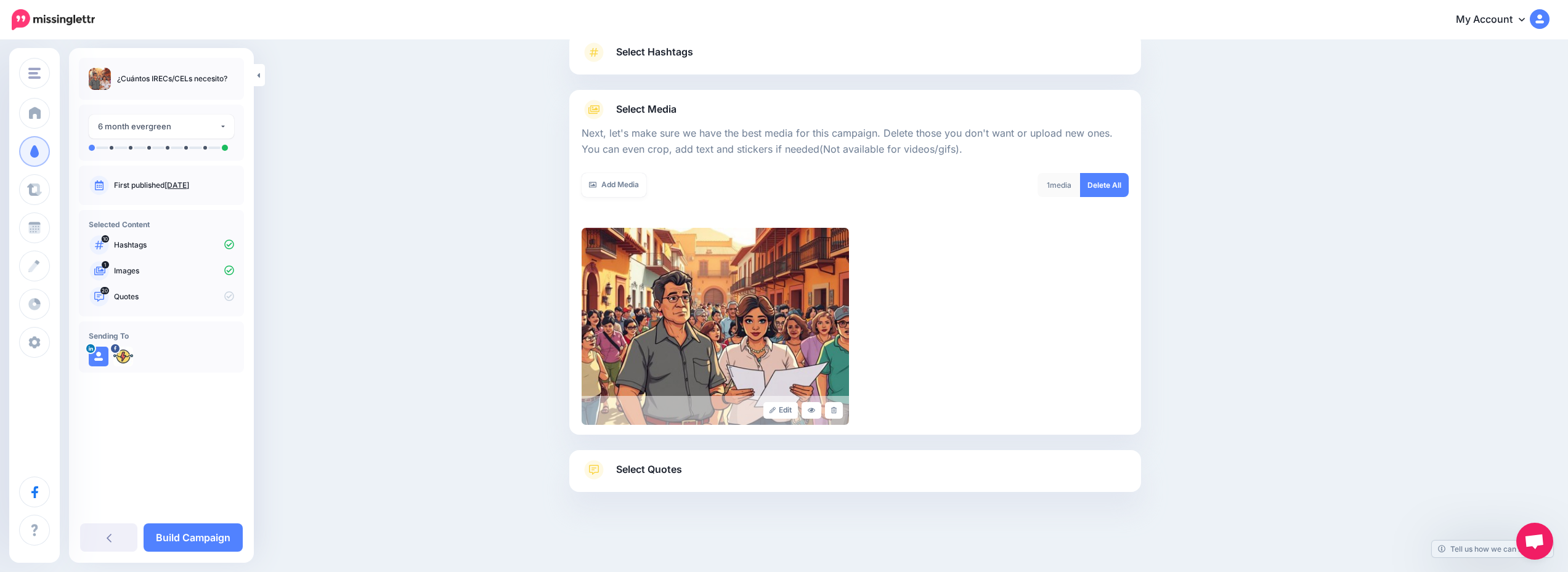
click at [755, 462] on link "Select Quotes" at bounding box center [855, 476] width 547 height 32
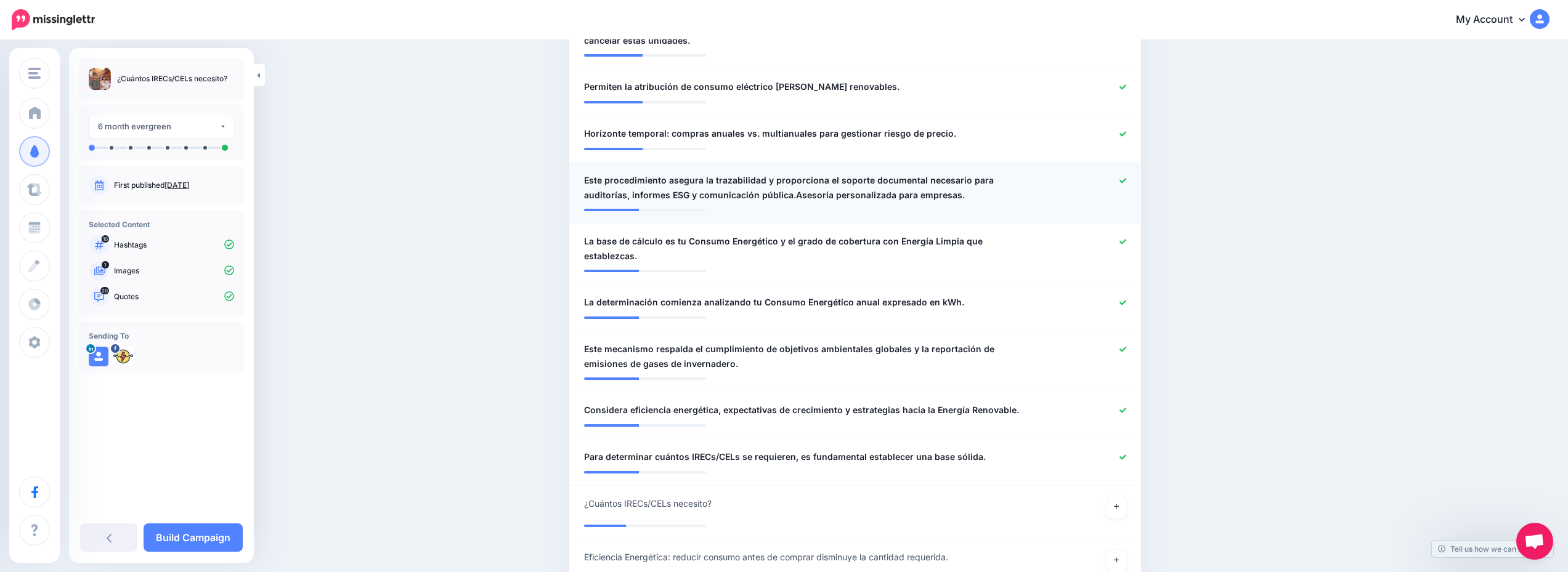
scroll to position [1170, 0]
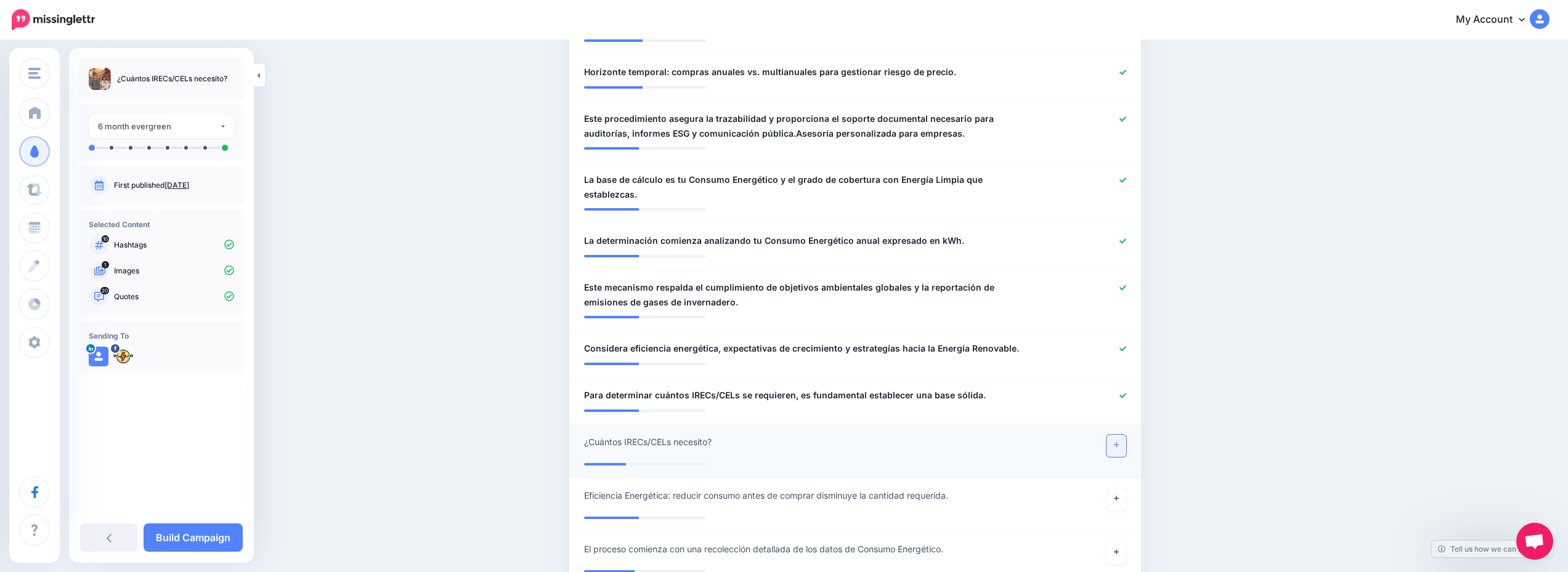
click at [1117, 435] on link at bounding box center [1116, 446] width 19 height 22
click at [212, 528] on link "Build Campaign" at bounding box center [193, 538] width 99 height 28
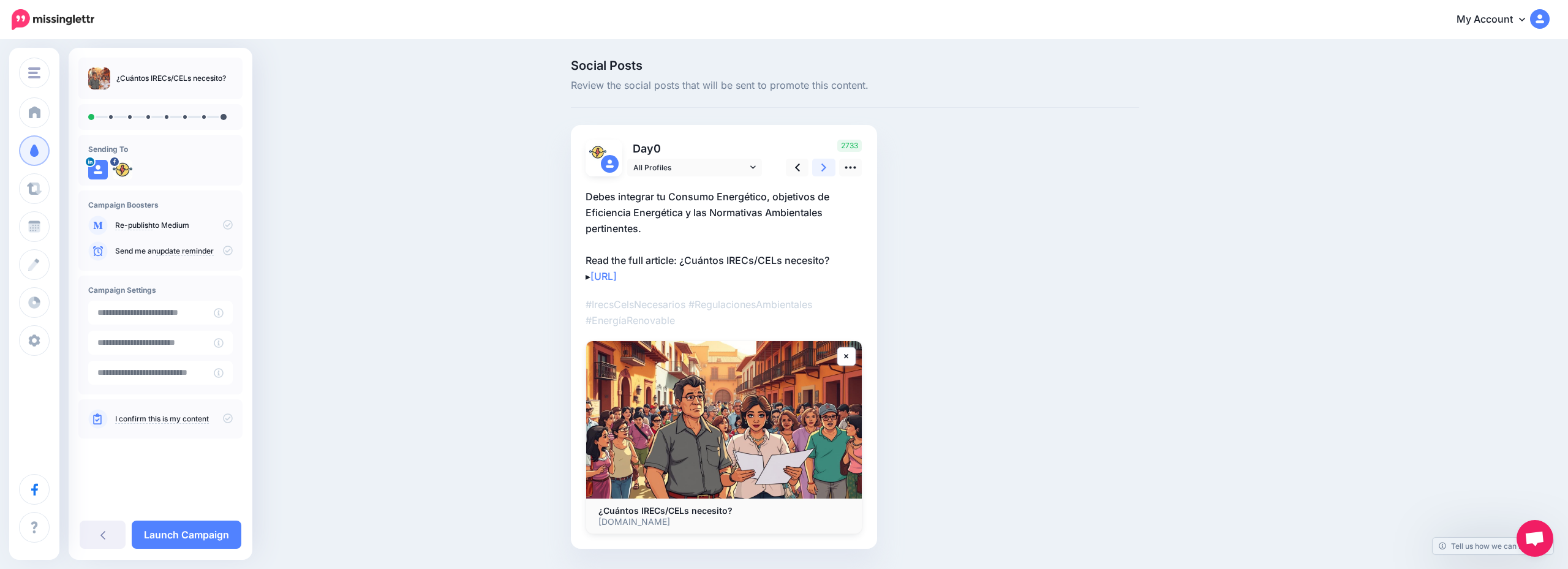
click at [822, 174] on link at bounding box center [823, 168] width 23 height 18
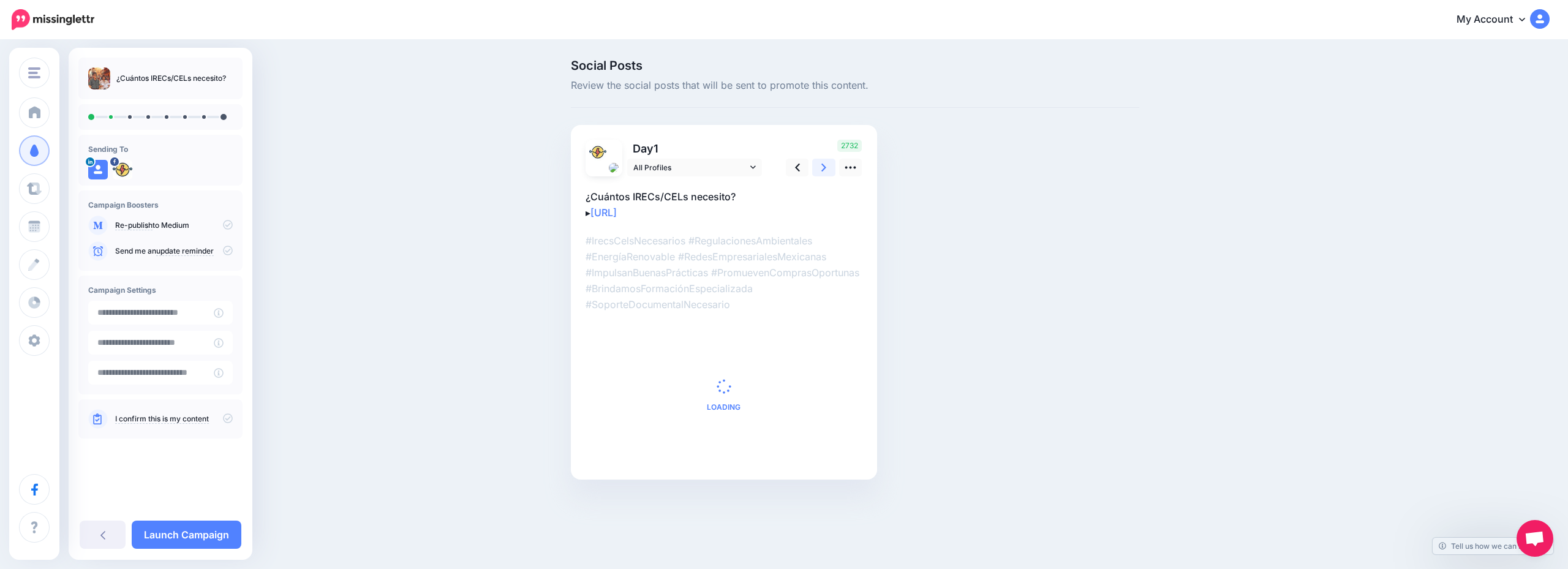
click at [822, 174] on link at bounding box center [823, 168] width 23 height 18
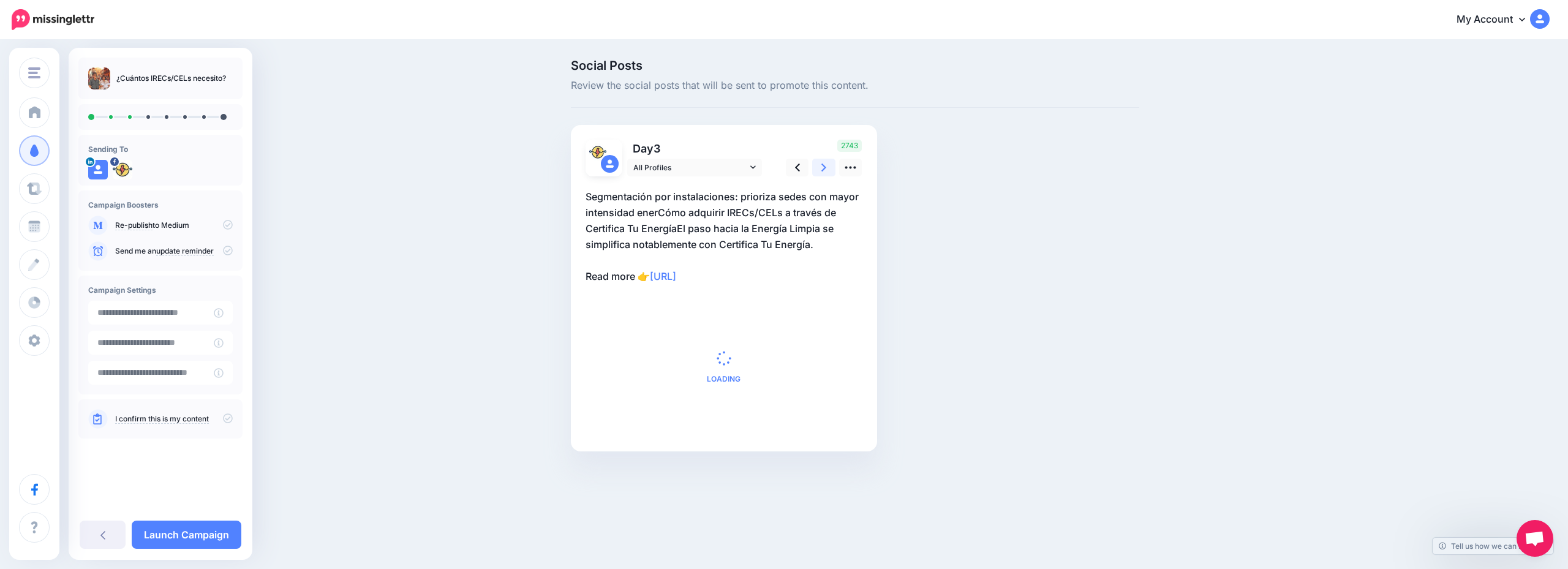
click at [822, 174] on link at bounding box center [823, 168] width 23 height 18
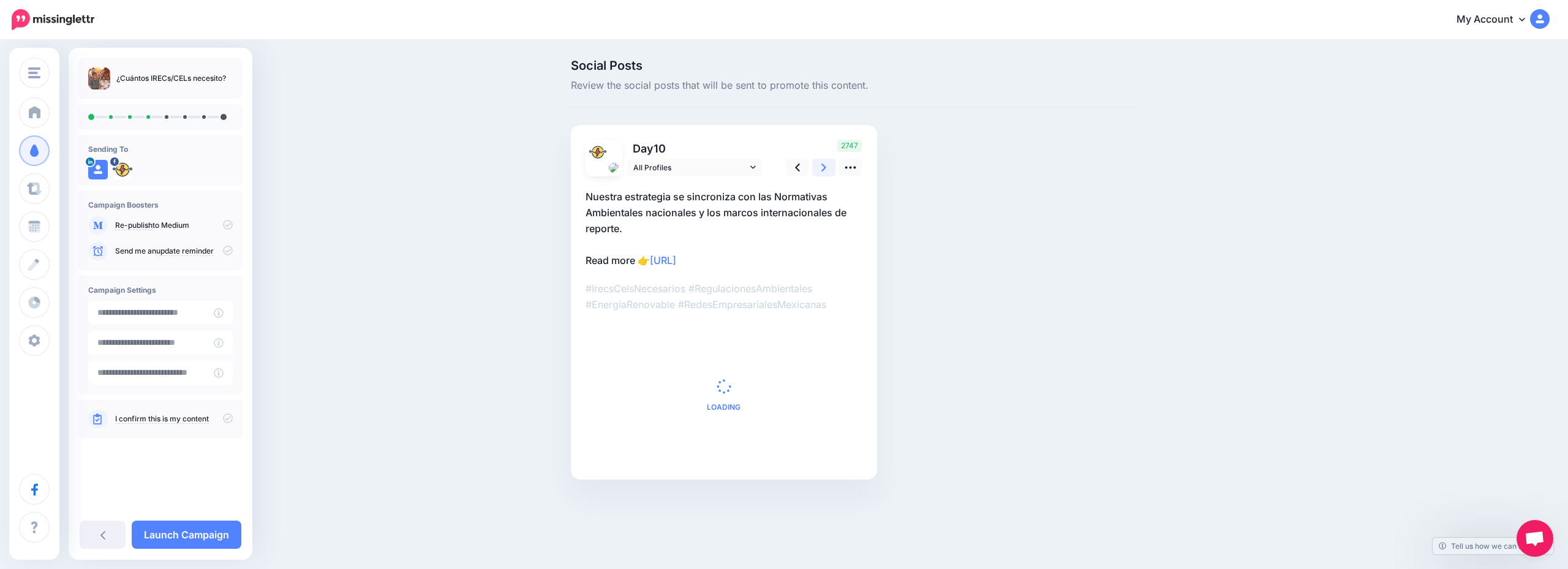
click at [822, 174] on link at bounding box center [823, 168] width 23 height 18
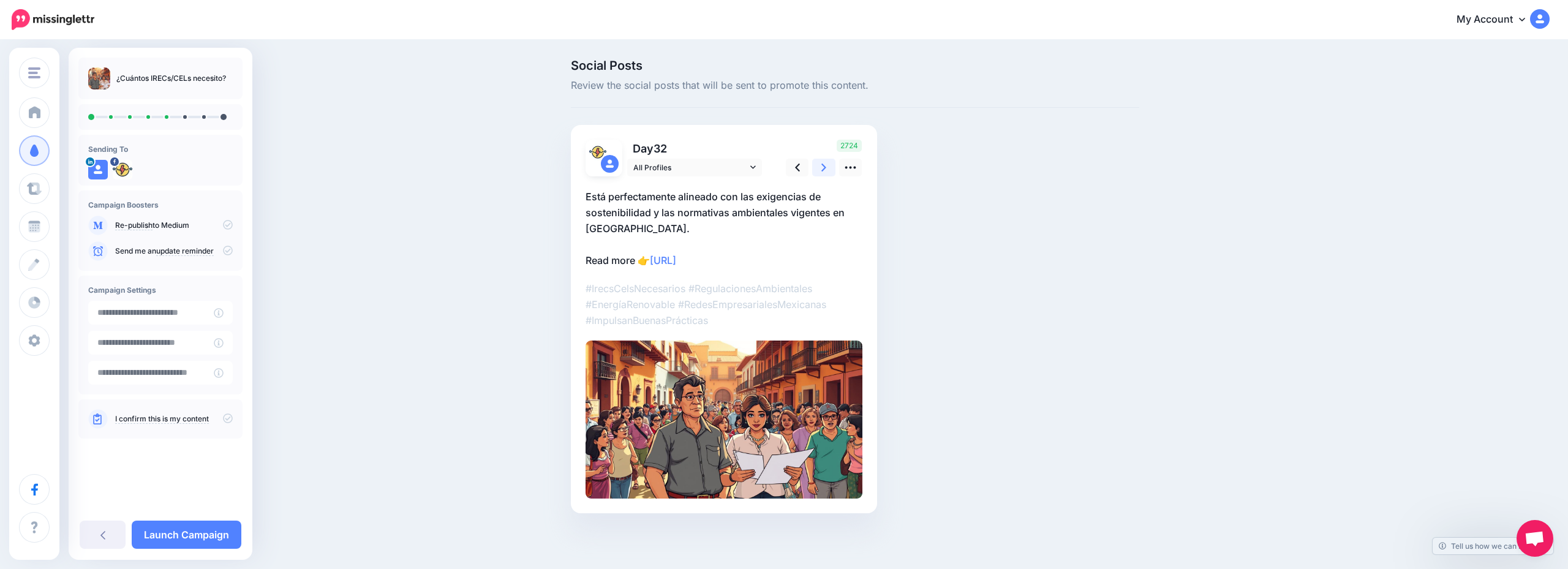
click at [822, 174] on link at bounding box center [823, 168] width 23 height 18
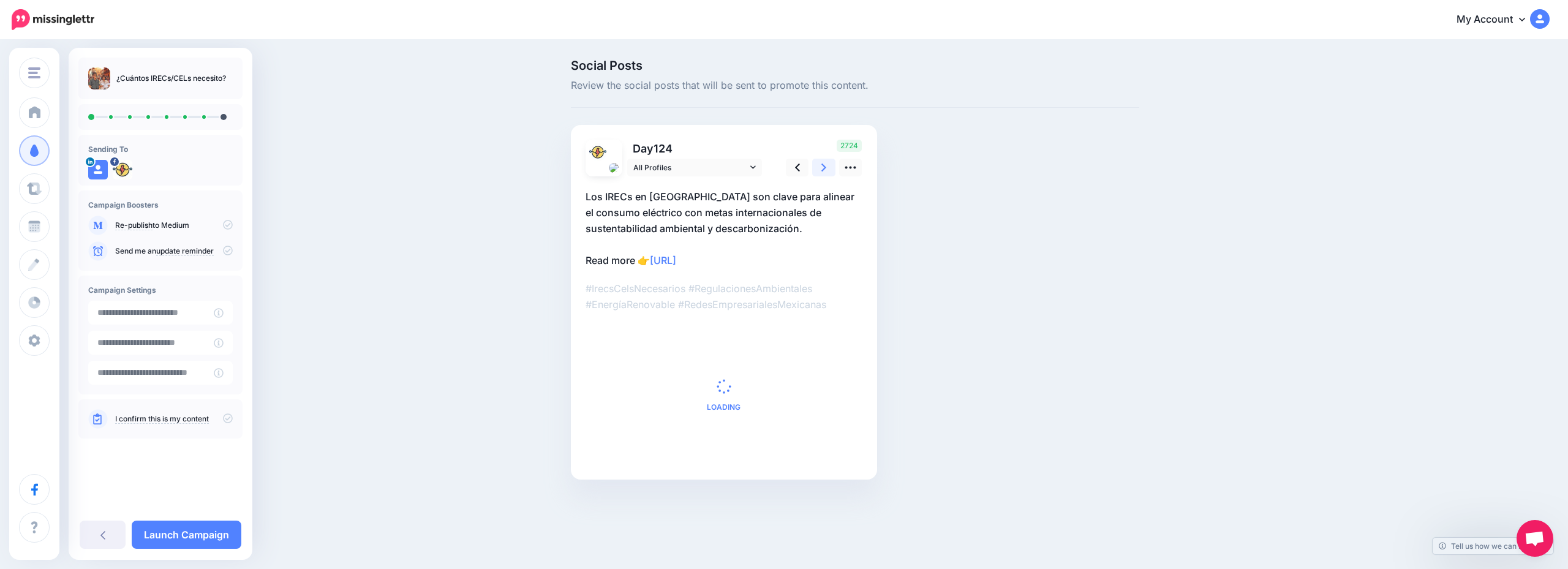
click at [822, 174] on link at bounding box center [823, 168] width 23 height 18
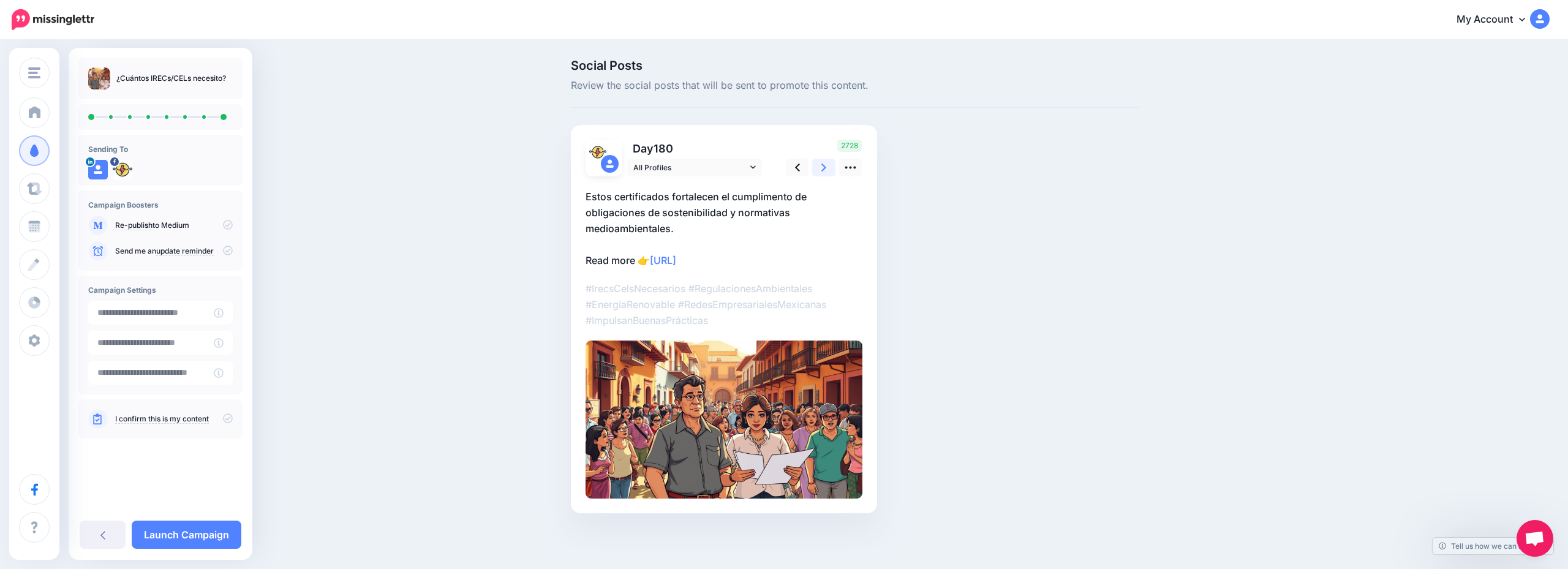
click at [822, 174] on link at bounding box center [823, 168] width 23 height 18
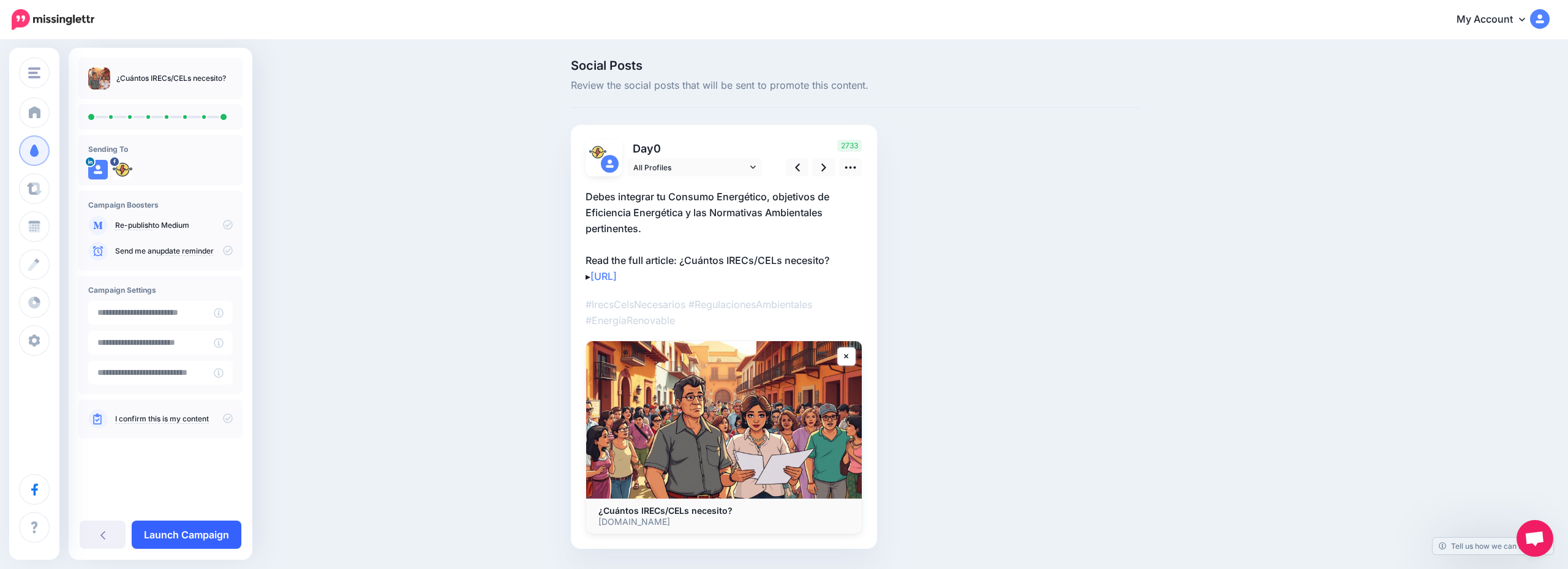
click at [205, 526] on link "Launch Campaign" at bounding box center [186, 535] width 110 height 28
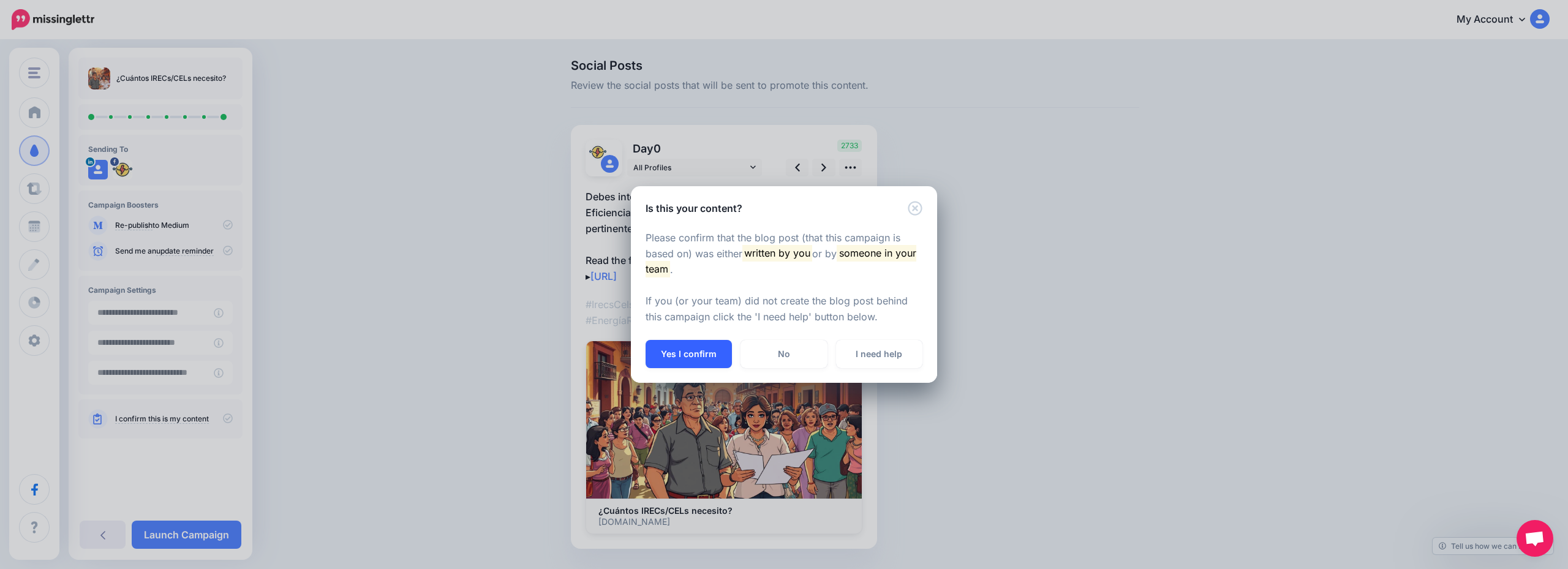
click at [709, 359] on button "Yes I confirm" at bounding box center [689, 354] width 86 height 28
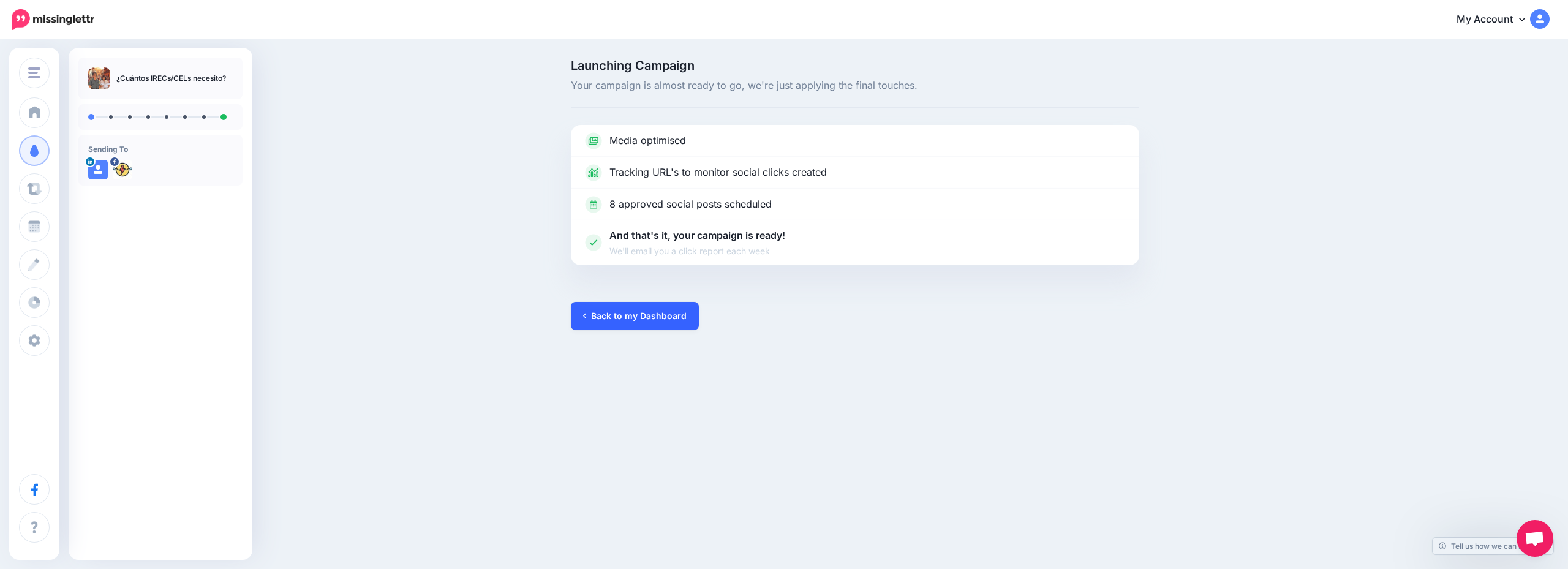
click at [657, 325] on link "Back to my Dashboard" at bounding box center [635, 316] width 128 height 28
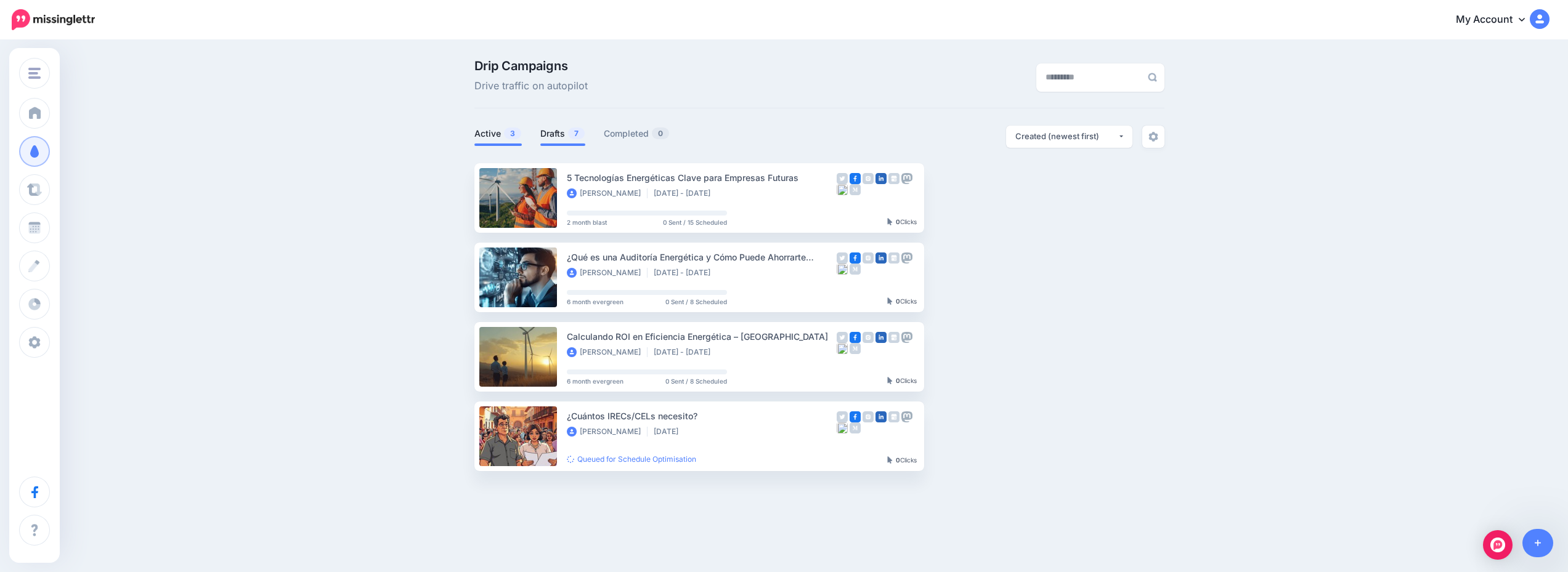
click at [571, 132] on link "Drafts 7" at bounding box center [563, 134] width 45 height 15
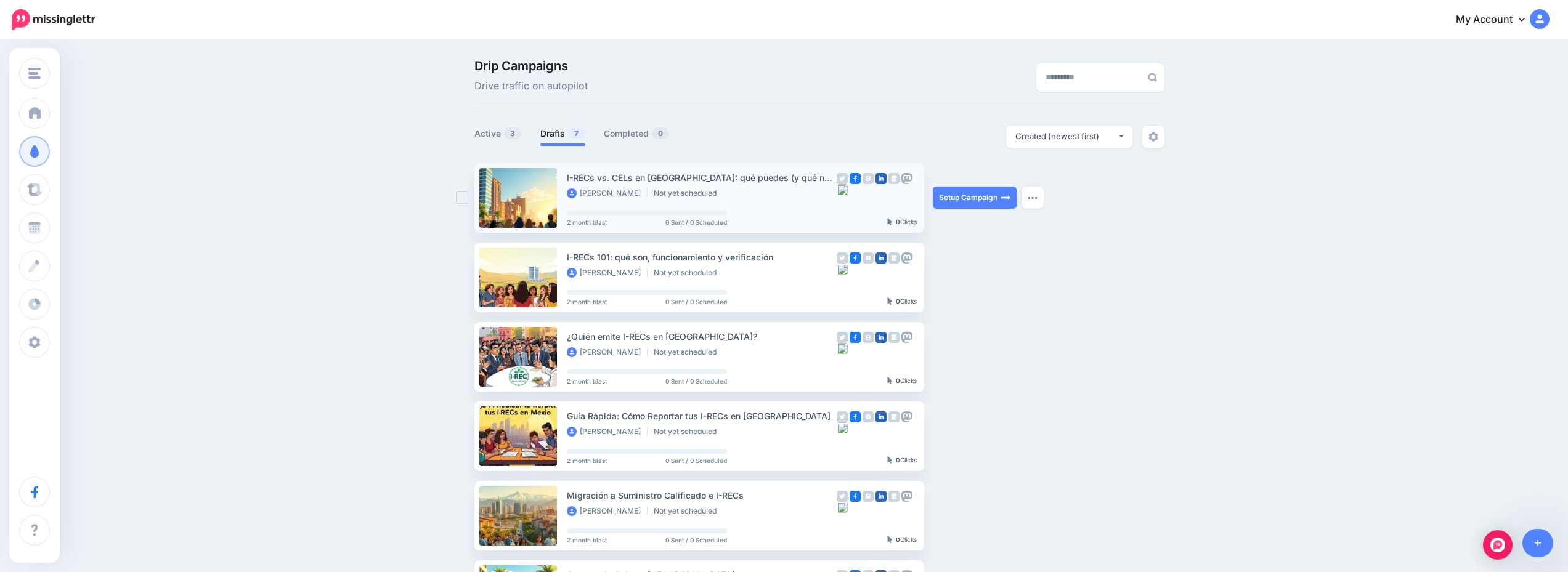
click at [965, 209] on div "Setup Campaign Review Campaign Regenerate Campaign Update Source URL Regenerate…" at bounding box center [979, 198] width 93 height 70
click at [964, 197] on link "Setup Campaign" at bounding box center [974, 197] width 84 height 22
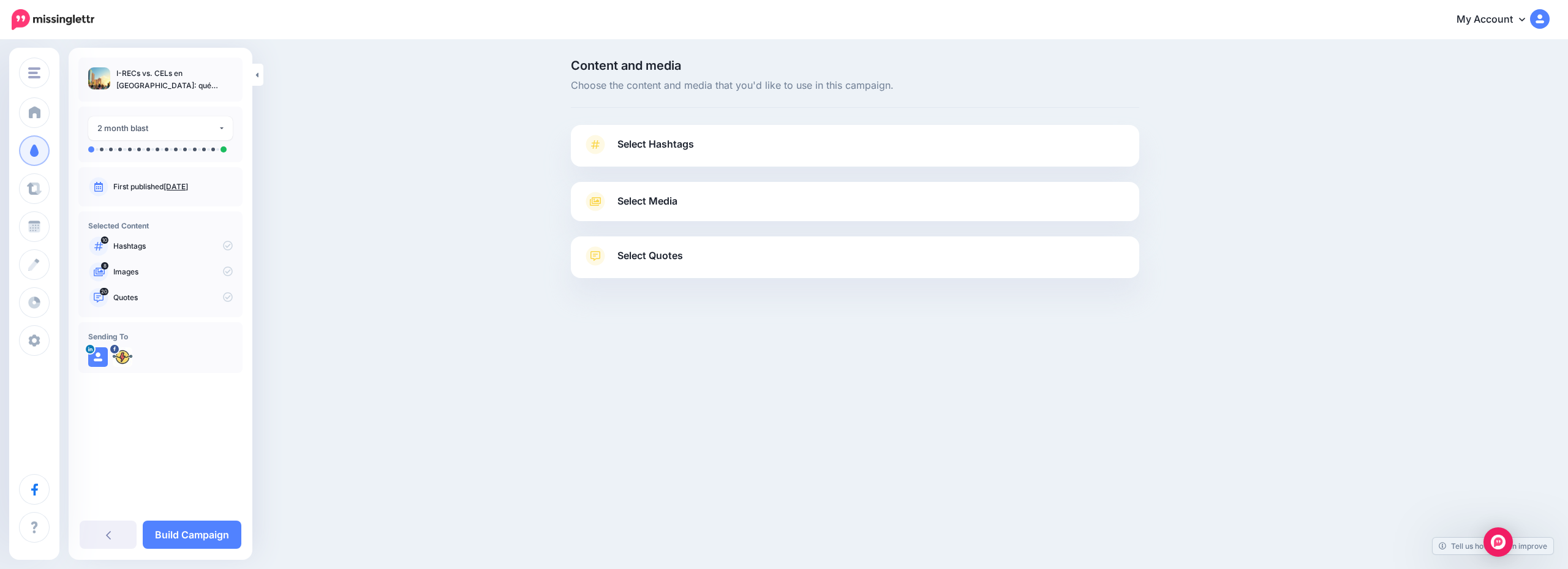
click at [777, 137] on link "Select Hashtags" at bounding box center [855, 151] width 544 height 32
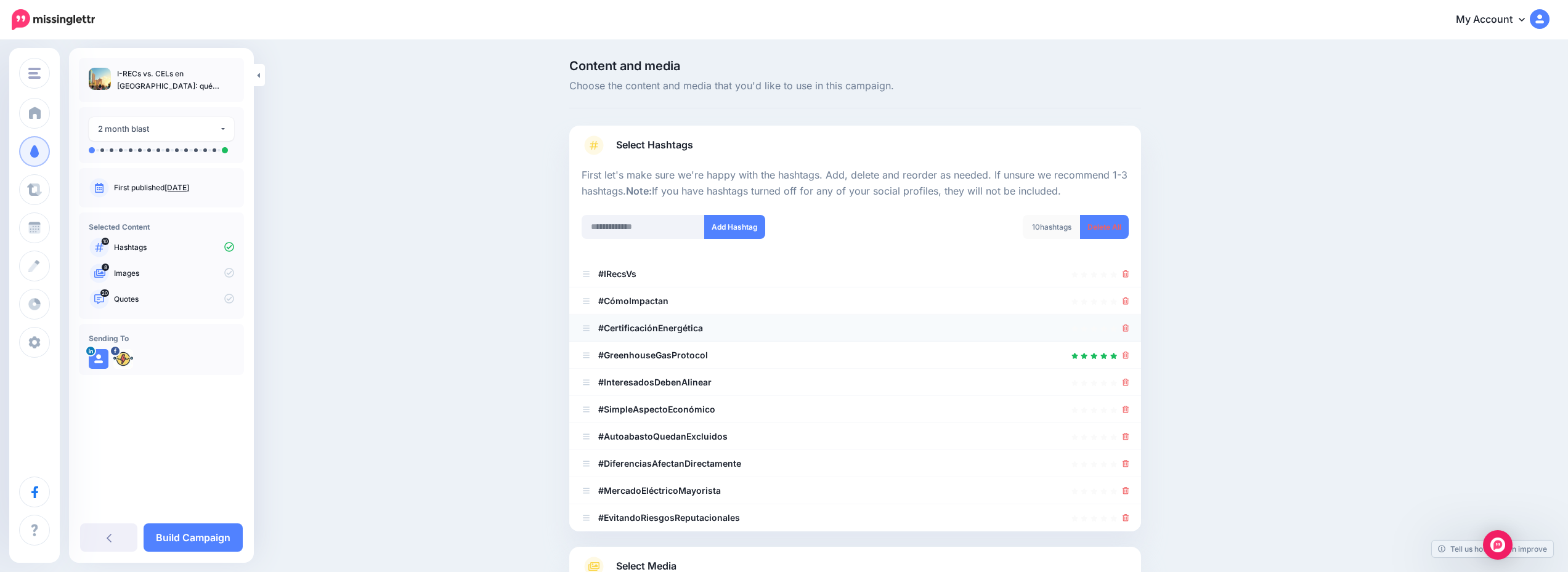
scroll to position [152, 0]
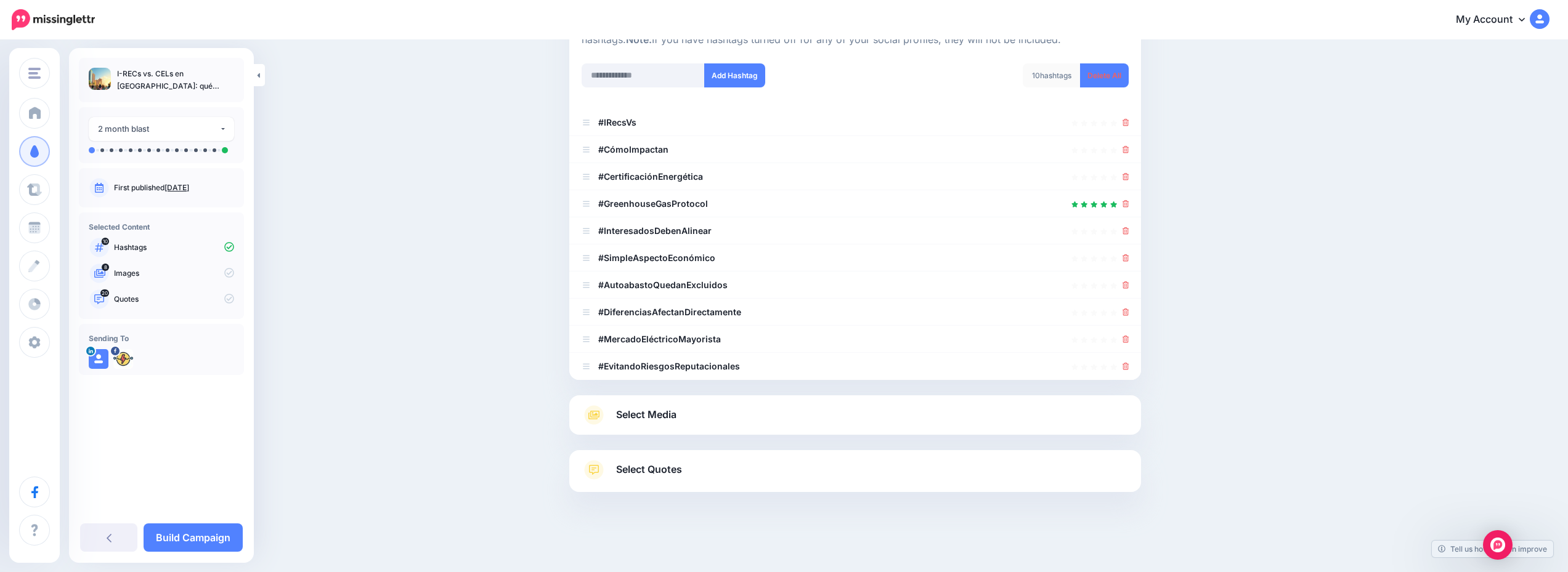
click at [768, 403] on div "Select Media Next, let's make sure we have the best media for this campaign. De…" at bounding box center [855, 415] width 571 height 40
click at [786, 413] on link "Select Media" at bounding box center [855, 415] width 547 height 19
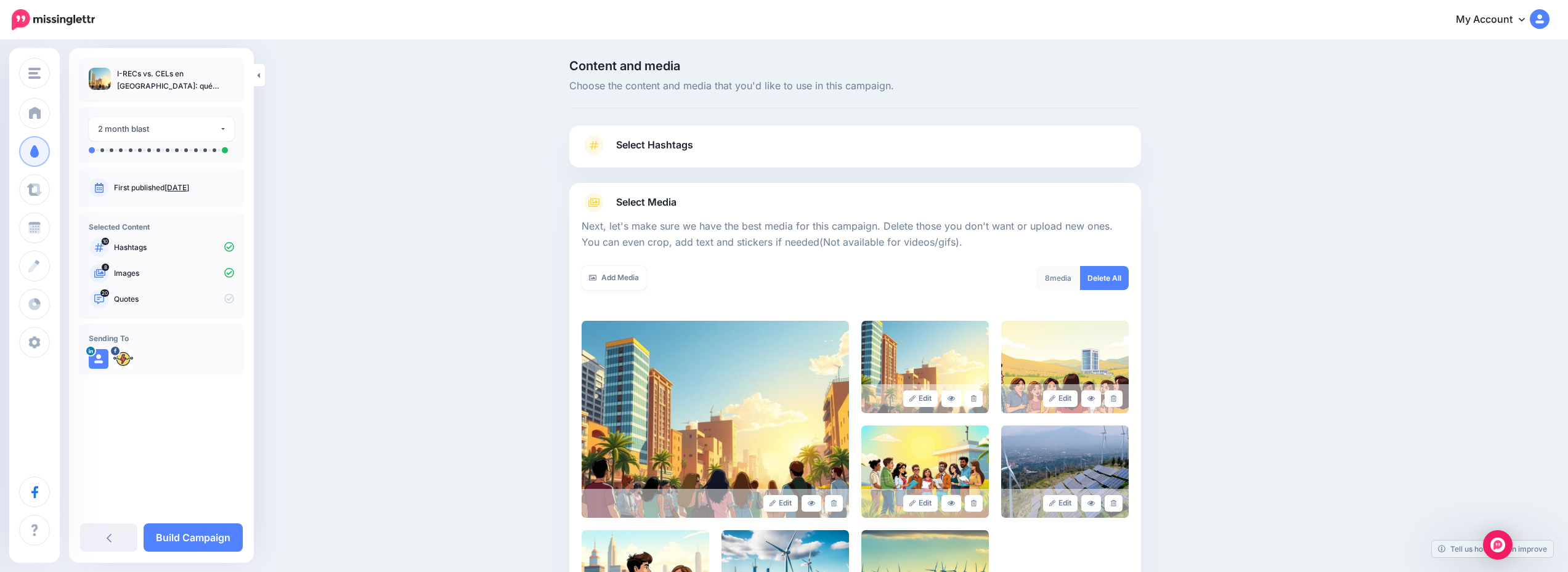
scroll to position [197, 0]
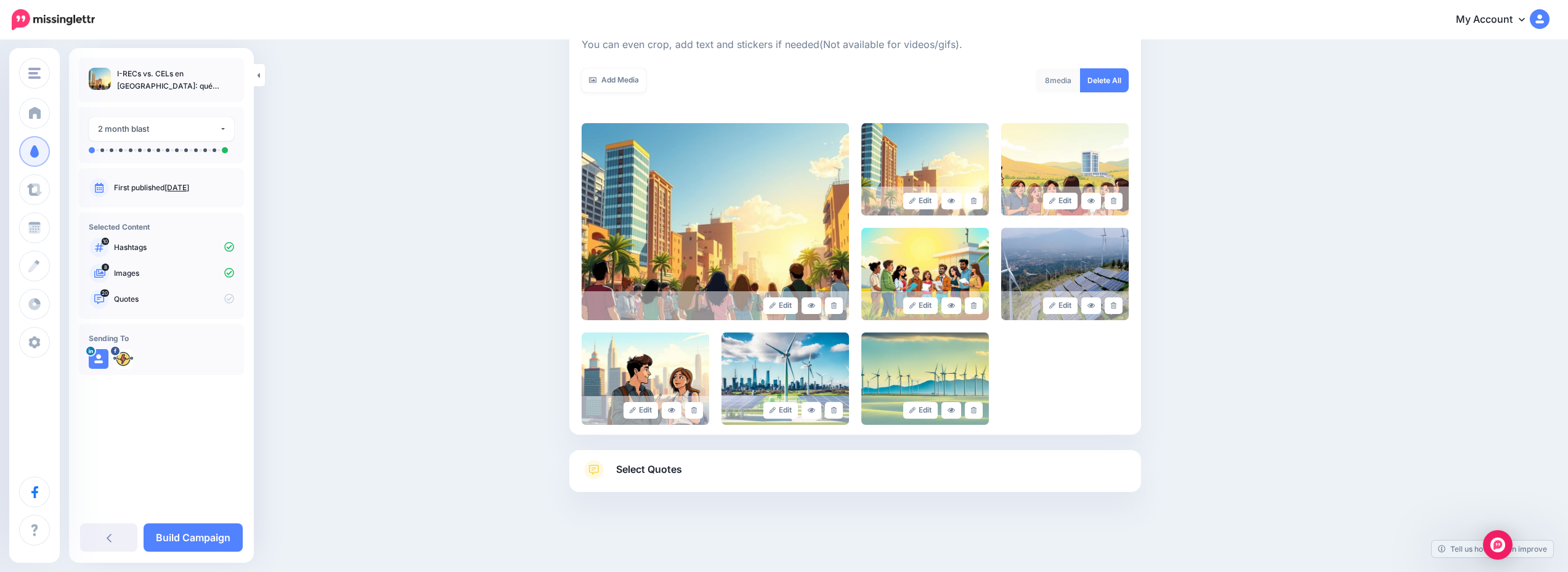
click at [799, 464] on link "Select Quotes" at bounding box center [855, 476] width 547 height 32
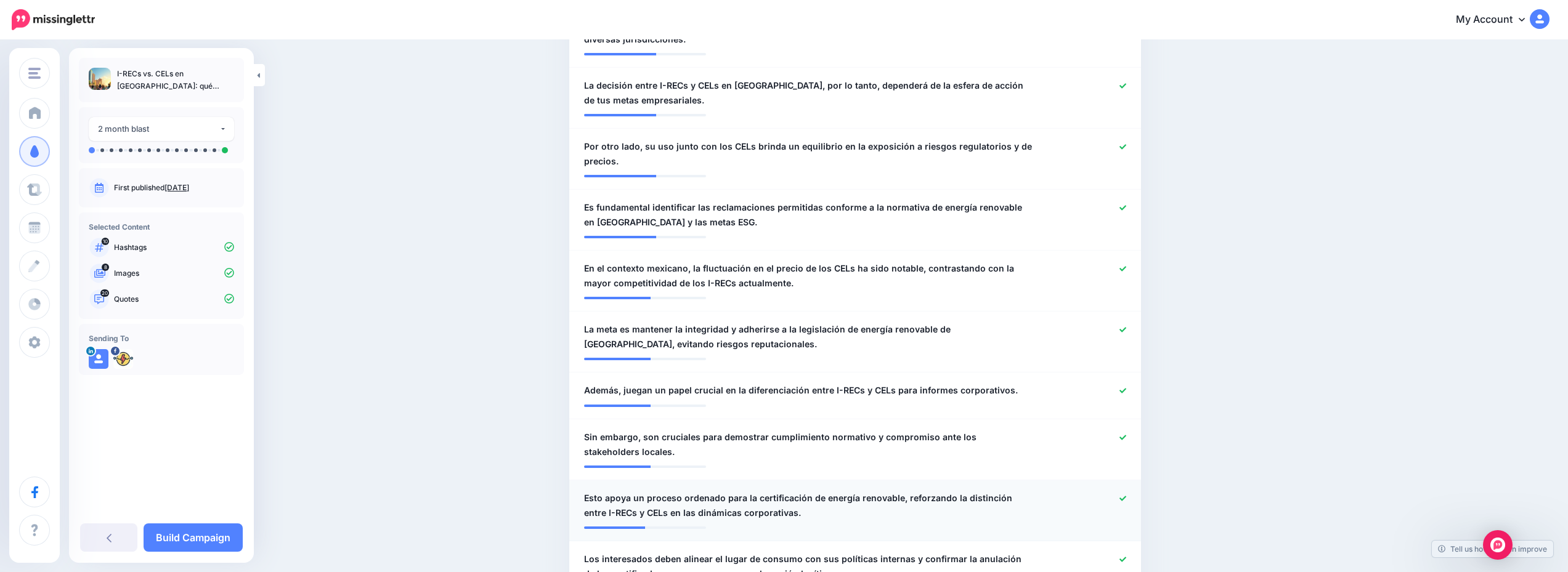
scroll to position [1232, 0]
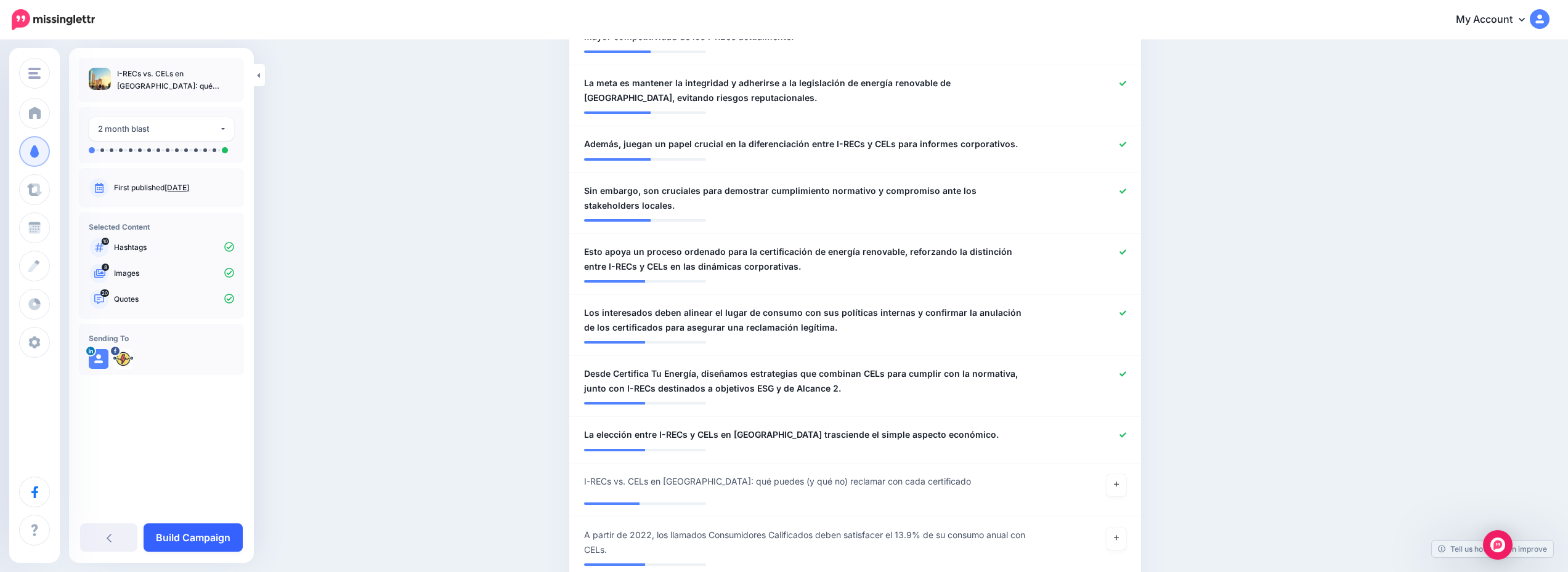
click at [207, 534] on link "Build Campaign" at bounding box center [193, 538] width 99 height 28
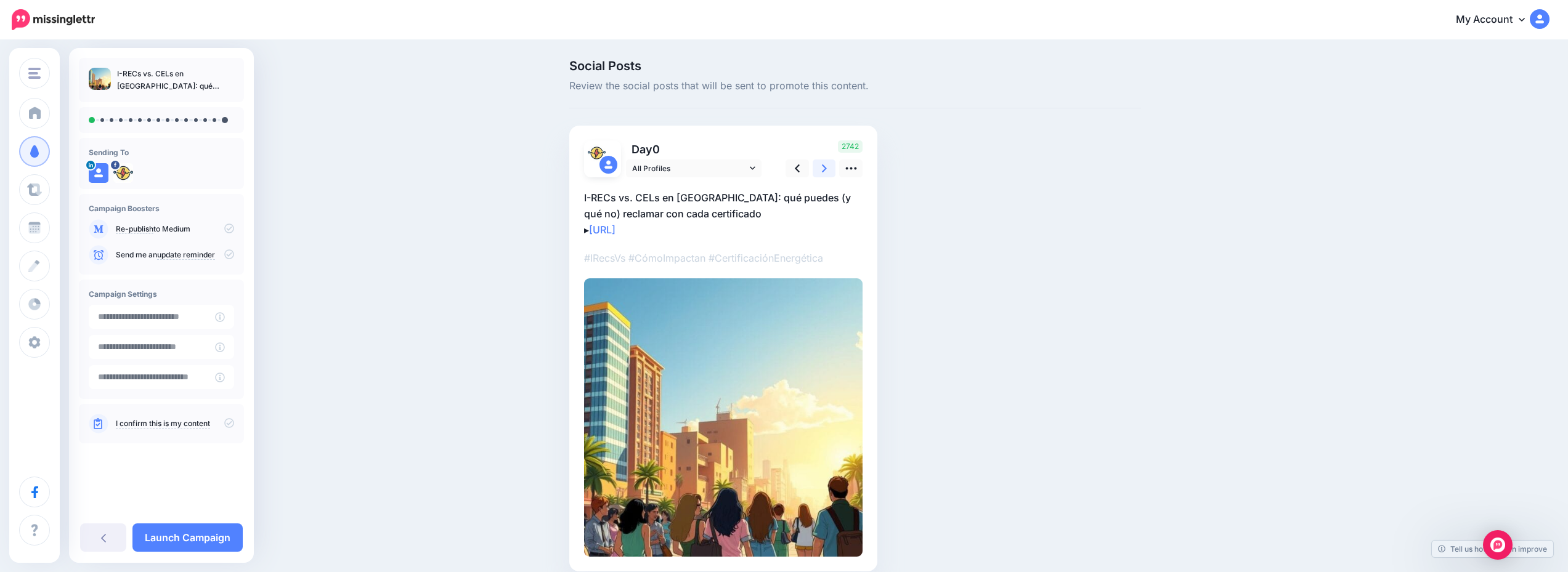
click at [822, 166] on link at bounding box center [824, 169] width 24 height 18
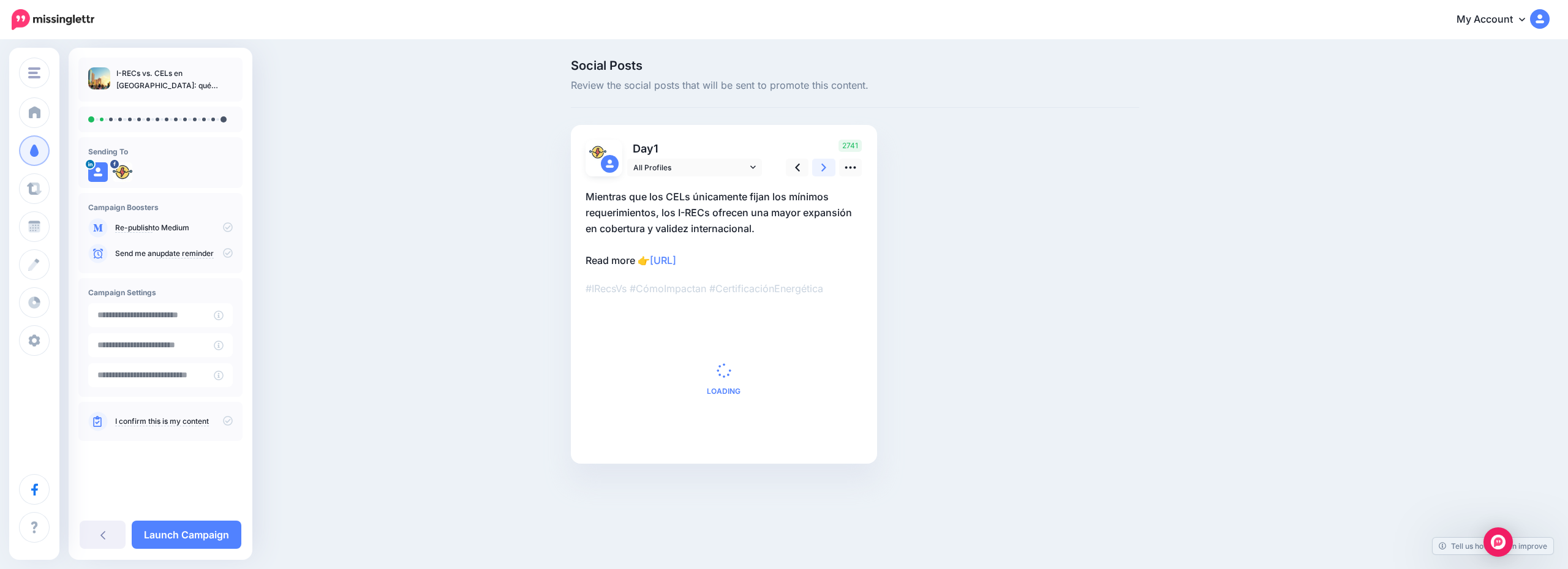
click at [817, 166] on link at bounding box center [823, 168] width 23 height 18
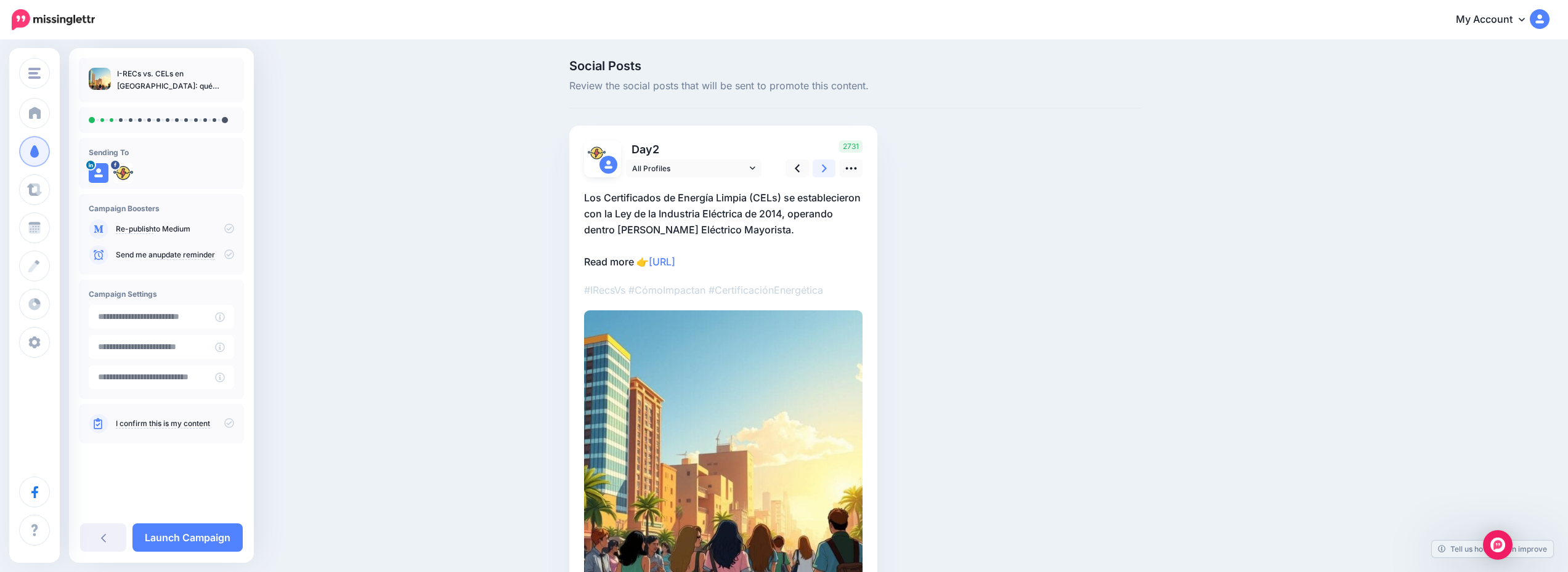
click at [822, 166] on link at bounding box center [824, 169] width 24 height 18
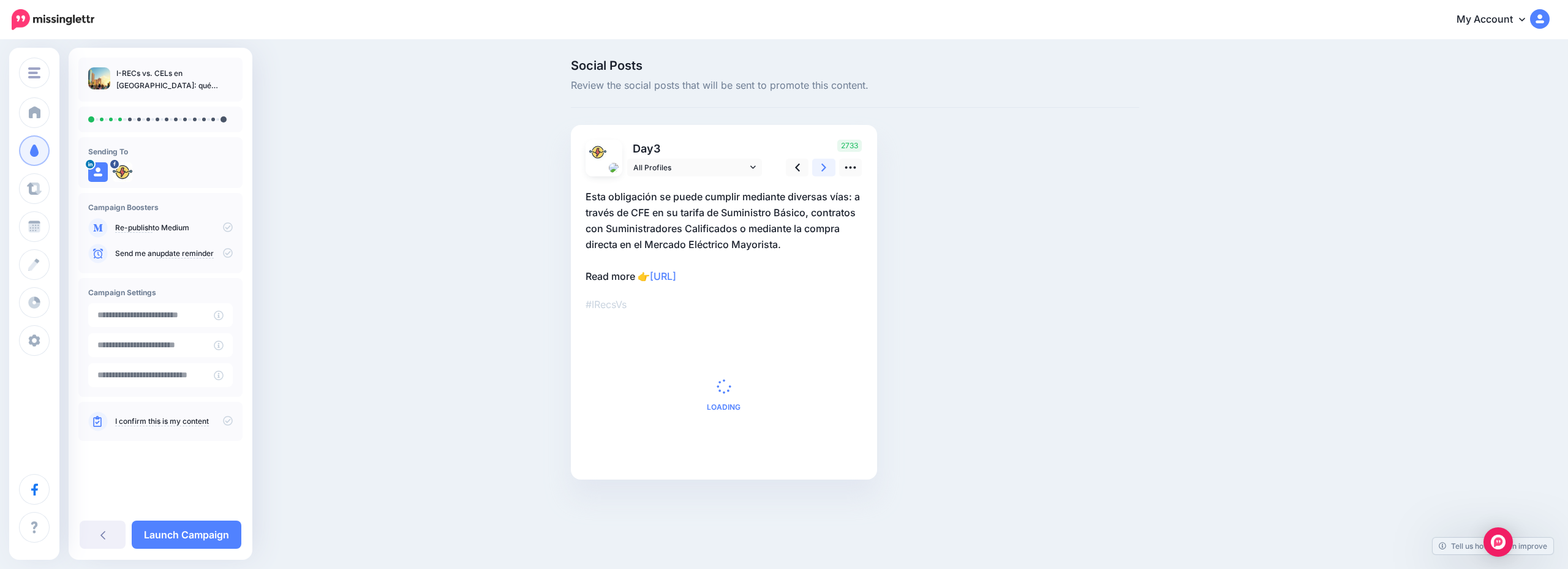
click at [817, 166] on link at bounding box center [823, 168] width 23 height 18
click at [817, 166] on link at bounding box center [819, 168] width 23 height 18
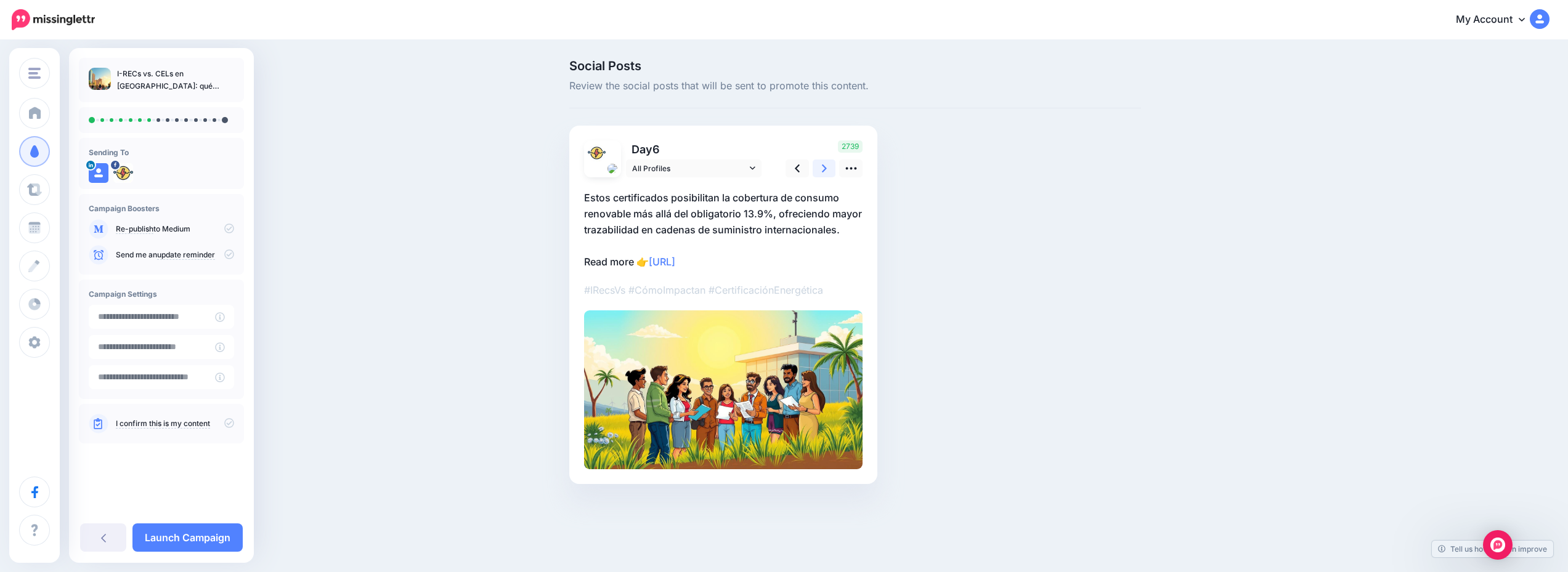
click at [822, 166] on link at bounding box center [824, 169] width 24 height 18
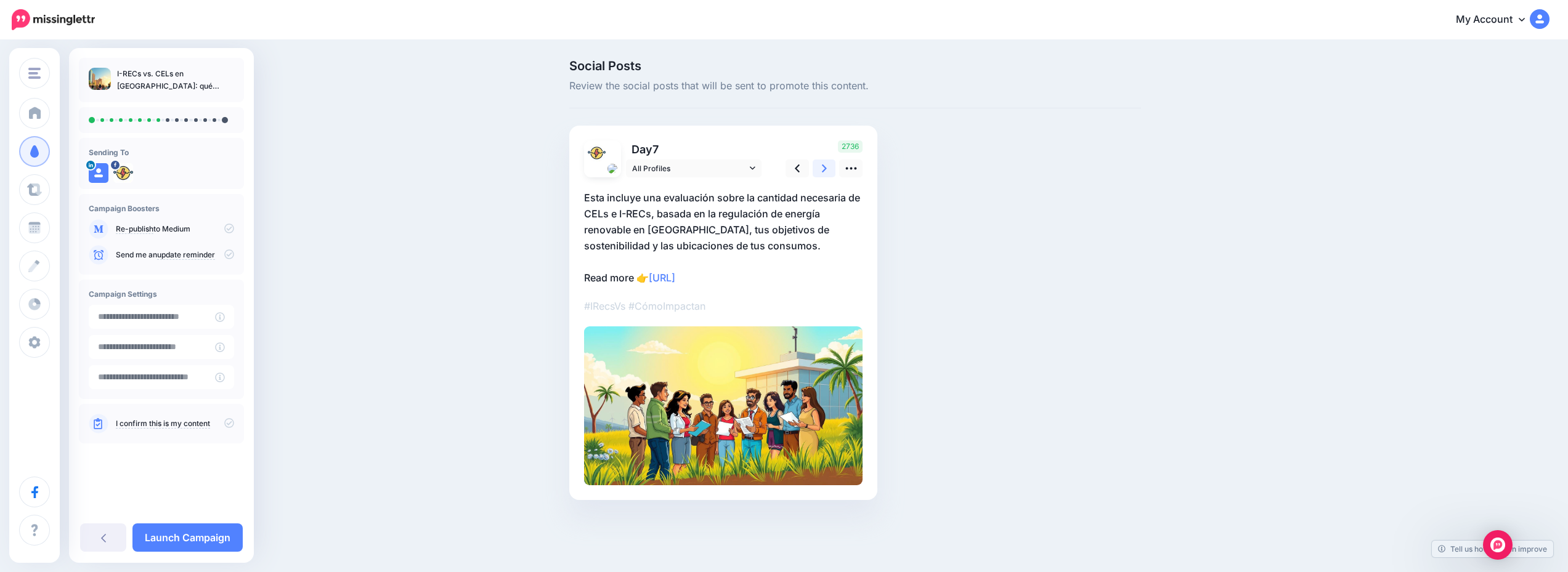
click at [822, 166] on link at bounding box center [824, 169] width 24 height 18
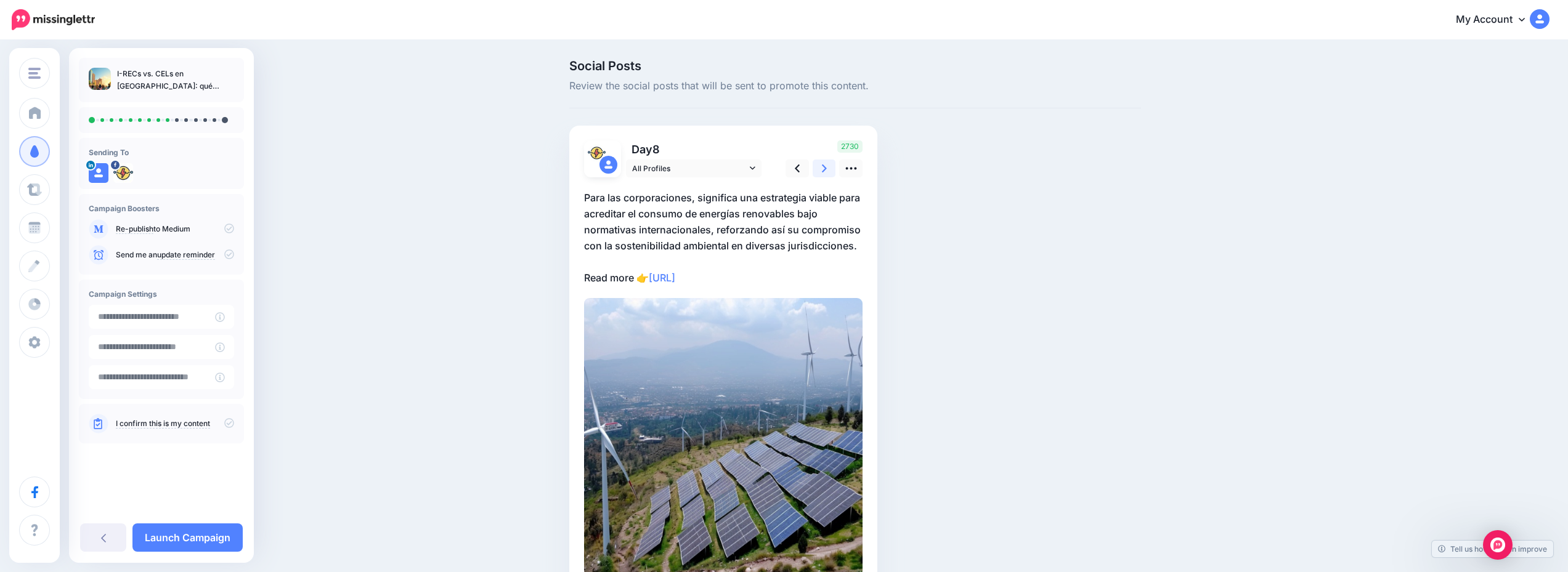
click at [822, 166] on link at bounding box center [824, 169] width 24 height 18
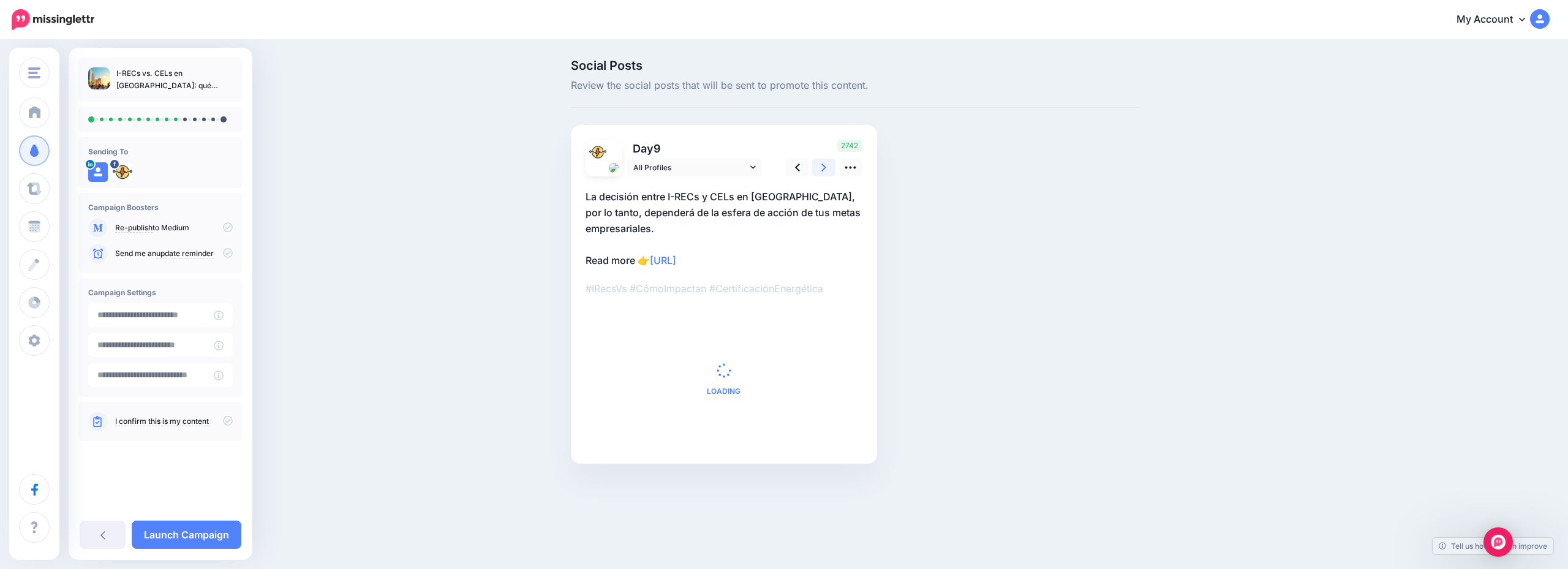
click at [817, 166] on link at bounding box center [823, 168] width 23 height 18
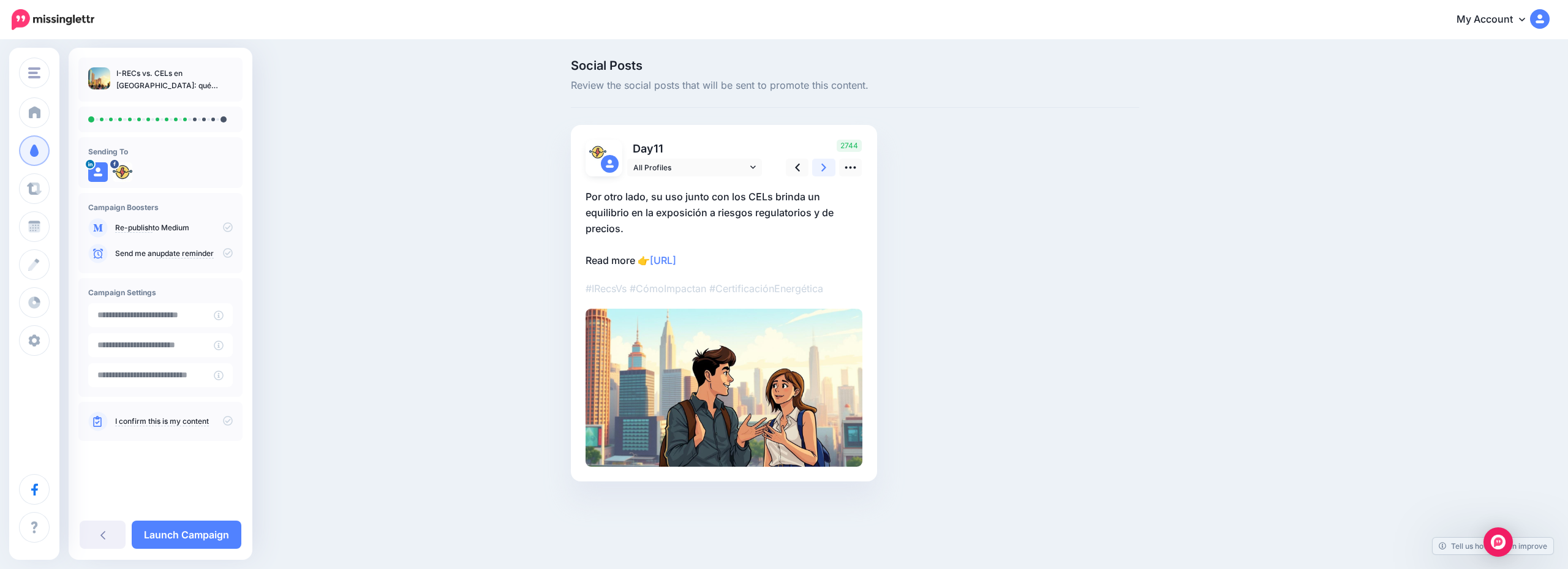
click at [817, 166] on link at bounding box center [823, 168] width 23 height 18
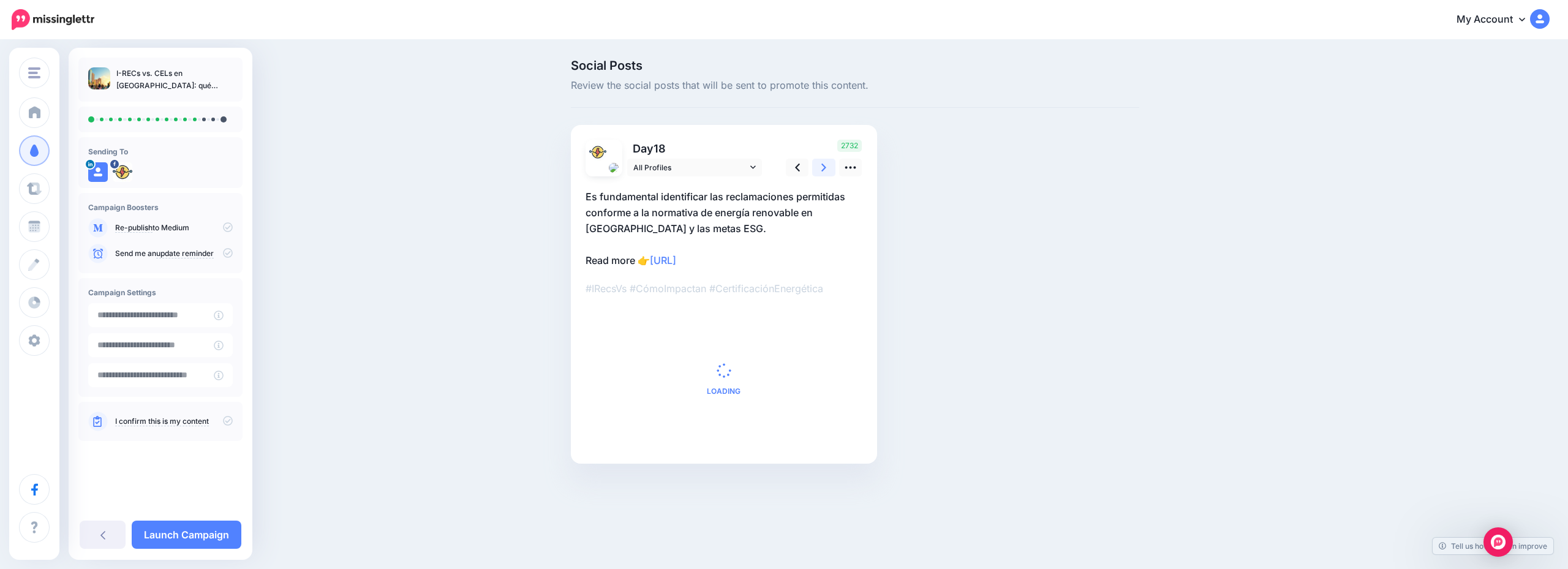
click at [817, 166] on link at bounding box center [823, 168] width 23 height 18
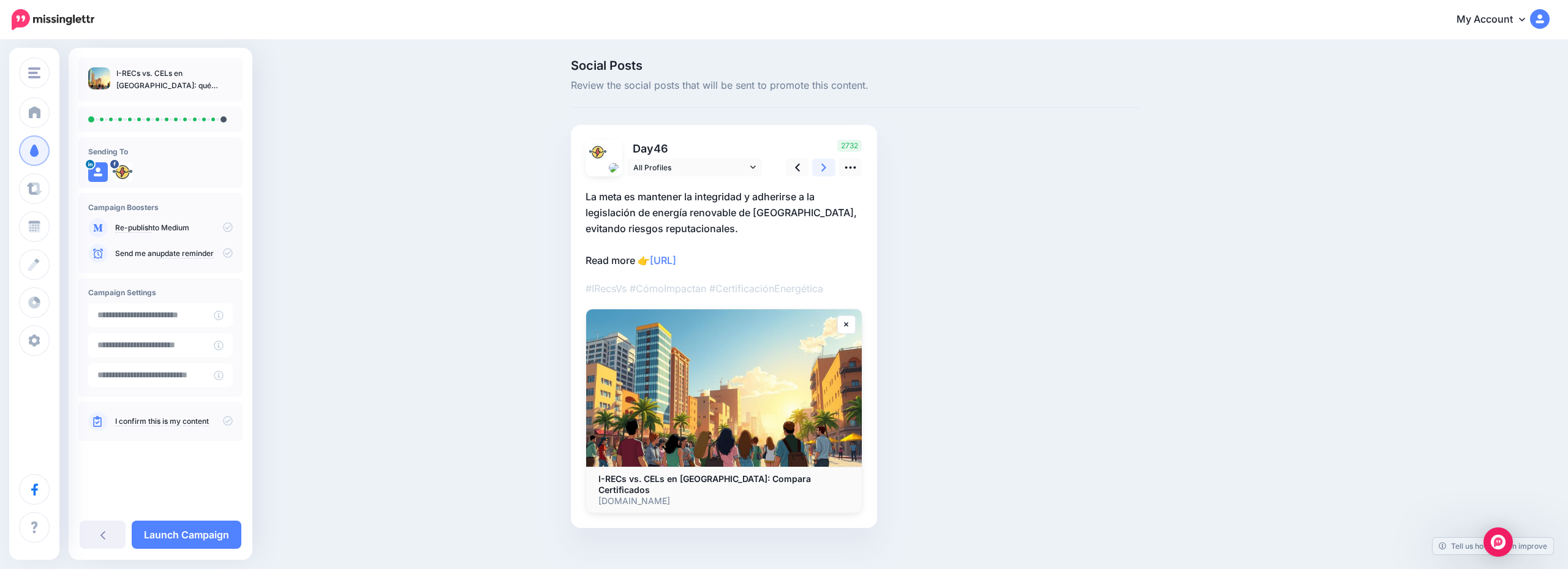
click at [817, 166] on link at bounding box center [823, 168] width 23 height 18
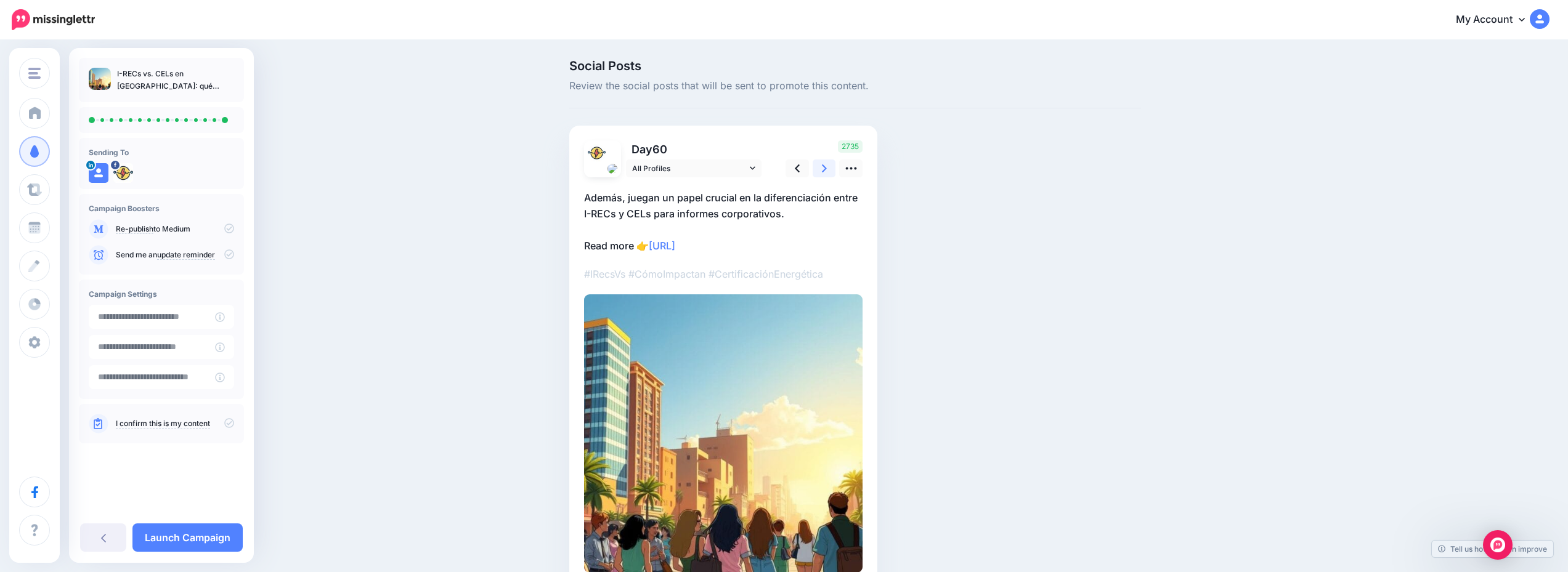
click at [822, 166] on link at bounding box center [824, 169] width 24 height 18
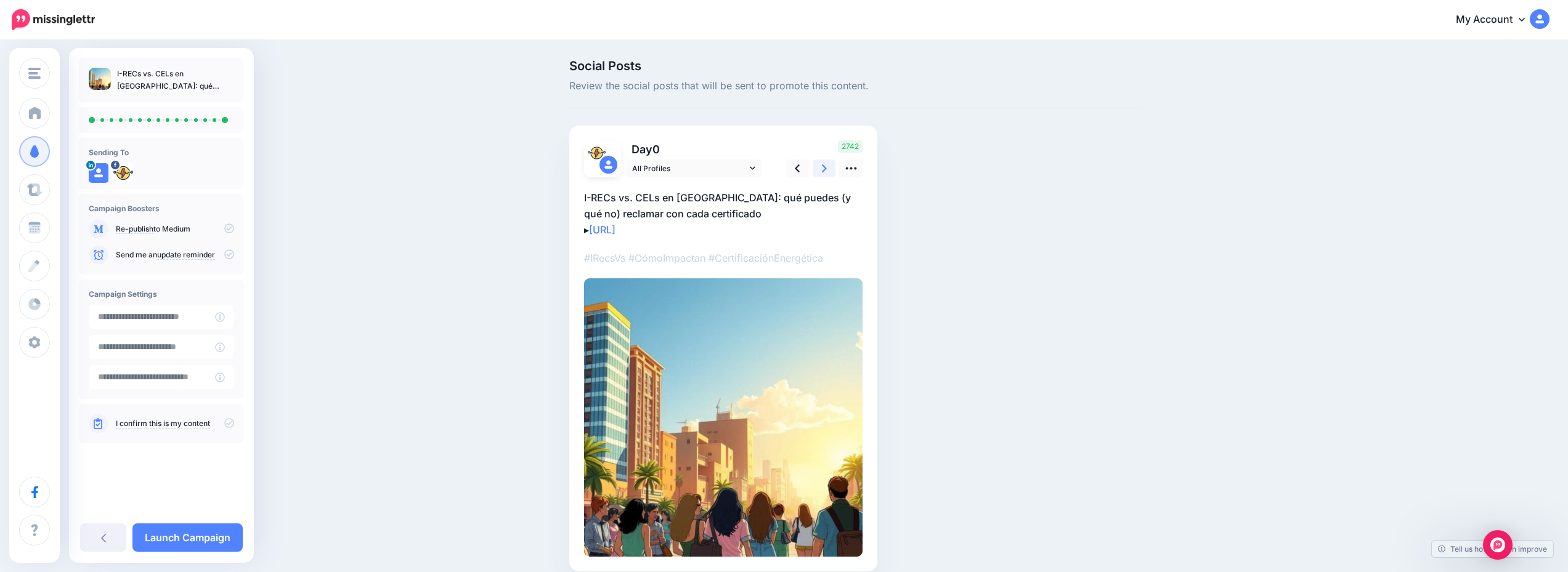
click at [822, 166] on link at bounding box center [824, 169] width 24 height 18
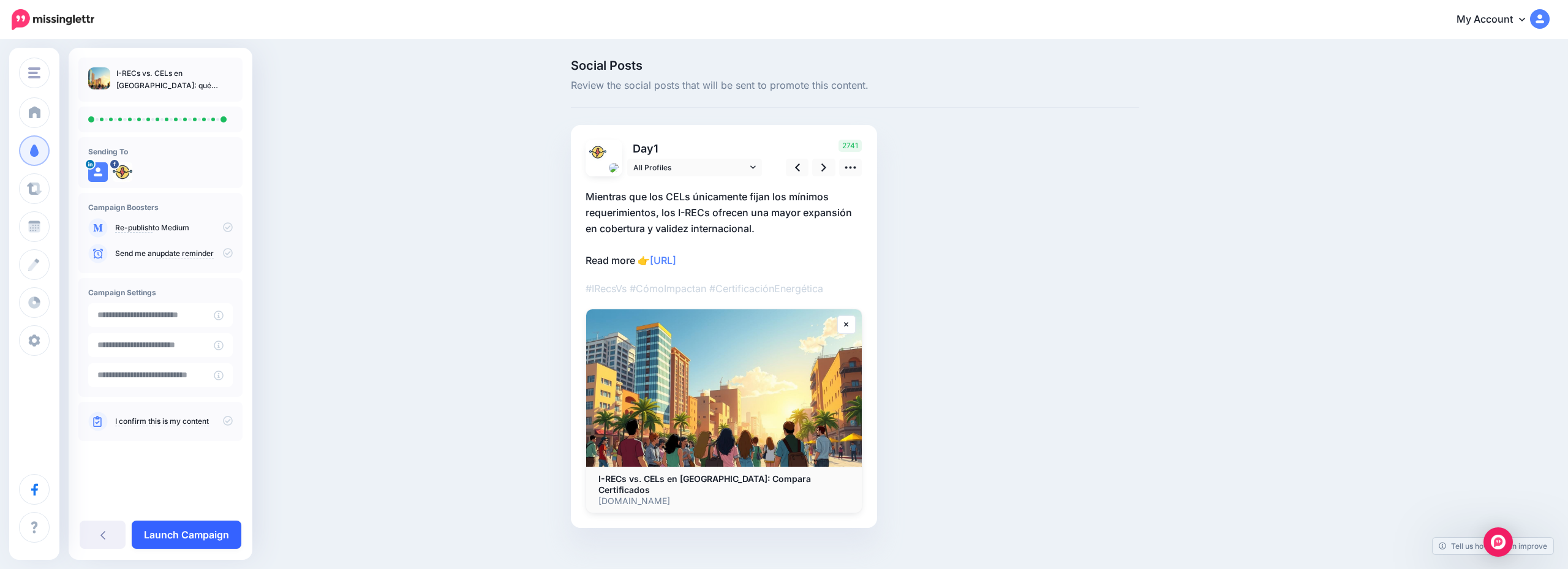
click at [174, 538] on link "Launch Campaign" at bounding box center [186, 535] width 110 height 28
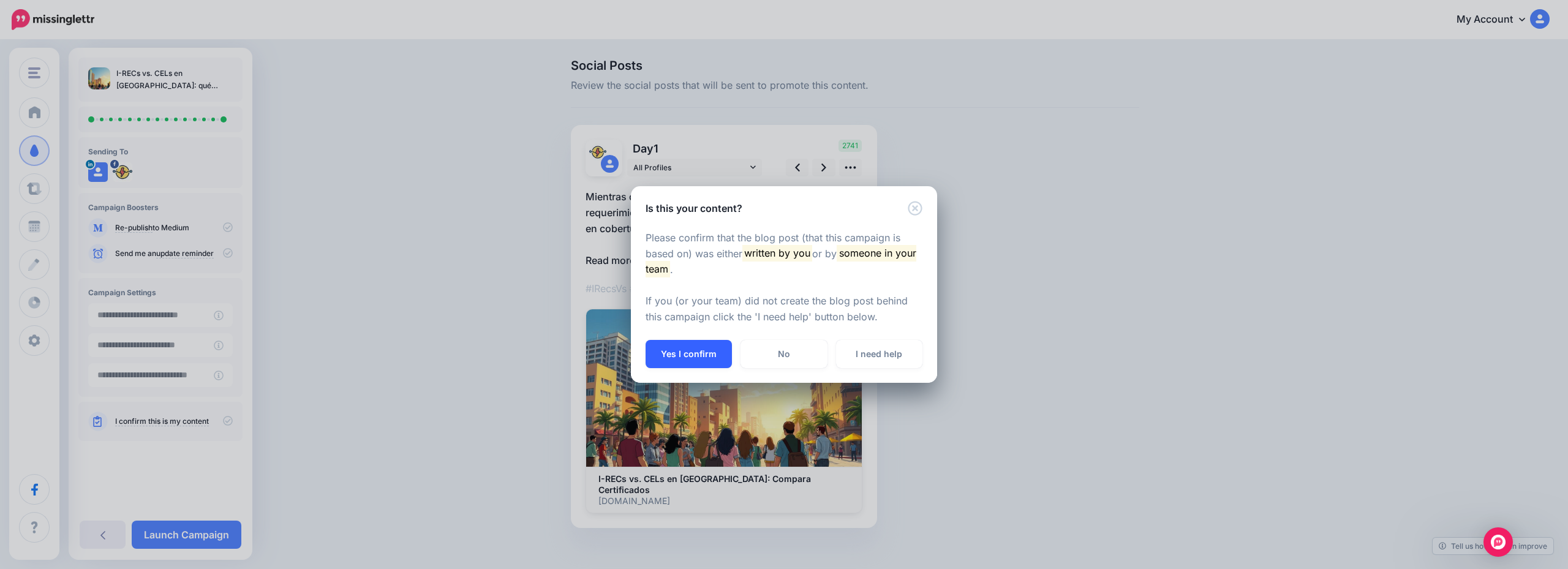
click at [708, 352] on button "Yes I confirm" at bounding box center [689, 354] width 86 height 28
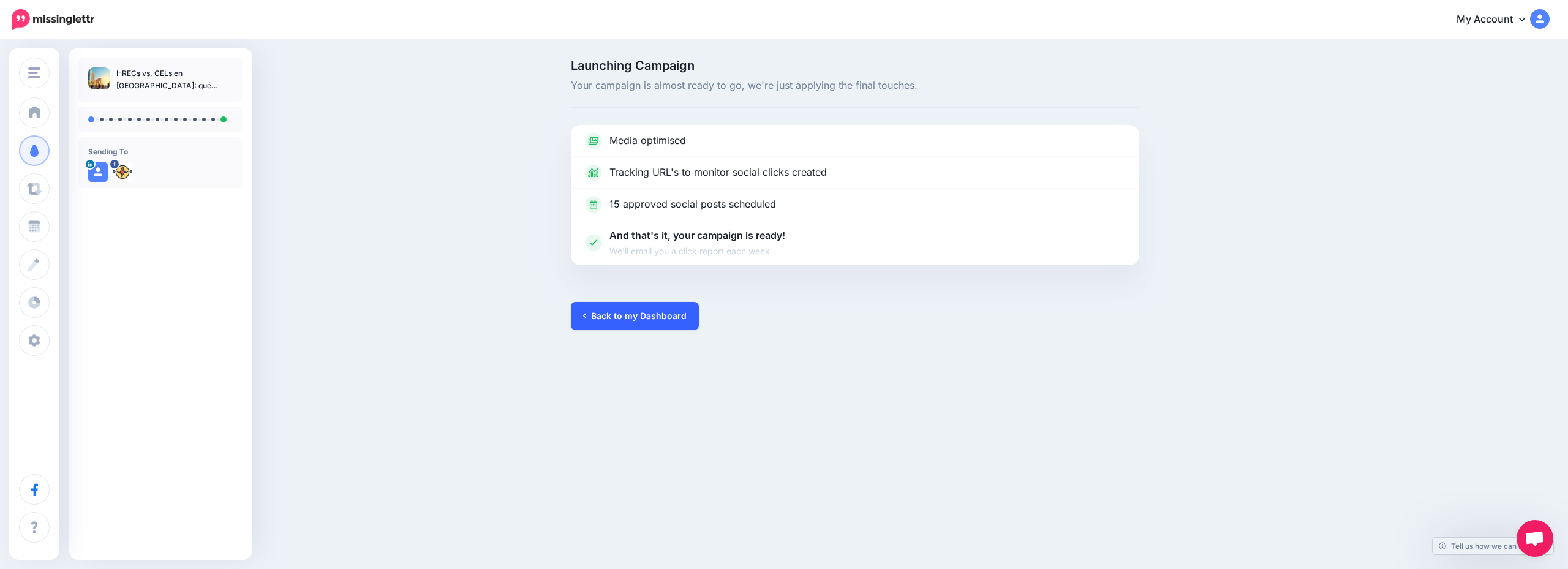
click at [681, 323] on link "Back to my Dashboard" at bounding box center [635, 316] width 128 height 28
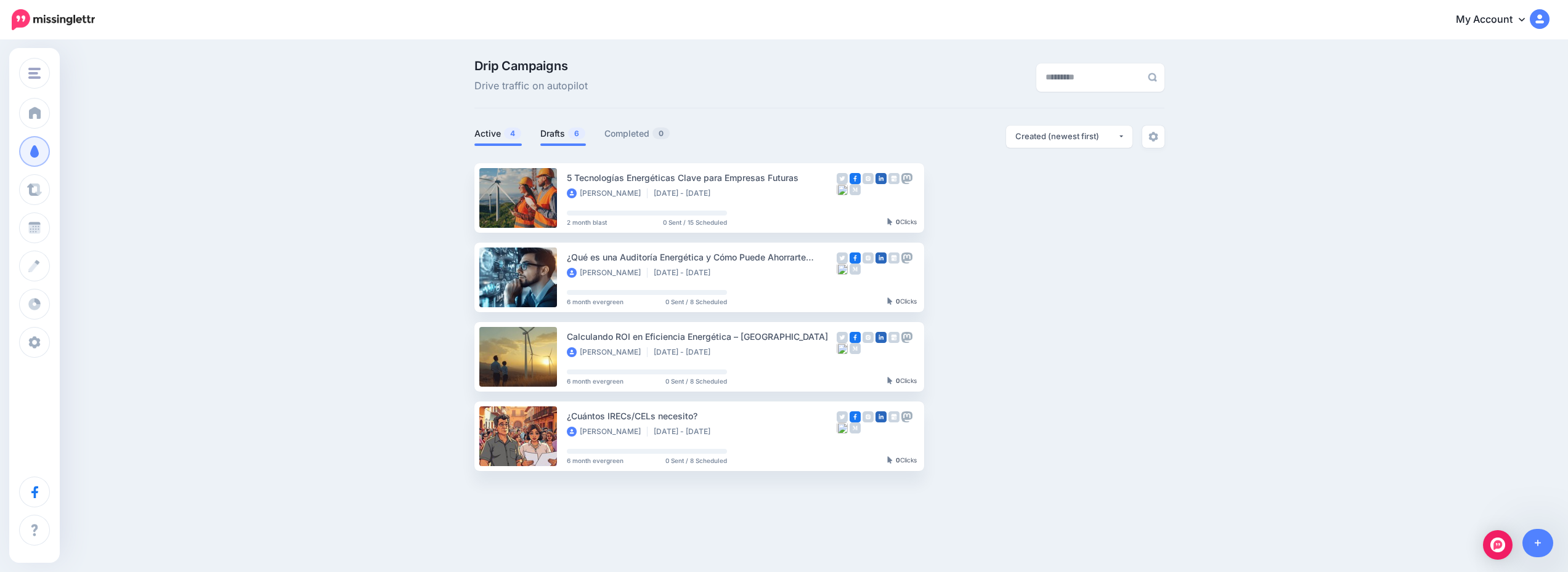
click at [557, 138] on link "Drafts 6" at bounding box center [563, 134] width 46 height 15
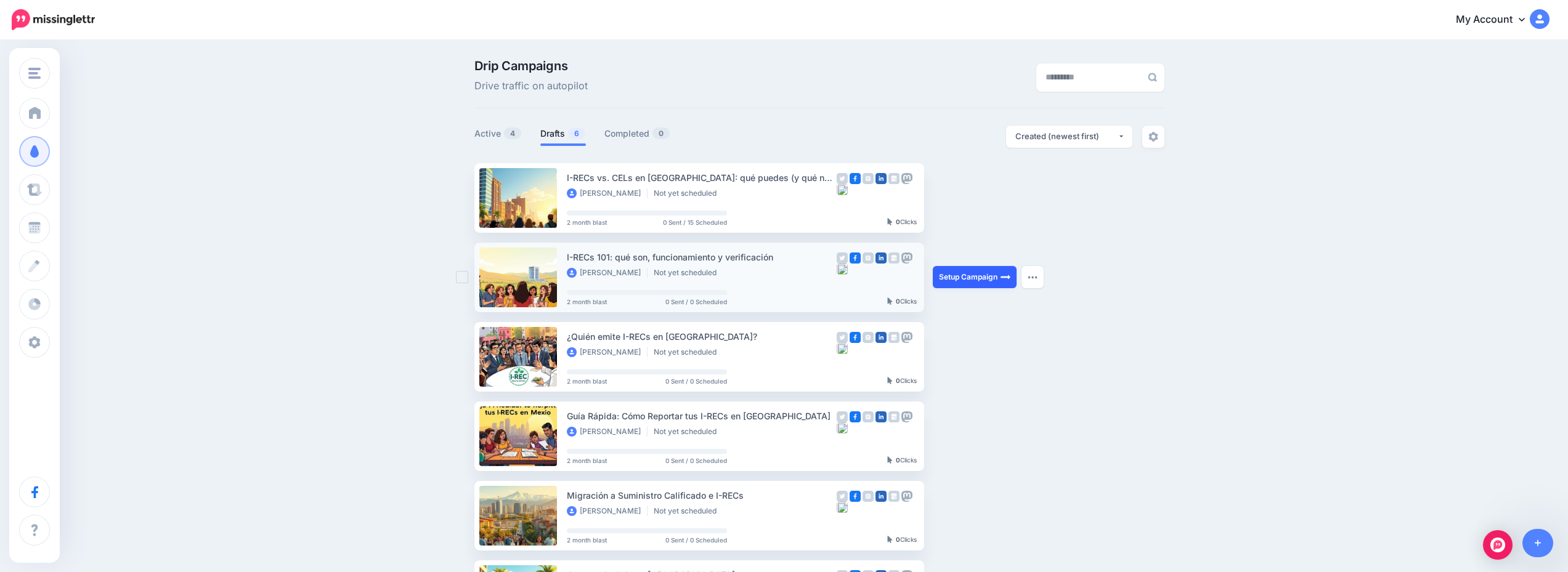
click at [1001, 275] on link "Setup Campaign" at bounding box center [974, 277] width 84 height 22
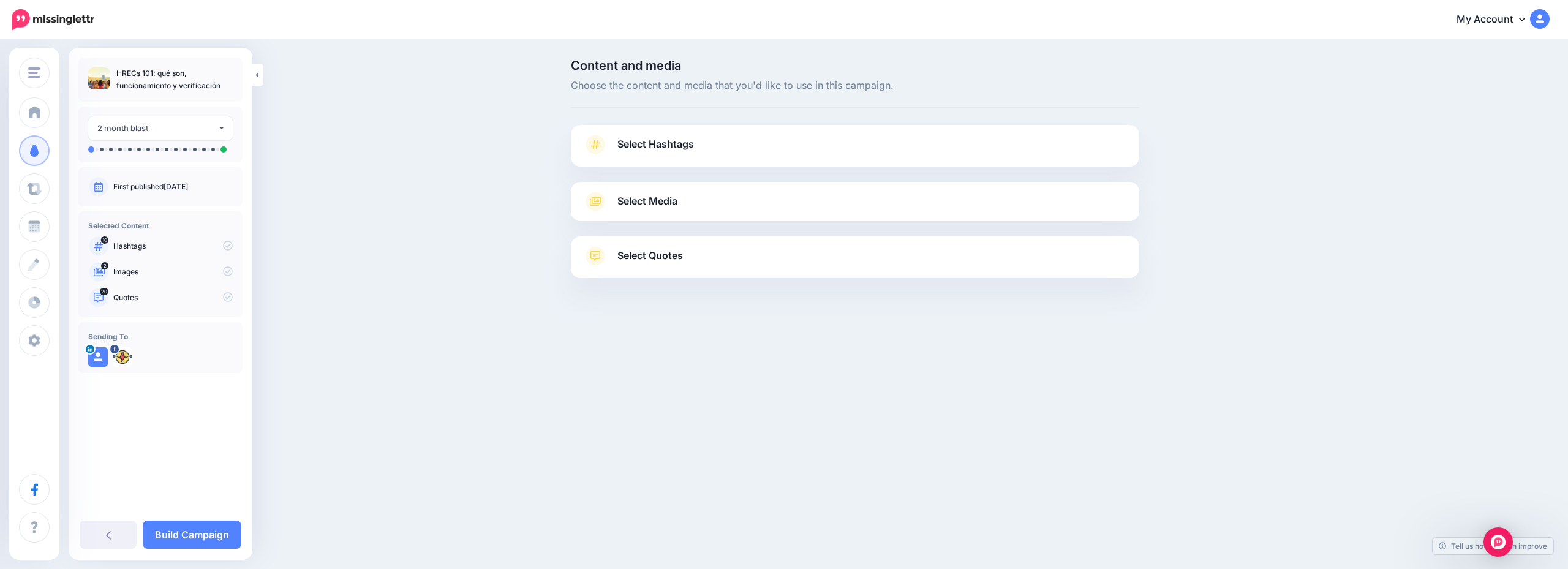
click at [772, 141] on link "Select Hashtags" at bounding box center [855, 151] width 544 height 32
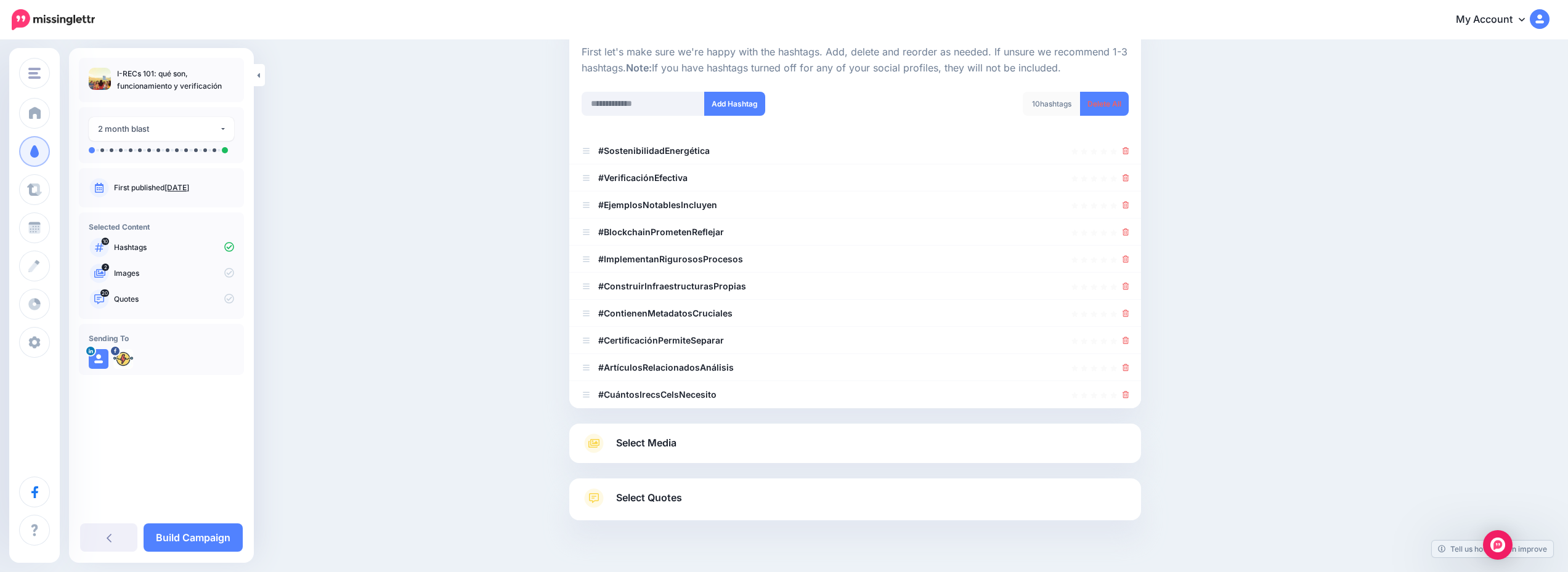
scroll to position [152, 0]
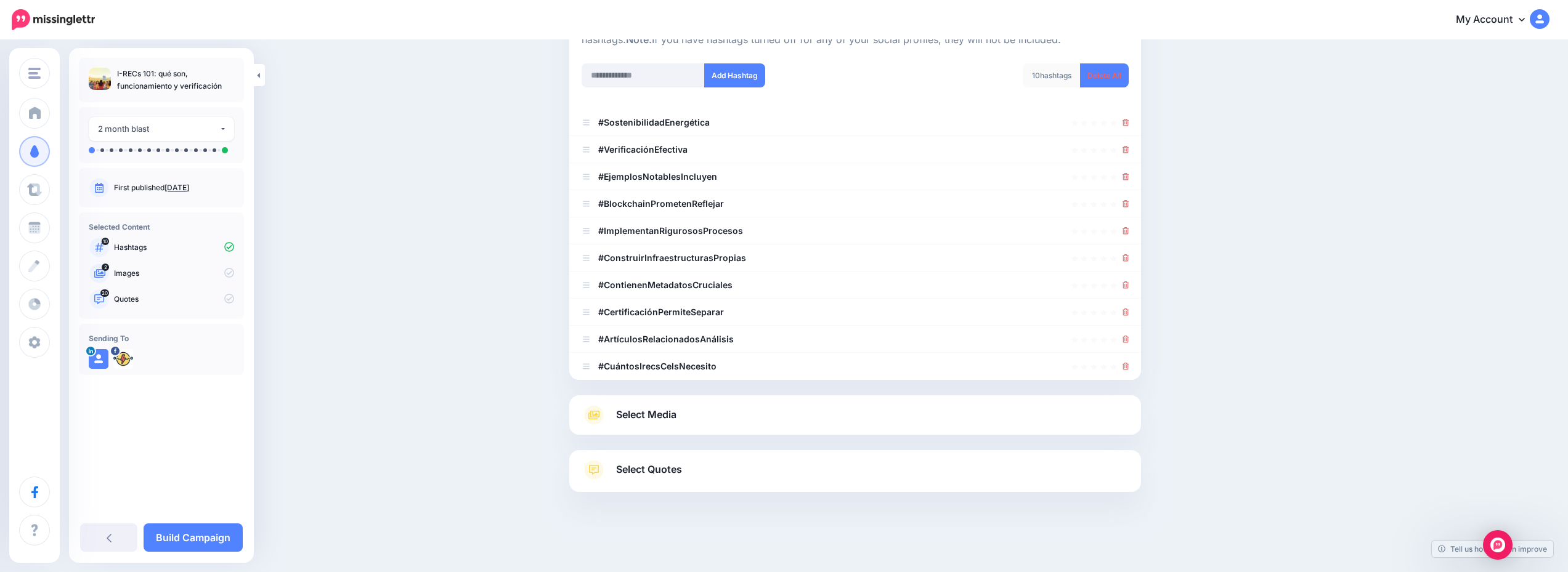
click at [800, 410] on link "Select Media" at bounding box center [855, 415] width 547 height 19
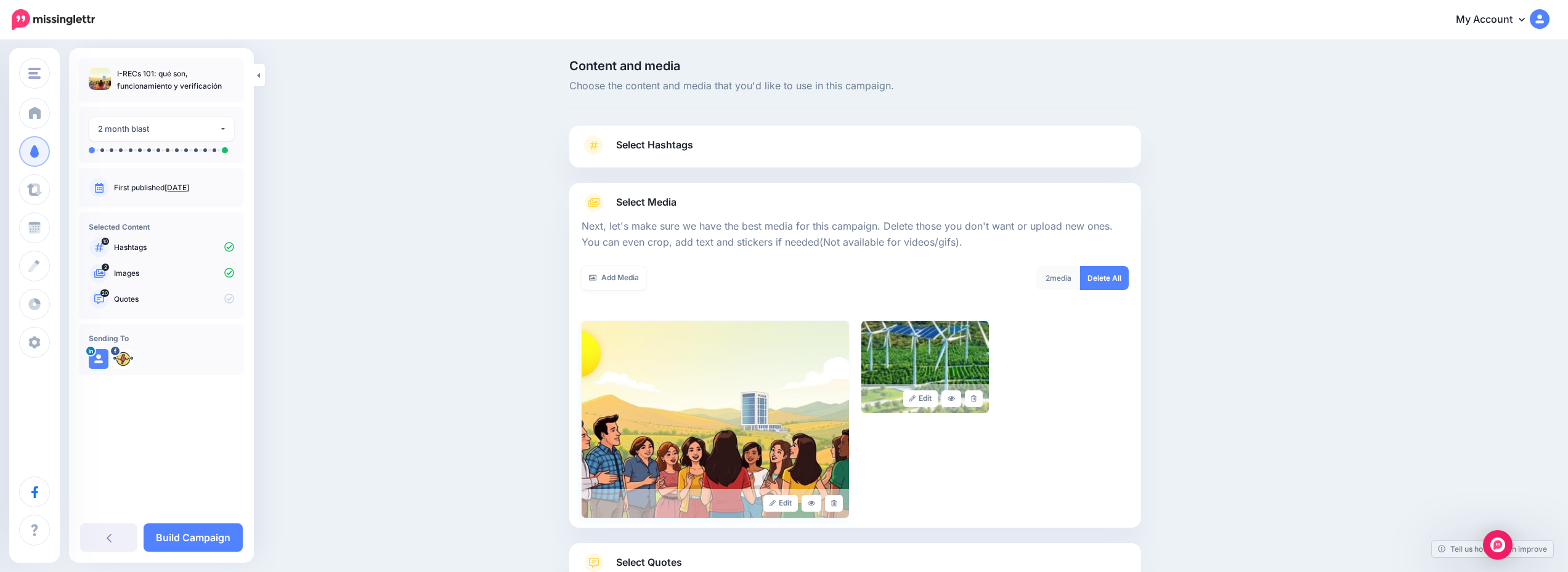
scroll to position [93, 0]
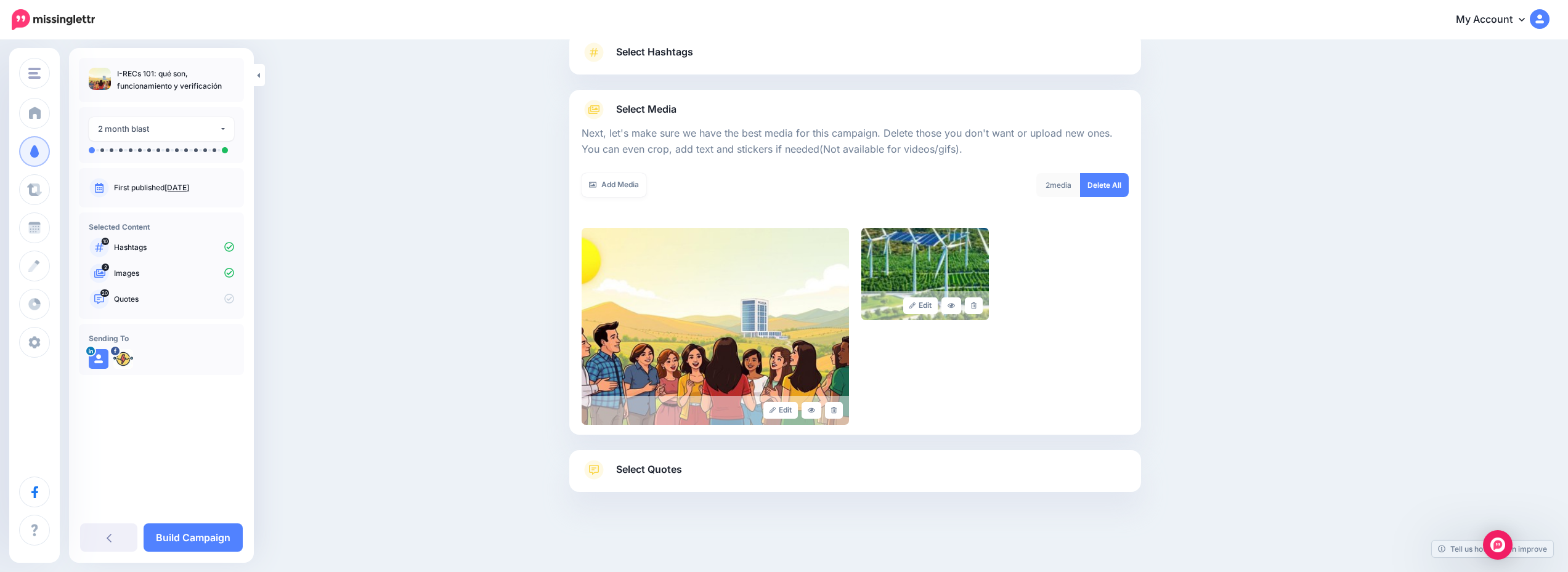
click at [804, 473] on link "Select Quotes" at bounding box center [855, 476] width 547 height 32
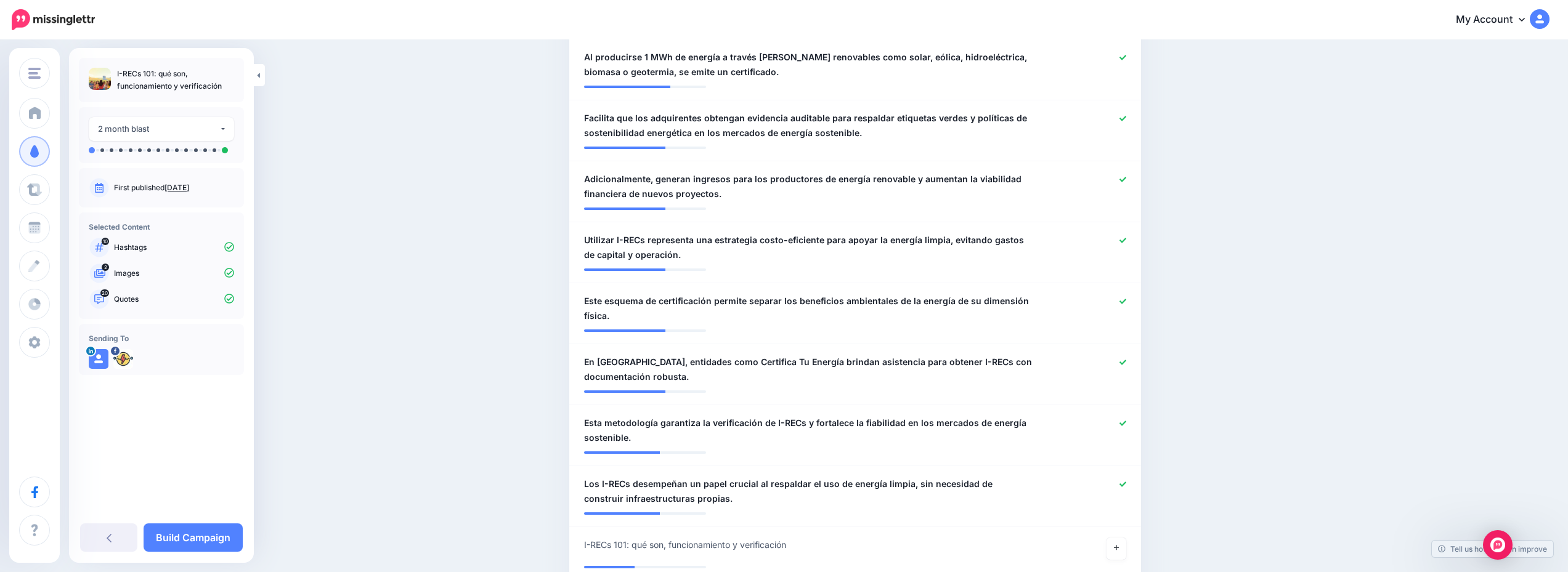
scroll to position [1170, 0]
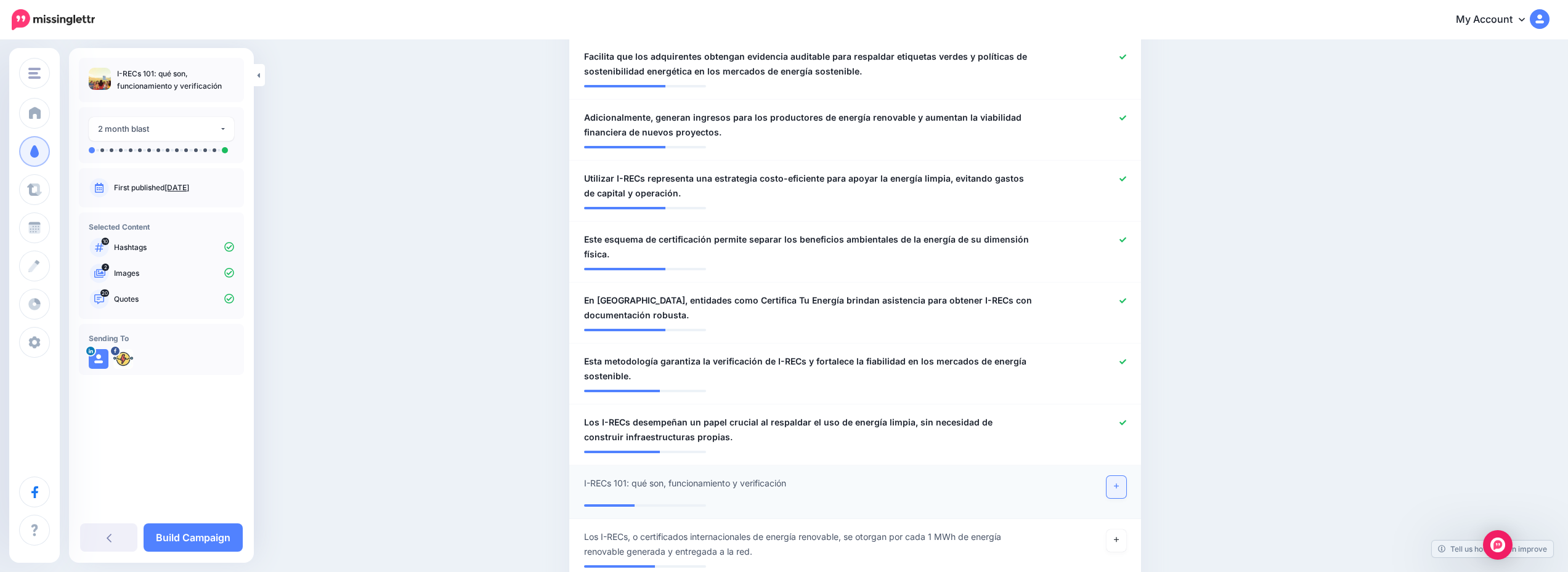
click at [1114, 492] on link at bounding box center [1116, 487] width 19 height 22
click at [193, 540] on link "Build Campaign" at bounding box center [193, 538] width 99 height 28
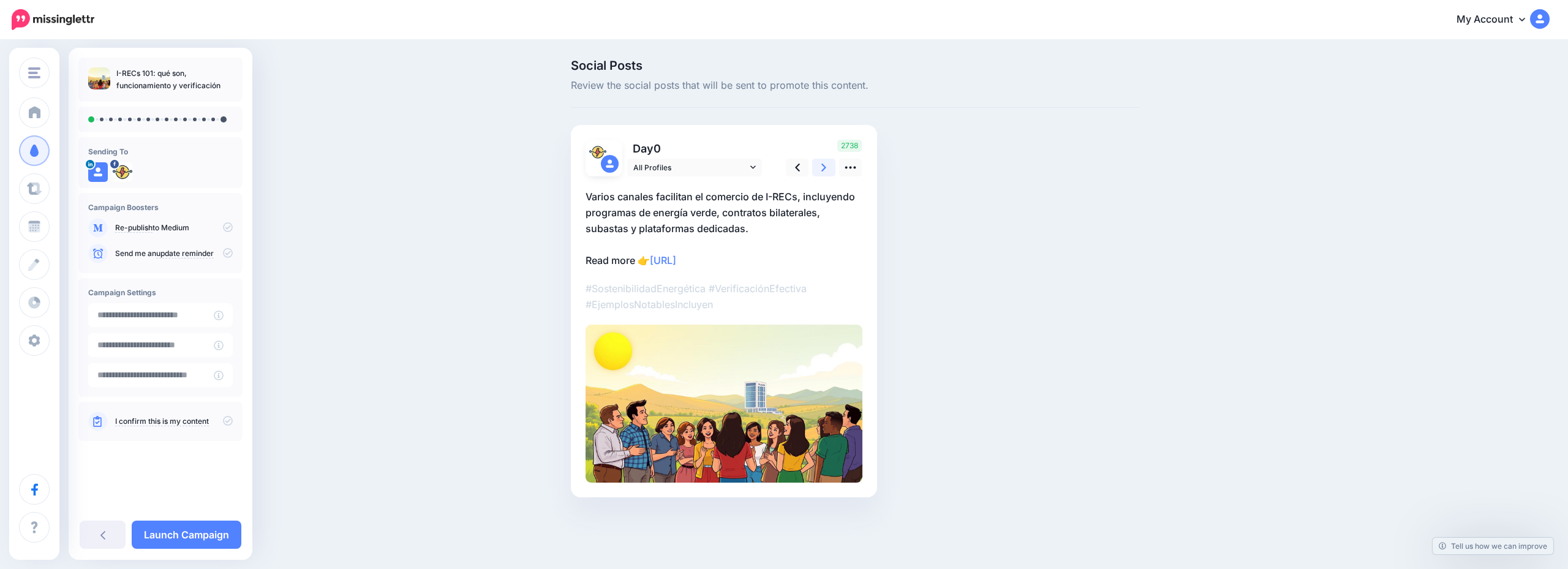
click at [820, 169] on link at bounding box center [823, 168] width 23 height 18
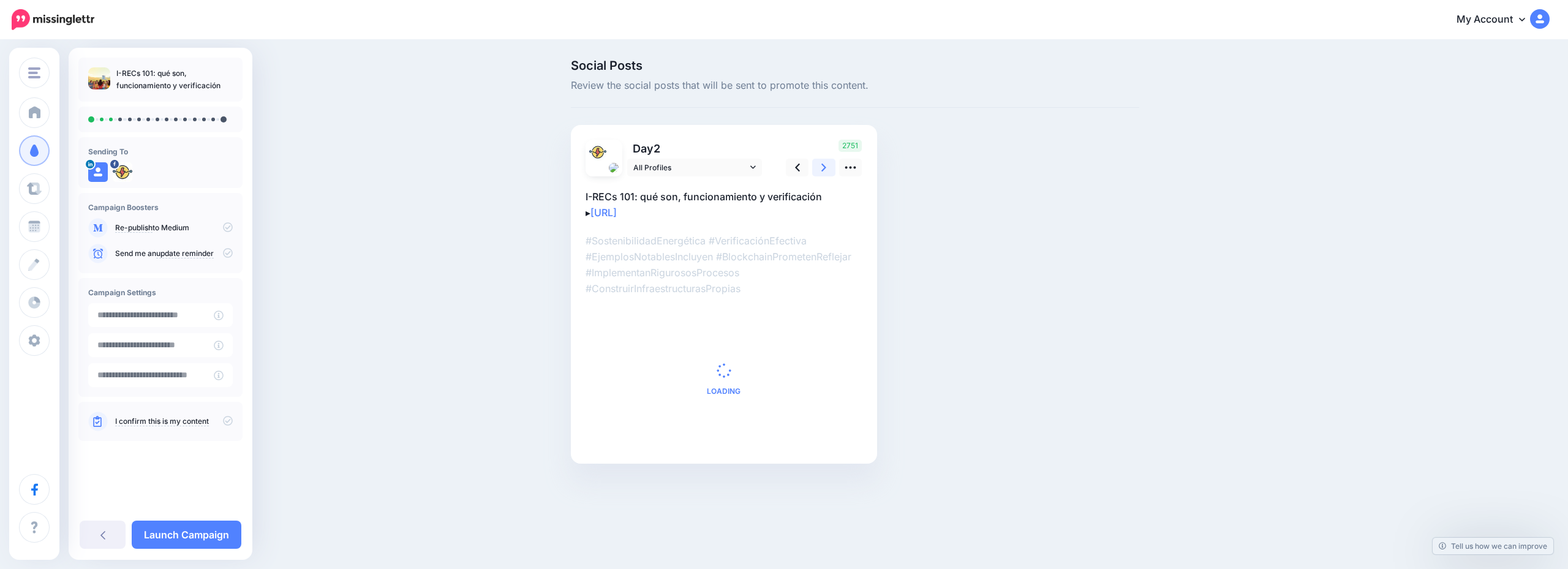
click at [820, 169] on link at bounding box center [823, 168] width 23 height 18
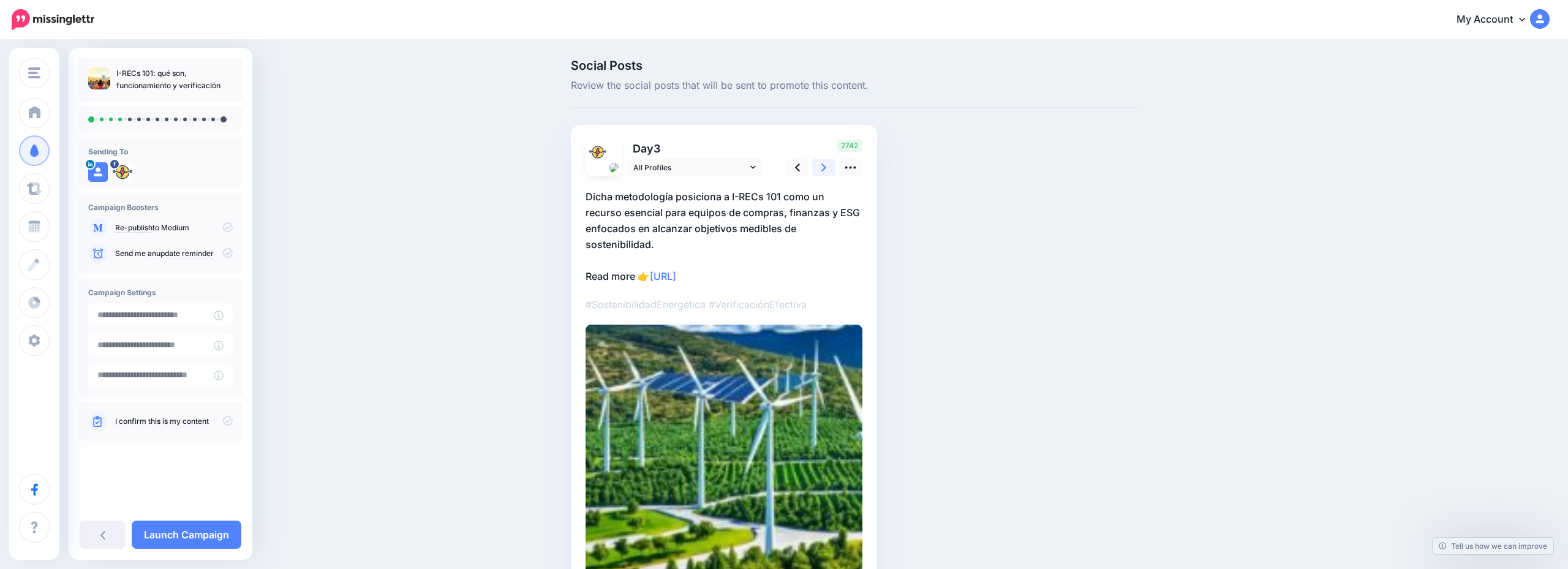
click at [820, 169] on link at bounding box center [823, 168] width 23 height 18
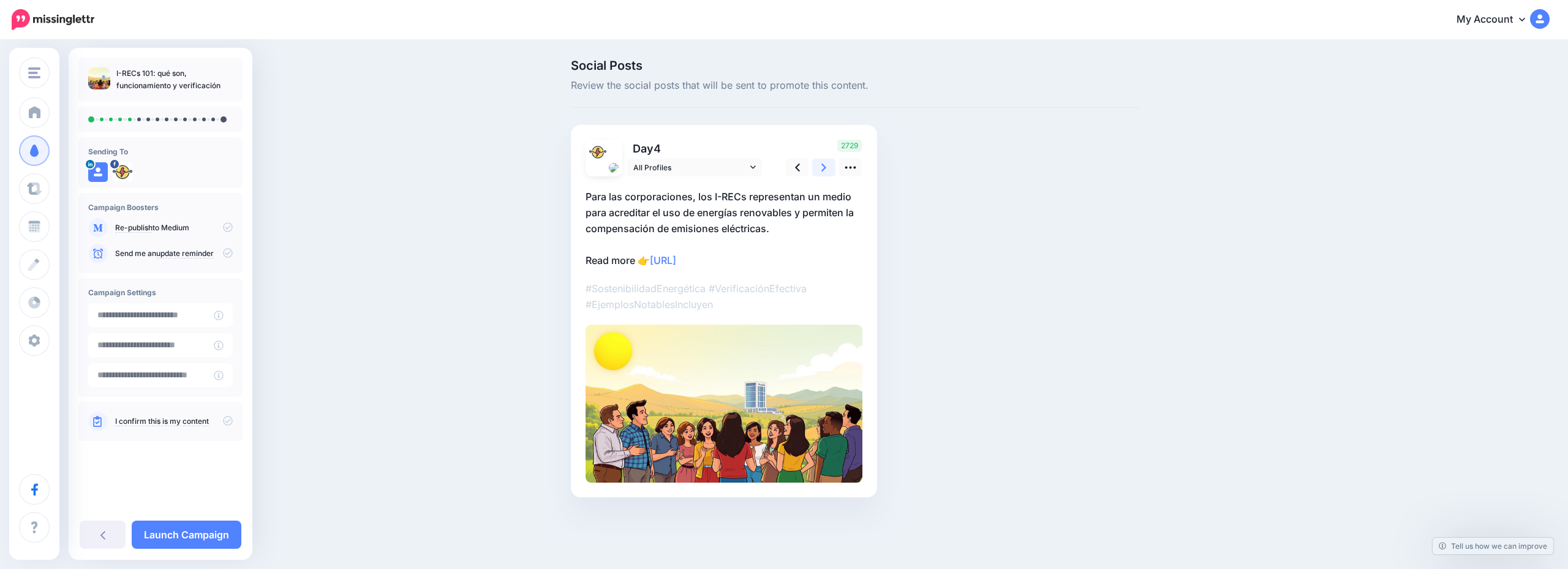
click at [820, 169] on link at bounding box center [823, 168] width 23 height 18
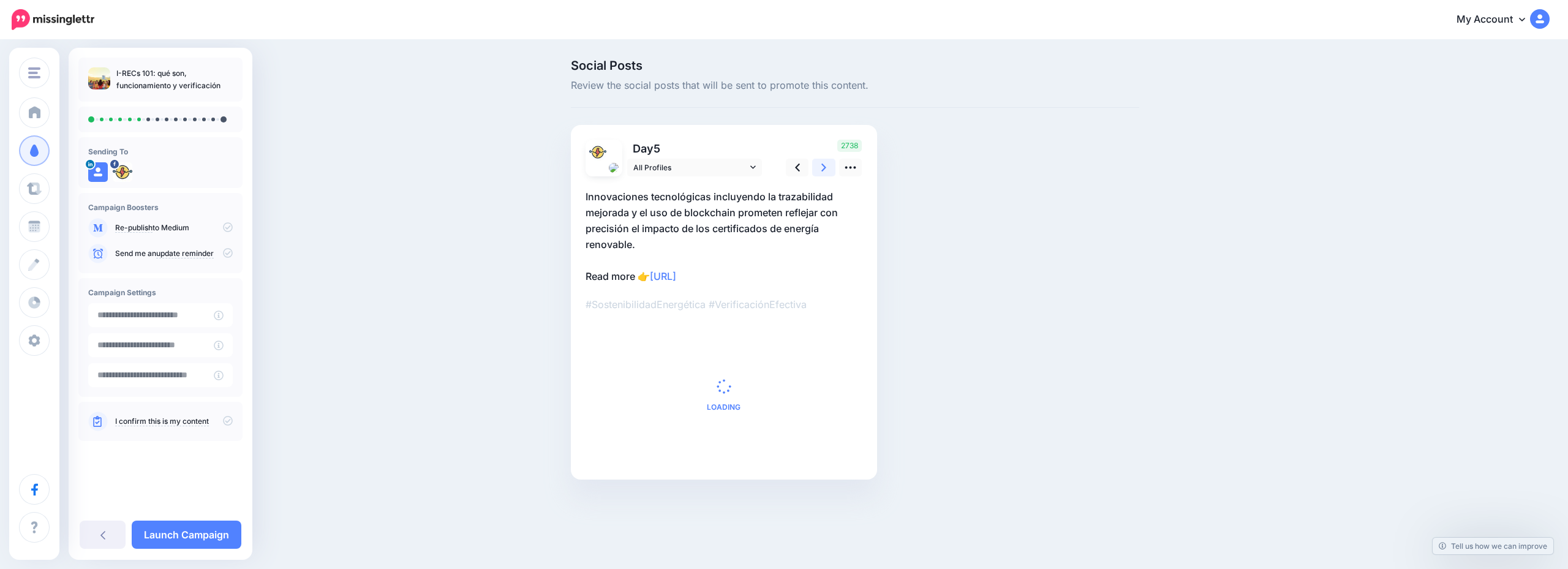
click at [820, 168] on link at bounding box center [823, 168] width 23 height 18
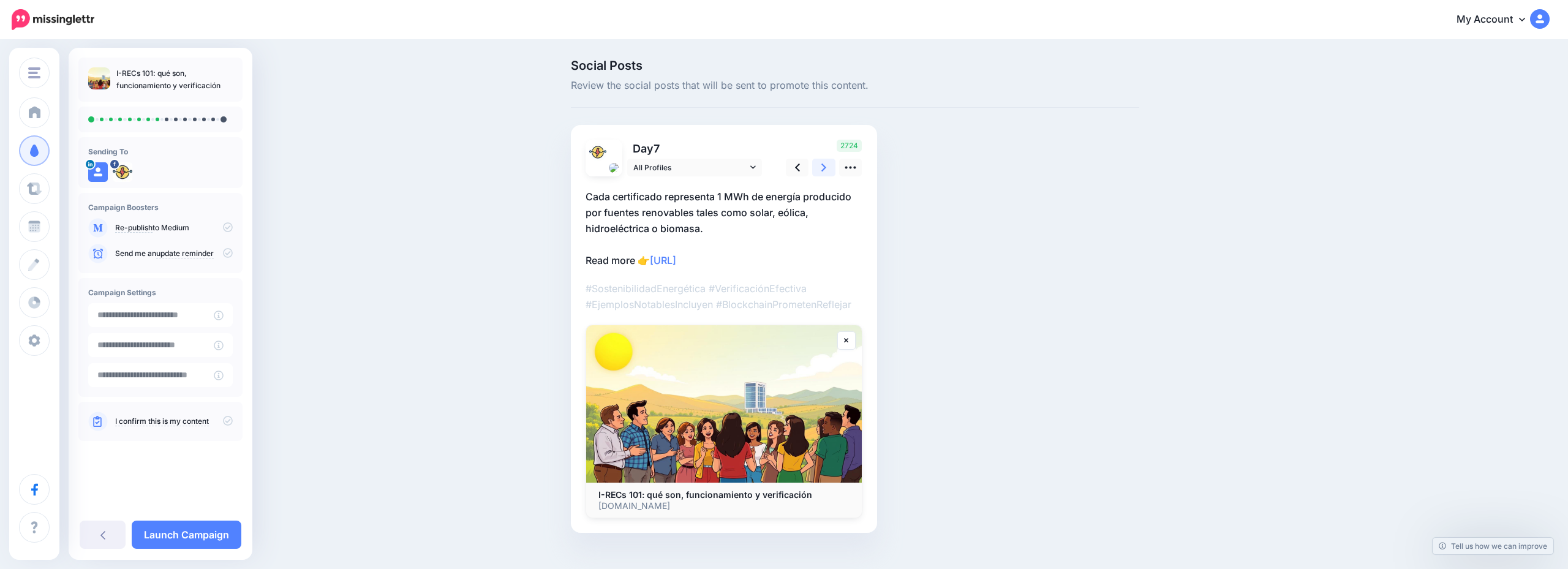
click at [820, 168] on link at bounding box center [823, 168] width 23 height 18
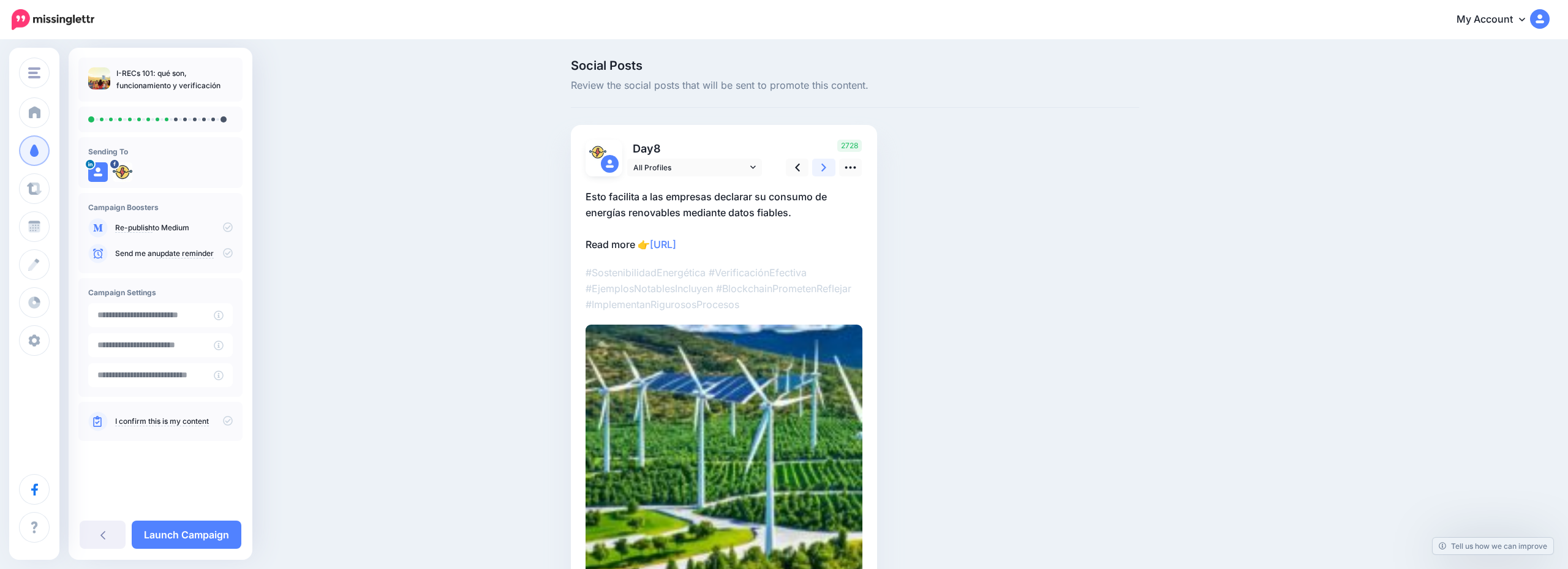
click at [820, 168] on link at bounding box center [823, 168] width 23 height 18
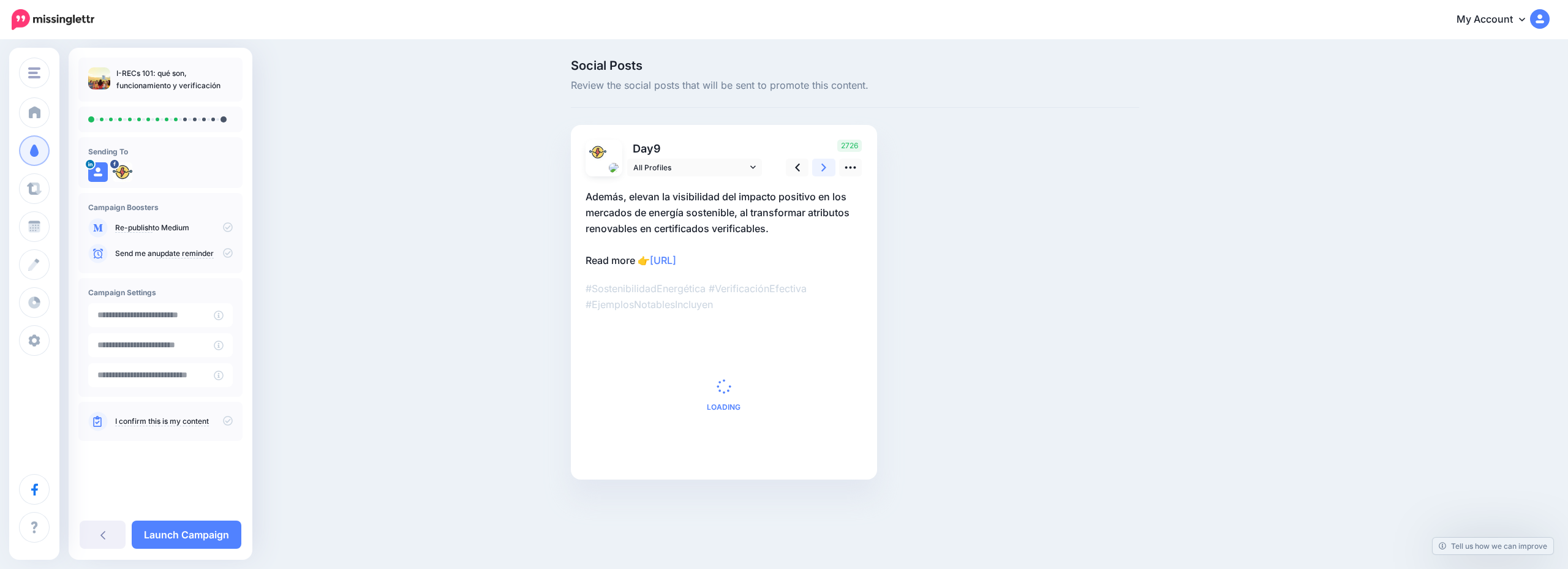
click at [820, 168] on link at bounding box center [823, 168] width 23 height 18
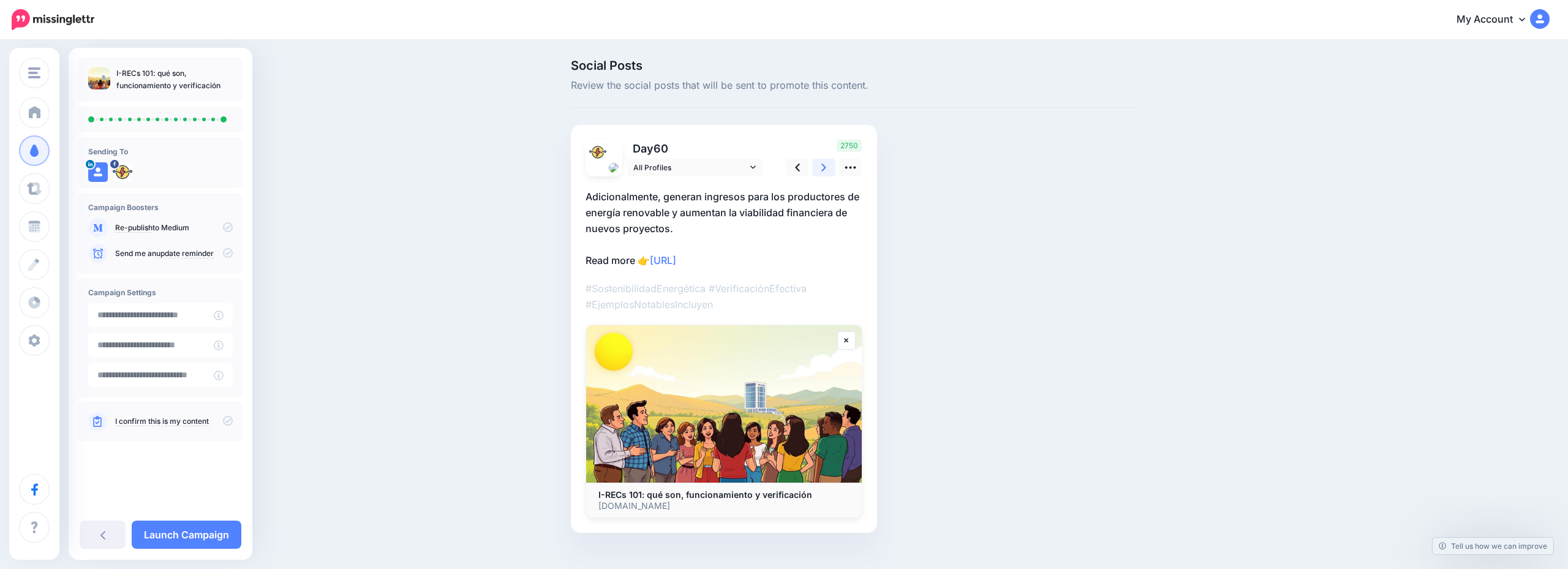
click at [820, 168] on link at bounding box center [823, 168] width 23 height 18
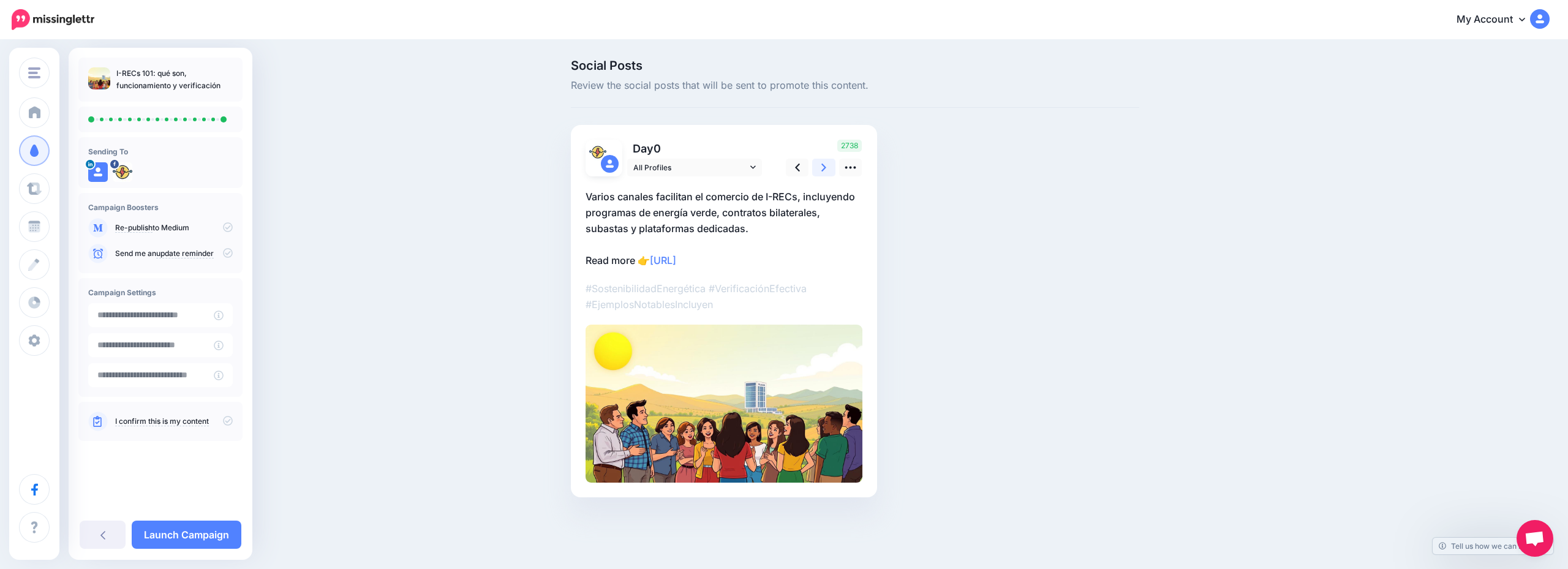
click at [820, 168] on link at bounding box center [823, 168] width 23 height 18
click at [110, 536] on link at bounding box center [102, 535] width 46 height 28
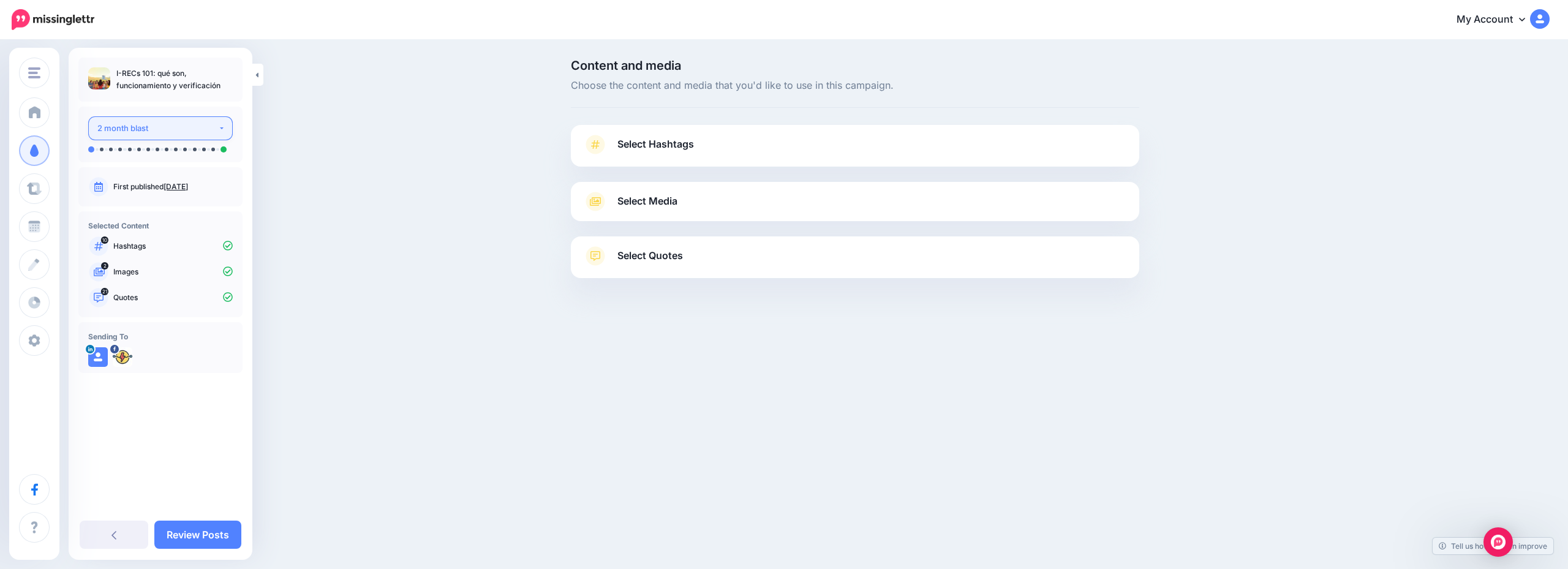
click at [170, 130] on div "2 month blast" at bounding box center [158, 128] width 121 height 14
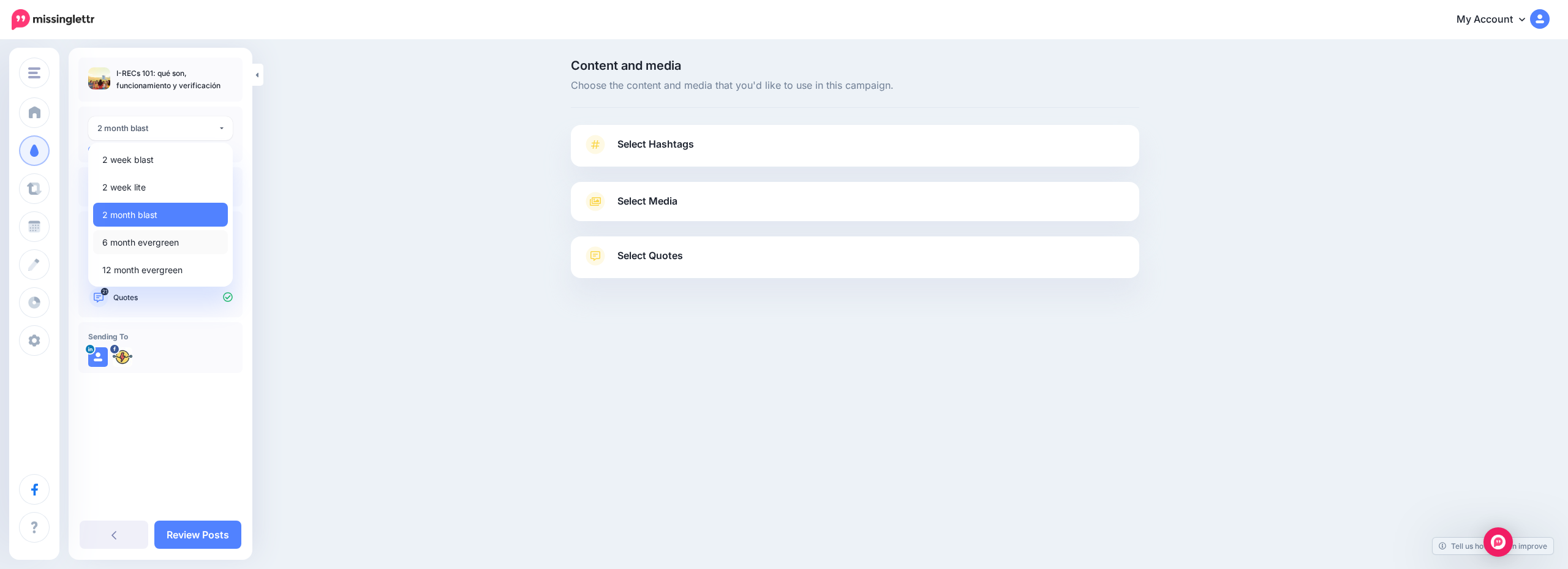
click at [182, 239] on link "6 month evergreen" at bounding box center [160, 242] width 135 height 24
select select "******"
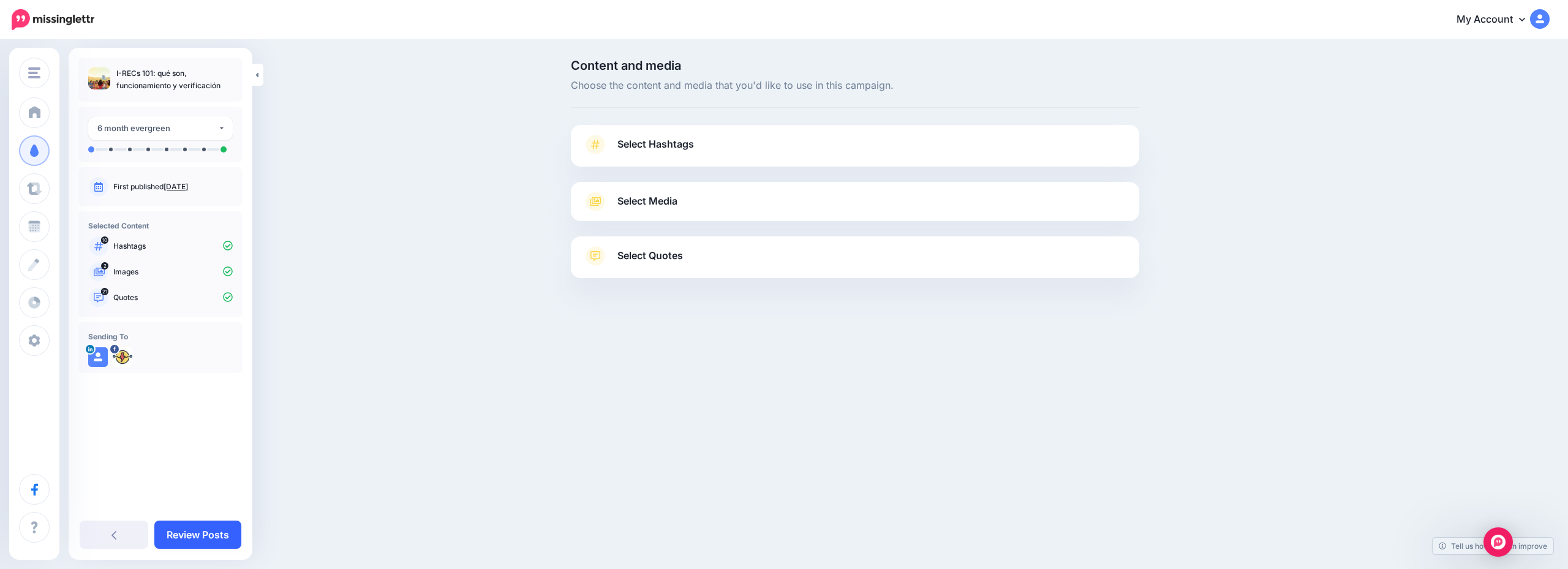
click at [196, 531] on link "Review Posts" at bounding box center [198, 535] width 87 height 28
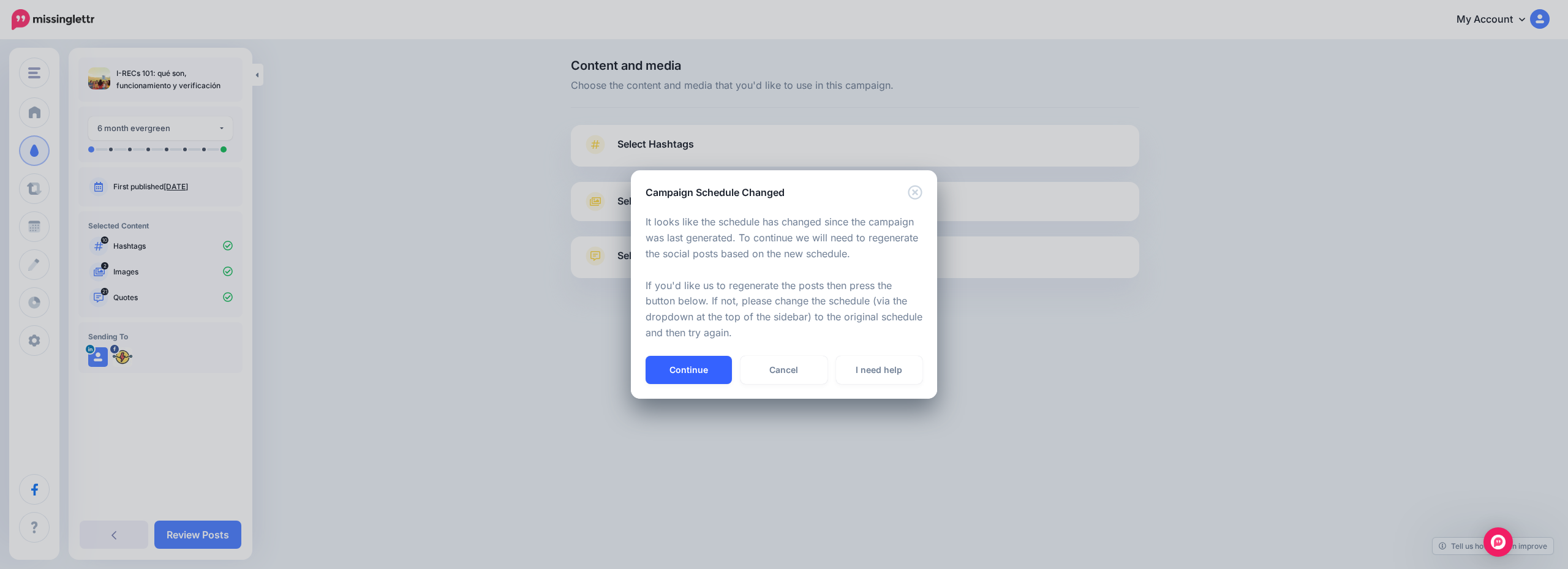
click at [721, 365] on button "Continue" at bounding box center [689, 370] width 86 height 28
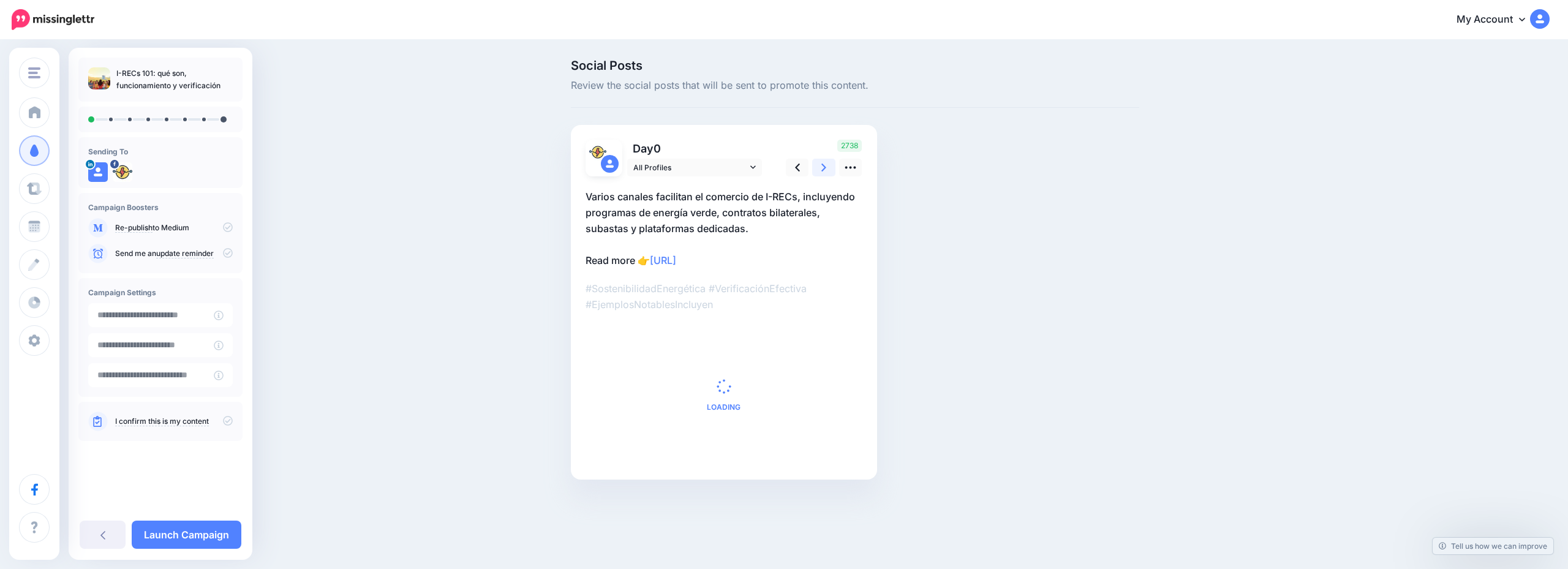
click at [822, 169] on icon at bounding box center [823, 167] width 5 height 13
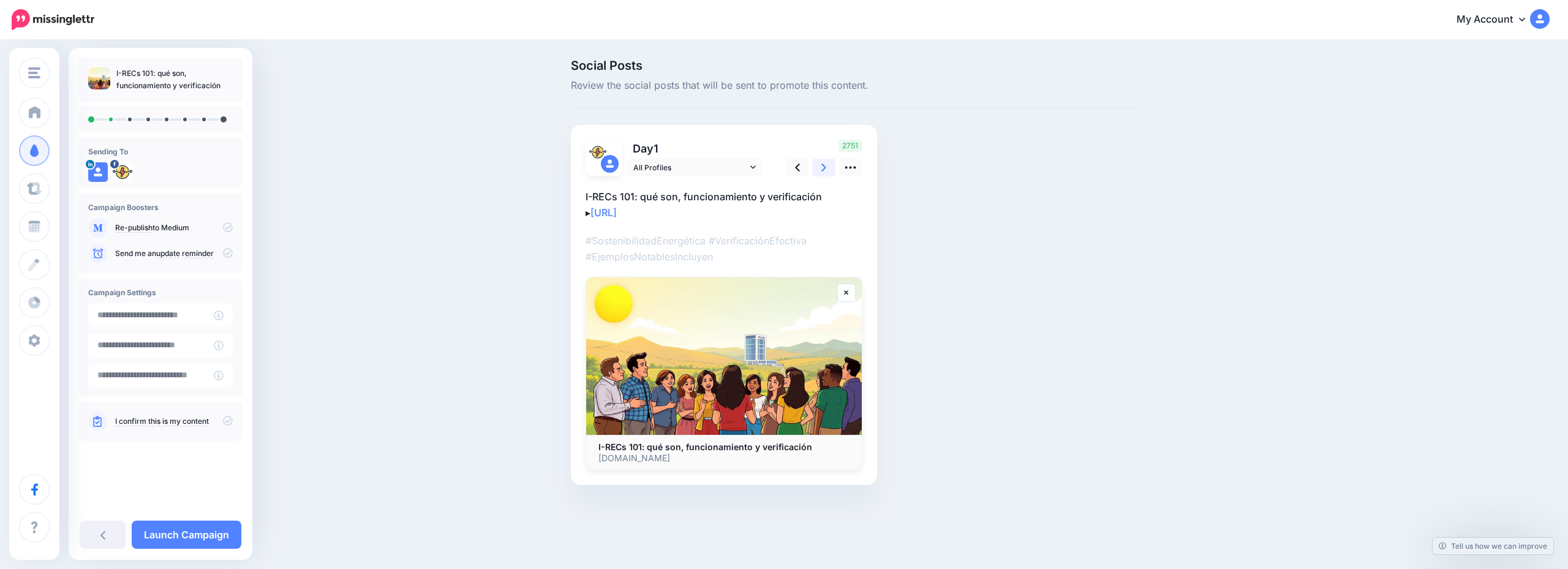
click at [823, 169] on icon at bounding box center [823, 167] width 5 height 13
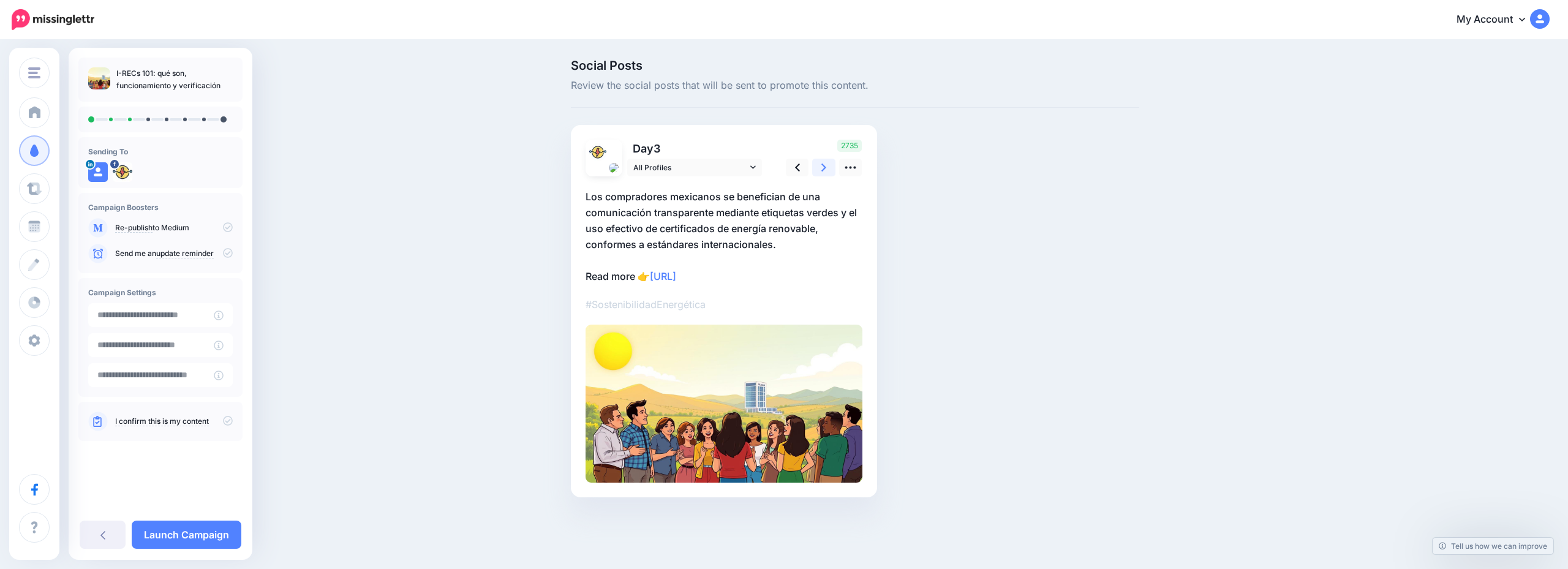
click at [823, 169] on icon at bounding box center [823, 167] width 5 height 13
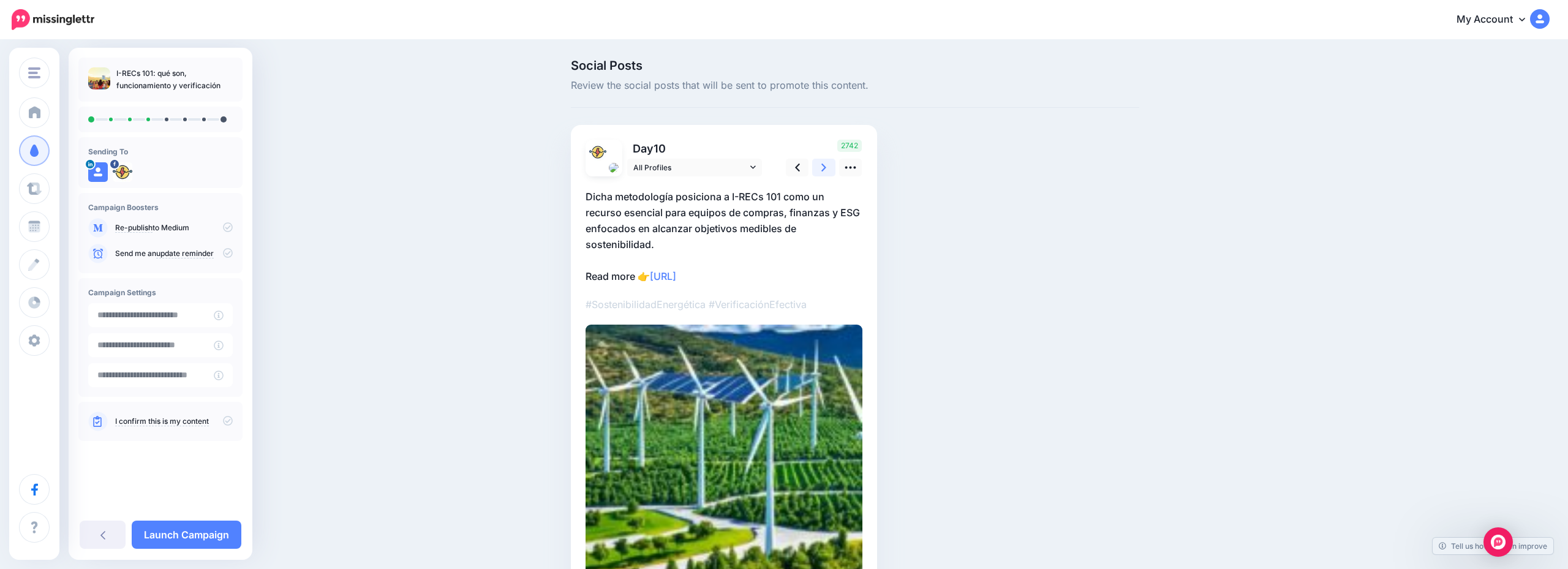
click at [823, 169] on icon at bounding box center [823, 168] width 5 height 8
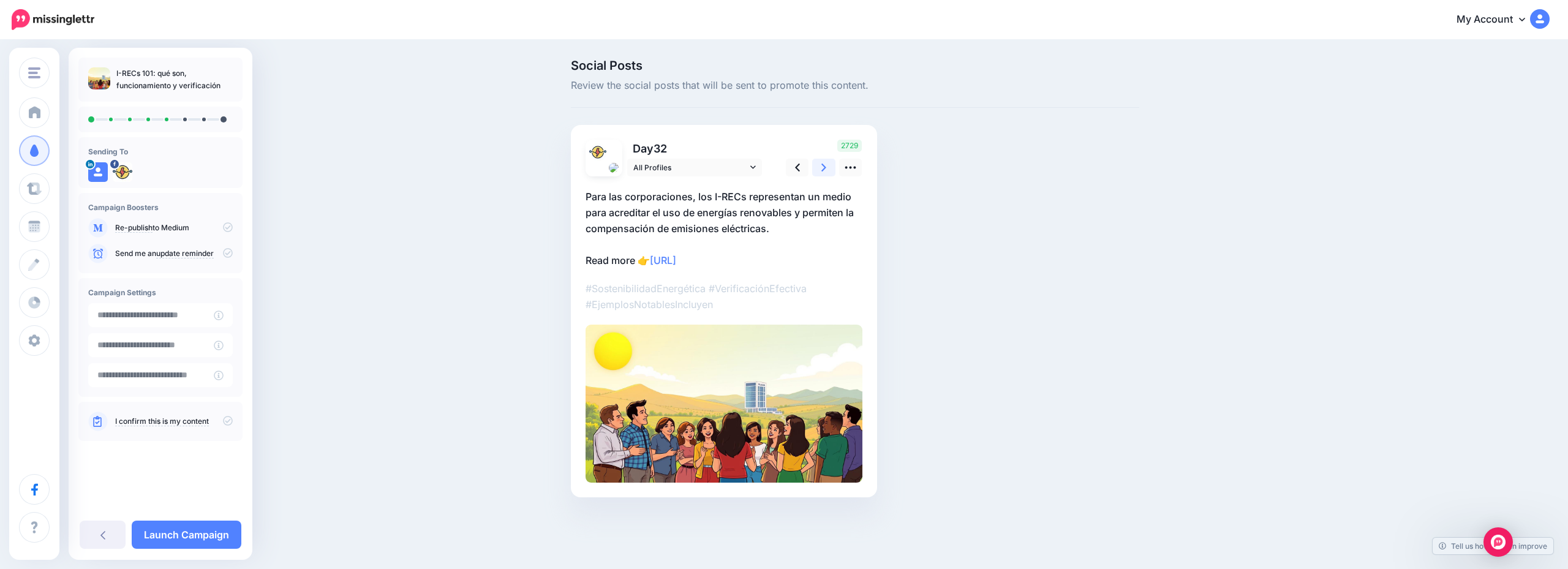
click at [823, 169] on icon at bounding box center [823, 168] width 5 height 8
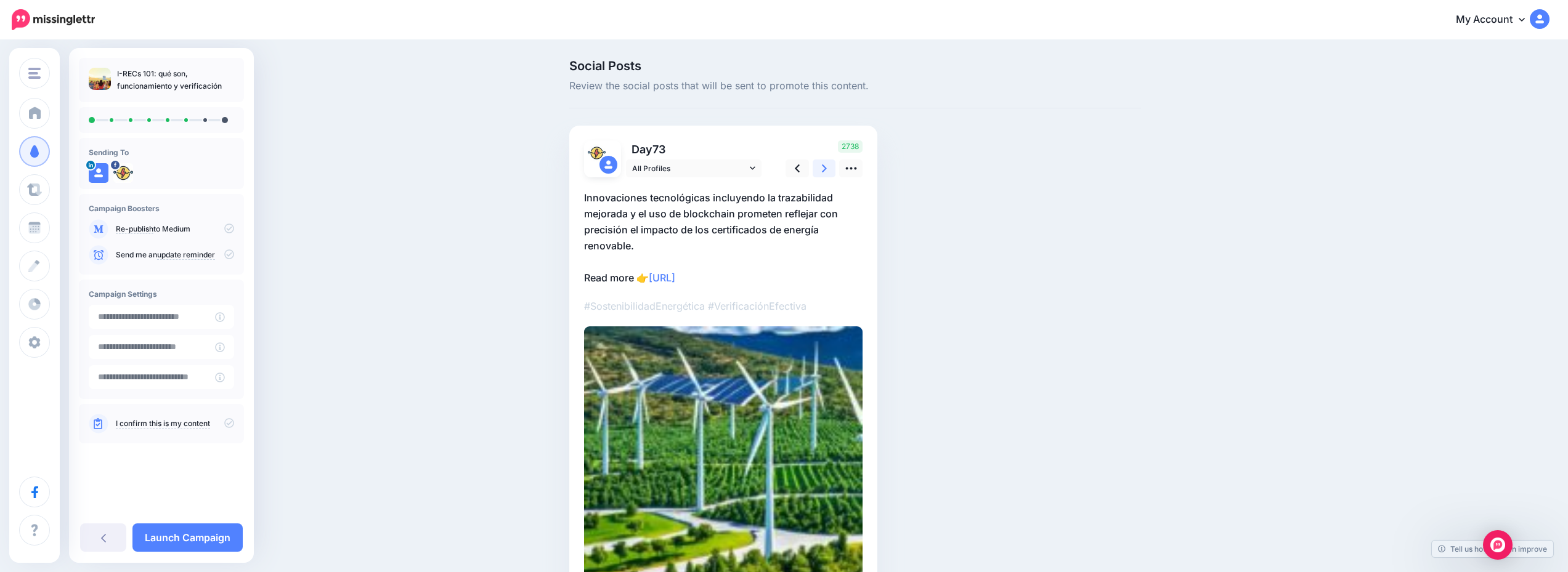
click at [827, 170] on icon at bounding box center [824, 169] width 5 height 8
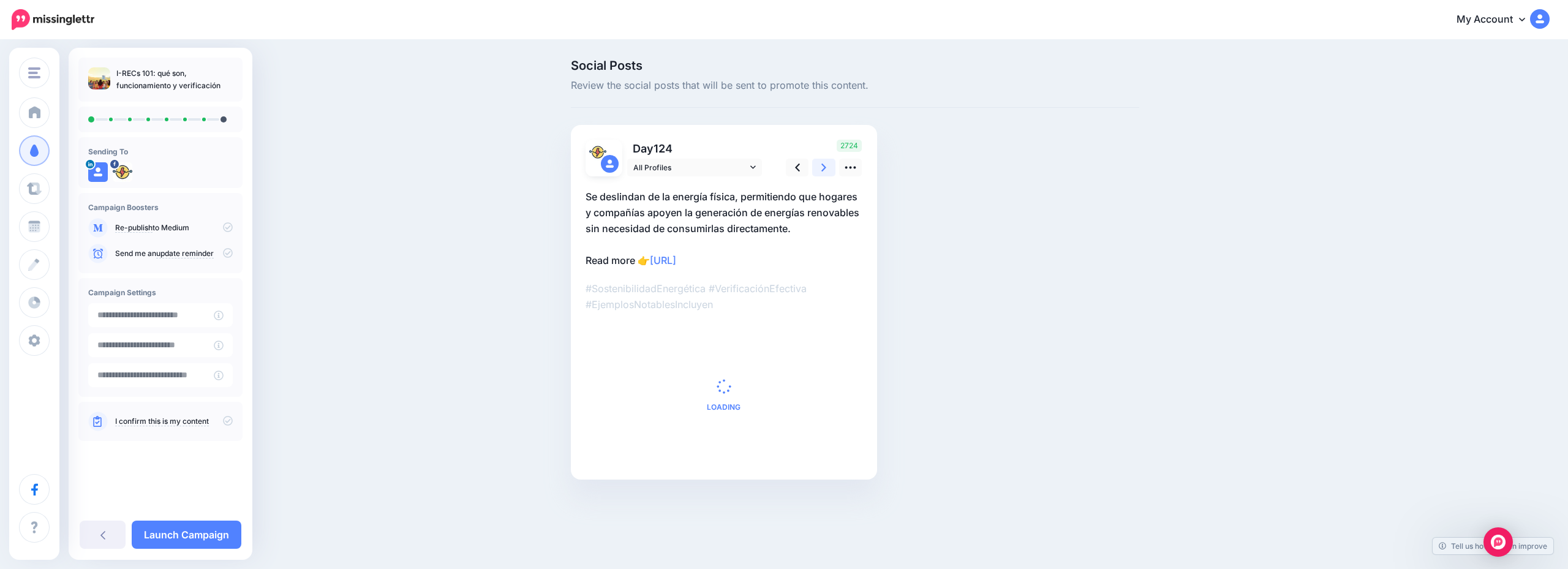
click at [823, 169] on icon at bounding box center [823, 168] width 5 height 8
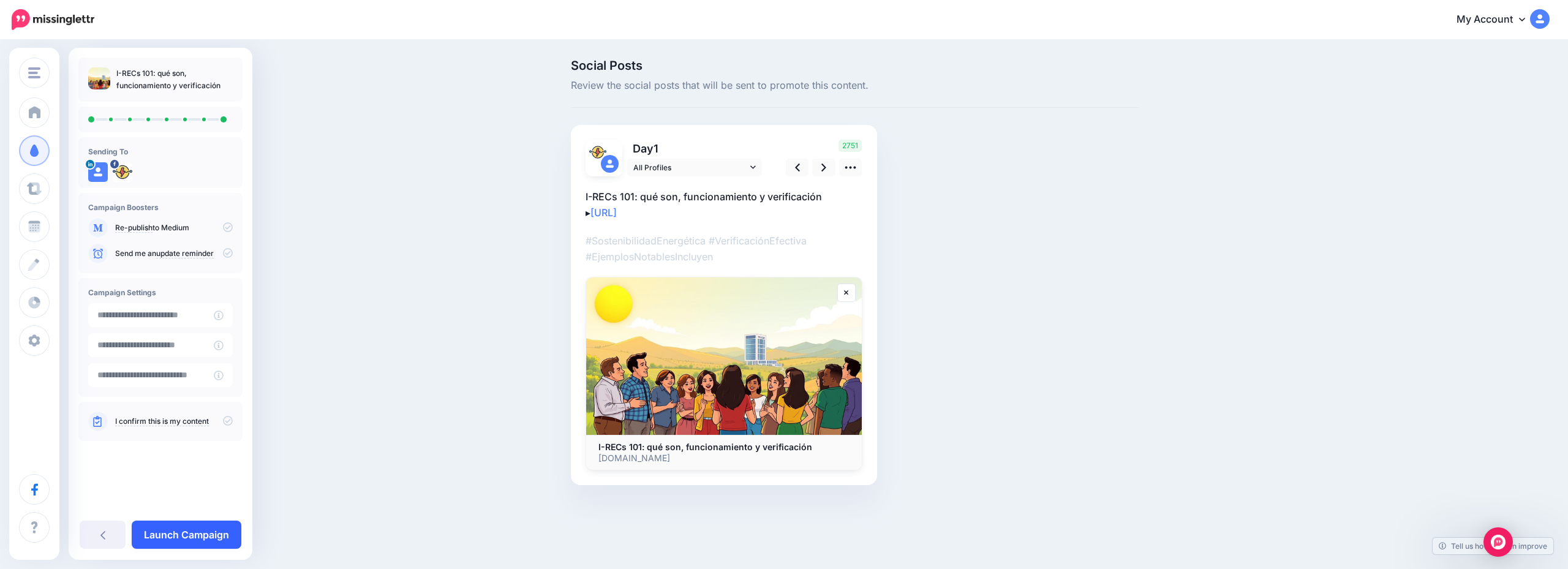
click at [182, 536] on link "Launch Campaign" at bounding box center [186, 535] width 110 height 28
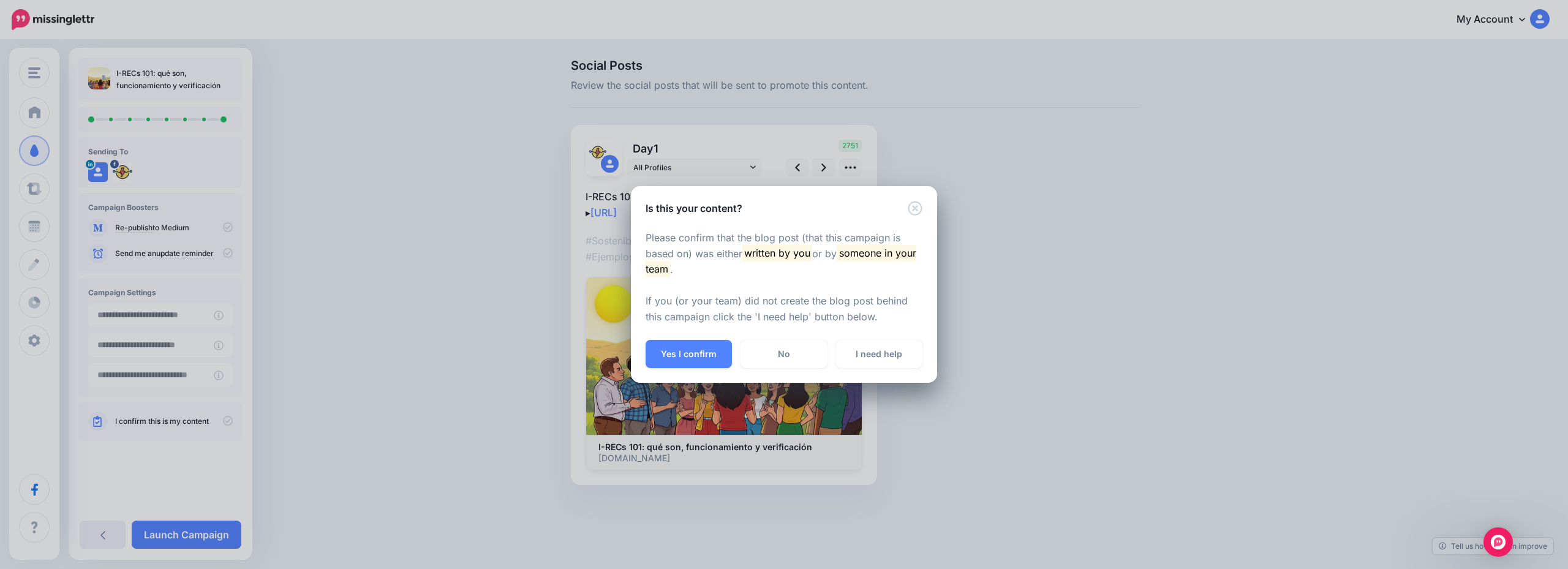
click at [696, 347] on button "Yes I confirm" at bounding box center [689, 354] width 86 height 28
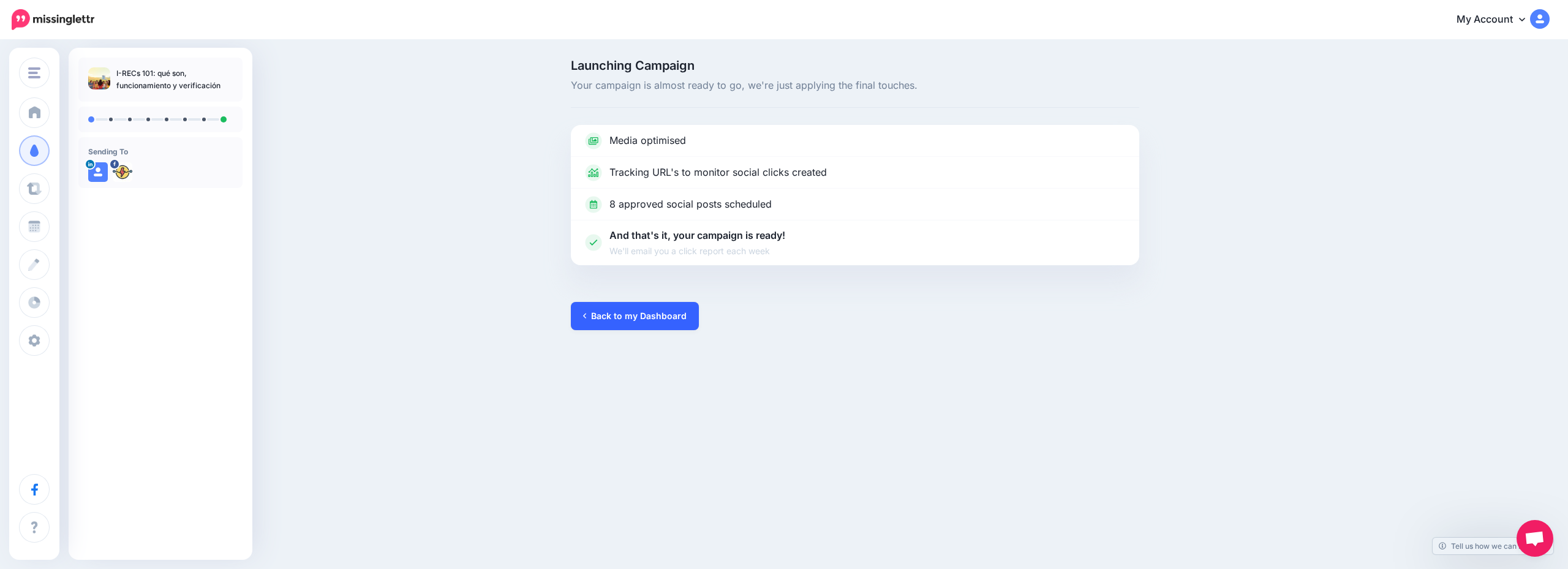
click at [609, 305] on link "Back to my Dashboard" at bounding box center [635, 316] width 128 height 28
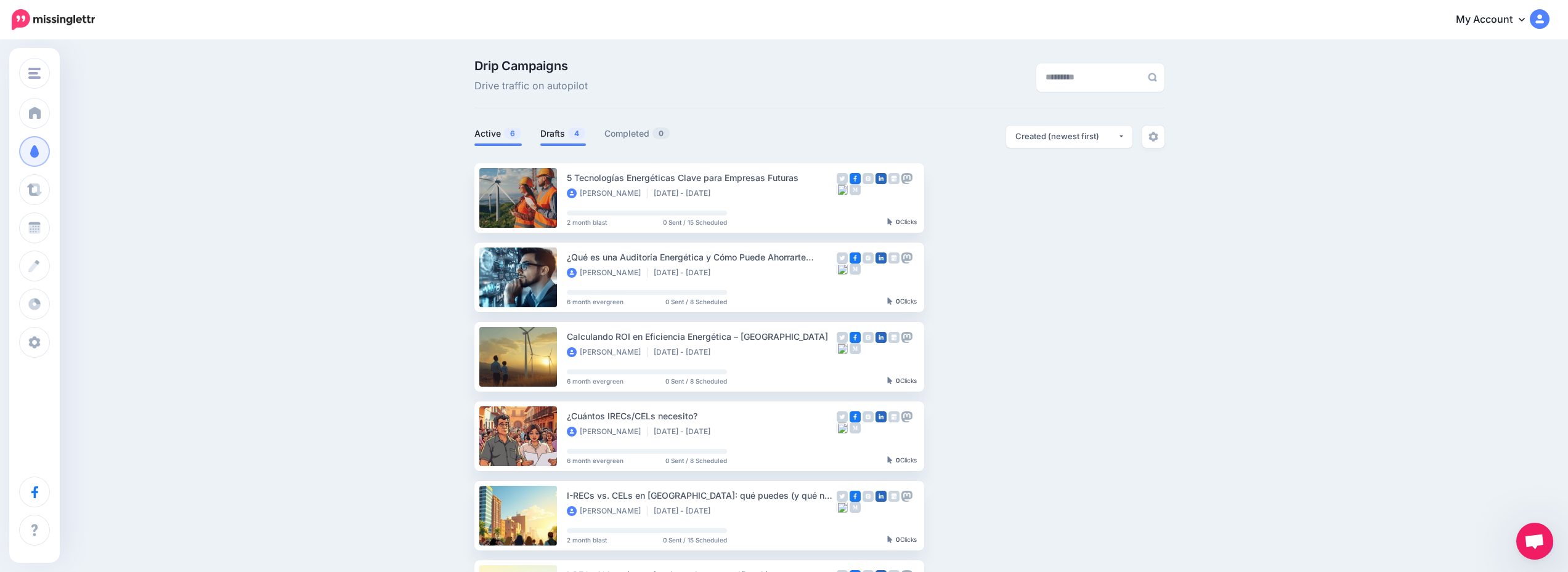
click at [575, 136] on span "4" at bounding box center [577, 133] width 17 height 11
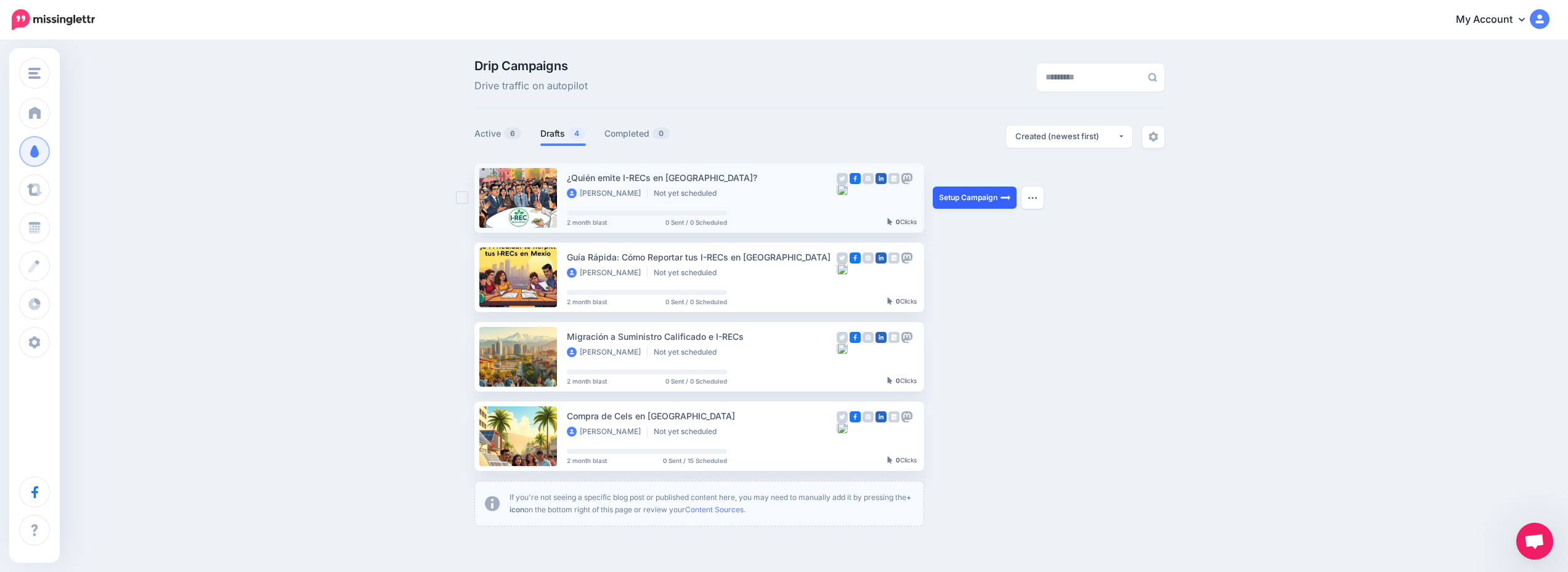
click at [977, 196] on link "Setup Campaign" at bounding box center [974, 197] width 84 height 22
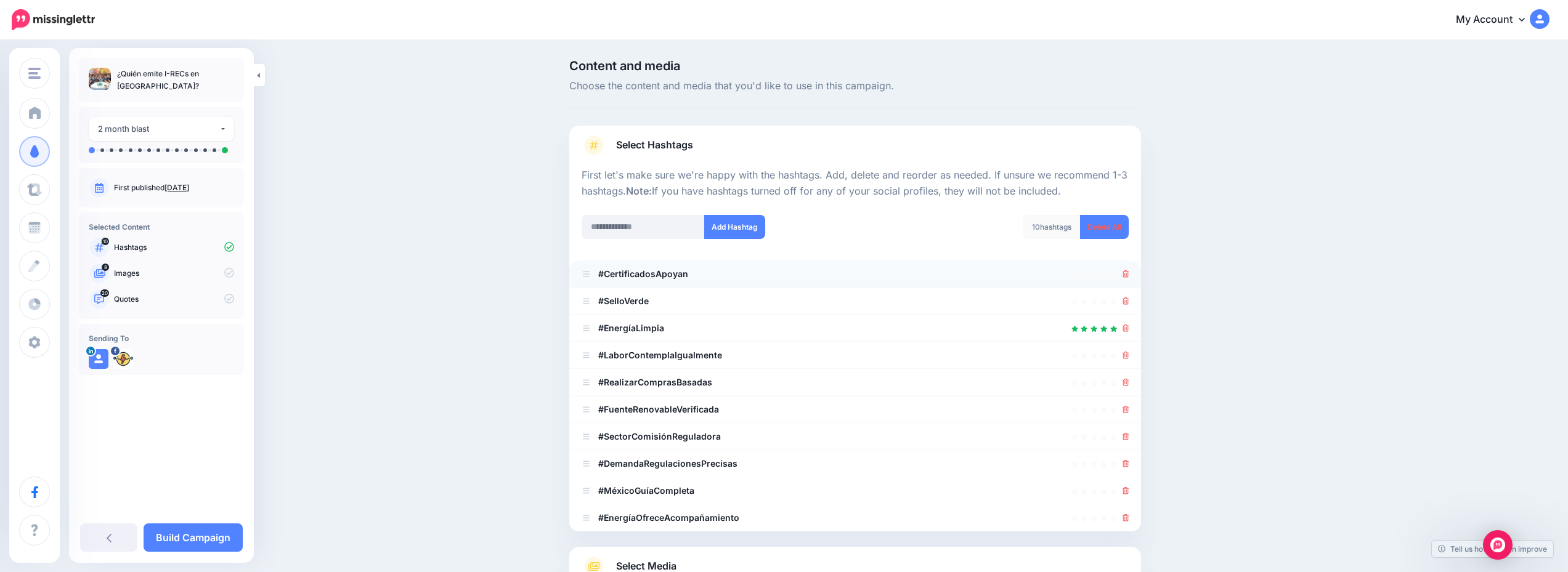
scroll to position [152, 0]
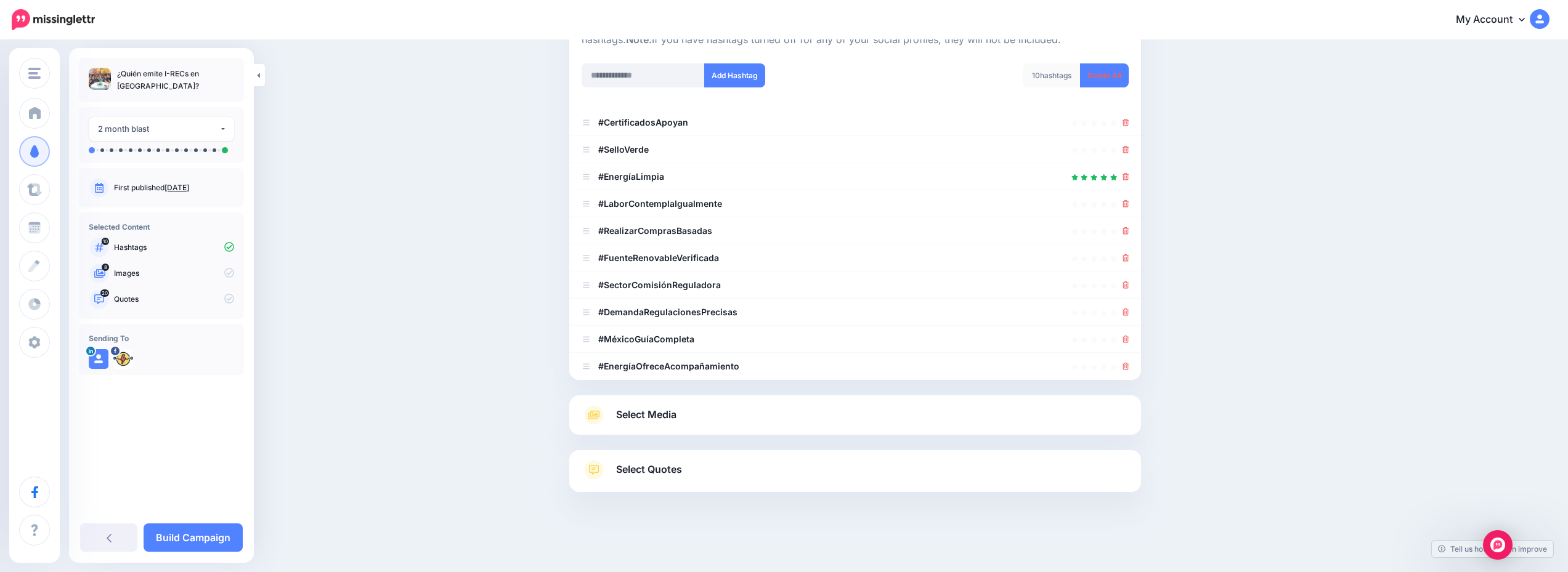
click at [728, 411] on link "Select Media" at bounding box center [855, 415] width 547 height 19
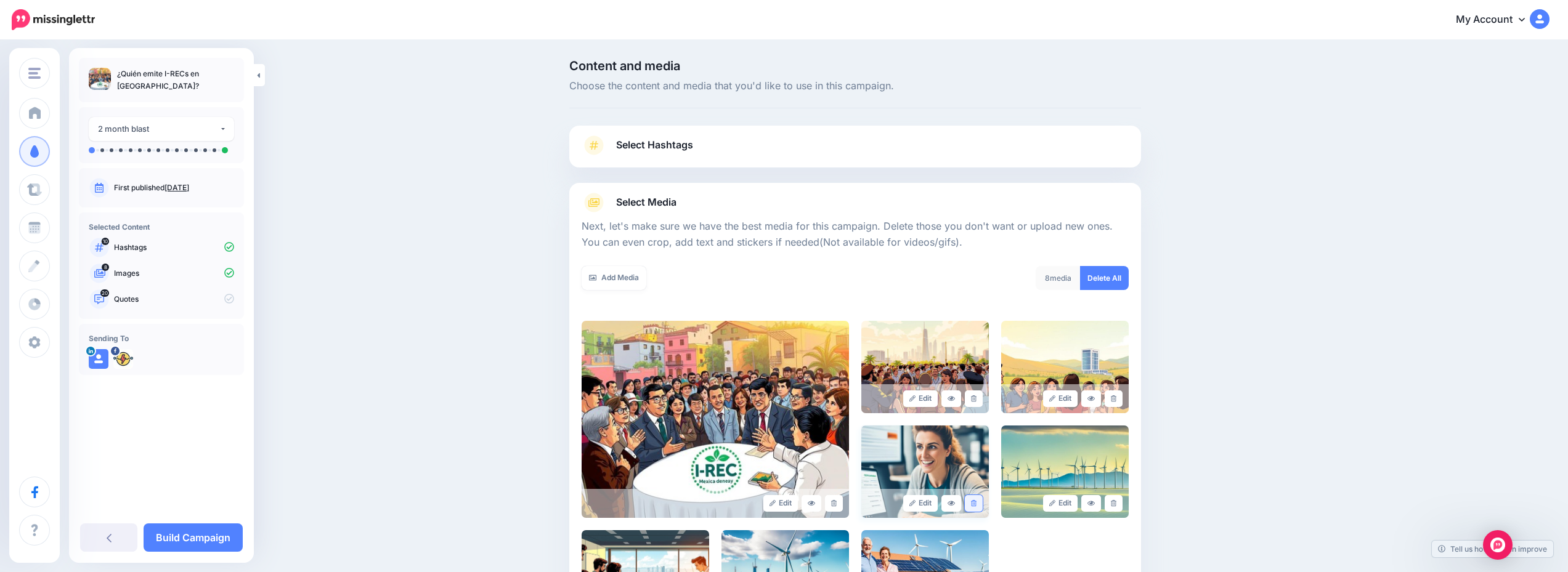
scroll to position [197, 0]
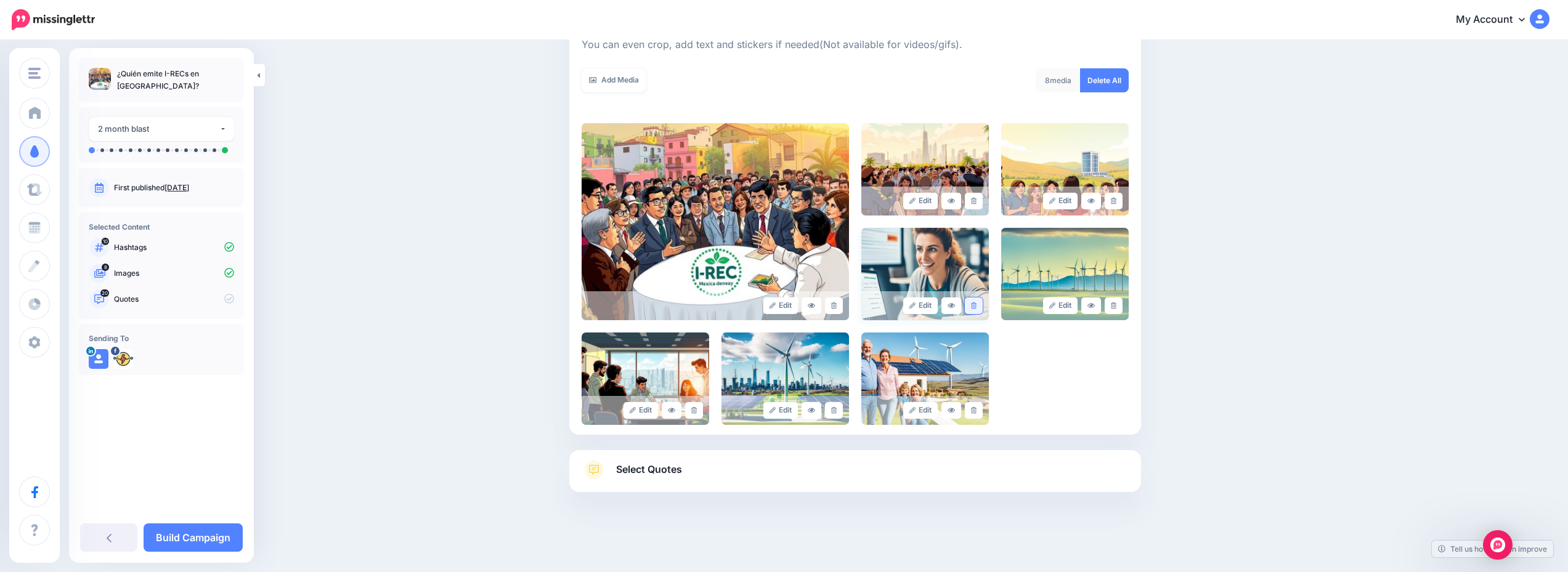
click at [975, 311] on link at bounding box center [974, 305] width 18 height 17
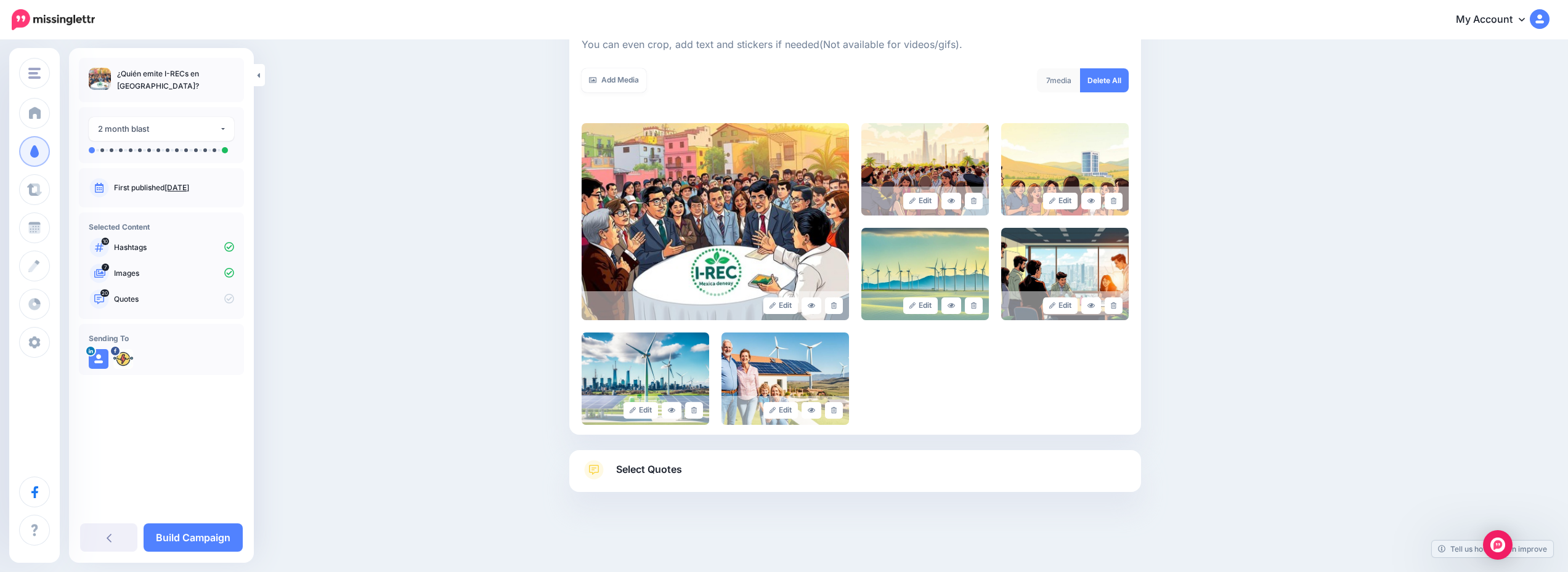
click at [716, 476] on link "Select Quotes" at bounding box center [855, 476] width 547 height 32
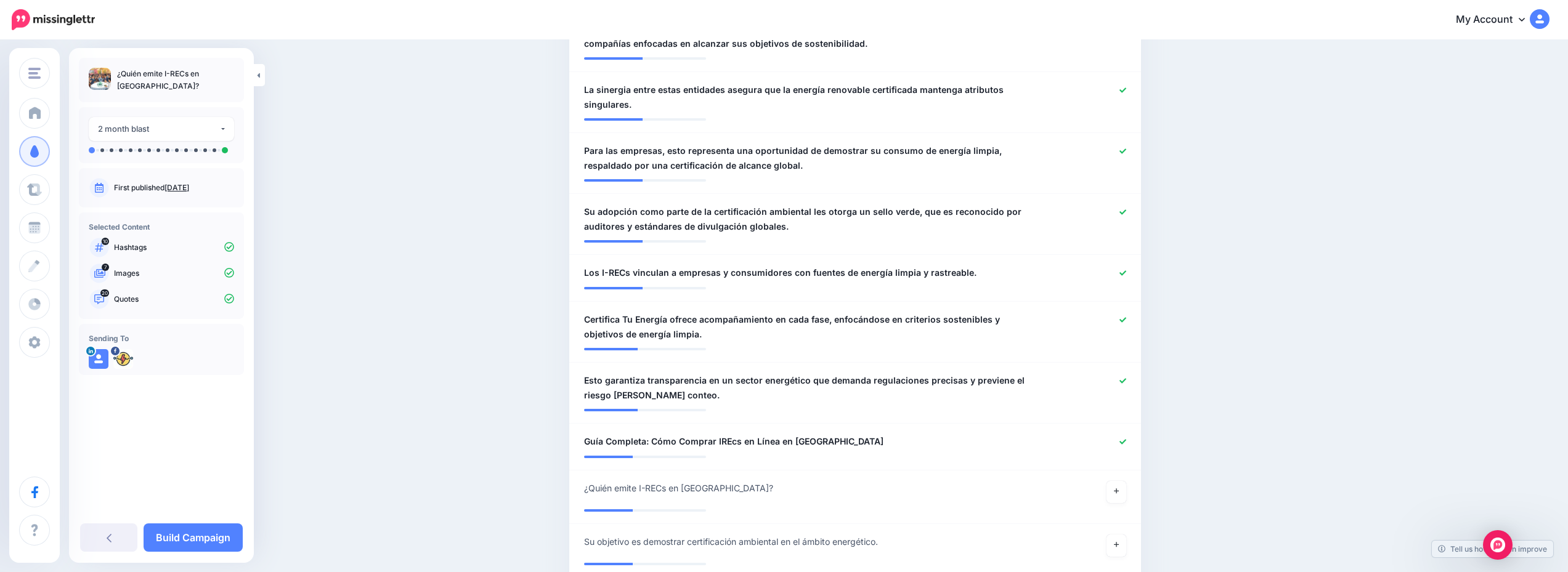
scroll to position [1293, 0]
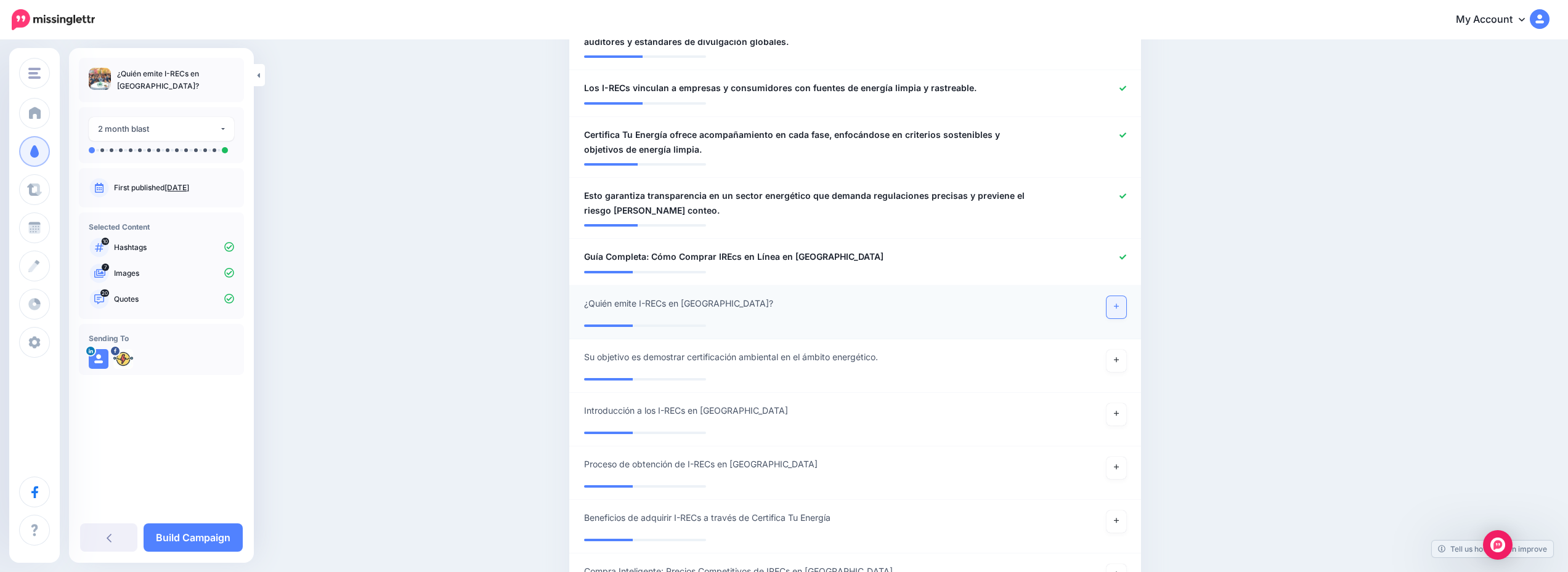
click at [1119, 303] on icon at bounding box center [1116, 306] width 5 height 7
click at [194, 541] on link "Build Campaign" at bounding box center [193, 538] width 99 height 28
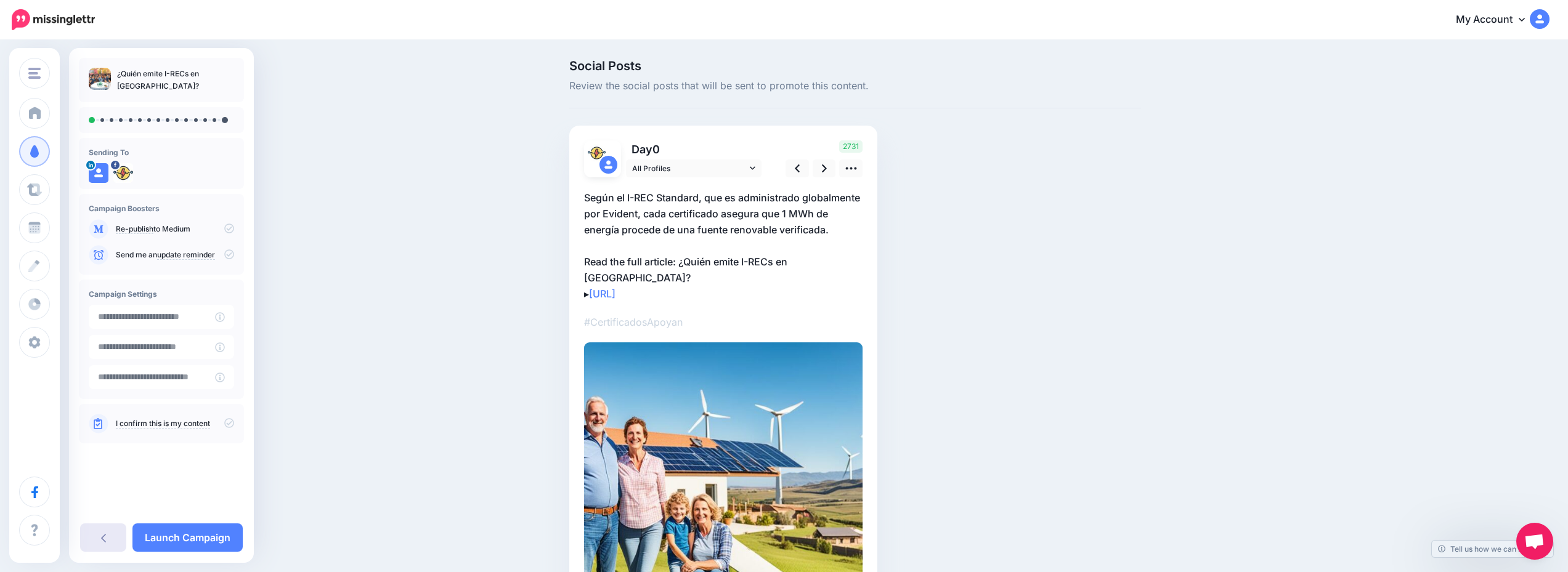
click at [100, 535] on link at bounding box center [103, 538] width 46 height 28
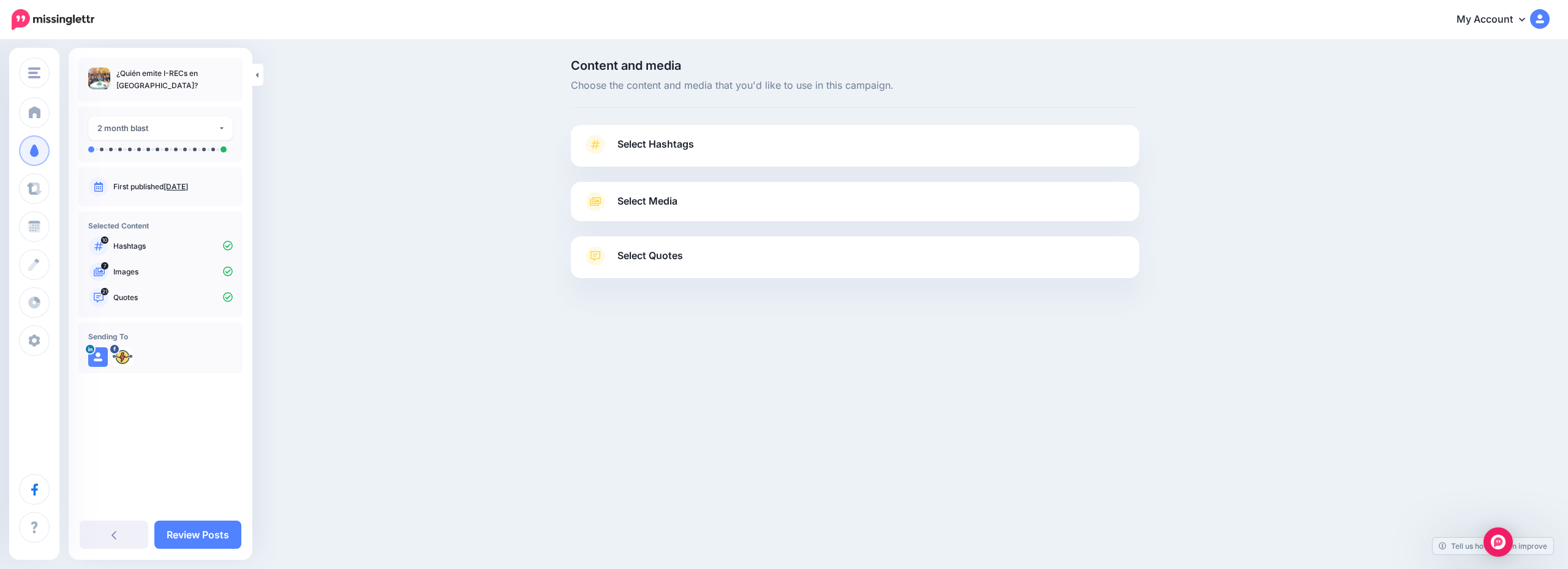
click at [731, 157] on link "Select Hashtags" at bounding box center [855, 151] width 544 height 32
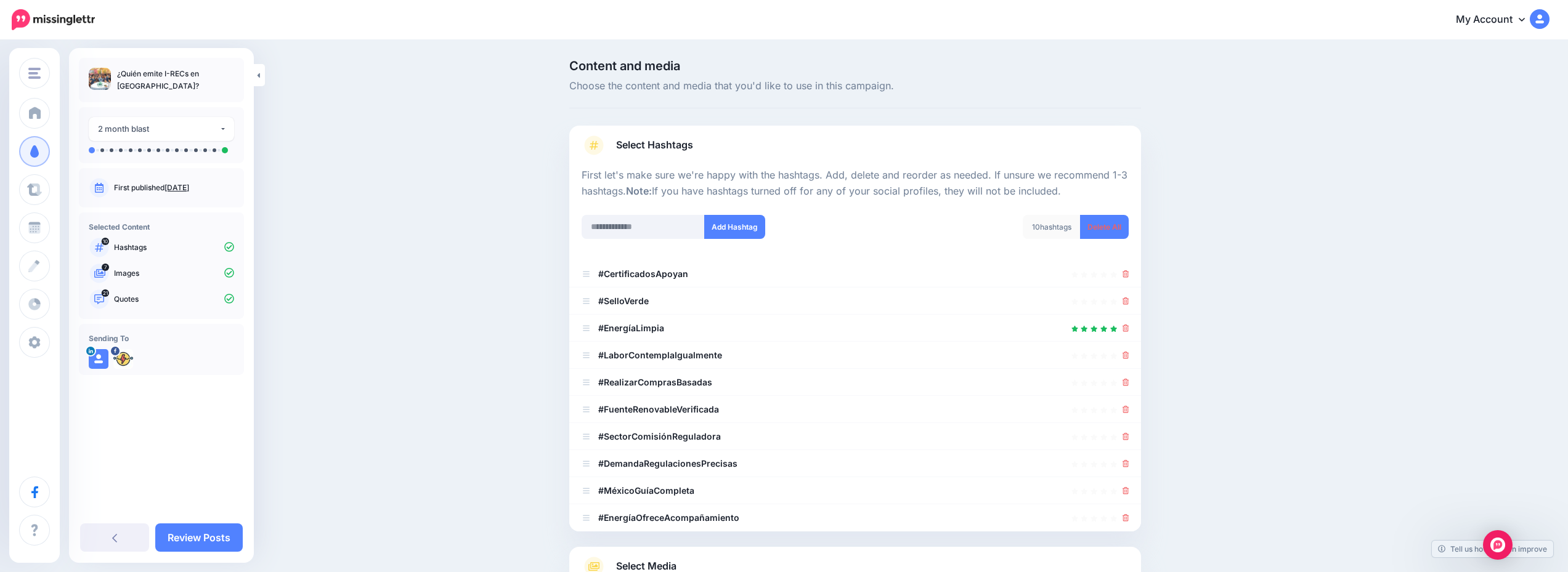
scroll to position [152, 0]
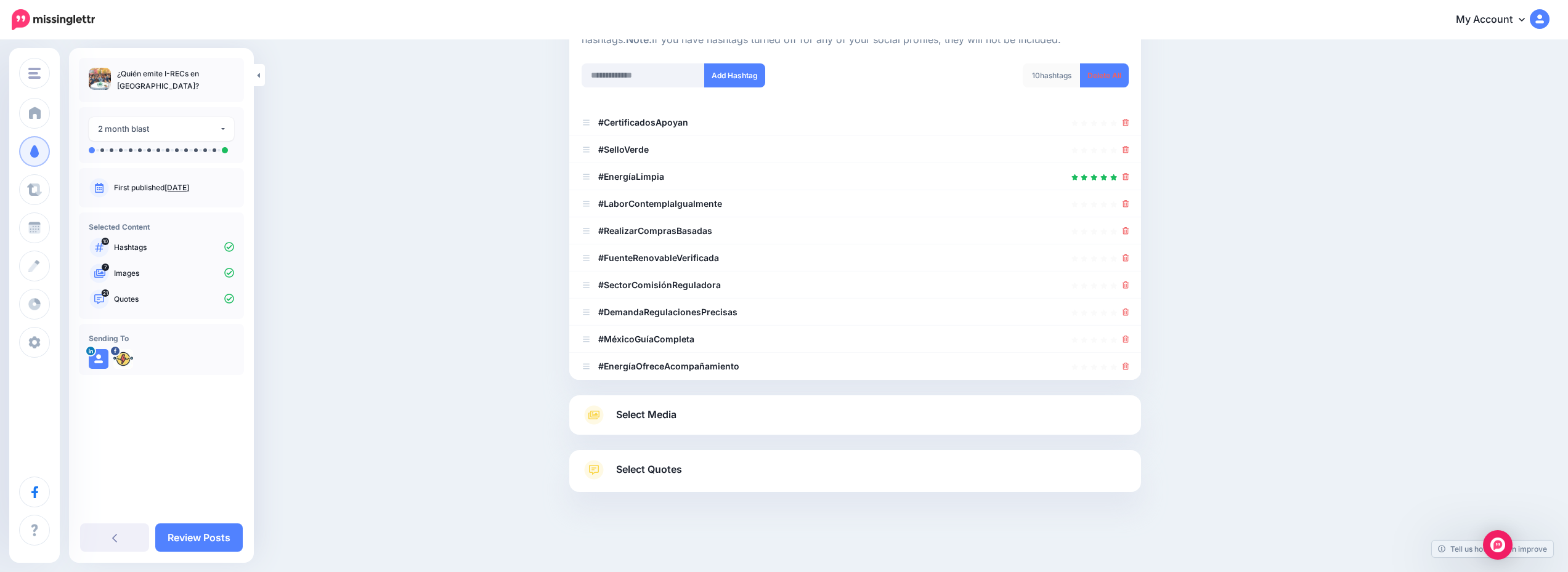
click at [757, 421] on link "Select Media" at bounding box center [855, 415] width 547 height 19
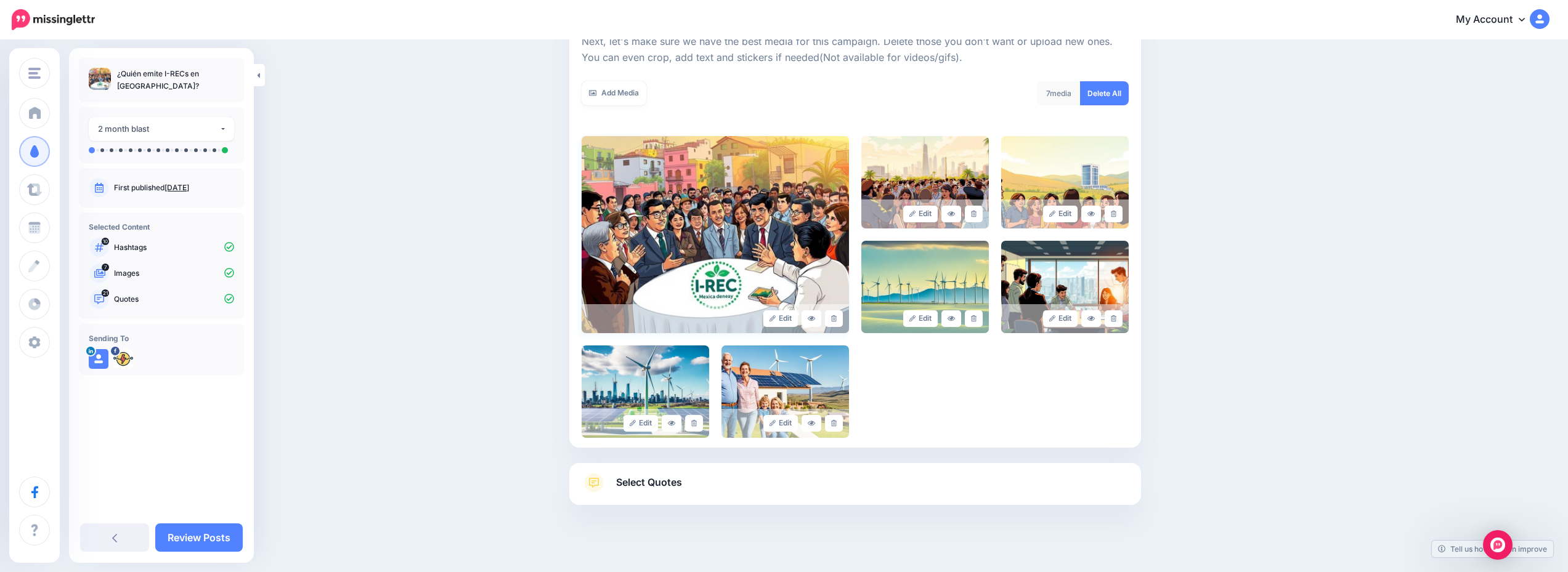
scroll to position [197, 0]
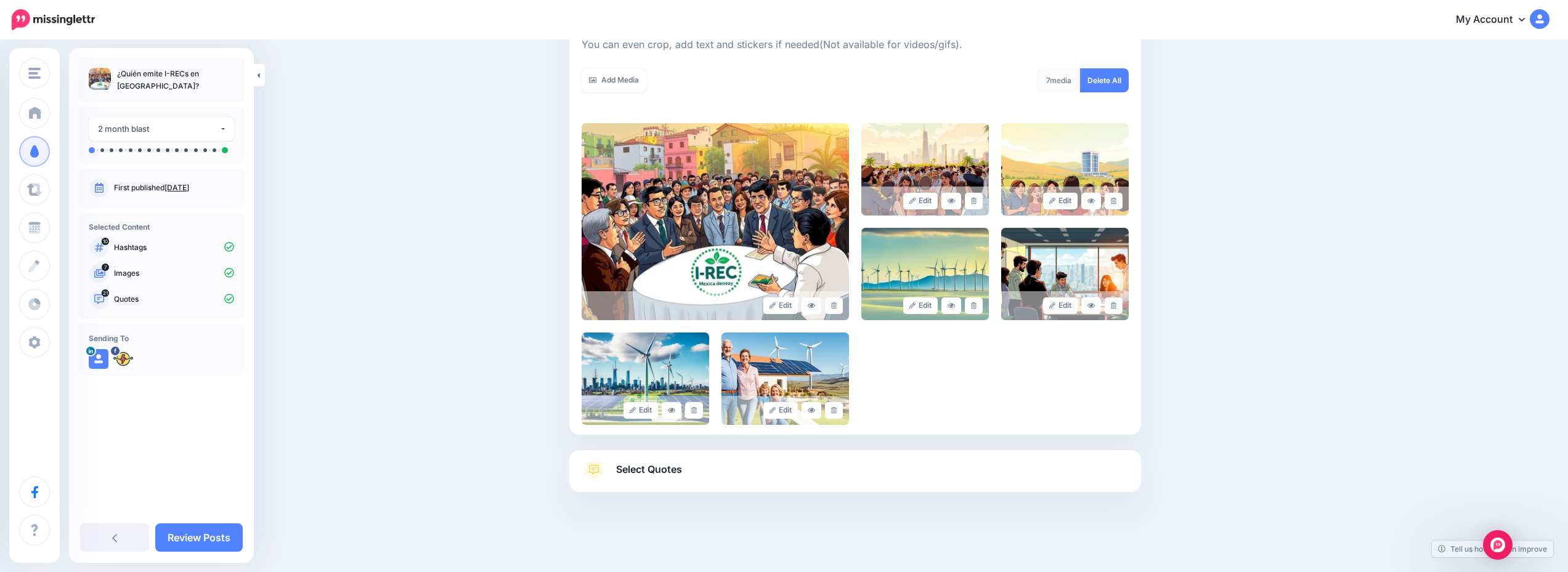
click at [846, 459] on div "Select Quotes Choose your favourite quotes or go with our recommendations. The …" at bounding box center [855, 471] width 571 height 42
click at [845, 484] on link "Select Quotes" at bounding box center [855, 476] width 547 height 32
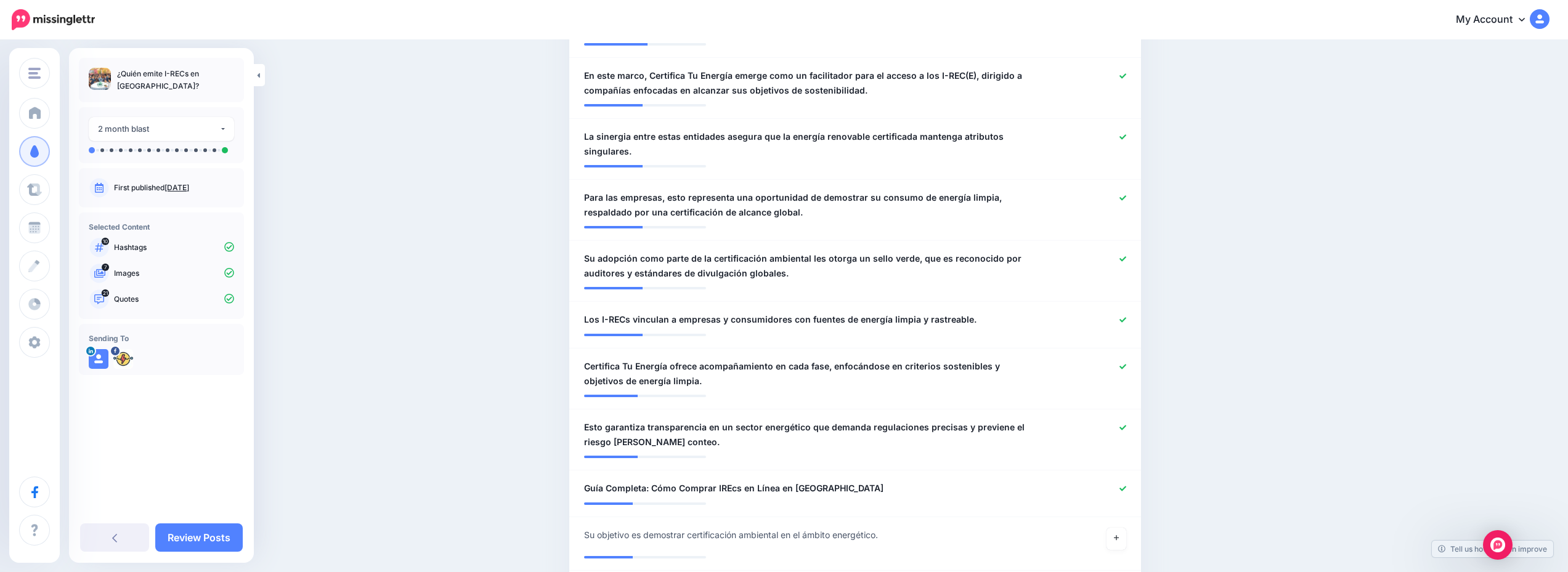
scroll to position [1355, 0]
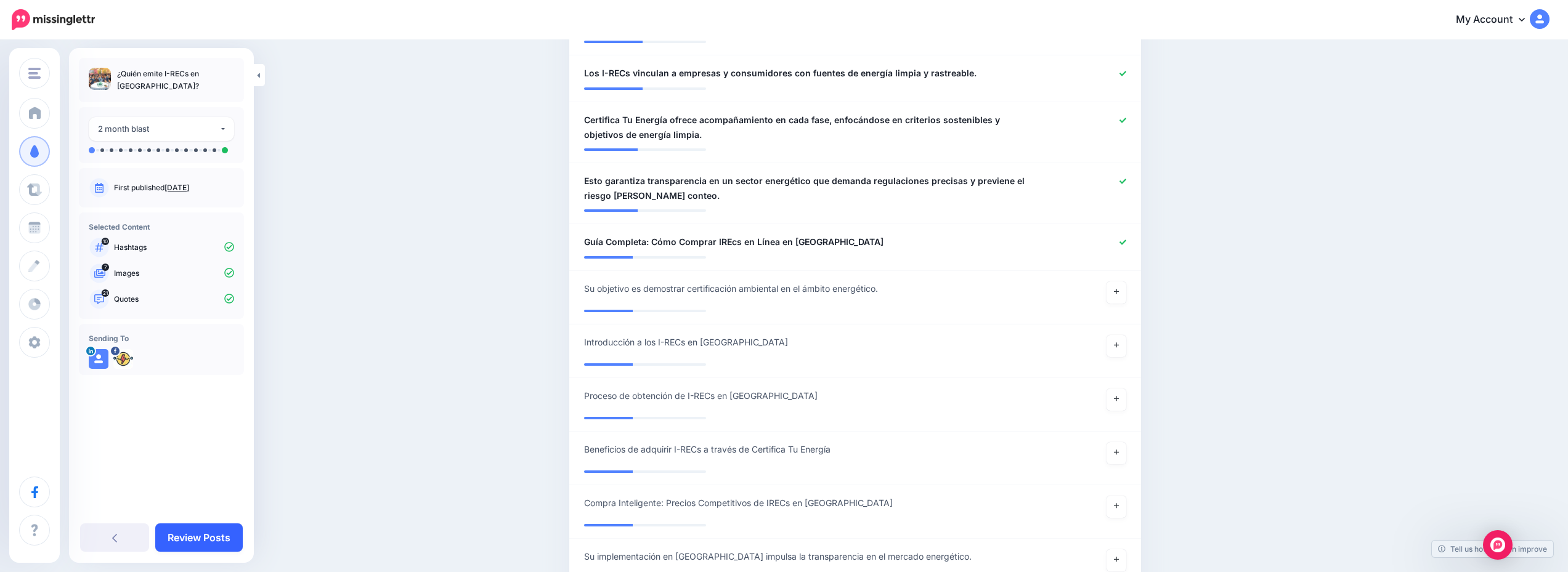
click at [214, 526] on link "Review Posts" at bounding box center [199, 538] width 87 height 28
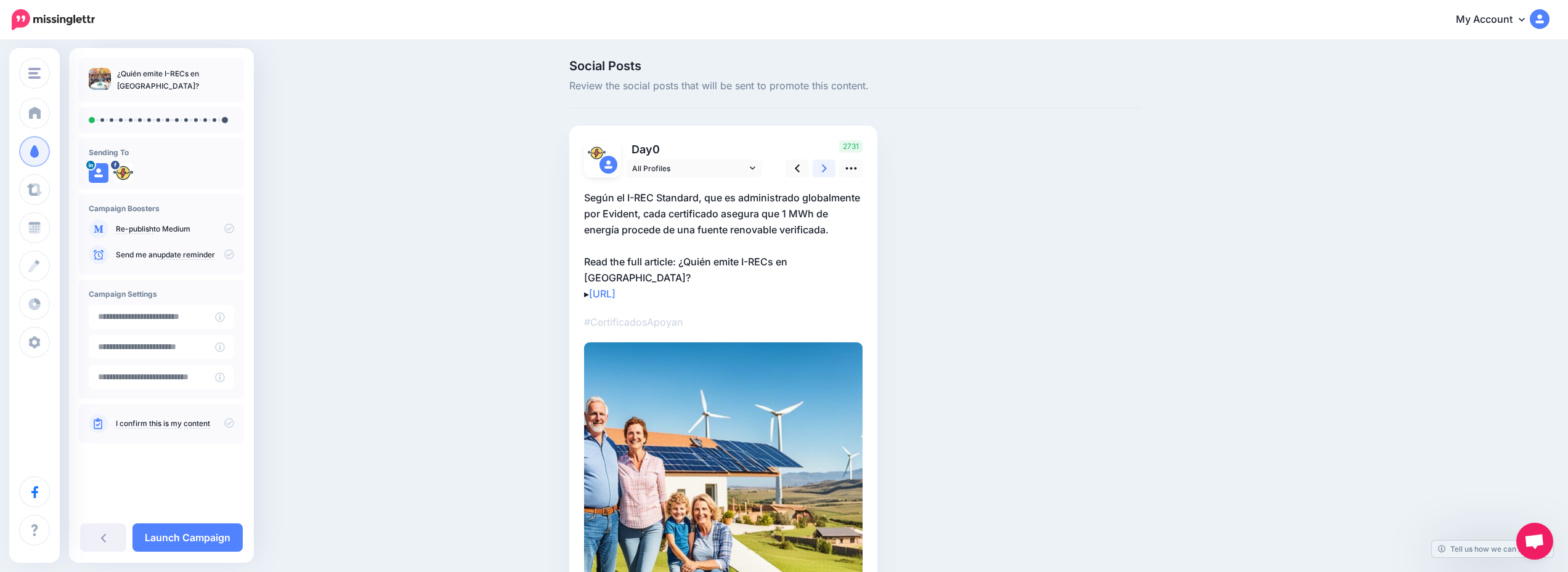
click at [818, 169] on link at bounding box center [824, 169] width 24 height 18
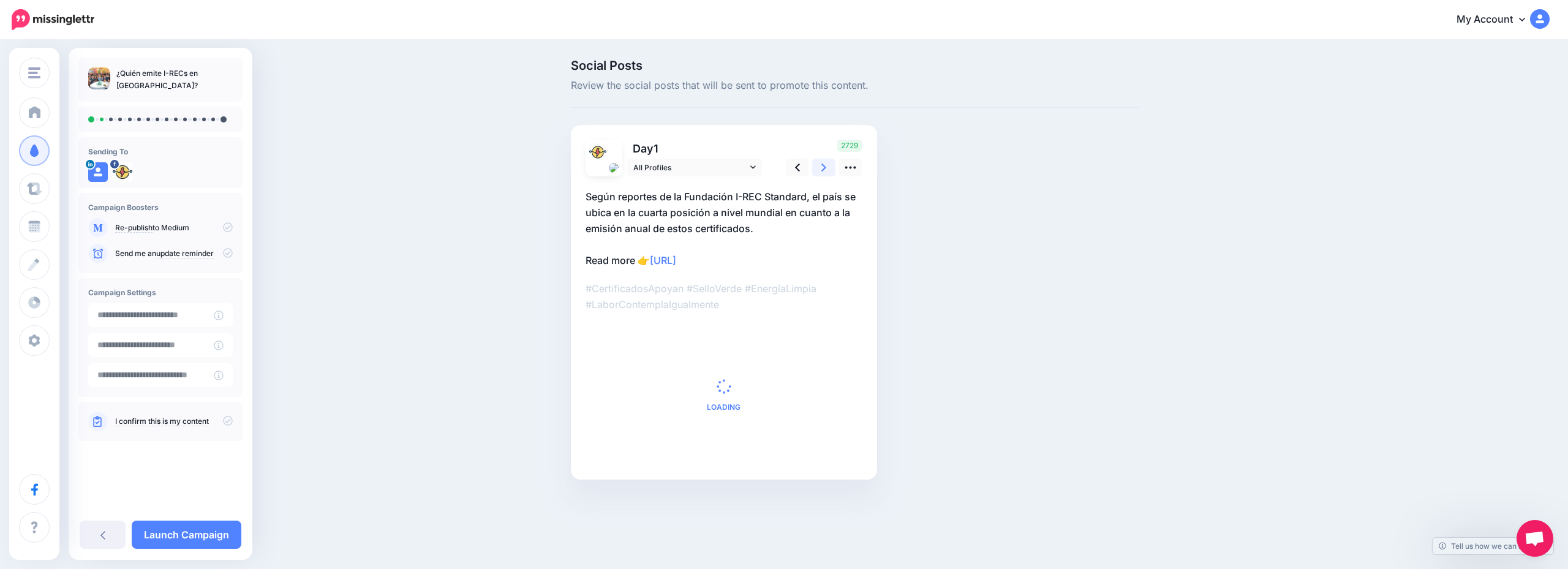
click at [813, 168] on link at bounding box center [823, 168] width 23 height 18
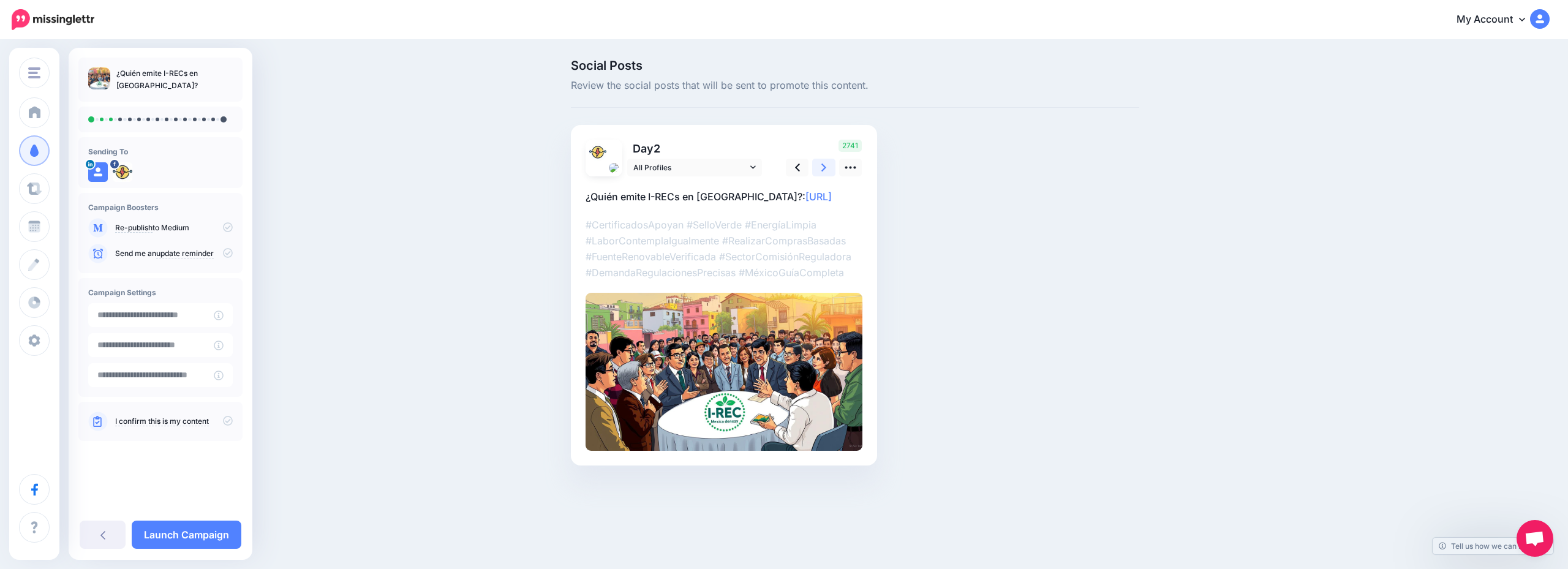
click at [813, 168] on link at bounding box center [823, 168] width 23 height 18
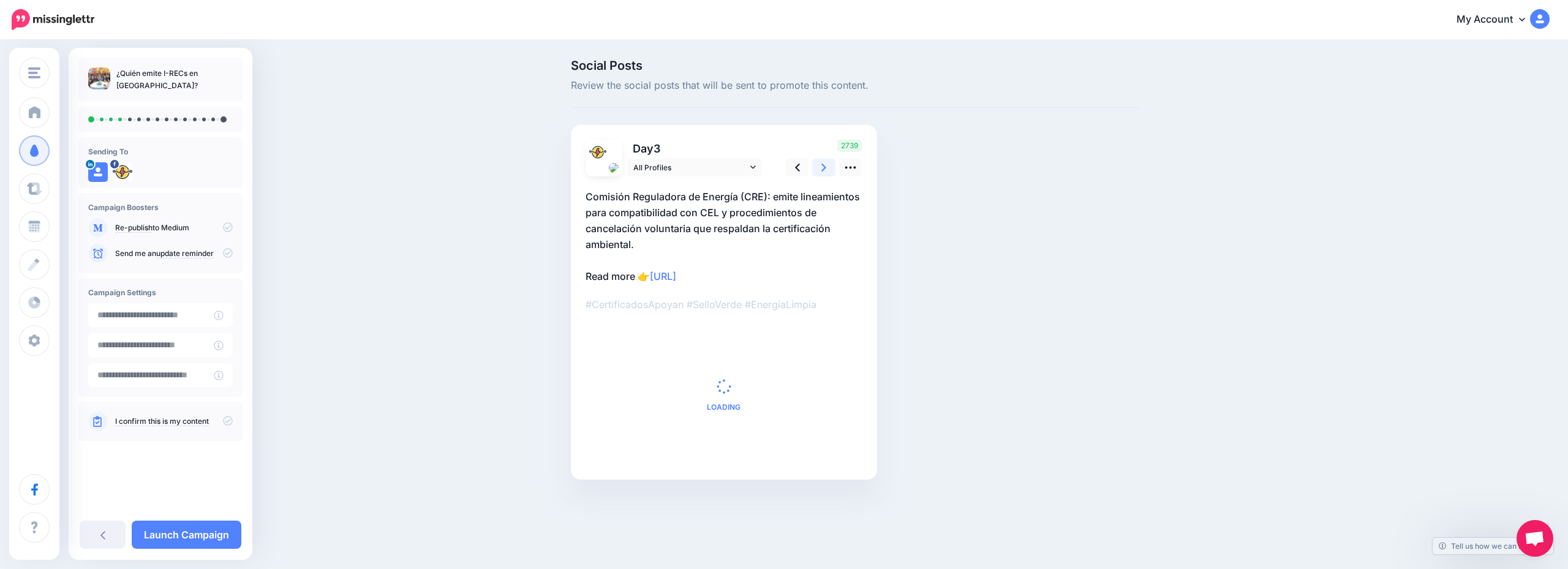
click at [813, 168] on link at bounding box center [823, 168] width 23 height 18
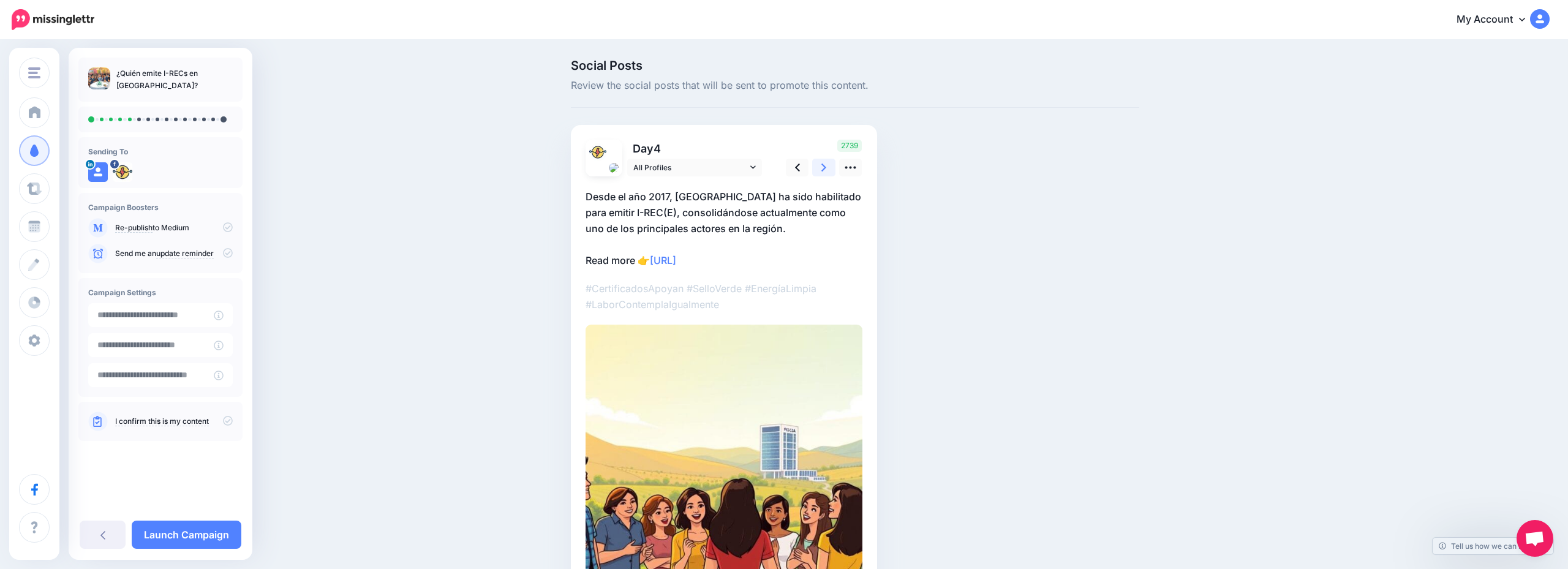
click at [813, 168] on link at bounding box center [823, 168] width 23 height 18
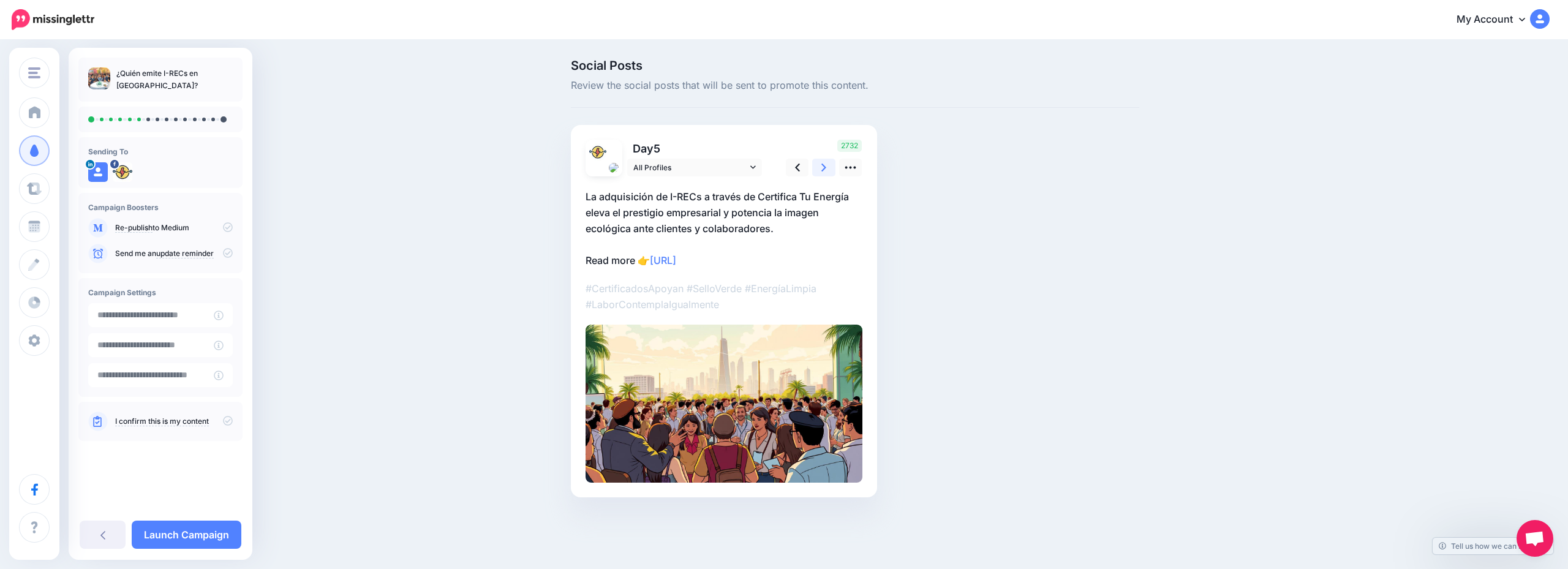
click at [813, 168] on link at bounding box center [823, 168] width 23 height 18
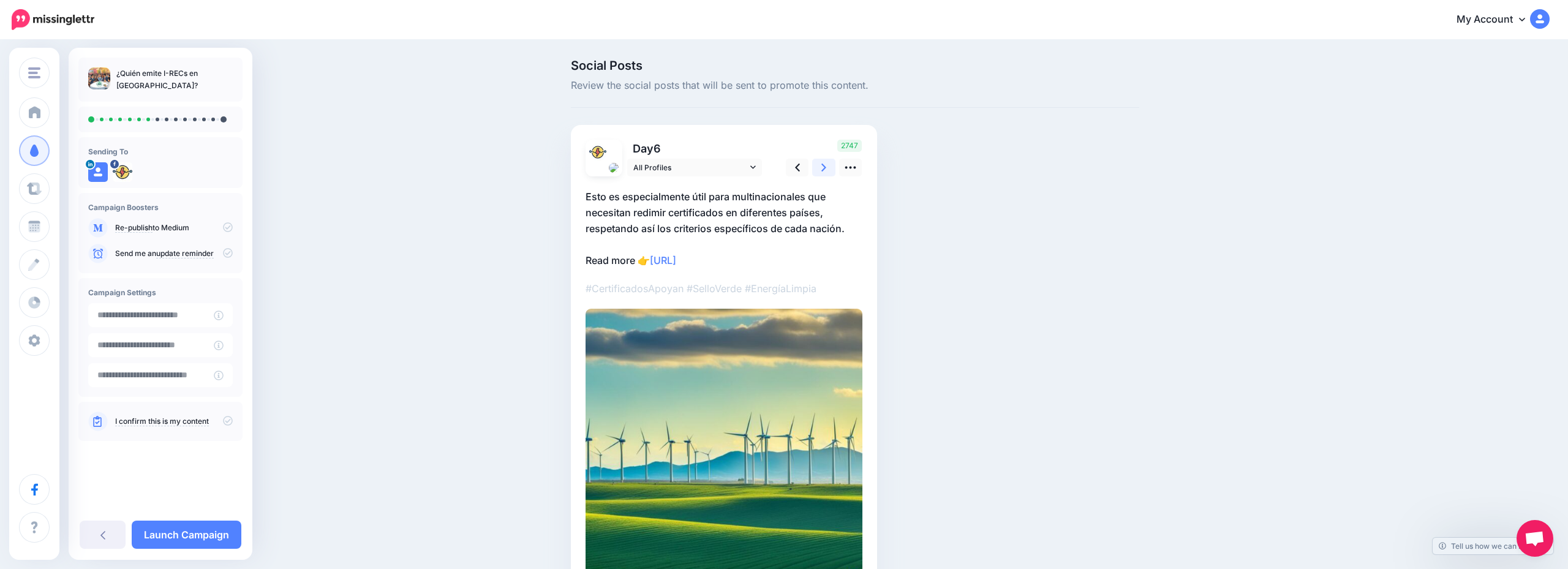
click at [813, 168] on link at bounding box center [823, 168] width 23 height 18
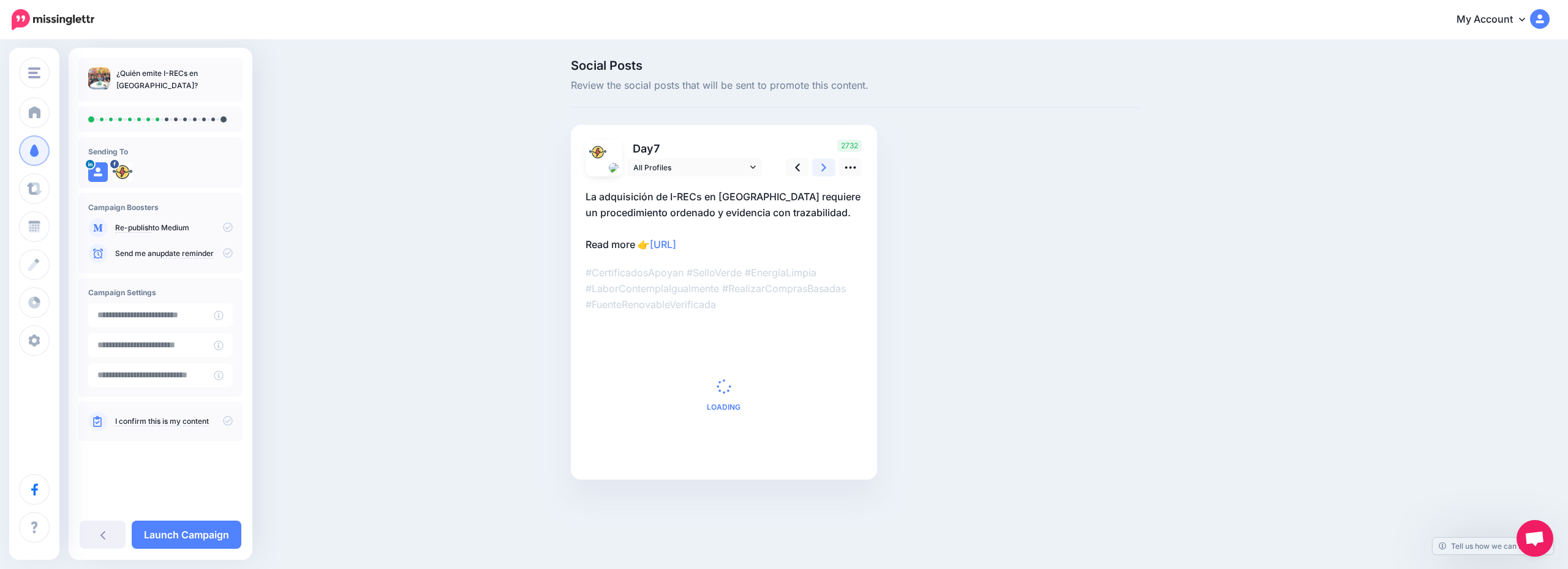
click at [813, 168] on link at bounding box center [823, 168] width 23 height 18
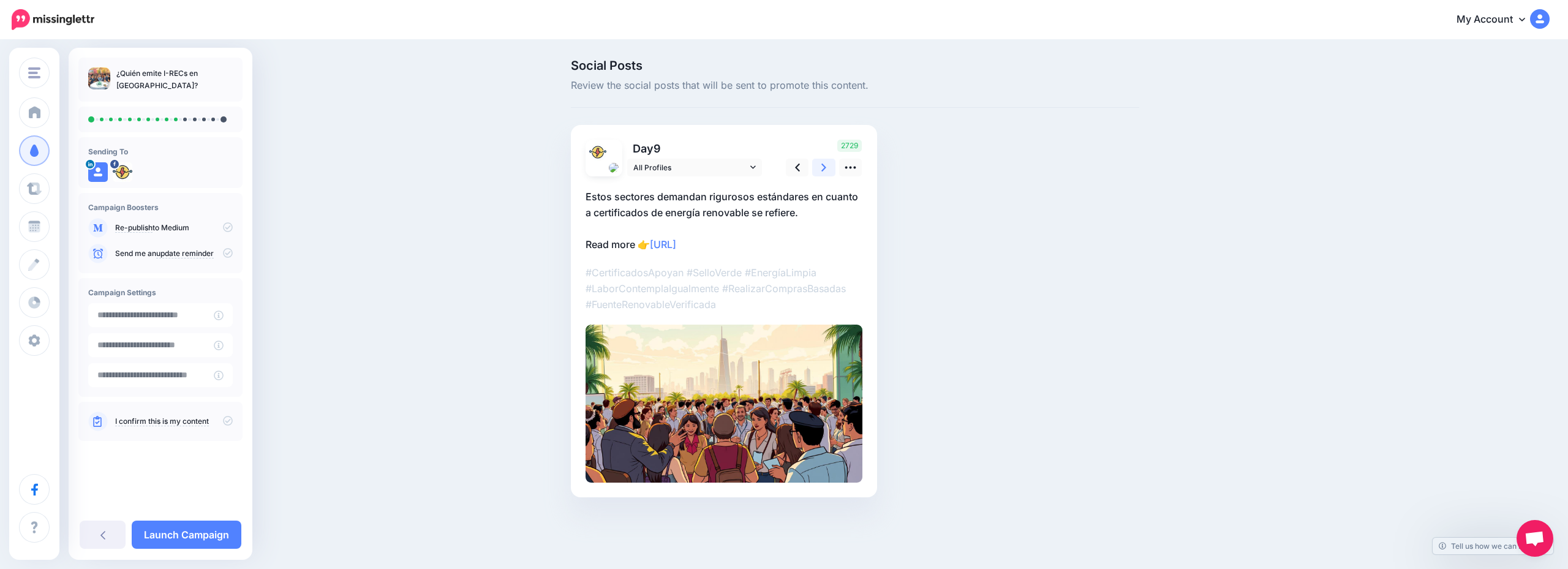
click at [813, 168] on link at bounding box center [823, 168] width 23 height 18
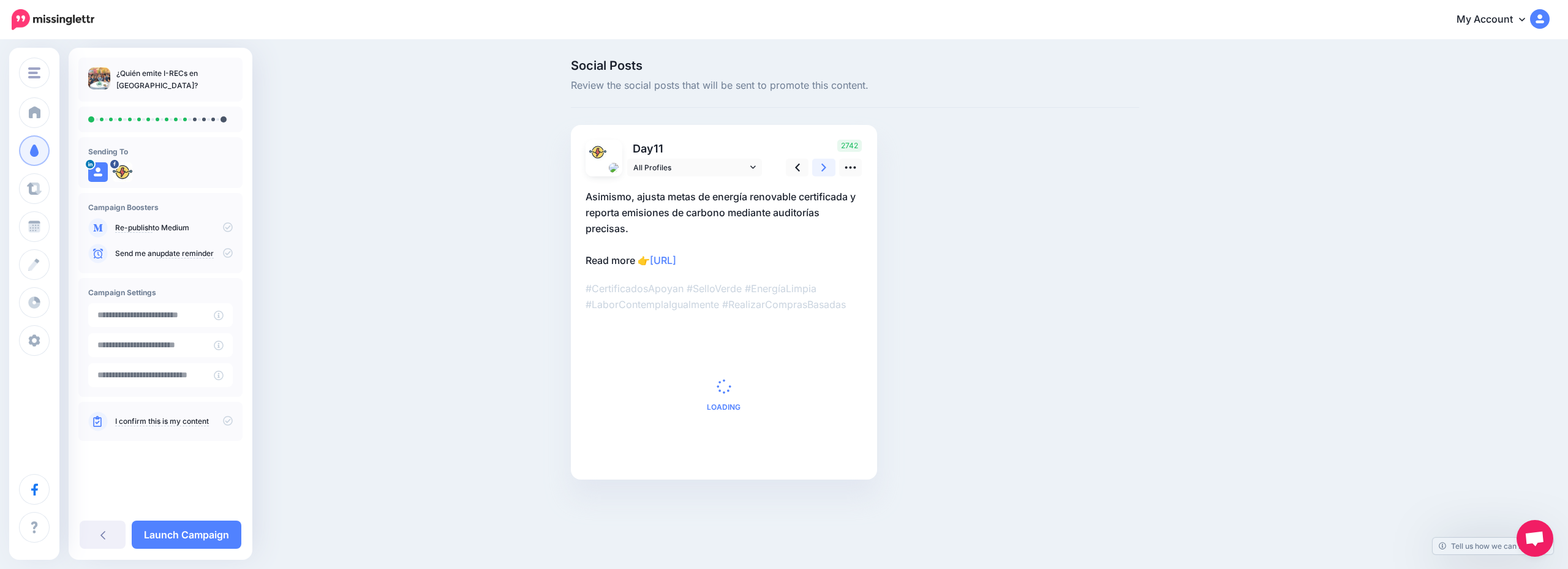
click at [813, 168] on link at bounding box center [823, 168] width 23 height 18
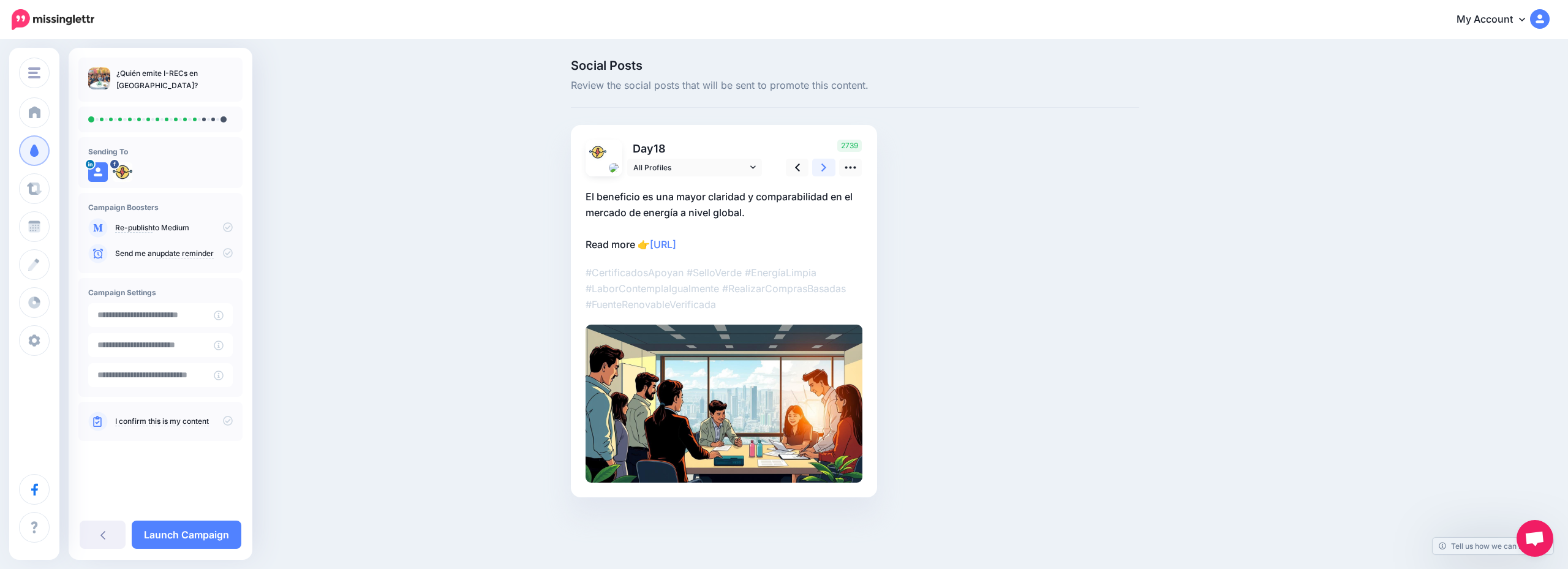
click at [813, 168] on link at bounding box center [823, 168] width 23 height 18
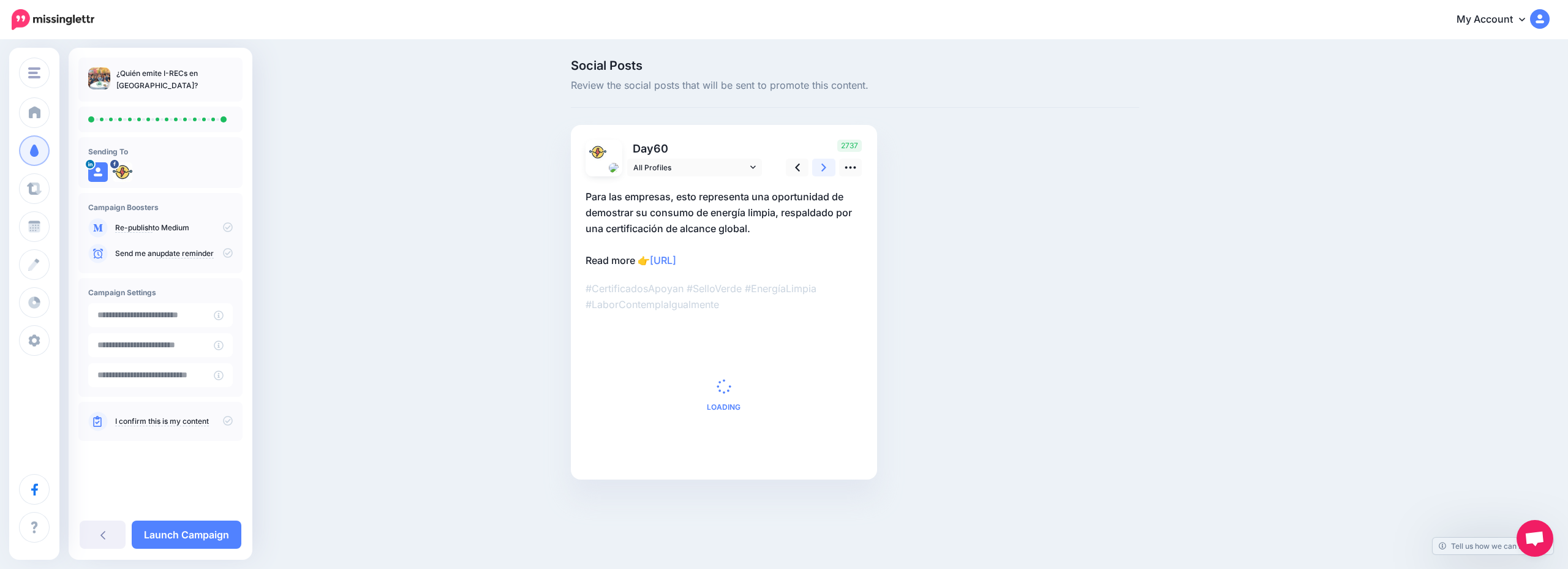
click at [813, 168] on link at bounding box center [823, 168] width 23 height 18
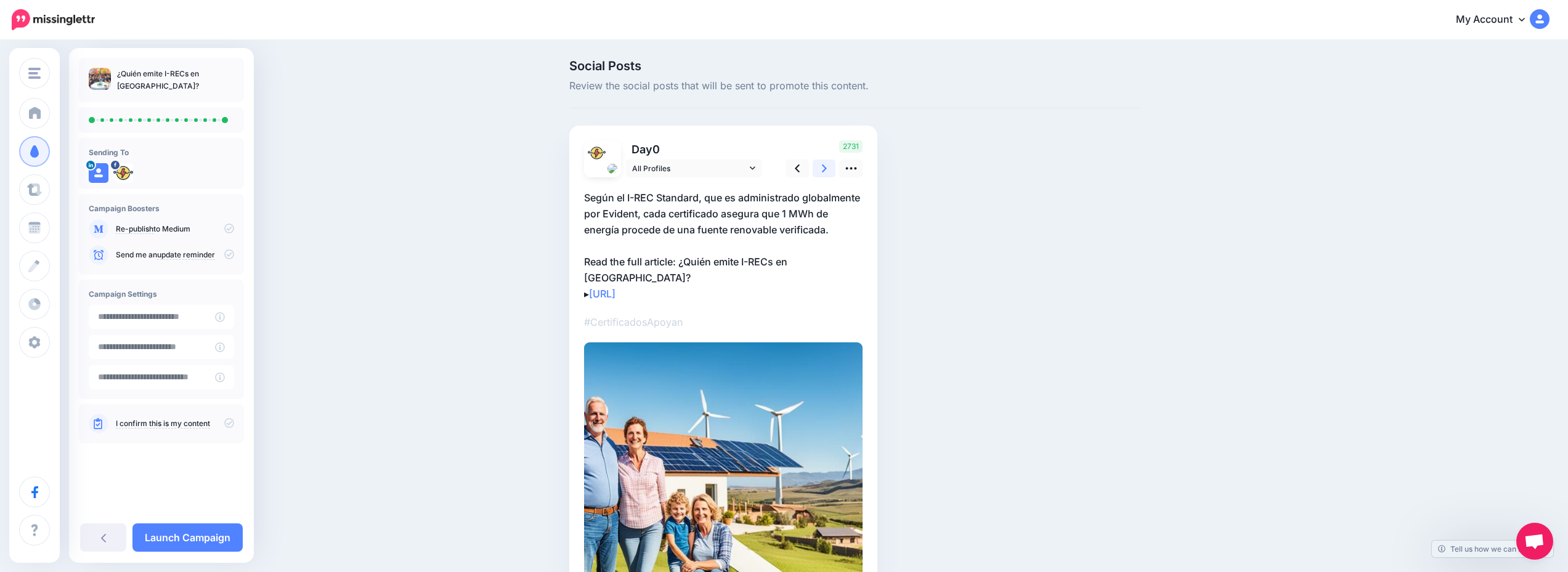
click at [818, 169] on link at bounding box center [824, 169] width 24 height 18
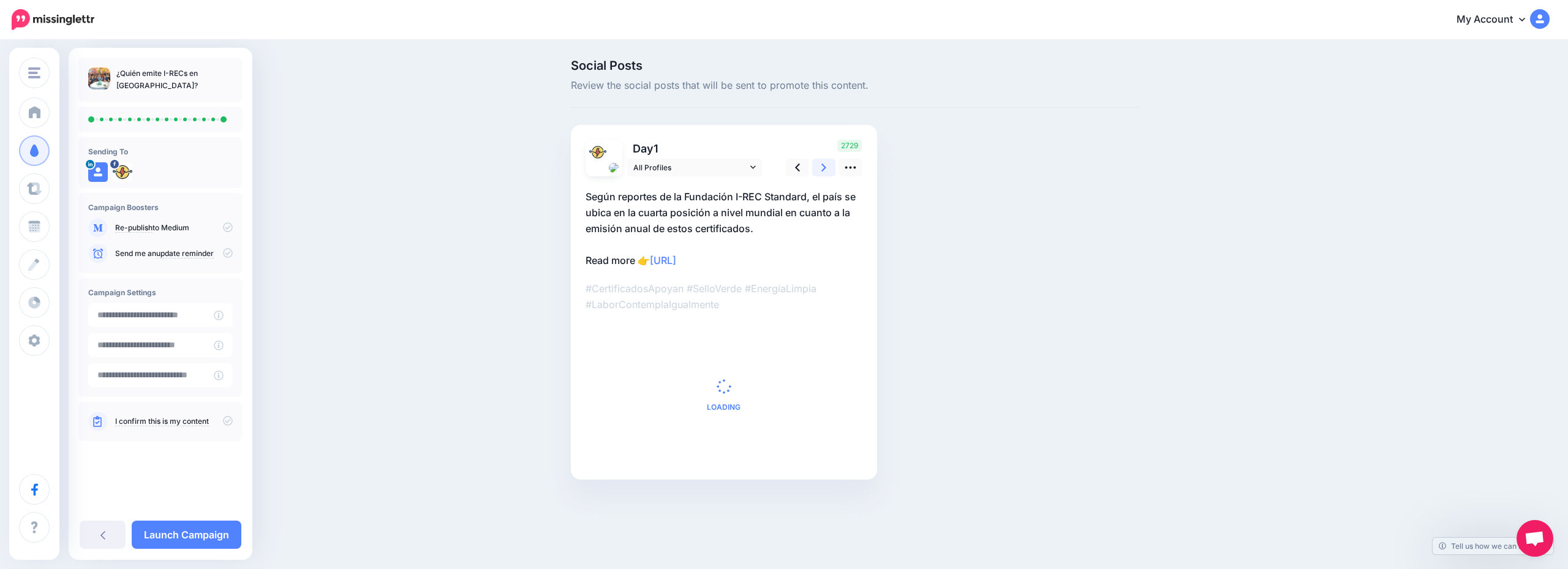
click at [813, 168] on link at bounding box center [823, 168] width 23 height 18
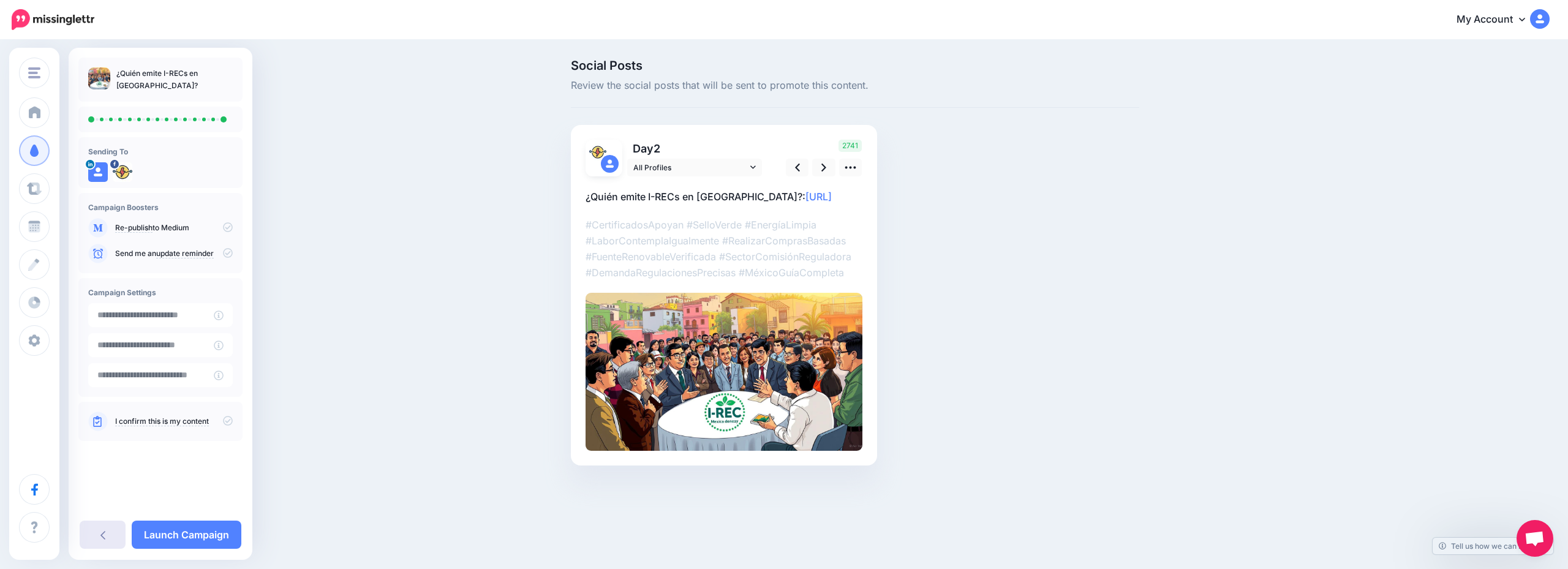
click at [97, 532] on link at bounding box center [102, 535] width 46 height 28
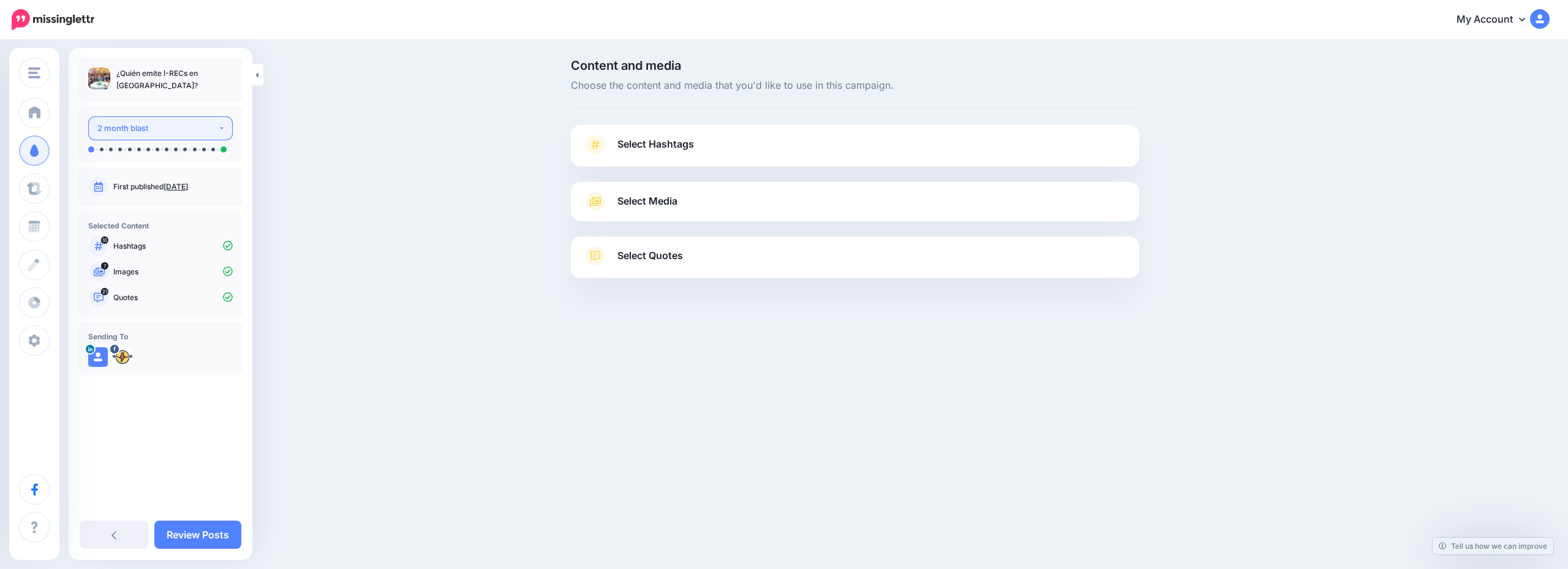
click at [165, 130] on div "2 month blast" at bounding box center [158, 128] width 121 height 14
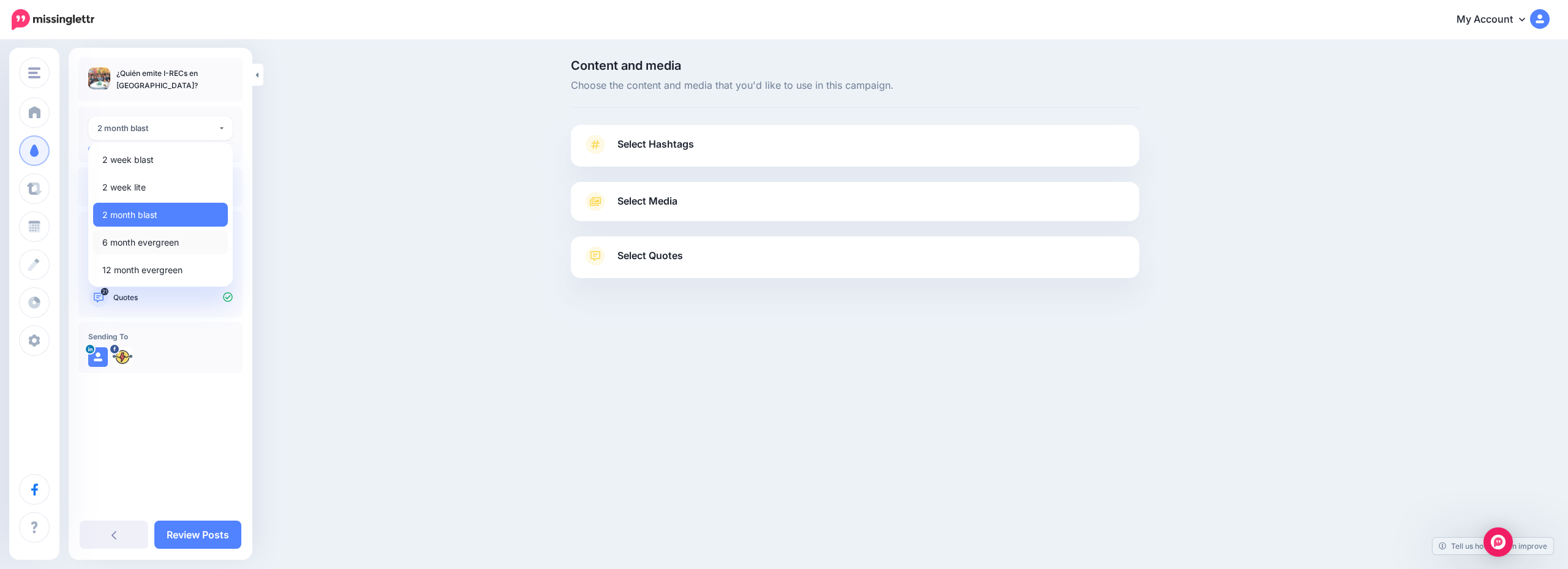
click at [162, 237] on span "6 month evergreen" at bounding box center [140, 242] width 77 height 15
select select "******"
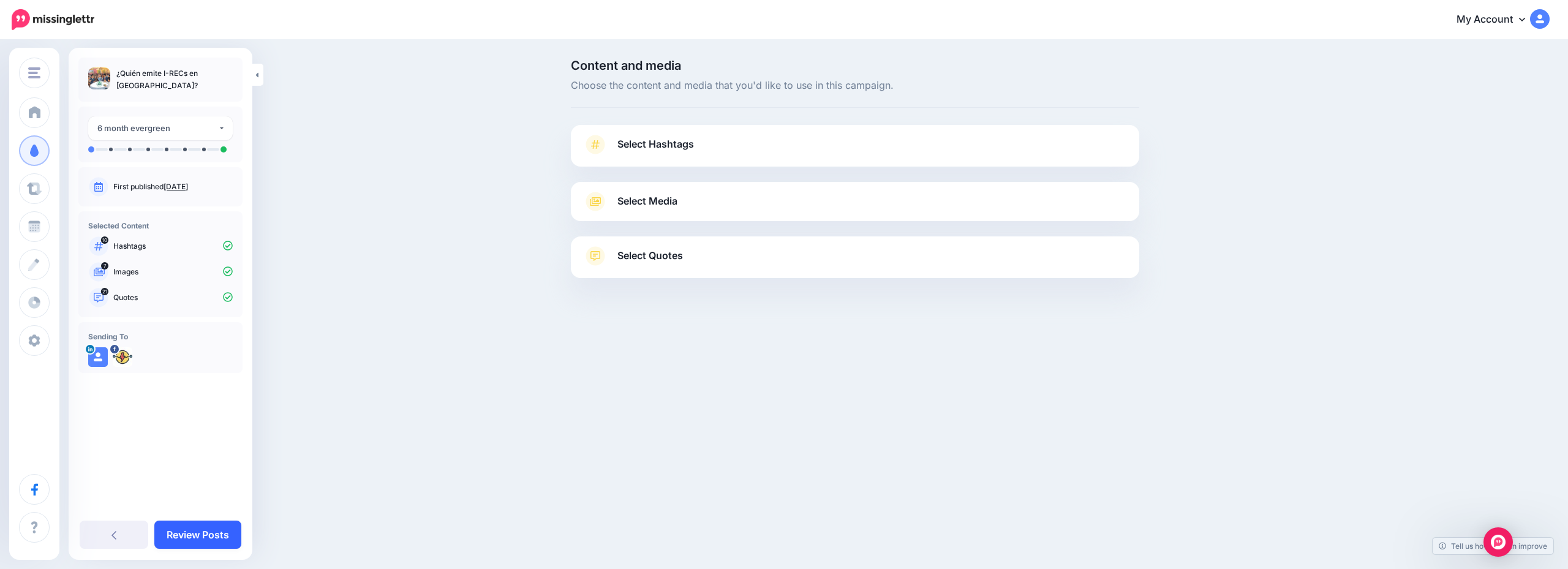
click at [211, 524] on link "Review Posts" at bounding box center [198, 535] width 87 height 28
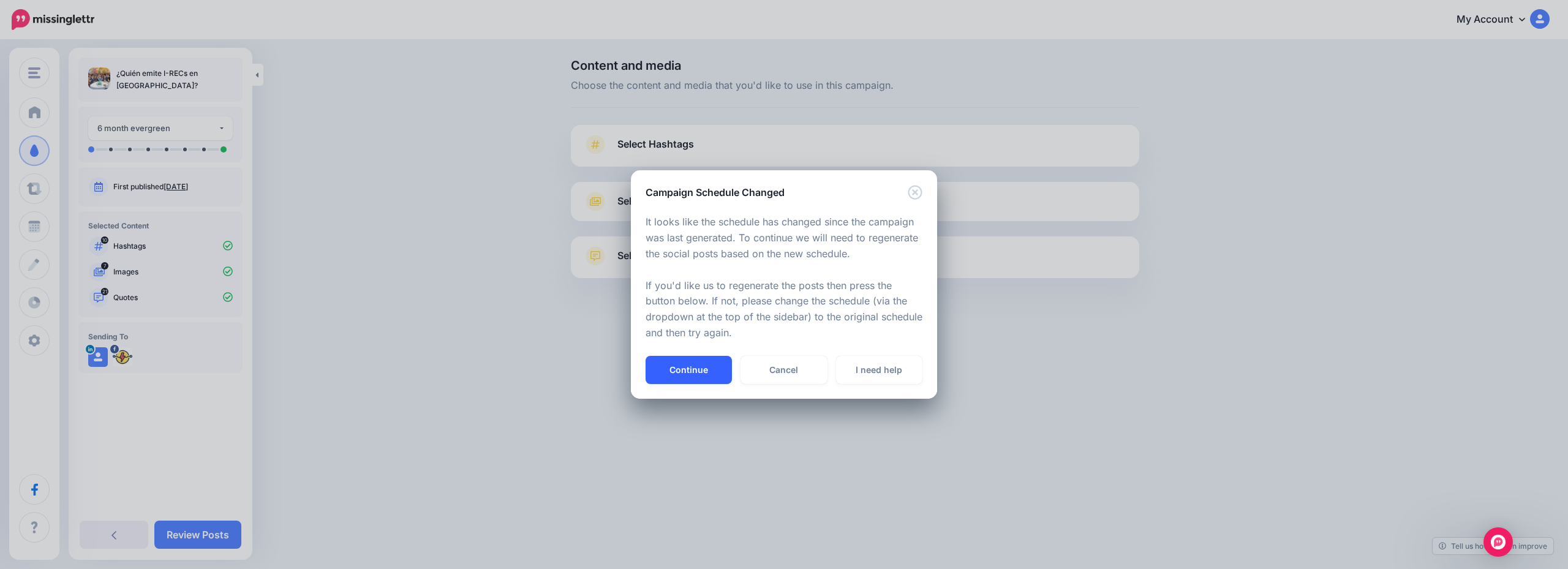
click at [697, 370] on button "Continue" at bounding box center [689, 370] width 86 height 28
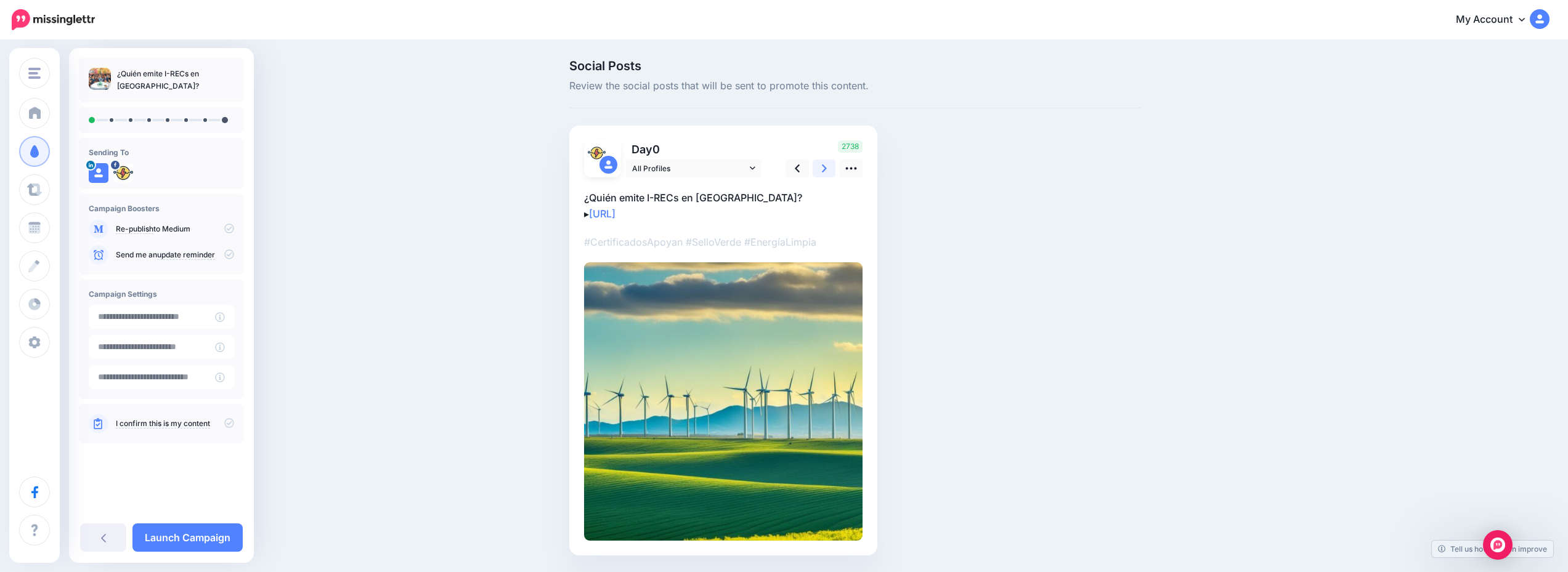
click at [827, 162] on icon at bounding box center [824, 168] width 5 height 13
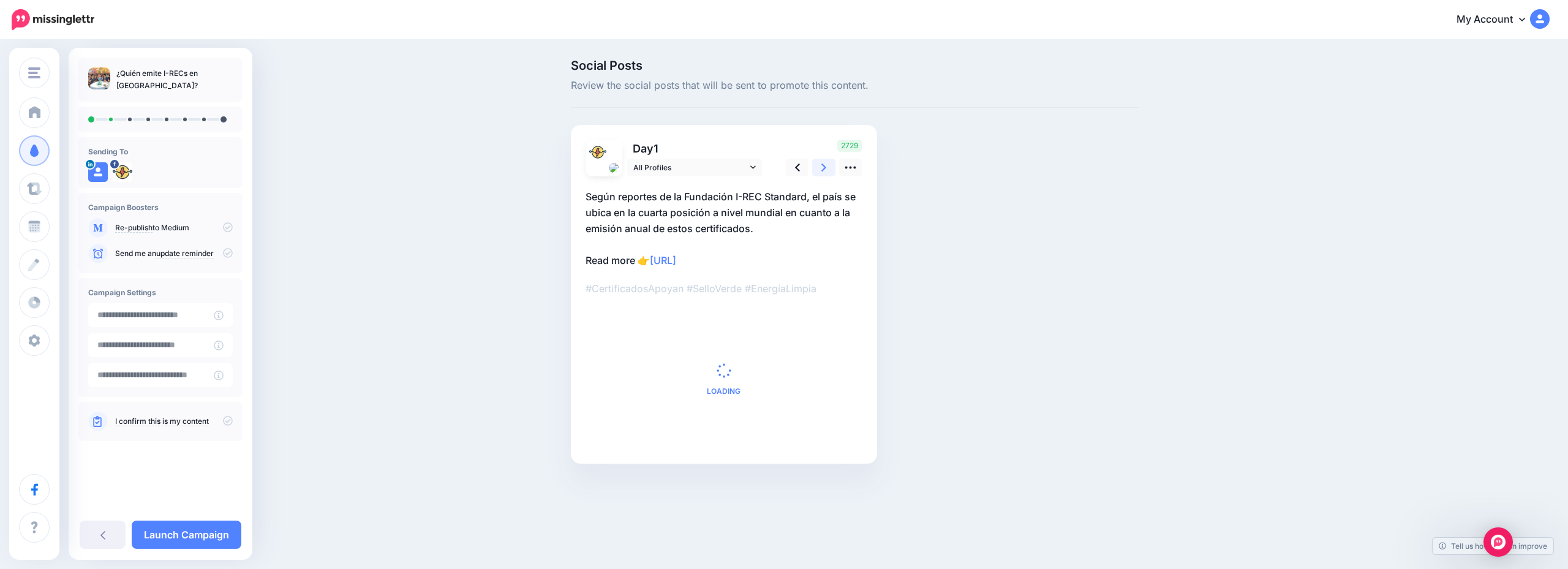
click at [822, 162] on icon at bounding box center [823, 167] width 5 height 13
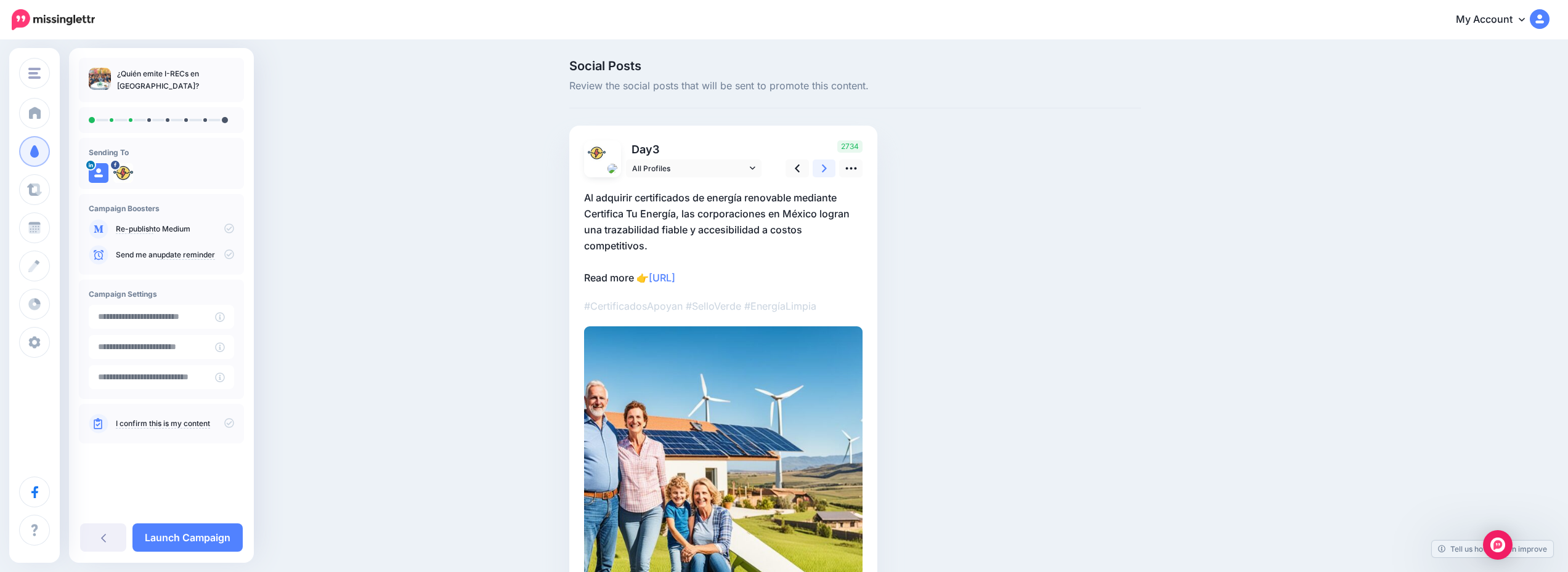
click at [827, 162] on icon at bounding box center [824, 168] width 5 height 13
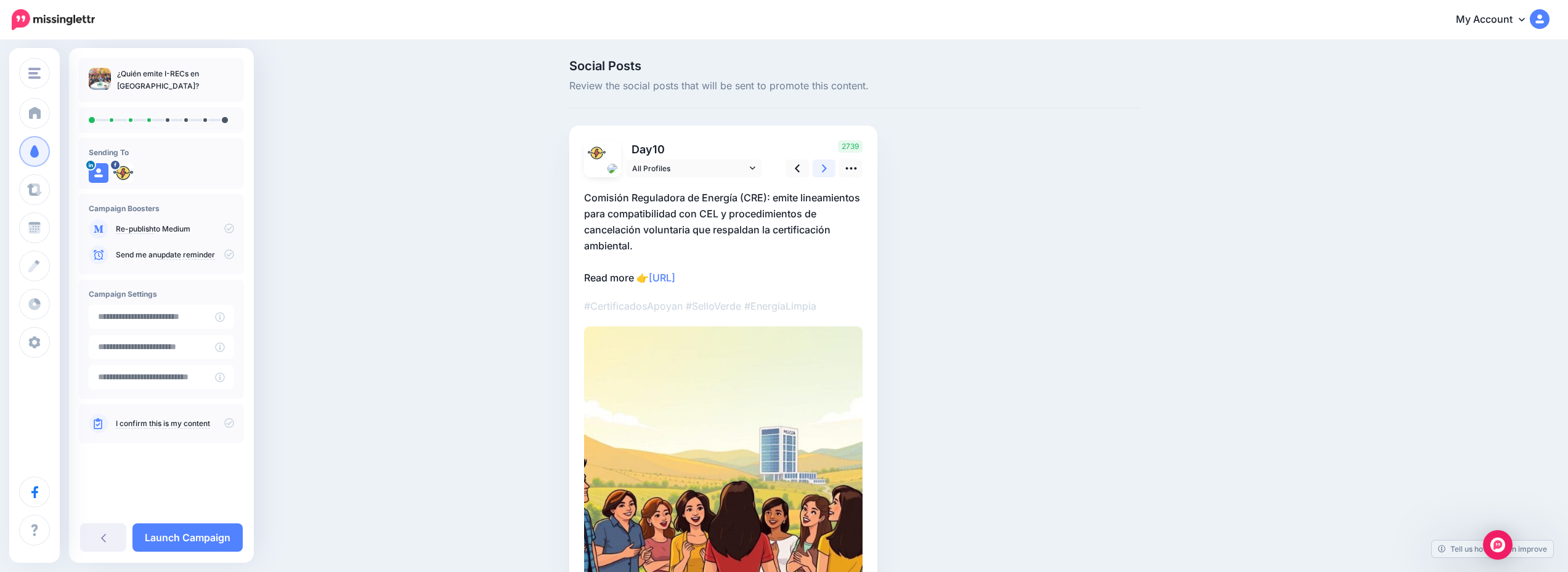
click at [827, 162] on icon at bounding box center [824, 168] width 5 height 13
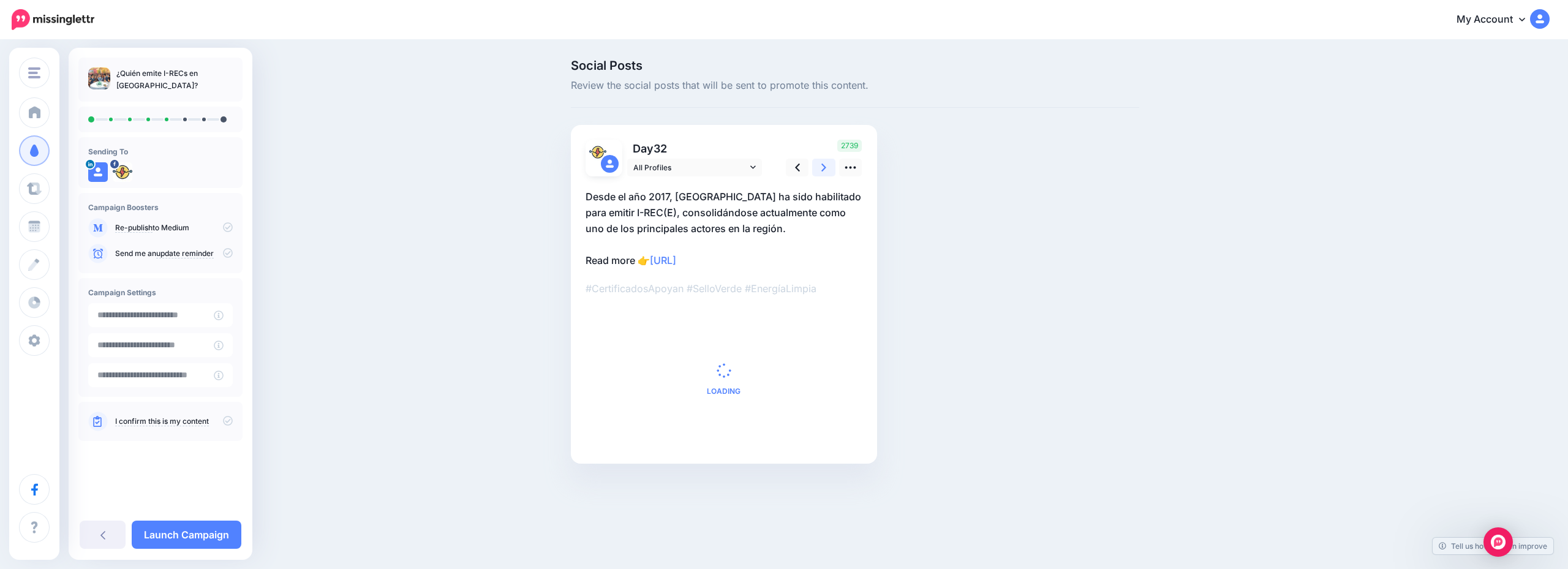
click at [822, 162] on icon at bounding box center [823, 167] width 5 height 13
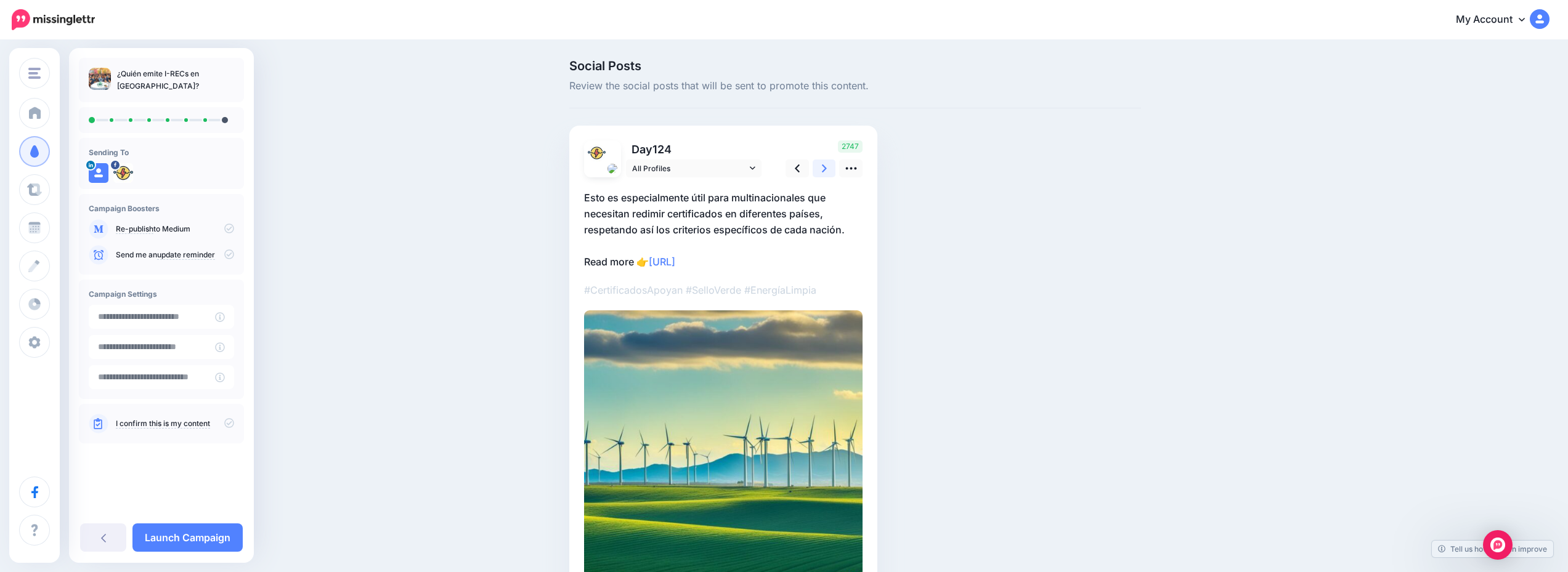
click at [827, 162] on icon at bounding box center [824, 168] width 5 height 13
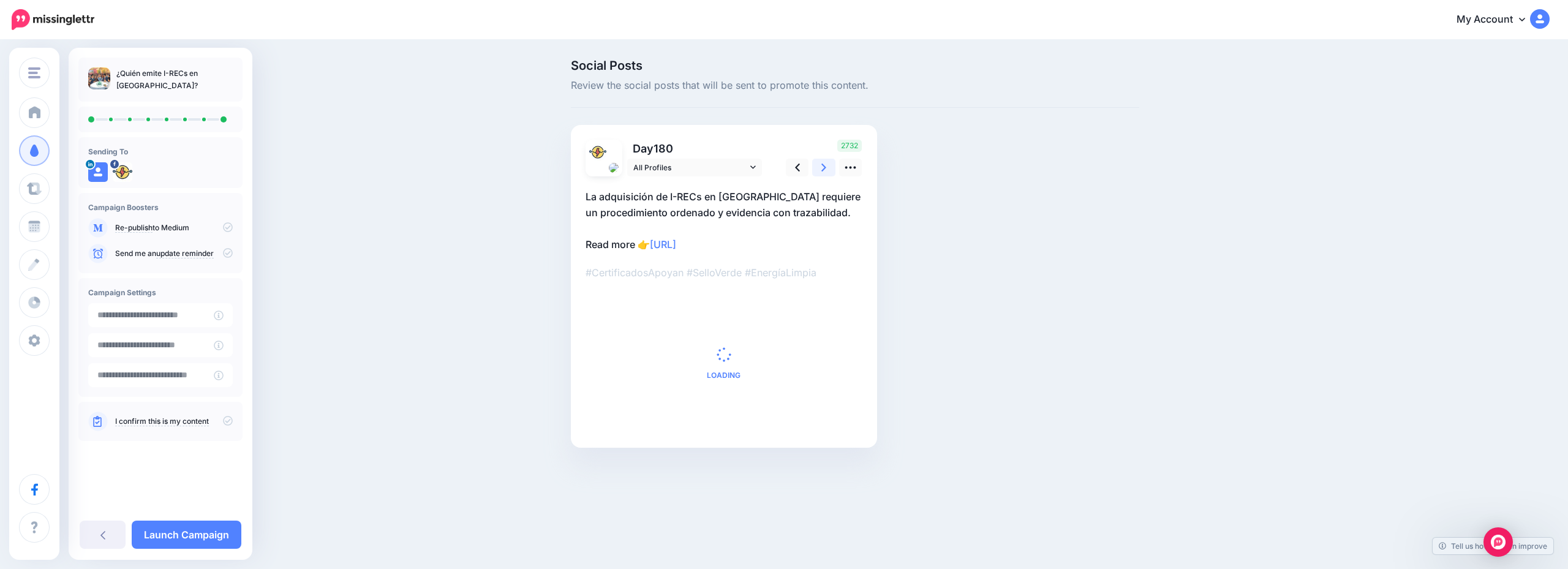
click at [822, 162] on icon at bounding box center [823, 167] width 5 height 13
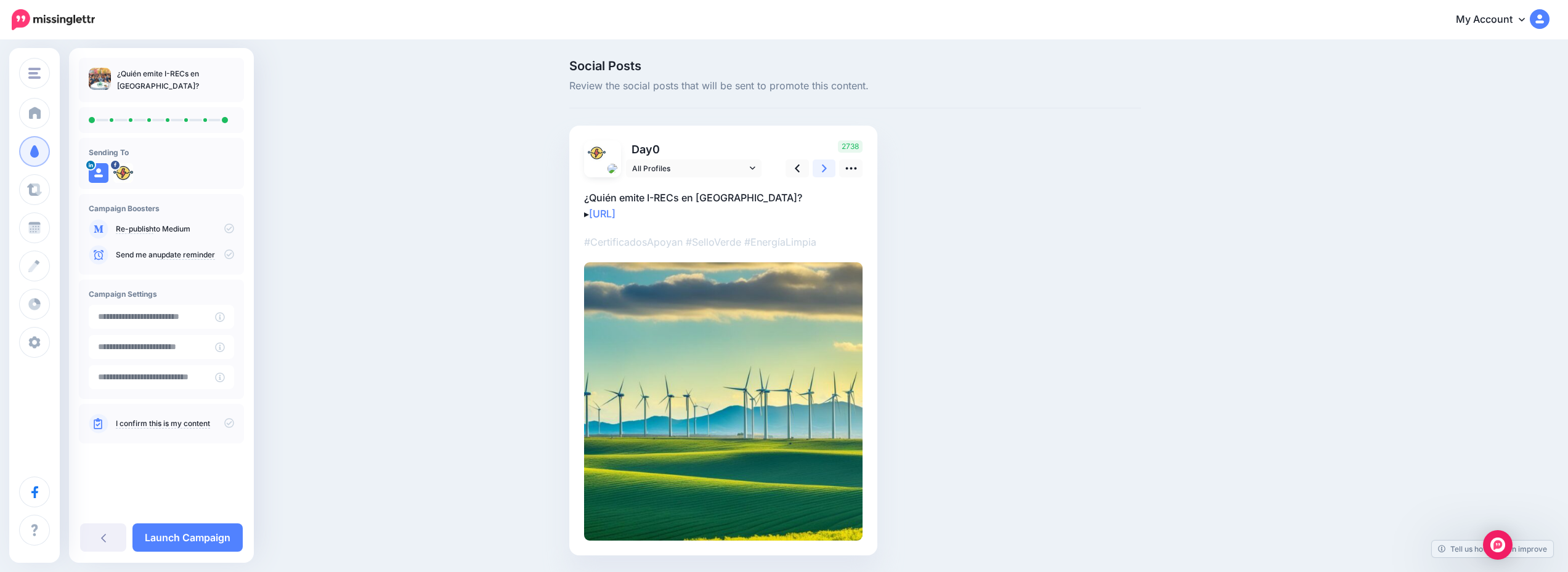
click at [827, 162] on icon at bounding box center [824, 168] width 5 height 13
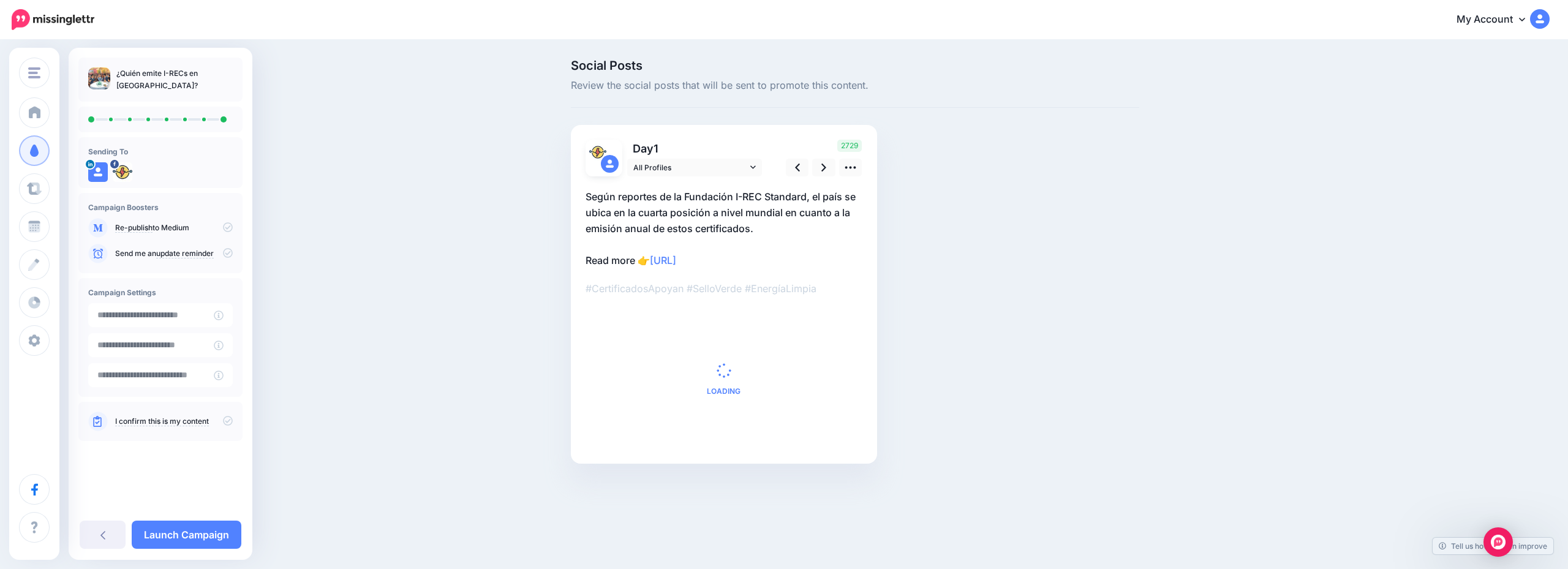
click at [214, 518] on div "¿Quién emite I-RECs en [GEOGRAPHIC_DATA]? Sending To" at bounding box center [160, 304] width 184 height 512
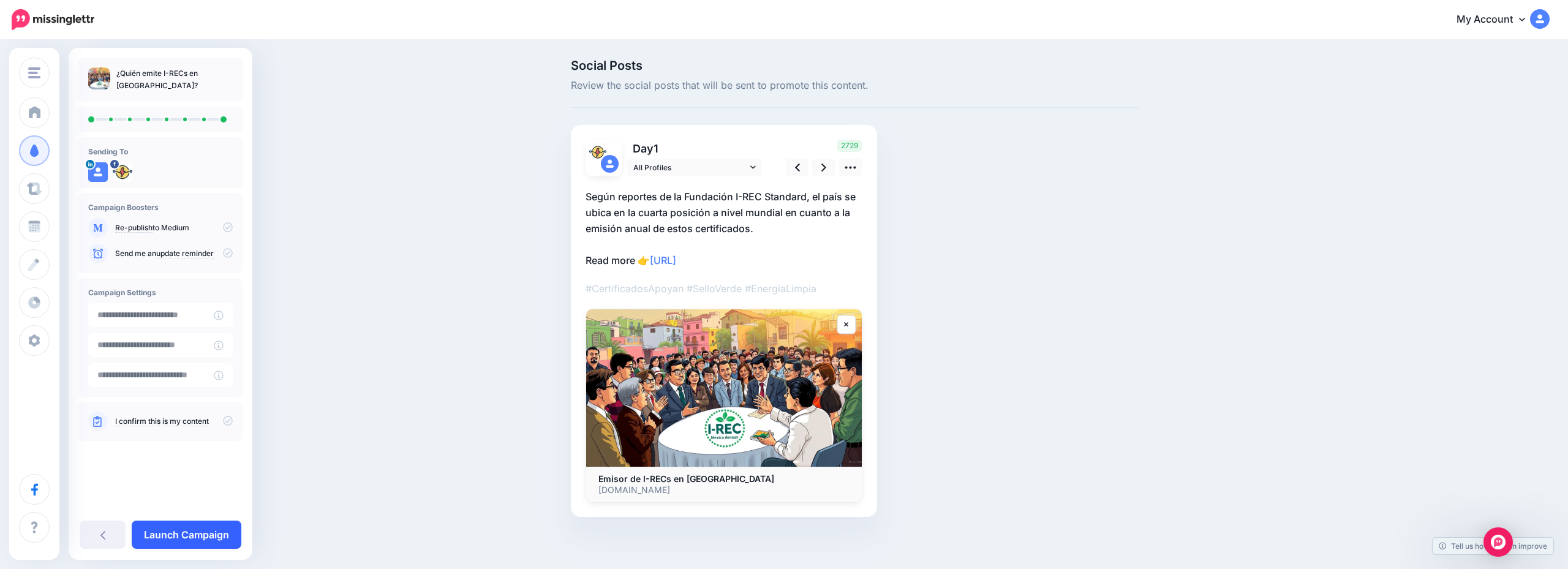
click at [210, 542] on link "Launch Campaign" at bounding box center [186, 535] width 110 height 28
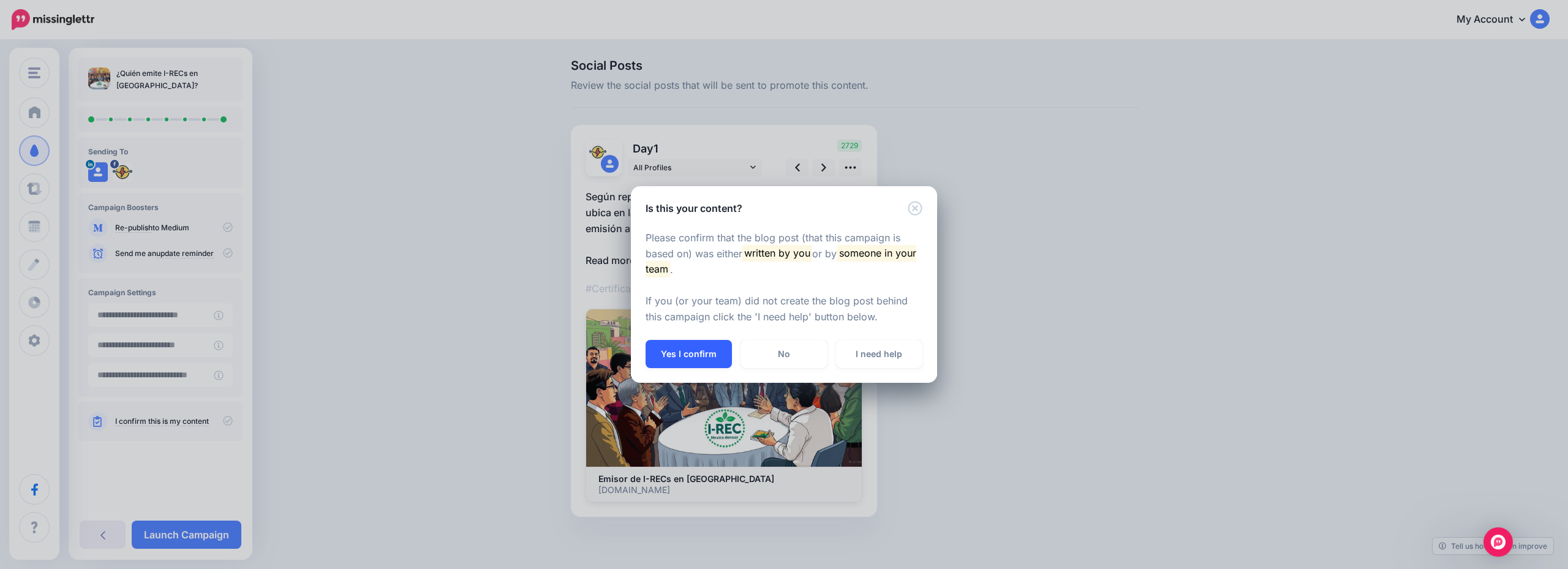
click at [693, 349] on button "Yes I confirm" at bounding box center [689, 354] width 86 height 28
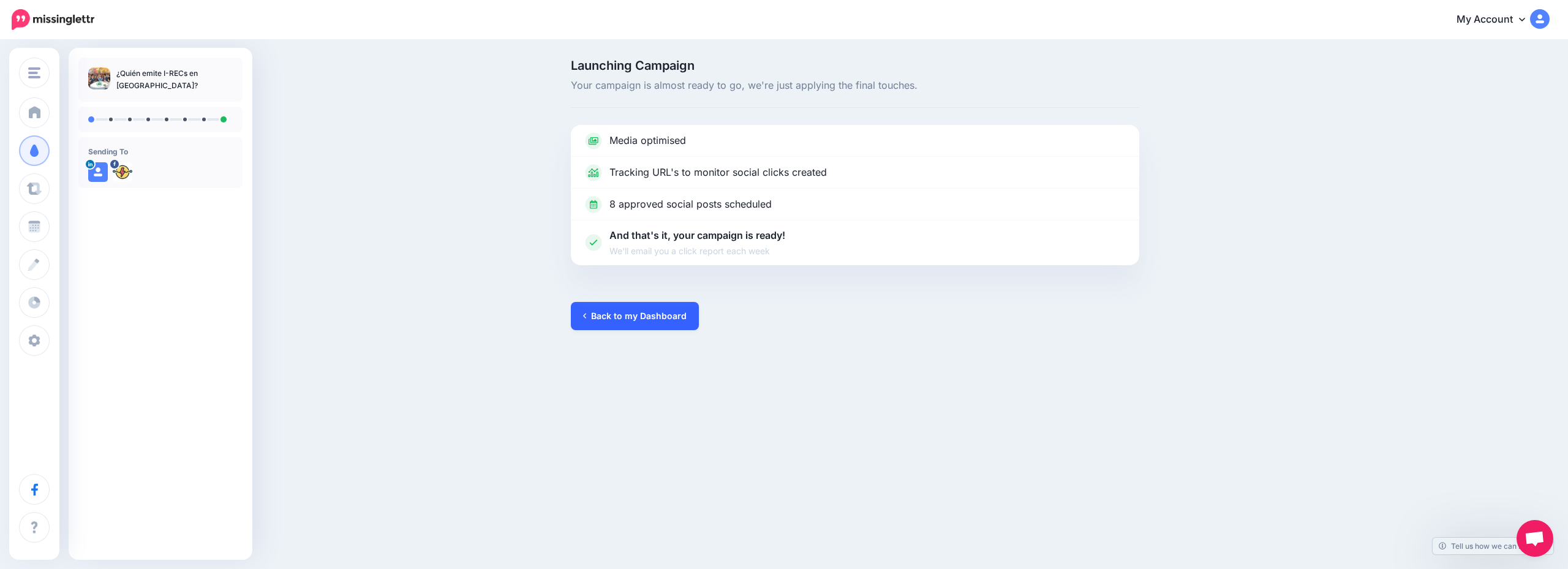
click at [642, 327] on link "Back to my Dashboard" at bounding box center [635, 316] width 128 height 28
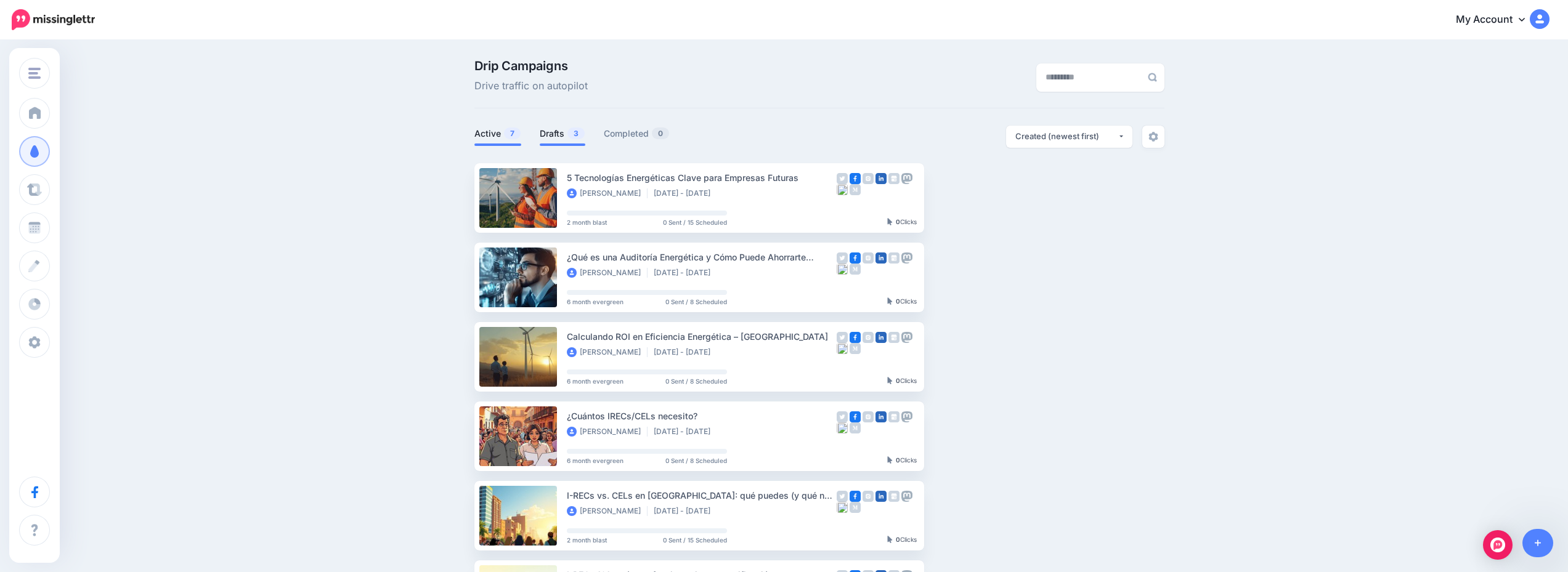
click at [563, 131] on link "Drafts 3" at bounding box center [563, 134] width 46 height 15
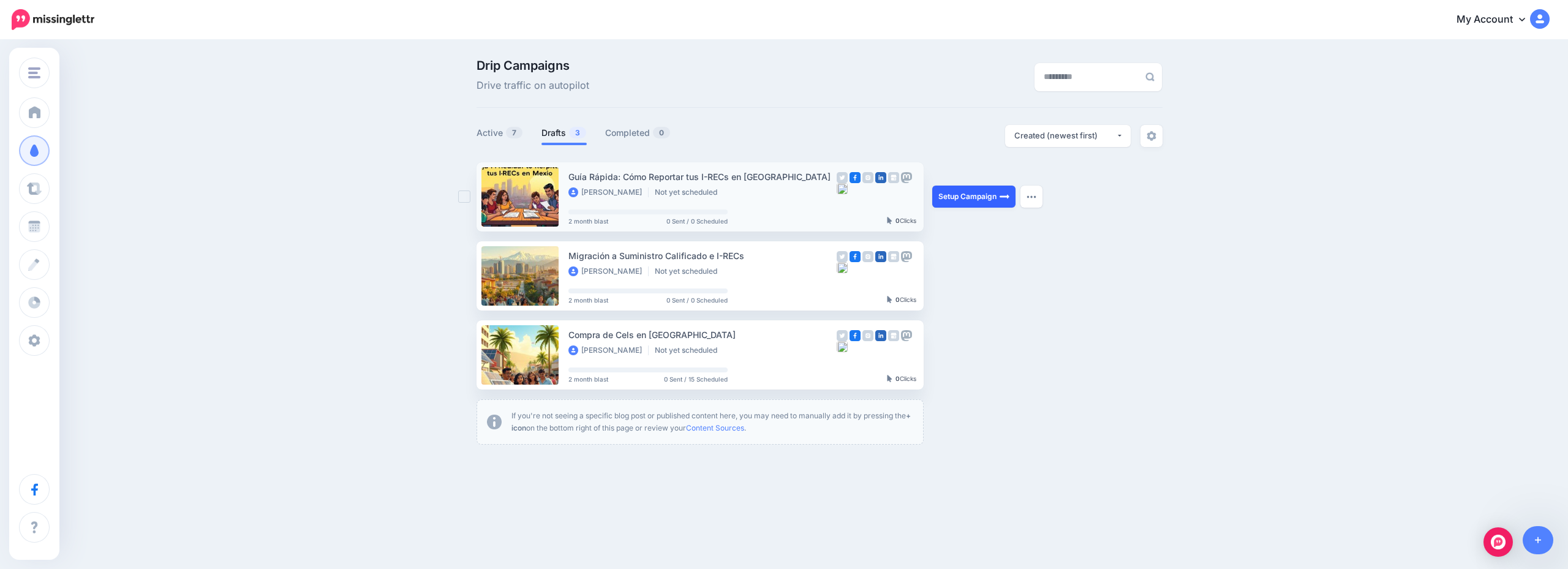
click at [978, 191] on link "Setup Campaign" at bounding box center [974, 196] width 83 height 22
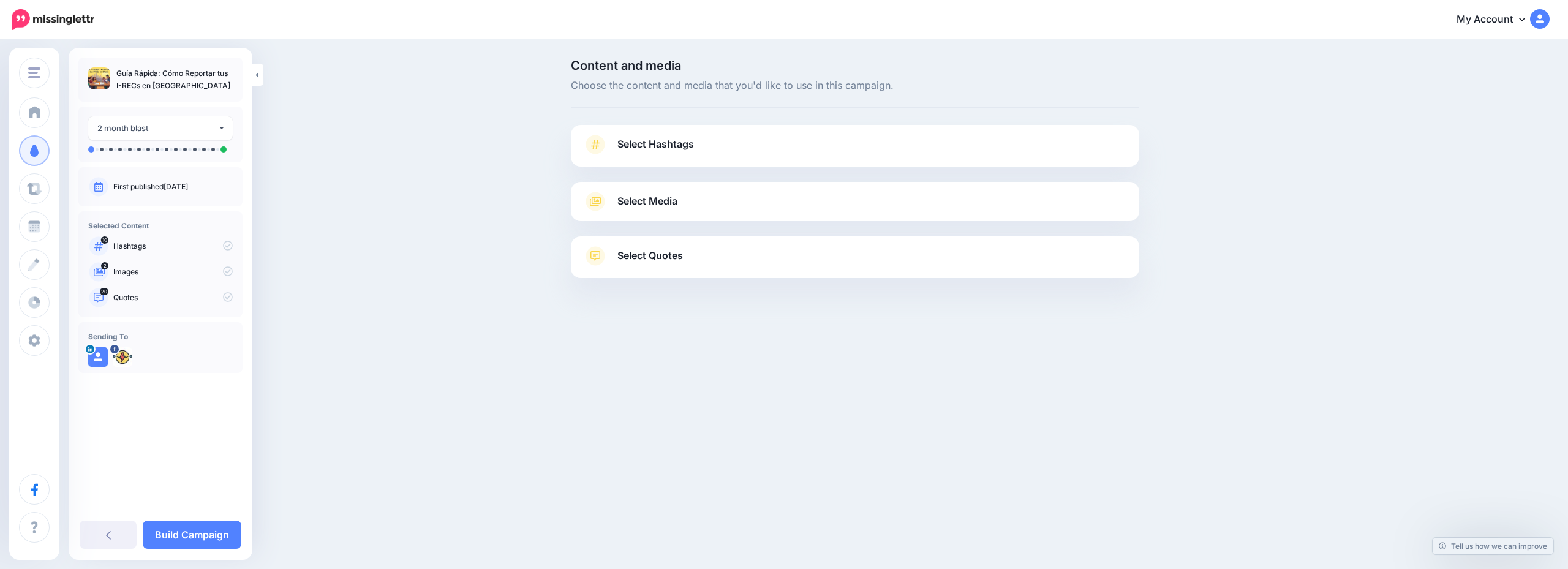
click at [789, 159] on link "Select Hashtags" at bounding box center [855, 151] width 544 height 32
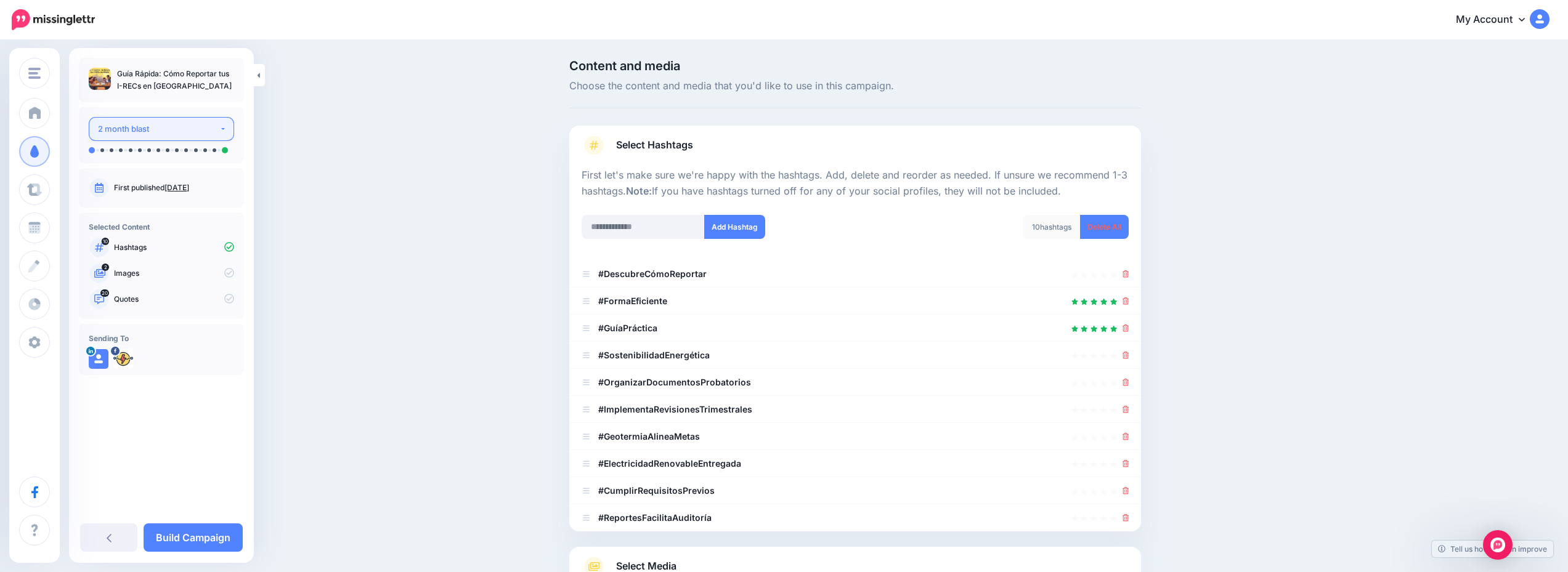
click at [189, 132] on div "2 month blast" at bounding box center [158, 129] width 122 height 14
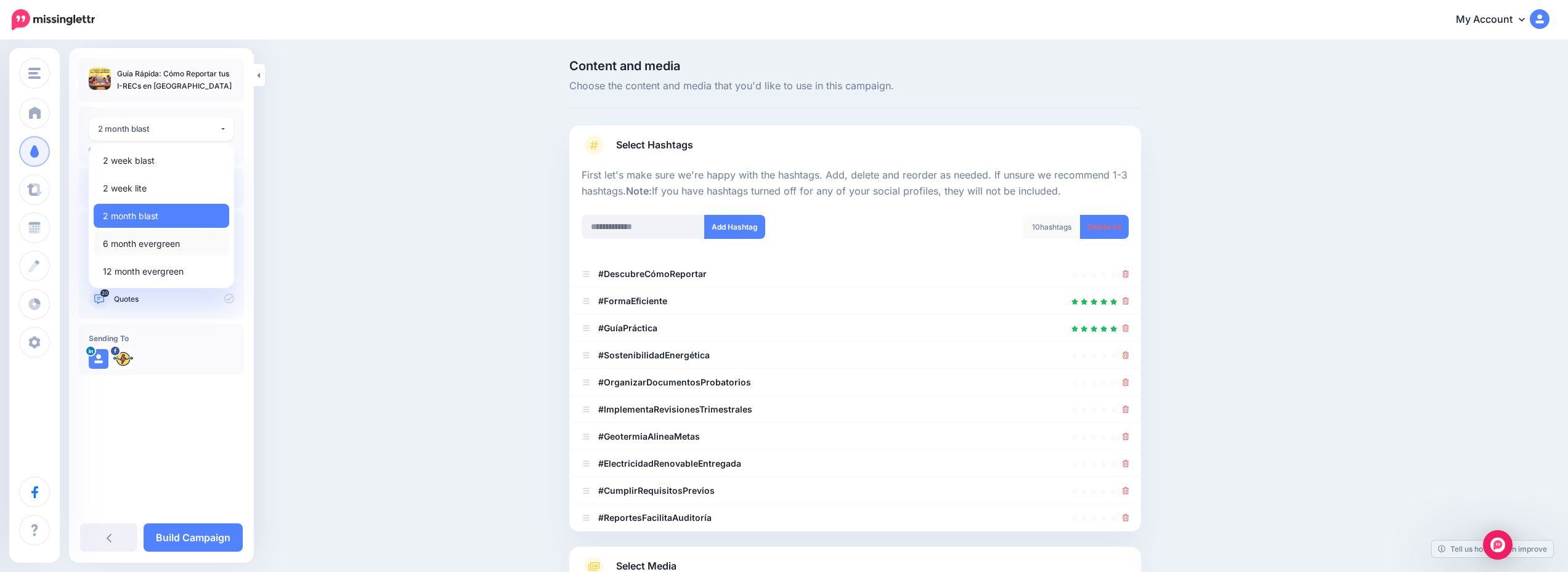
click at [182, 237] on link "6 month evergreen" at bounding box center [161, 244] width 136 height 24
select select "******"
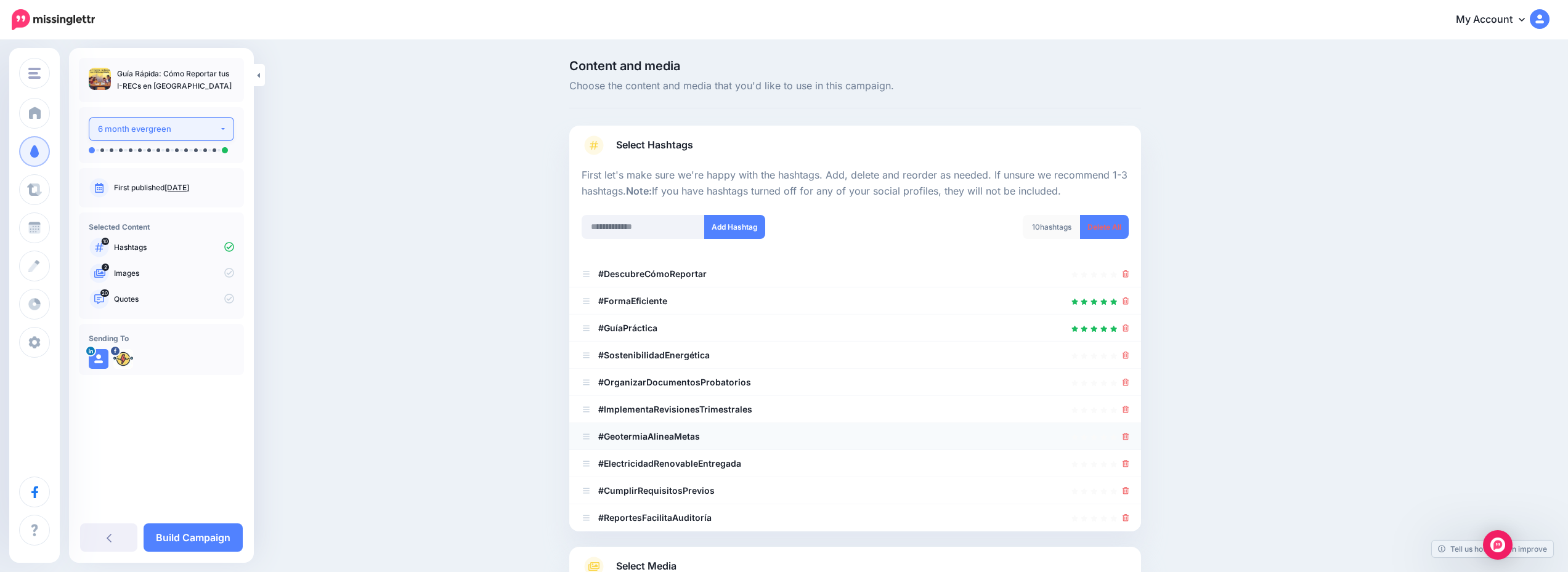
scroll to position [152, 0]
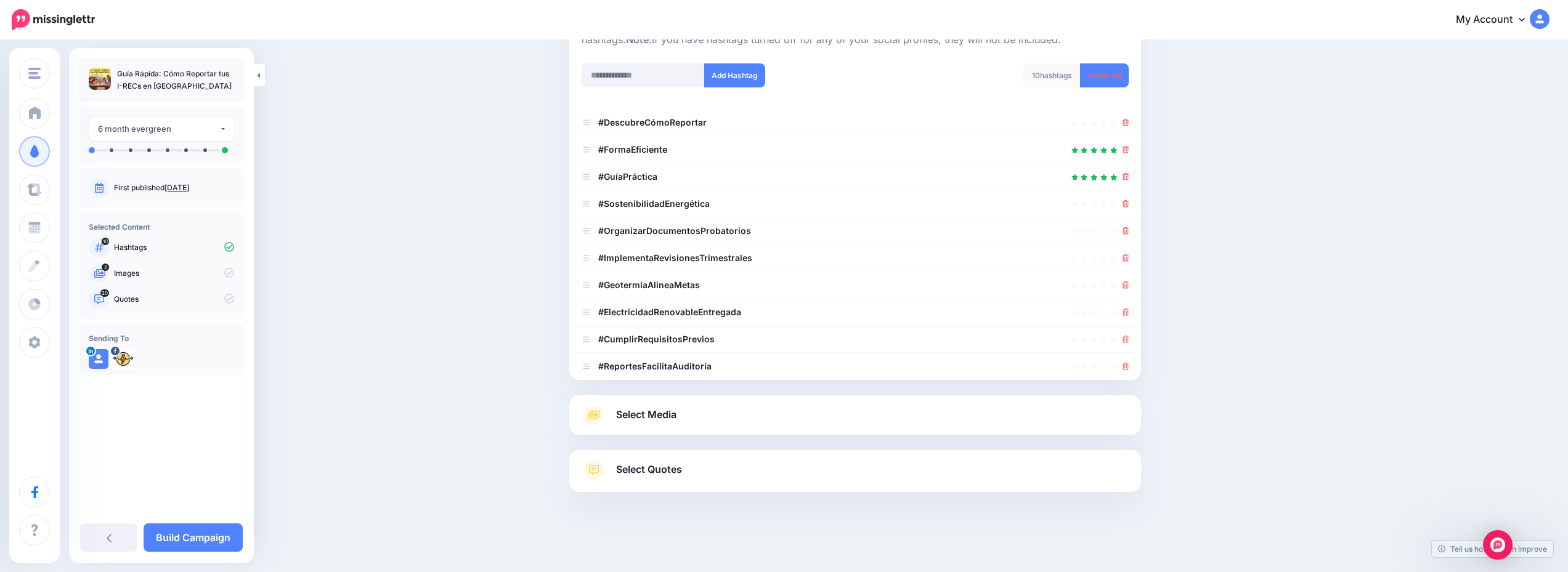
click at [737, 416] on link "Select Media" at bounding box center [855, 415] width 547 height 19
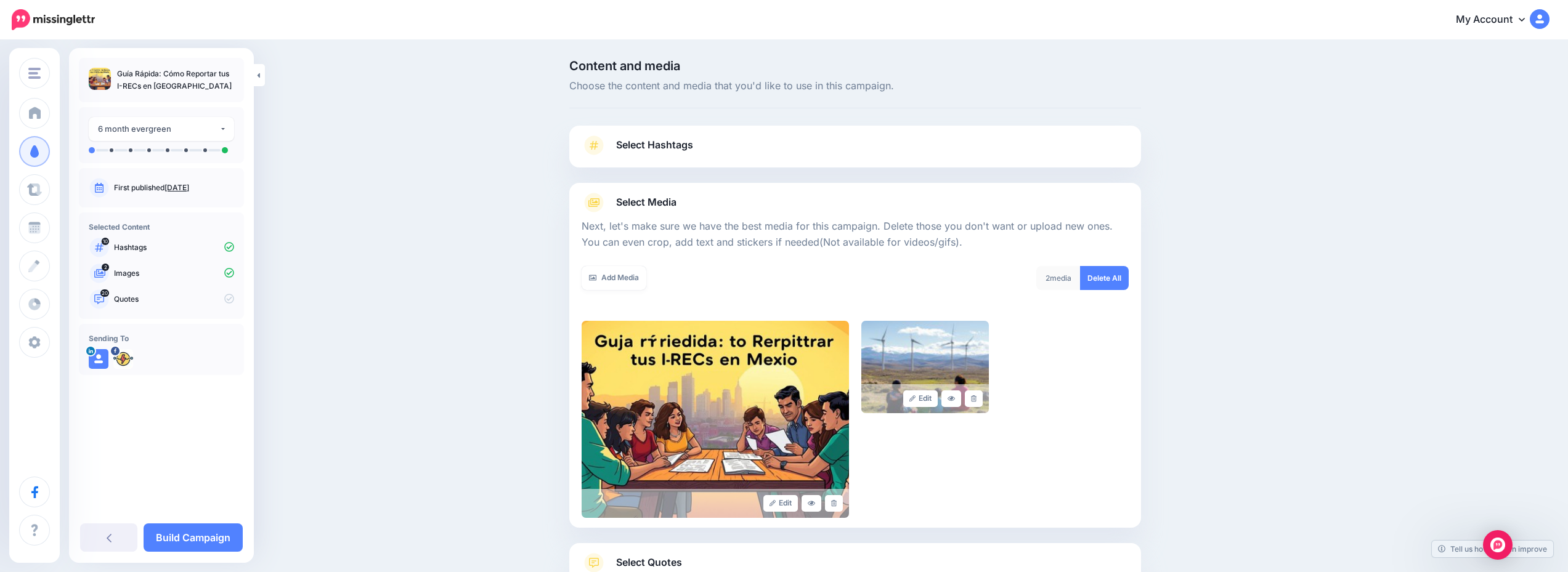
scroll to position [93, 0]
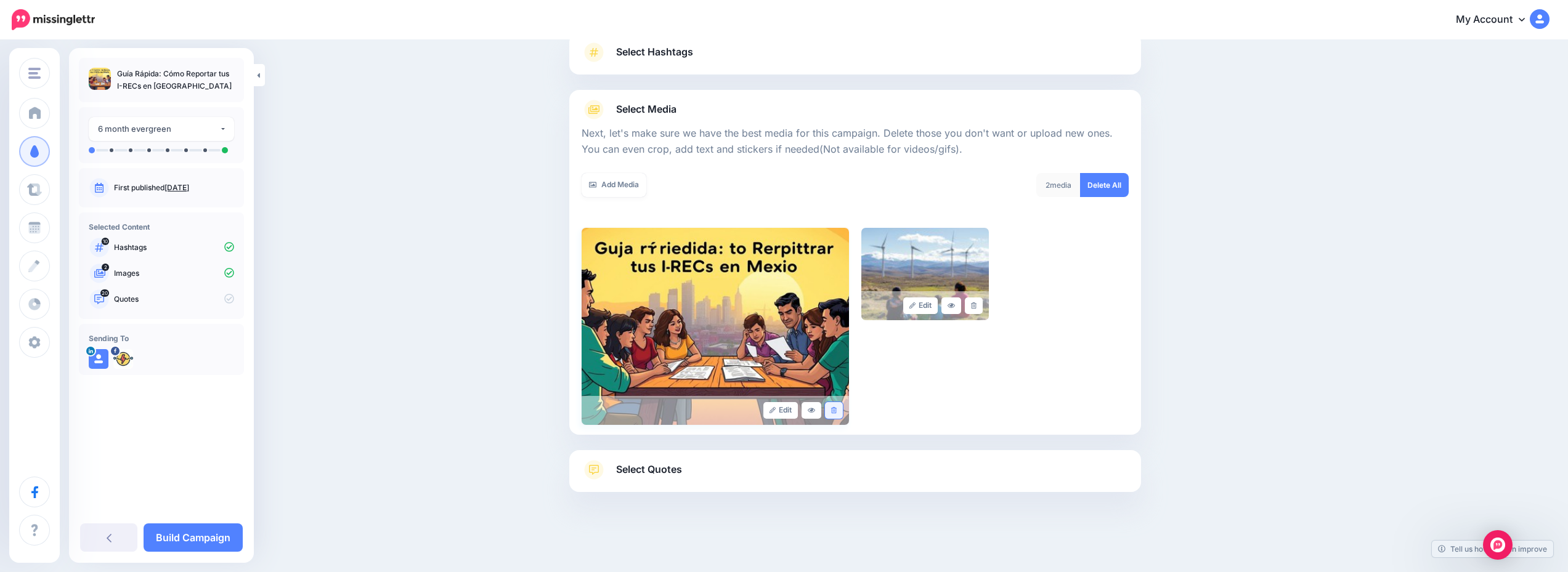
click at [836, 408] on icon at bounding box center [834, 410] width 5 height 7
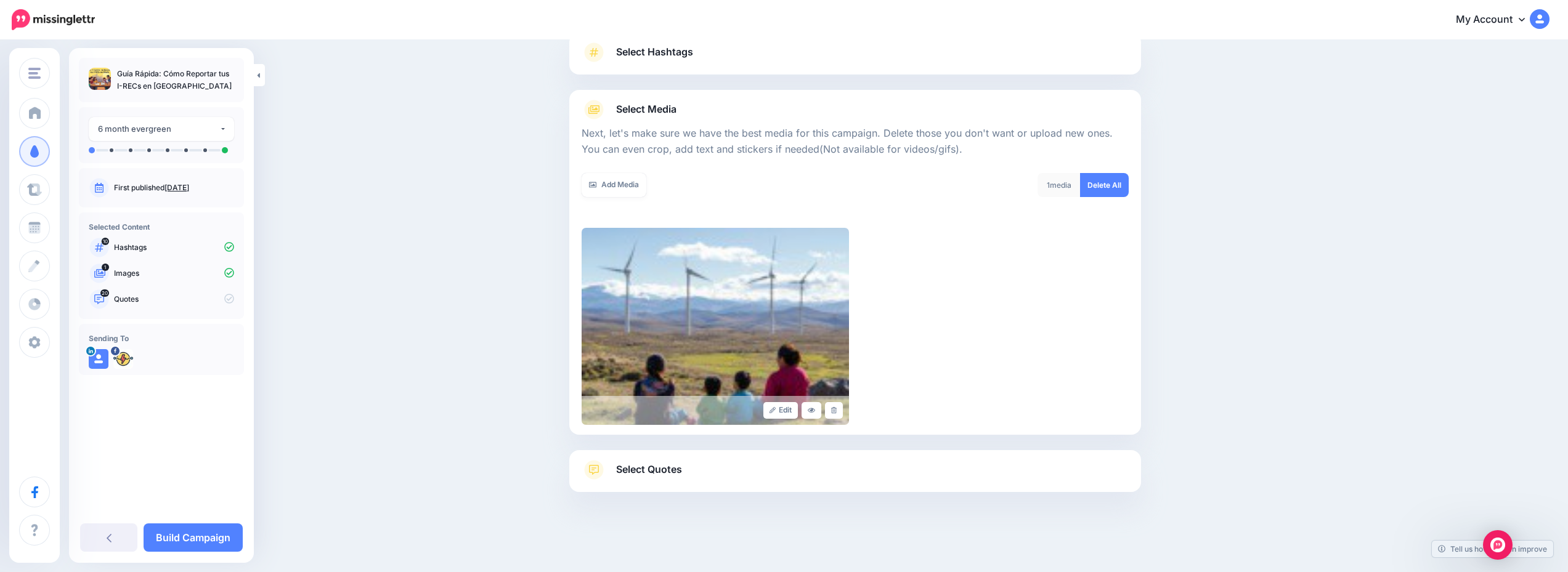
click at [767, 465] on link "Select Quotes" at bounding box center [855, 476] width 547 height 32
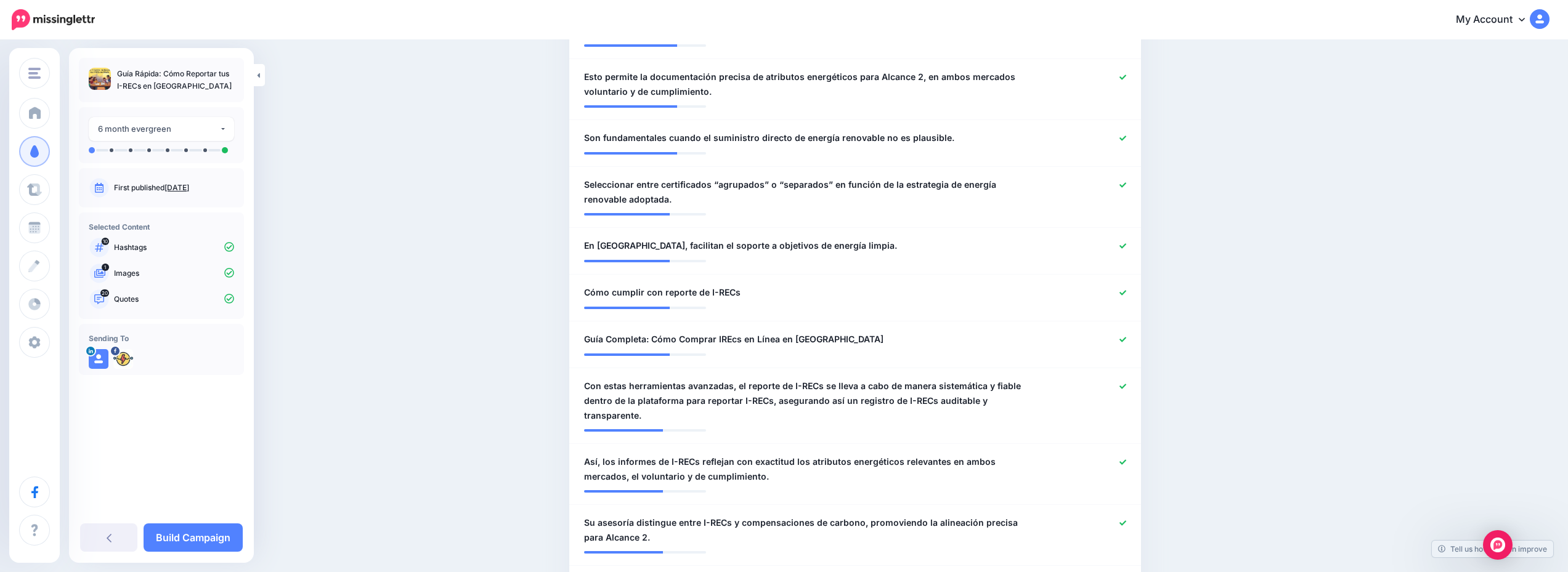
scroll to position [1170, 0]
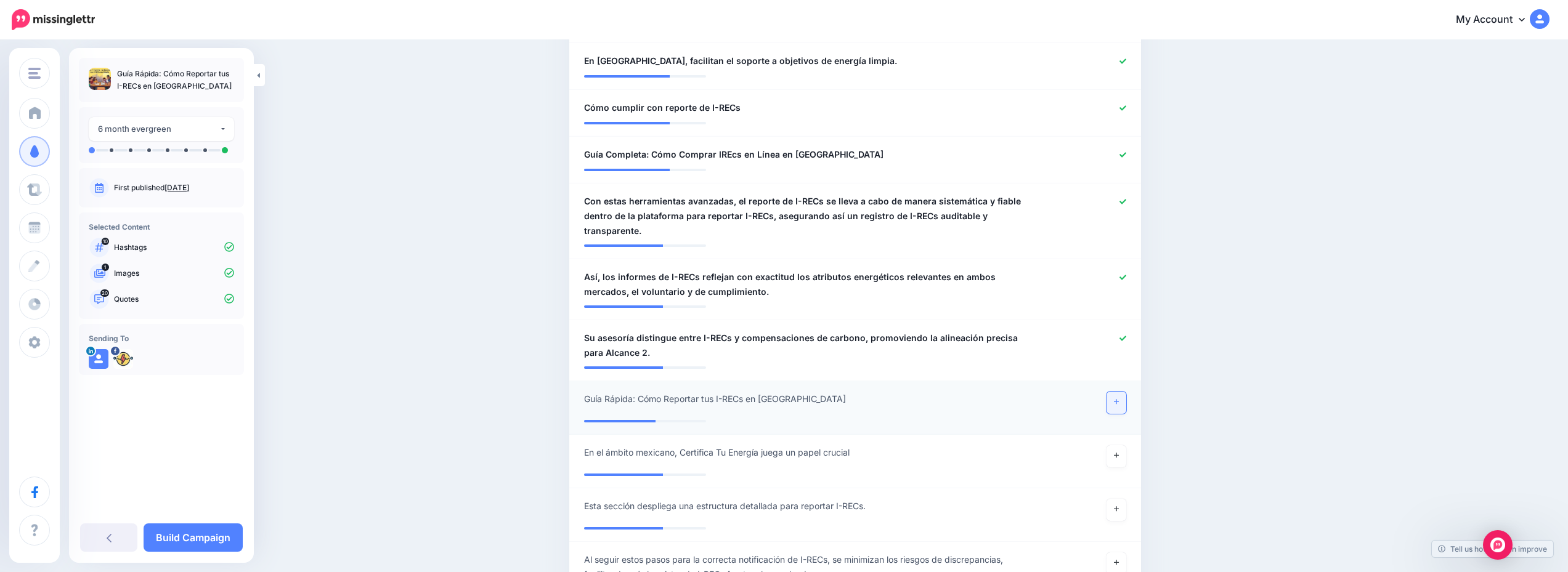
click at [1126, 406] on link at bounding box center [1116, 402] width 19 height 22
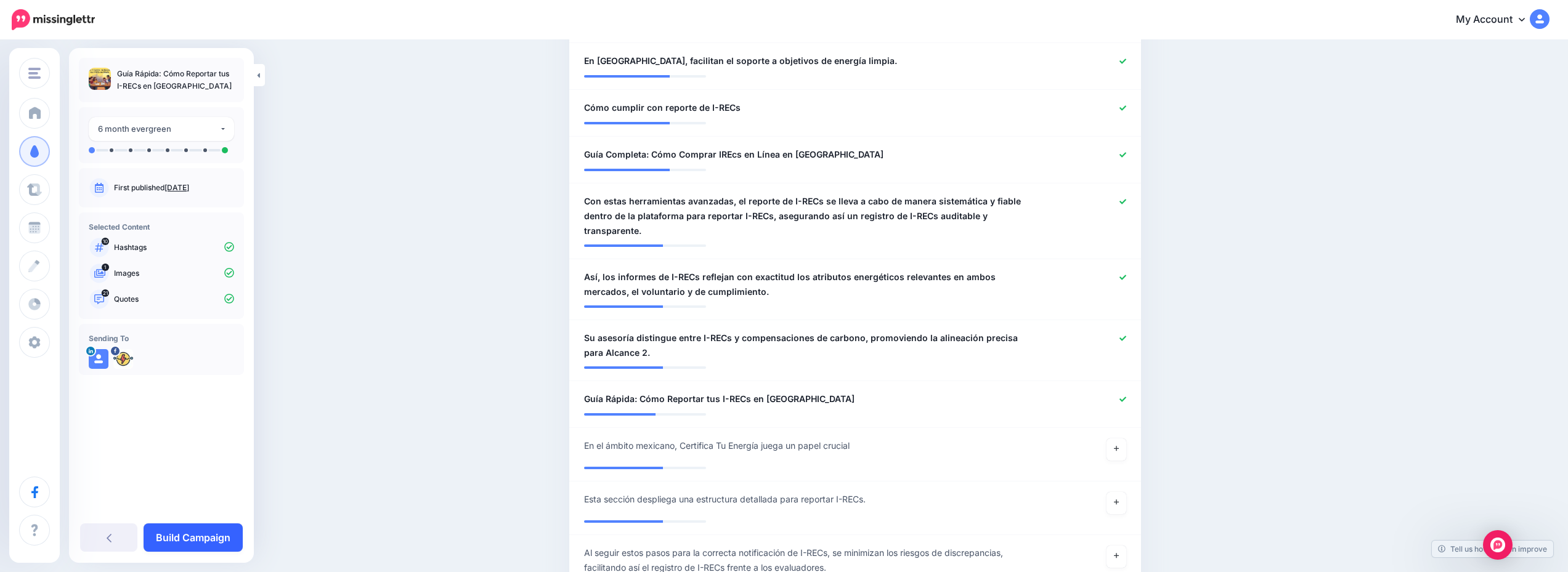
click at [186, 535] on link "Build Campaign" at bounding box center [193, 538] width 99 height 28
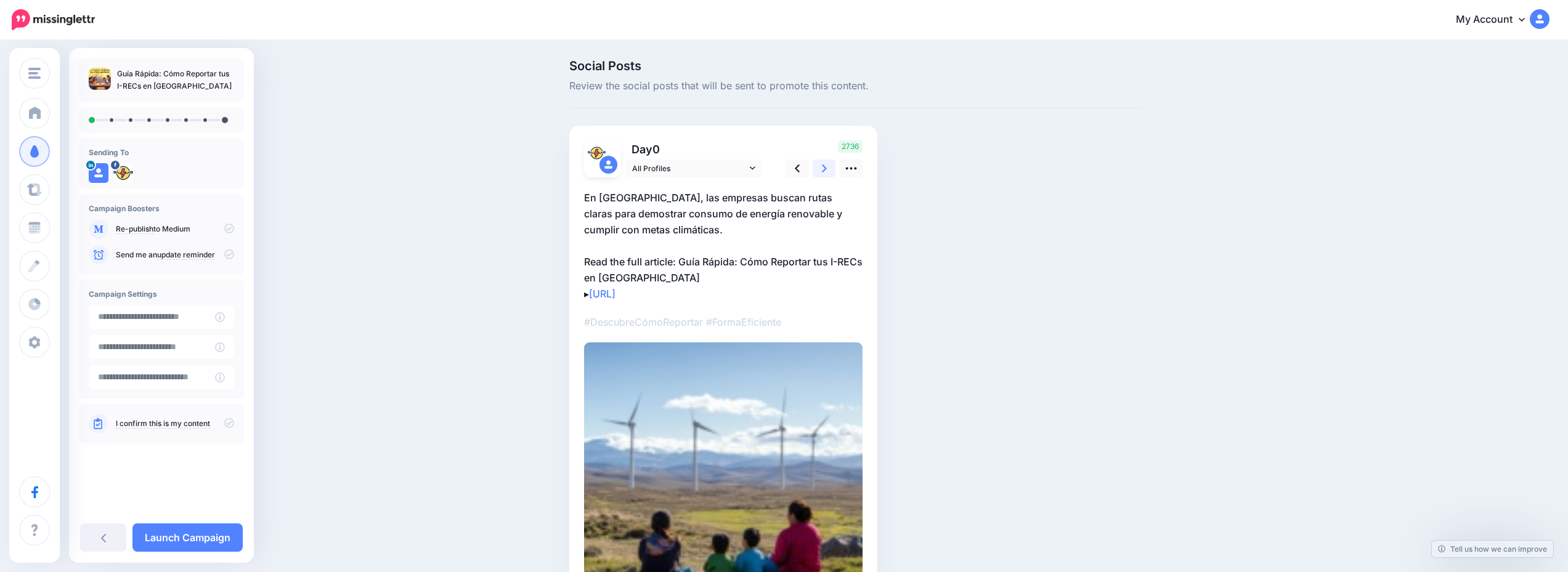
click at [826, 171] on icon at bounding box center [824, 168] width 5 height 13
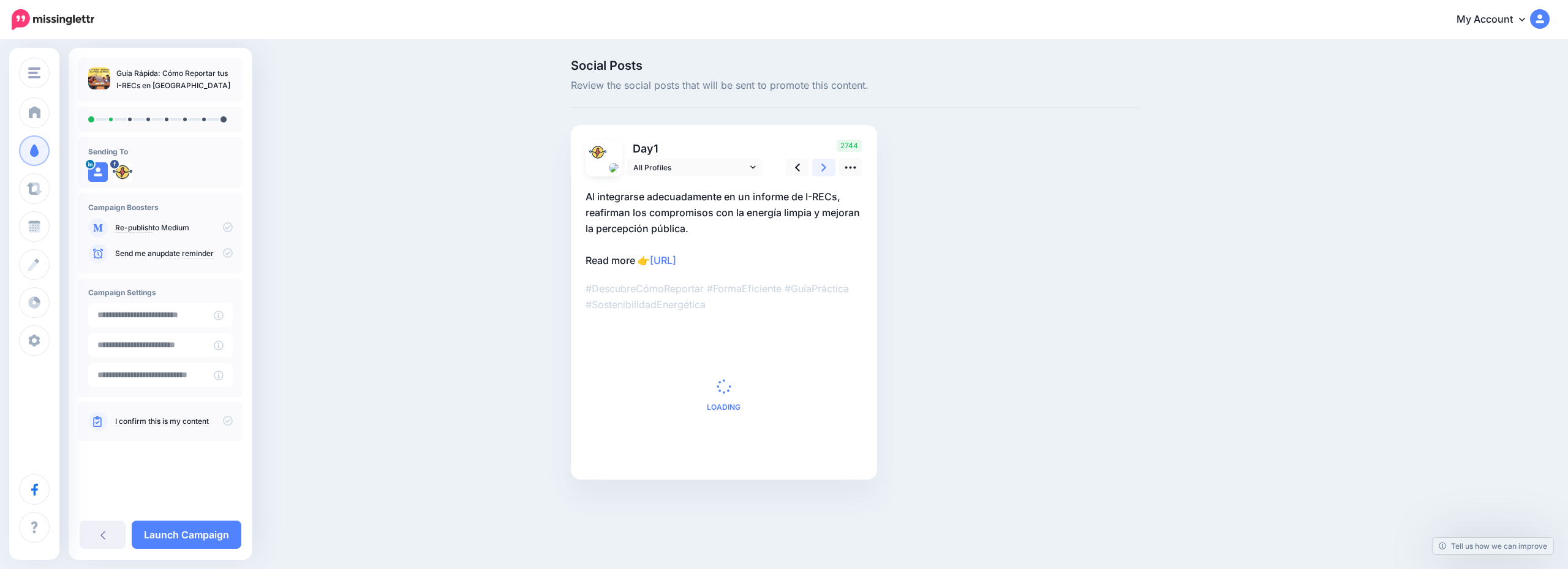
click at [821, 170] on icon at bounding box center [823, 167] width 5 height 13
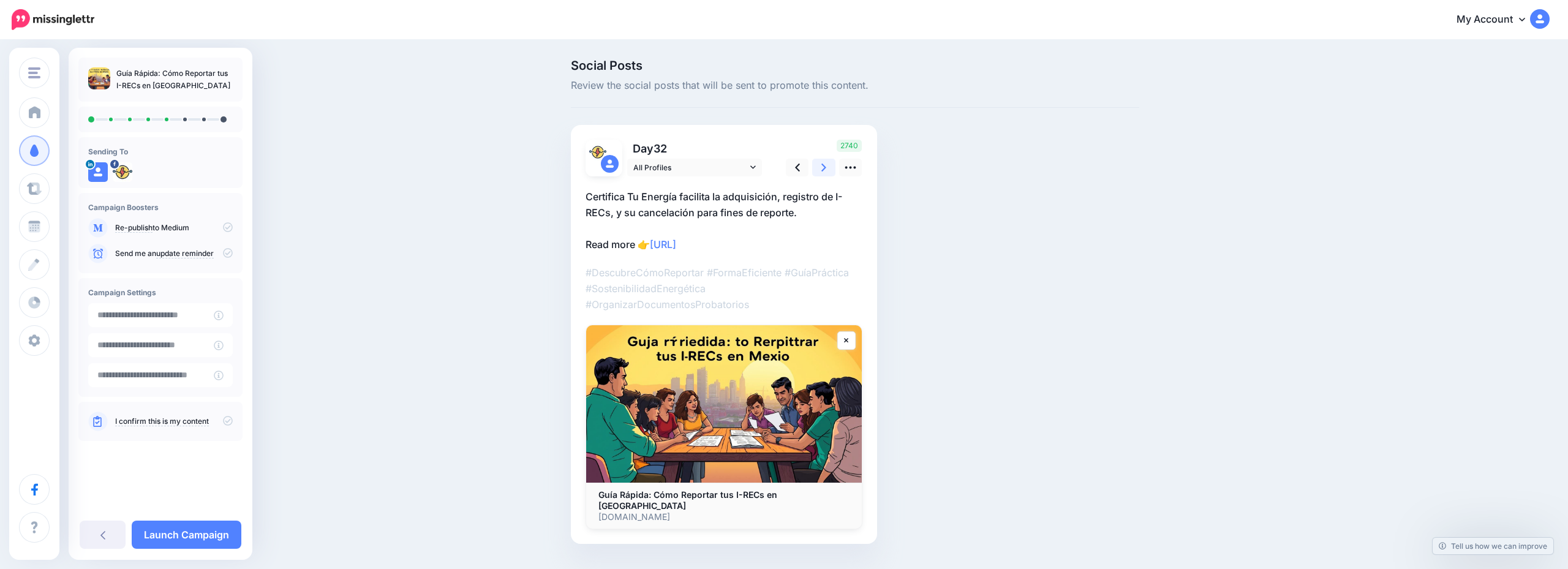
click at [821, 170] on icon at bounding box center [823, 167] width 5 height 13
click at [821, 170] on icon at bounding box center [819, 167] width 5 height 13
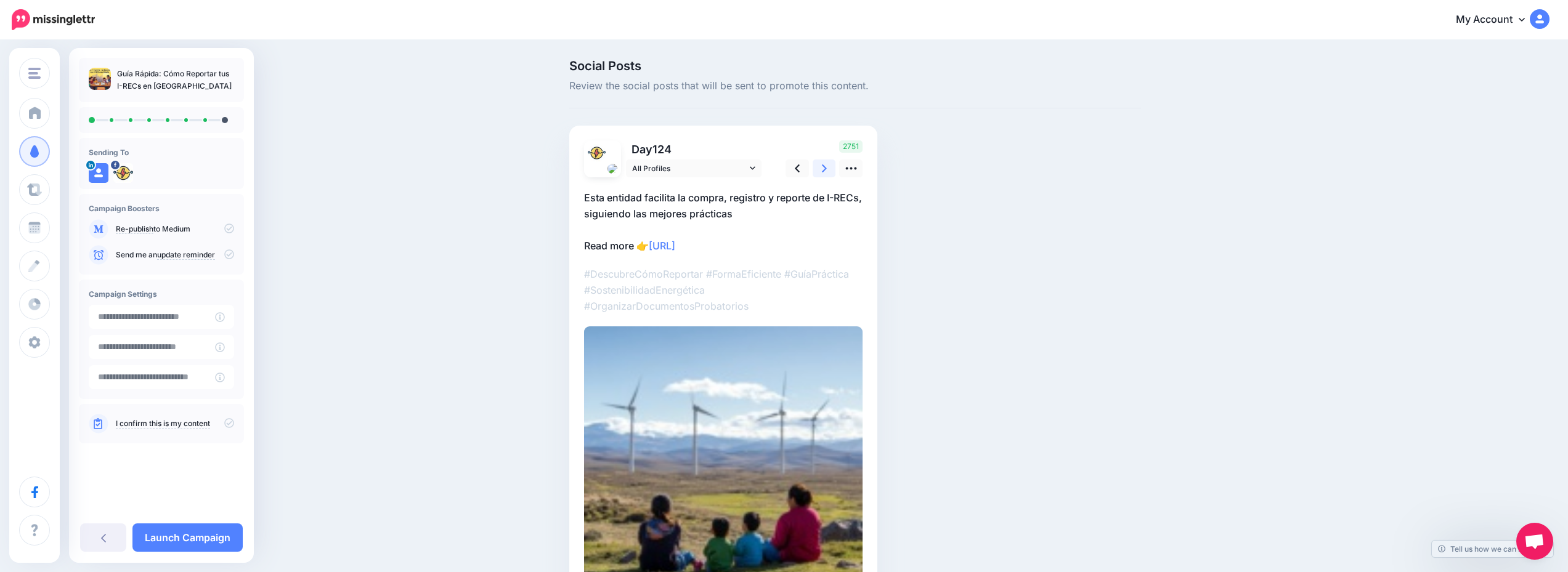
click at [826, 171] on icon at bounding box center [824, 168] width 5 height 13
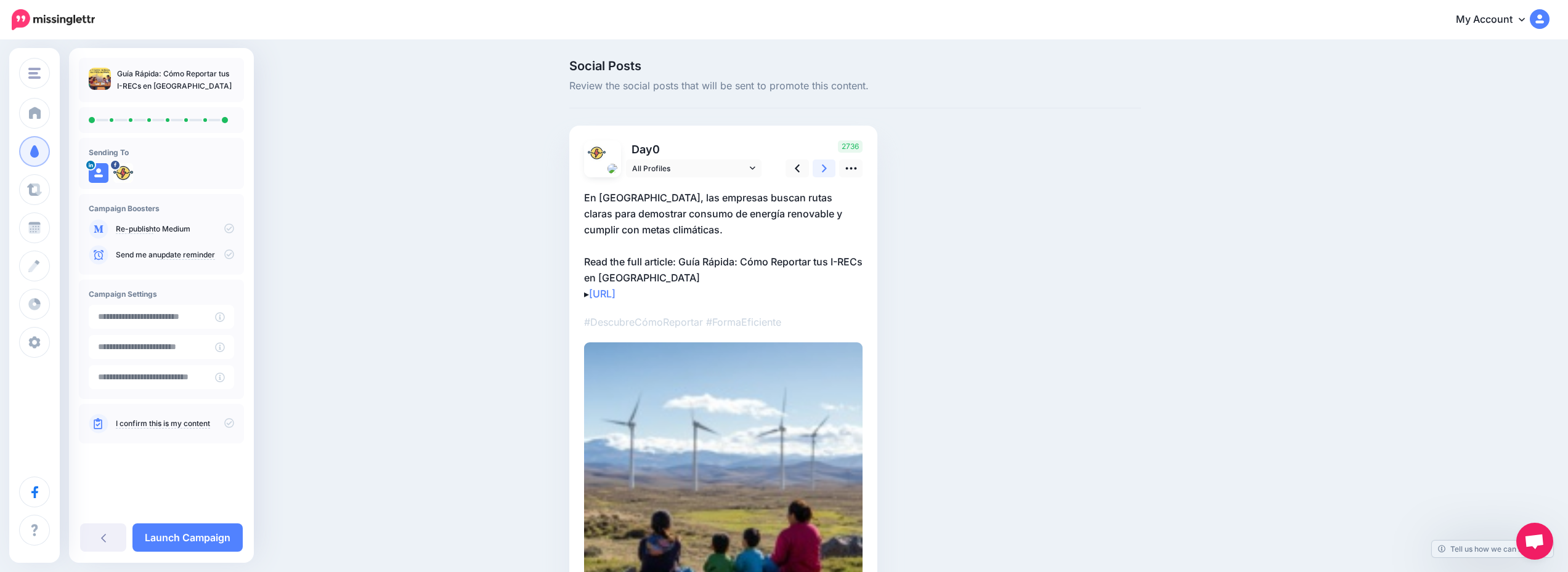
click at [826, 171] on icon at bounding box center [824, 168] width 5 height 13
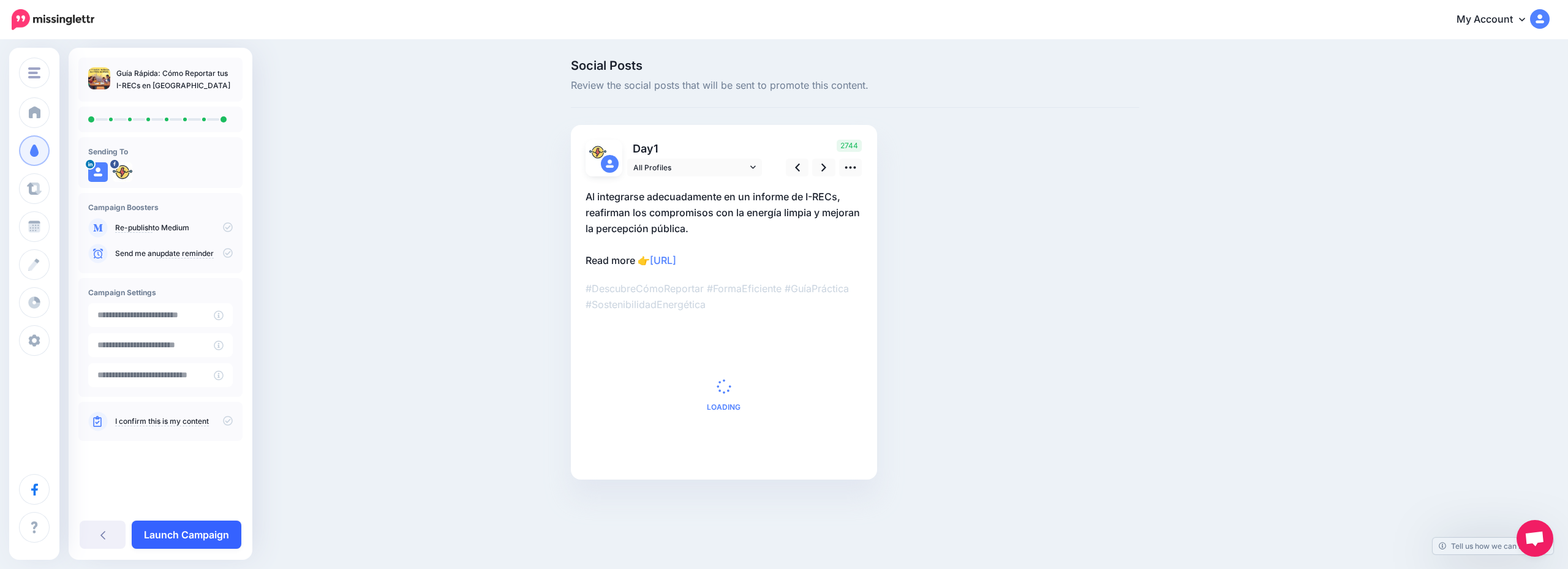
click at [219, 526] on link "Launch Campaign" at bounding box center [186, 535] width 110 height 28
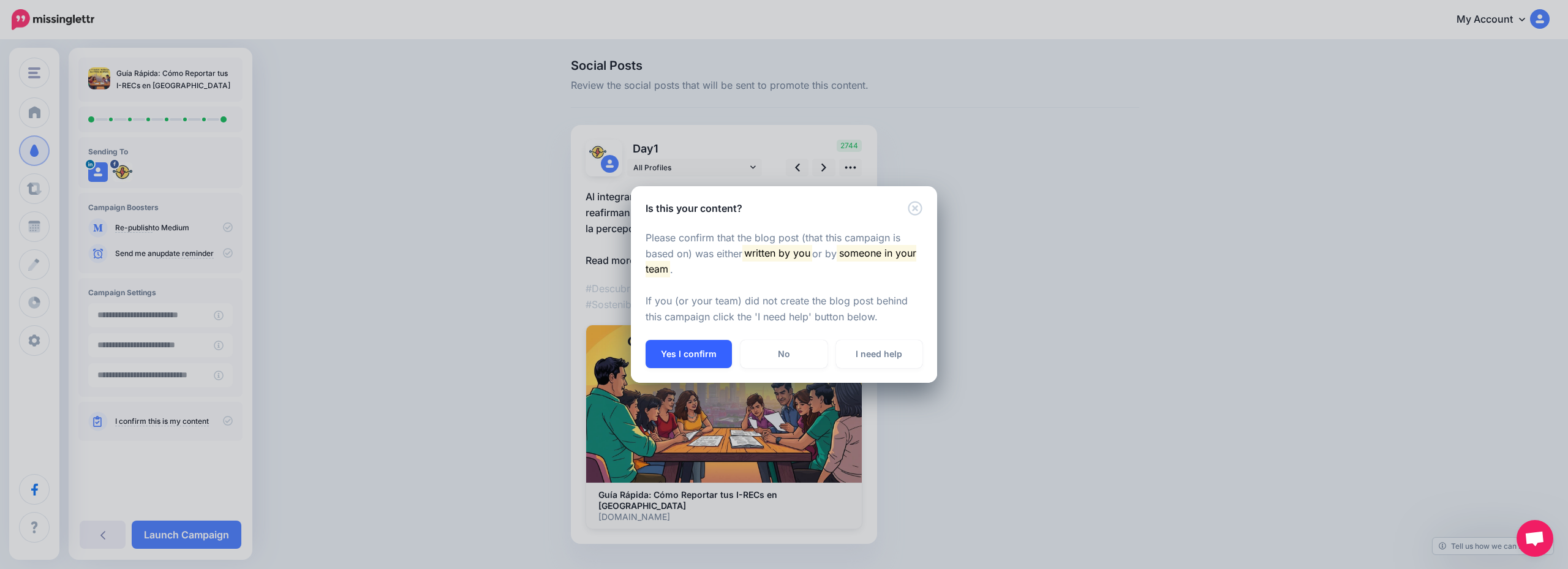
click at [695, 362] on button "Yes I confirm" at bounding box center [689, 354] width 86 height 28
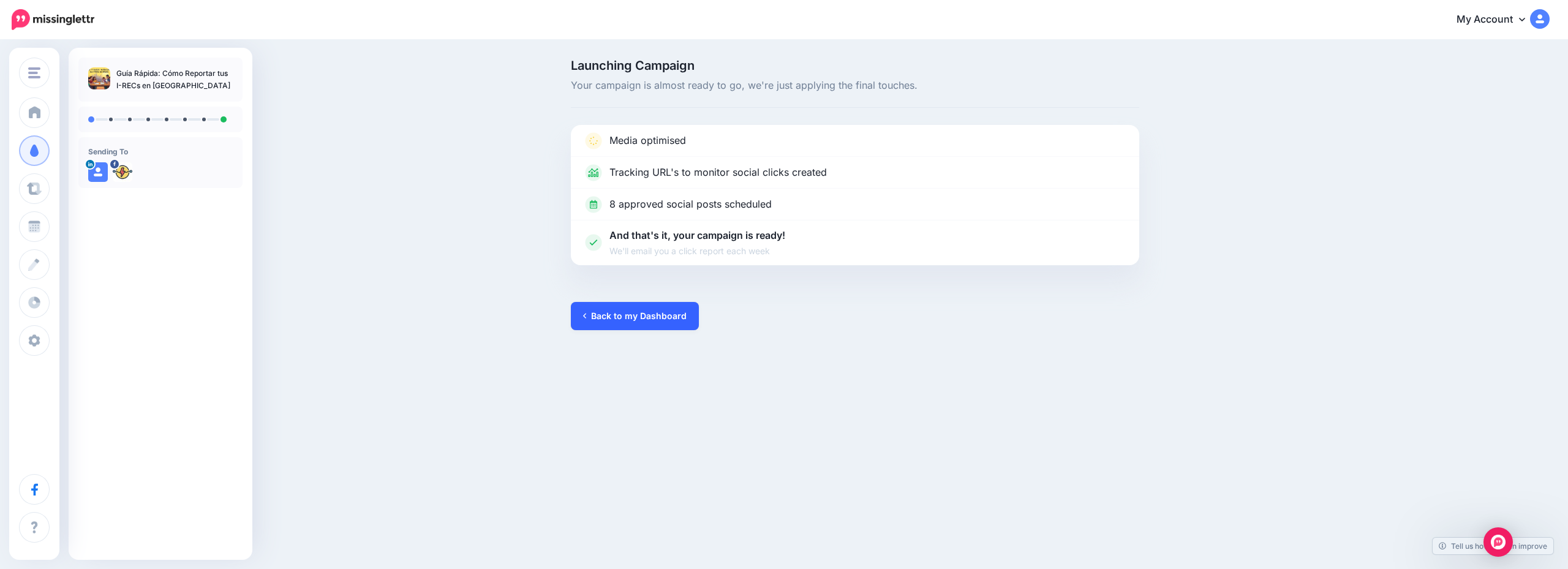
click at [642, 323] on link "Back to my Dashboard" at bounding box center [635, 316] width 128 height 28
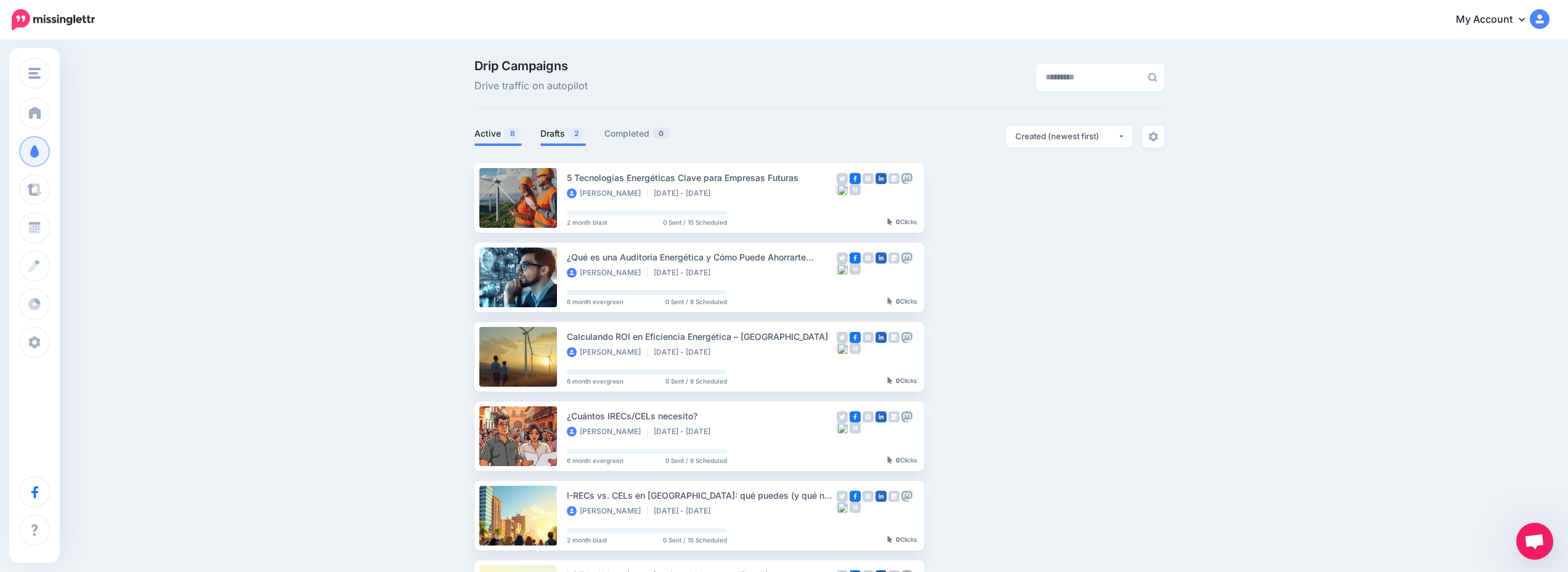
click at [553, 140] on link "Drafts 2" at bounding box center [563, 134] width 46 height 15
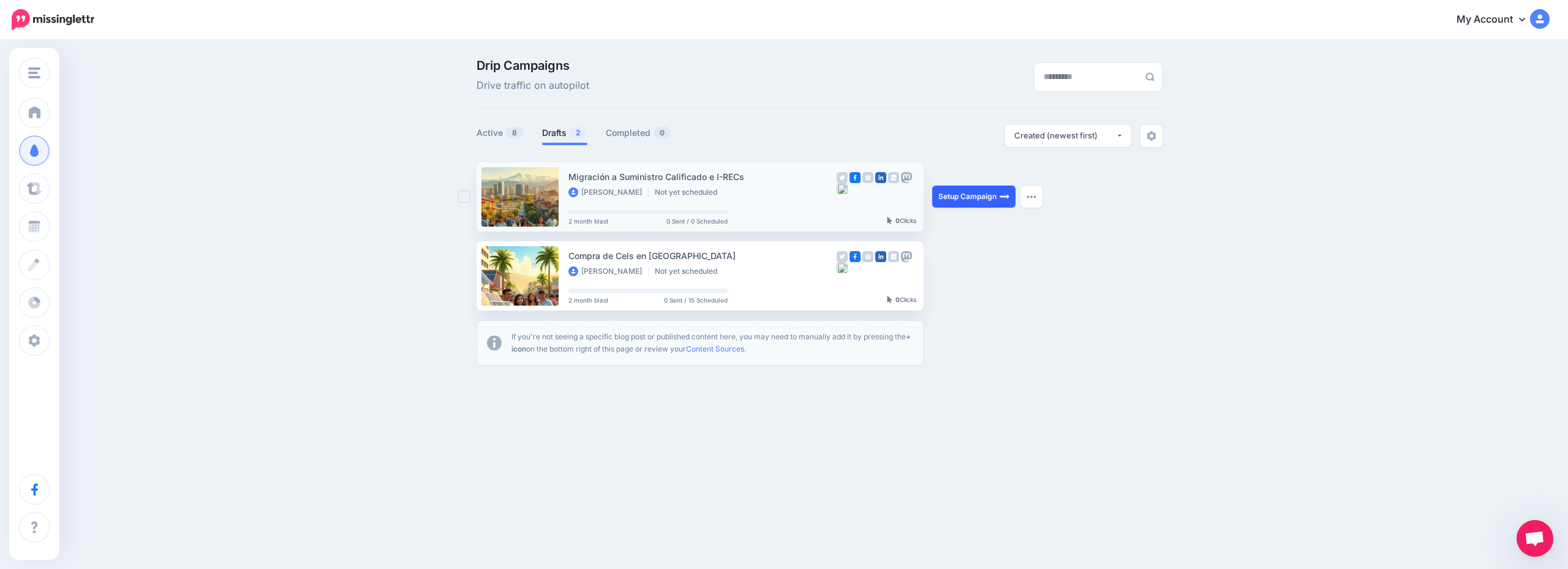
click at [970, 202] on link "Setup Campaign" at bounding box center [974, 196] width 83 height 22
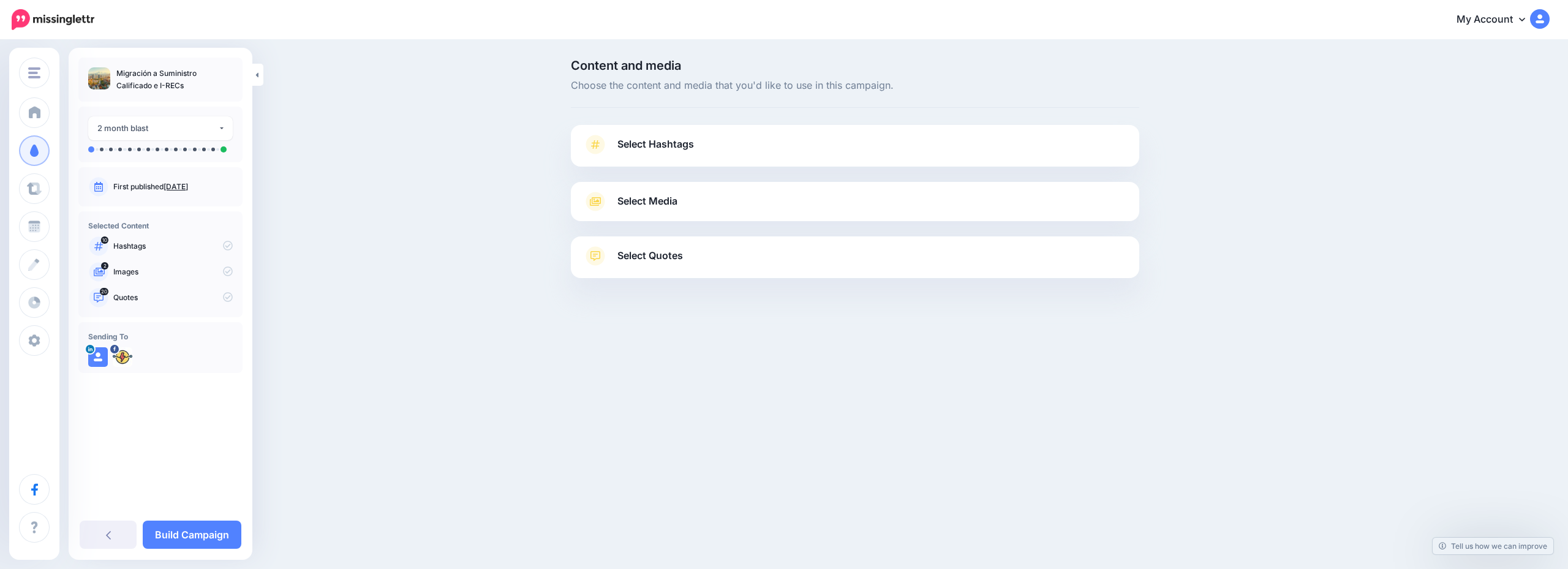
click at [819, 148] on link "Select Hashtags" at bounding box center [855, 151] width 544 height 32
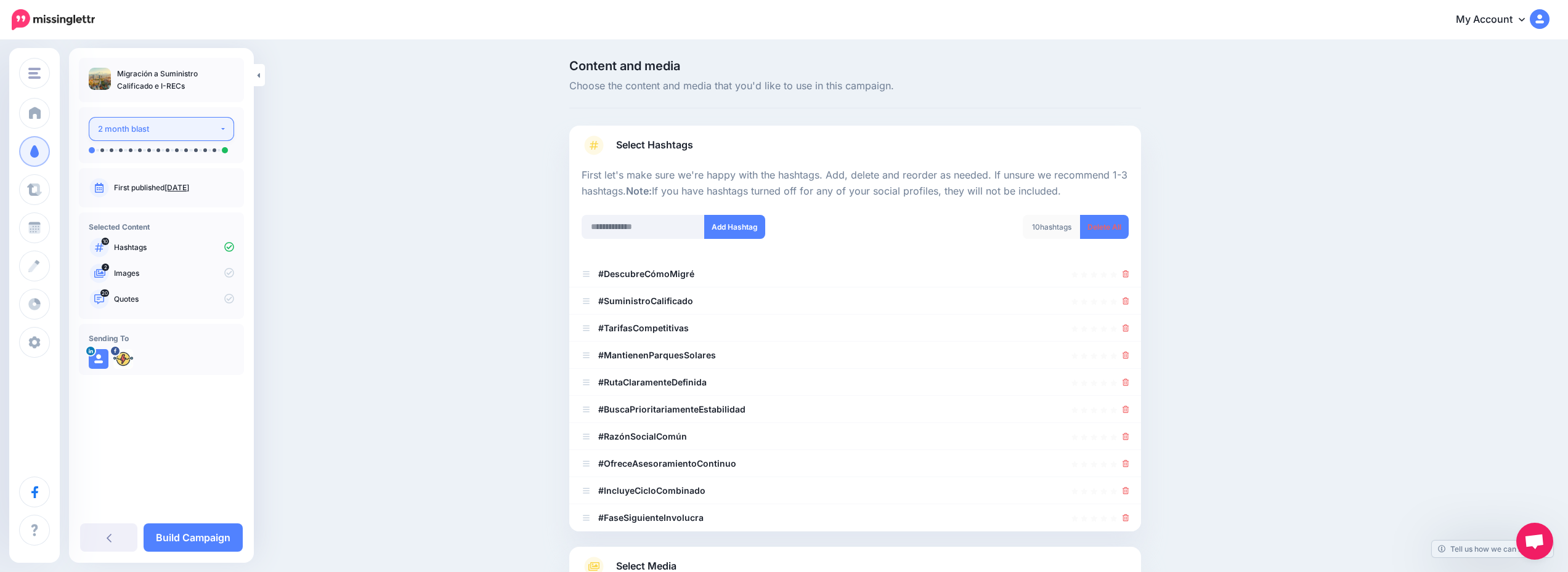
click at [152, 131] on div "2 month blast" at bounding box center [158, 129] width 122 height 14
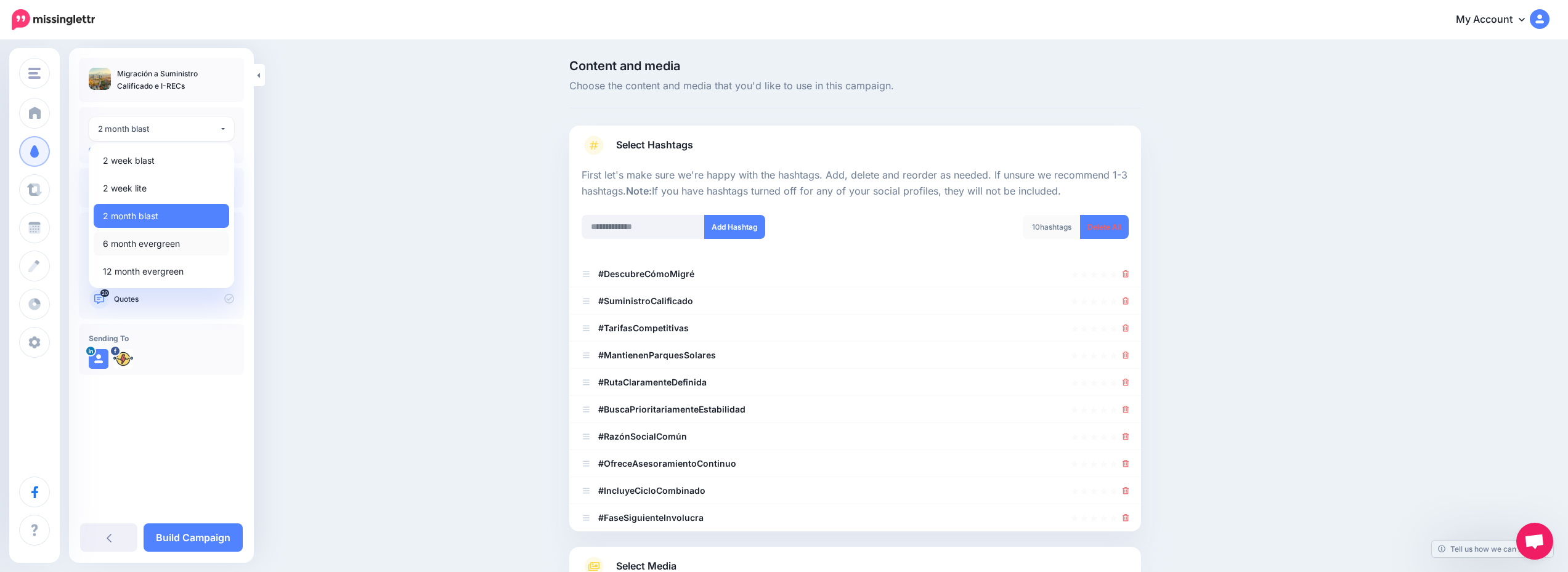
click at [155, 240] on span "6 month evergreen" at bounding box center [141, 244] width 77 height 15
select select "******"
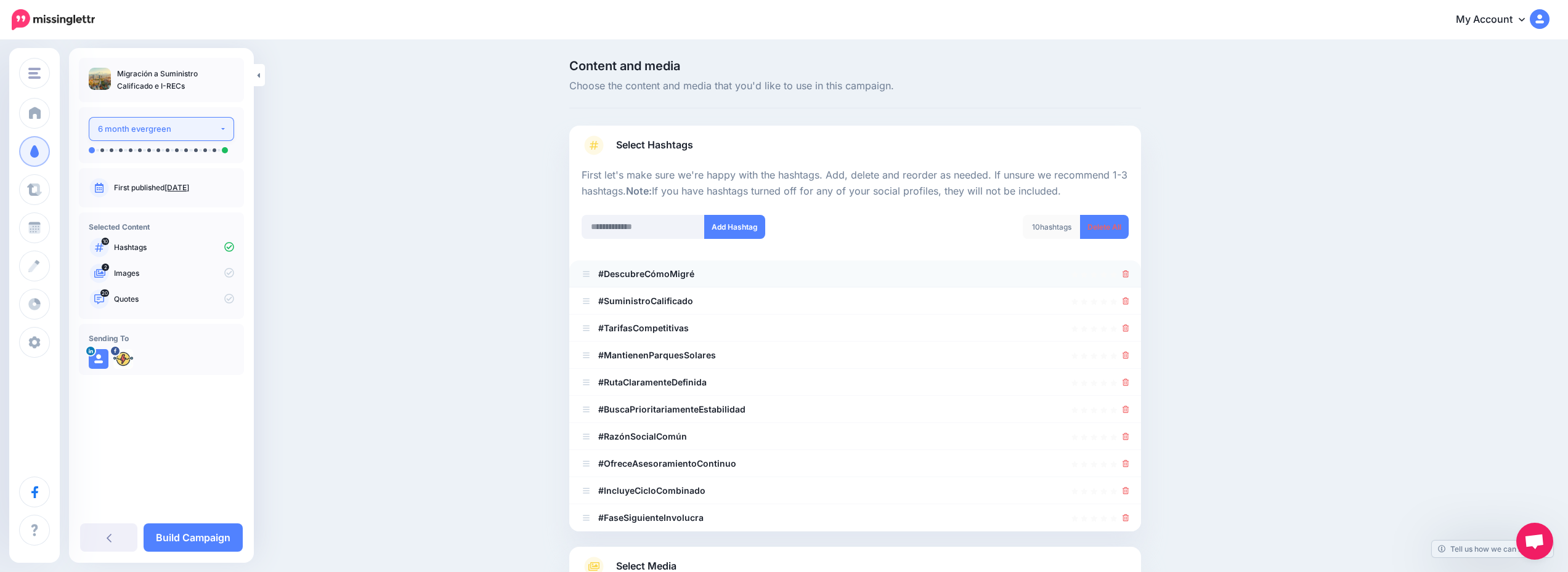
scroll to position [152, 0]
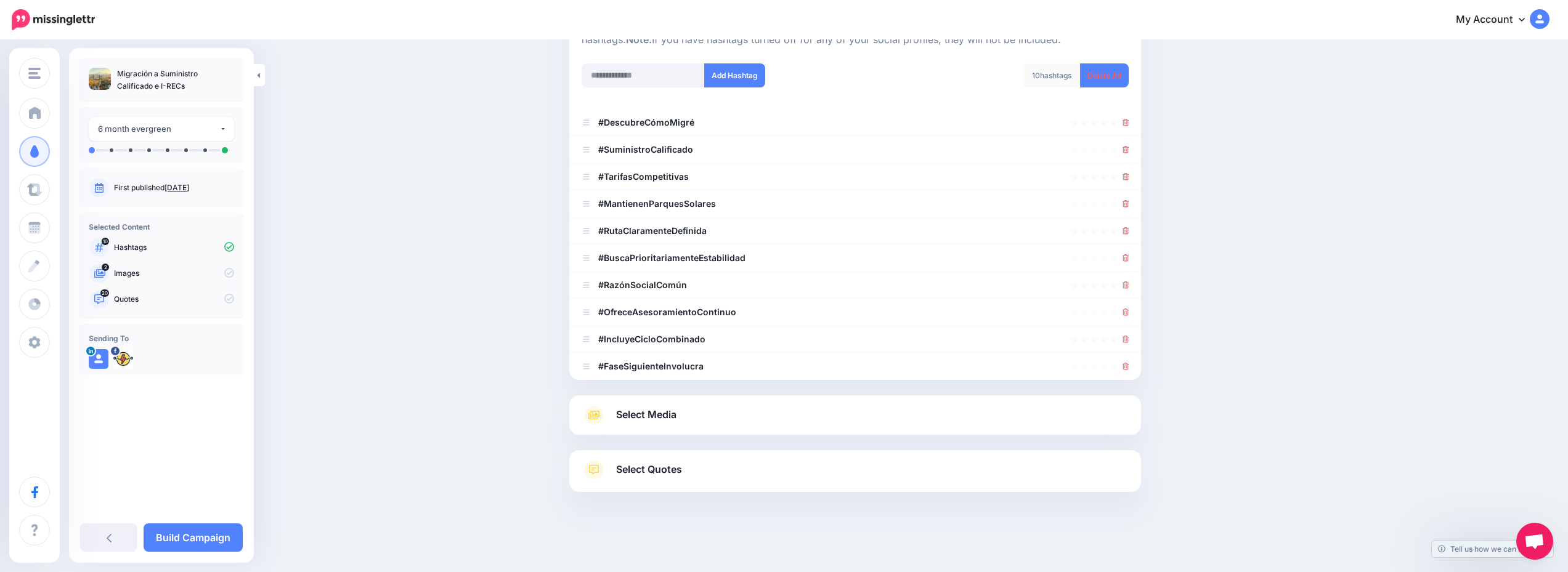
click at [755, 406] on link "Select Media" at bounding box center [855, 415] width 547 height 19
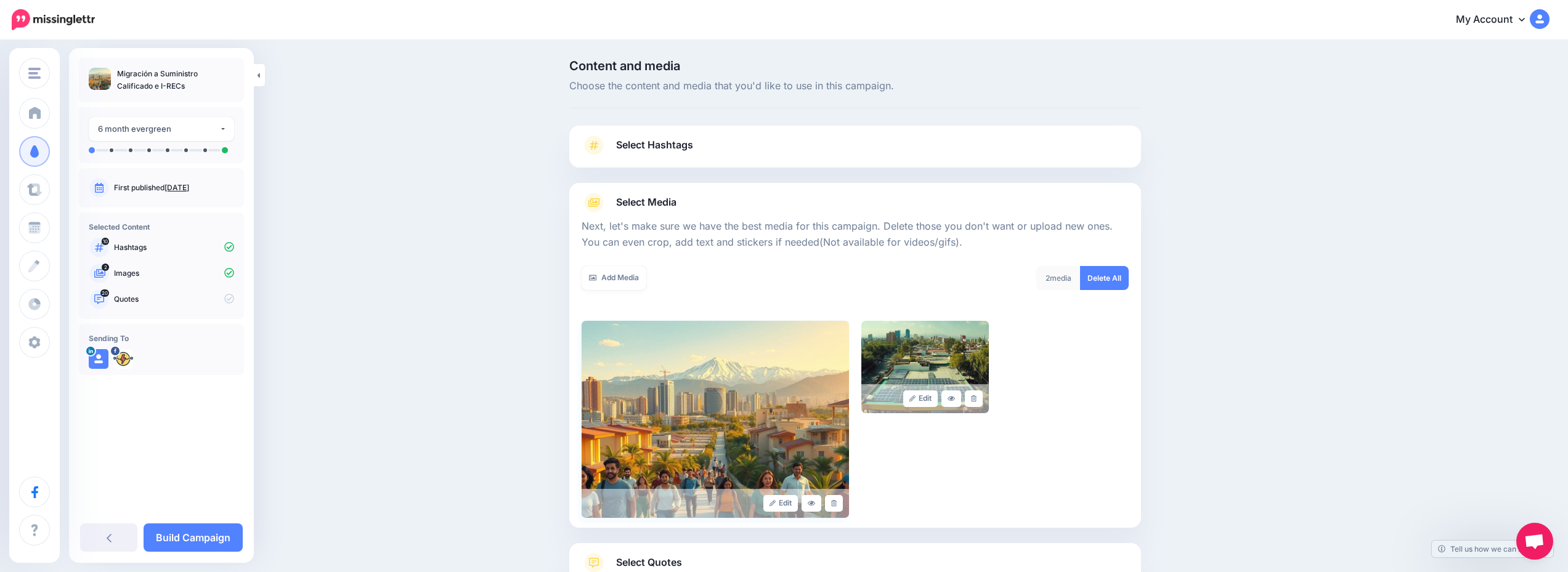
scroll to position [93, 0]
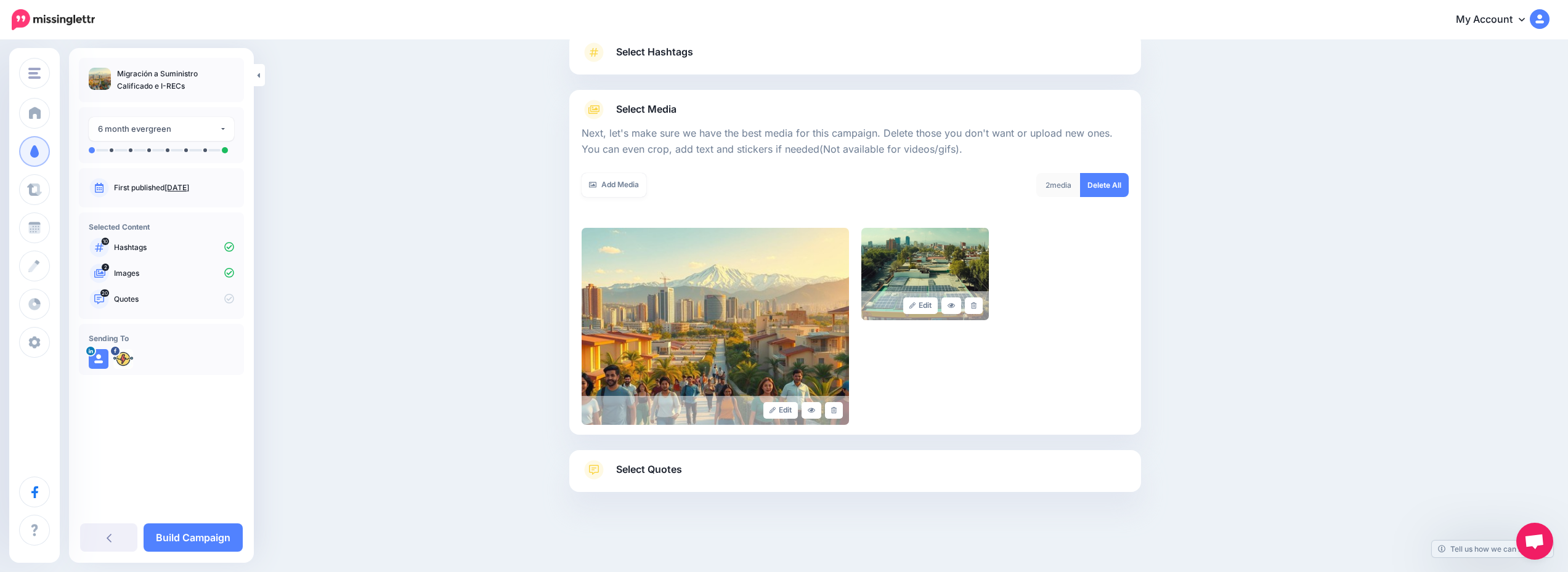
click at [838, 459] on div "Select Quotes Choose your favourite quotes or go with our recommendations. The …" at bounding box center [855, 471] width 571 height 42
click at [860, 483] on link "Select Quotes" at bounding box center [855, 476] width 547 height 32
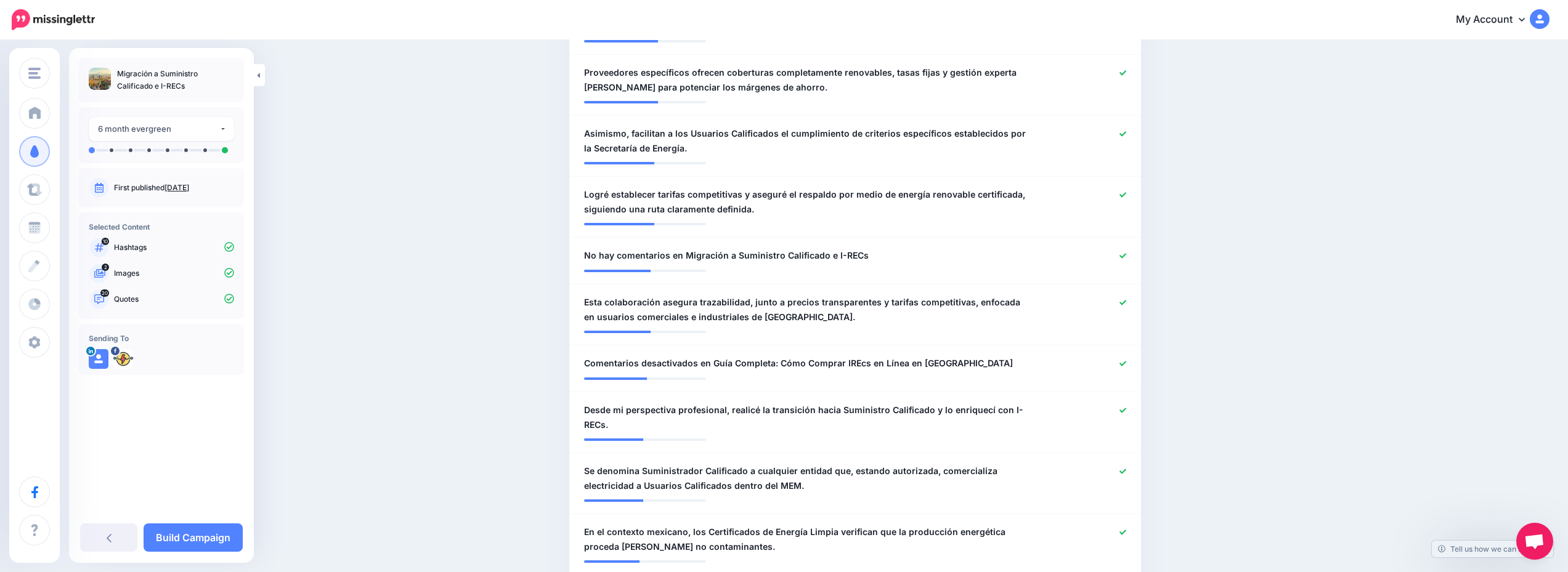
scroll to position [1232, 0]
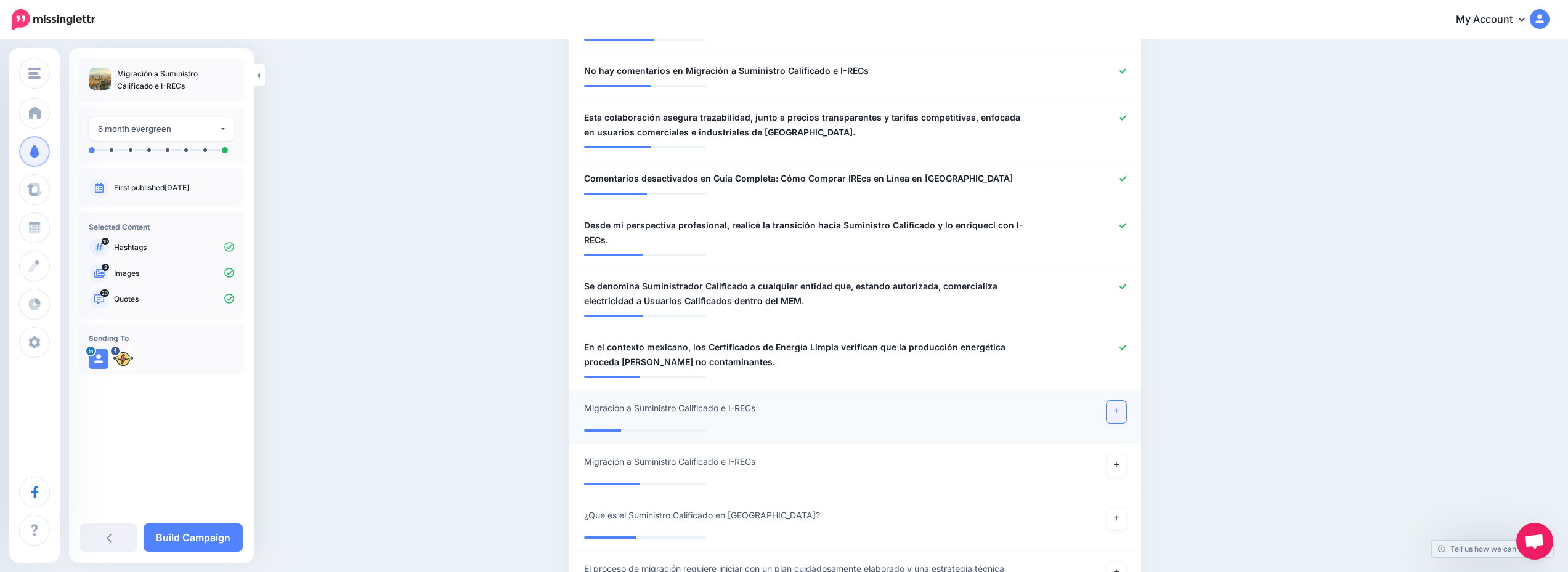
click at [1117, 401] on link at bounding box center [1116, 412] width 19 height 22
click at [203, 532] on link "Build Campaign" at bounding box center [193, 538] width 99 height 28
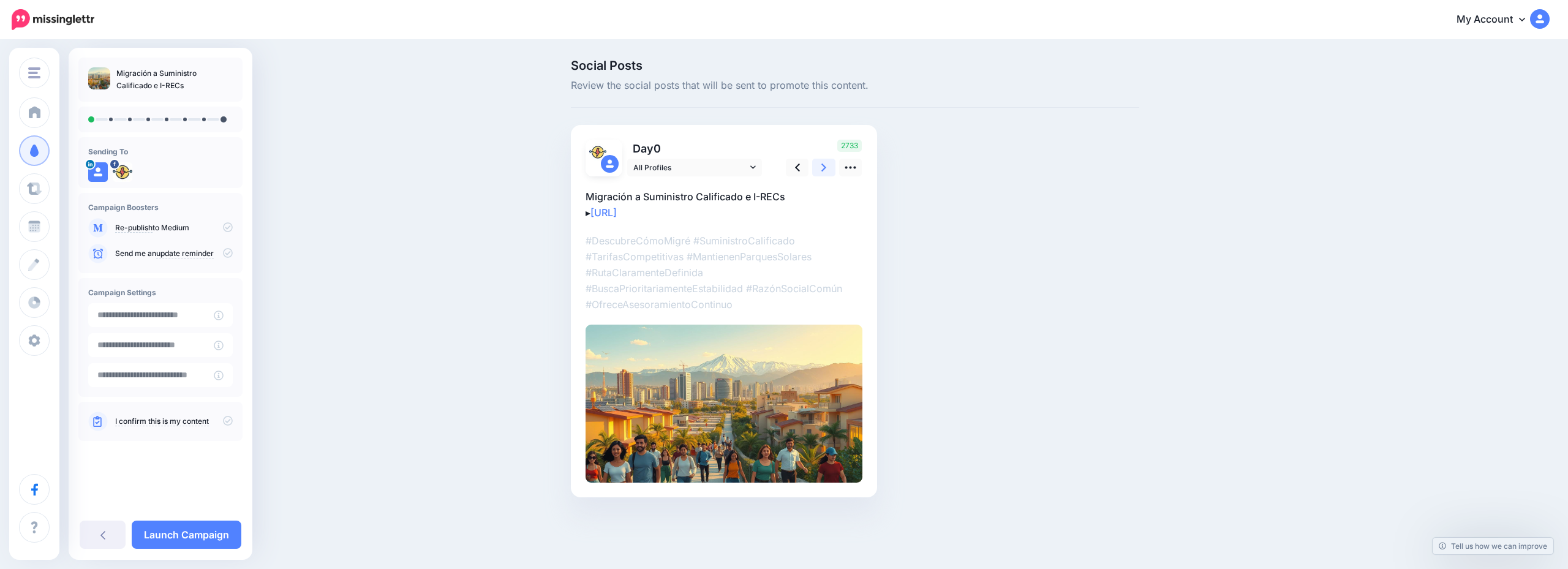
click at [816, 167] on link at bounding box center [823, 168] width 23 height 18
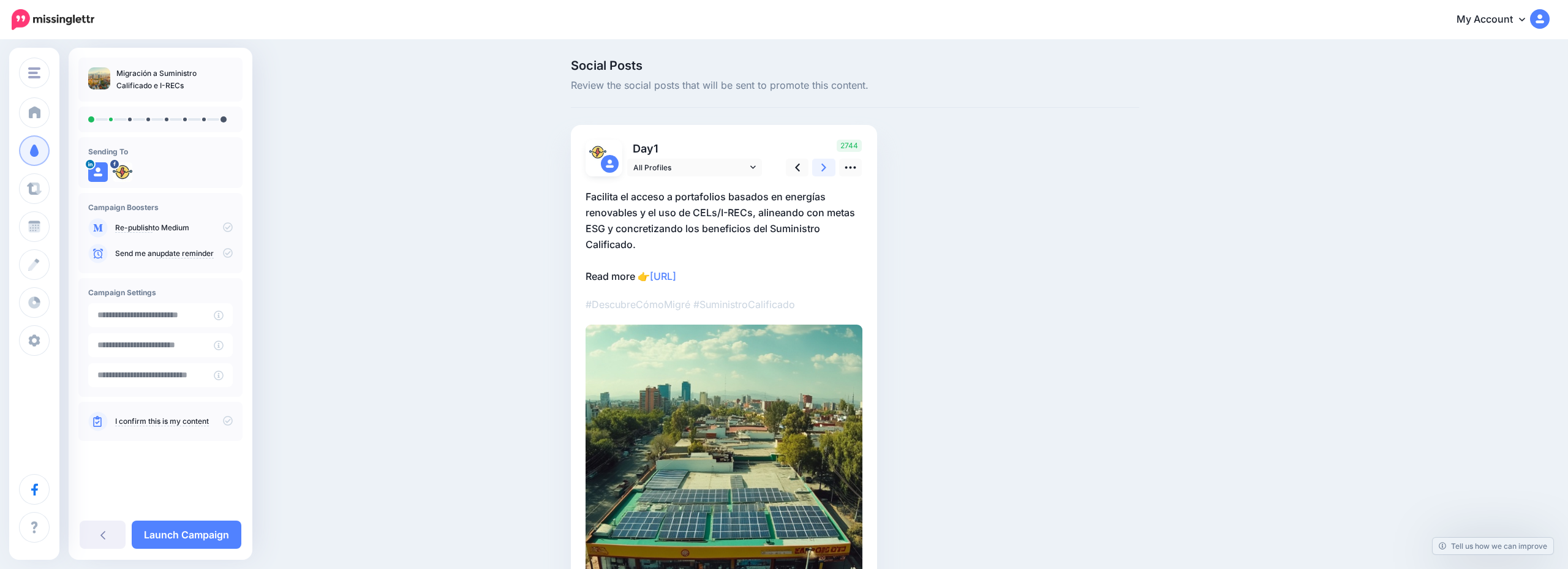
click at [816, 167] on link at bounding box center [823, 168] width 23 height 18
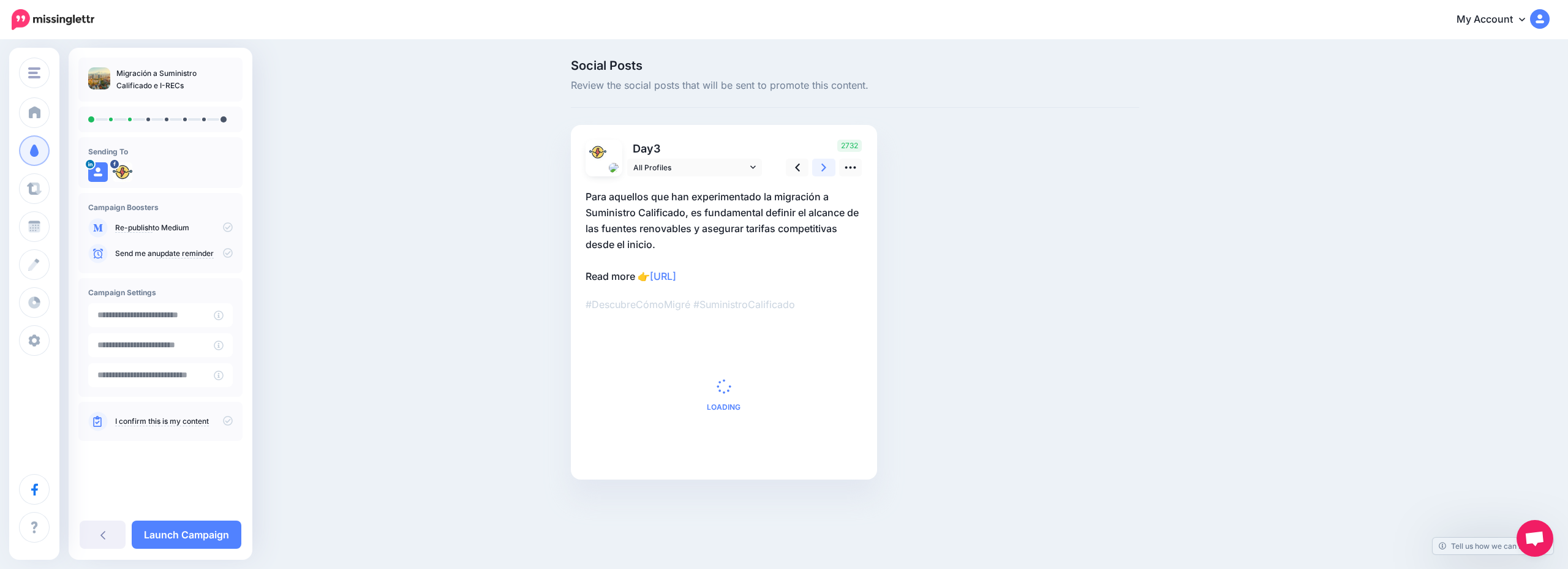
click at [816, 167] on link at bounding box center [823, 168] width 23 height 18
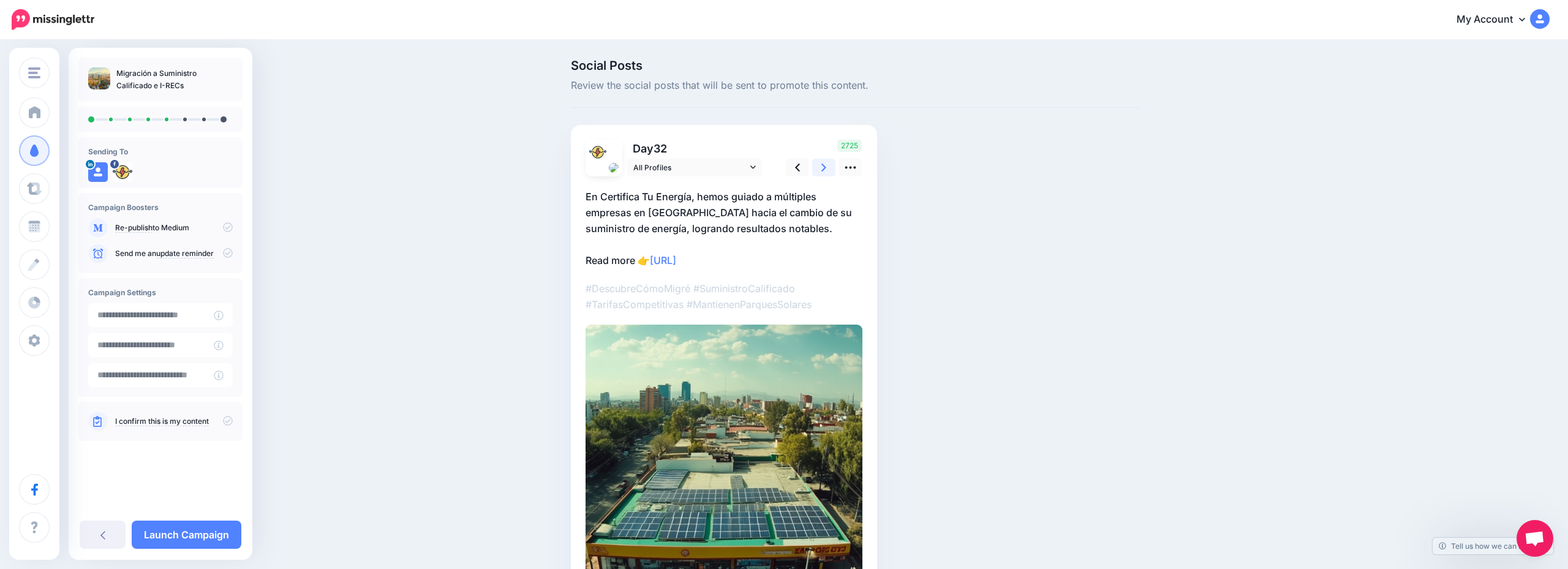
click at [816, 167] on link at bounding box center [823, 168] width 23 height 18
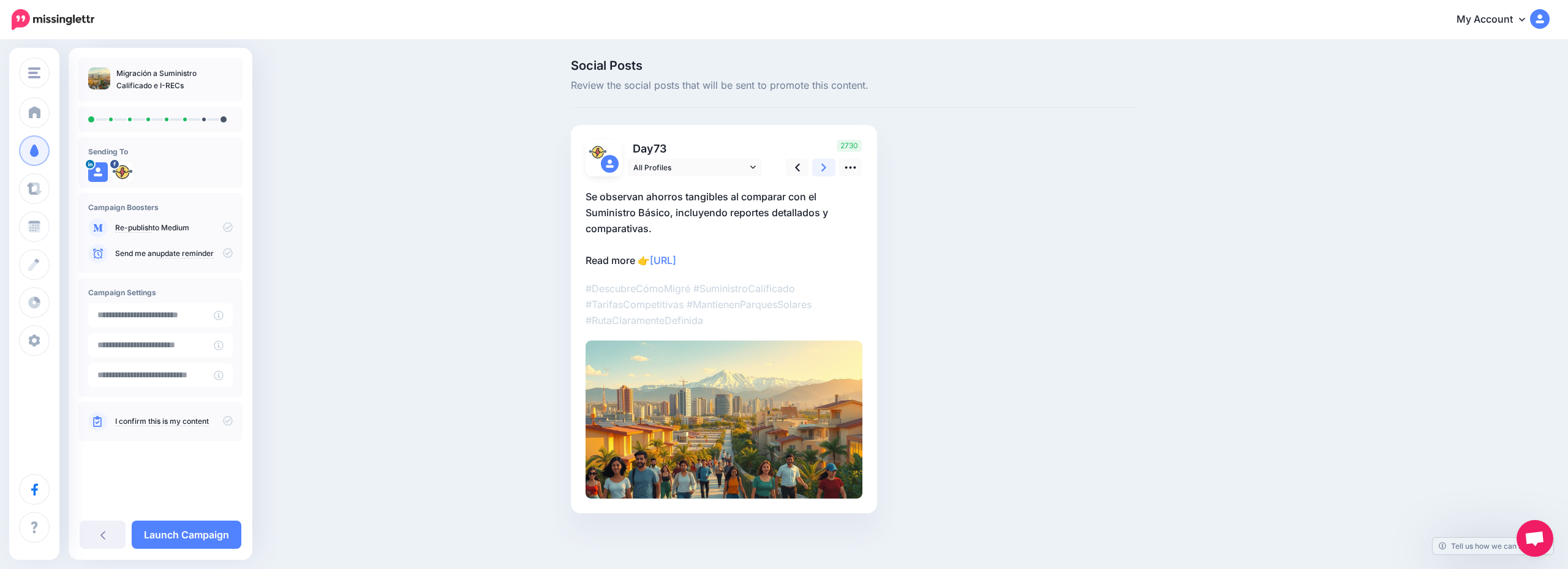
click at [816, 167] on link at bounding box center [823, 168] width 23 height 18
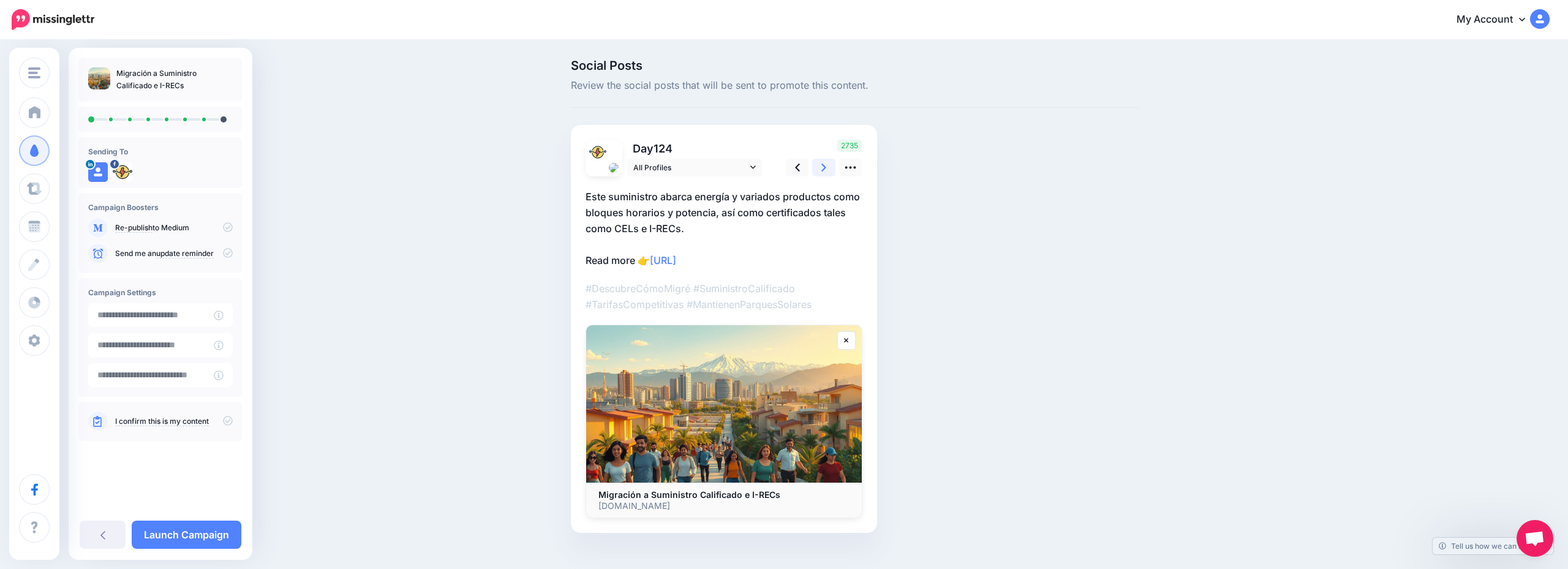
click at [816, 167] on link at bounding box center [823, 168] width 23 height 18
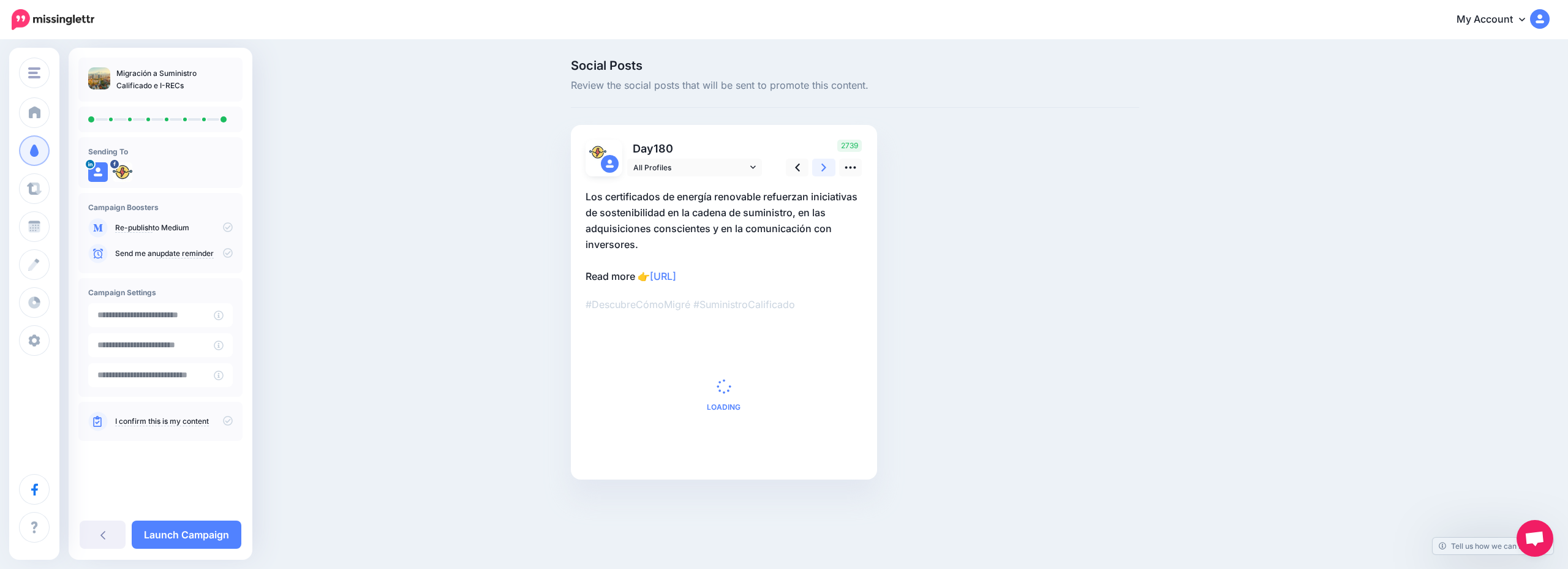
click at [816, 167] on link at bounding box center [823, 168] width 23 height 18
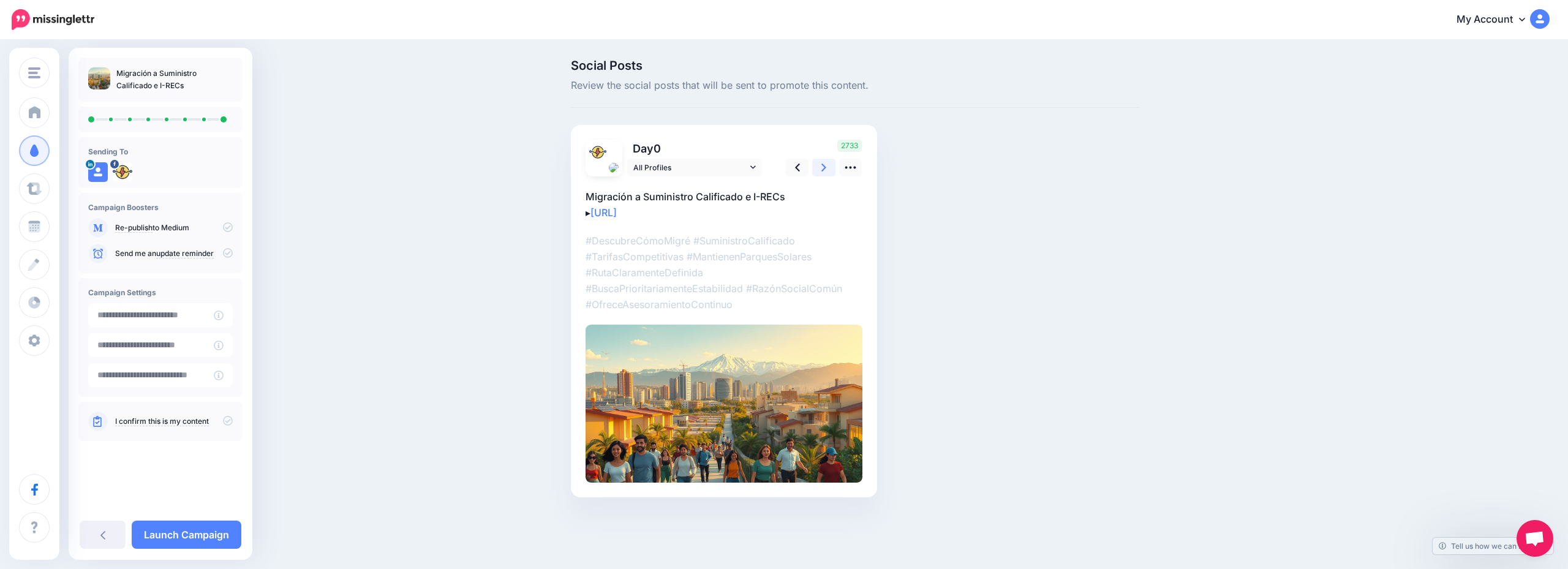
click at [816, 167] on link at bounding box center [823, 168] width 23 height 18
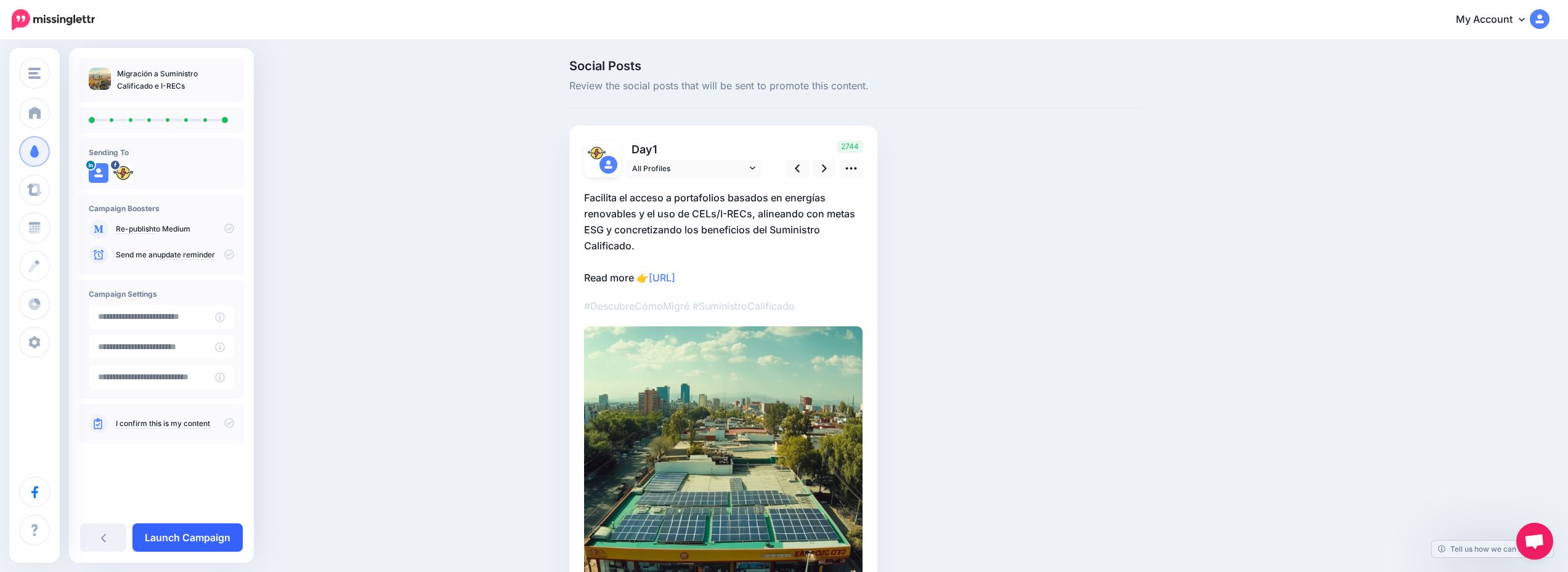
click at [220, 528] on link "Launch Campaign" at bounding box center [187, 538] width 110 height 28
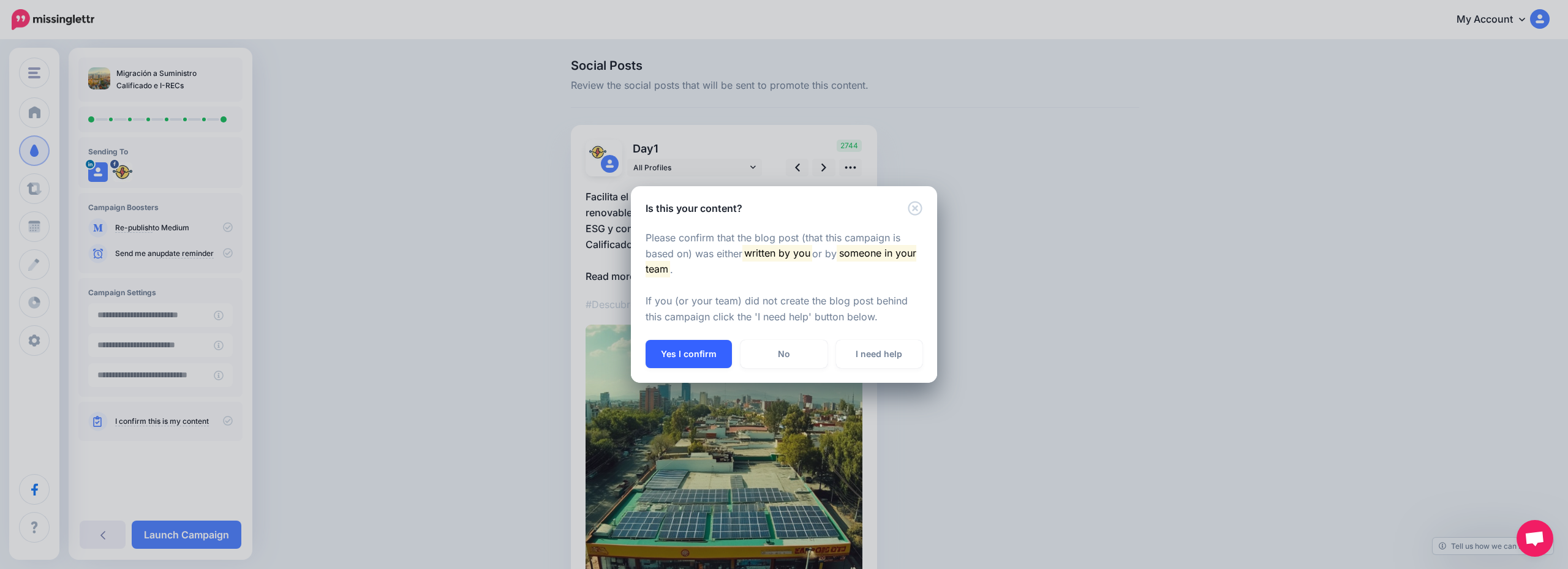
click at [682, 361] on button "Yes I confirm" at bounding box center [689, 354] width 86 height 28
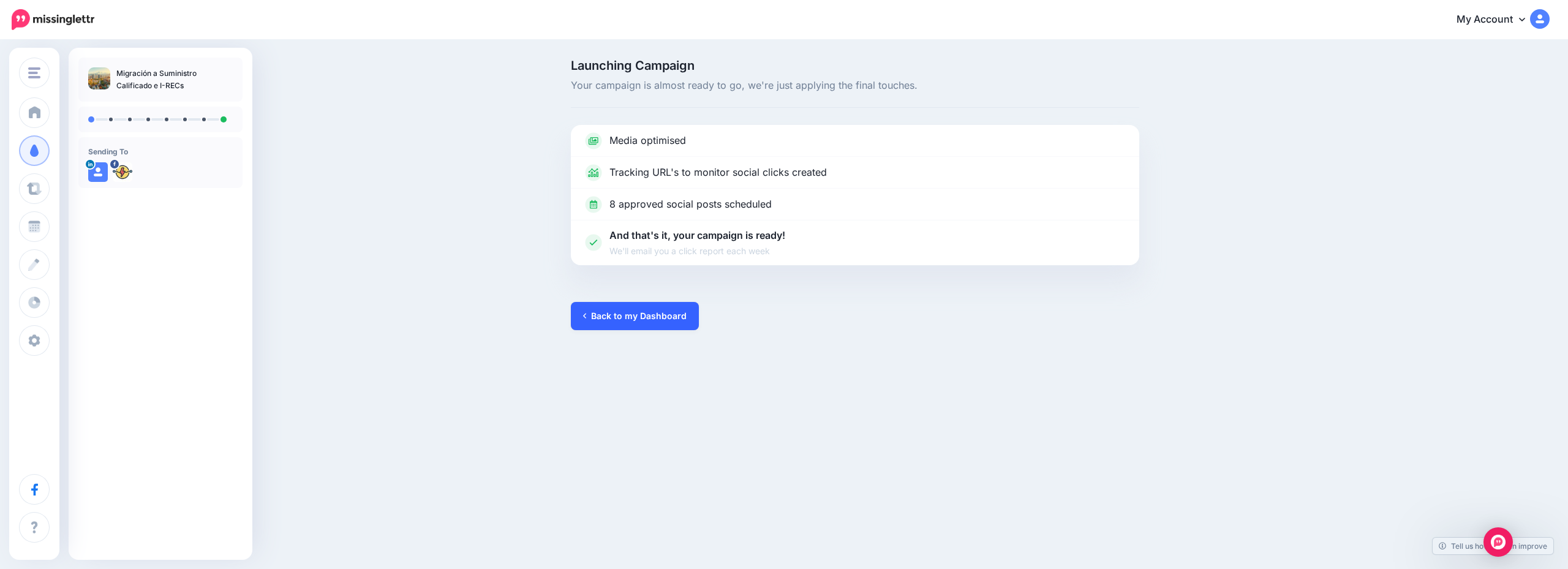
click at [656, 322] on link "Back to my Dashboard" at bounding box center [635, 316] width 128 height 28
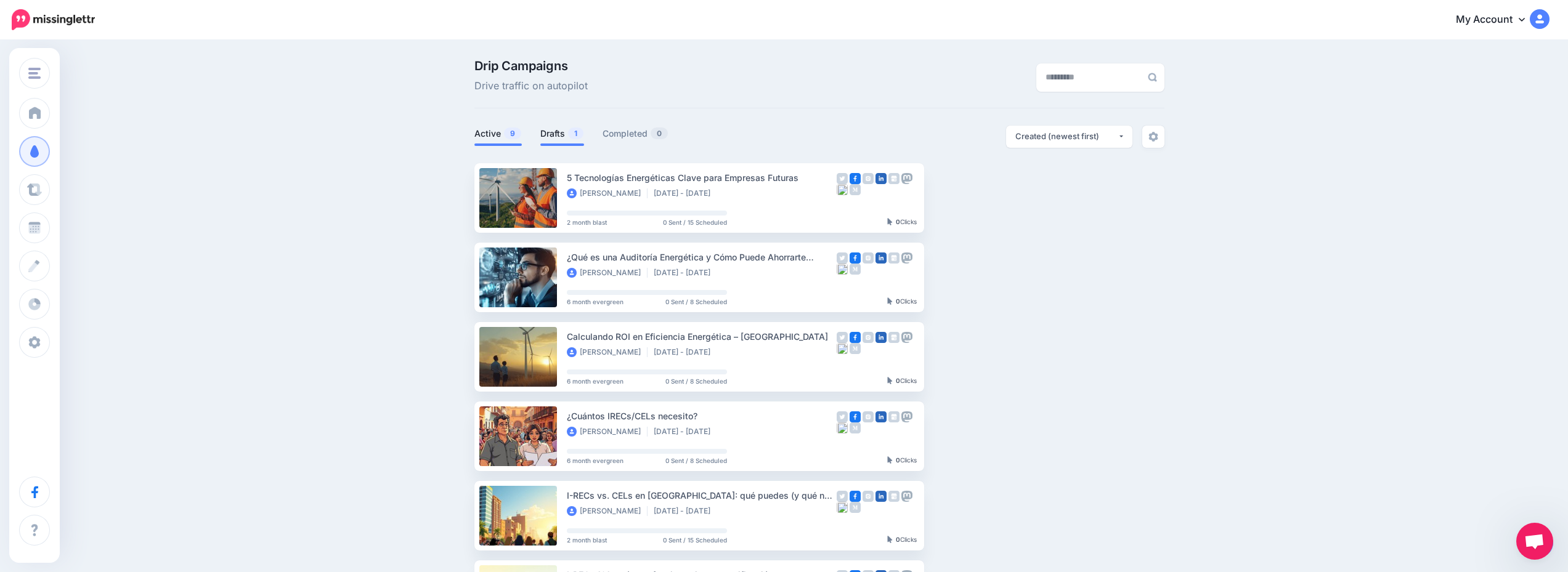
click at [557, 132] on link "Drafts 1" at bounding box center [562, 134] width 44 height 15
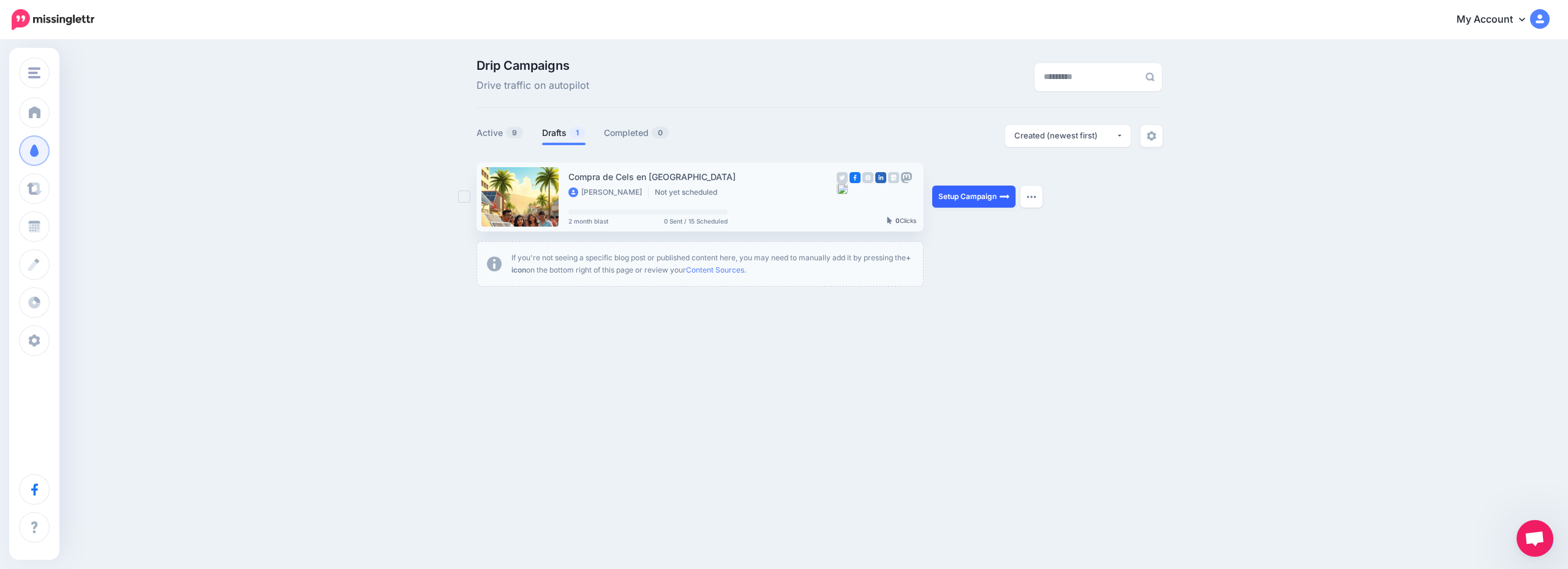
click at [954, 202] on link "Setup Campaign" at bounding box center [974, 196] width 83 height 22
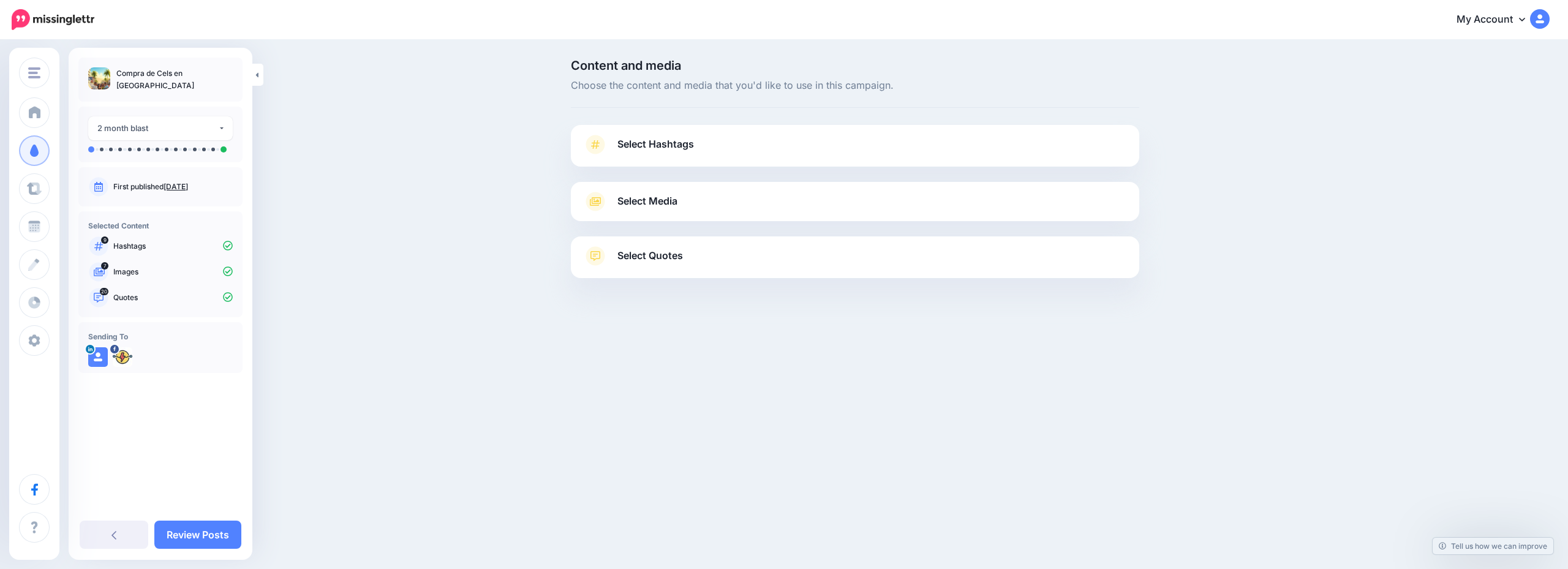
click at [800, 159] on link "Select Hashtags" at bounding box center [855, 151] width 544 height 32
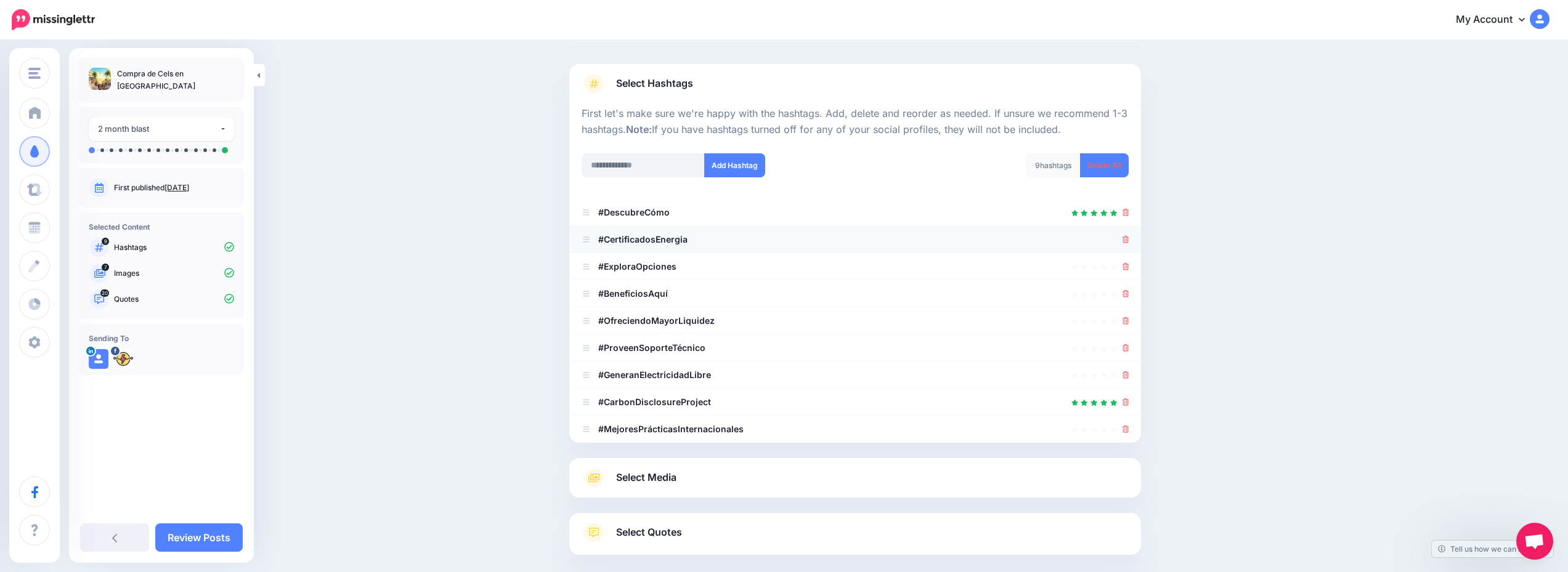
scroll to position [124, 0]
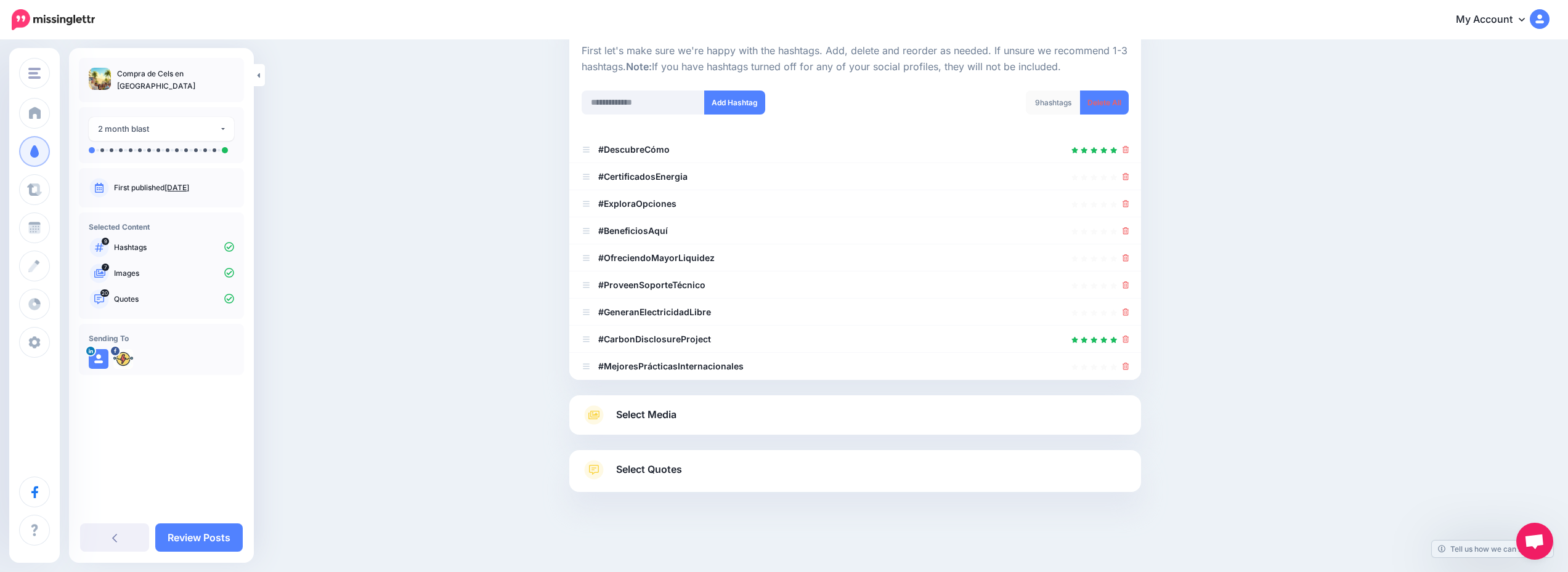
click at [776, 424] on link "Select Media" at bounding box center [855, 415] width 547 height 19
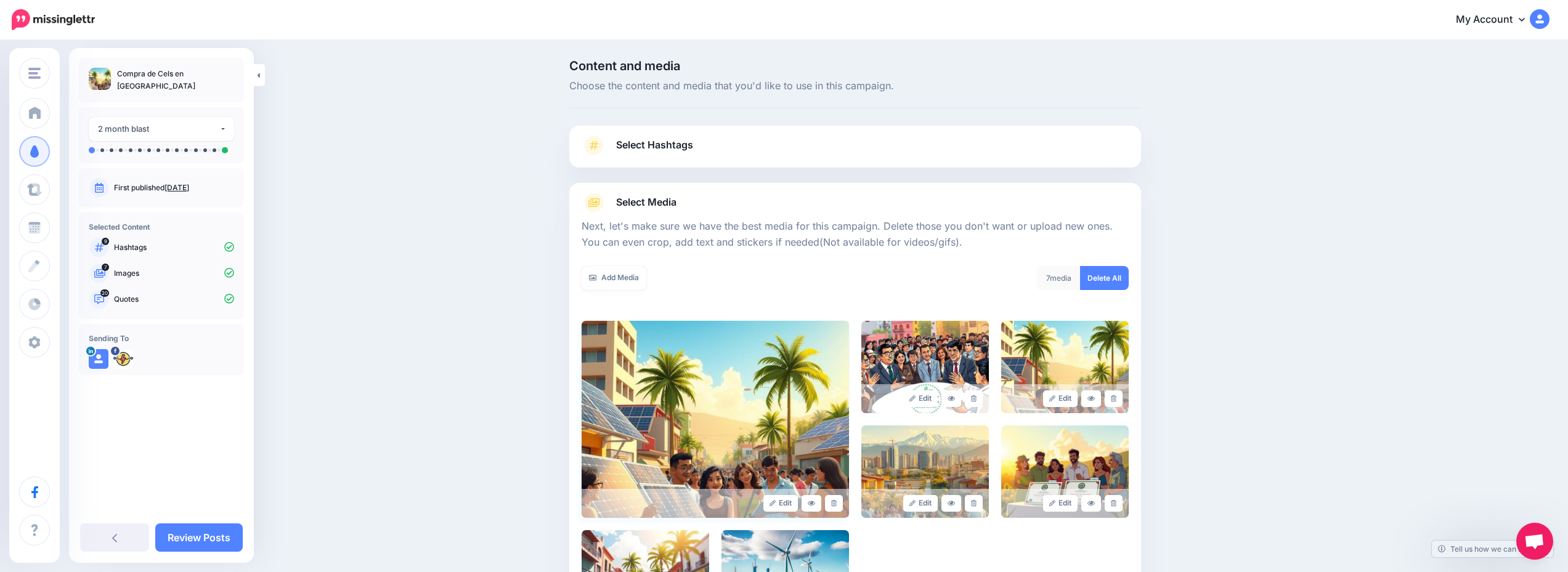
scroll to position [197, 0]
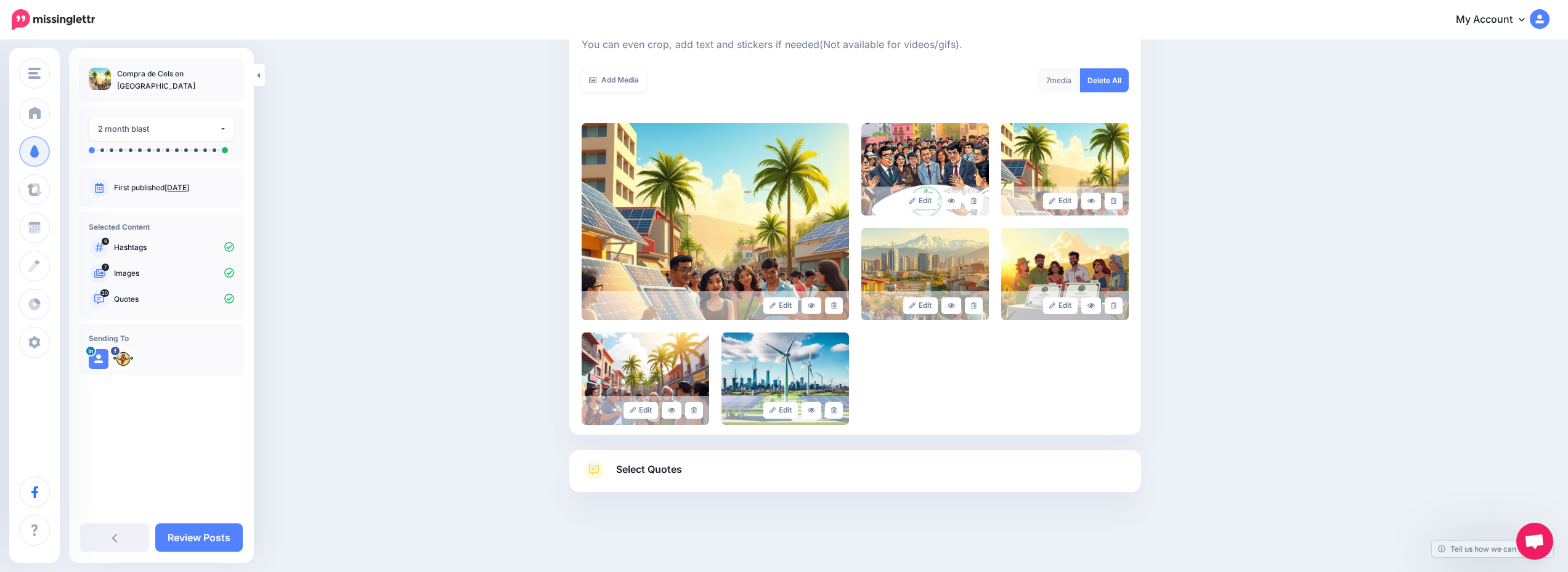
click at [789, 485] on link "Select Quotes" at bounding box center [855, 476] width 547 height 32
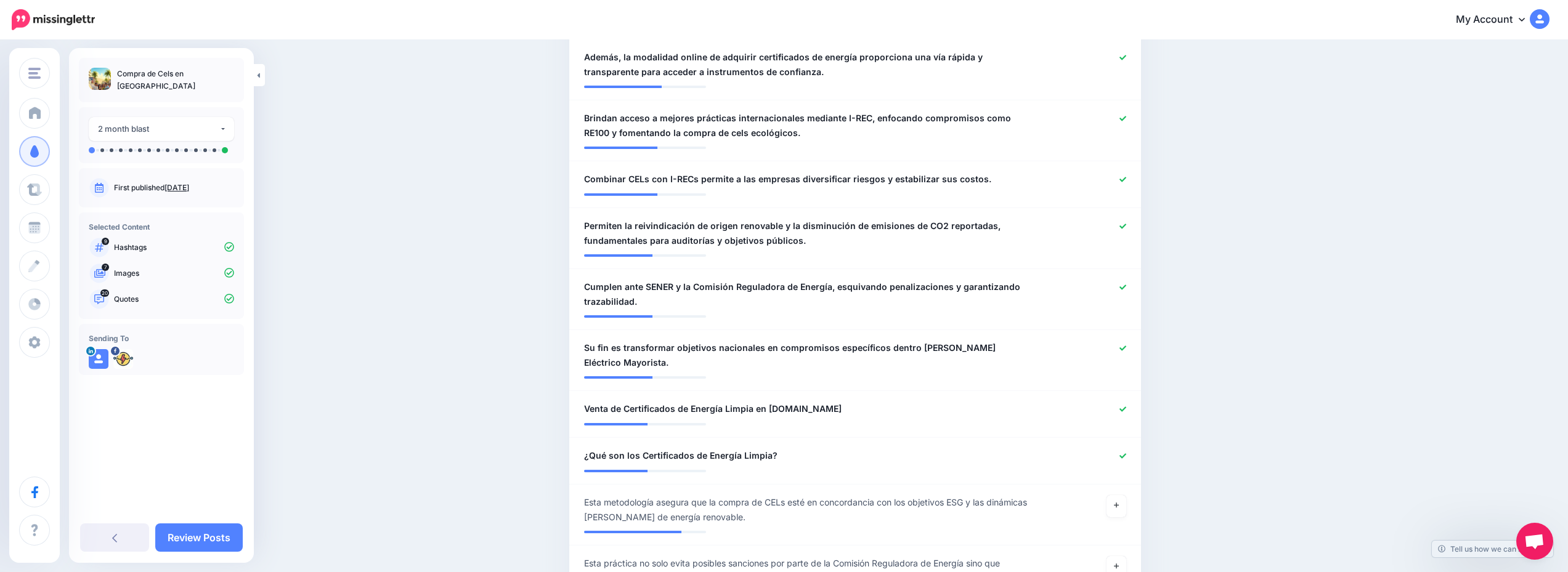
scroll to position [1232, 0]
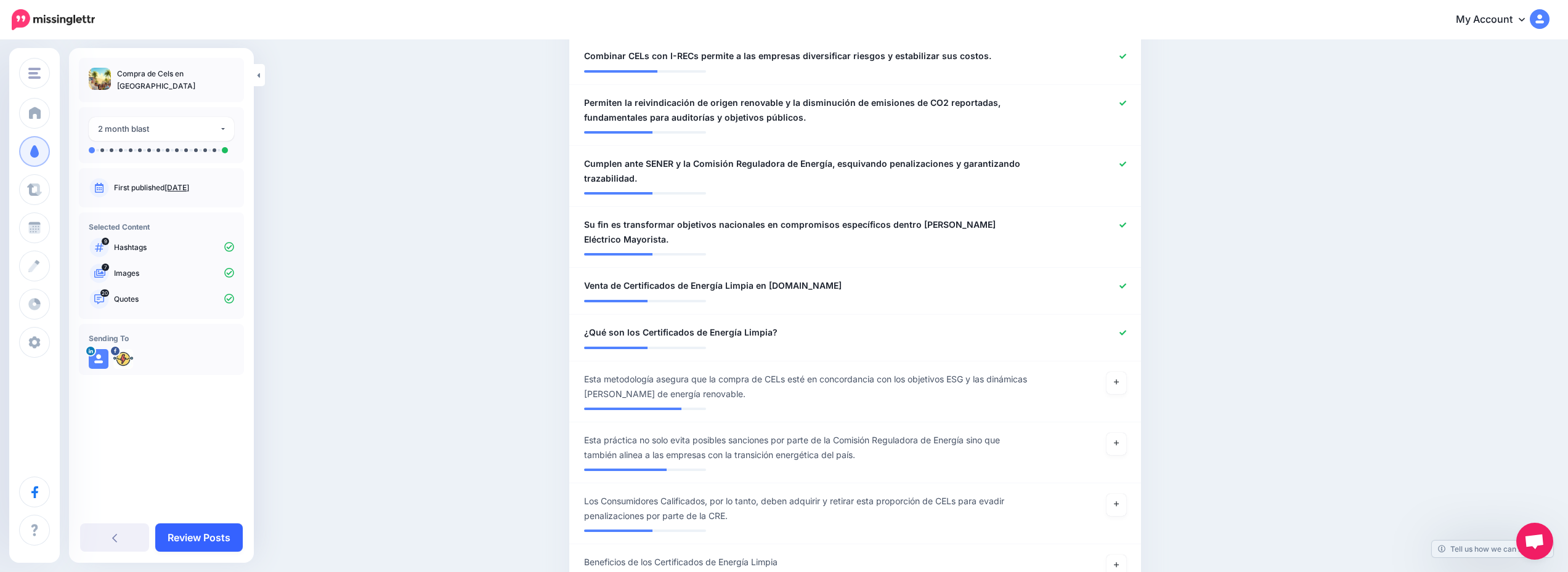
click at [229, 526] on link "Review Posts" at bounding box center [199, 538] width 87 height 28
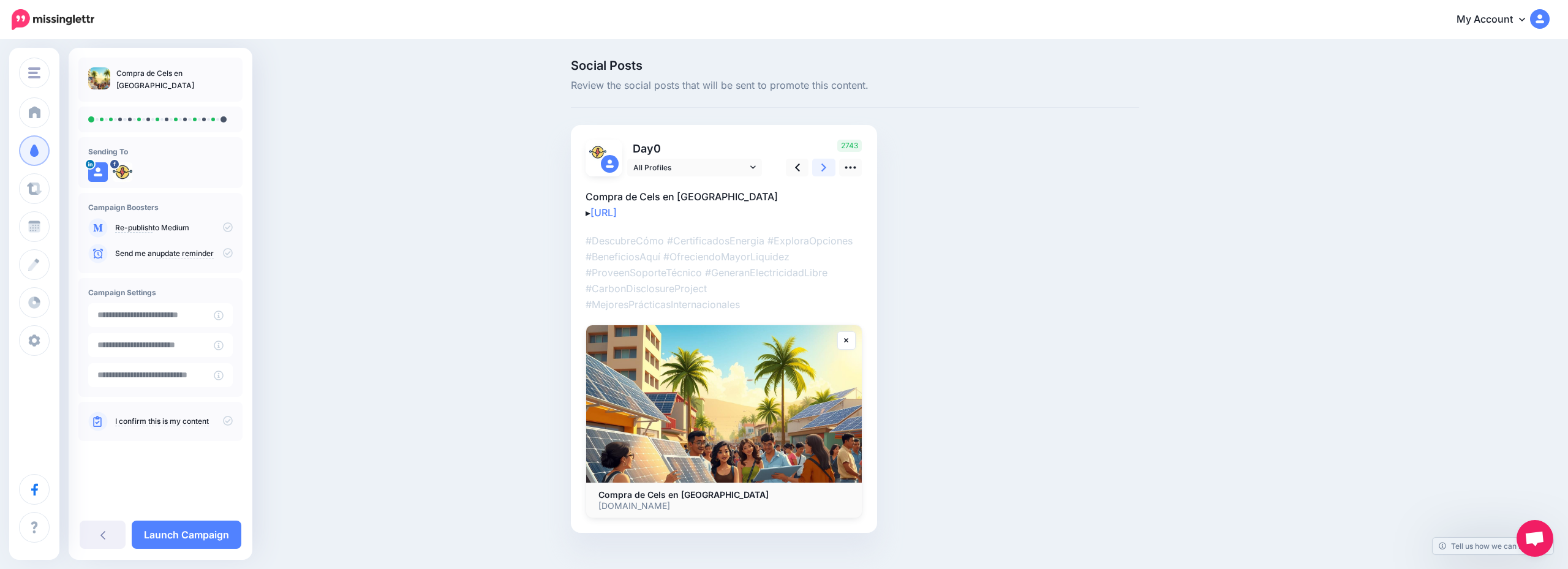
click at [826, 172] on icon at bounding box center [823, 167] width 5 height 13
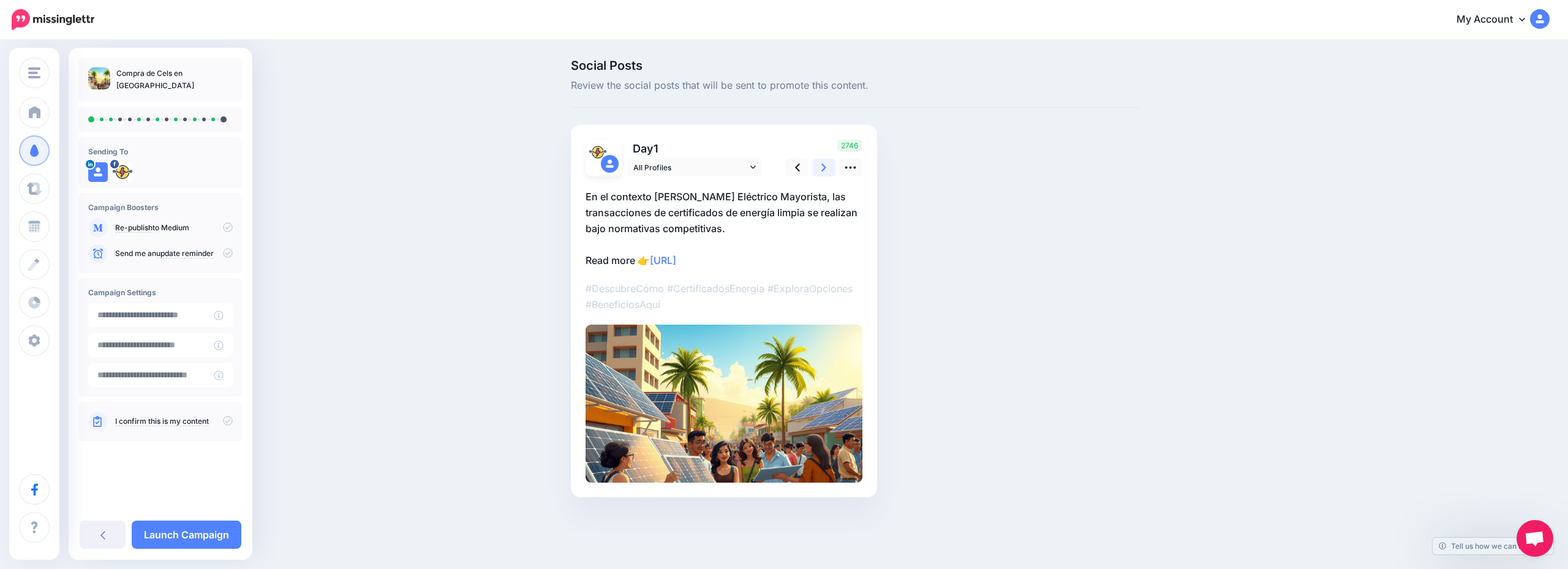
click at [826, 172] on icon at bounding box center [823, 167] width 5 height 13
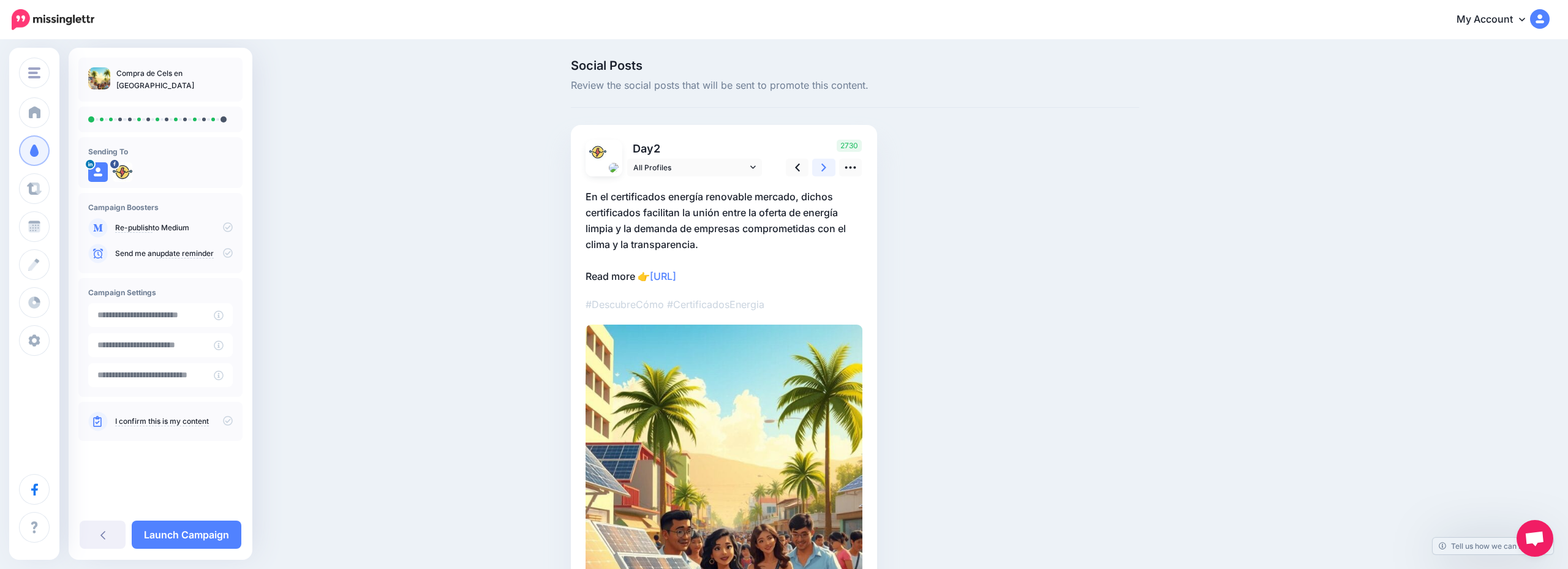
click at [826, 172] on icon at bounding box center [823, 167] width 5 height 13
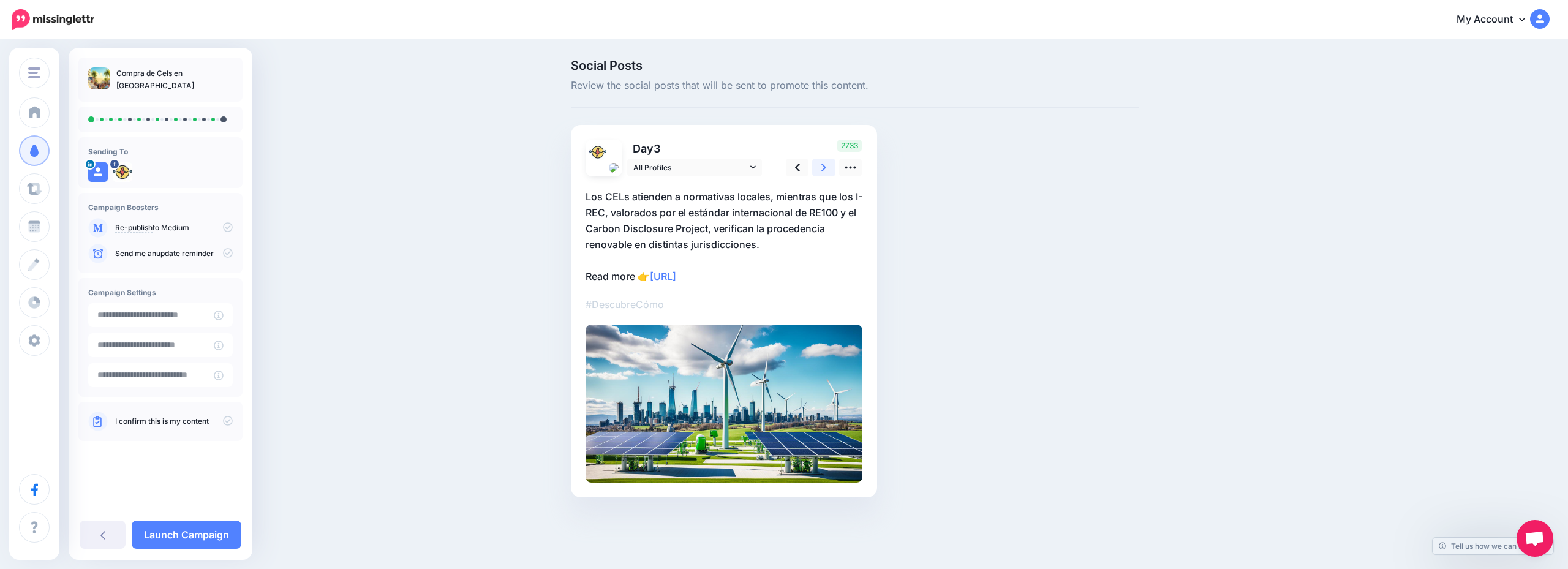
click at [826, 172] on icon at bounding box center [823, 167] width 5 height 13
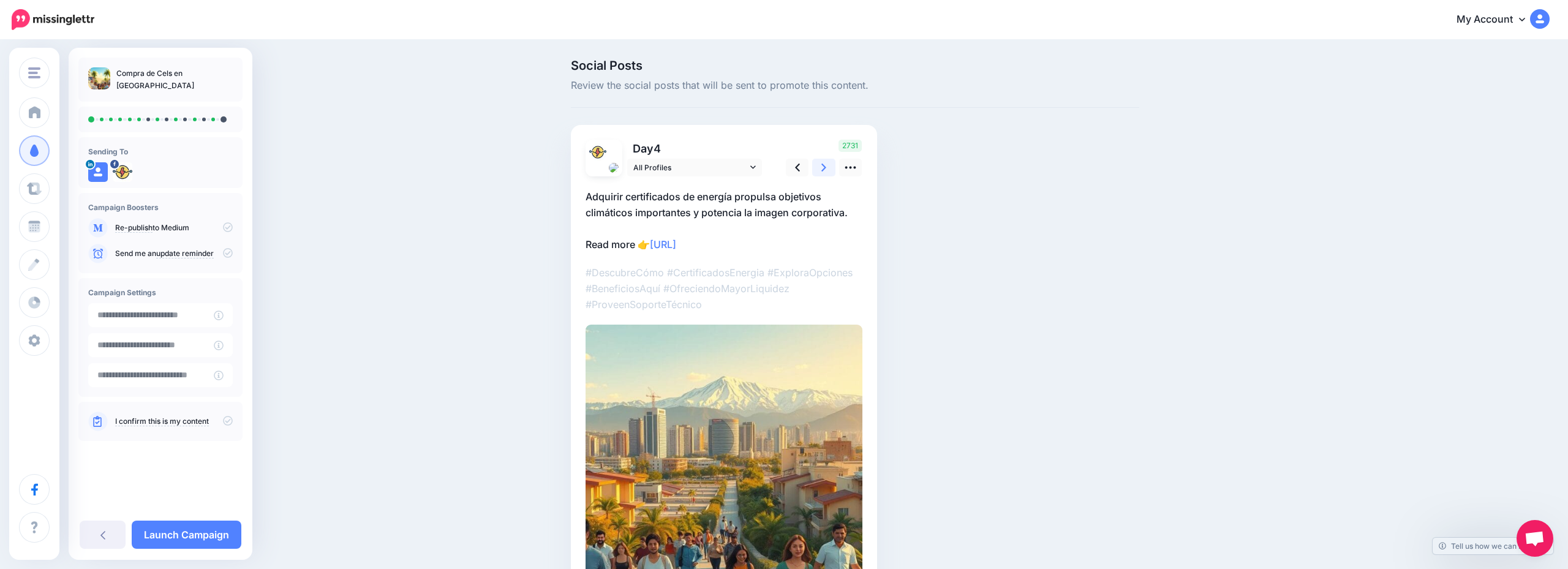
click at [826, 172] on icon at bounding box center [823, 167] width 5 height 13
click at [822, 172] on icon at bounding box center [819, 167] width 5 height 13
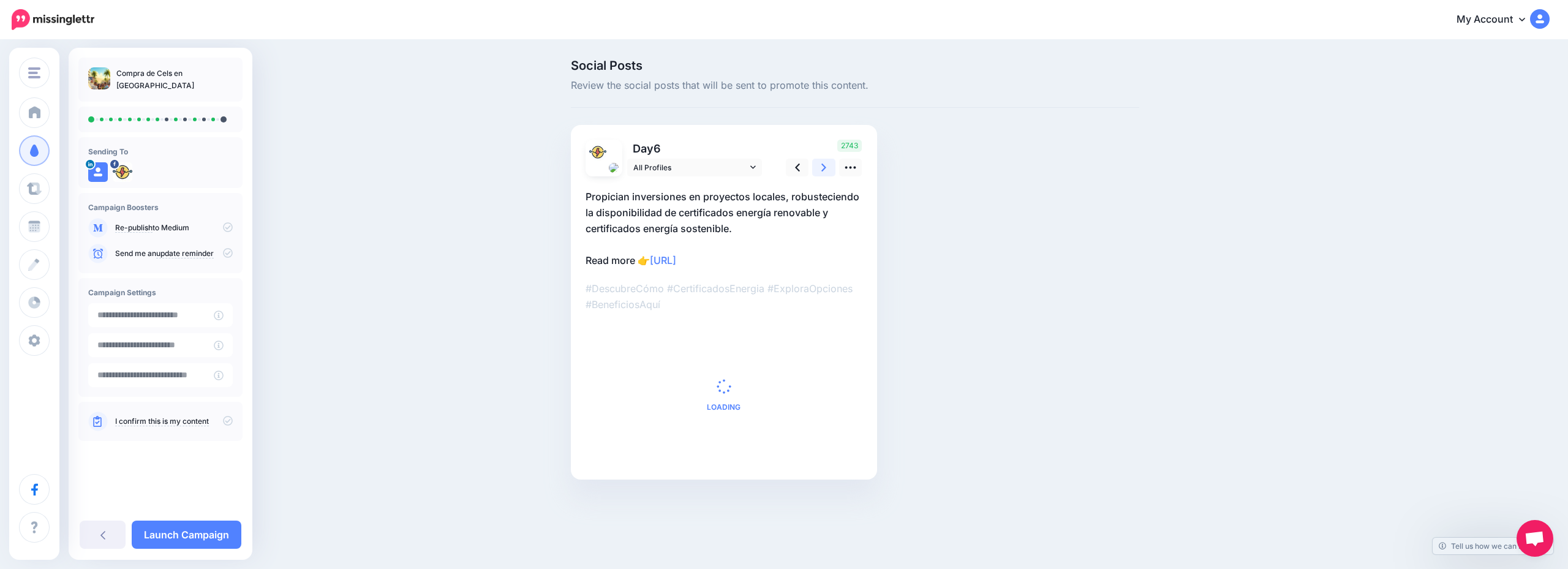
click at [826, 172] on icon at bounding box center [823, 167] width 5 height 13
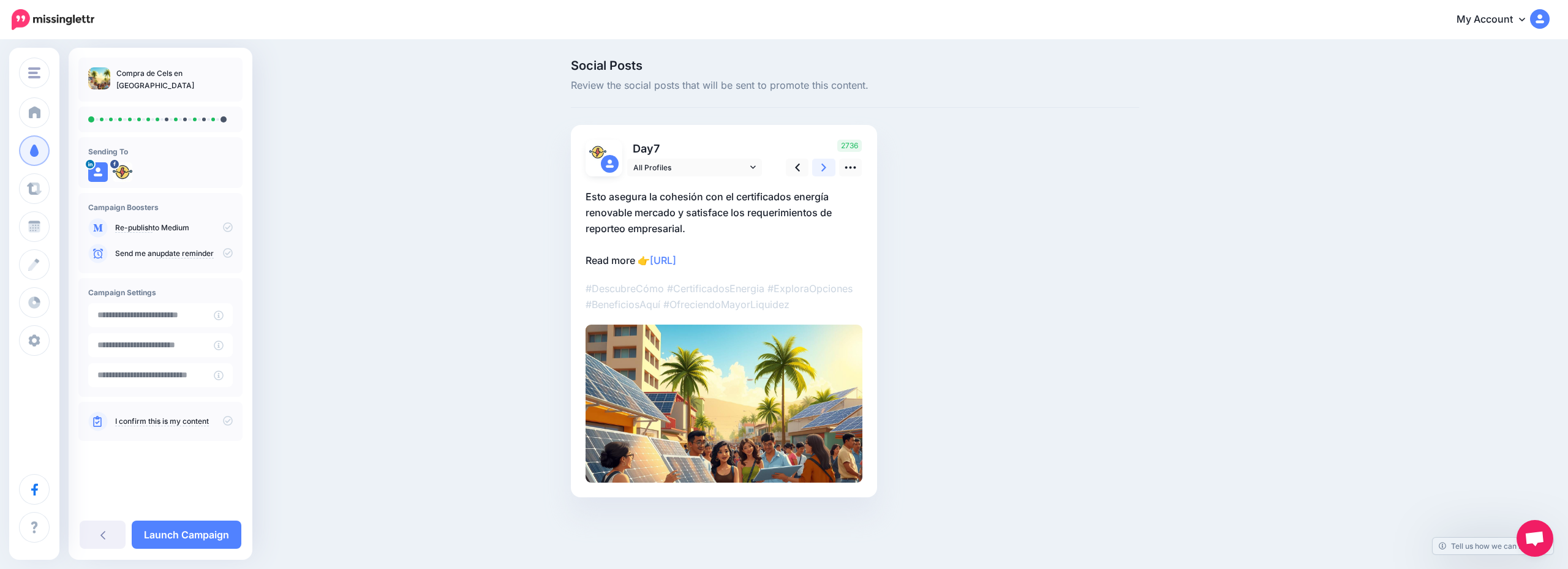
click at [826, 172] on icon at bounding box center [823, 167] width 5 height 13
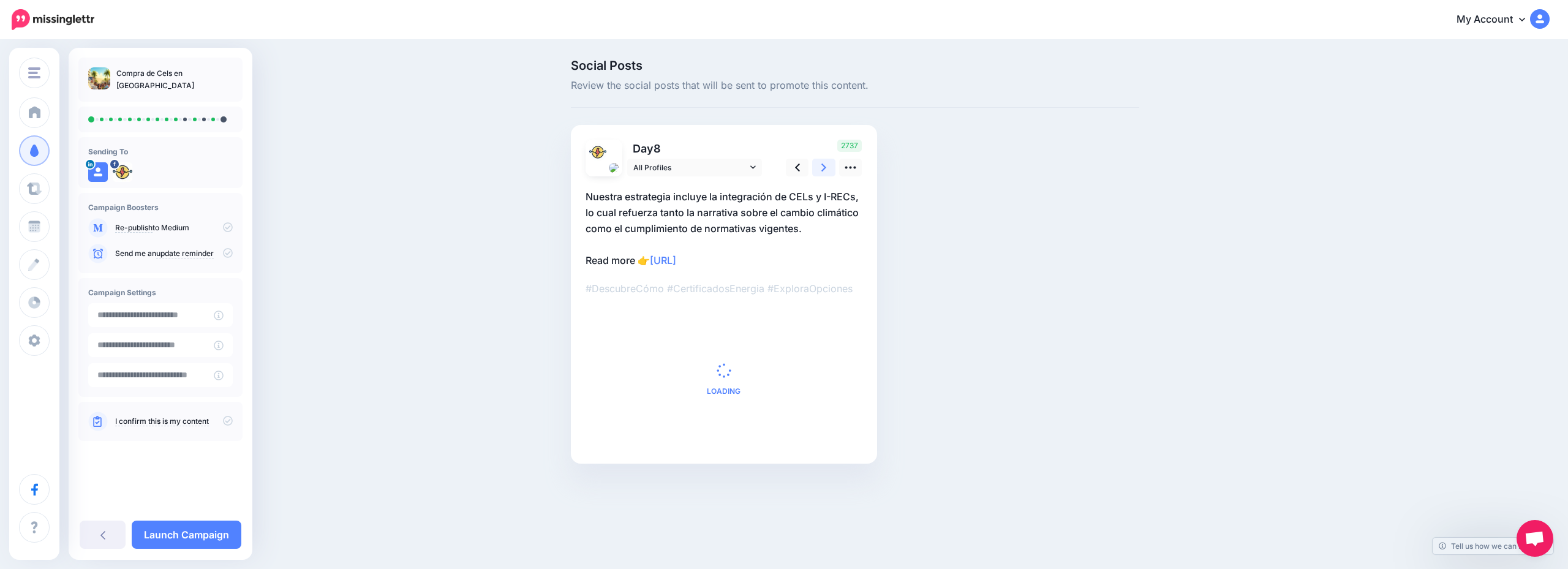
click at [826, 172] on icon at bounding box center [823, 167] width 5 height 13
click at [822, 172] on icon at bounding box center [819, 167] width 5 height 13
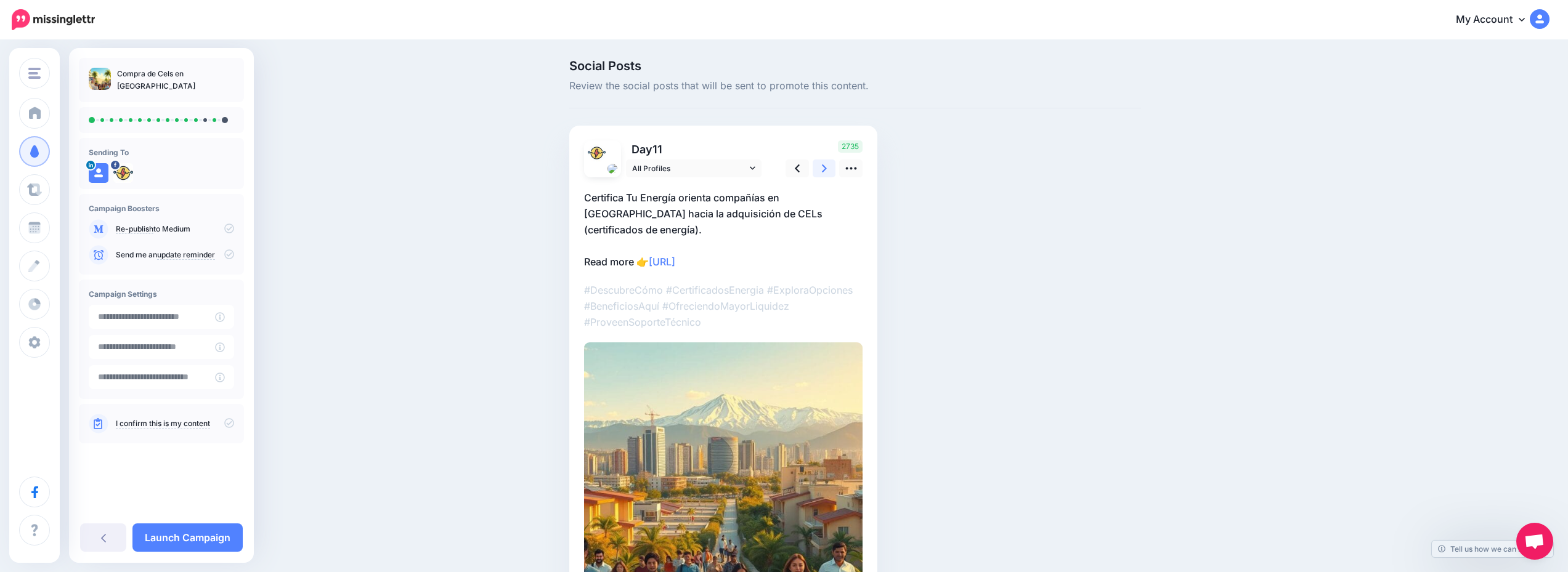
click at [827, 173] on icon at bounding box center [824, 168] width 5 height 13
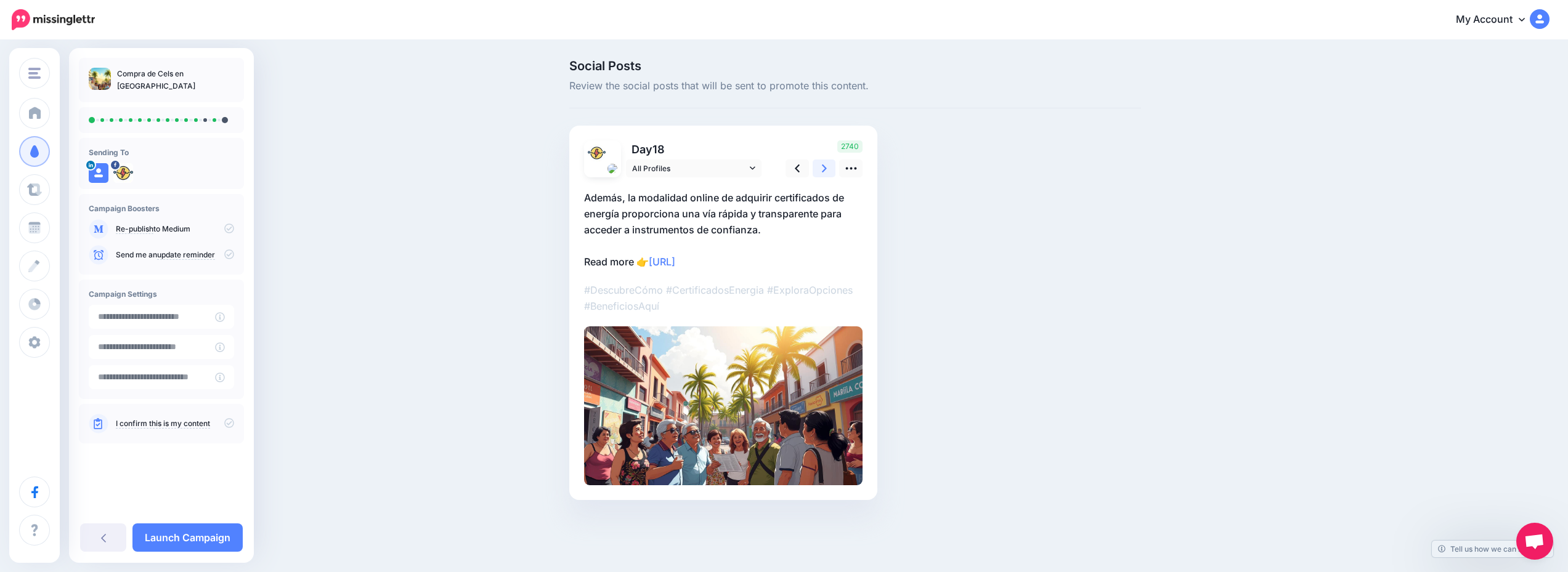
click at [827, 173] on icon at bounding box center [824, 168] width 5 height 13
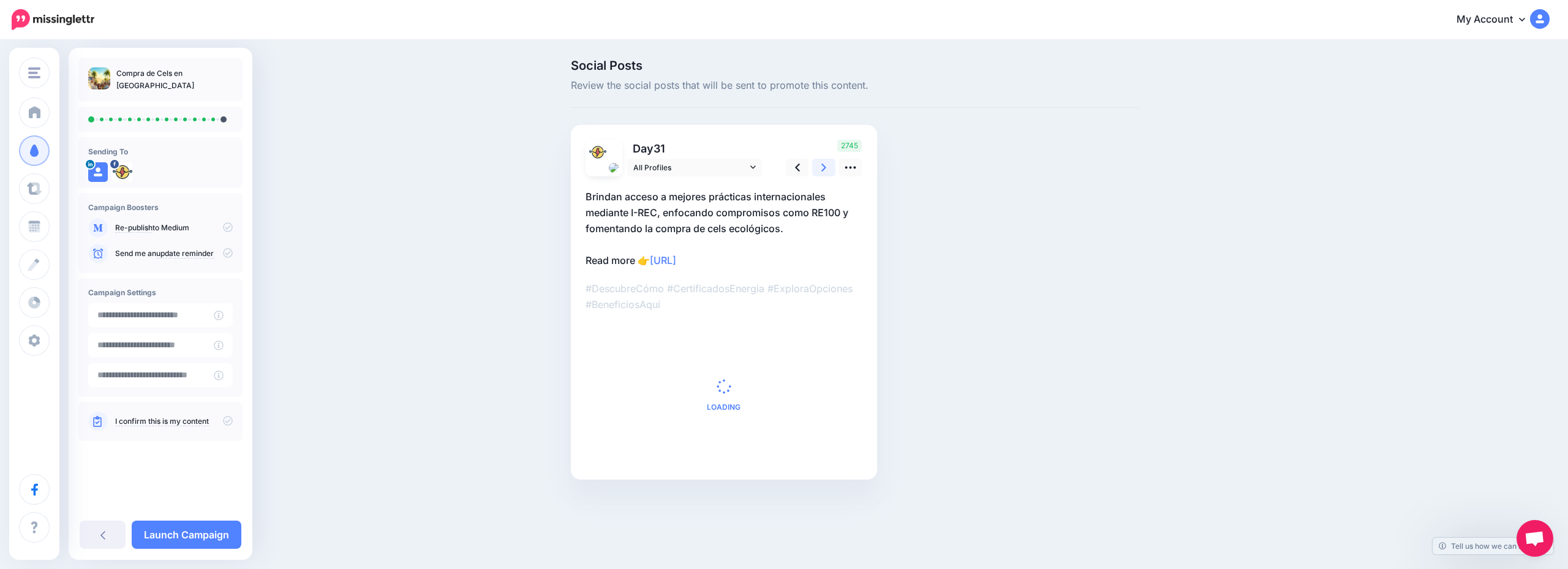
click at [826, 172] on icon at bounding box center [823, 167] width 5 height 13
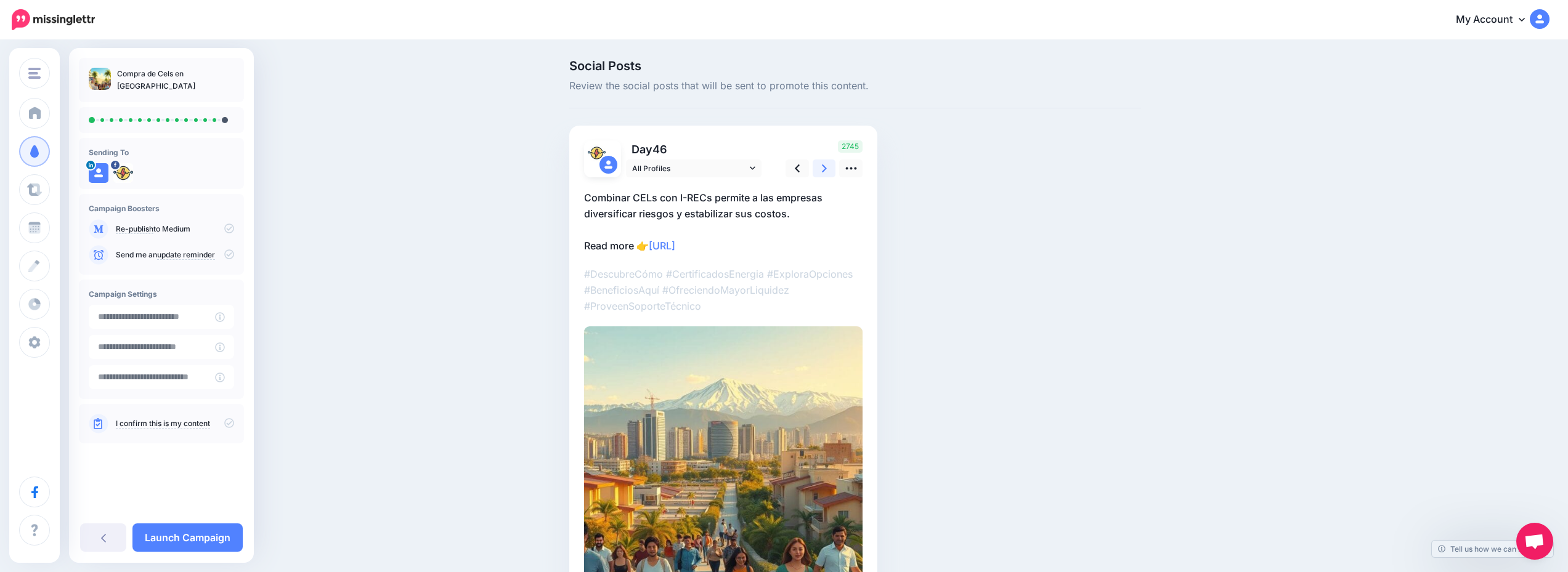
click at [827, 173] on icon at bounding box center [824, 168] width 5 height 13
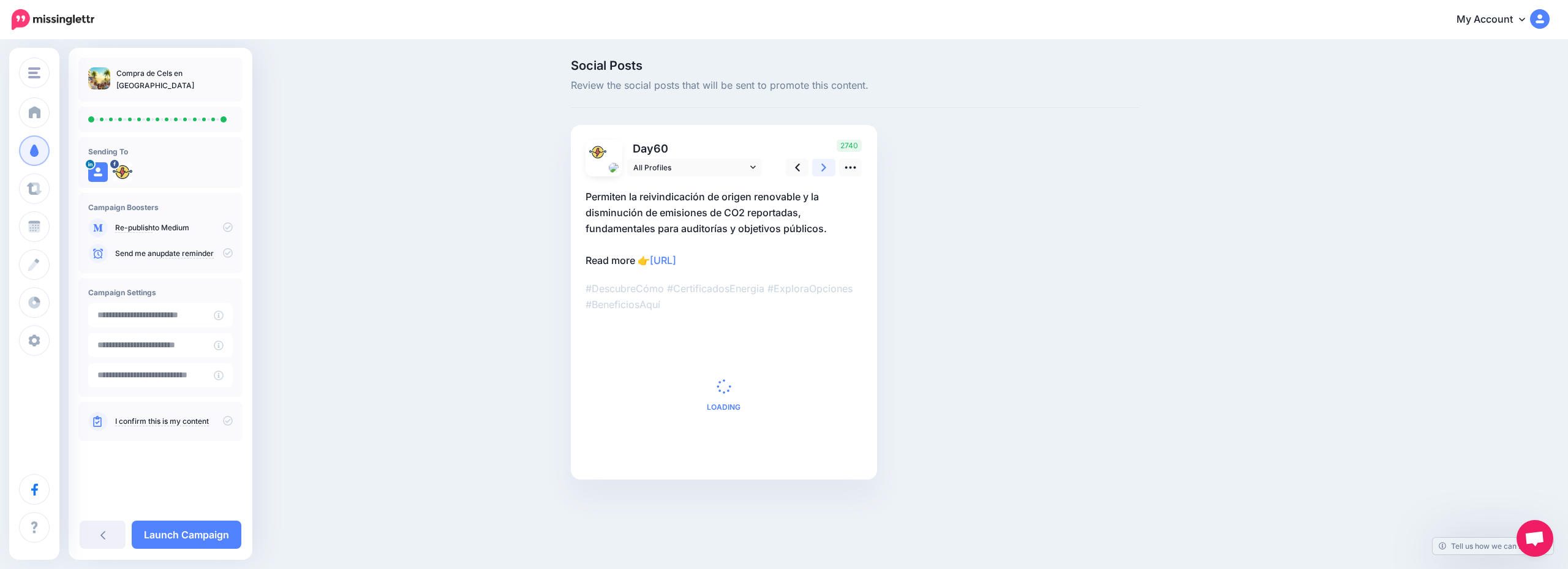
click at [826, 172] on icon at bounding box center [823, 167] width 5 height 13
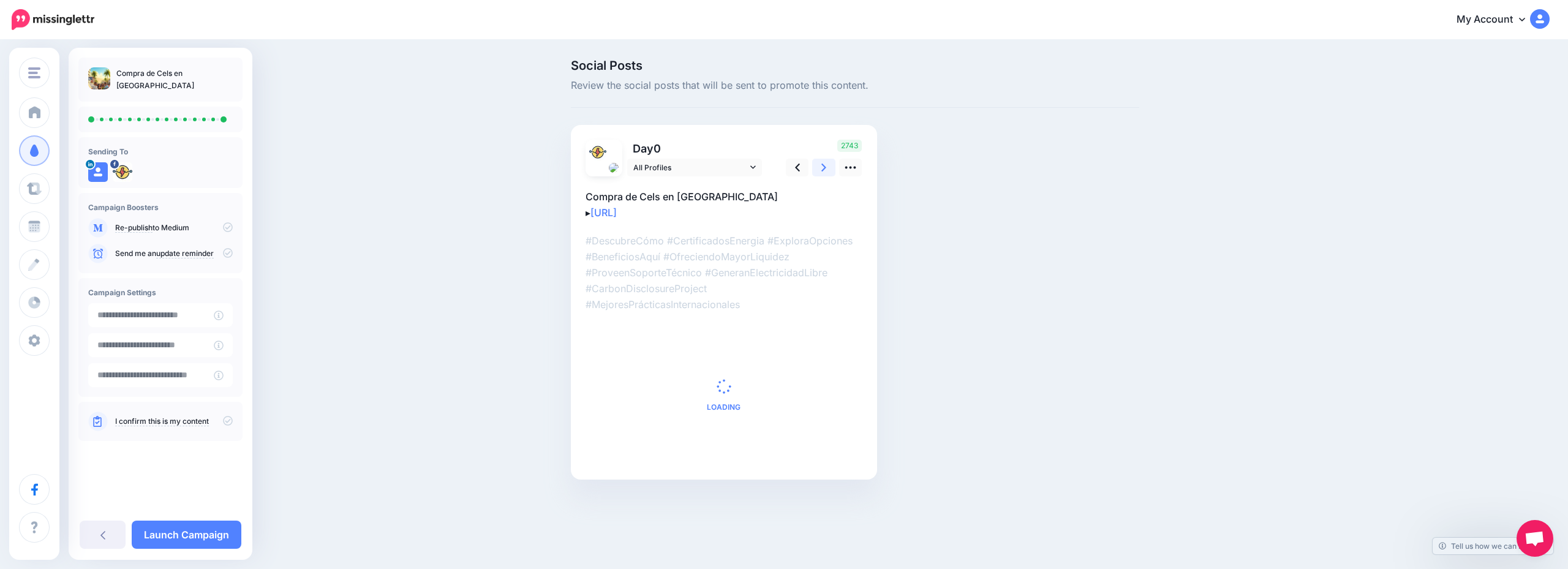
click at [826, 172] on icon at bounding box center [823, 167] width 5 height 13
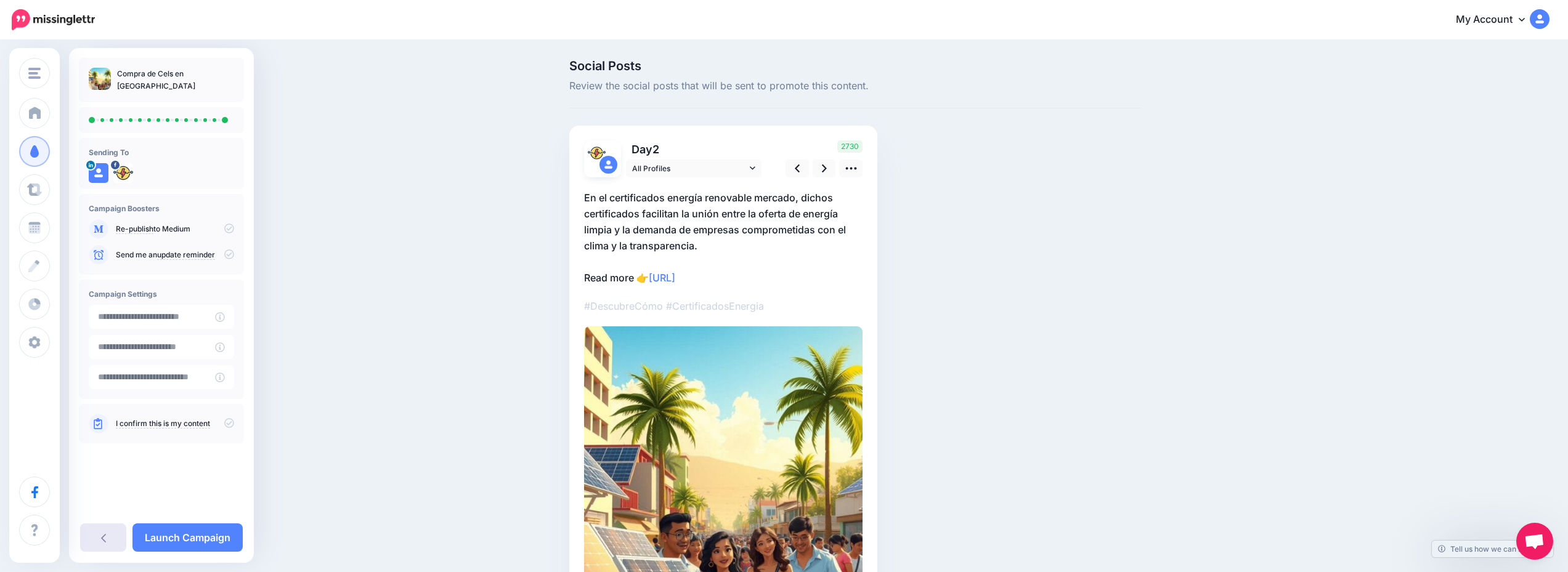
click at [95, 546] on link at bounding box center [103, 538] width 46 height 28
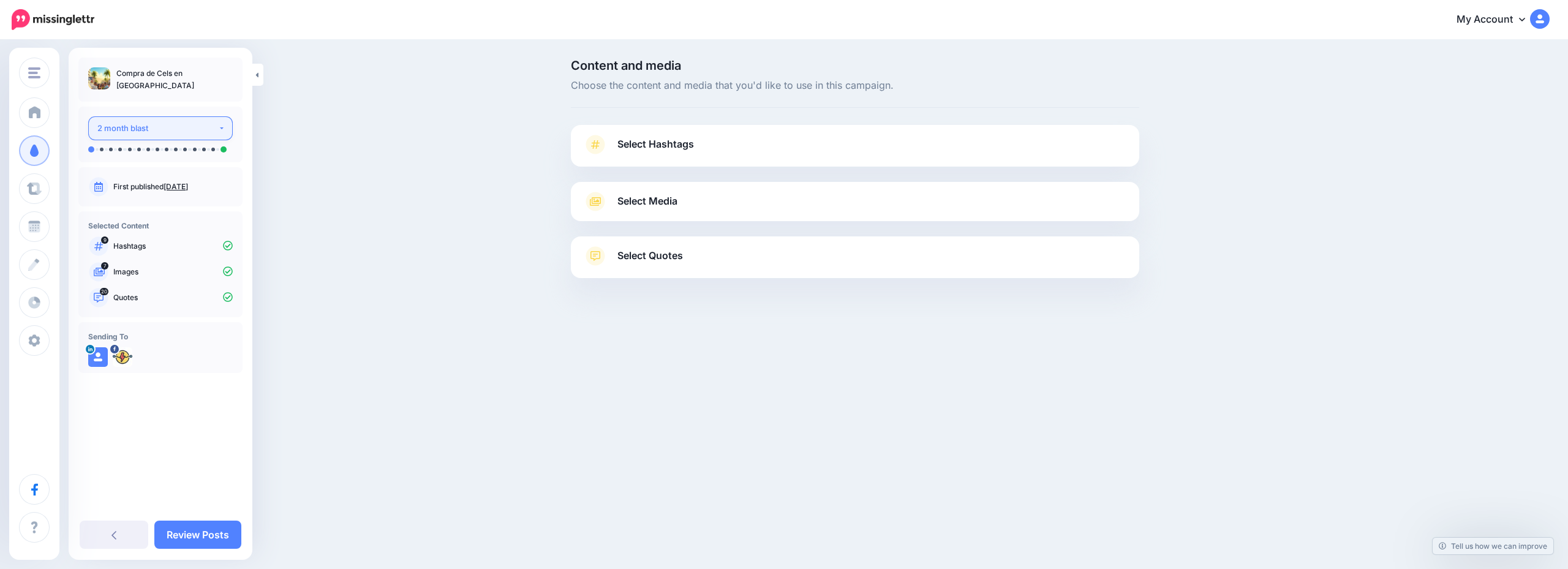
click at [158, 127] on div "2 month blast" at bounding box center [158, 128] width 121 height 14
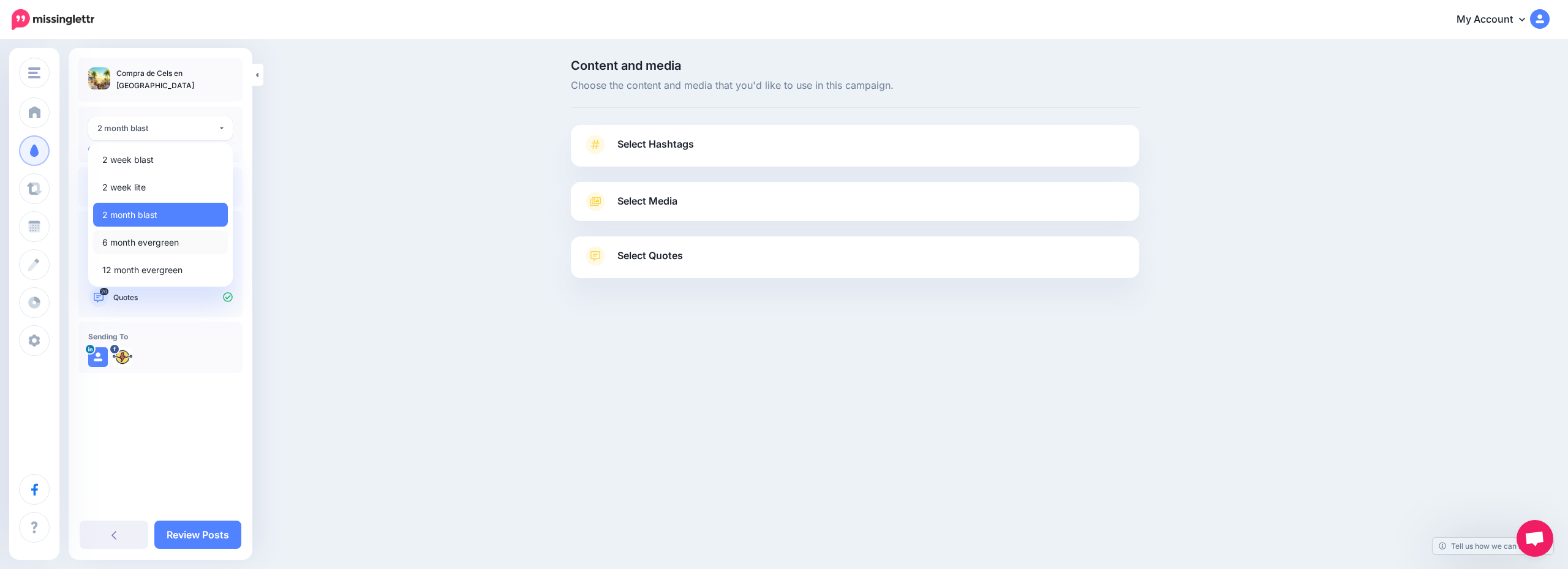
click at [167, 235] on span "6 month evergreen" at bounding box center [140, 242] width 77 height 15
select select "******"
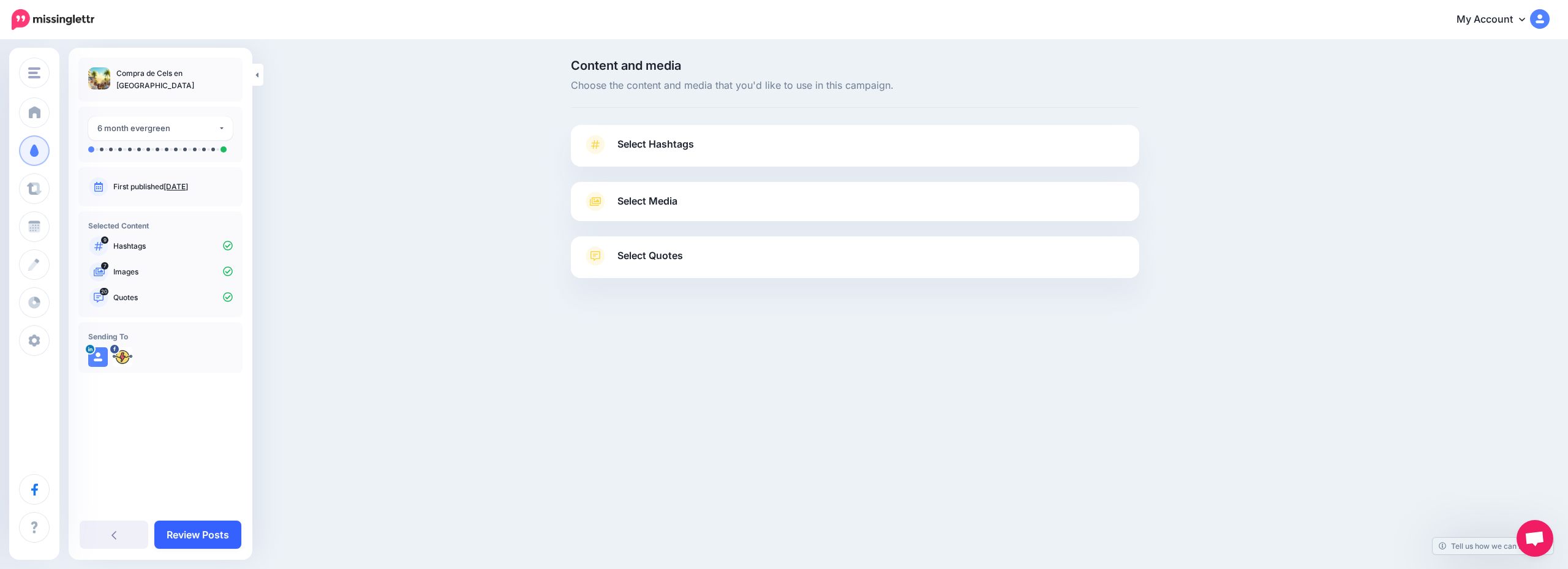
click at [209, 540] on link "Review Posts" at bounding box center [198, 535] width 87 height 28
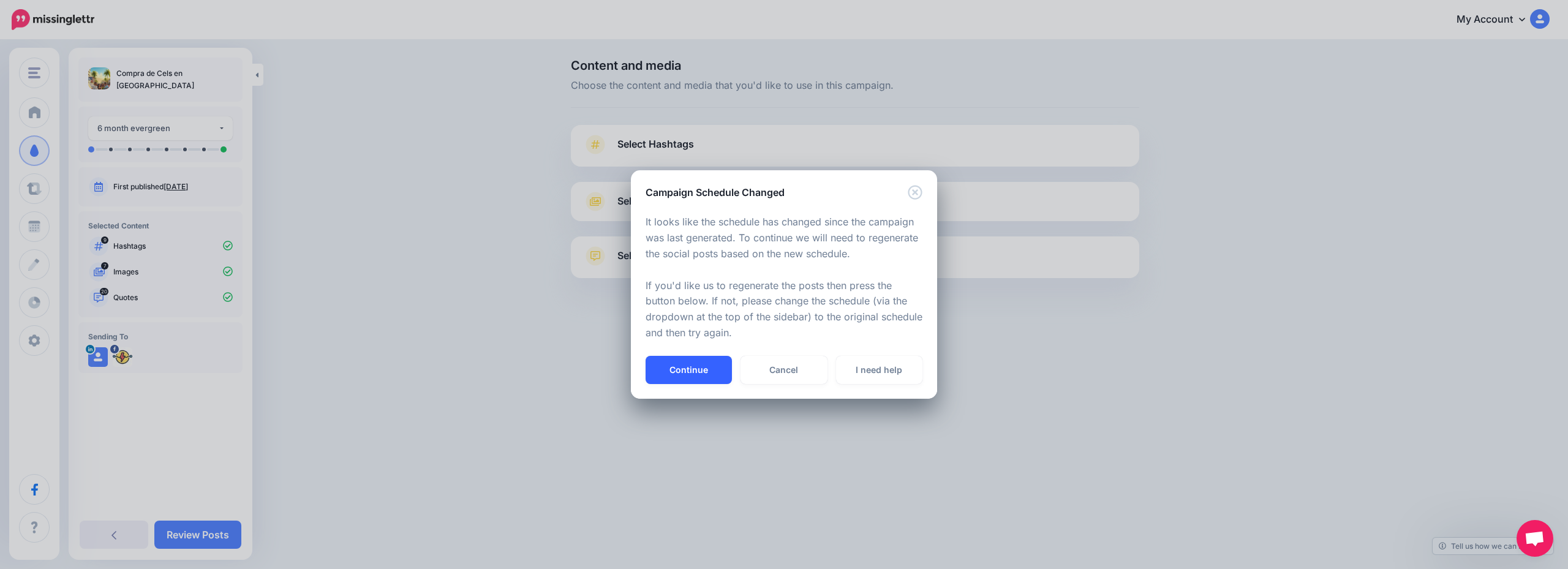
click at [701, 369] on button "Continue" at bounding box center [689, 370] width 86 height 28
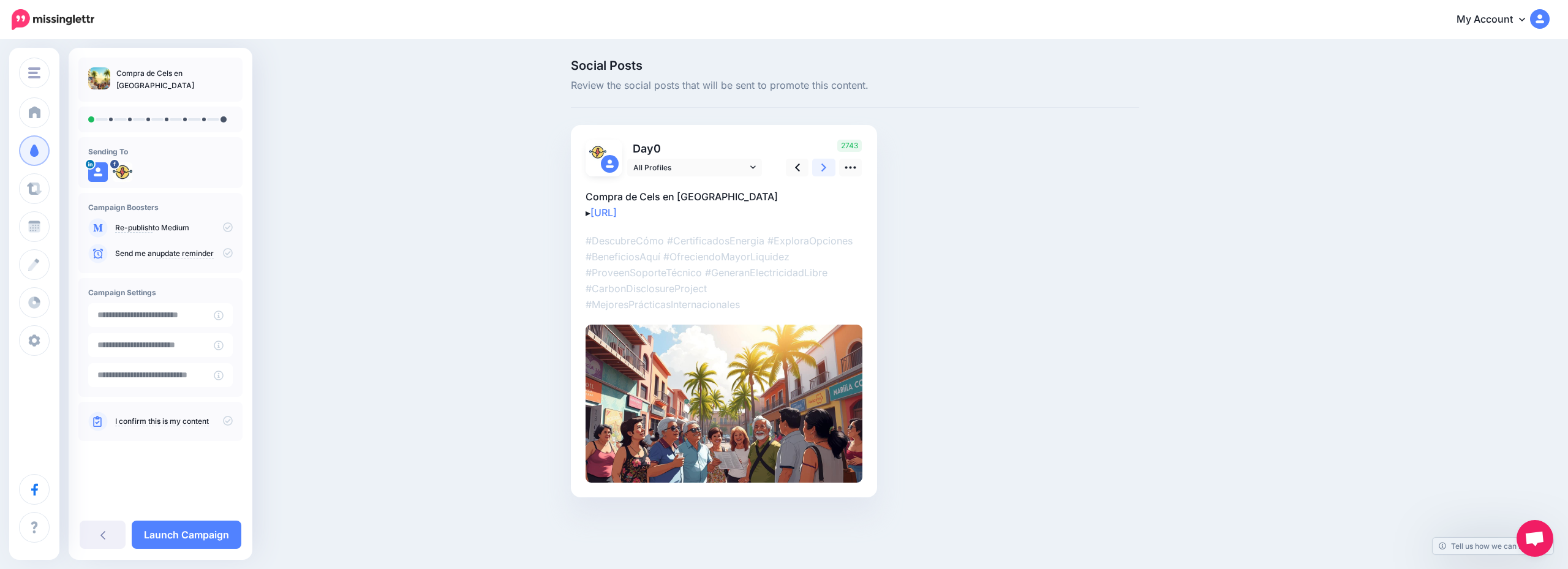
click at [819, 166] on link at bounding box center [823, 168] width 23 height 18
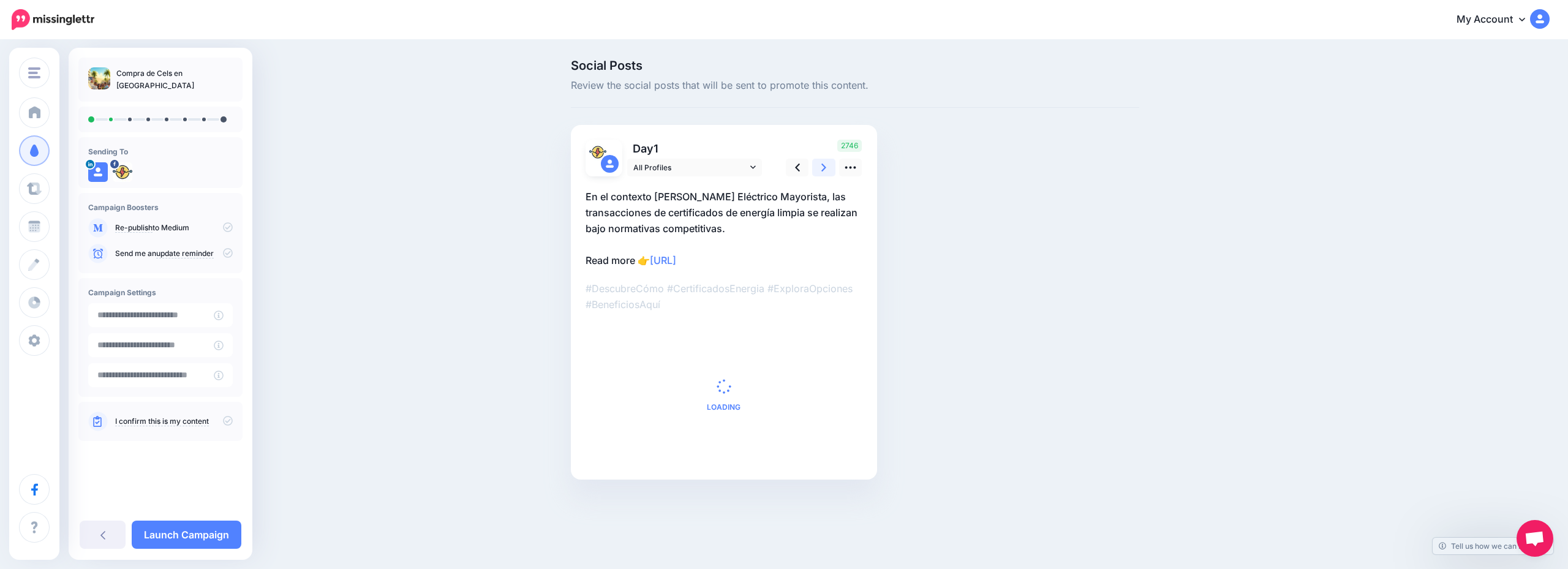
click at [819, 166] on link at bounding box center [823, 168] width 23 height 18
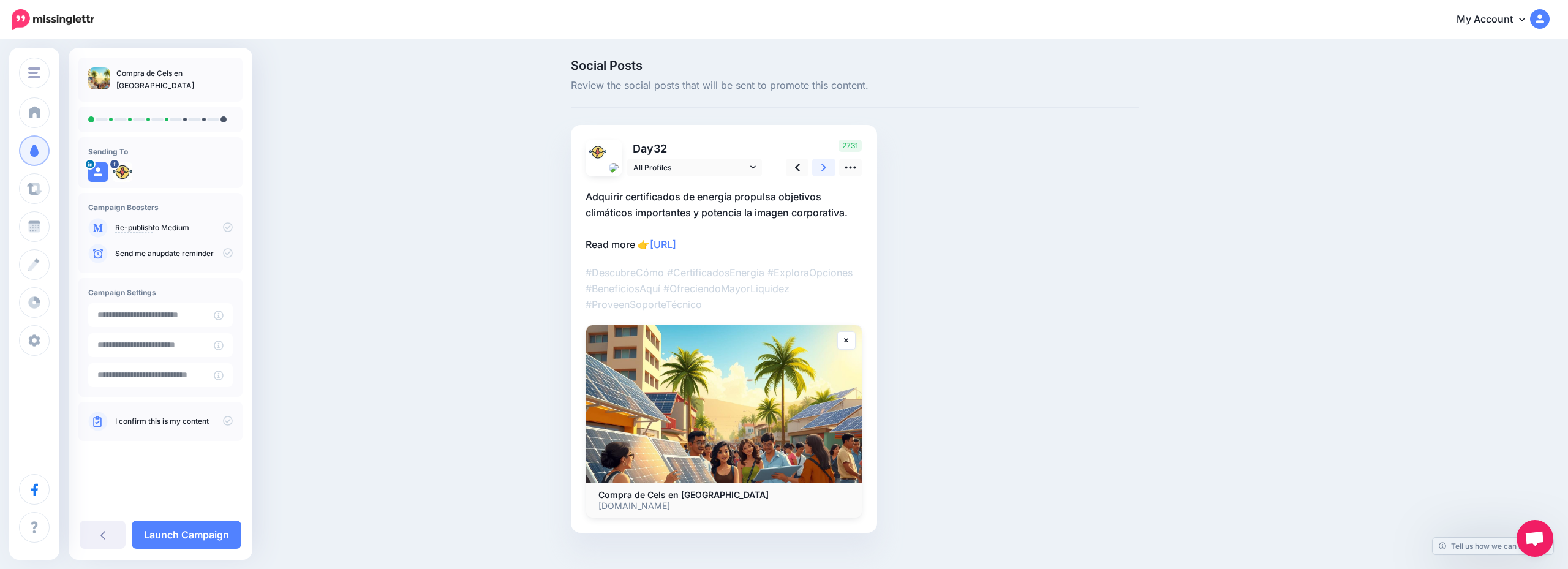
click at [819, 166] on link at bounding box center [823, 168] width 23 height 18
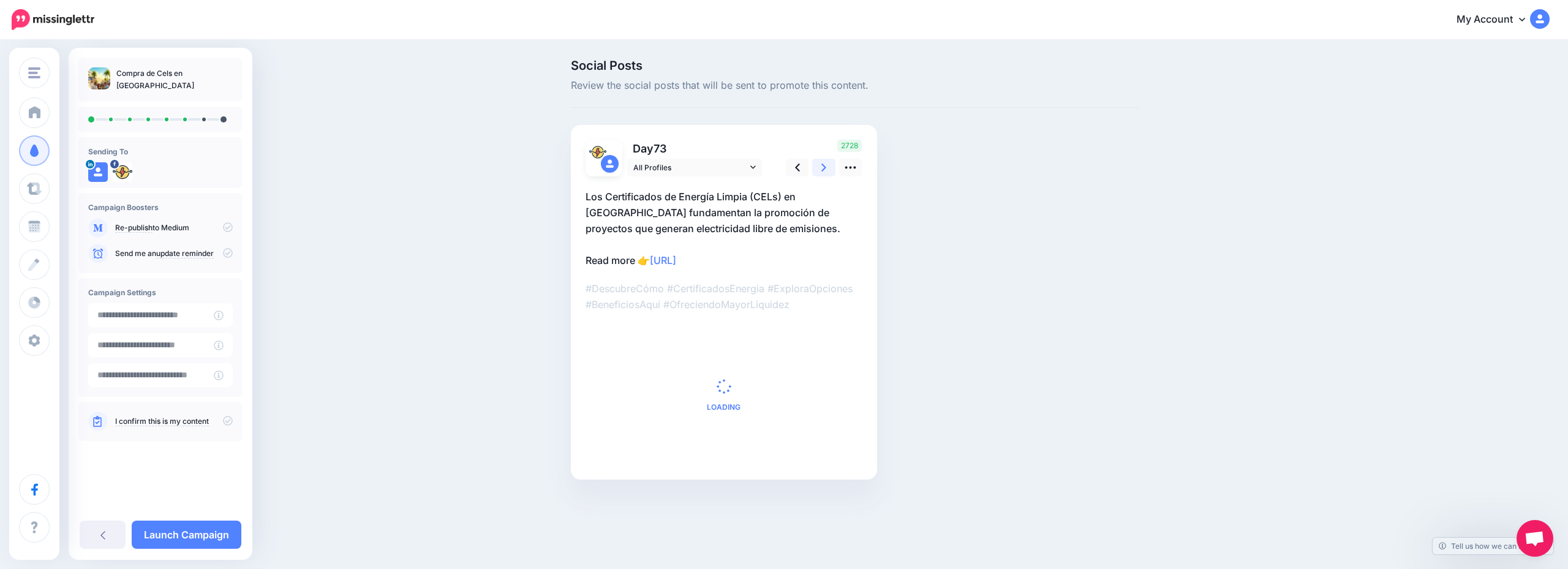
click at [819, 166] on link at bounding box center [823, 168] width 23 height 18
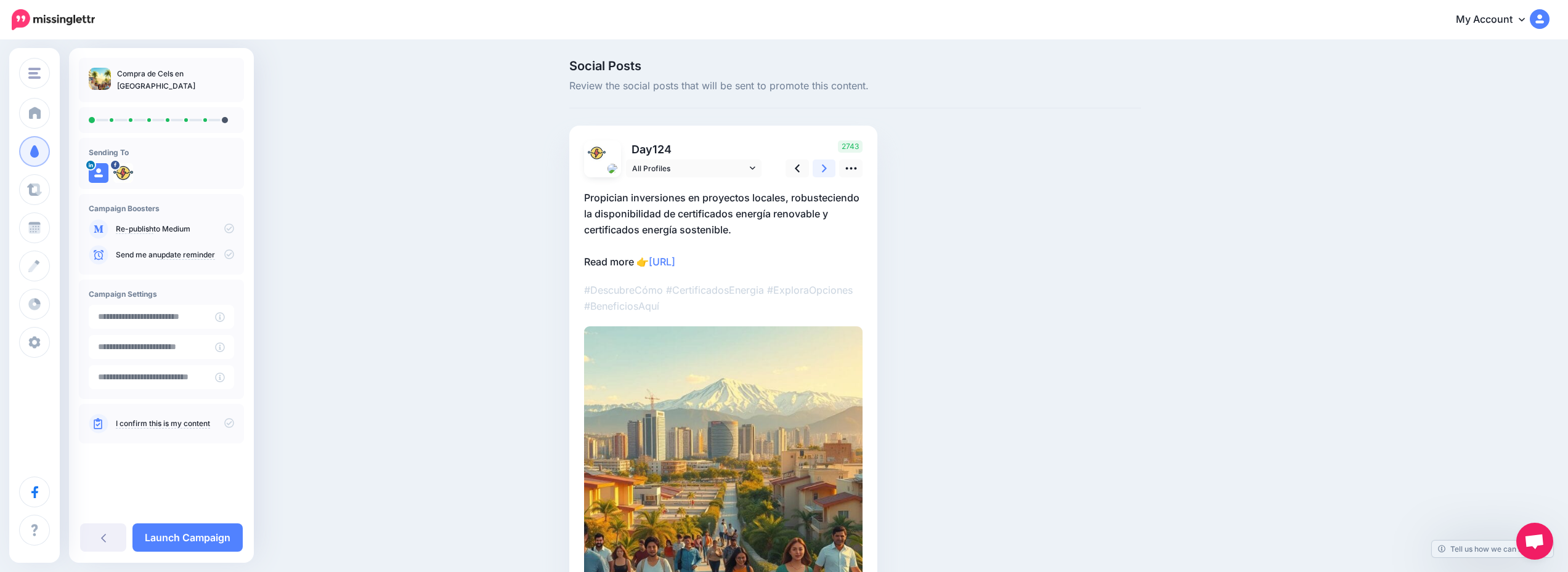
click at [824, 167] on link at bounding box center [824, 169] width 24 height 18
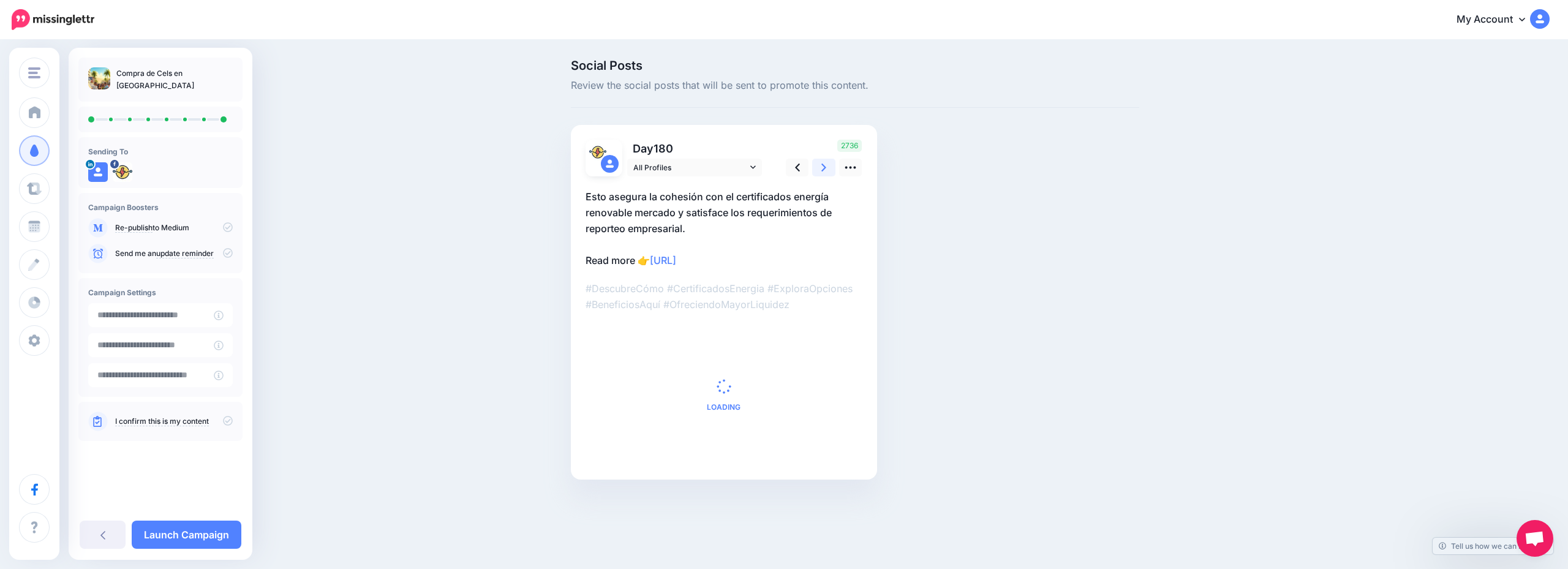
click at [819, 166] on link at bounding box center [823, 168] width 23 height 18
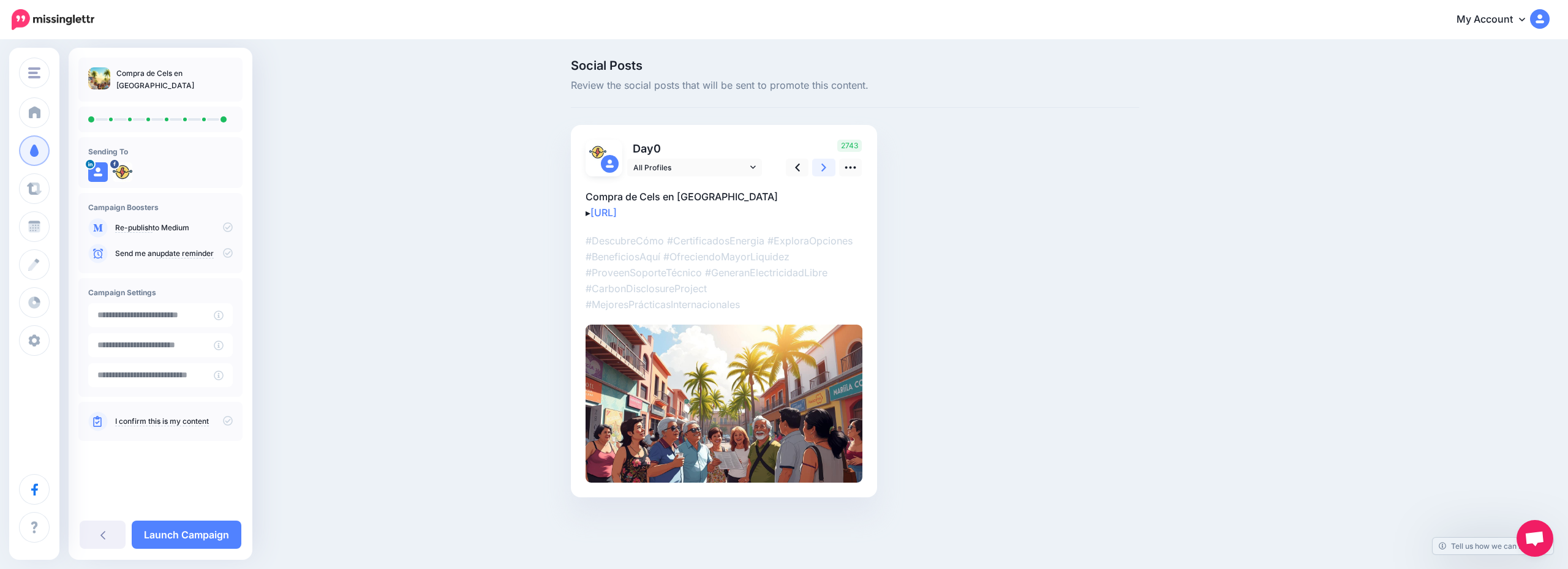
click at [819, 166] on link at bounding box center [823, 168] width 23 height 18
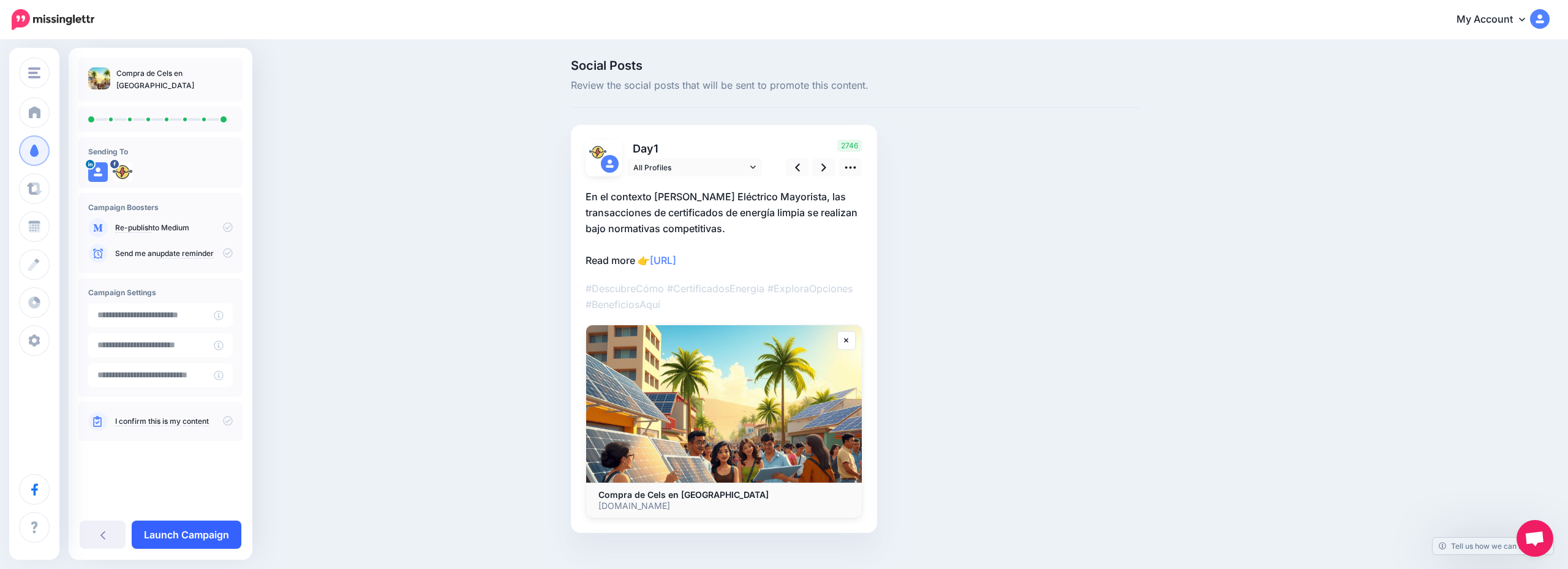
click at [185, 535] on link "Launch Campaign" at bounding box center [186, 535] width 110 height 28
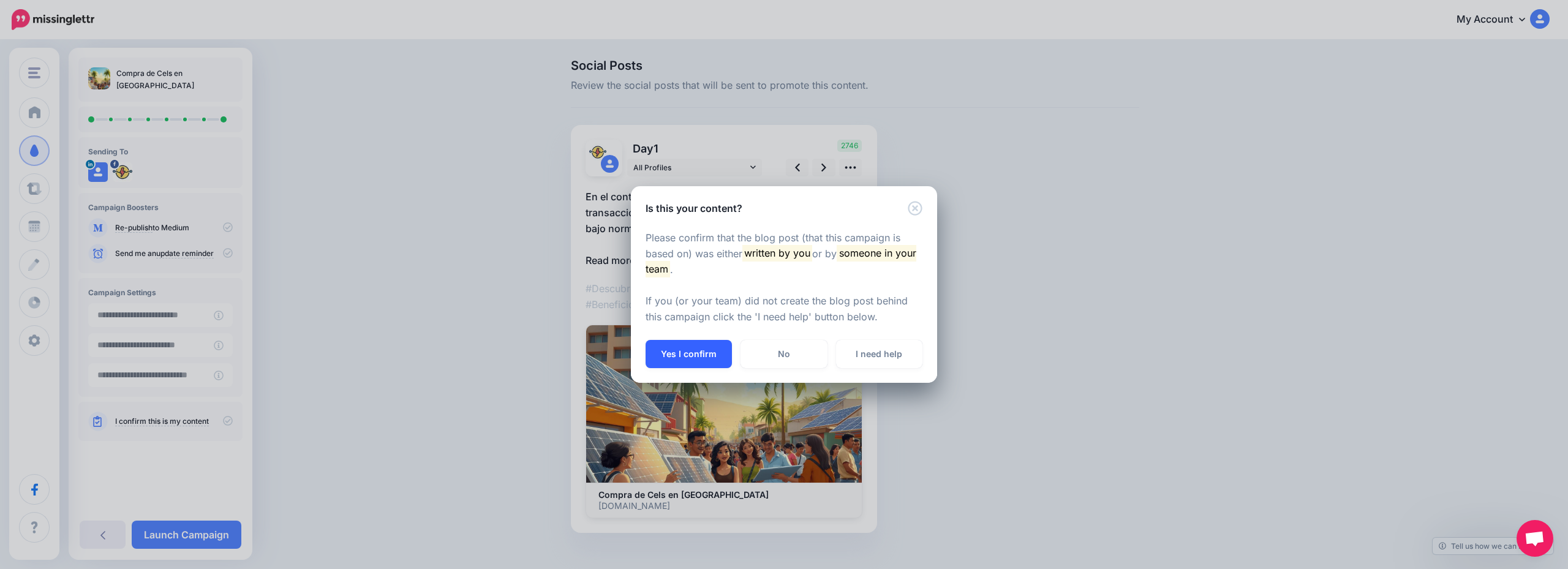
click at [709, 364] on button "Yes I confirm" at bounding box center [689, 354] width 86 height 28
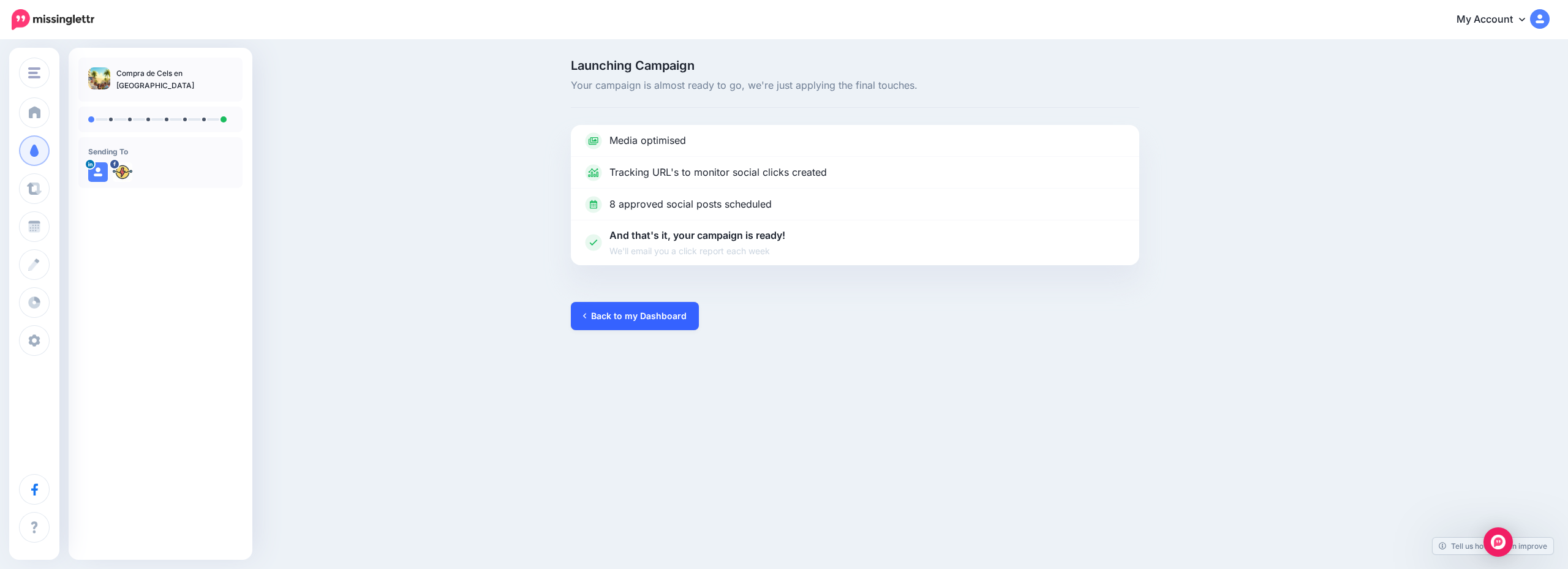
click at [636, 317] on link "Back to my Dashboard" at bounding box center [635, 316] width 128 height 28
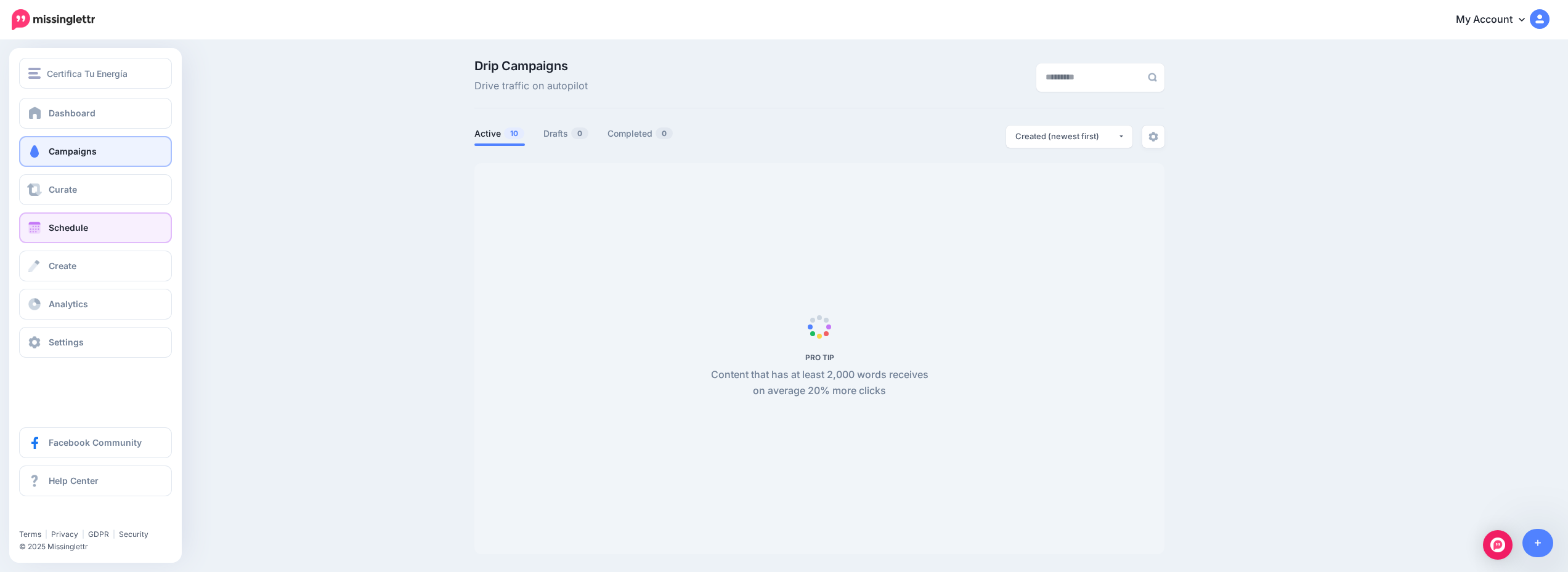
click at [95, 232] on link "Schedule" at bounding box center [95, 228] width 153 height 31
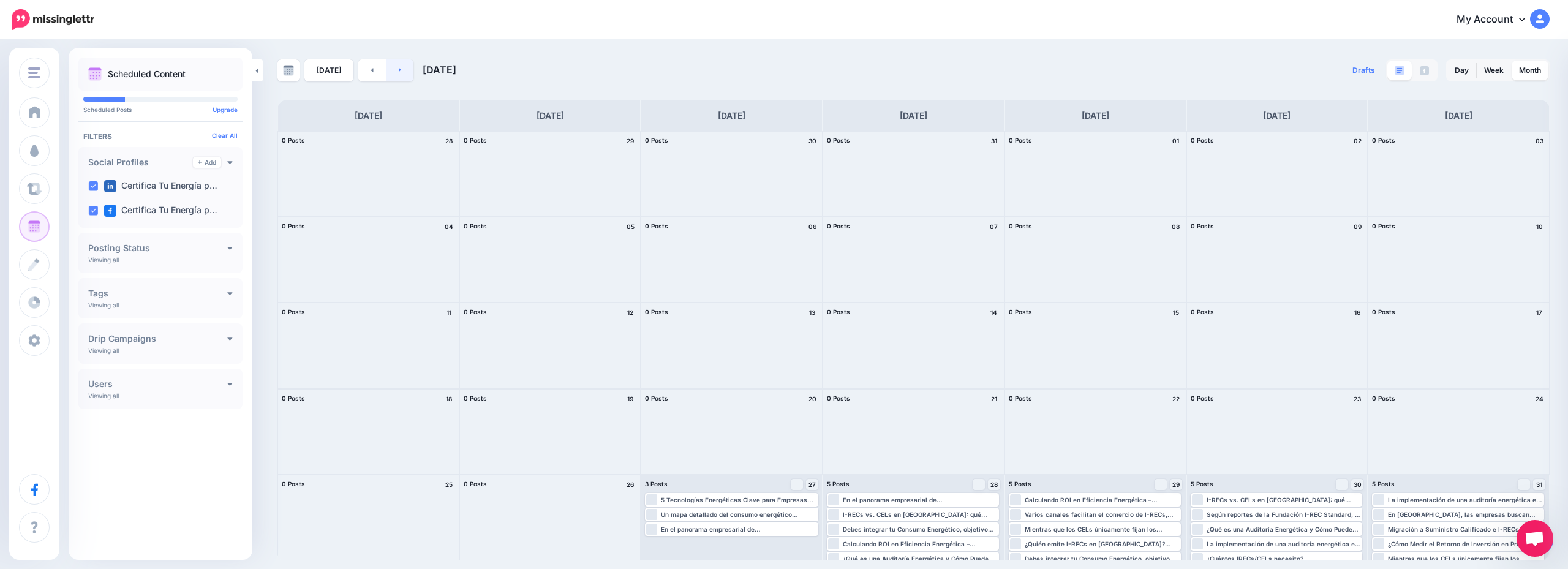
click at [399, 70] on icon at bounding box center [400, 69] width 3 height 7
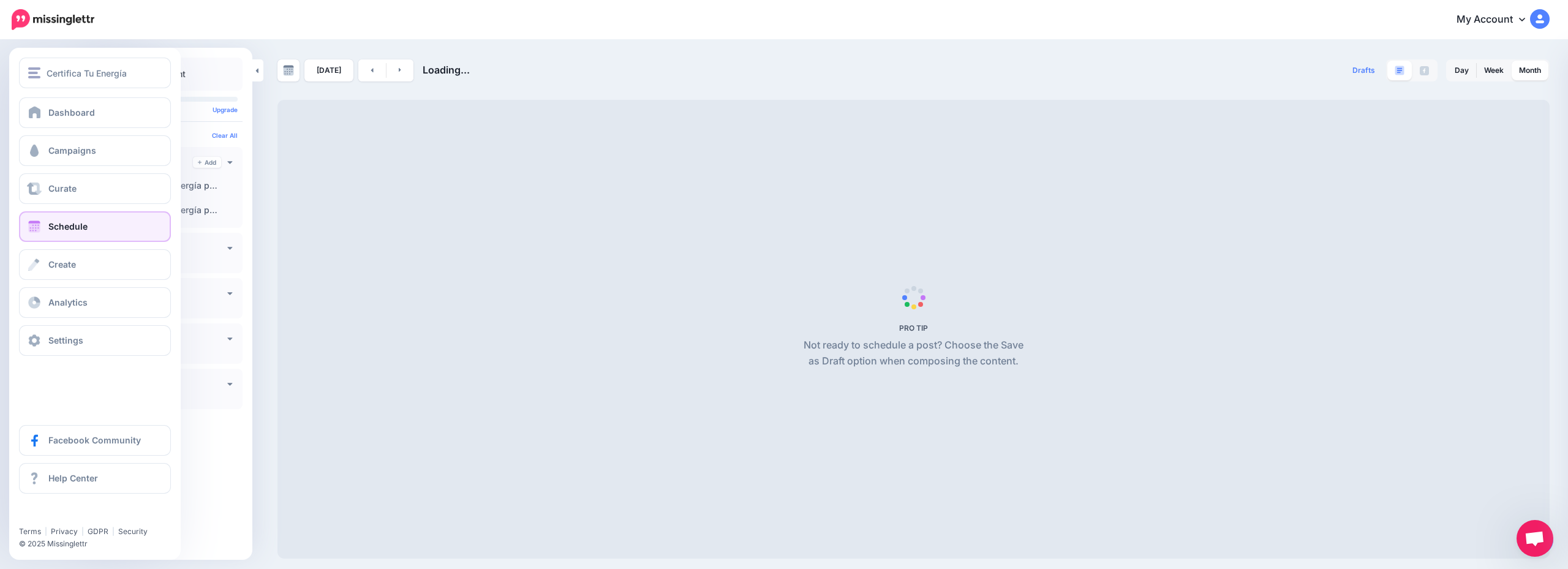
click at [91, 222] on link "Schedule" at bounding box center [95, 226] width 152 height 31
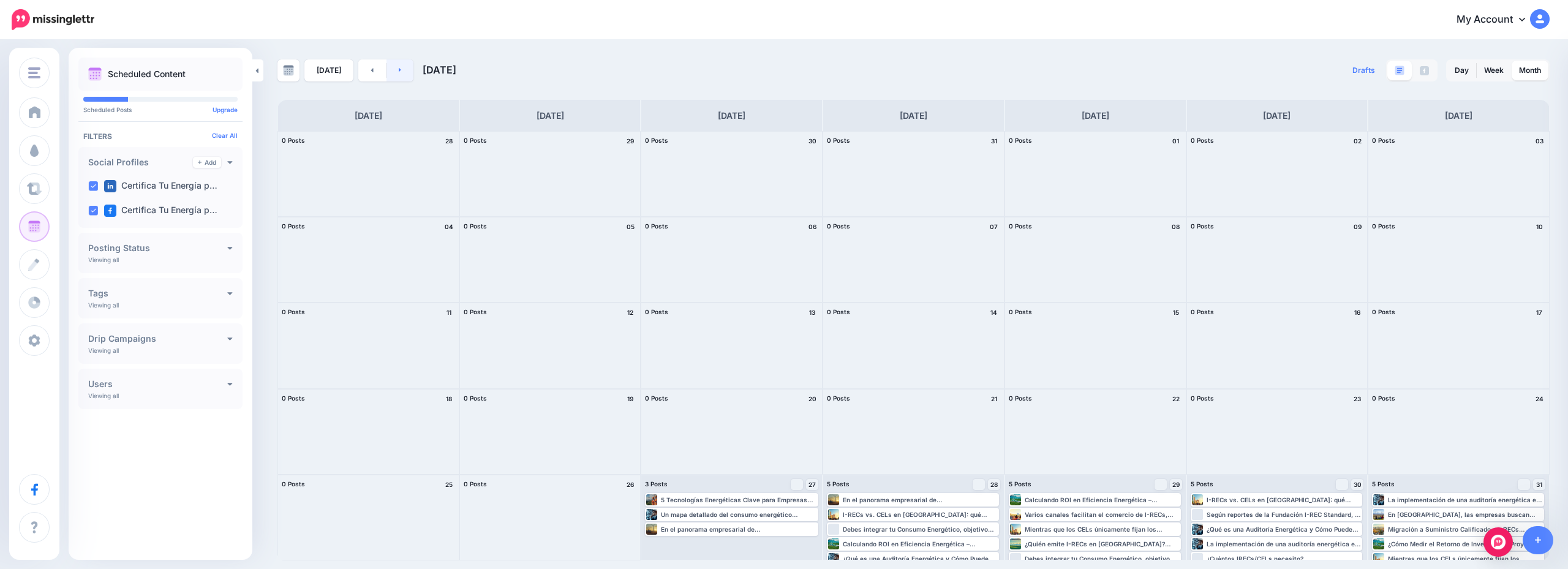
click at [392, 71] on link at bounding box center [400, 70] width 27 height 22
